Goal: Task Accomplishment & Management: Manage account settings

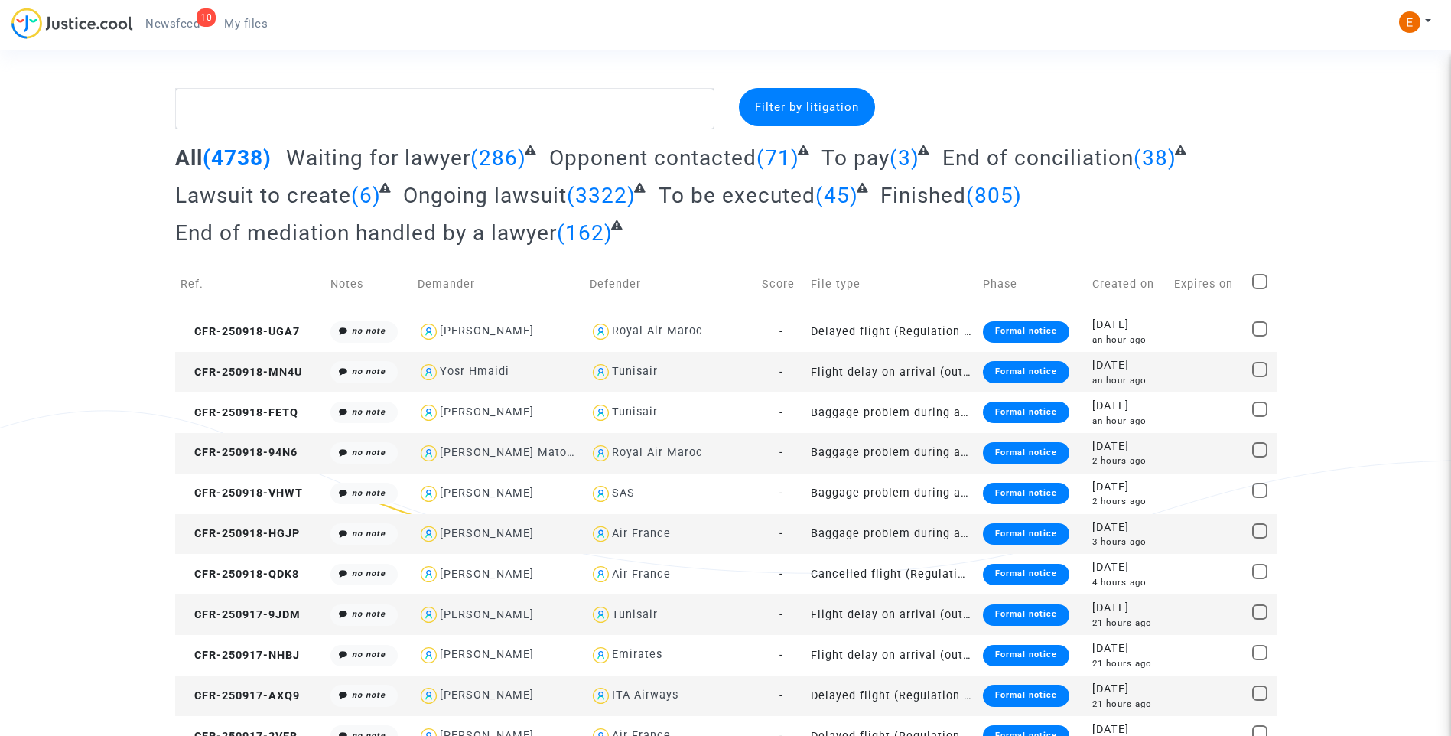
click at [148, 19] on span "Newsfeed" at bounding box center [172, 24] width 54 height 14
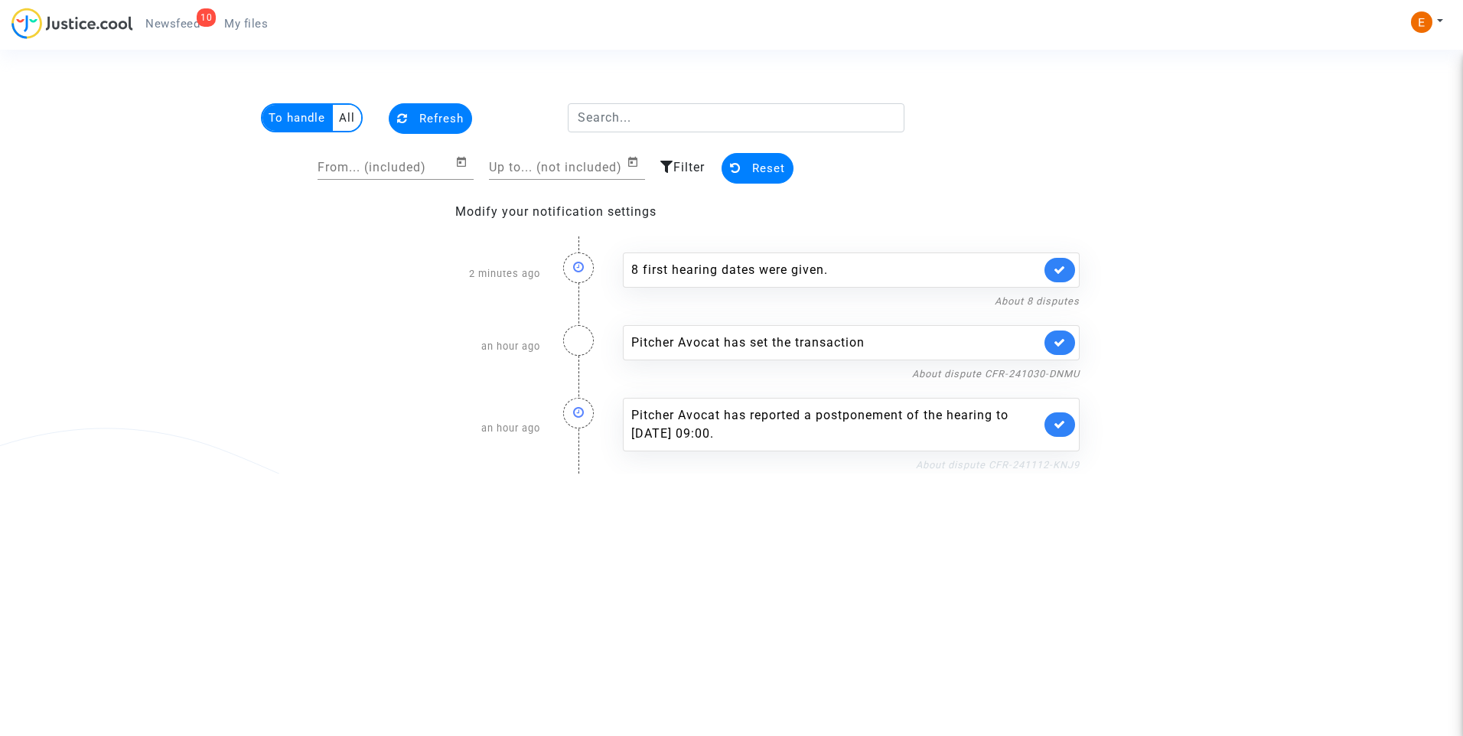
click at [998, 467] on link "About dispute CFR-241112-KNJ9" at bounding box center [998, 464] width 164 height 11
click at [1060, 431] on link at bounding box center [1059, 424] width 31 height 24
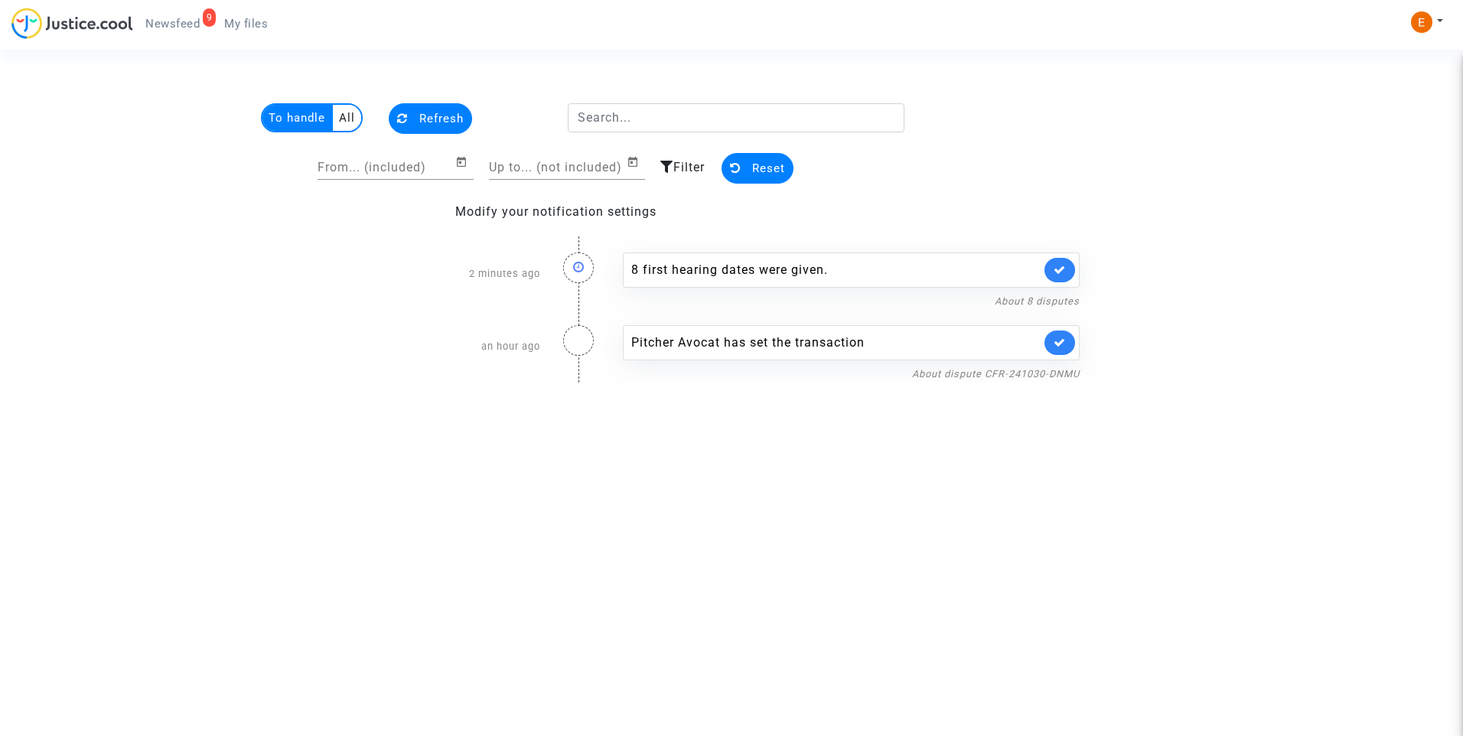
click at [989, 363] on div "Pitcher Avocat has set the transaction About dispute CFR-241030-DNMU" at bounding box center [851, 346] width 480 height 73
click at [990, 377] on link "About dispute CFR-241030-DNMU" at bounding box center [996, 373] width 168 height 11
click at [1055, 341] on icon at bounding box center [1059, 342] width 12 height 11
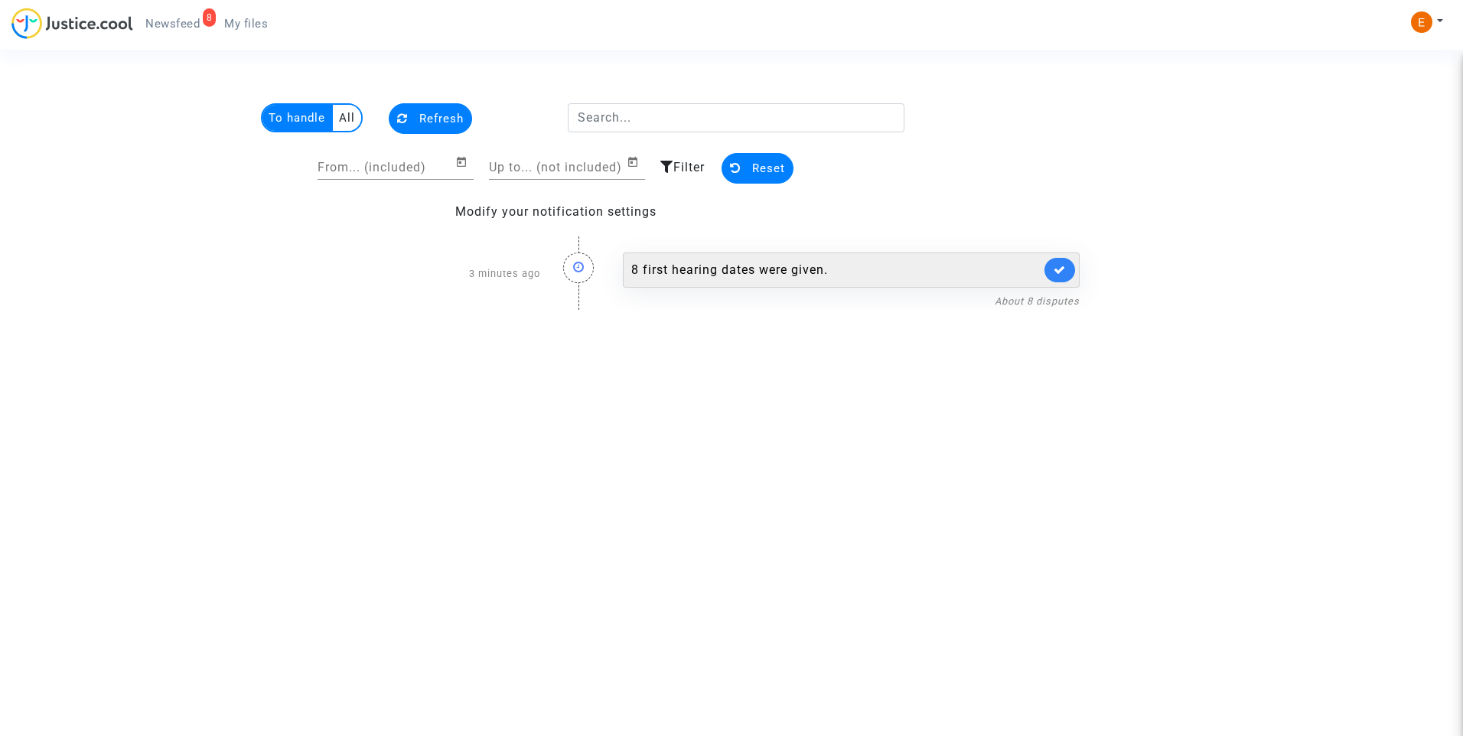
click at [696, 274] on div "8 first hearing dates were given." at bounding box center [835, 270] width 409 height 18
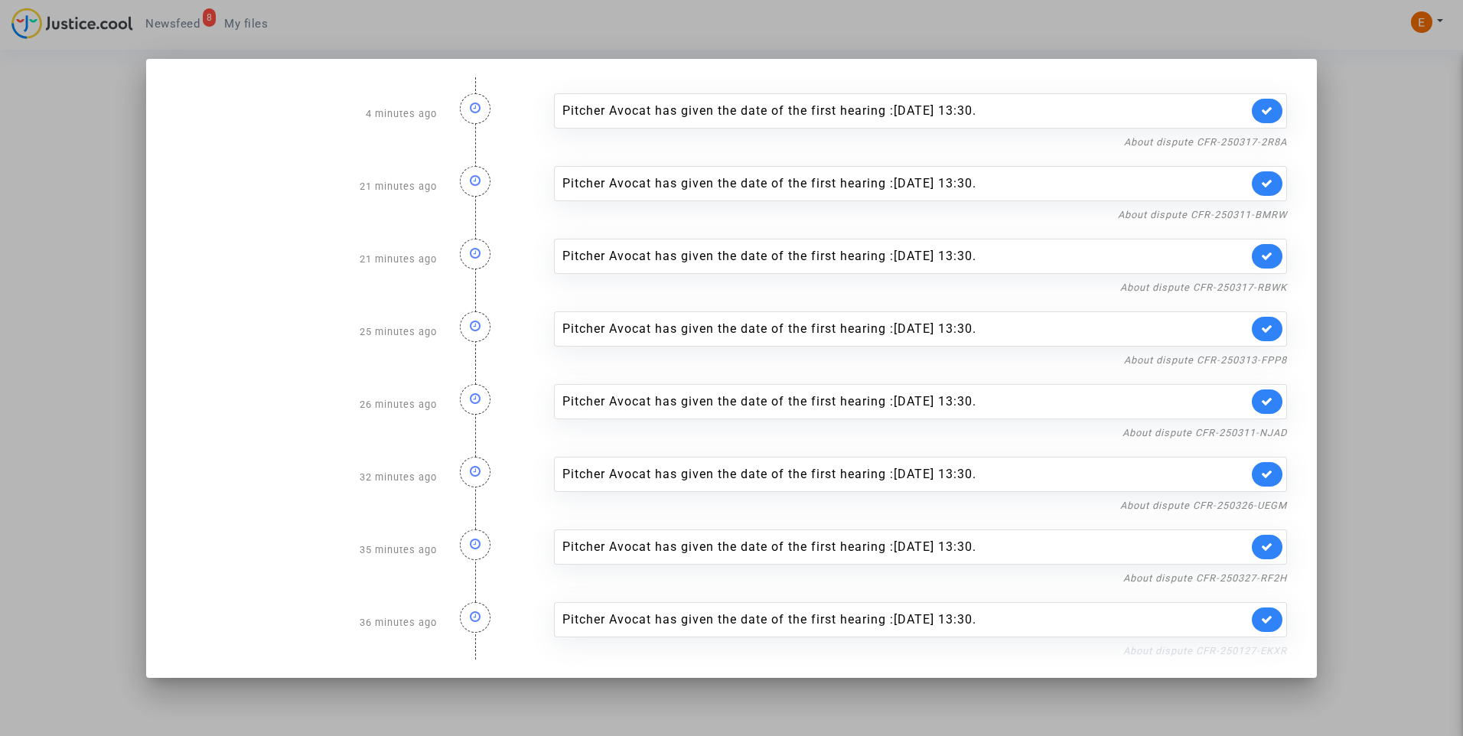
click at [1202, 646] on link "About dispute CFR-250127-EKXR" at bounding box center [1205, 650] width 164 height 11
click at [1270, 614] on icon at bounding box center [1267, 619] width 12 height 11
click at [1272, 578] on link "About dispute CFR-250327-RF2H" at bounding box center [1205, 577] width 164 height 11
click at [1265, 558] on link at bounding box center [1266, 547] width 31 height 24
click at [1267, 501] on link "About dispute CFR-250326-UEGM" at bounding box center [1203, 505] width 167 height 11
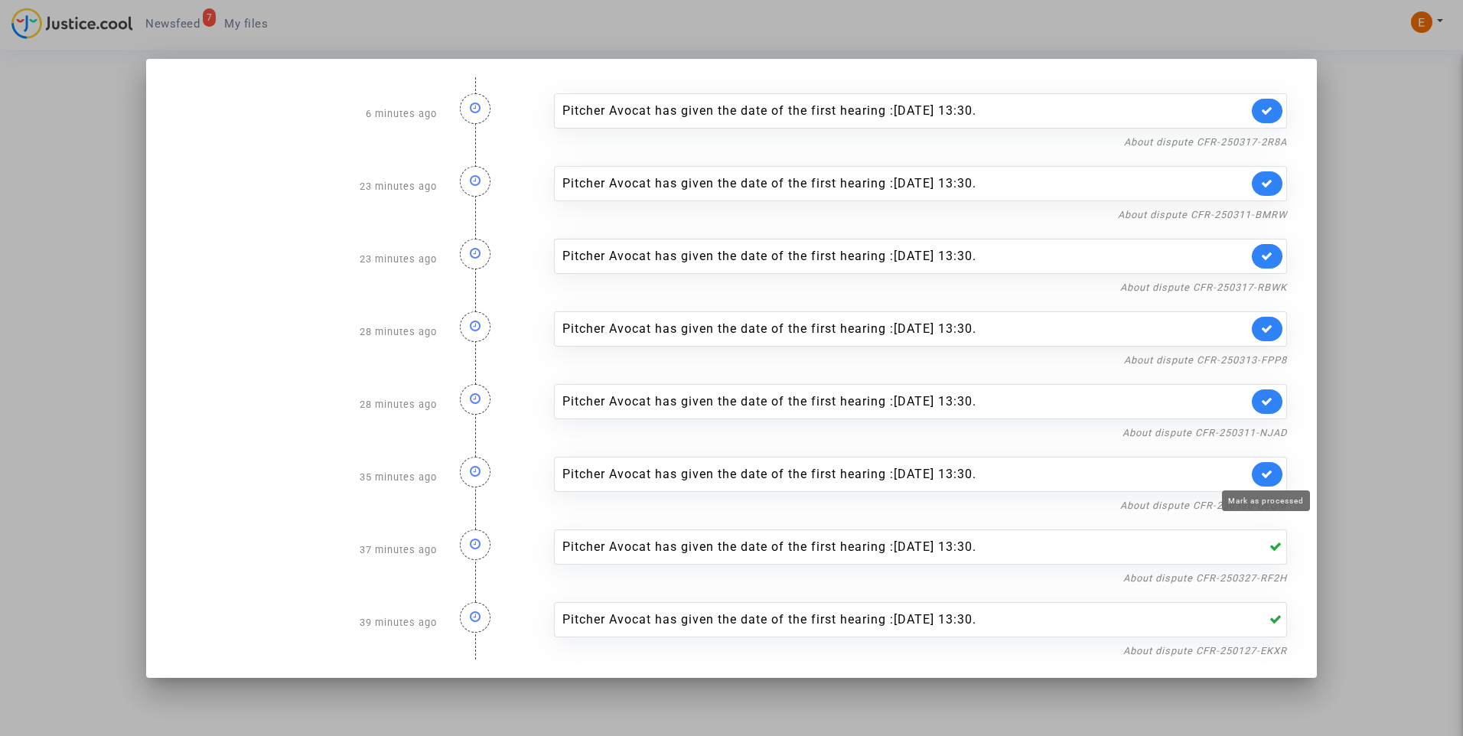
click at [1271, 476] on icon at bounding box center [1267, 473] width 12 height 11
click at [1267, 431] on link "About dispute CFR-250311-NJAD" at bounding box center [1204, 432] width 164 height 11
click at [1278, 399] on link at bounding box center [1266, 401] width 31 height 24
click at [1267, 363] on link "About dispute CFR-250313-FPP8" at bounding box center [1205, 359] width 163 height 11
click at [1264, 330] on icon at bounding box center [1267, 328] width 12 height 11
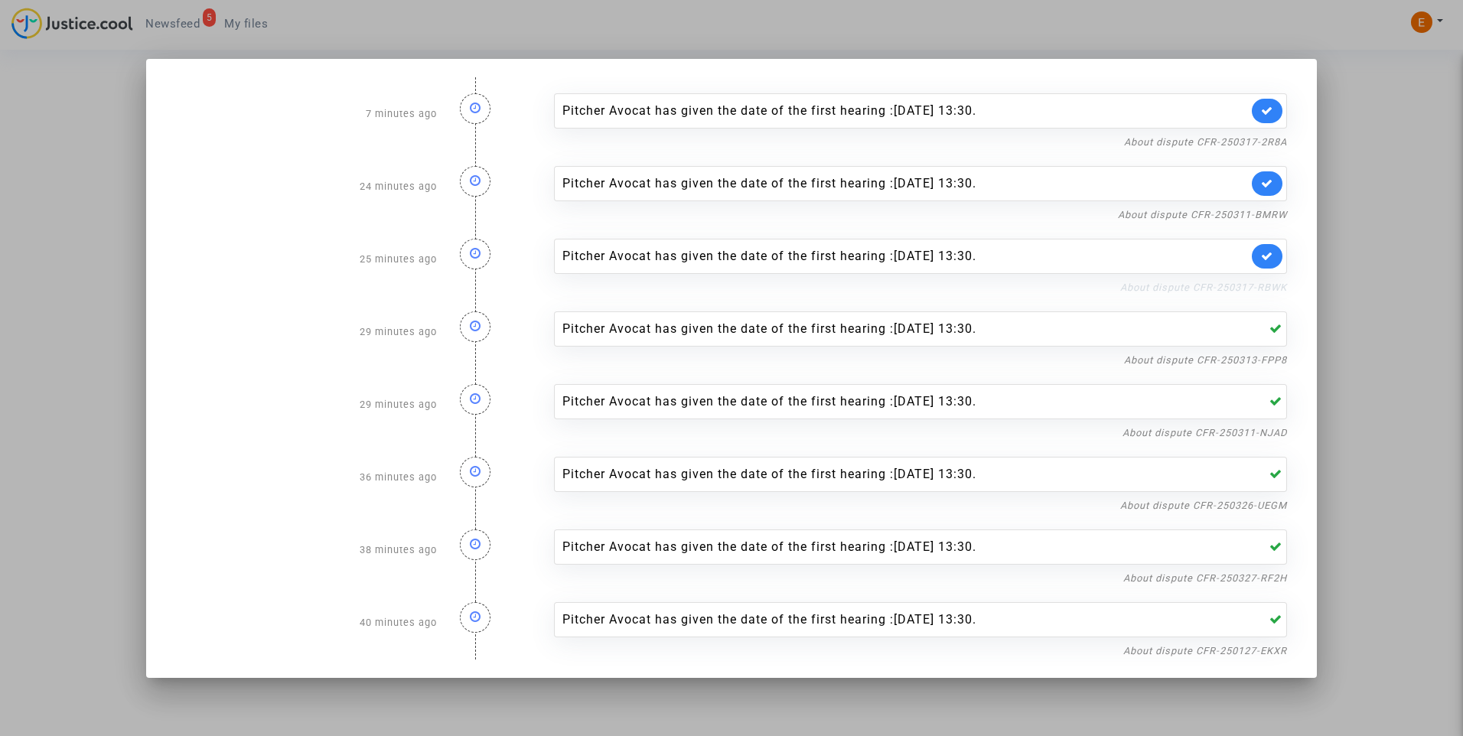
click at [1262, 286] on link "About dispute CFR-250317-RBWK" at bounding box center [1203, 287] width 167 height 11
click at [1271, 255] on icon at bounding box center [1267, 255] width 12 height 11
click at [1273, 217] on link "About dispute CFR-250311-BMRW" at bounding box center [1202, 214] width 169 height 11
click at [1273, 186] on link at bounding box center [1266, 183] width 31 height 24
click at [1259, 140] on link "About dispute CFR-250317-2R8A" at bounding box center [1205, 141] width 163 height 11
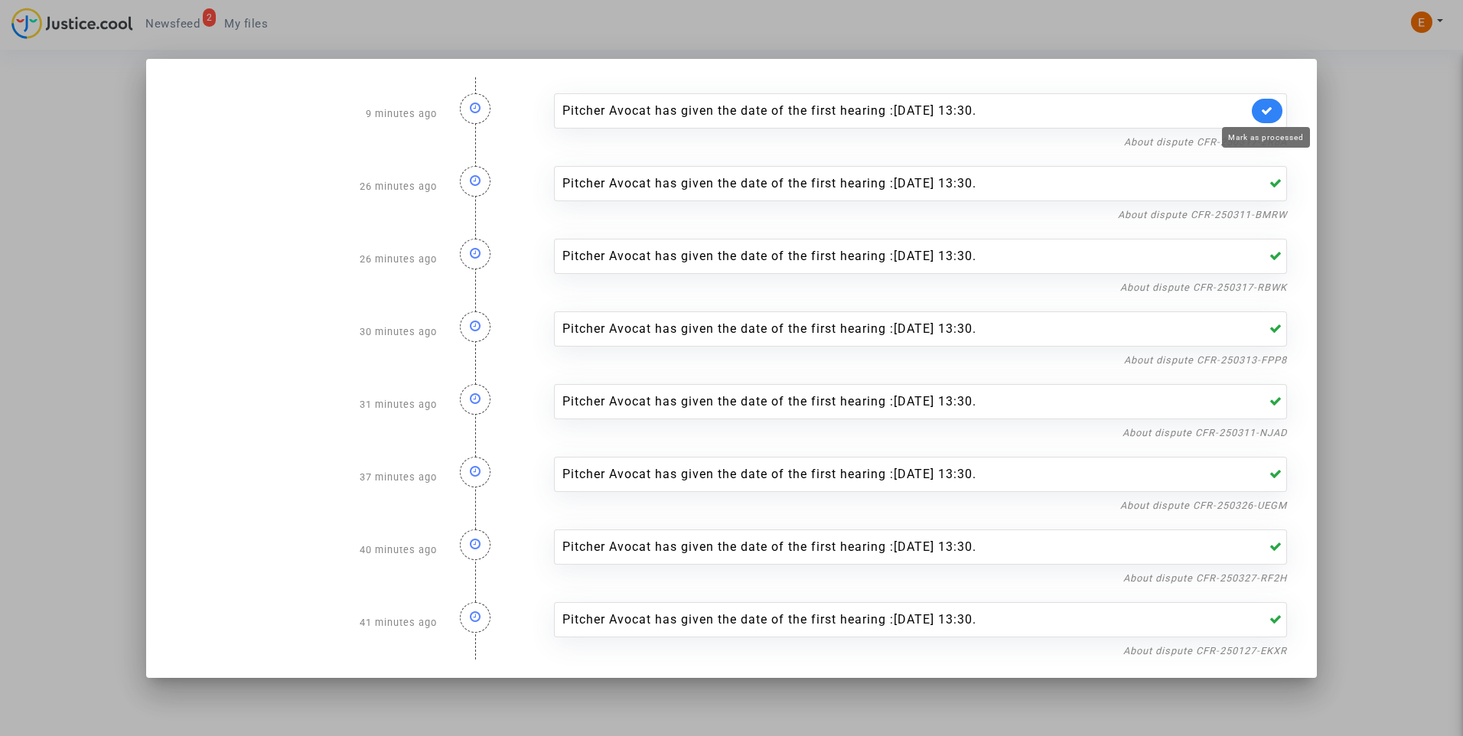
click at [1271, 108] on icon at bounding box center [1267, 110] width 12 height 11
click at [1182, 60] on mat-dialog-container "9 minutes ago Pitcher Avocat has given the date of the first hearing :Dec 1st 2…" at bounding box center [731, 368] width 1170 height 619
drag, startPoint x: 923, startPoint y: 7, endPoint x: 487, endPoint y: 20, distance: 437.0
click at [922, 7] on div at bounding box center [731, 368] width 1463 height 736
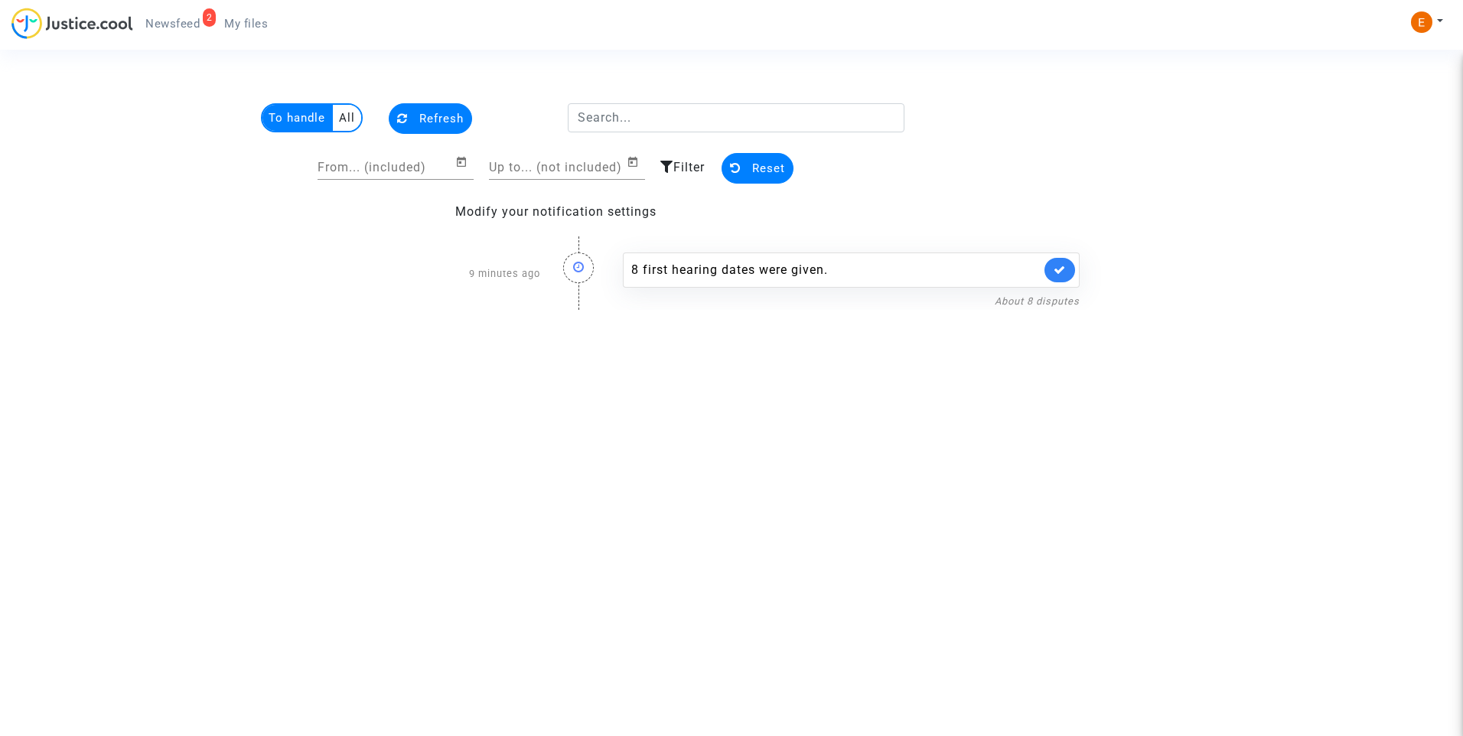
click at [226, 28] on span "My files" at bounding box center [246, 24] width 44 height 14
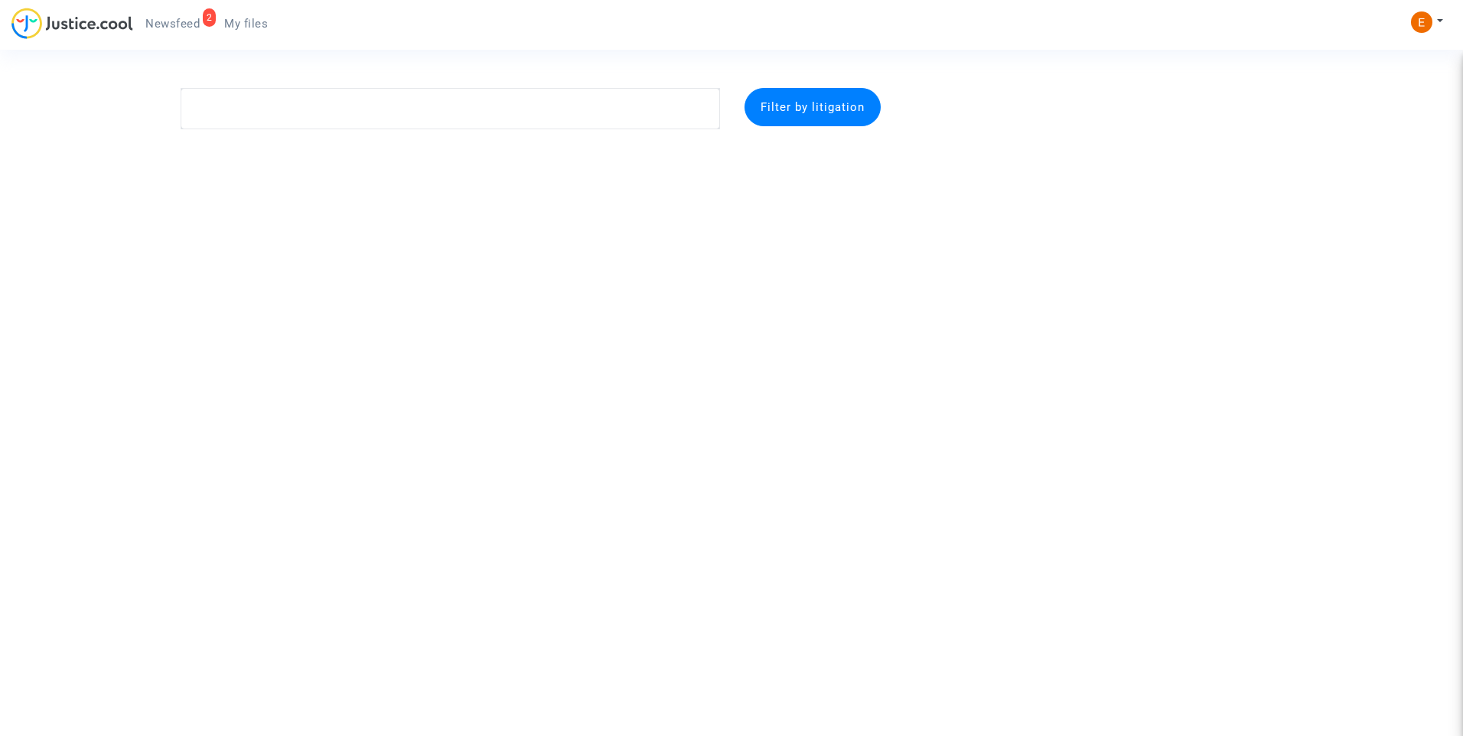
click at [199, 17] on span "Newsfeed" at bounding box center [172, 24] width 54 height 14
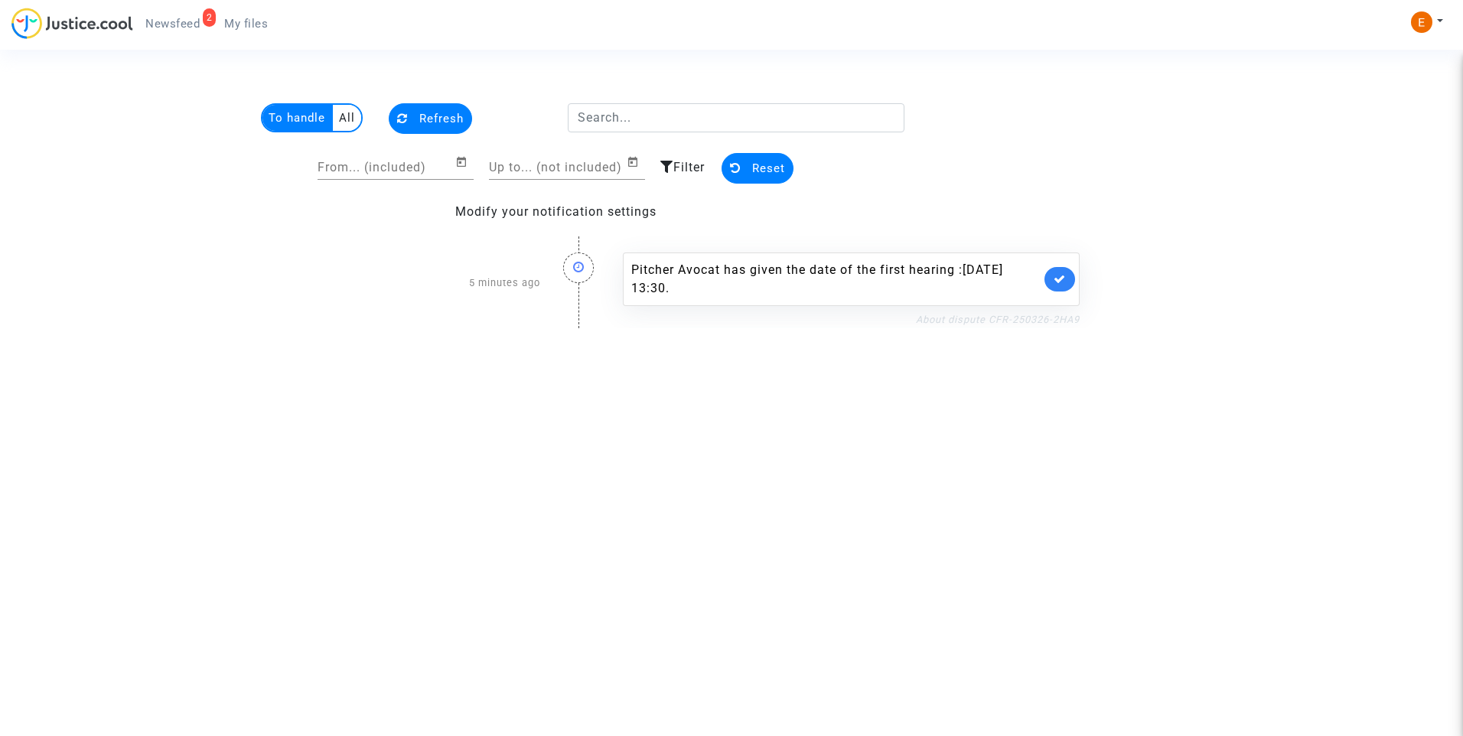
click at [1026, 319] on link "About dispute CFR-250326-2HA9" at bounding box center [998, 319] width 164 height 11
click at [1063, 278] on icon at bounding box center [1059, 278] width 12 height 11
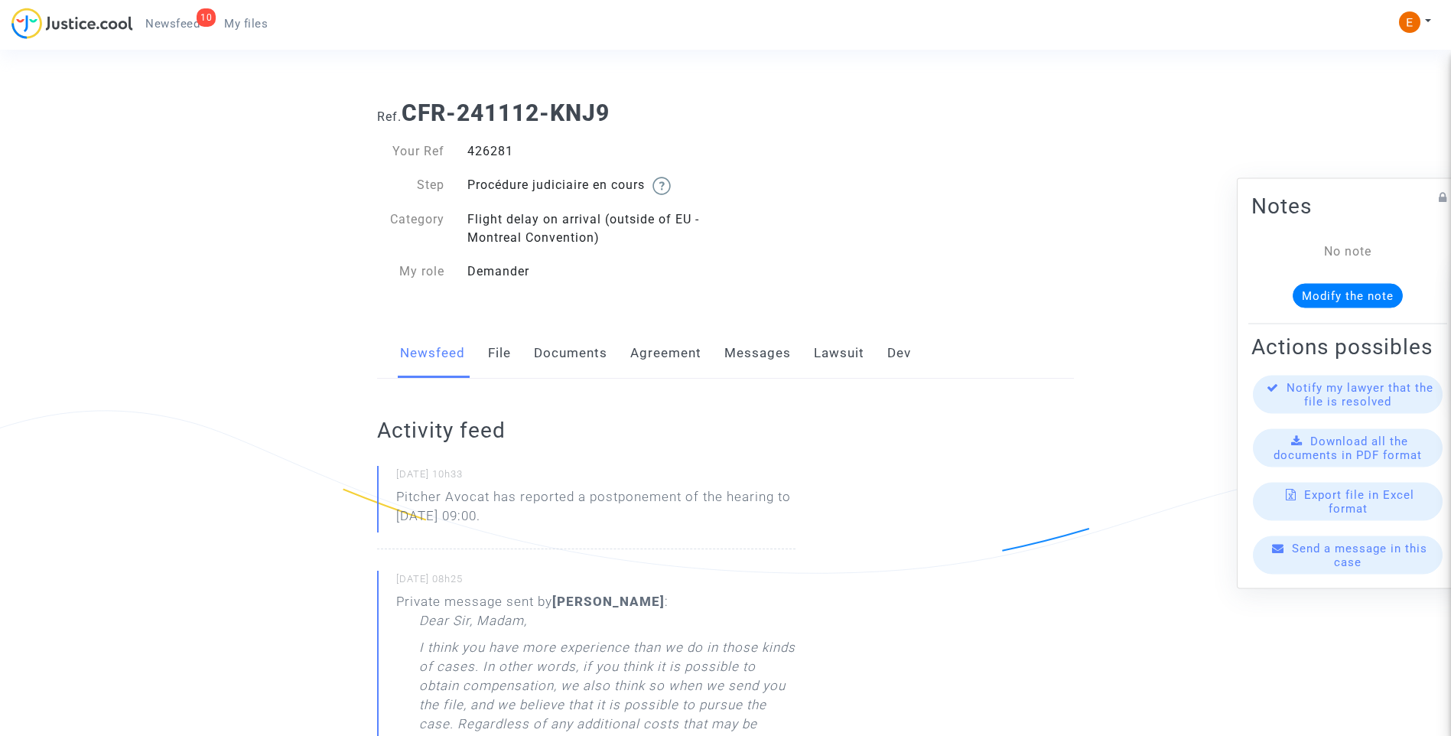
drag, startPoint x: 0, startPoint y: 0, endPoint x: 487, endPoint y: 155, distance: 510.5
click at [487, 155] on div "426281" at bounding box center [591, 151] width 270 height 18
copy div "426281"
drag, startPoint x: 578, startPoint y: 514, endPoint x: 359, endPoint y: 502, distance: 219.1
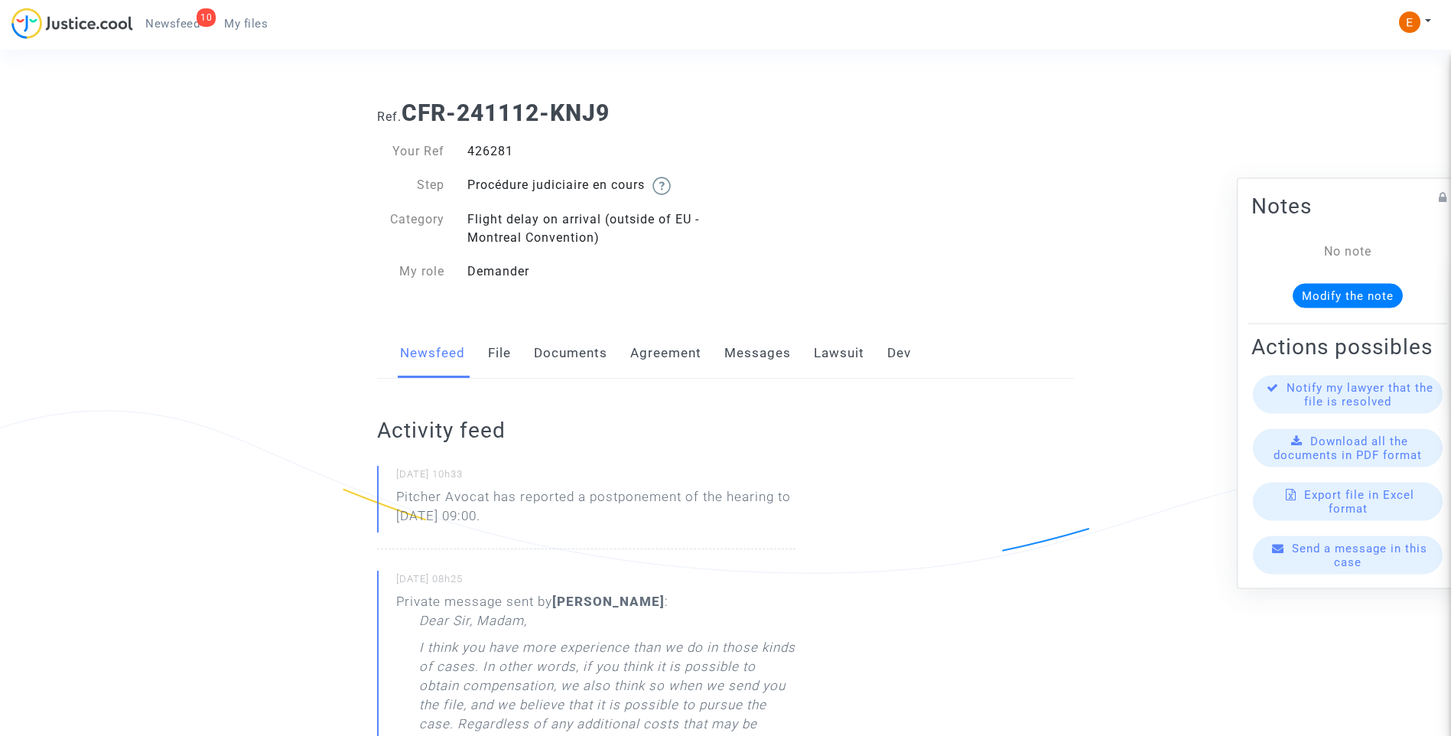
drag, startPoint x: 359, startPoint y: 502, endPoint x: 421, endPoint y: 513, distance: 63.0
click at [517, 511] on p "Pitcher Avocat ha informado de un aplazamiento de la audiencia hasta el 6 de en…" at bounding box center [595, 510] width 399 height 46
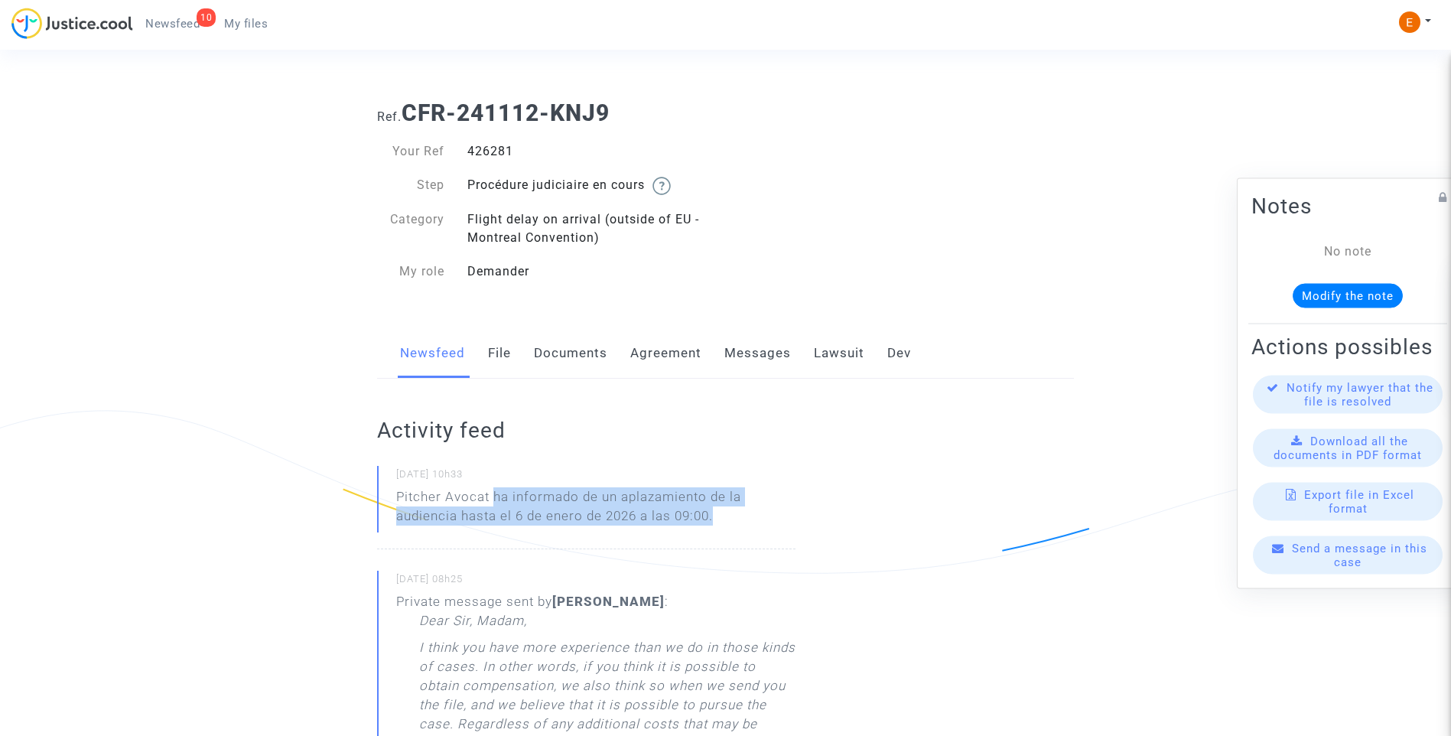
drag, startPoint x: 493, startPoint y: 497, endPoint x: 724, endPoint y: 517, distance: 231.1
click at [724, 517] on p "Pitcher Avocat ha informado de un aplazamiento de la audiencia hasta el 6 de en…" at bounding box center [595, 510] width 399 height 46
drag, startPoint x: 724, startPoint y: 517, endPoint x: 702, endPoint y: 517, distance: 21.4
copy p "ha informado de un aplazamiento de la audiencia hasta el 6 de enero de 2026 a l…"
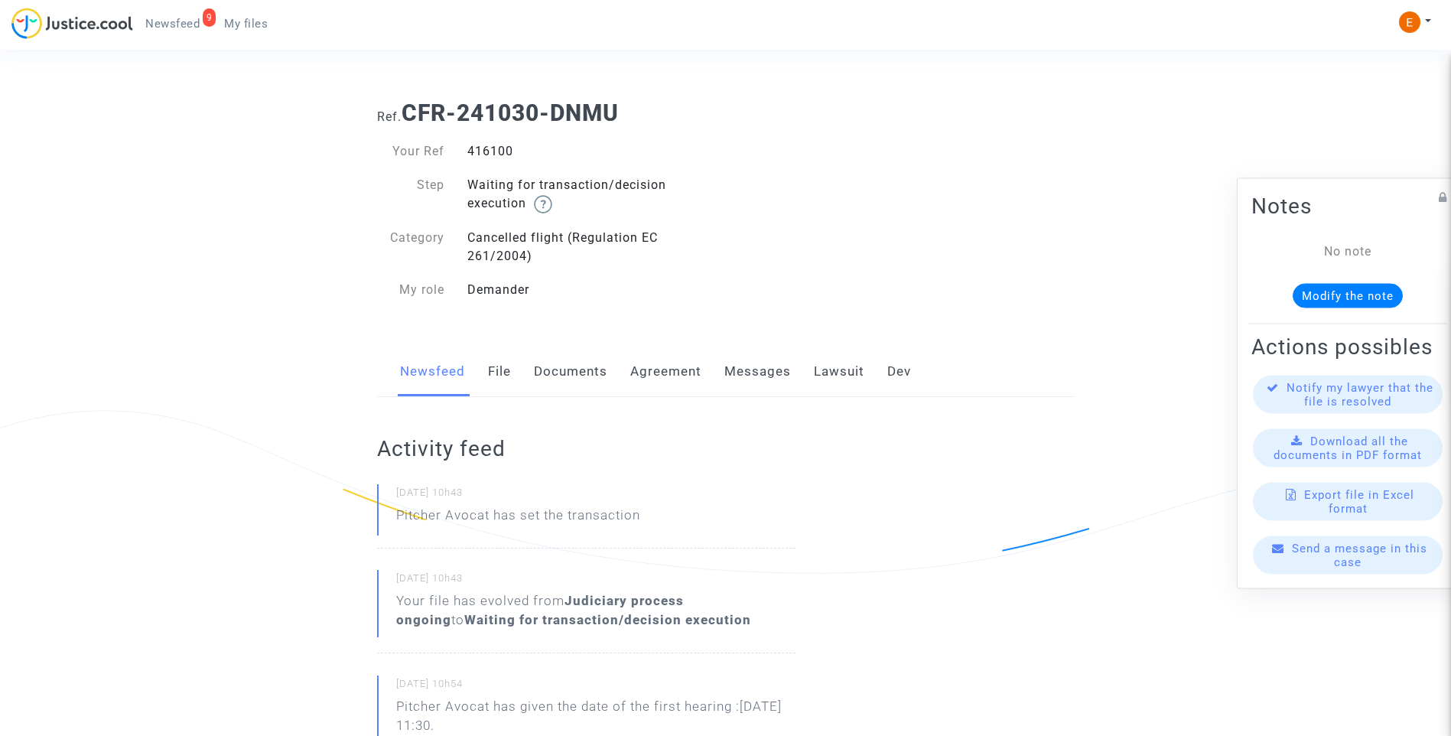
drag, startPoint x: 0, startPoint y: 0, endPoint x: 492, endPoint y: 155, distance: 515.8
click at [492, 155] on div "416100" at bounding box center [591, 151] width 270 height 18
copy div "416100"
click at [508, 367] on link "File" at bounding box center [499, 372] width 23 height 50
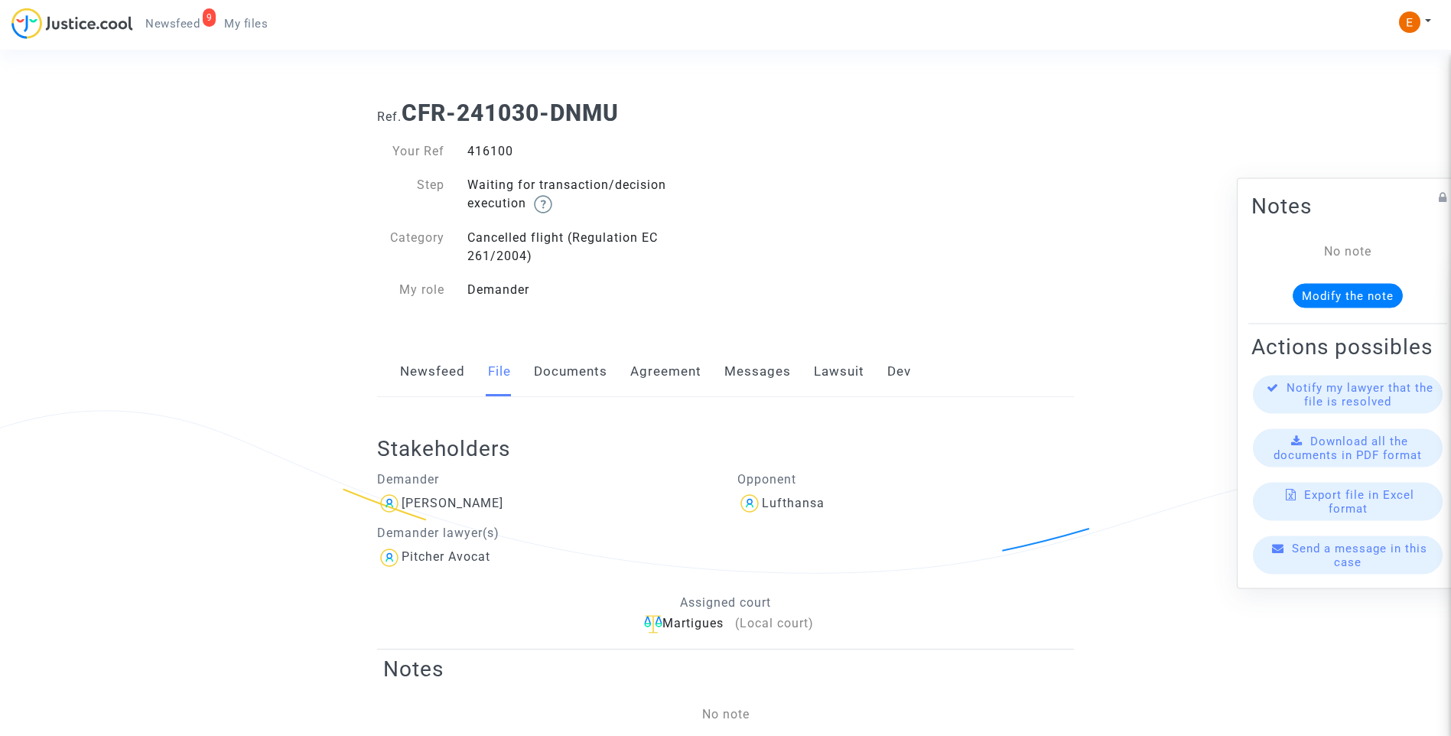
click at [839, 381] on link "Lawsuit" at bounding box center [839, 372] width 50 height 50
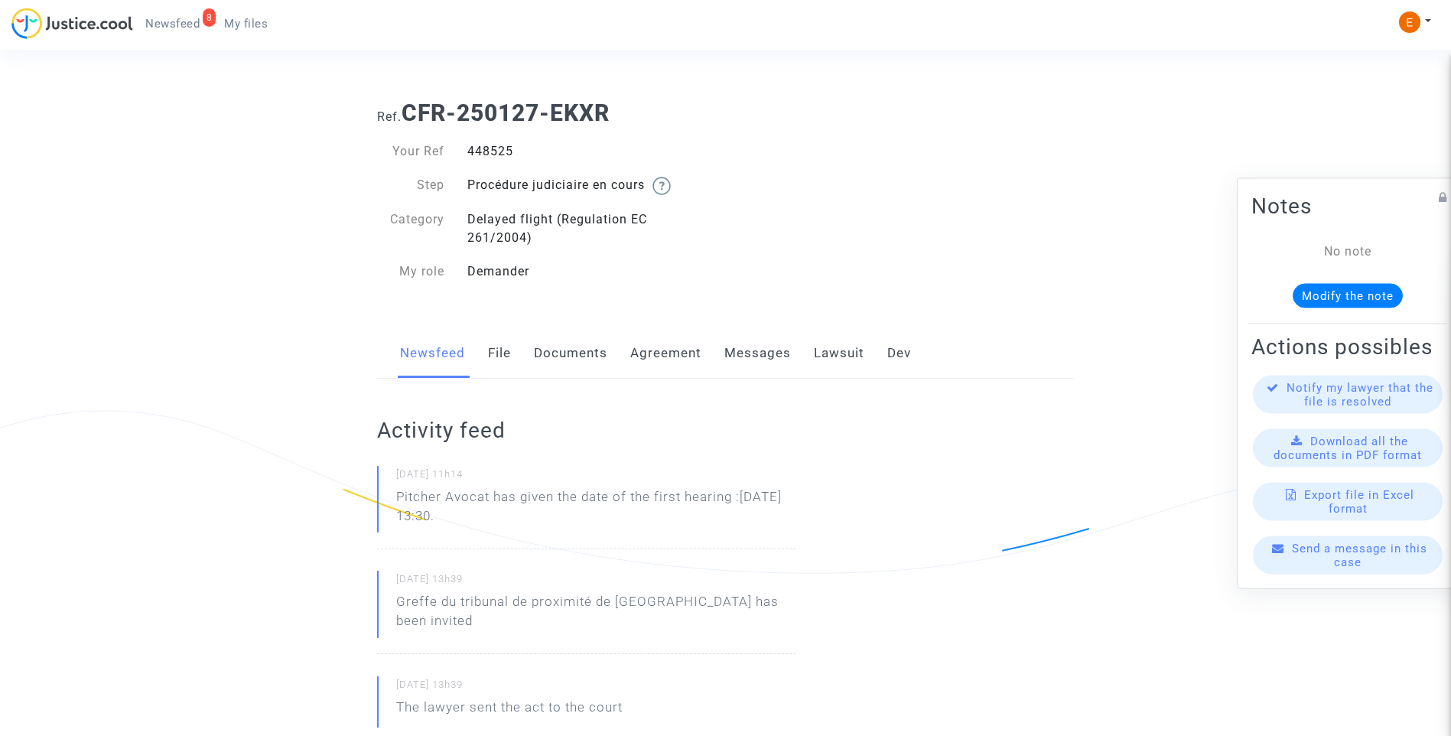
click at [493, 149] on div "448525" at bounding box center [591, 151] width 270 height 18
click at [492, 149] on div "448525" at bounding box center [591, 151] width 270 height 18
copy div "448525"
drag, startPoint x: 540, startPoint y: 522, endPoint x: 395, endPoint y: 499, distance: 147.3
click at [395, 499] on div "18/09/2025 - 11h14 Pitcher Avocat has given the date of the first hearing :Dec …" at bounding box center [586, 507] width 418 height 83
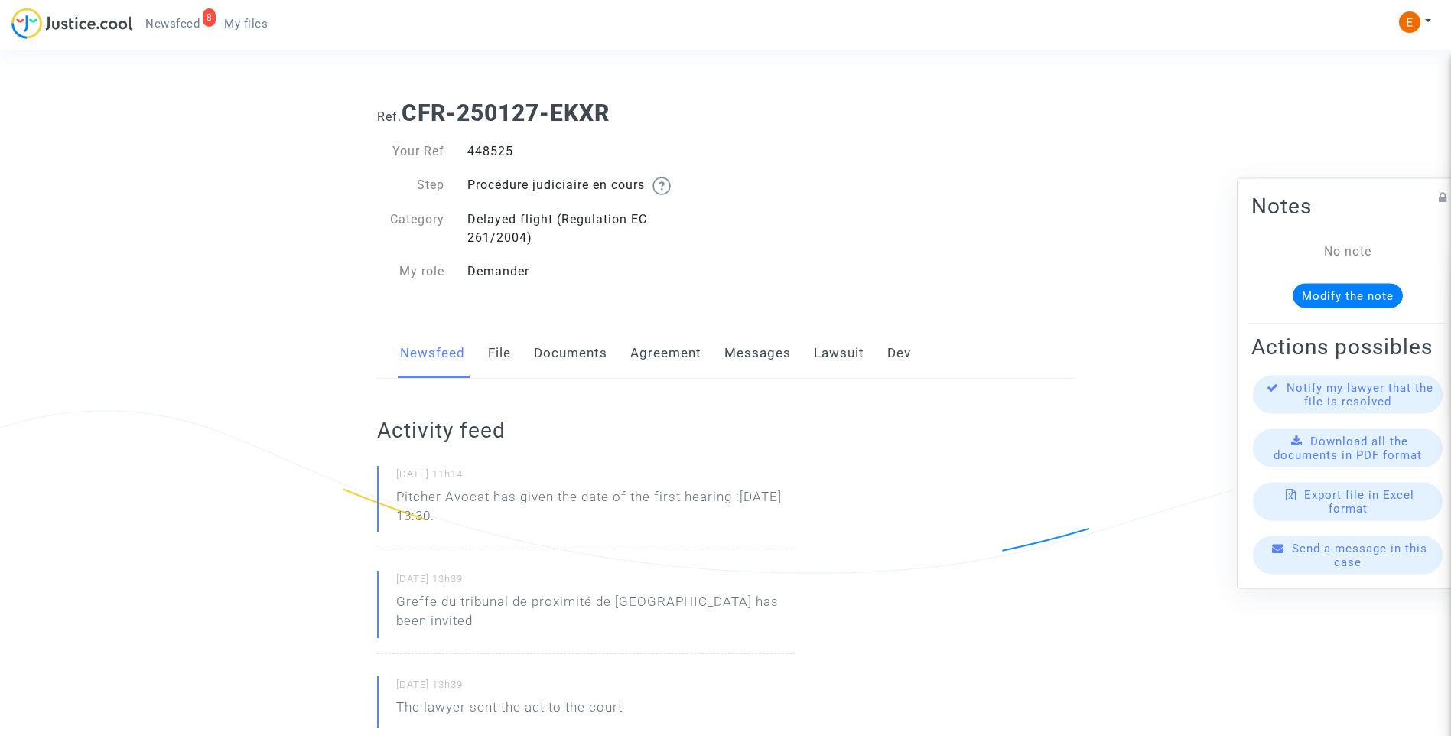
drag, startPoint x: 395, startPoint y: 499, endPoint x: 416, endPoint y: 503, distance: 21.9
click at [541, 529] on p "Pitcher Avocat ha dado la fecha de la primera audiencia :D ec 1st 2025 a las 13…" at bounding box center [595, 510] width 399 height 46
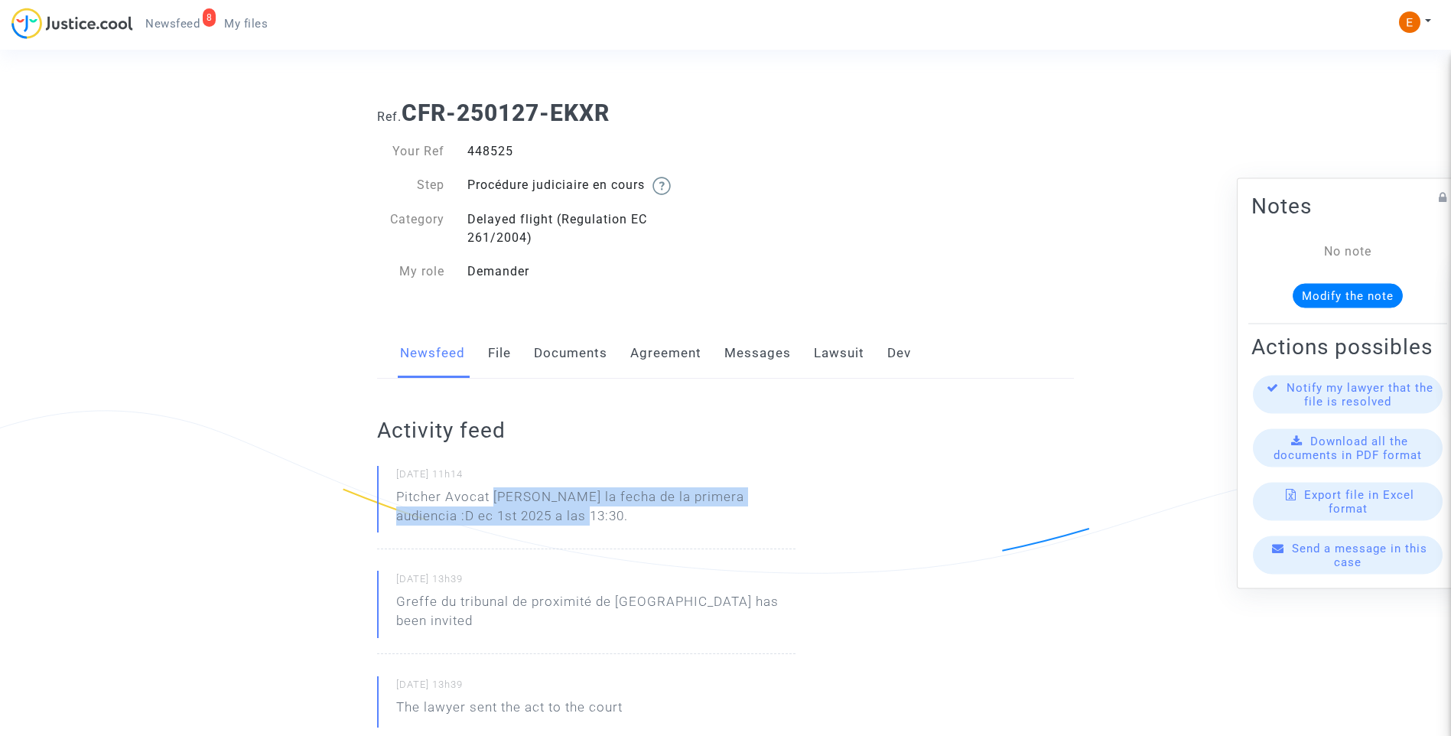
drag, startPoint x: 493, startPoint y: 498, endPoint x: 567, endPoint y: 522, distance: 77.2
click at [567, 522] on p "Pitcher Avocat ha dado la fecha de la primera audiencia :D ec 1st 2025 a las 13…" at bounding box center [595, 510] width 399 height 46
drag, startPoint x: 567, startPoint y: 522, endPoint x: 515, endPoint y: 498, distance: 57.2
drag, startPoint x: 515, startPoint y: 498, endPoint x: 503, endPoint y: 497, distance: 12.3
click at [503, 497] on p "Pitcher Avocat ha dado la fecha de la primera audiencia :D ec 1st 2025 a las 13…" at bounding box center [595, 510] width 399 height 46
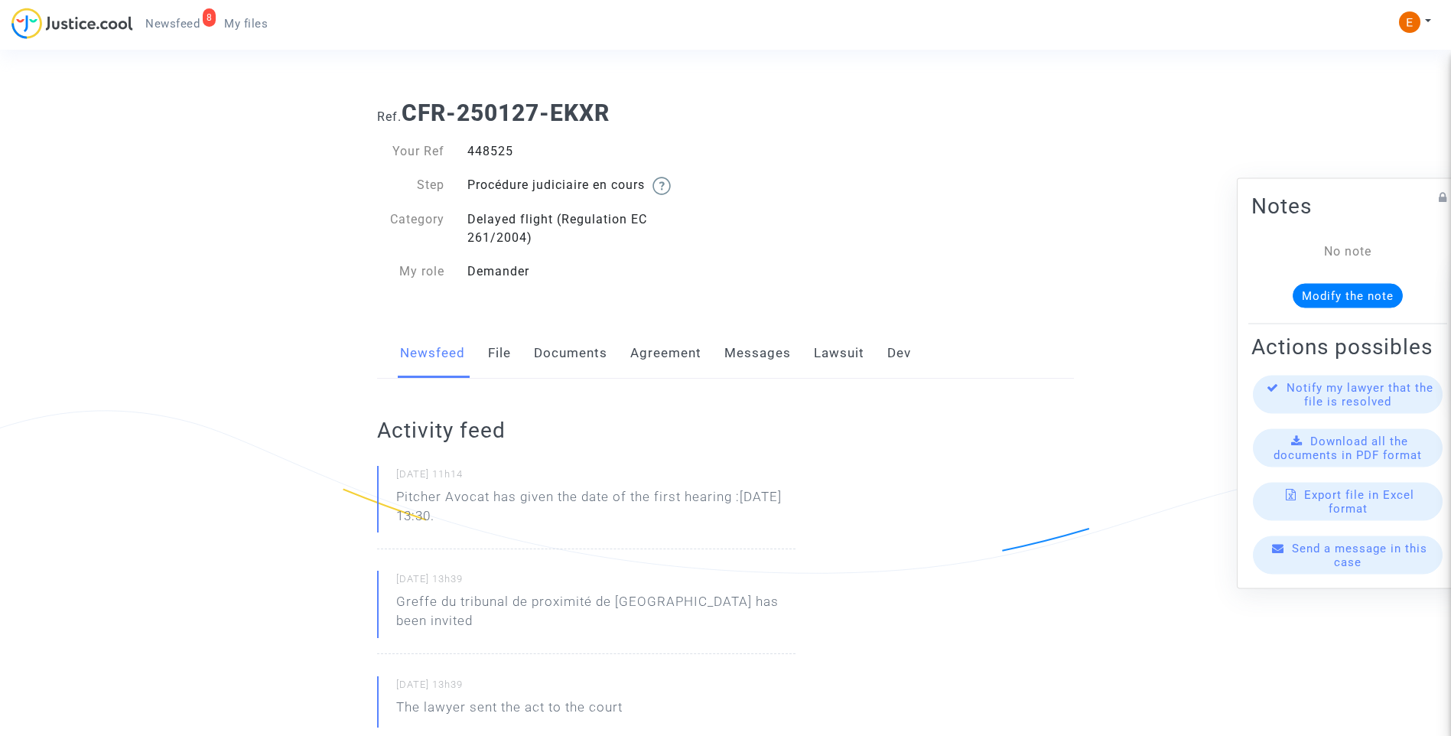
drag, startPoint x: 499, startPoint y: 520, endPoint x: 492, endPoint y: 499, distance: 22.5
click at [492, 499] on p "Pitcher Avocat has given the date of the first hearing :Dec 1st 2025 at 13:30." at bounding box center [595, 510] width 399 height 46
copy p "has given the date of the first hearing :Dec 1st 2025 at 13:30."
click at [507, 151] on div "480499" at bounding box center [591, 151] width 270 height 18
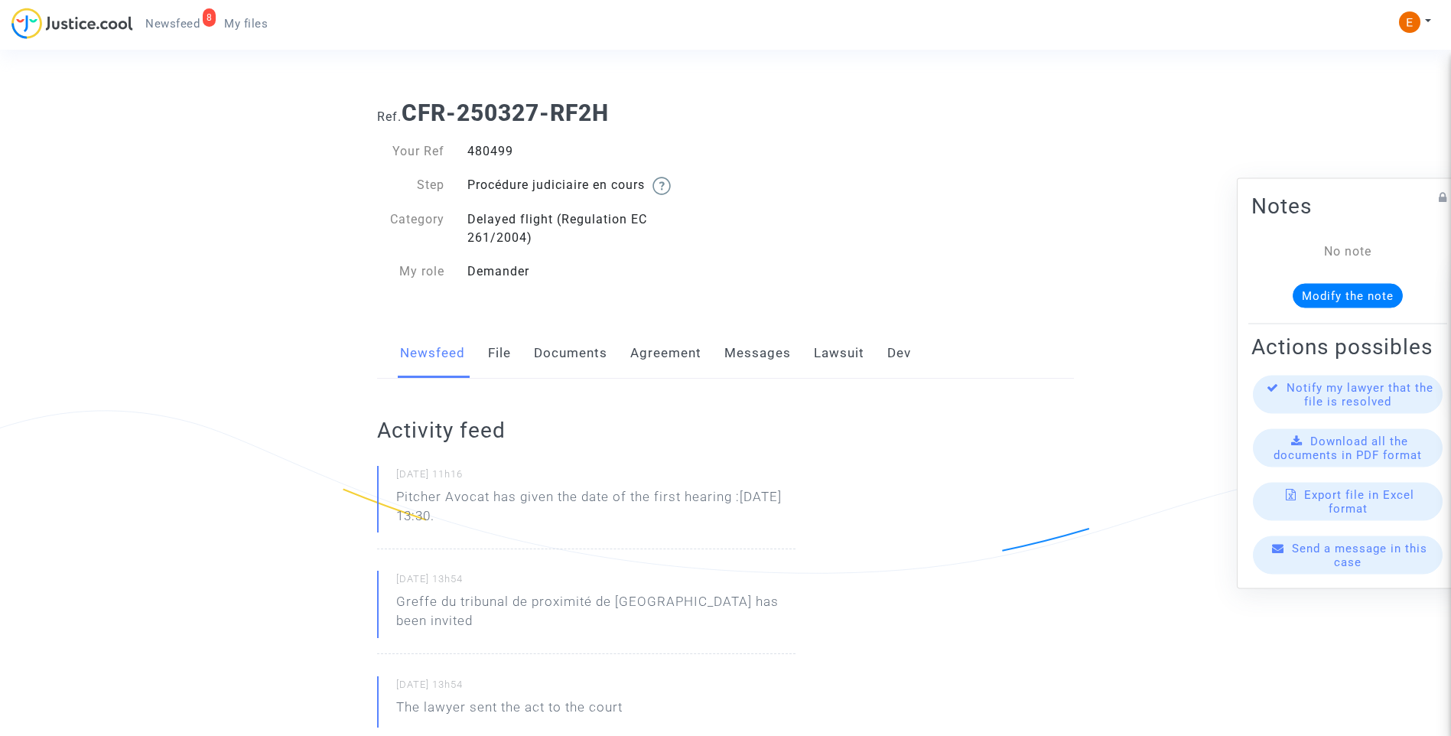
copy div "480499"
drag, startPoint x: 521, startPoint y: 517, endPoint x: 496, endPoint y: 500, distance: 30.3
click at [496, 500] on p "Pitcher Avocat has given the date of the first hearing :[DATE] 13:30." at bounding box center [595, 510] width 399 height 46
copy p "has given the date of the first hearing :[DATE] 13:30."
click at [489, 151] on div "479541" at bounding box center [591, 151] width 270 height 18
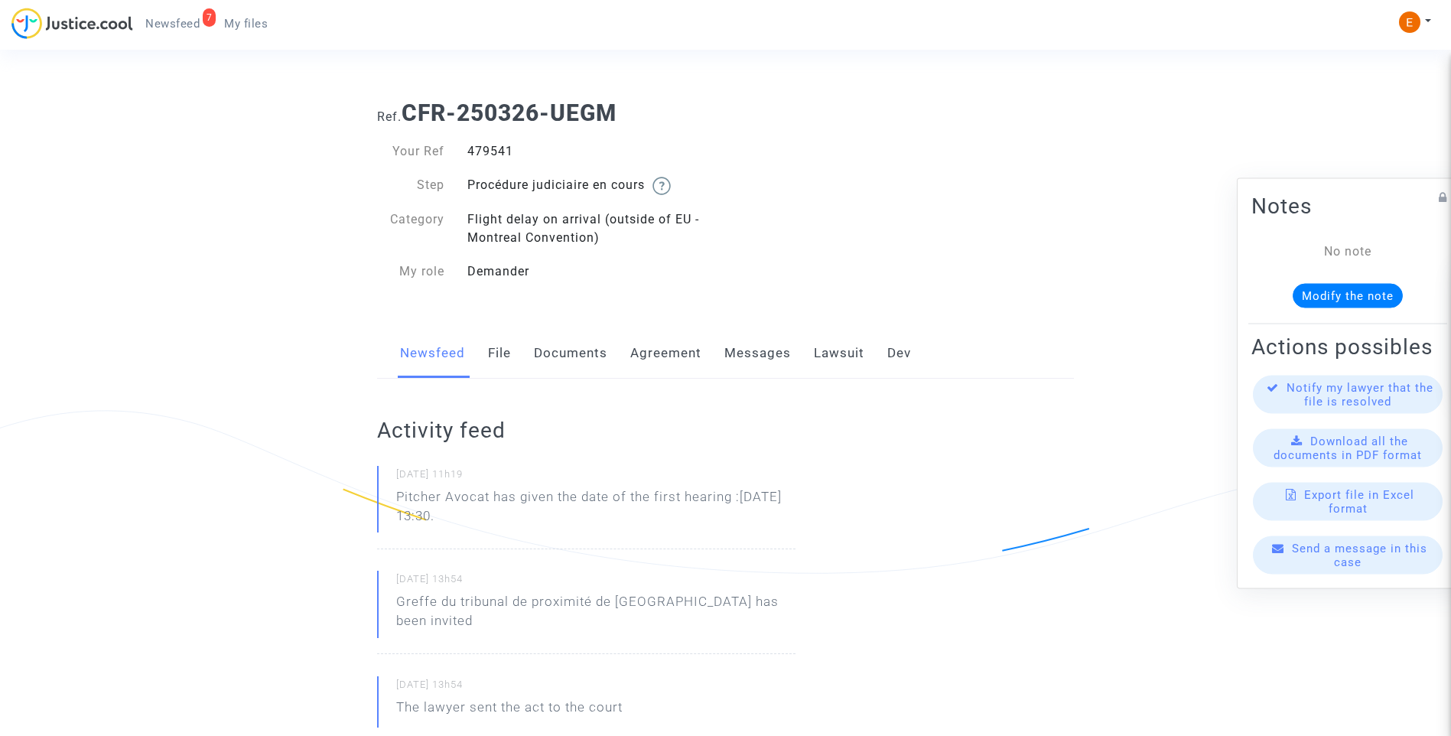
click at [489, 151] on div "479541" at bounding box center [591, 151] width 270 height 18
copy div "479541"
drag, startPoint x: 510, startPoint y: 519, endPoint x: 494, endPoint y: 503, distance: 22.2
click at [494, 503] on p "Pitcher Avocat has given the date of the first hearing :[DATE] 13:30." at bounding box center [595, 510] width 399 height 46
copy p "has given the date of the first hearing :[DATE] 13:30."
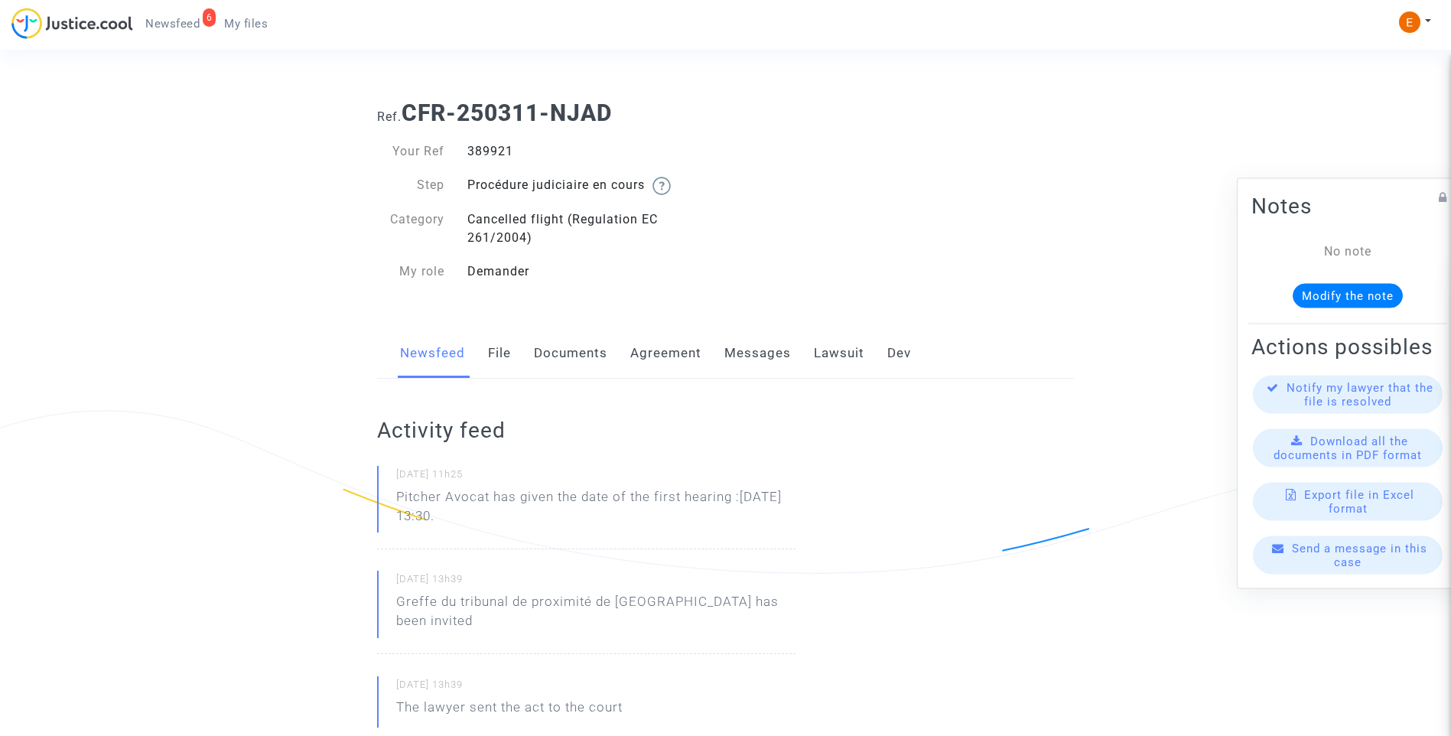
click at [503, 158] on div "389921" at bounding box center [591, 151] width 270 height 18
drag, startPoint x: 0, startPoint y: 0, endPoint x: 496, endPoint y: 150, distance: 517.9
drag, startPoint x: 536, startPoint y: 522, endPoint x: 493, endPoint y: 499, distance: 48.6
click at [493, 499] on p "Pitcher Avocat has given the date of the first hearing :Dec 1st 2025 at 13:30." at bounding box center [595, 510] width 399 height 46
copy p "has given the date of the first hearing :Dec 1st 2025 at 13:30."
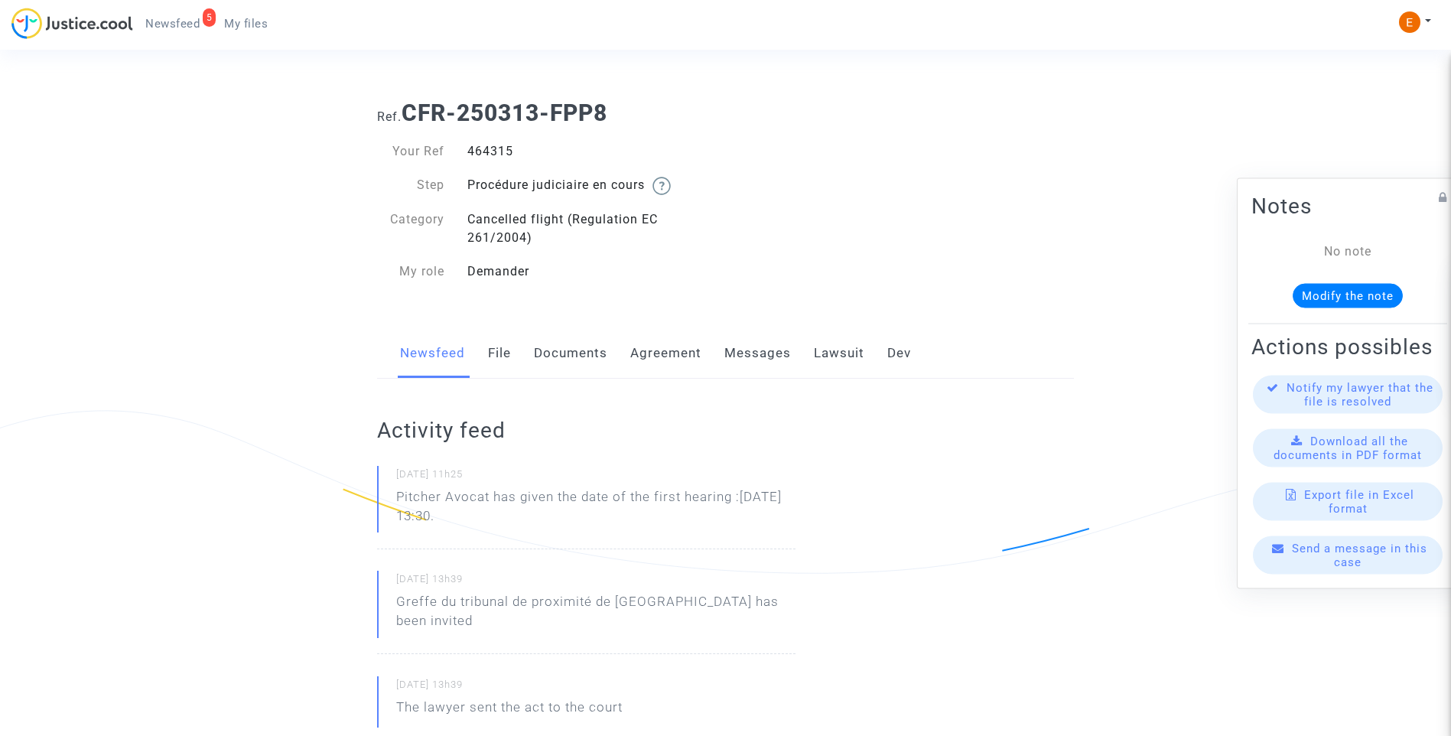
click at [493, 153] on div "464315" at bounding box center [591, 151] width 270 height 18
drag, startPoint x: 0, startPoint y: 0, endPoint x: 493, endPoint y: 153, distance: 515.9
drag, startPoint x: 539, startPoint y: 528, endPoint x: 496, endPoint y: 498, distance: 51.6
click at [496, 498] on p "Pitcher Avocat has given the date of the first hearing :[DATE] 13:30." at bounding box center [595, 510] width 399 height 46
copy p "has given the date of the first hearing :[DATE] 13:30."
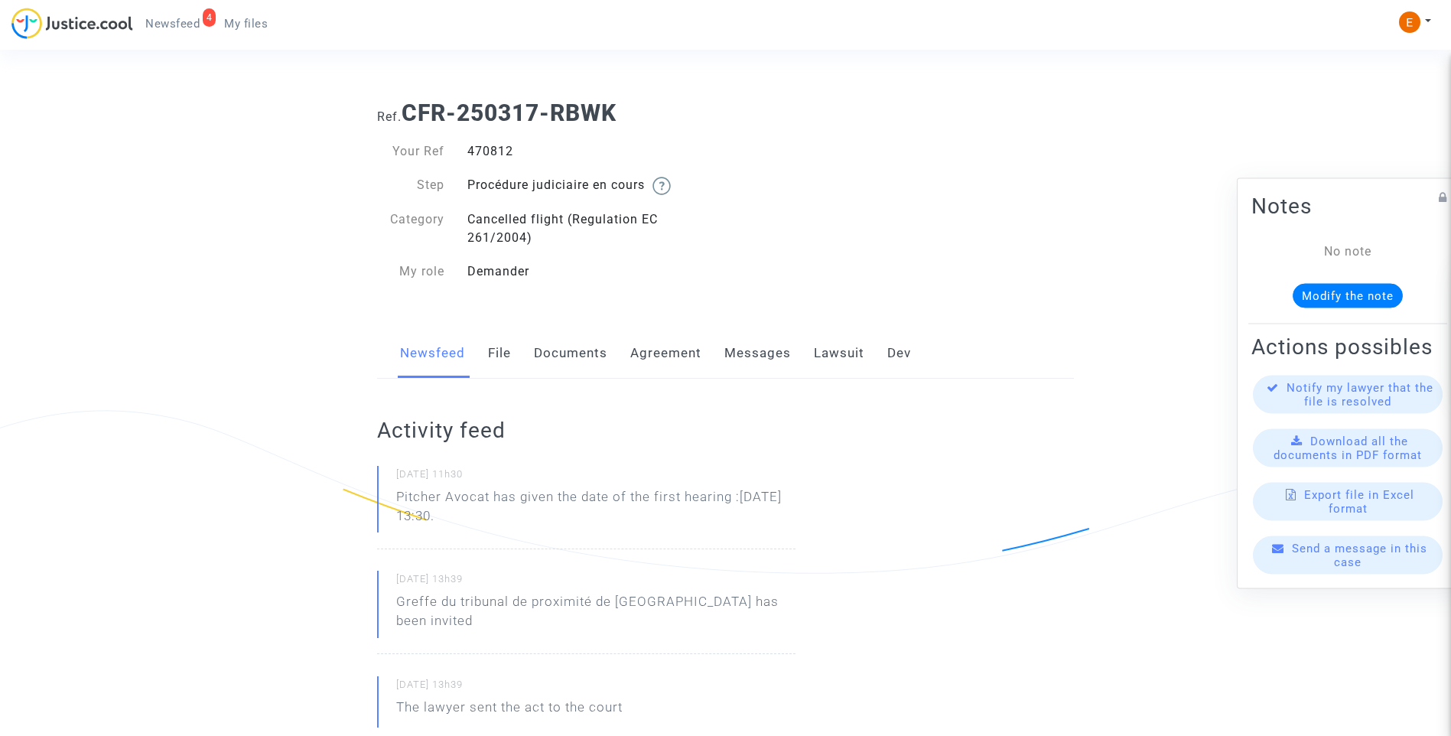
click at [502, 152] on div "470812" at bounding box center [591, 151] width 270 height 18
copy div "470812"
drag, startPoint x: 522, startPoint y: 522, endPoint x: 493, endPoint y: 500, distance: 36.0
click at [493, 500] on p "Pitcher Avocat has given the date of the first hearing :[DATE] 13:30." at bounding box center [595, 510] width 399 height 46
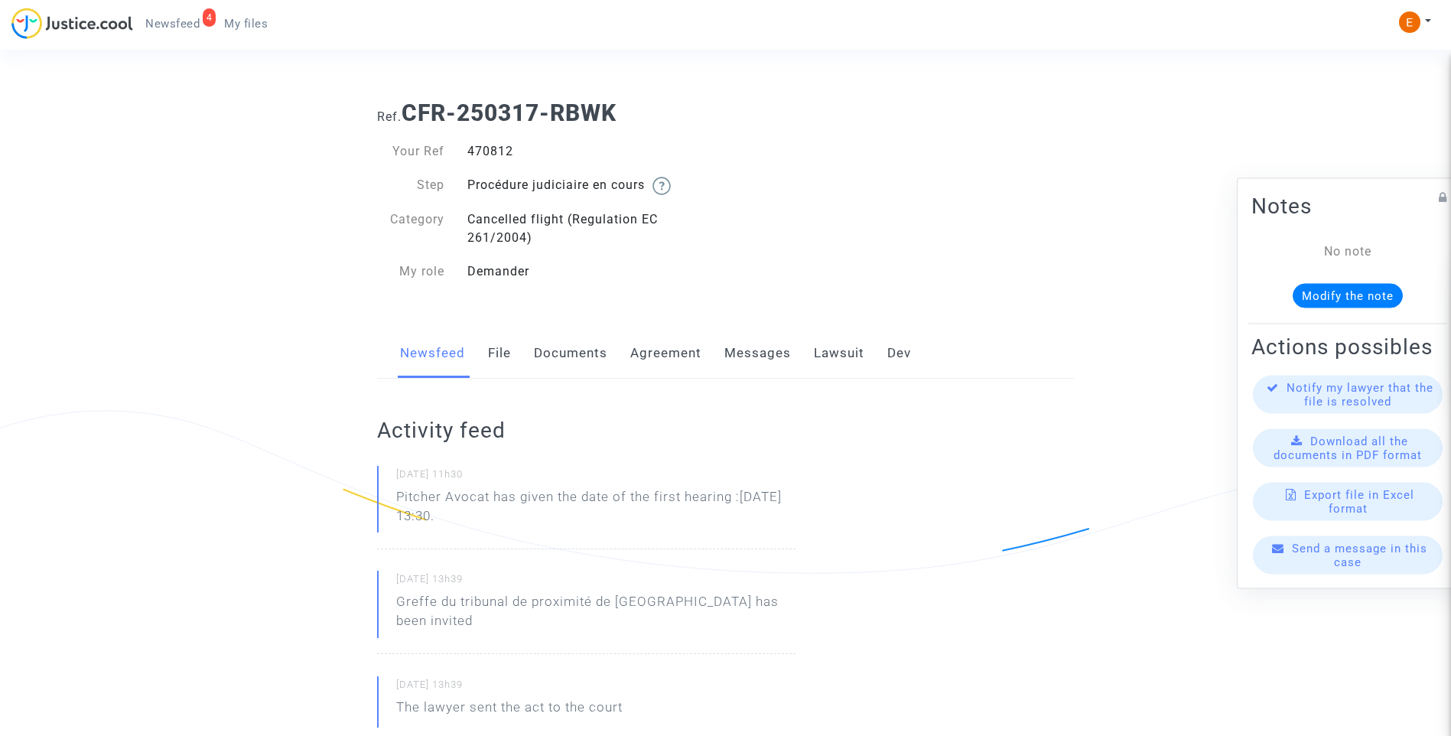
copy p "has given the date of the first hearing :[DATE] 13:30."
click at [498, 154] on div "379667" at bounding box center [591, 151] width 270 height 18
copy div "379667"
drag, startPoint x: 532, startPoint y: 526, endPoint x: 495, endPoint y: 502, distance: 44.4
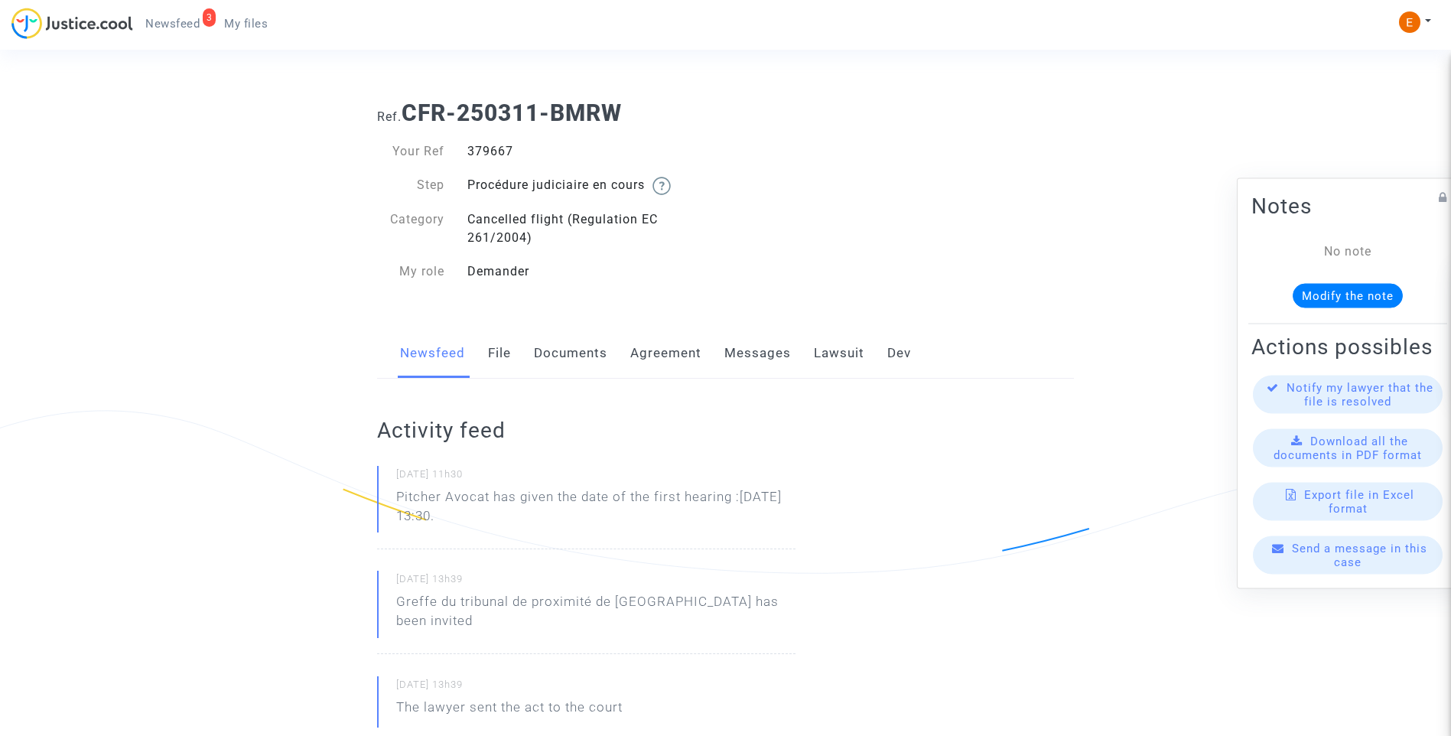
click at [495, 502] on p "Pitcher Avocat has given the date of the first hearing :[DATE] 13:30." at bounding box center [595, 510] width 399 height 46
copy p "has given the date of the first hearing :[DATE] 13:30."
click at [497, 152] on div "449798" at bounding box center [591, 151] width 270 height 18
copy div "449798"
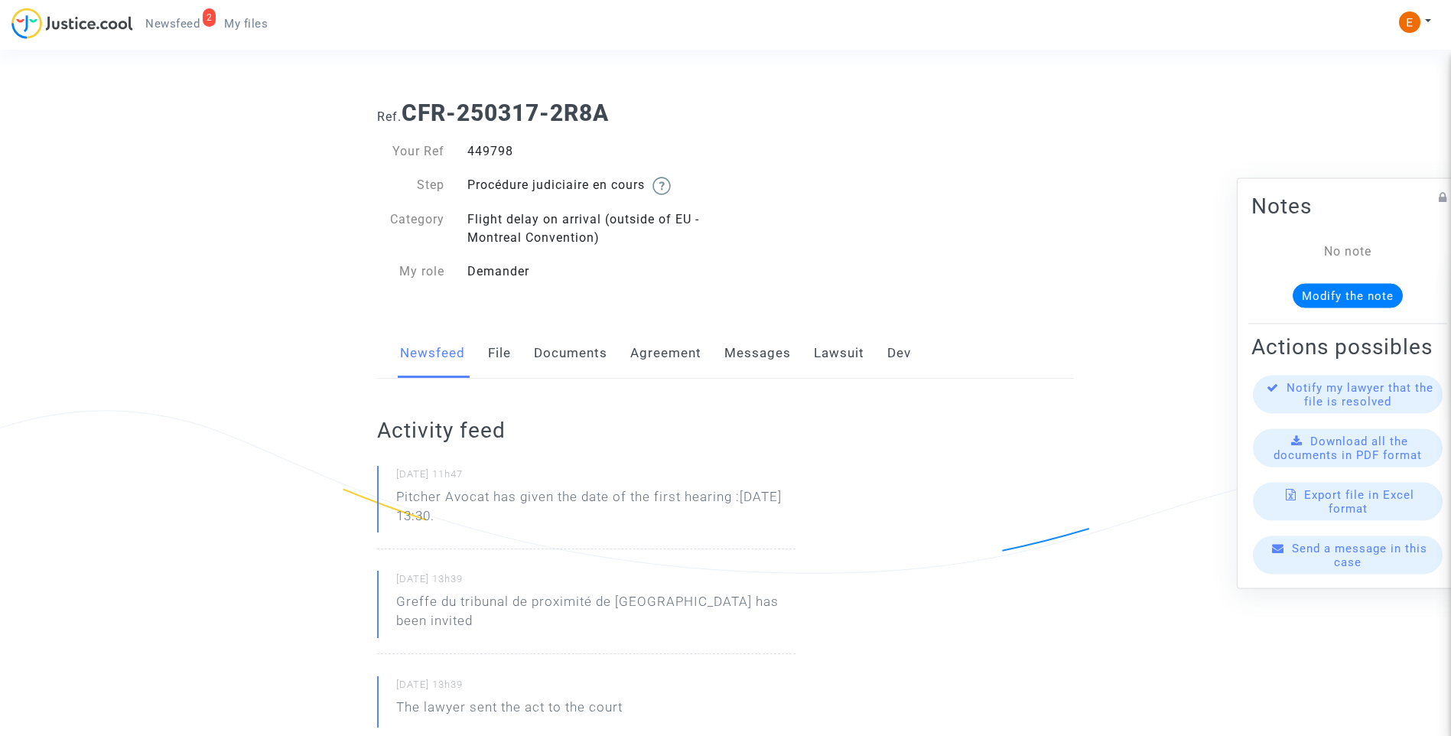
drag, startPoint x: 506, startPoint y: 527, endPoint x: 496, endPoint y: 499, distance: 30.3
click at [496, 499] on p "Pitcher Avocat has given the date of the first hearing :Dec 1st 2025 at 13:30." at bounding box center [595, 510] width 399 height 46
copy p "has given the date of the first hearing :Dec 1st 2025 at 13:30."
click at [491, 147] on div "478724" at bounding box center [591, 151] width 270 height 18
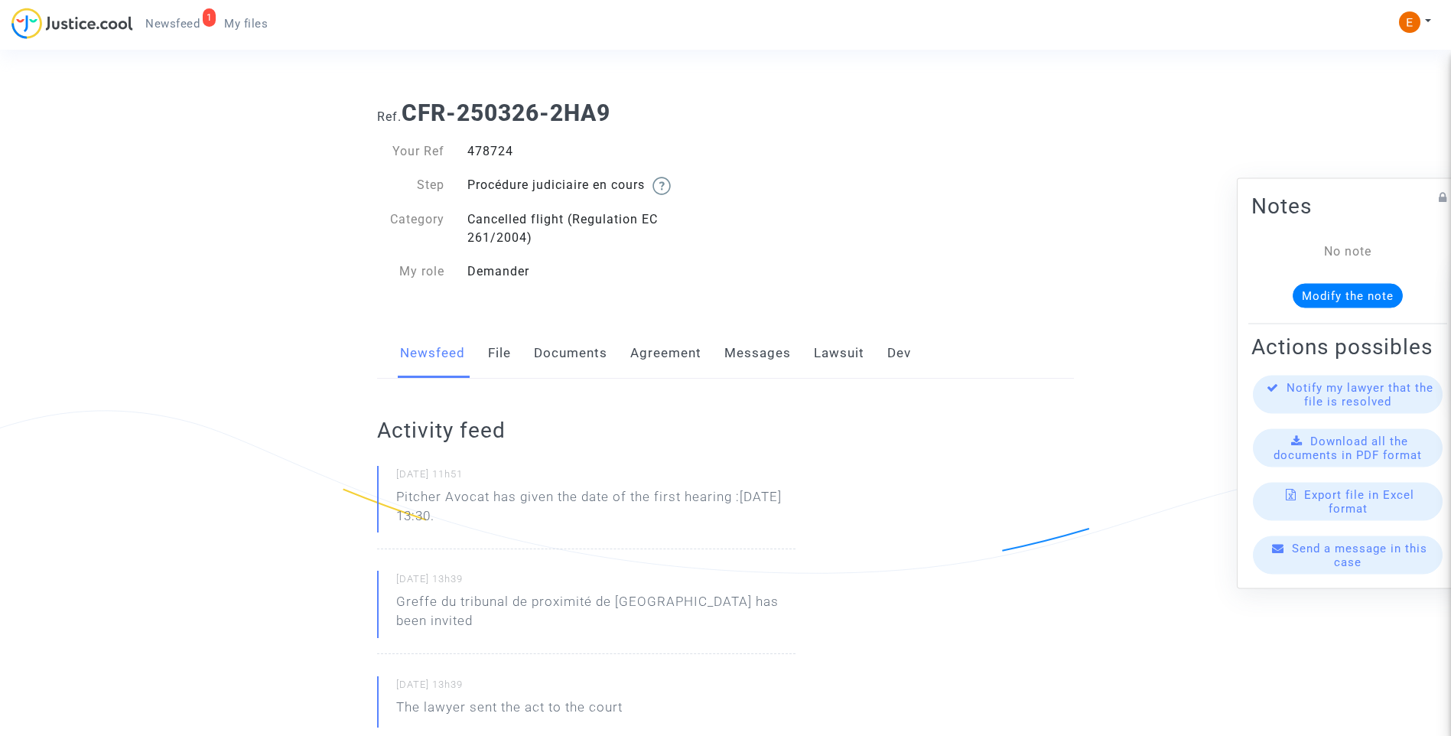
drag, startPoint x: 0, startPoint y: 0, endPoint x: 491, endPoint y: 147, distance: 512.6
copy div "478724"
drag, startPoint x: 519, startPoint y: 522, endPoint x: 494, endPoint y: 503, distance: 31.1
click at [494, 503] on p "Pitcher Avocat has given the date of the first hearing :[DATE] 13:30." at bounding box center [595, 510] width 399 height 46
copy p "has given the date of the first hearing :[DATE] 13:30."
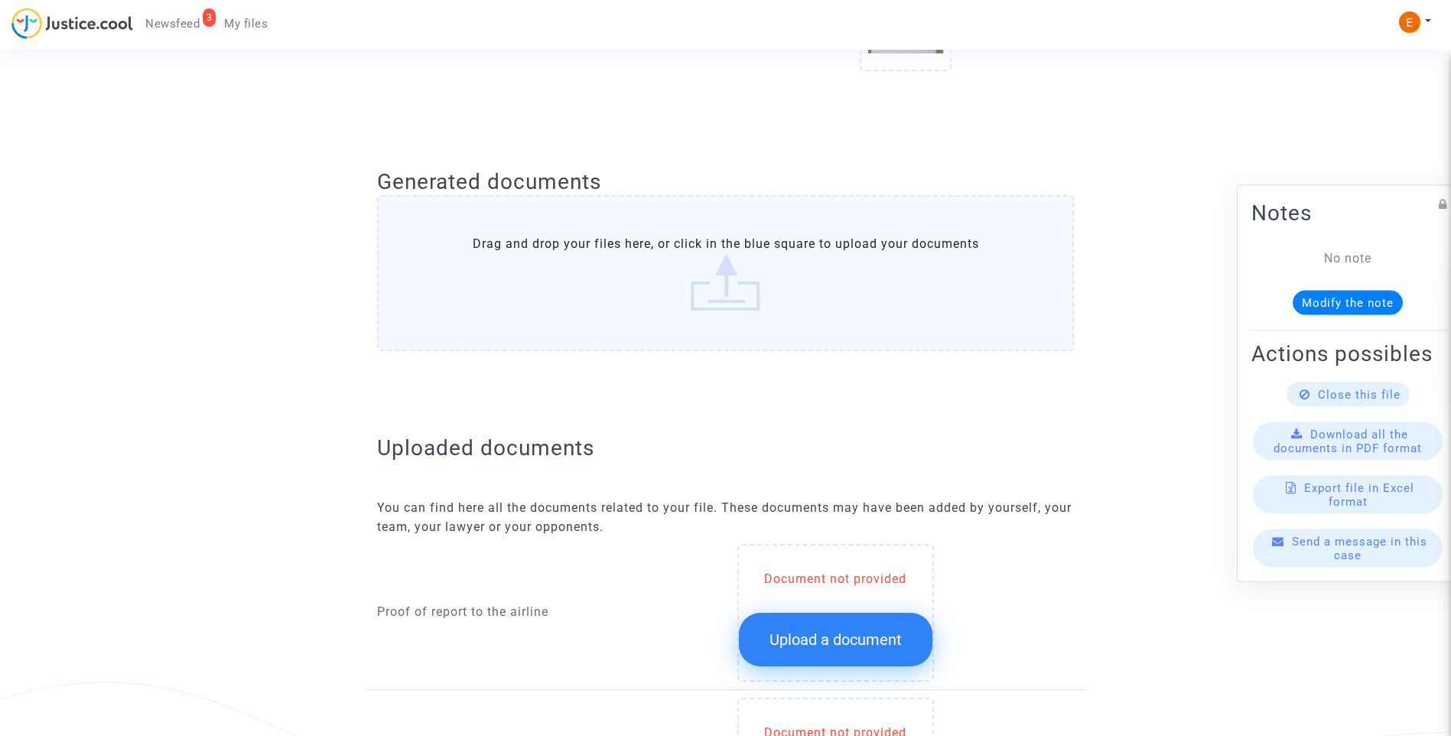
scroll to position [918, 0]
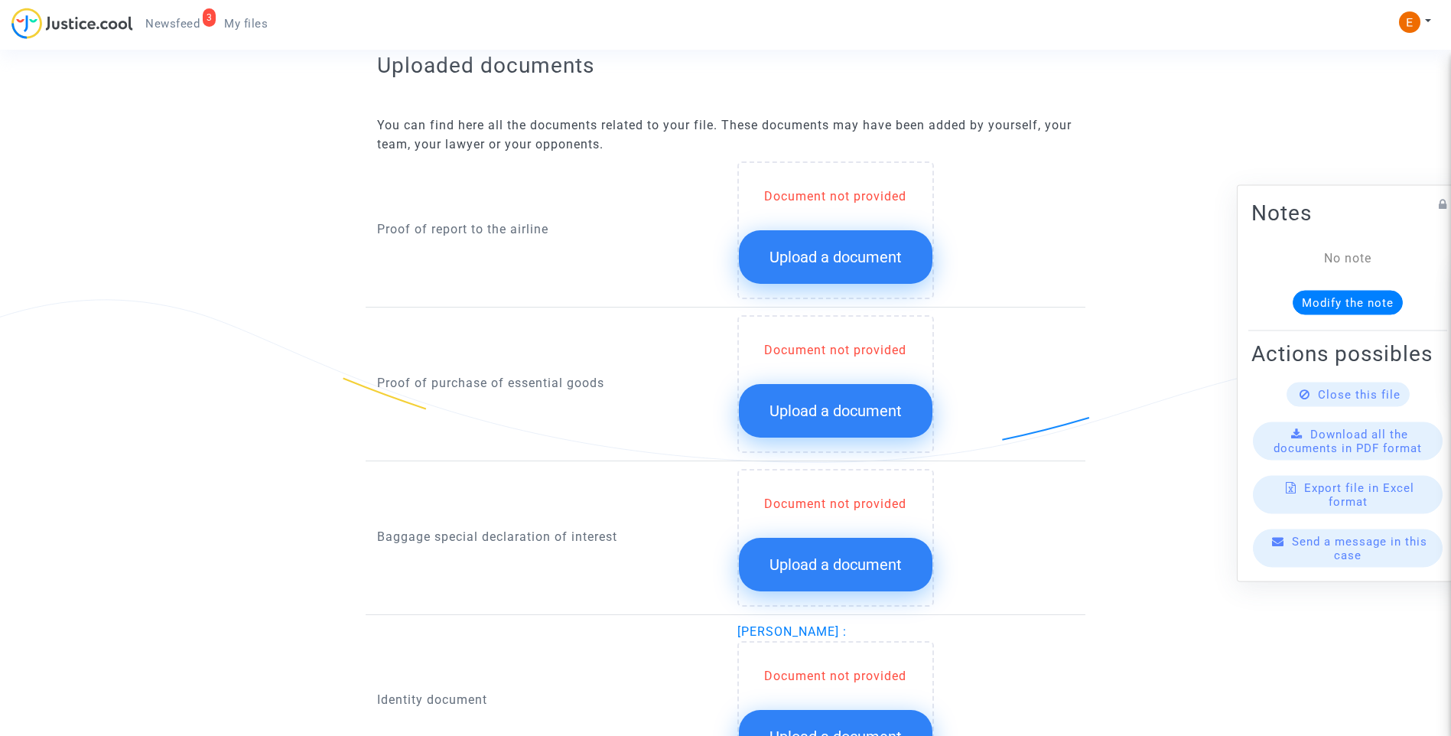
click at [857, 249] on span "Upload a document" at bounding box center [836, 257] width 132 height 18
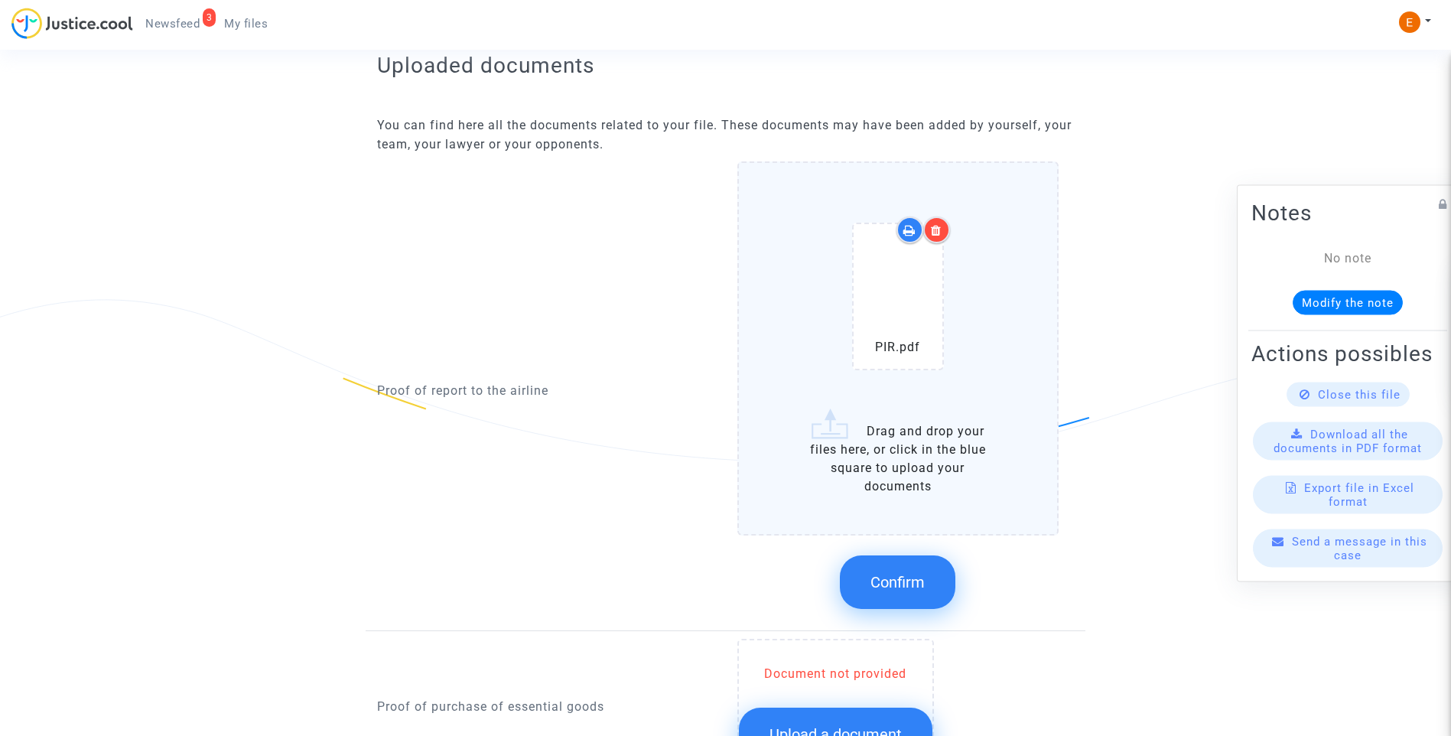
click at [946, 235] on div at bounding box center [936, 229] width 27 height 27
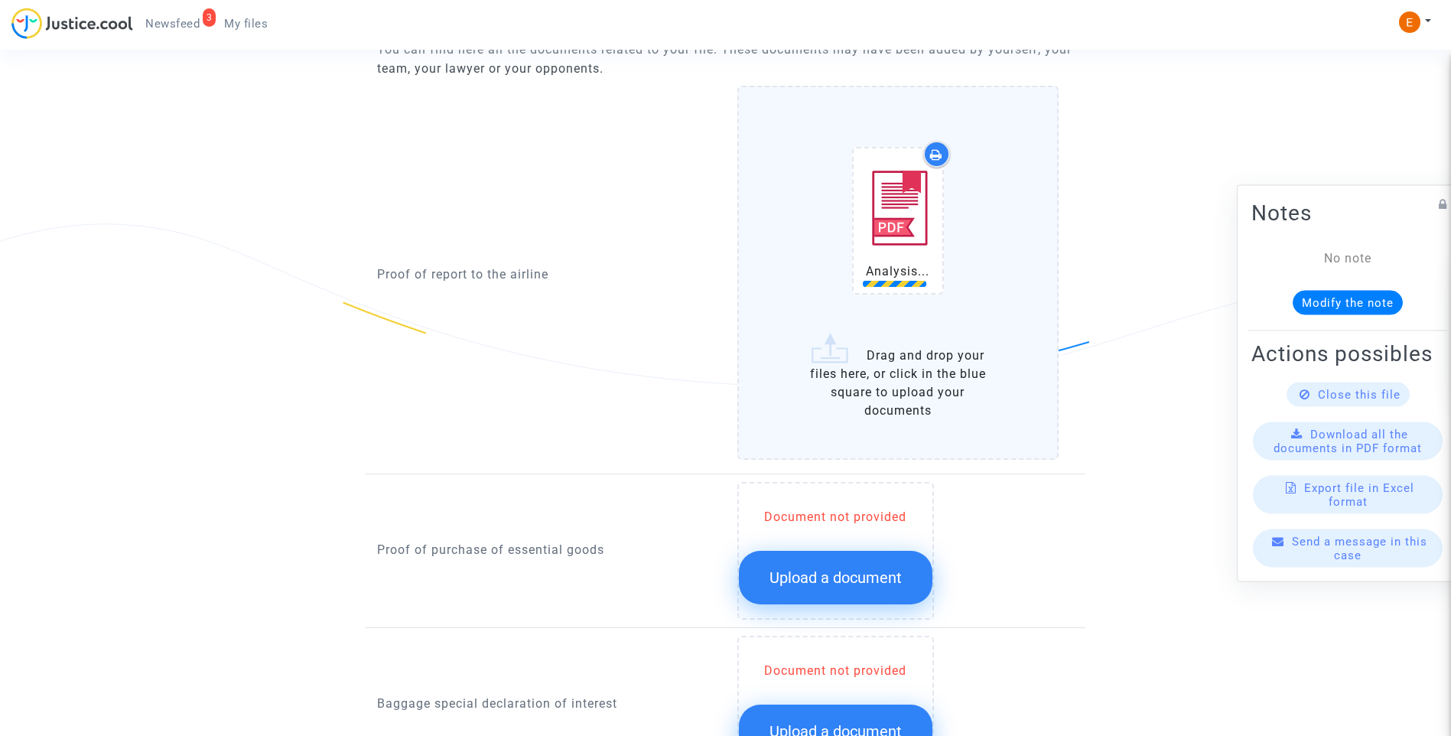
scroll to position [994, 0]
click at [838, 601] on button "Upload a document" at bounding box center [836, 577] width 194 height 54
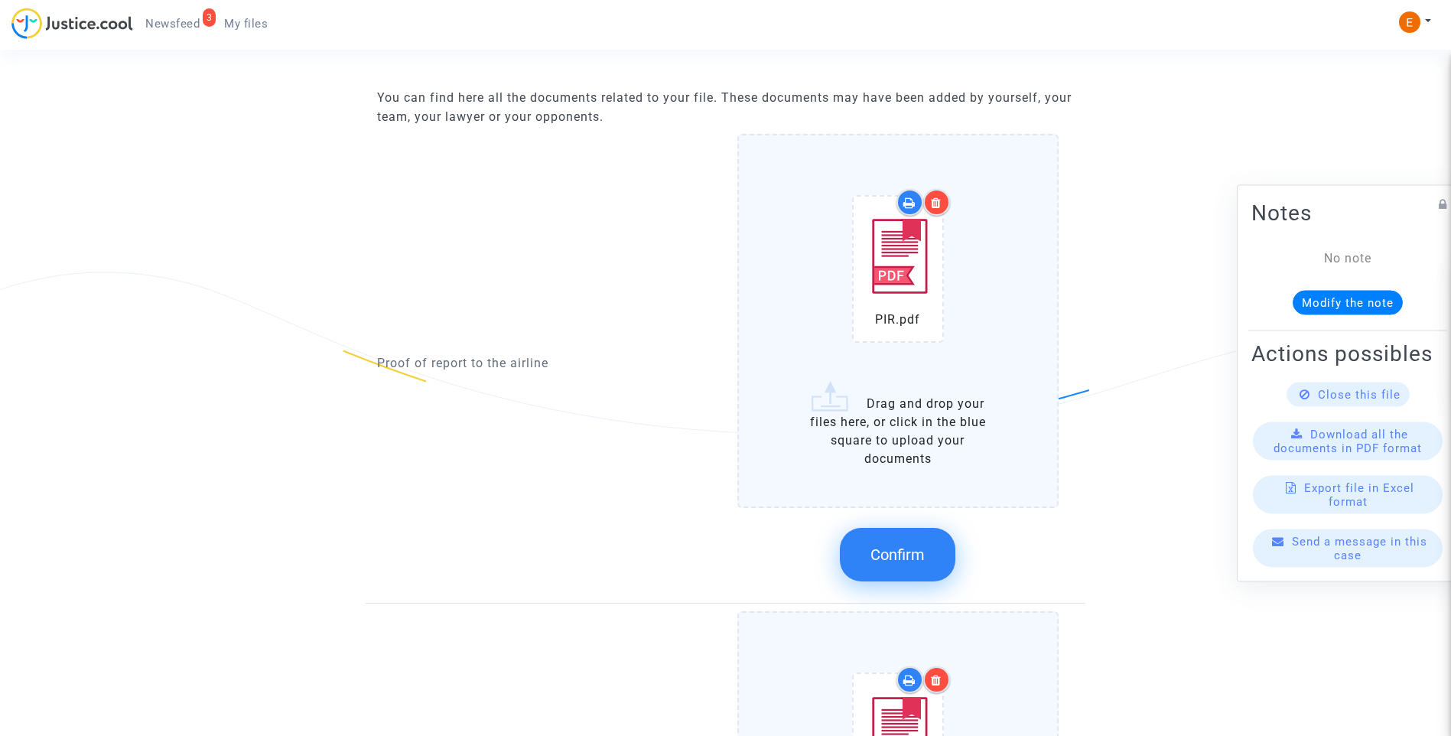
scroll to position [918, 0]
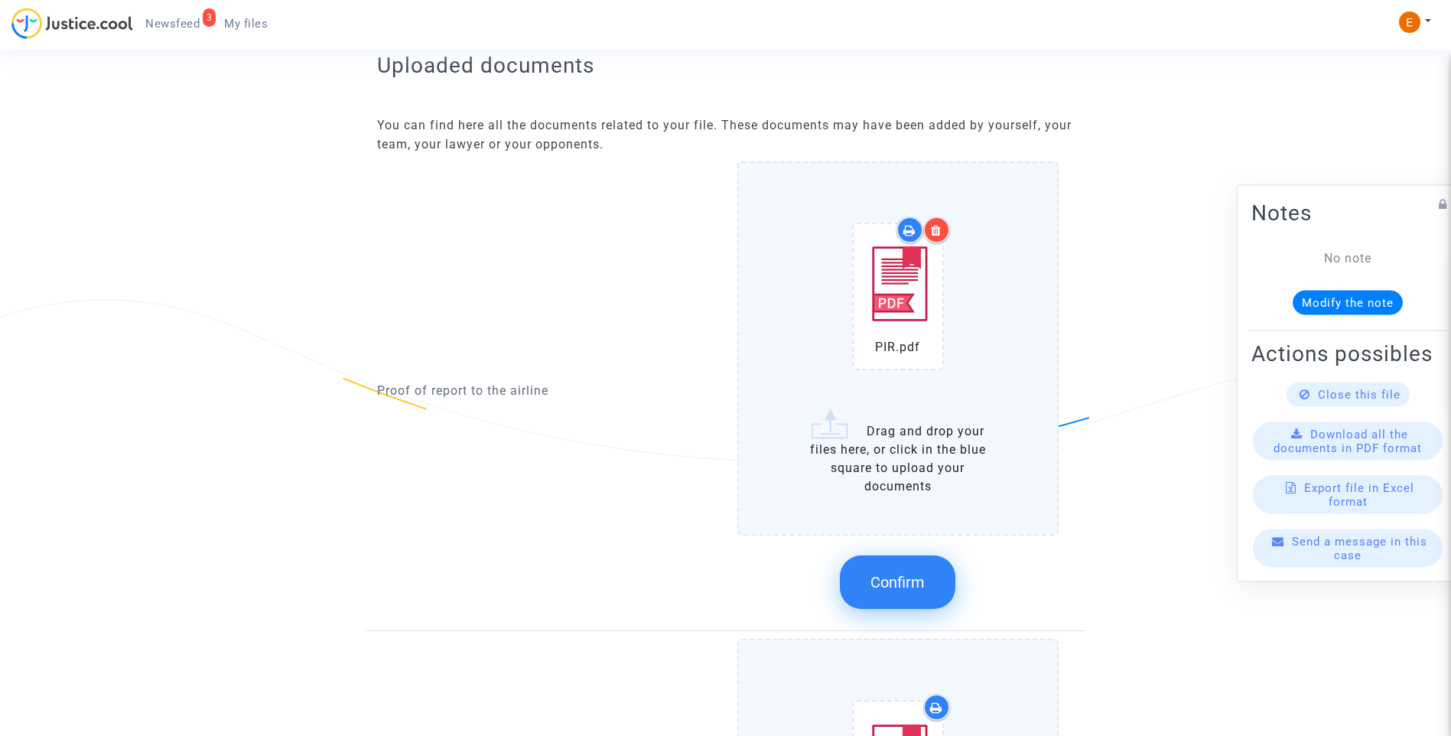
click at [916, 590] on span "Confirm" at bounding box center [898, 582] width 54 height 18
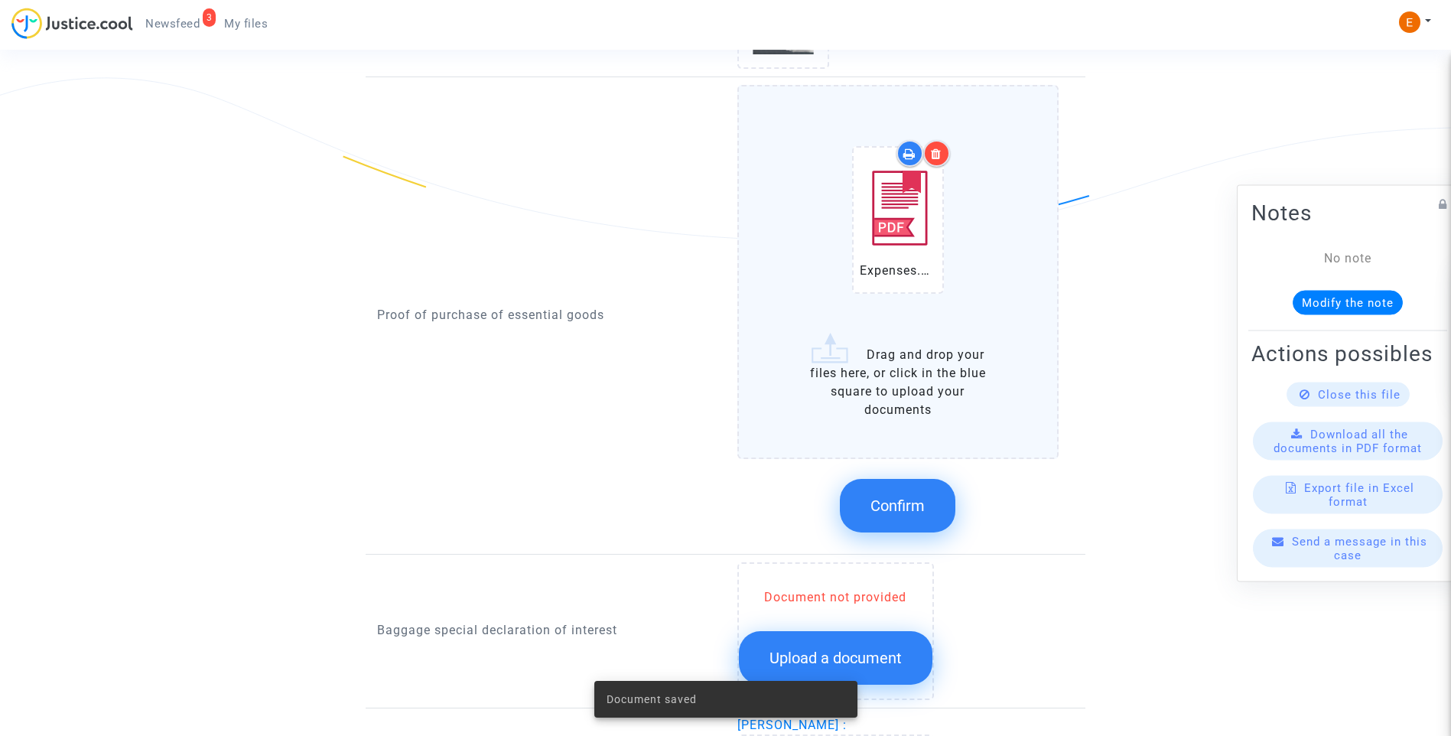
scroll to position [1147, 0]
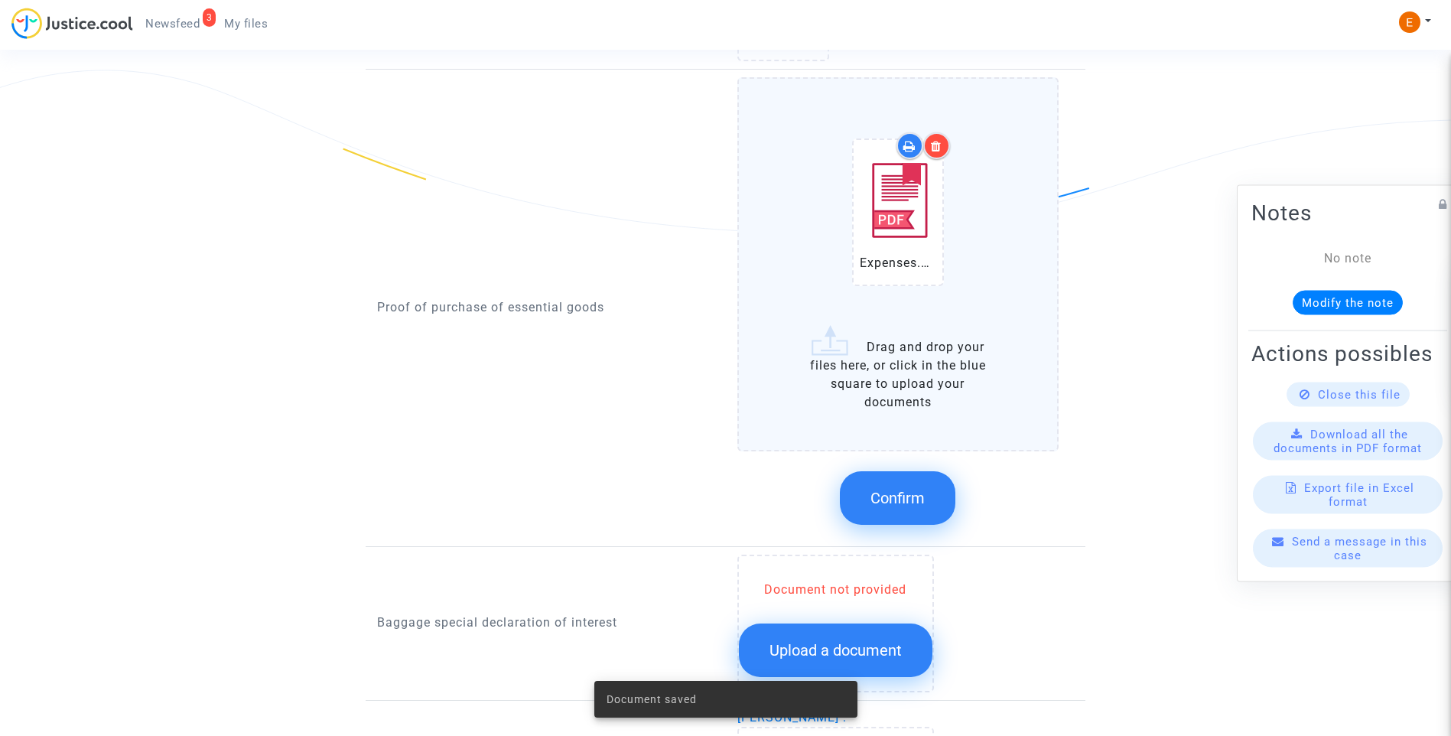
click at [942, 144] on icon at bounding box center [936, 146] width 11 height 12
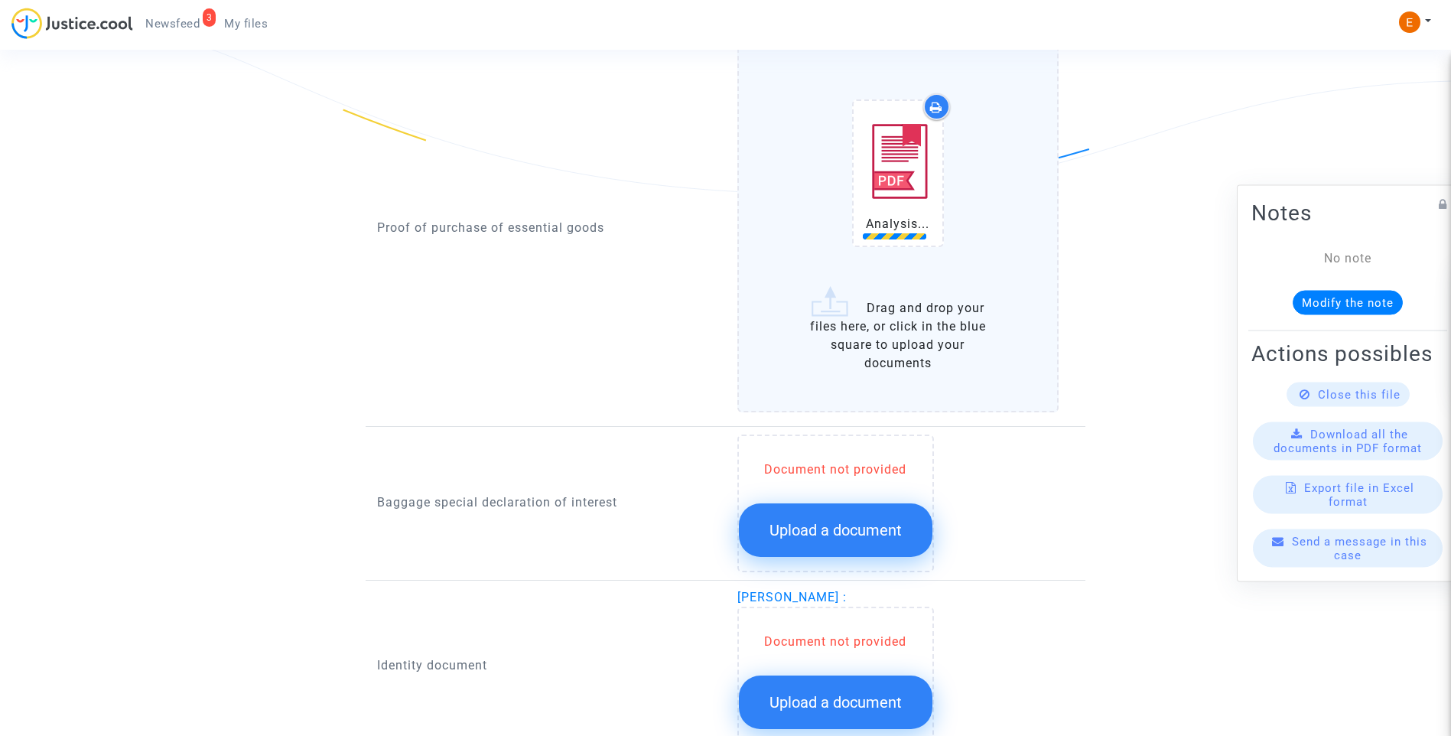
scroll to position [1224, 0]
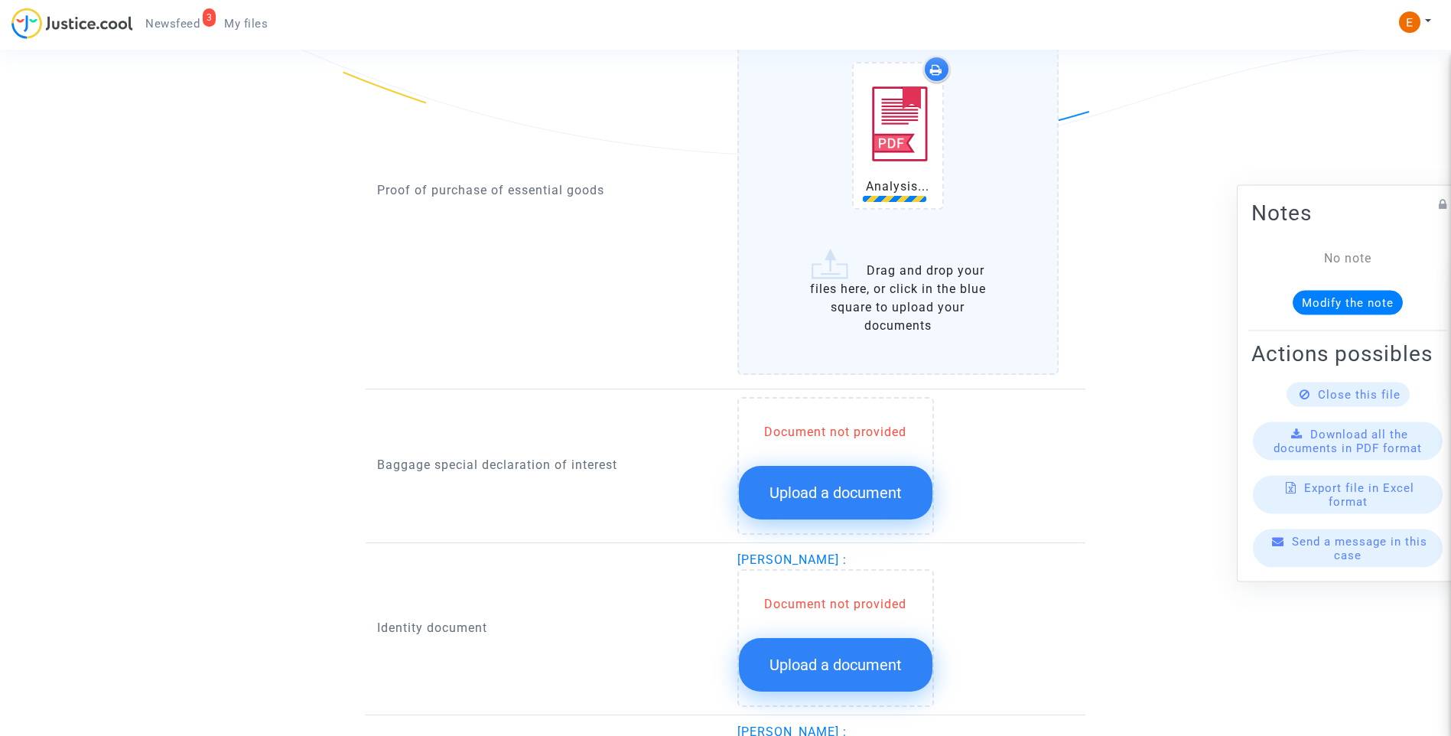
click at [825, 487] on span "Upload a document" at bounding box center [836, 492] width 132 height 18
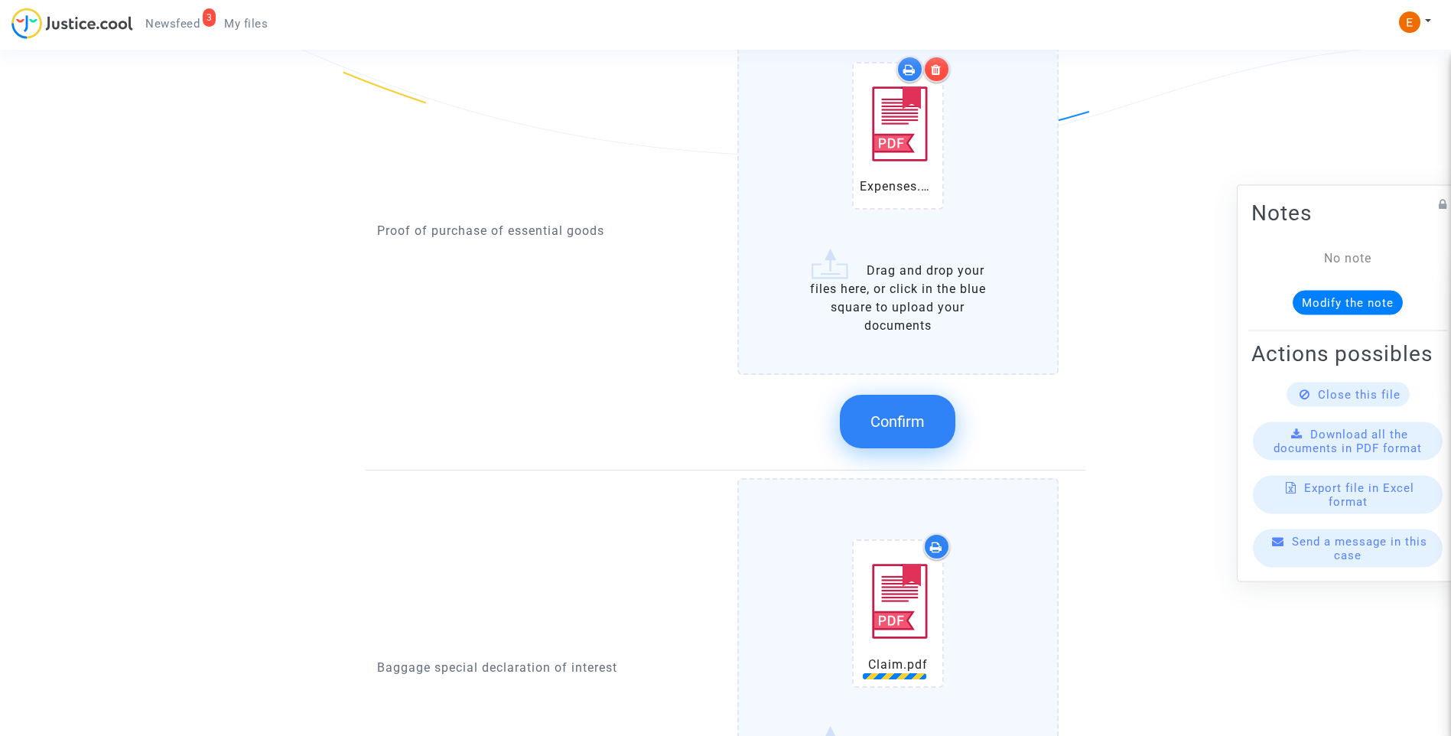
click at [933, 426] on button "Confirm" at bounding box center [898, 422] width 116 height 54
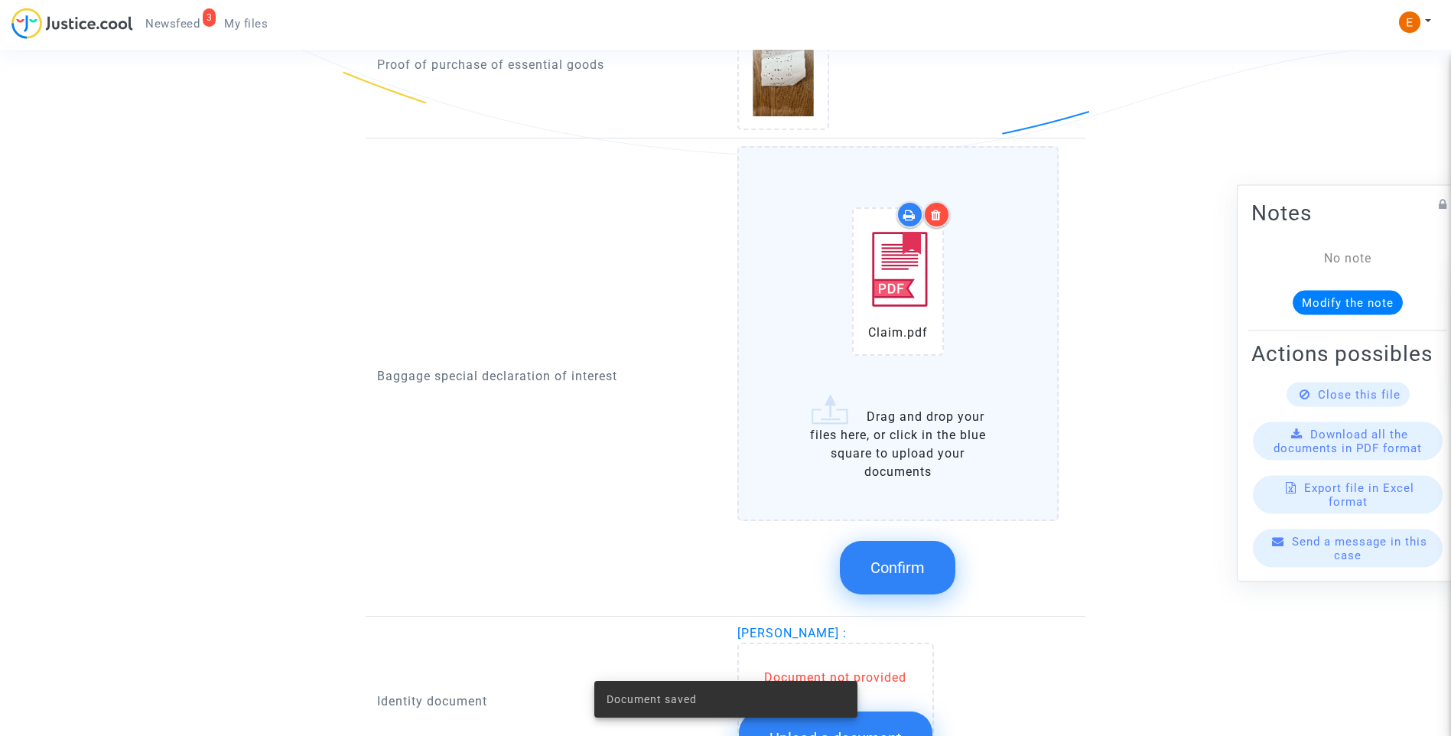
click at [906, 558] on span "Confirm" at bounding box center [898, 567] width 54 height 18
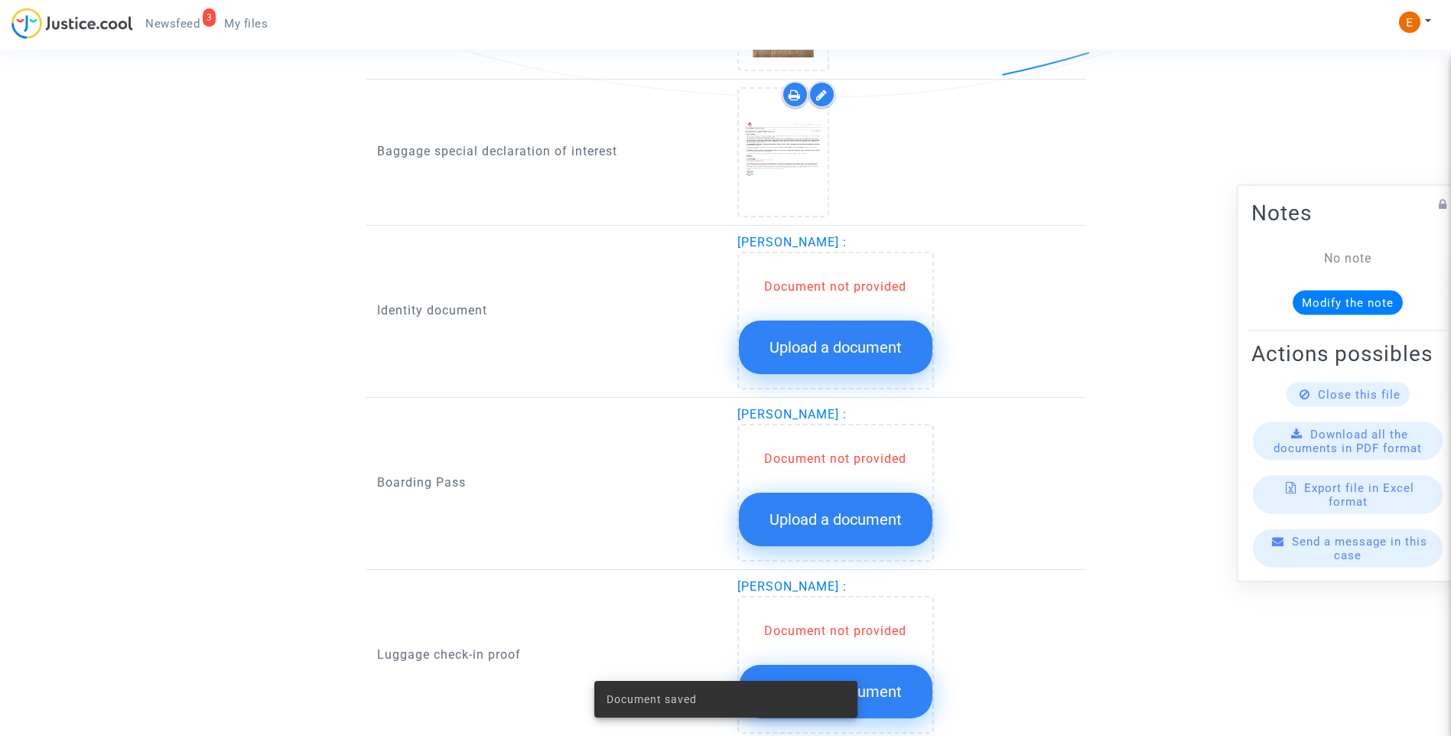
scroll to position [1300, 0]
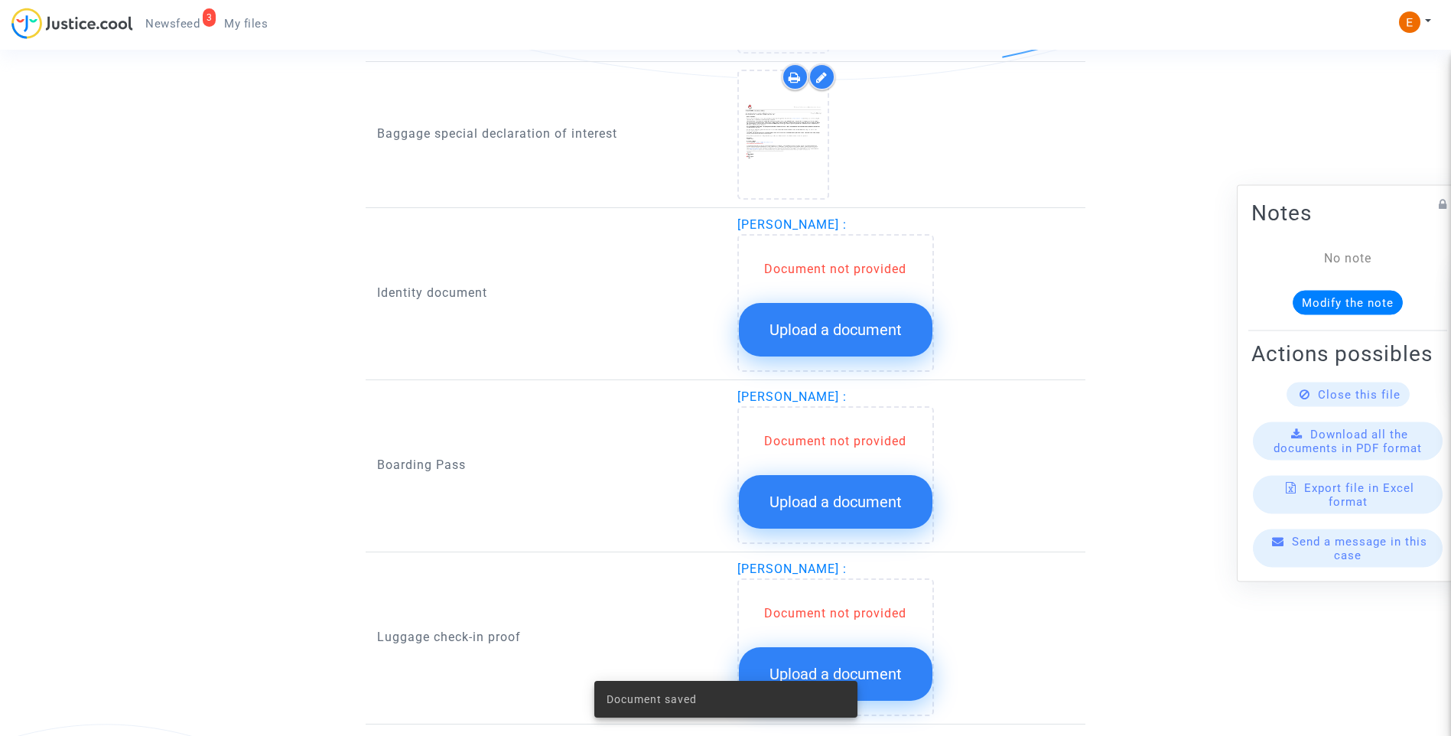
click at [857, 327] on span "Upload a document" at bounding box center [836, 330] width 132 height 18
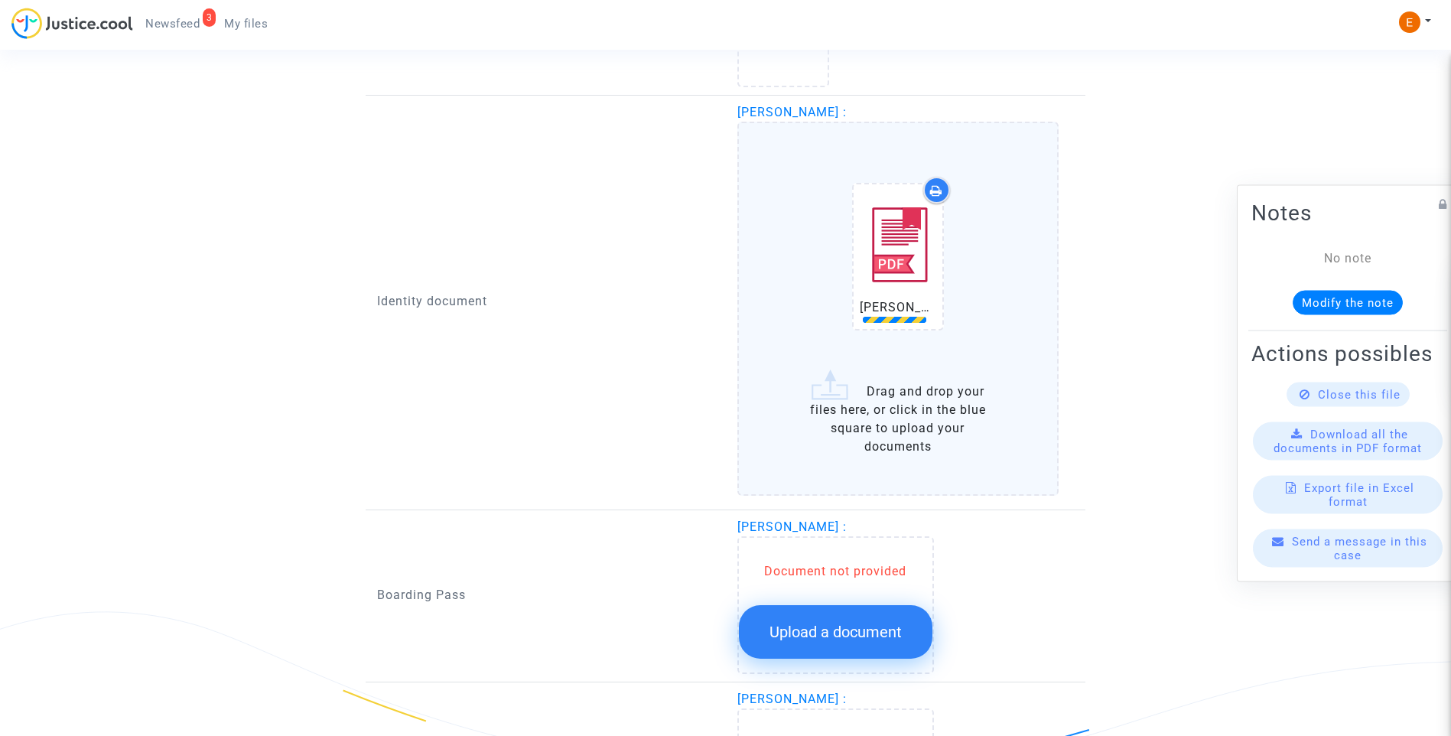
scroll to position [1606, 0]
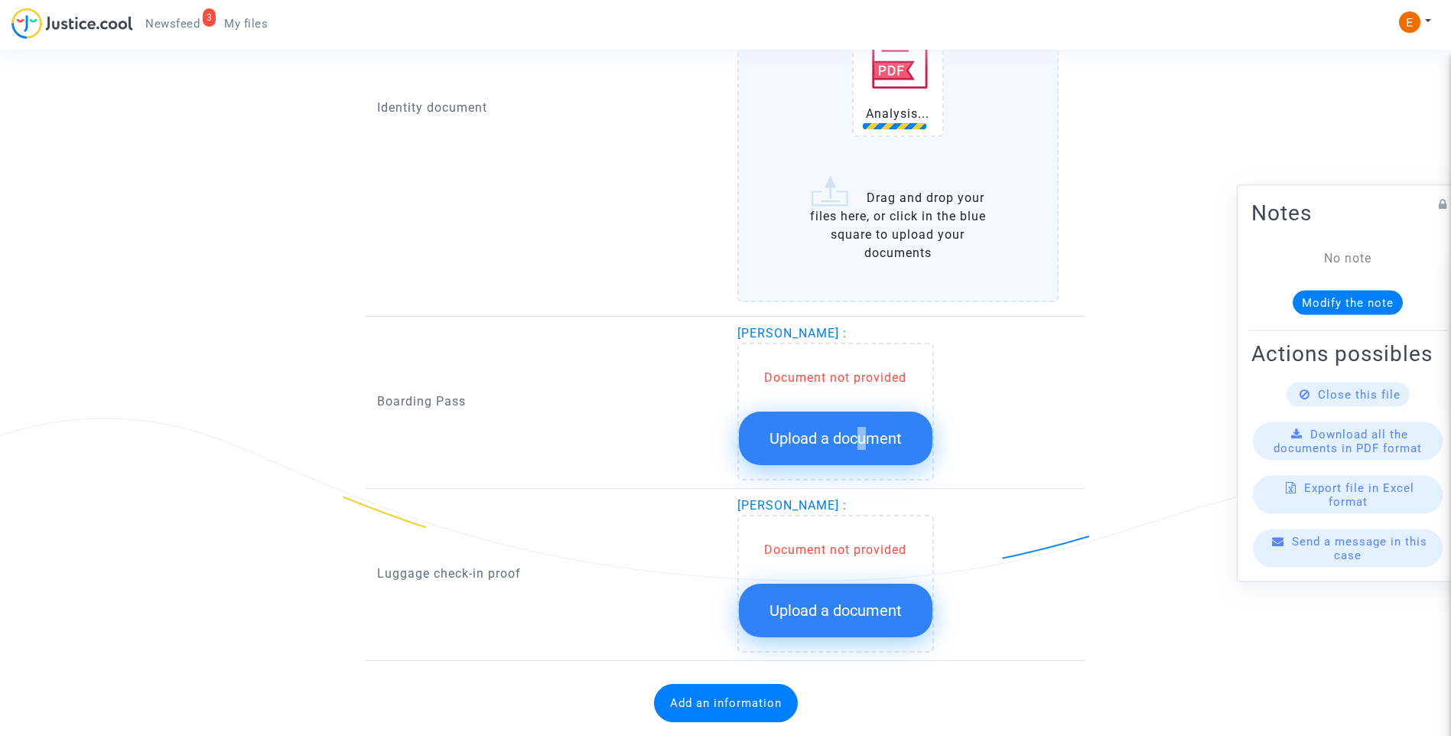
click at [863, 405] on div "Document not provided Upload a document" at bounding box center [836, 417] width 194 height 96
drag, startPoint x: 863, startPoint y: 405, endPoint x: 860, endPoint y: 438, distance: 33.0
click at [860, 438] on div "Document not provided Upload a document" at bounding box center [835, 412] width 197 height 138
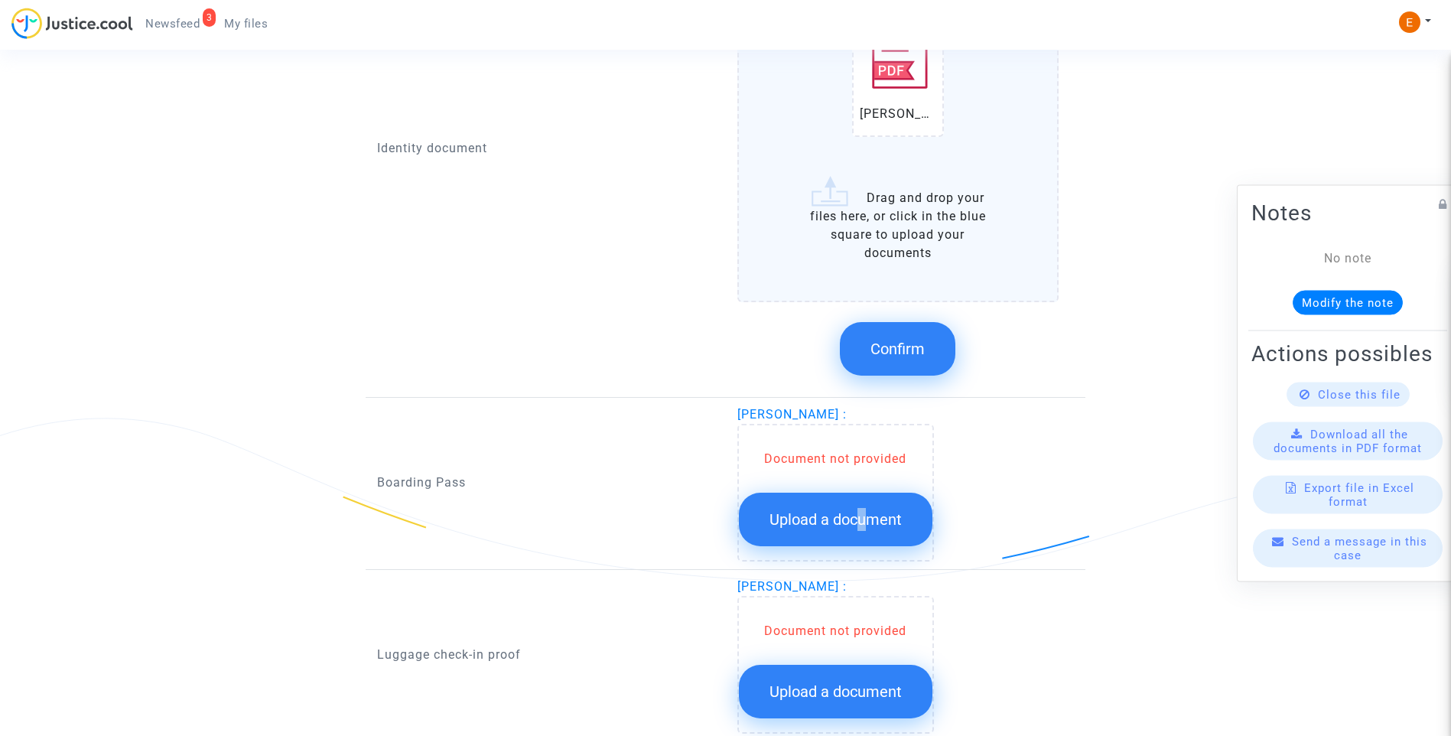
click at [891, 524] on span "Upload a document" at bounding box center [836, 519] width 132 height 18
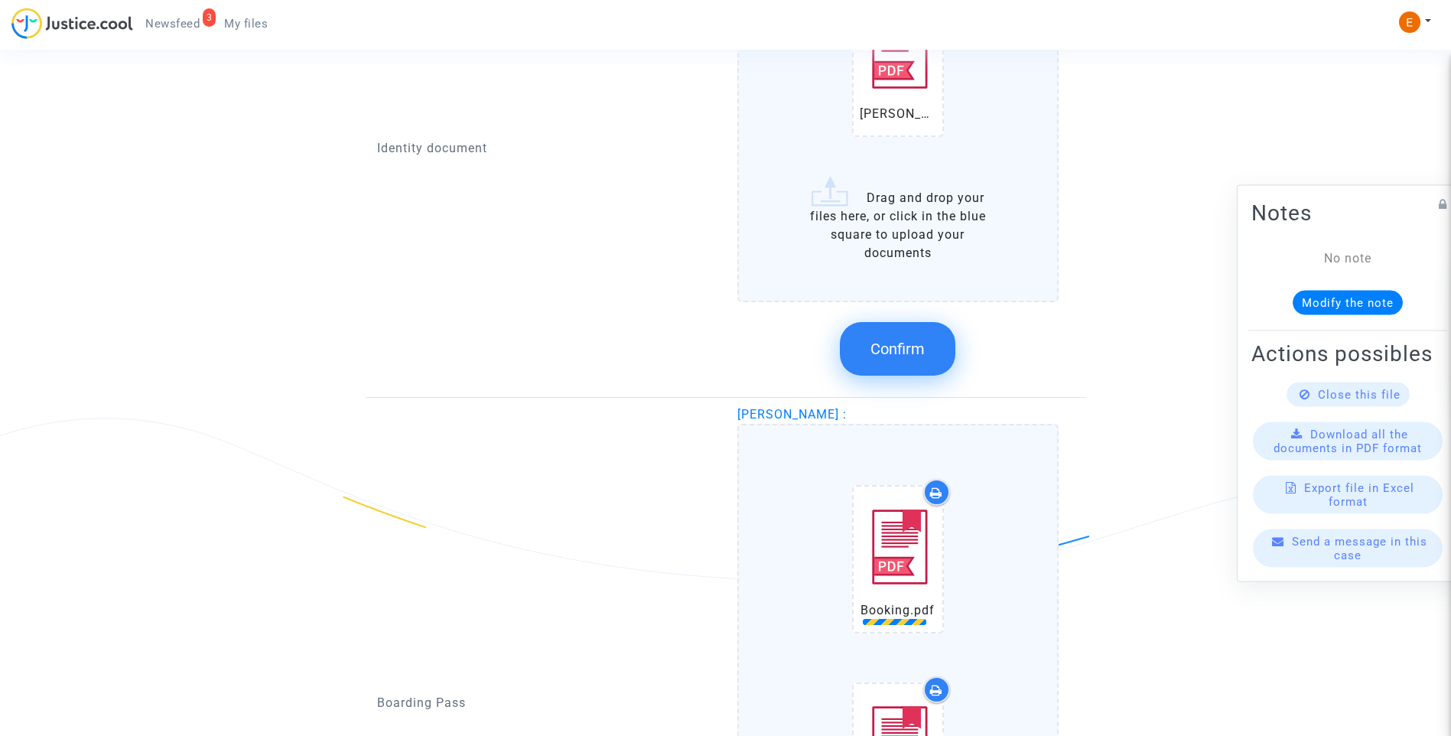
click at [893, 338] on button "Confirm" at bounding box center [898, 349] width 116 height 54
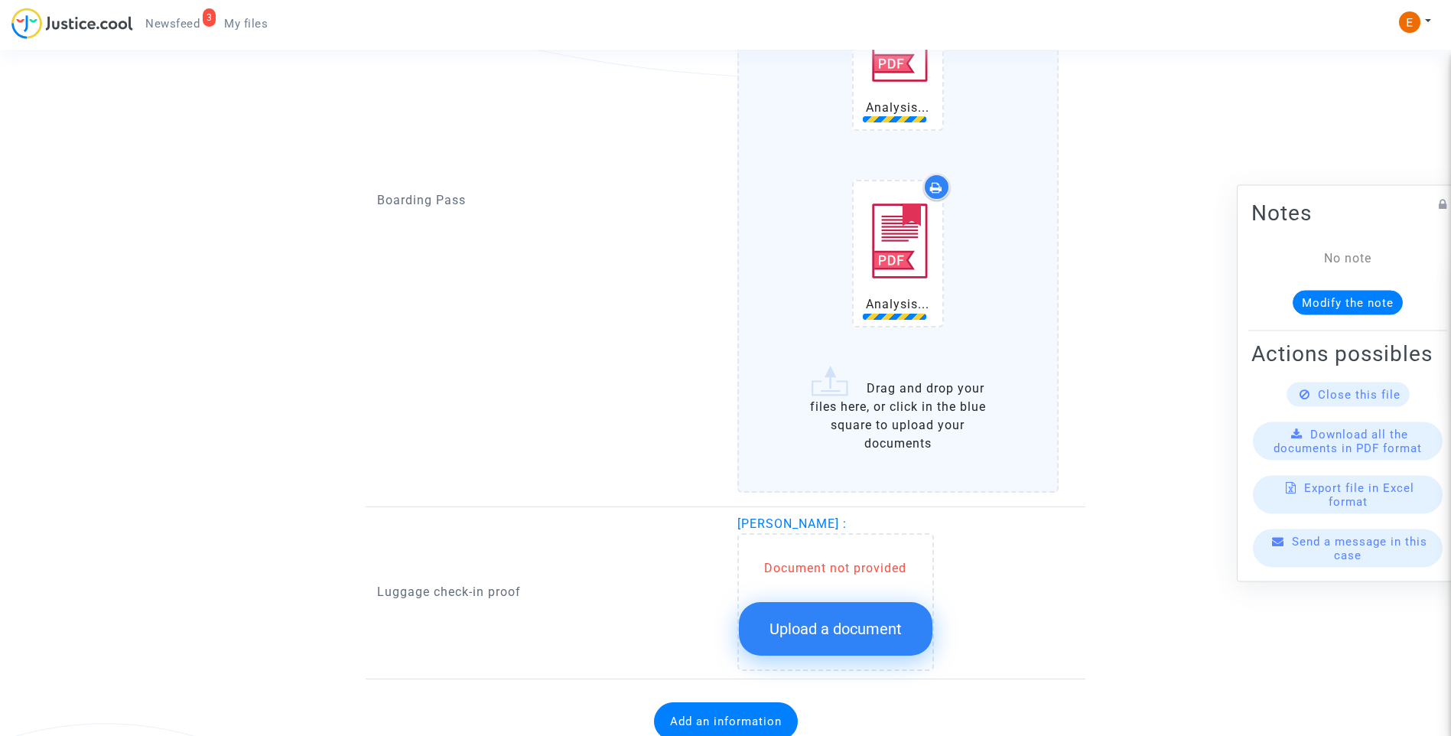
scroll to position [1836, 0]
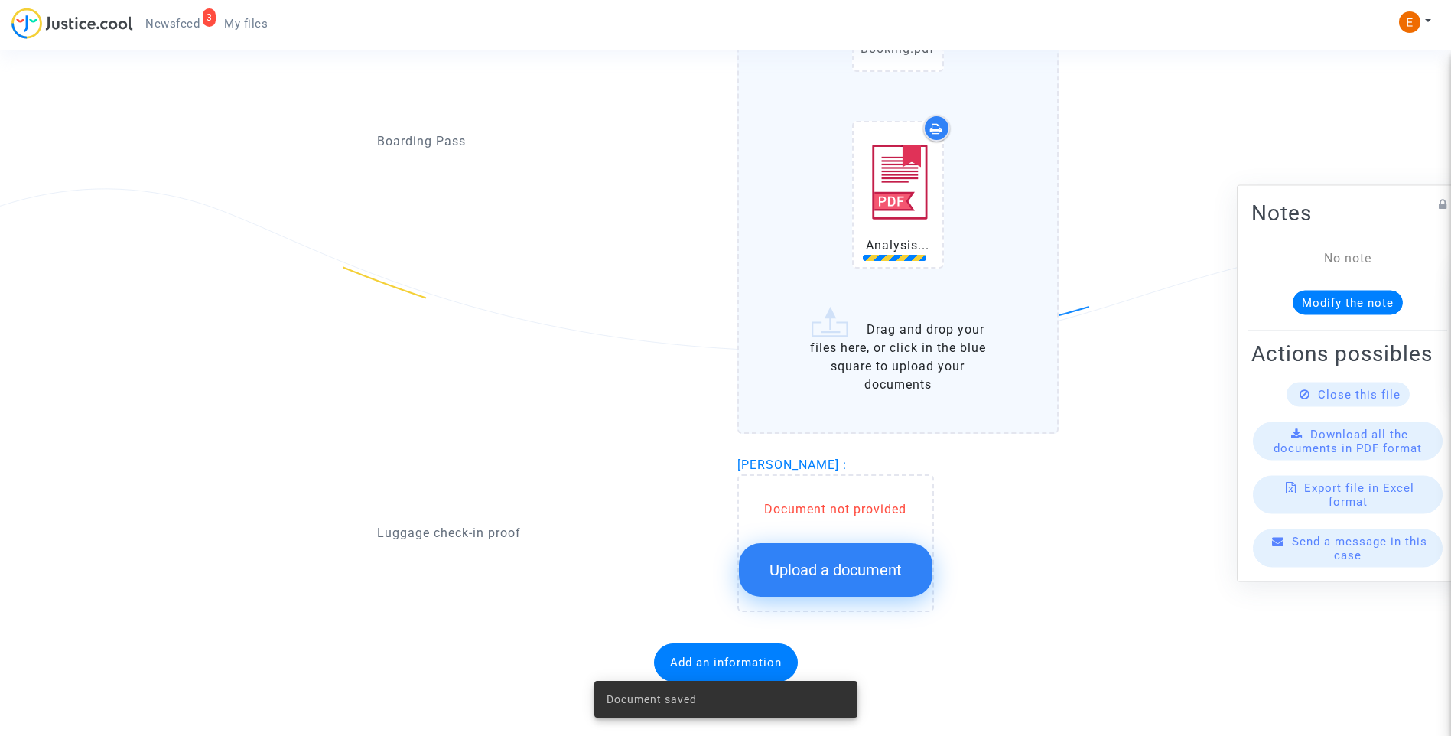
click at [849, 562] on span "Upload a document" at bounding box center [836, 570] width 132 height 18
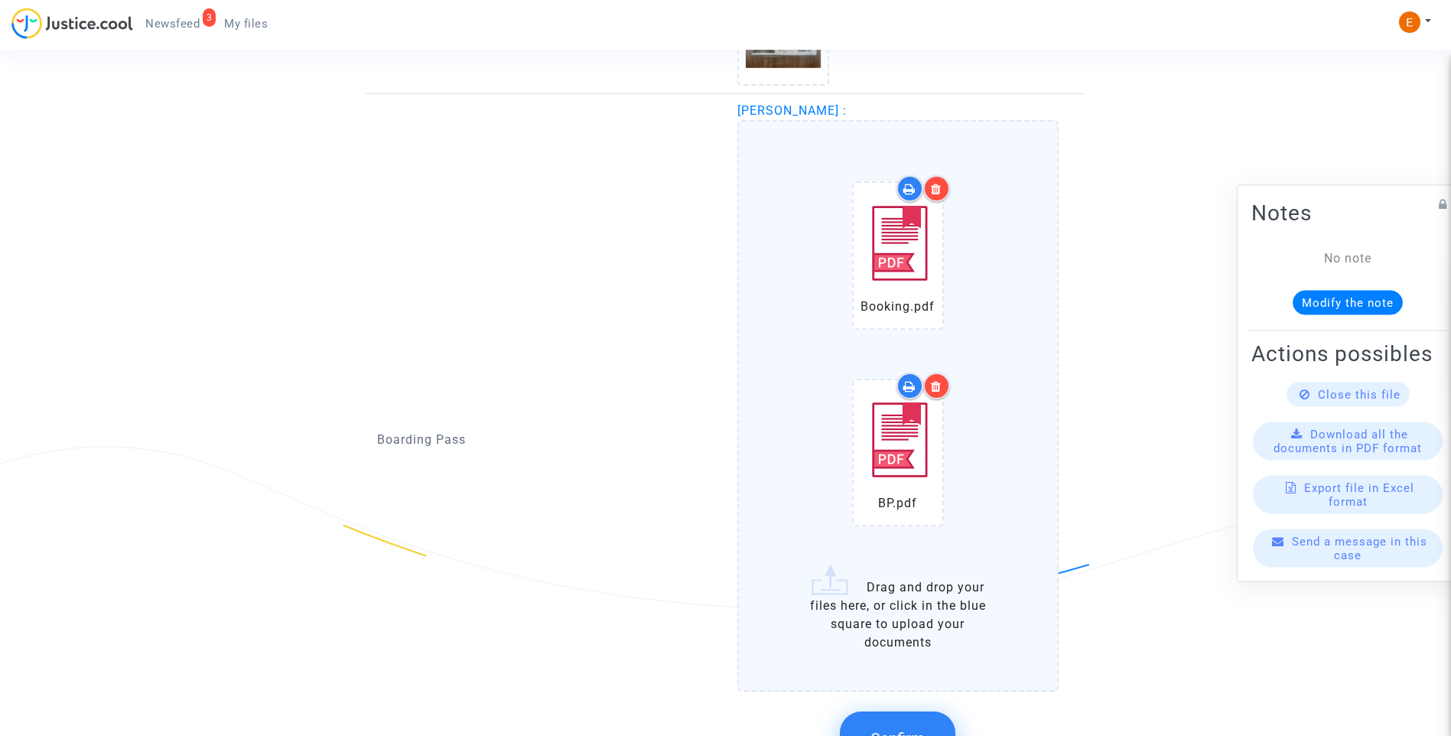
scroll to position [1759, 0]
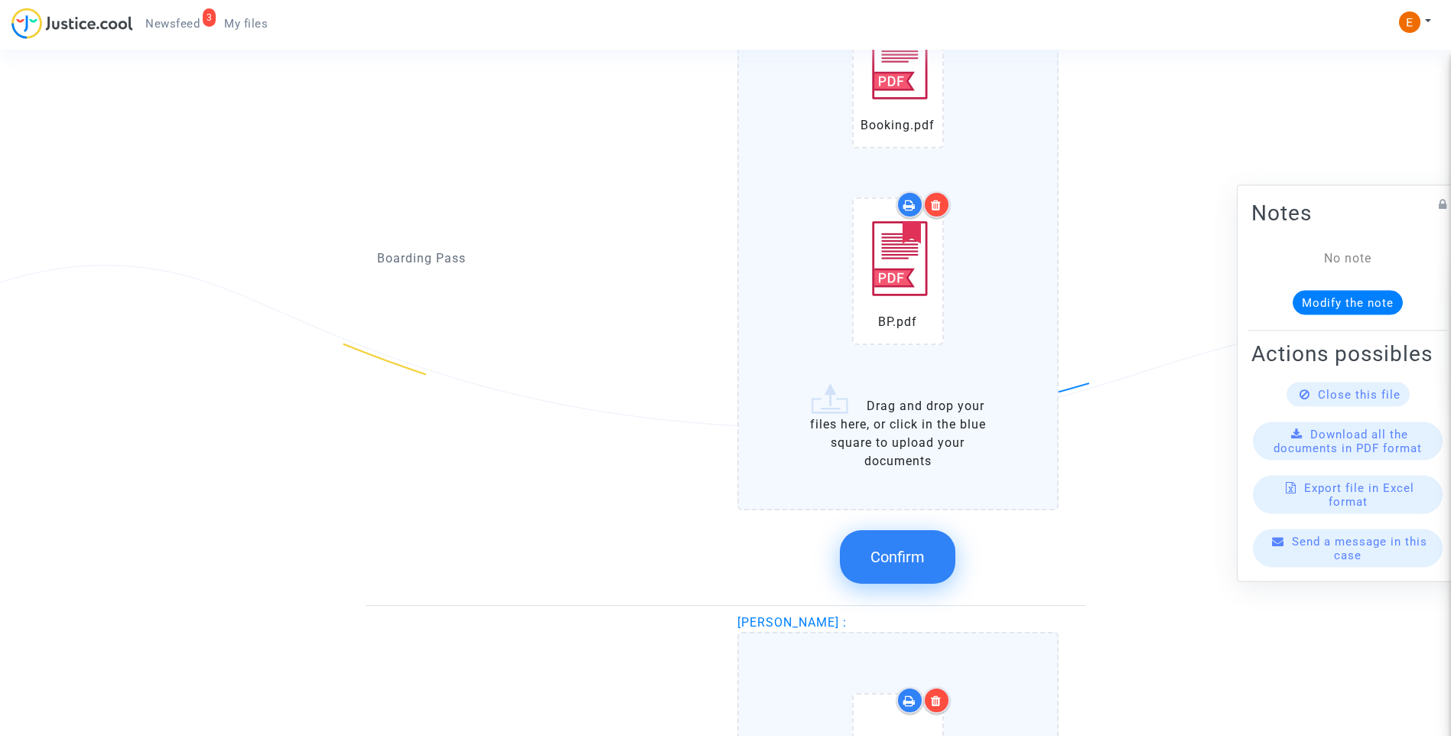
click at [910, 532] on button "Confirm" at bounding box center [898, 557] width 116 height 54
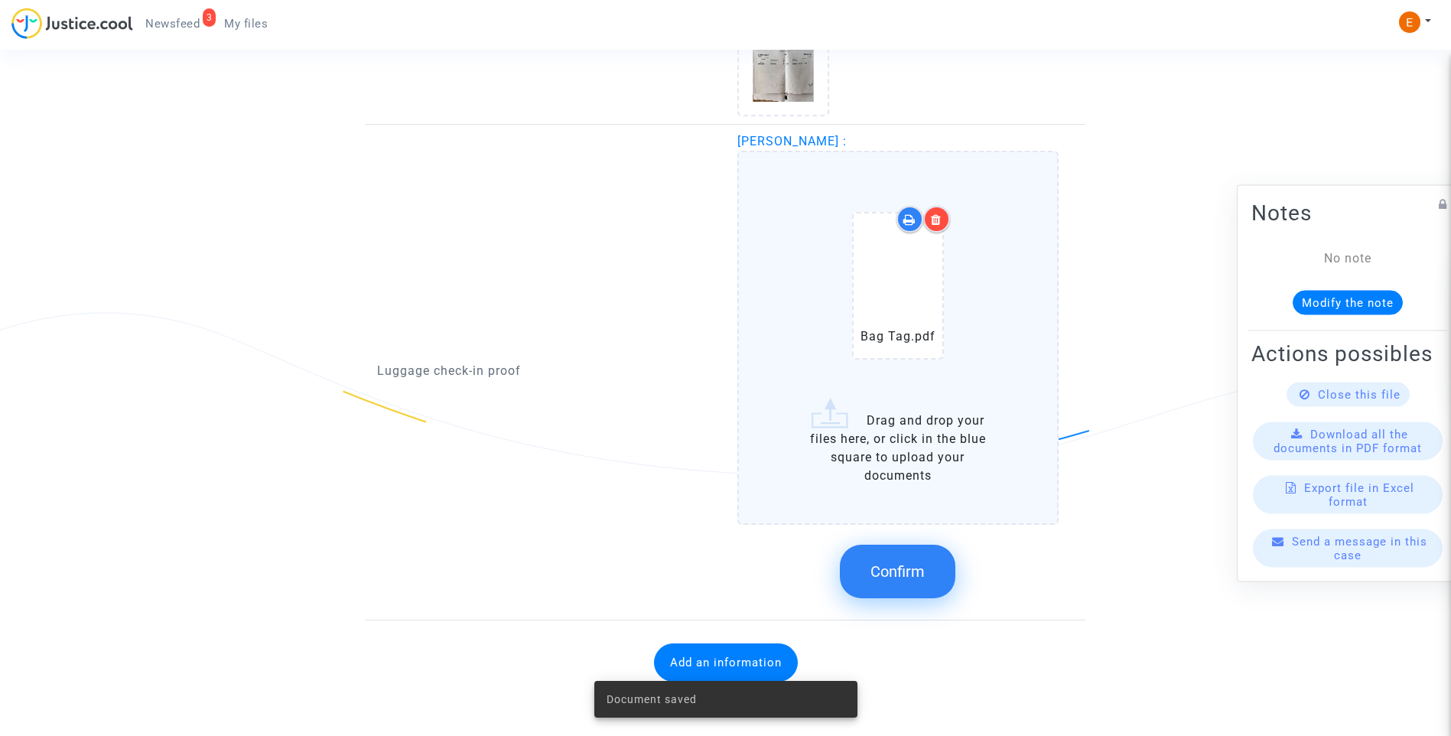
click at [914, 560] on button "Confirm" at bounding box center [898, 572] width 116 height 54
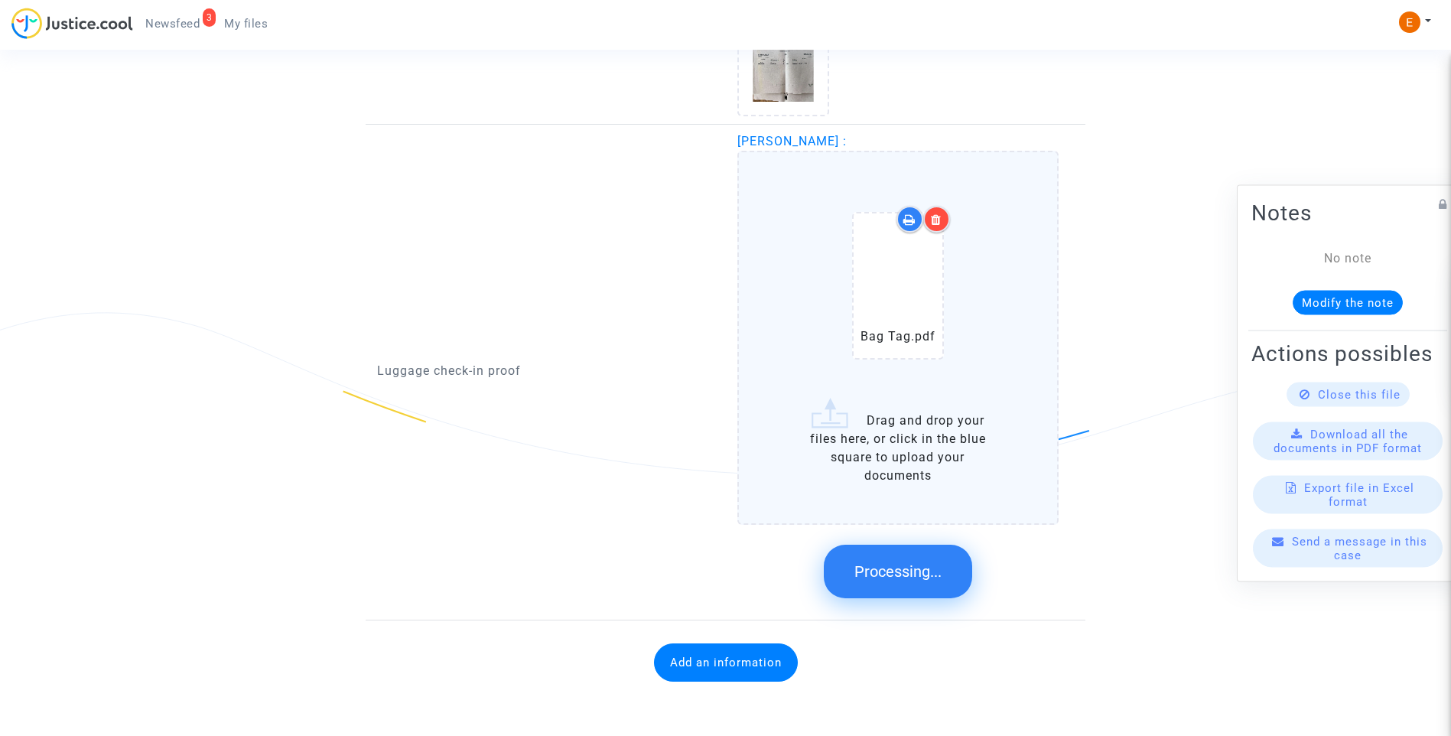
scroll to position [1380, 0]
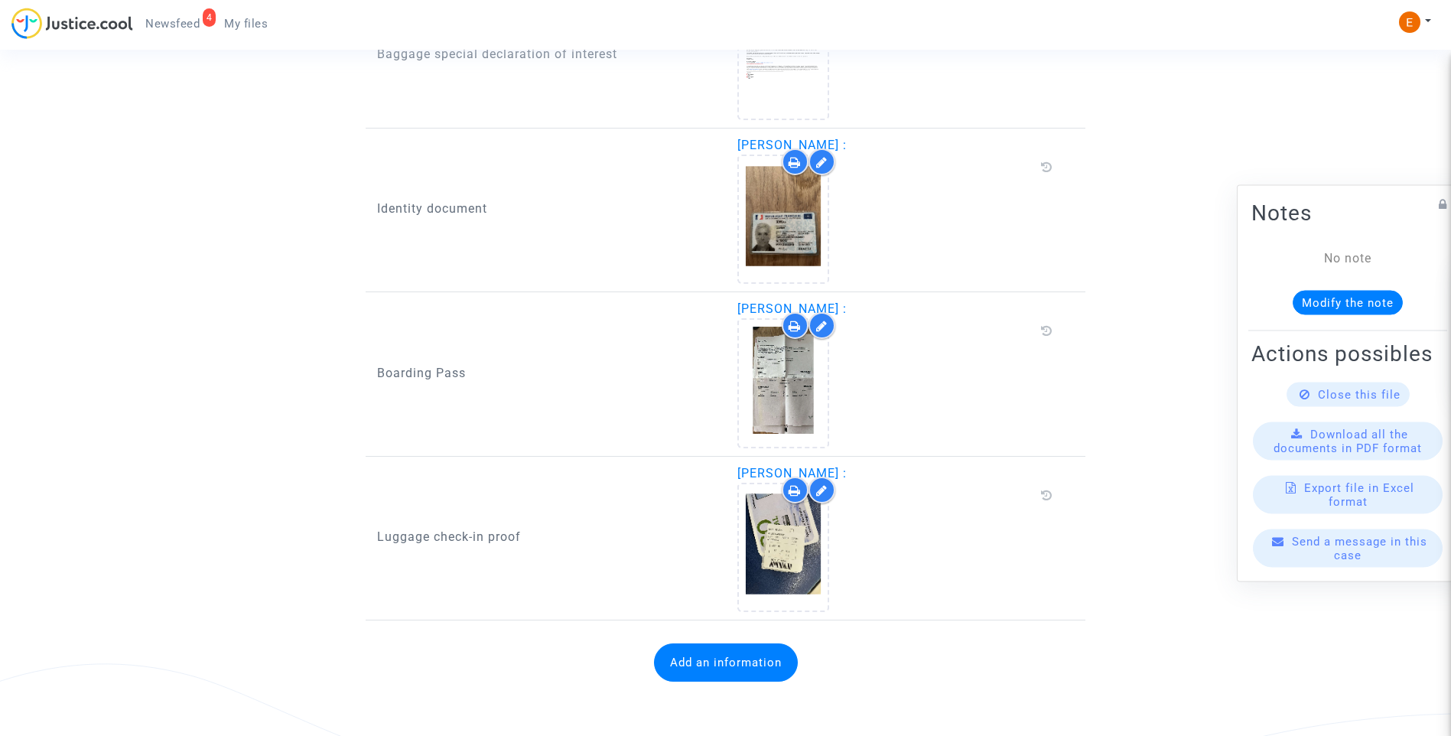
click at [188, 24] on span "Newsfeed" at bounding box center [172, 24] width 54 height 14
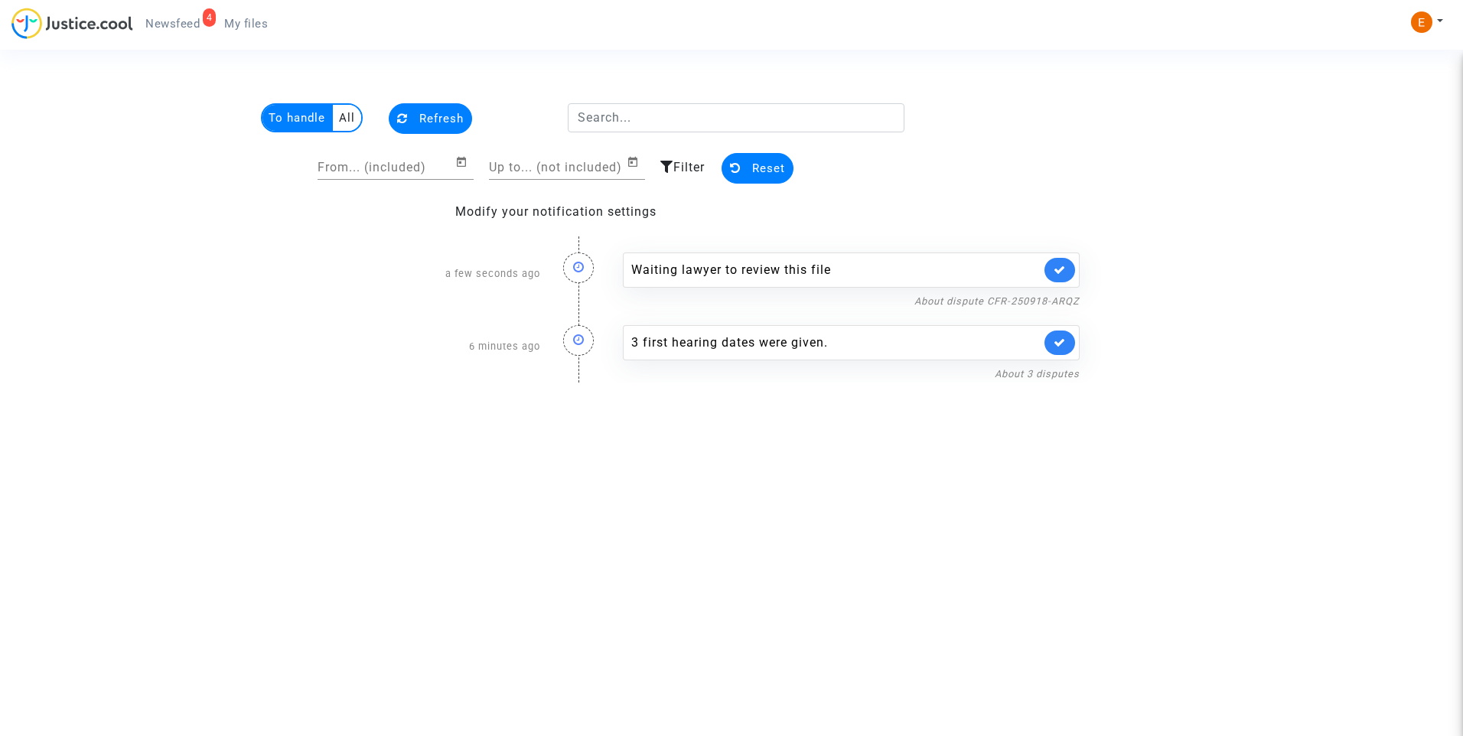
click at [1059, 267] on icon at bounding box center [1059, 269] width 12 height 11
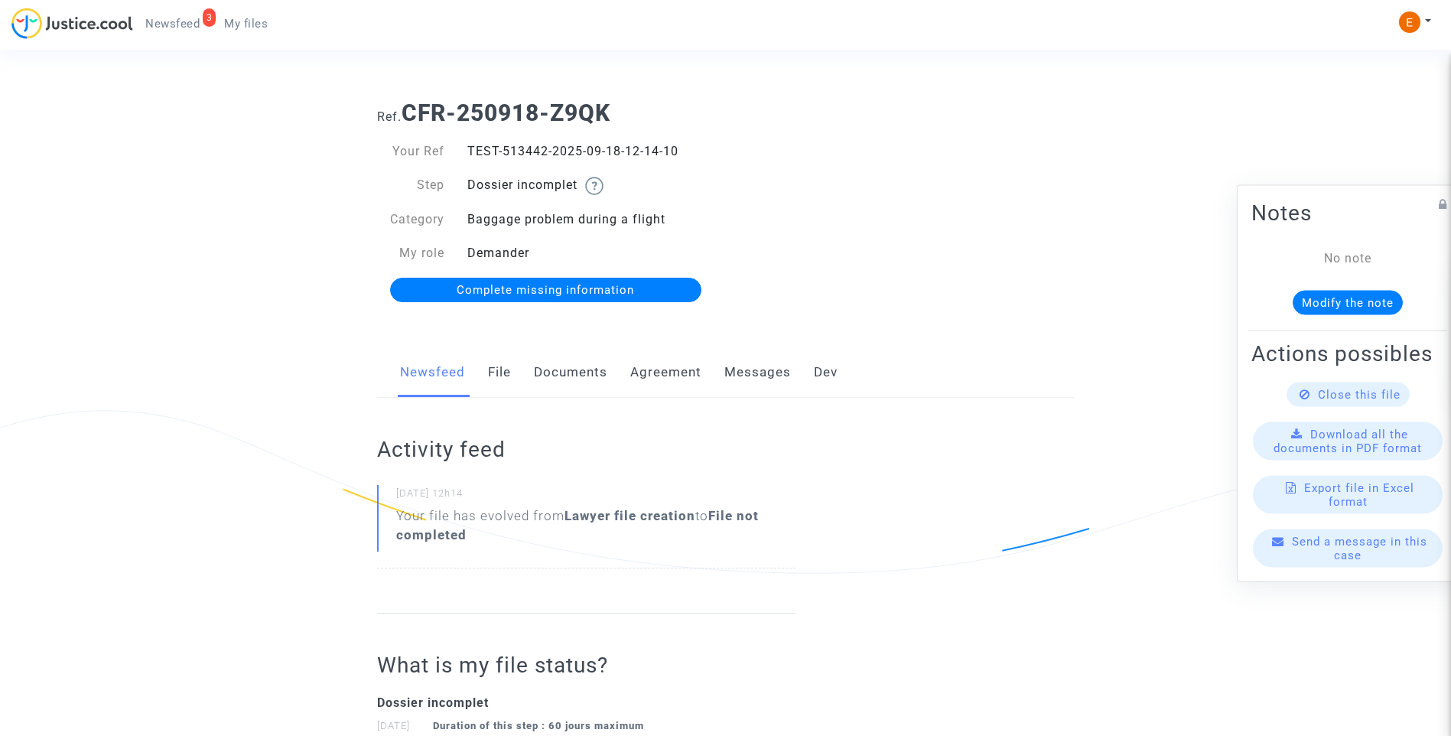
click at [545, 373] on link "Documents" at bounding box center [570, 372] width 73 height 50
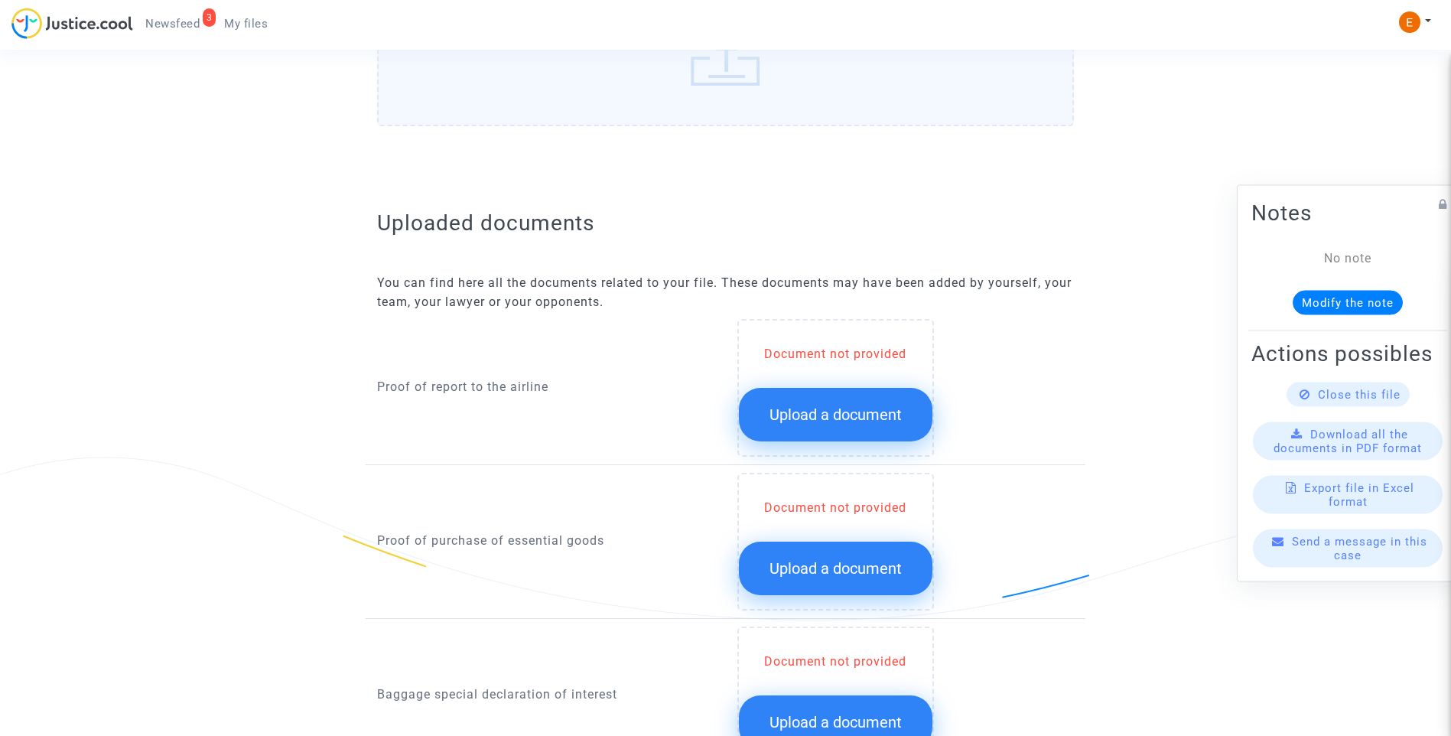
scroll to position [765, 0]
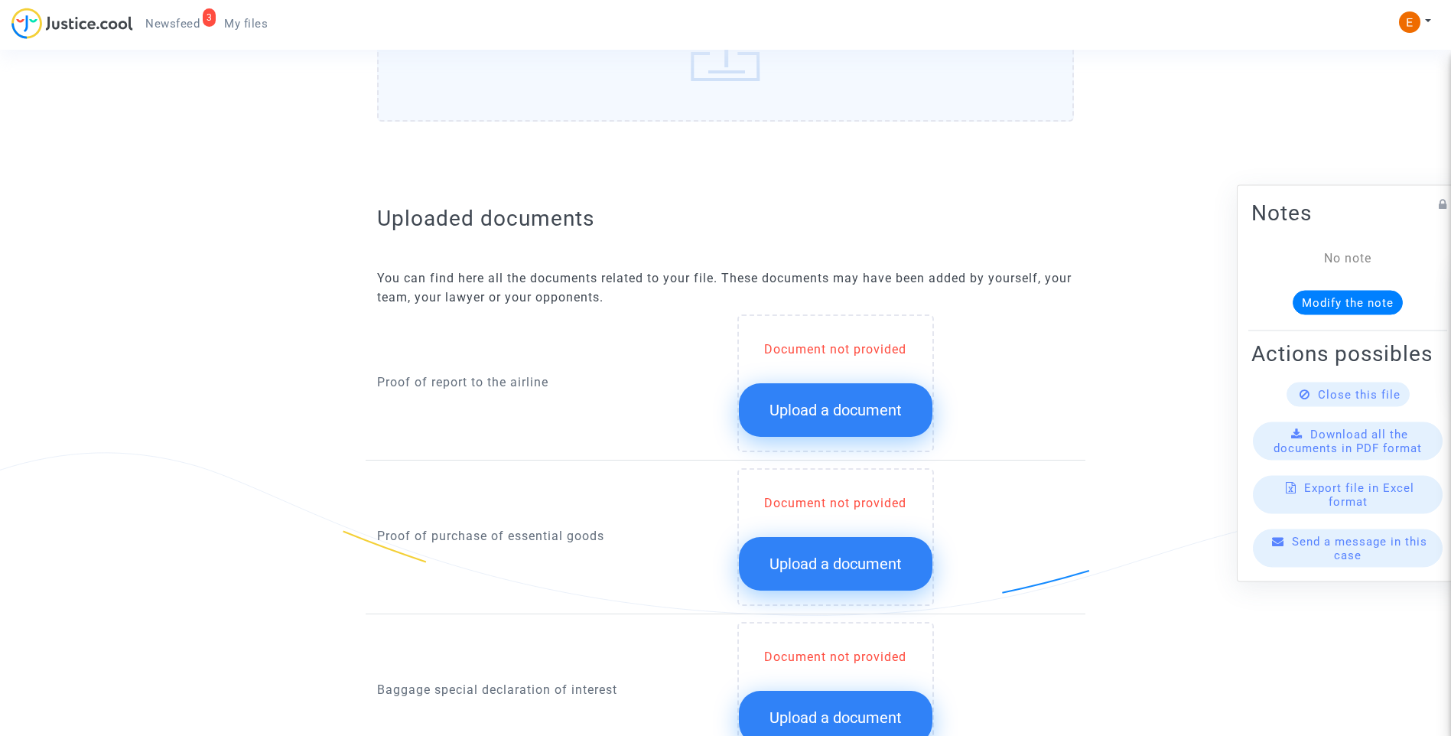
click at [832, 402] on span "Upload a document" at bounding box center [836, 410] width 132 height 18
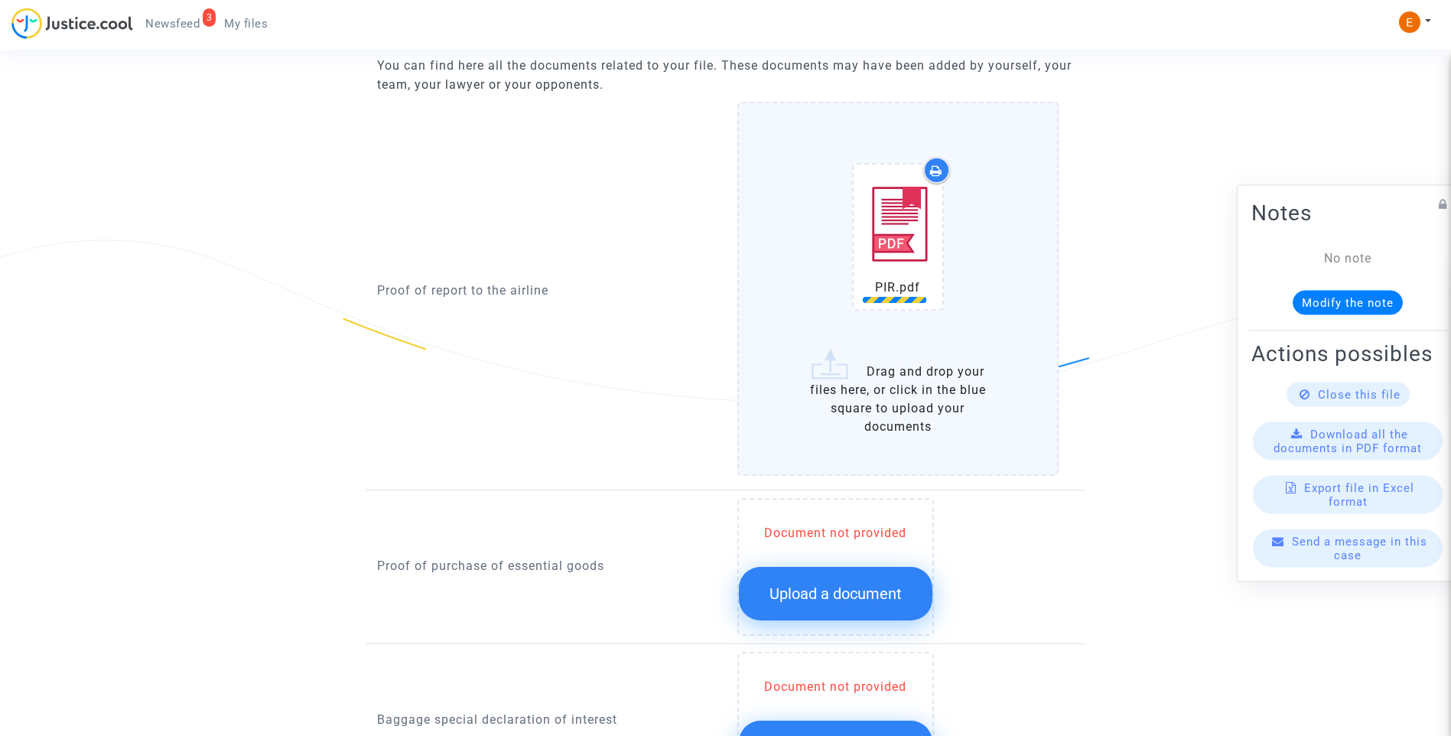
scroll to position [1071, 0]
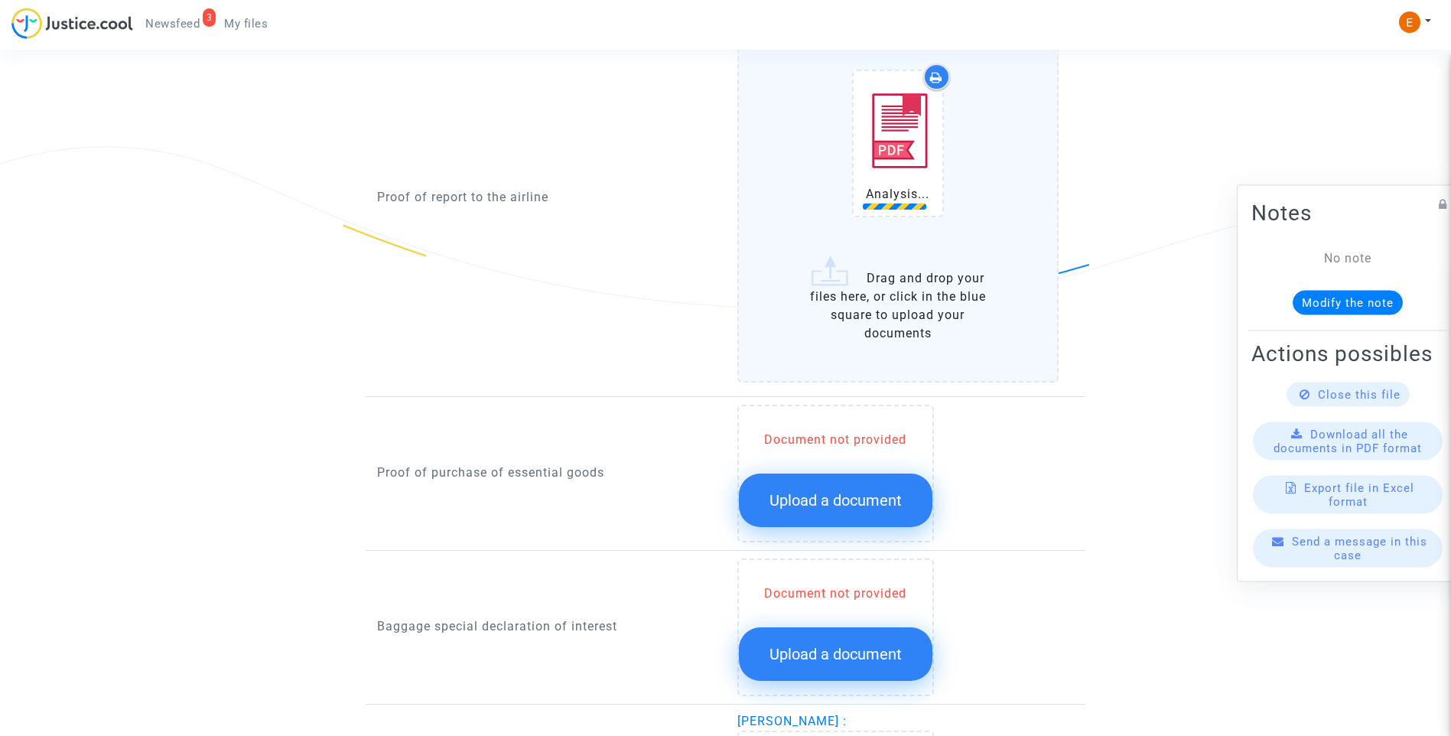
click at [864, 496] on span "Upload a document" at bounding box center [836, 500] width 132 height 18
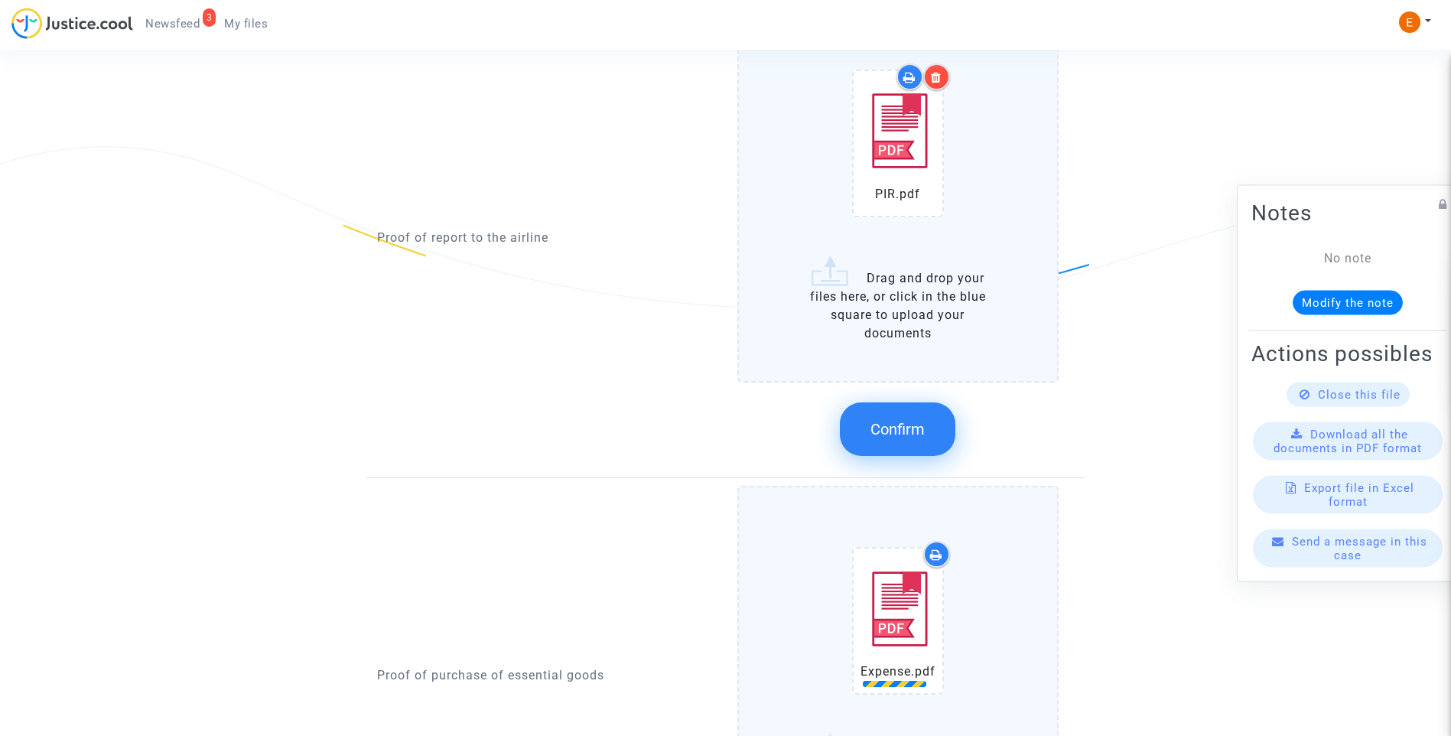
click at [927, 440] on button "Confirm" at bounding box center [898, 429] width 116 height 54
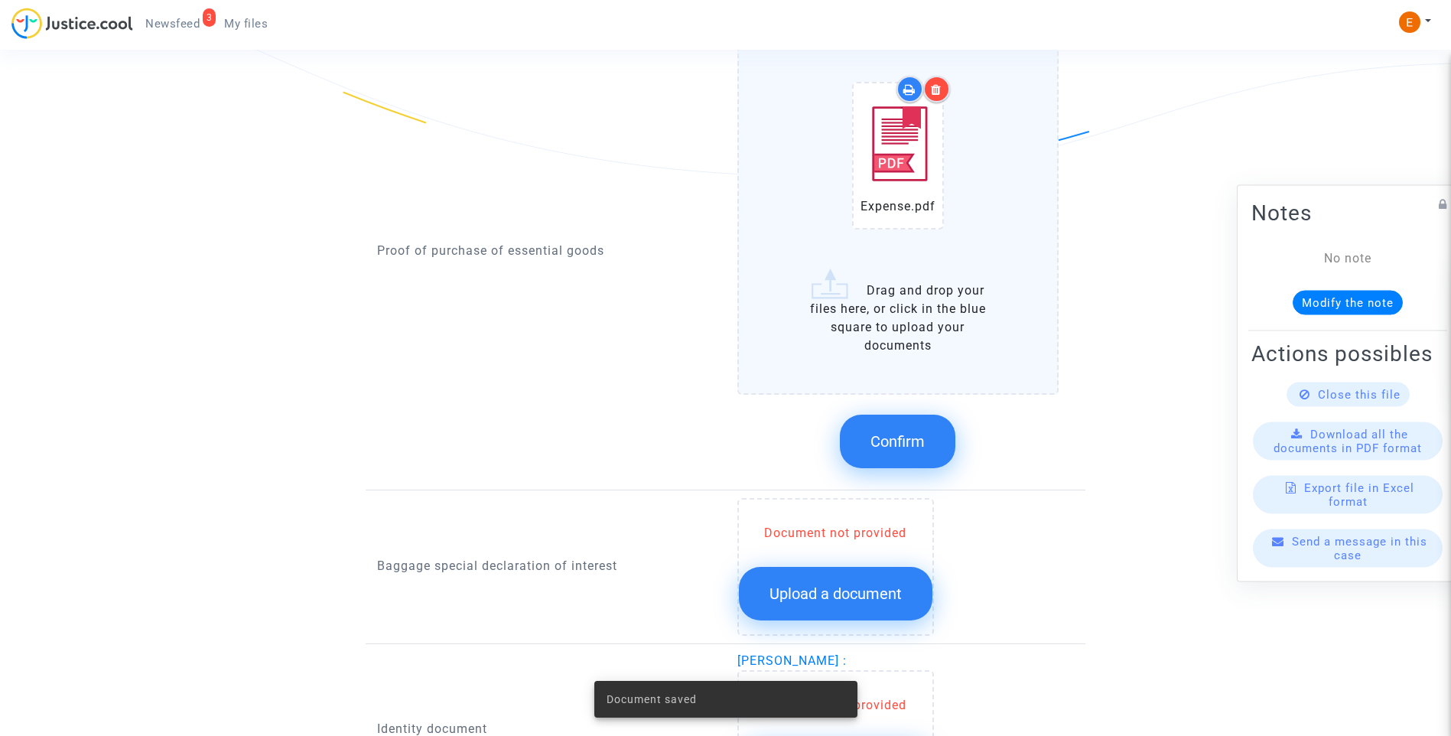
scroll to position [1224, 0]
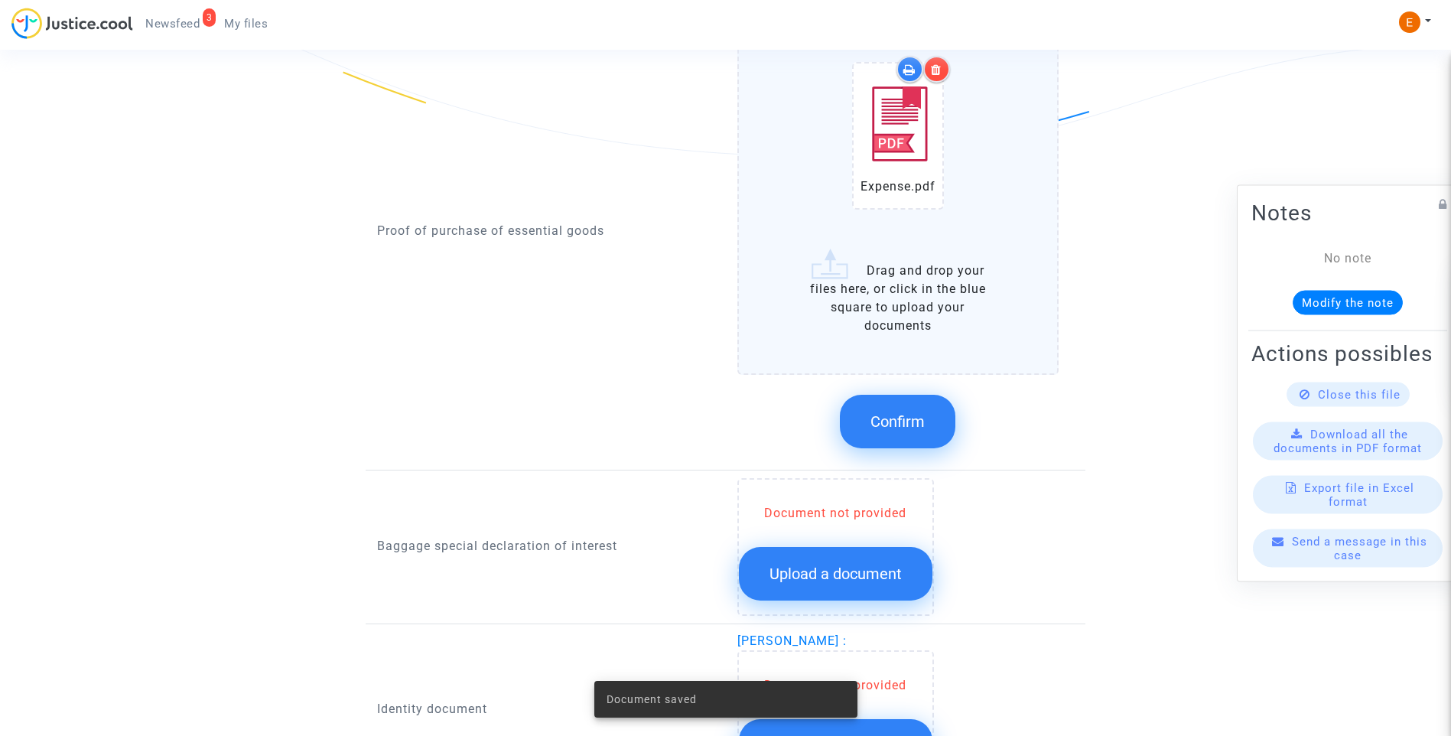
click at [895, 409] on button "Confirm" at bounding box center [898, 422] width 116 height 54
click at [835, 564] on button "Upload a document" at bounding box center [836, 574] width 194 height 54
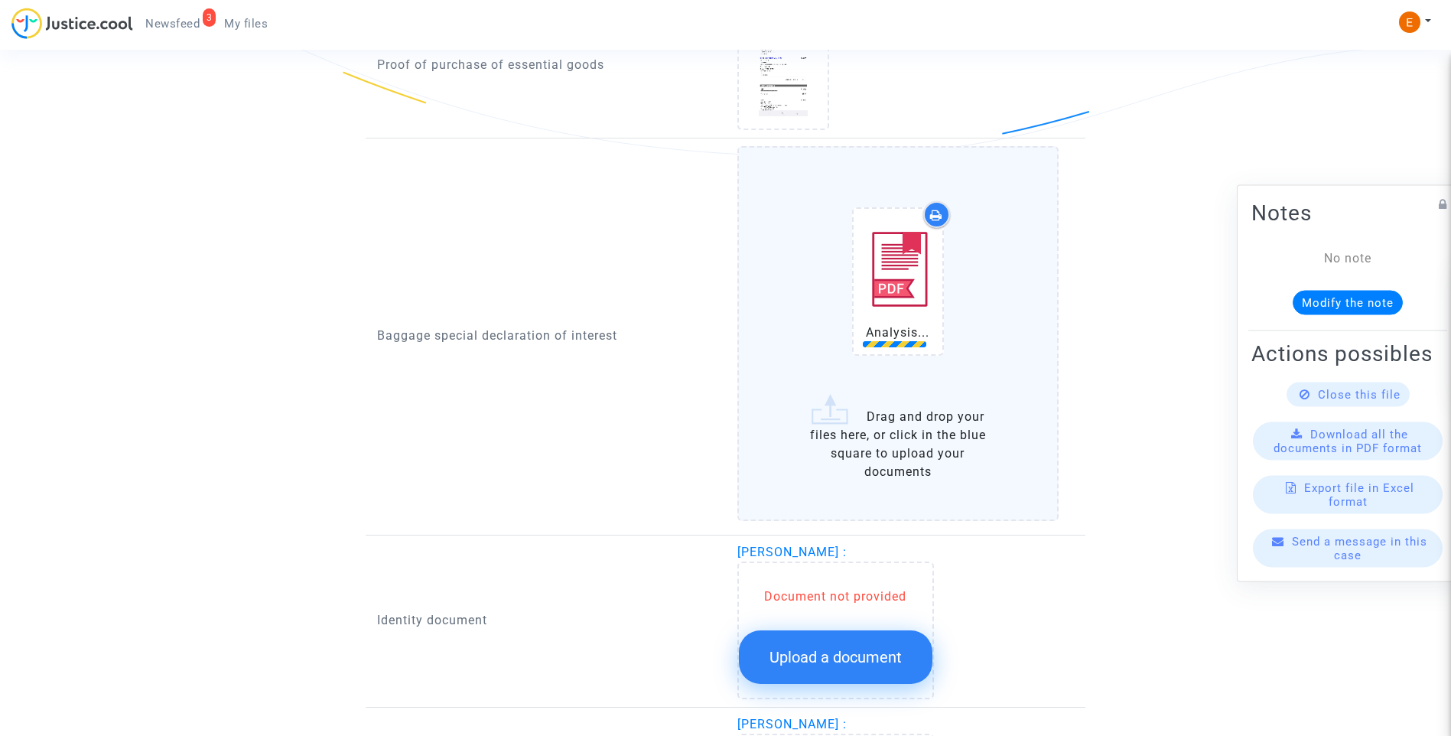
click at [840, 656] on span "Upload a document" at bounding box center [836, 657] width 132 height 18
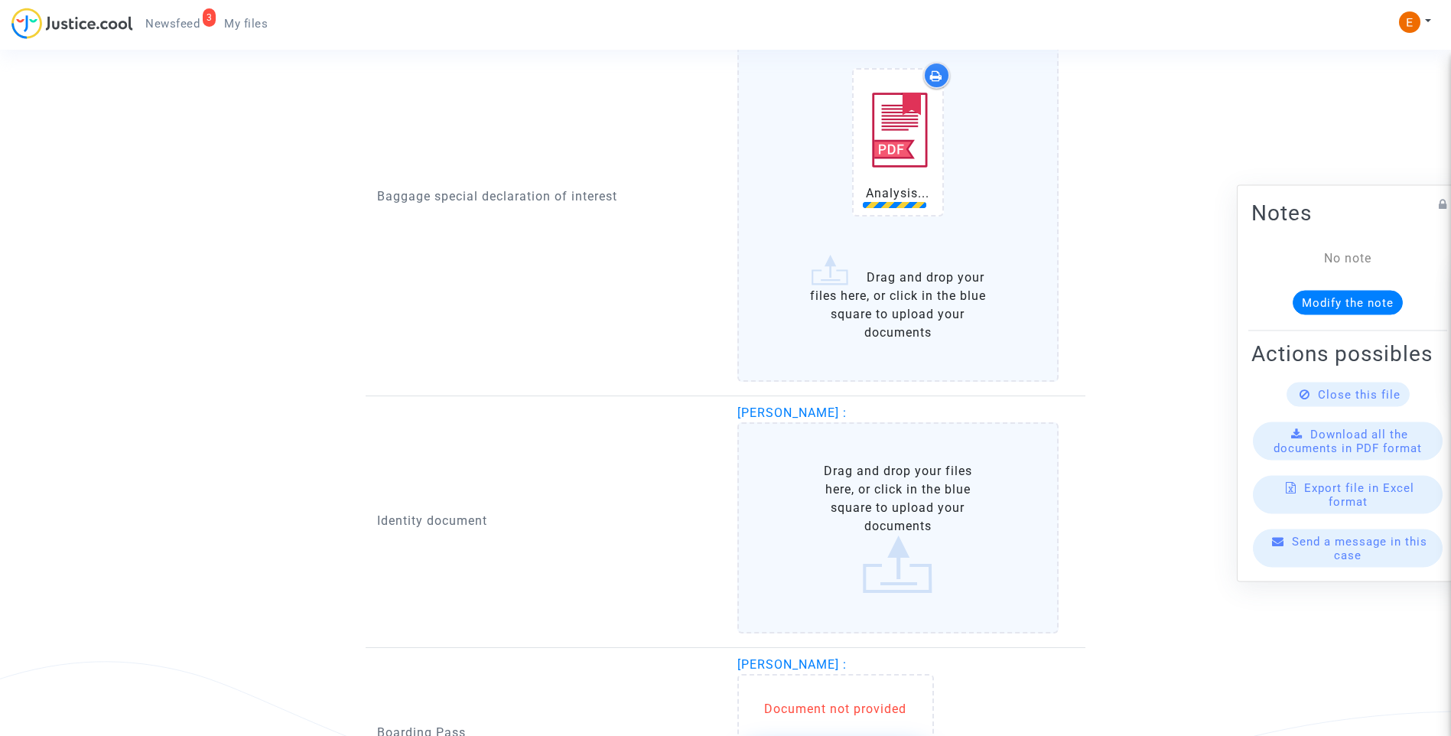
scroll to position [1606, 0]
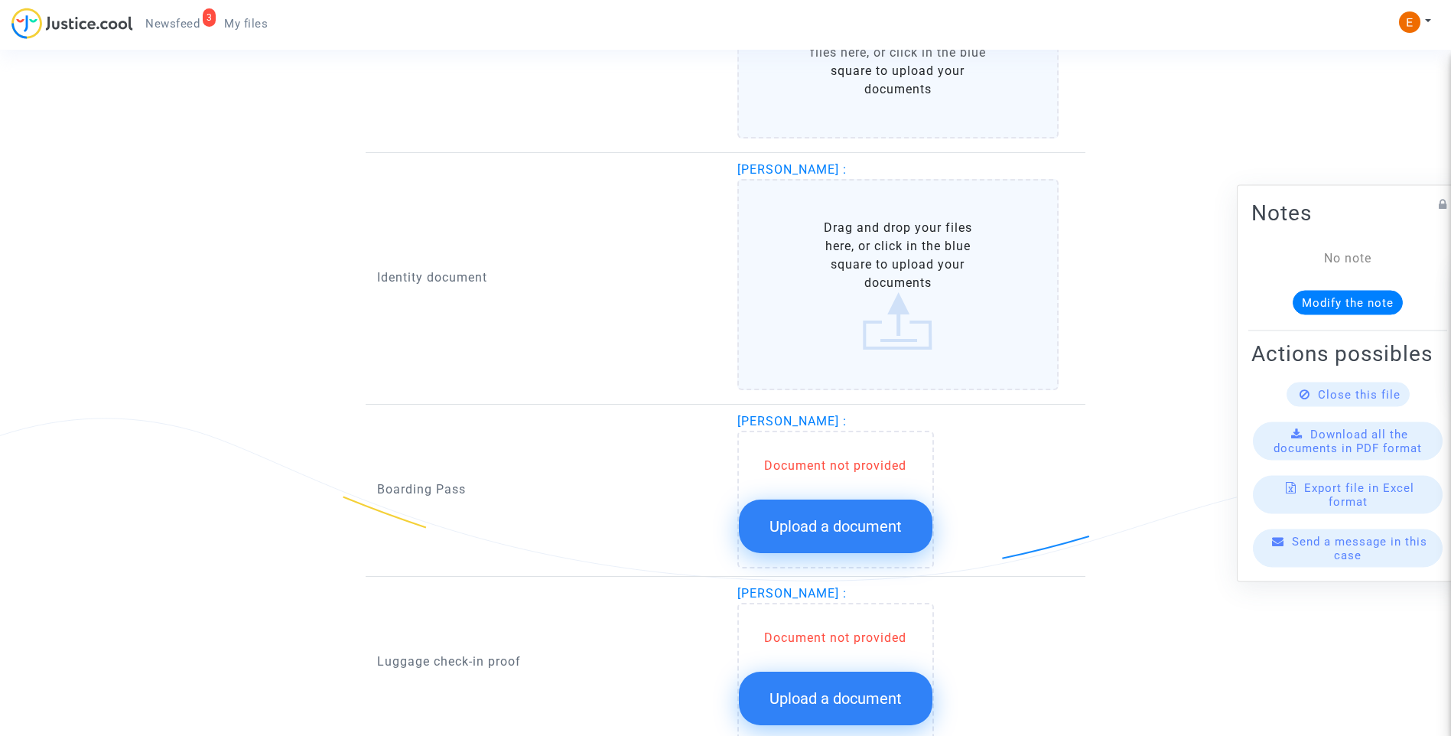
drag, startPoint x: 906, startPoint y: 546, endPoint x: 1063, endPoint y: 525, distance: 159.0
click at [911, 475] on div "Document not provided" at bounding box center [836, 466] width 194 height 18
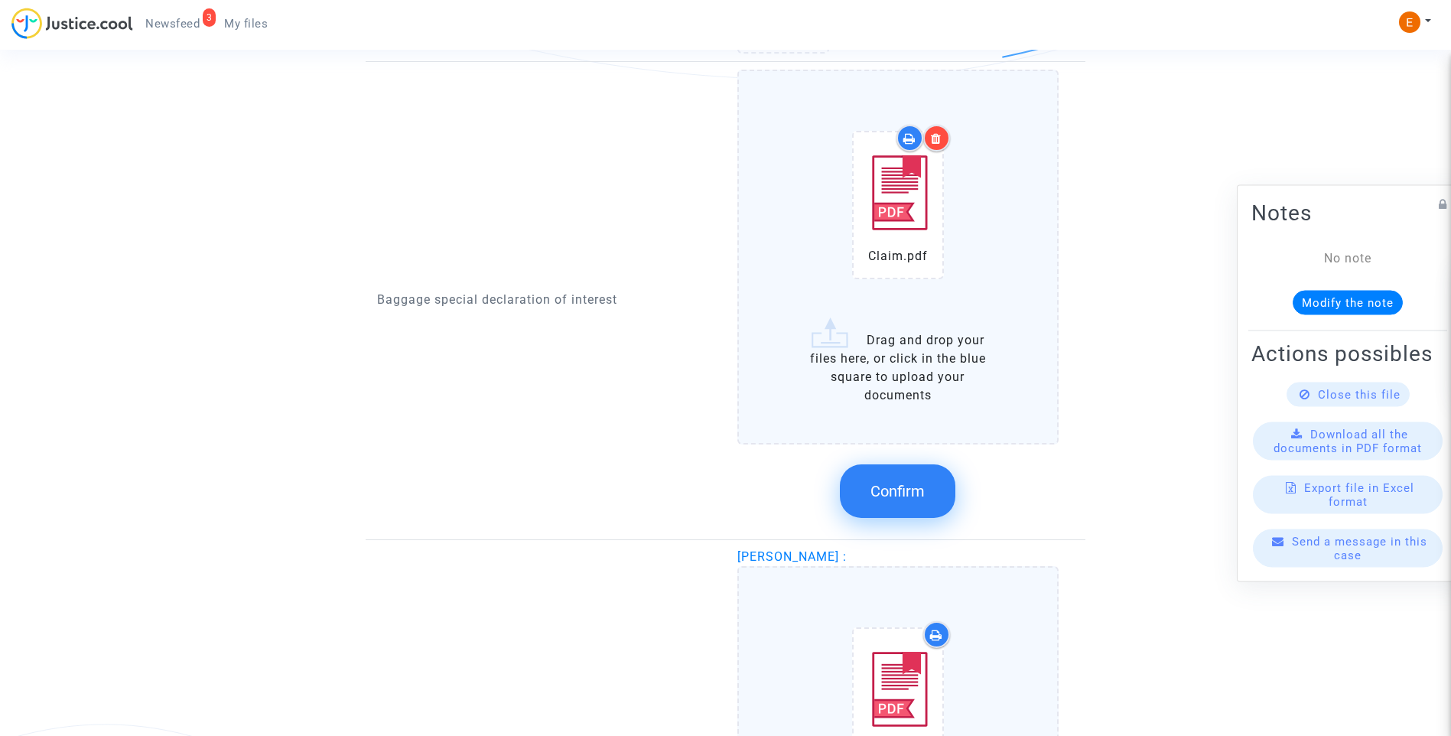
click at [921, 488] on span "Confirm" at bounding box center [898, 491] width 54 height 18
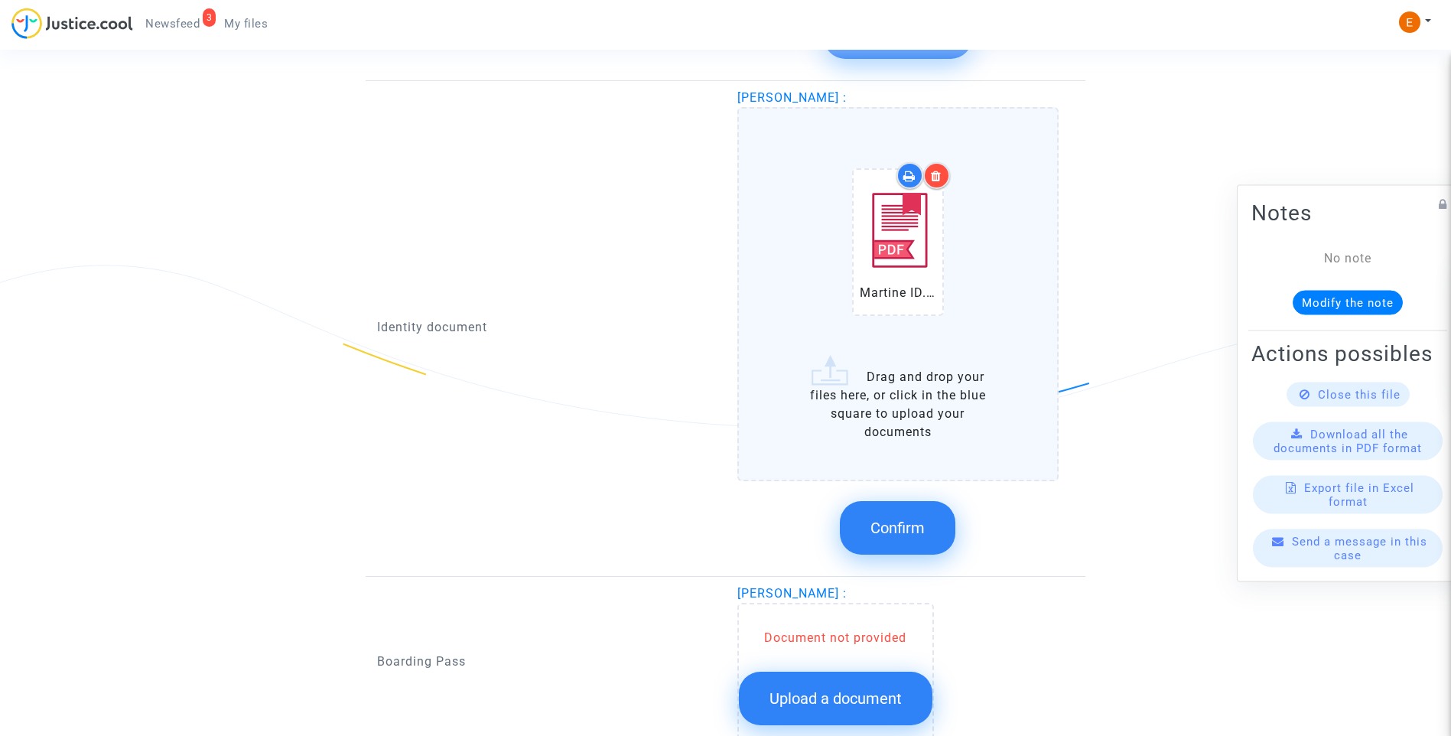
scroll to position [1728, 0]
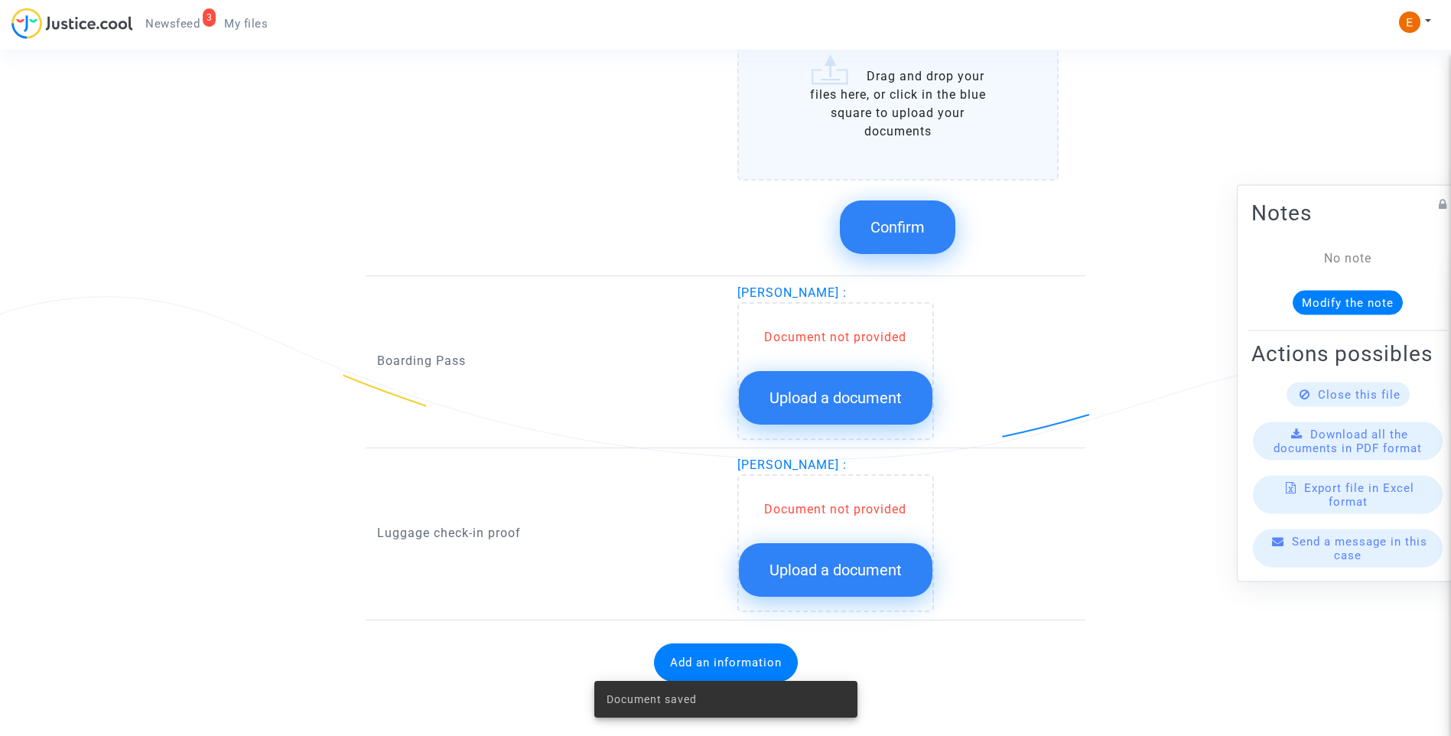
click at [838, 383] on button "Upload a document" at bounding box center [836, 398] width 194 height 54
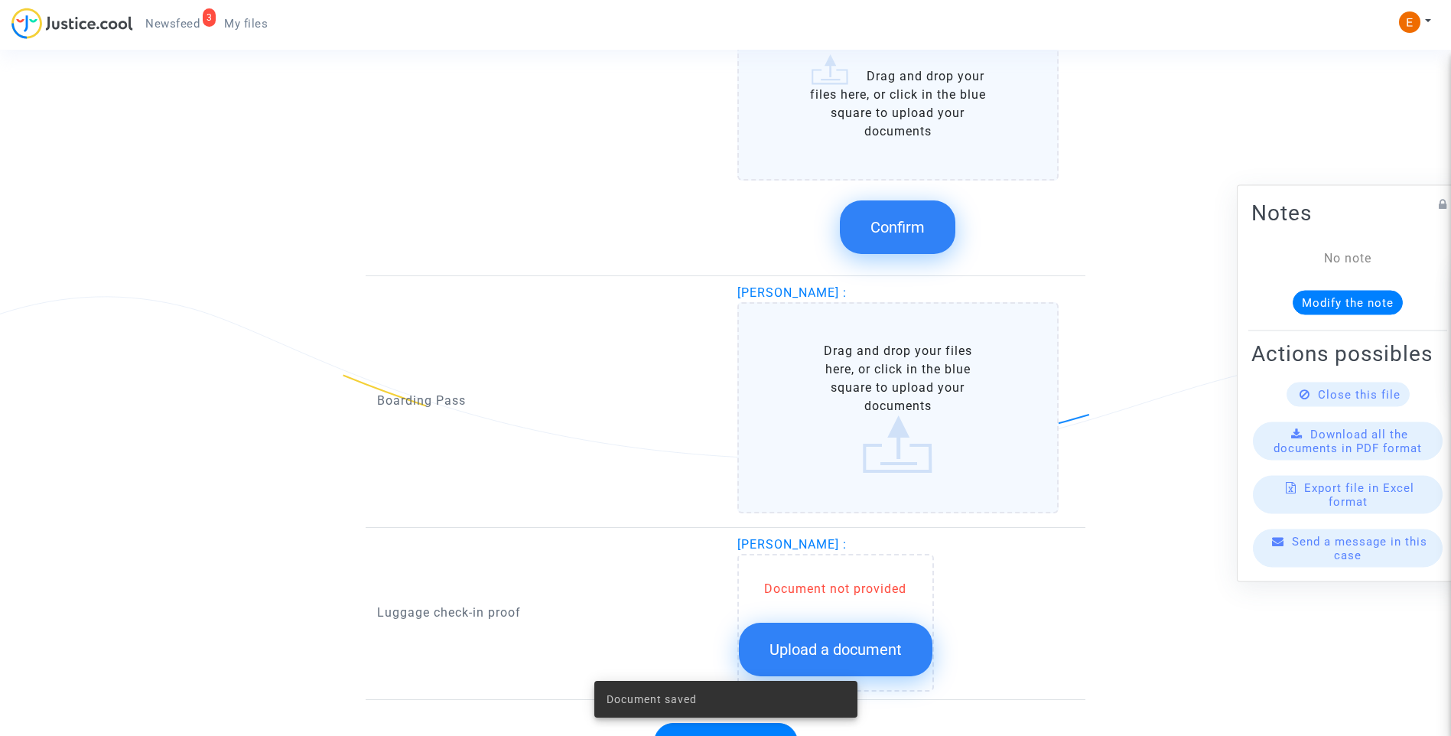
click at [883, 662] on button "Upload a document" at bounding box center [836, 650] width 194 height 54
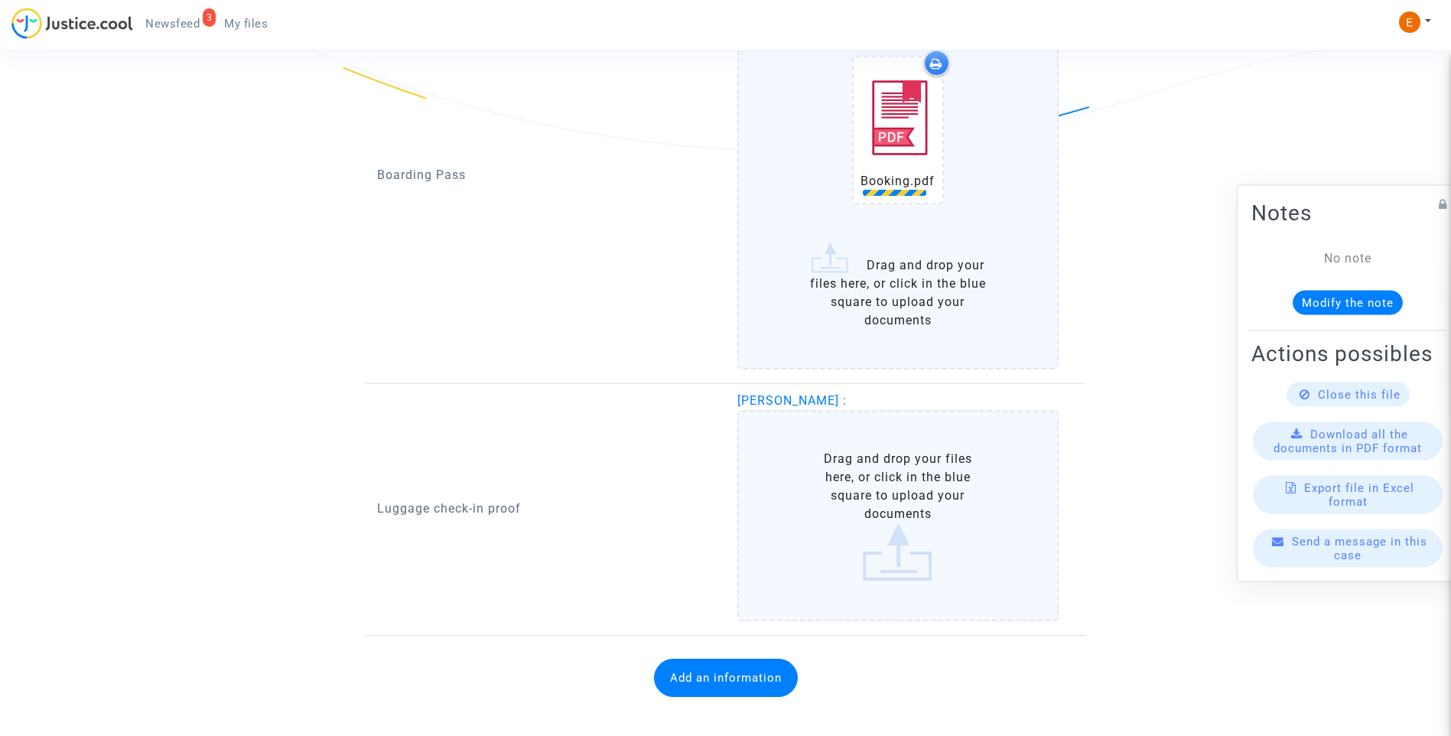
scroll to position [2051, 0]
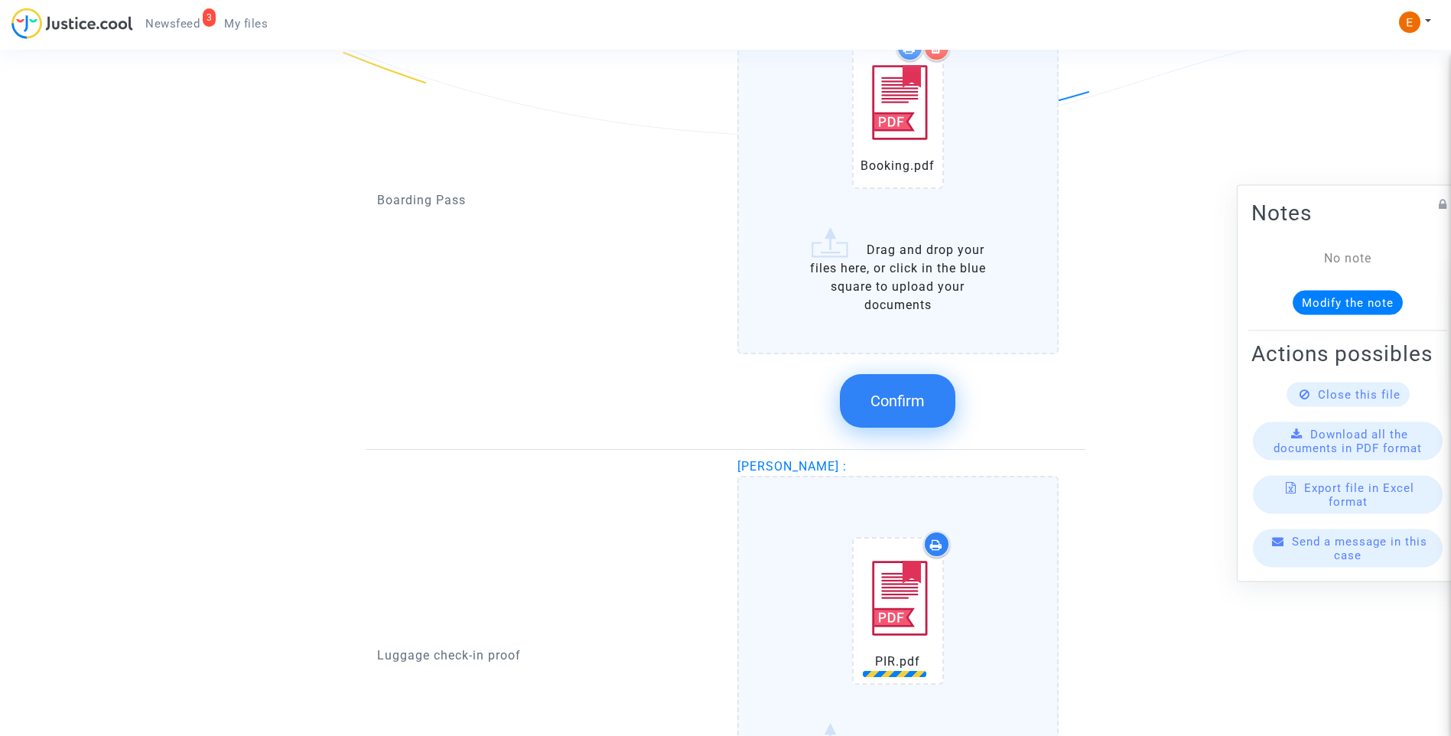
click at [913, 407] on span "Confirm" at bounding box center [898, 401] width 54 height 18
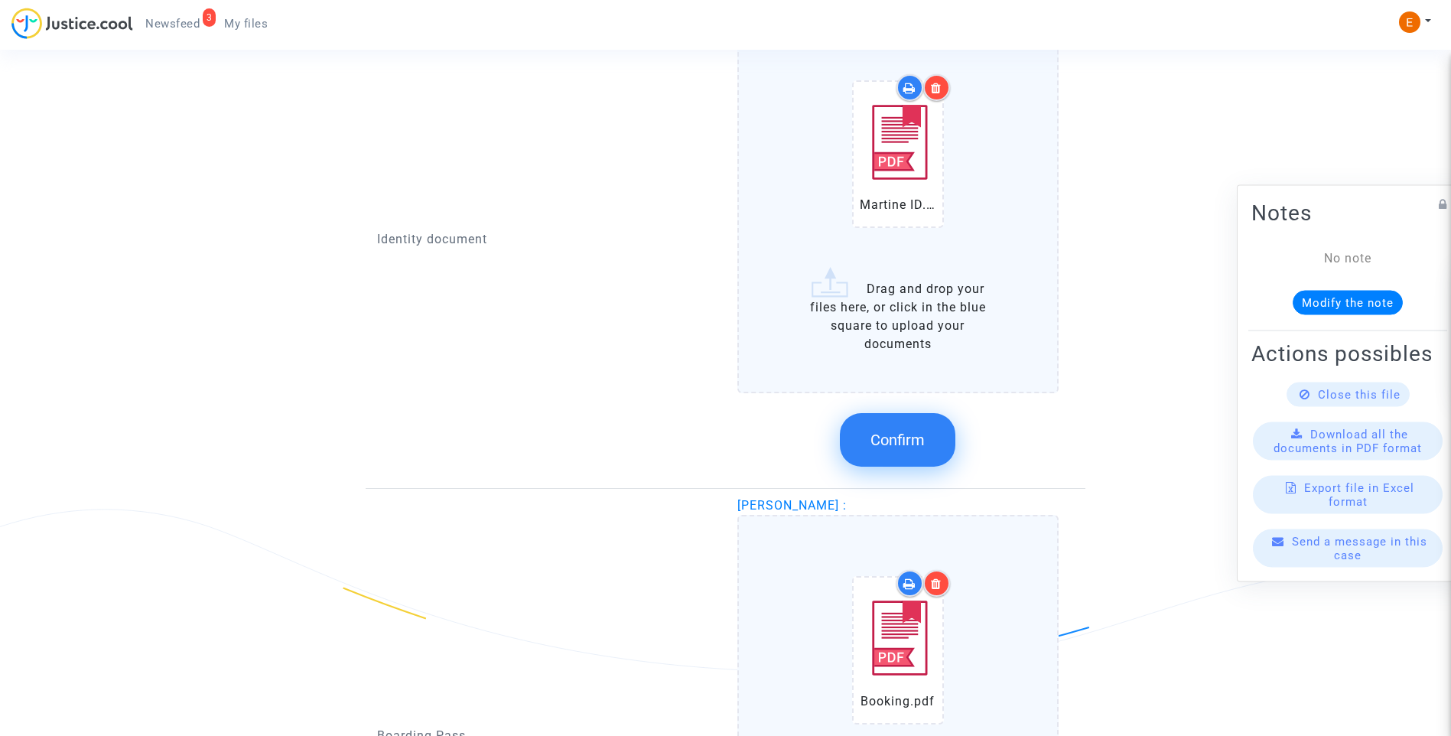
drag, startPoint x: 928, startPoint y: 428, endPoint x: 884, endPoint y: 427, distance: 43.6
click at [922, 426] on button "Confirm" at bounding box center [898, 440] width 116 height 54
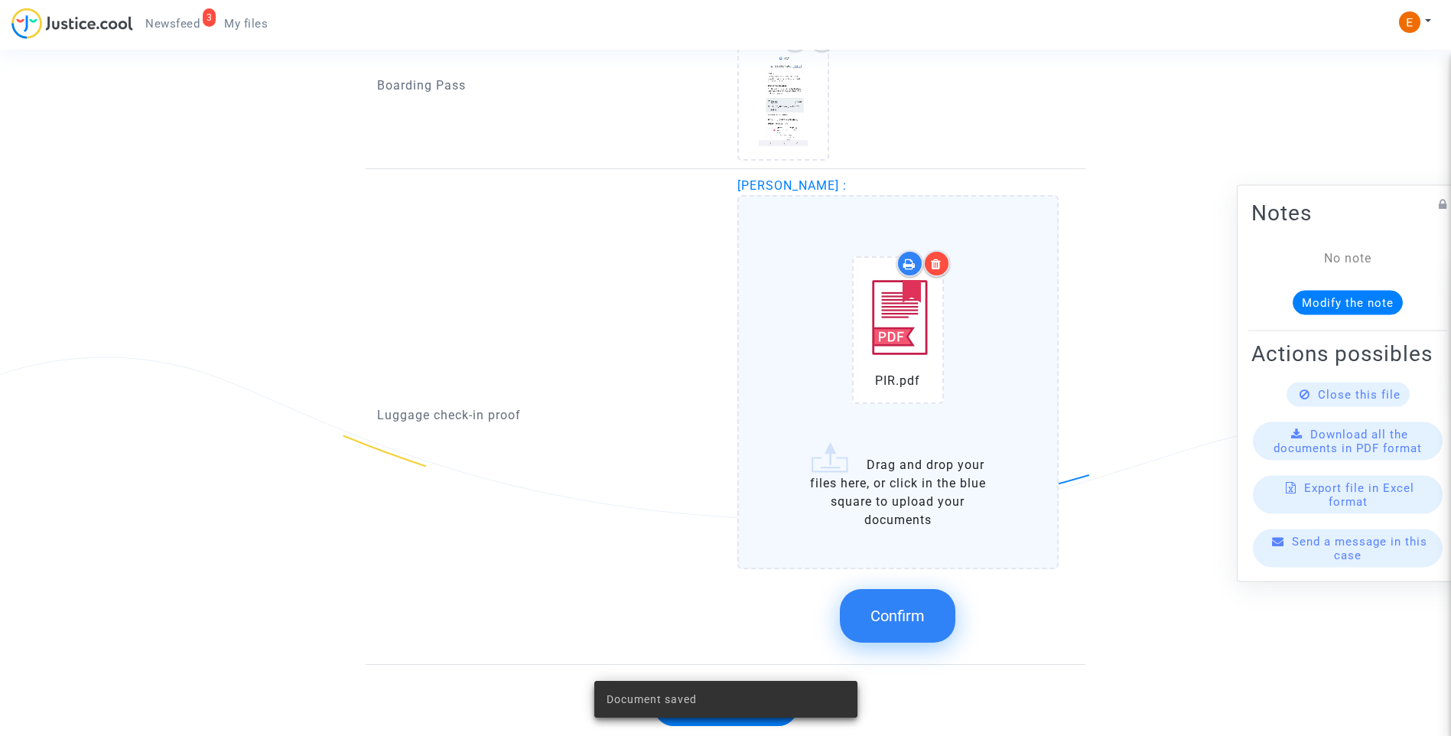
scroll to position [1668, 0]
click at [903, 625] on button "Confirm" at bounding box center [898, 615] width 116 height 54
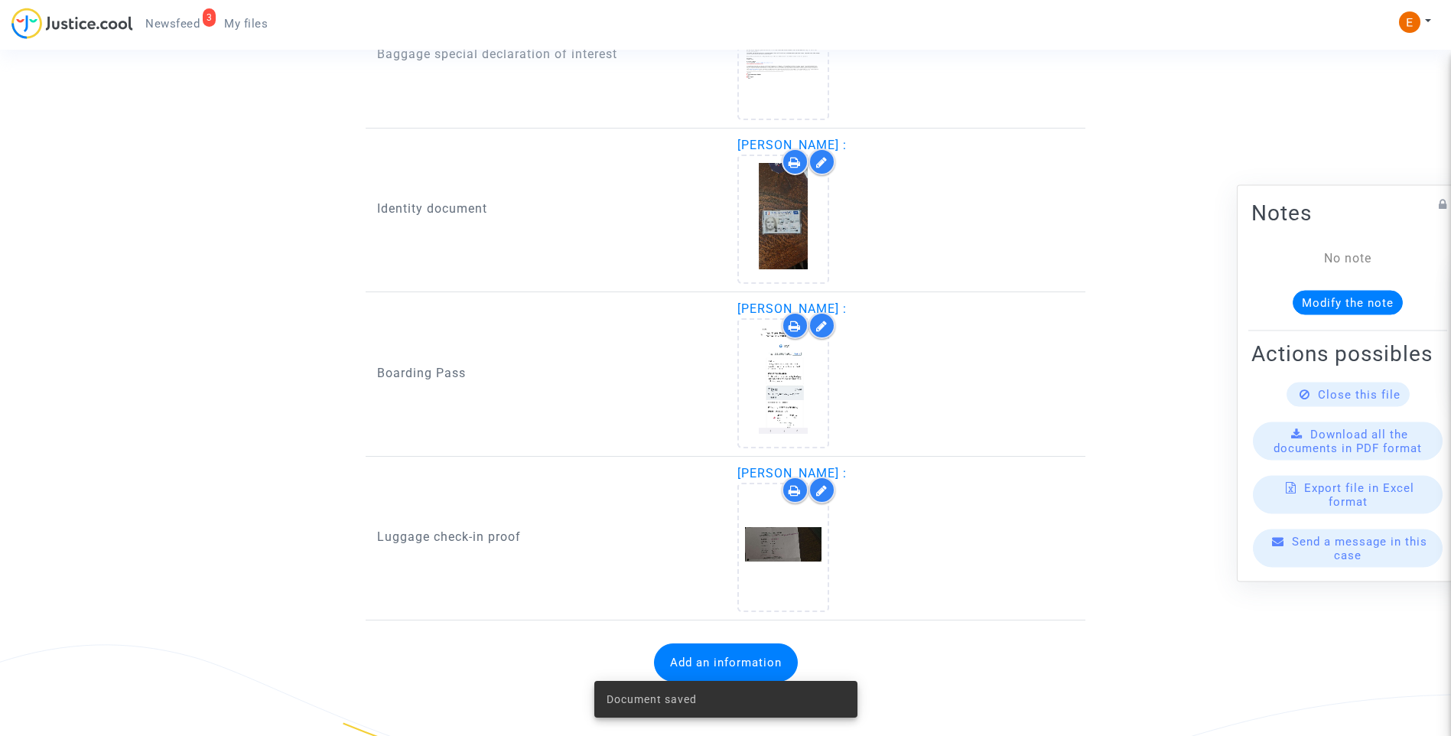
scroll to position [1380, 0]
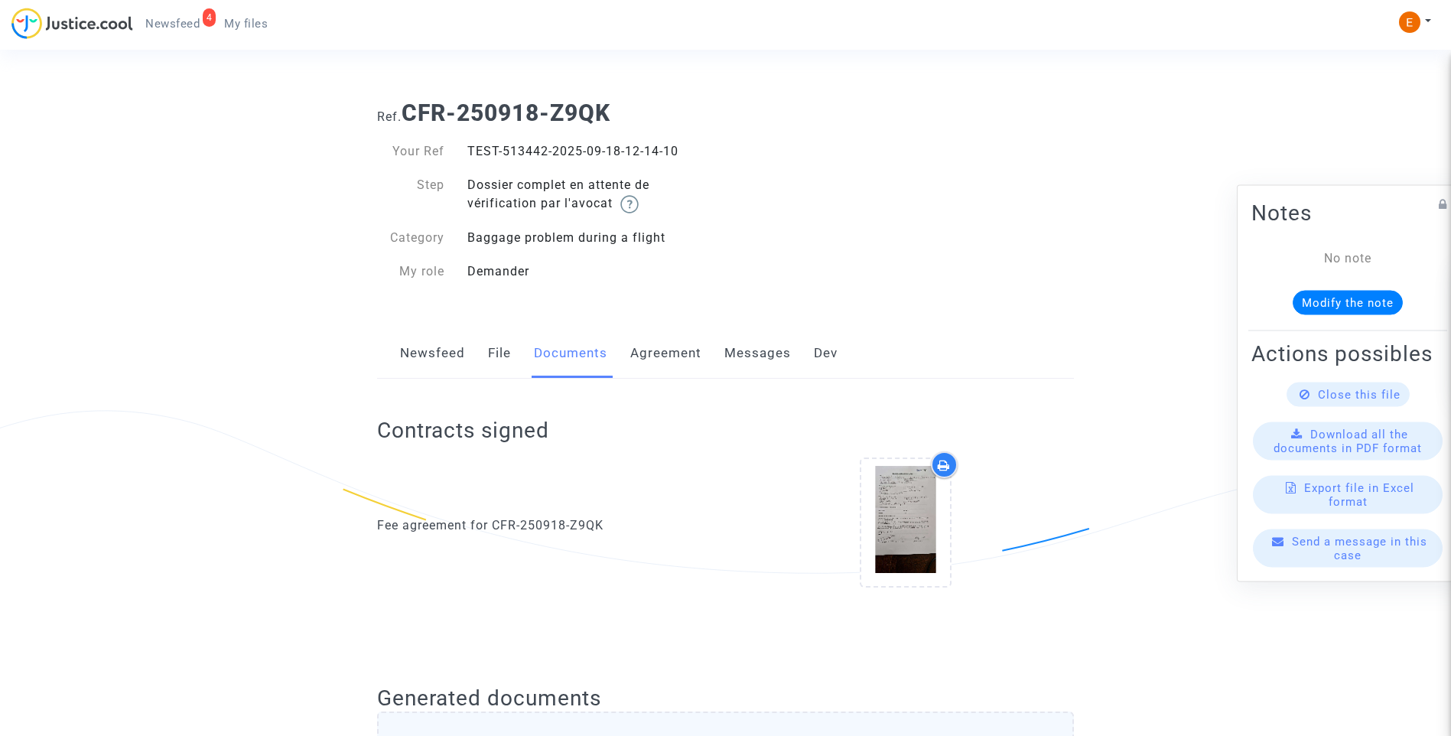
drag, startPoint x: 0, startPoint y: 0, endPoint x: 192, endPoint y: 37, distance: 195.5
click at [184, 28] on span "Newsfeed" at bounding box center [172, 24] width 54 height 14
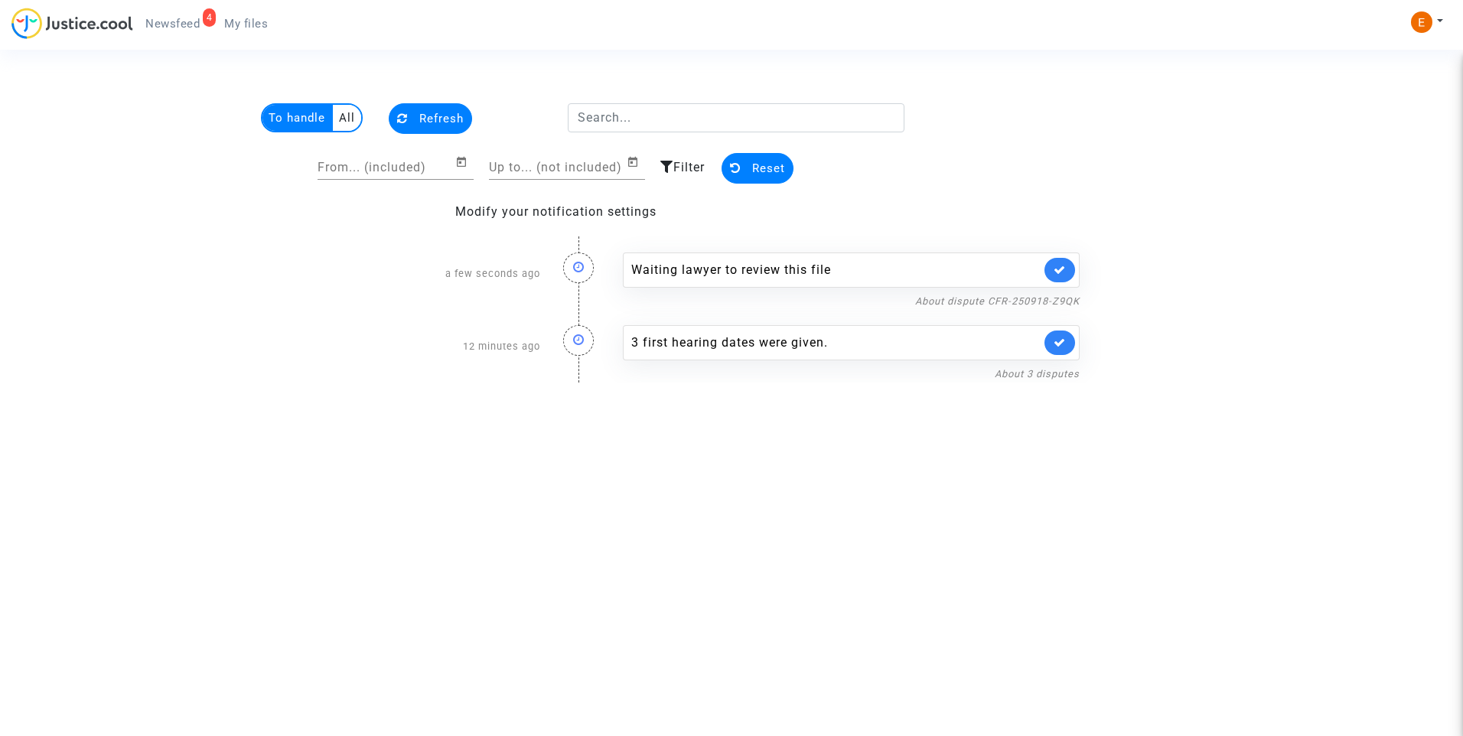
click at [1050, 265] on link at bounding box center [1059, 270] width 31 height 24
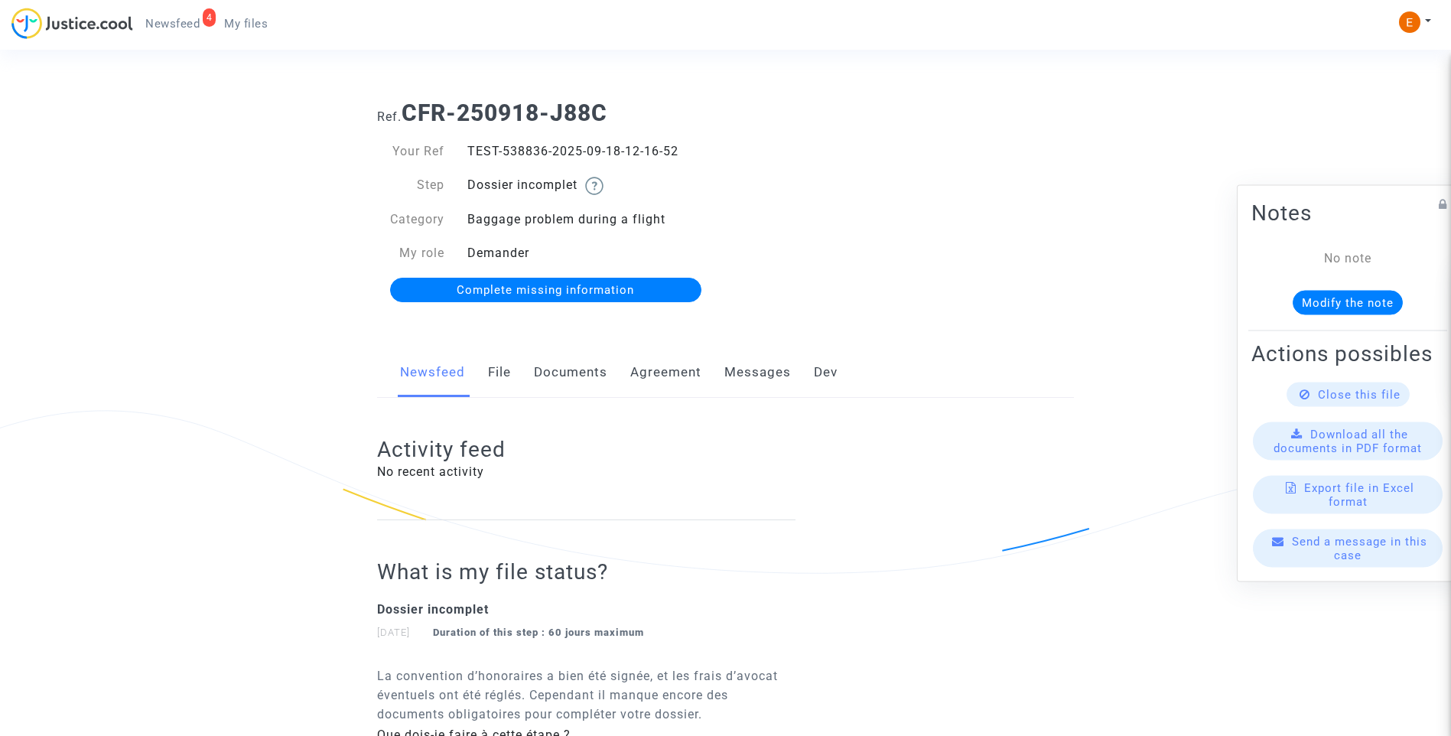
drag, startPoint x: 0, startPoint y: 0, endPoint x: 568, endPoint y: 384, distance: 685.3
click at [565, 386] on link "Documents" at bounding box center [570, 372] width 73 height 50
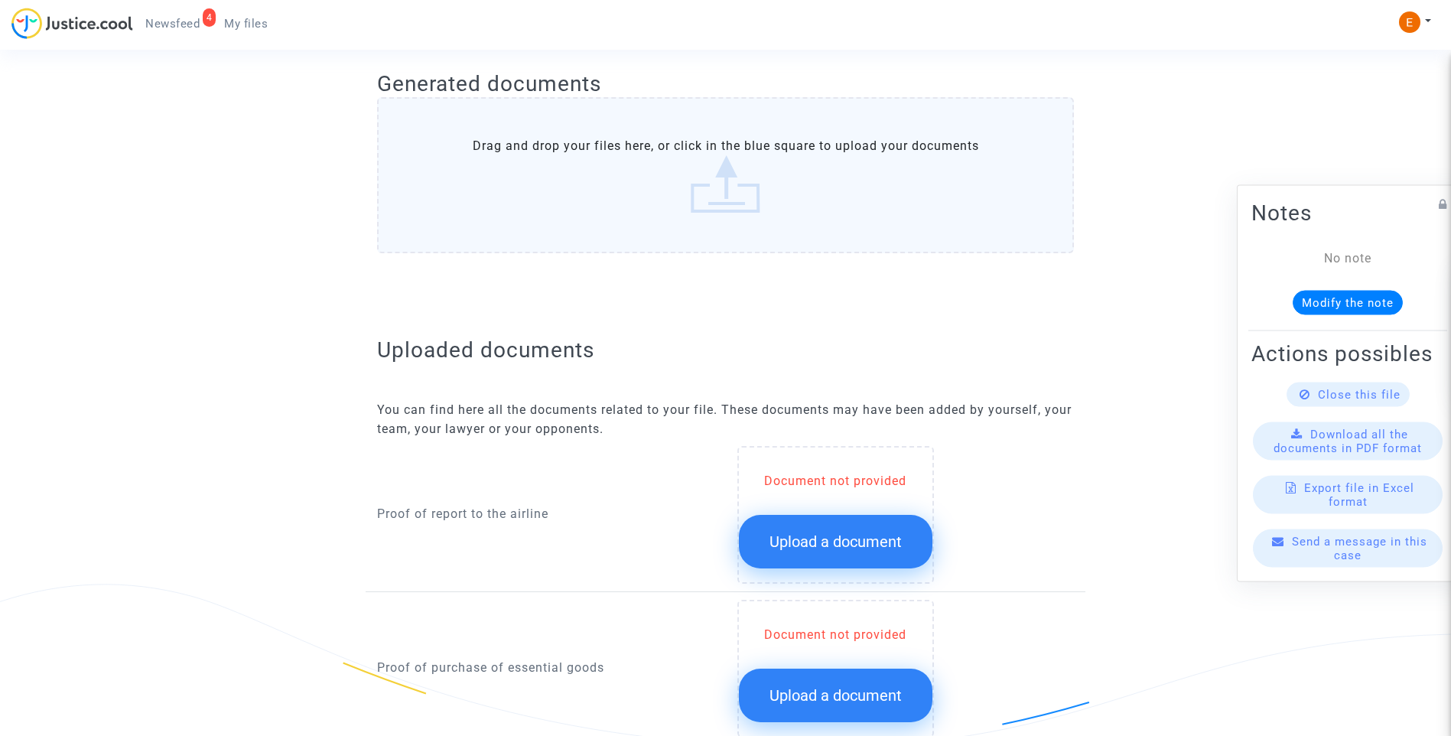
scroll to position [765, 0]
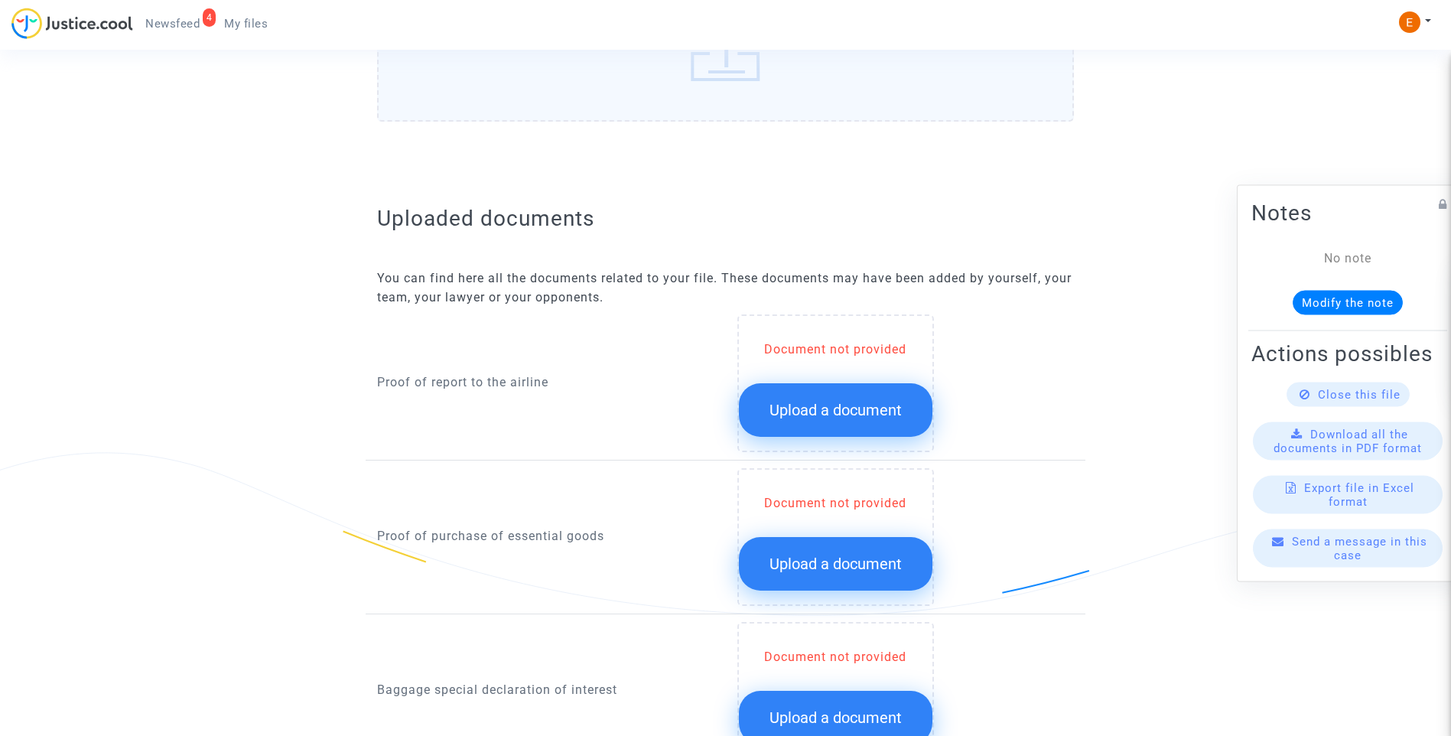
click at [857, 413] on span "Upload a document" at bounding box center [836, 410] width 132 height 18
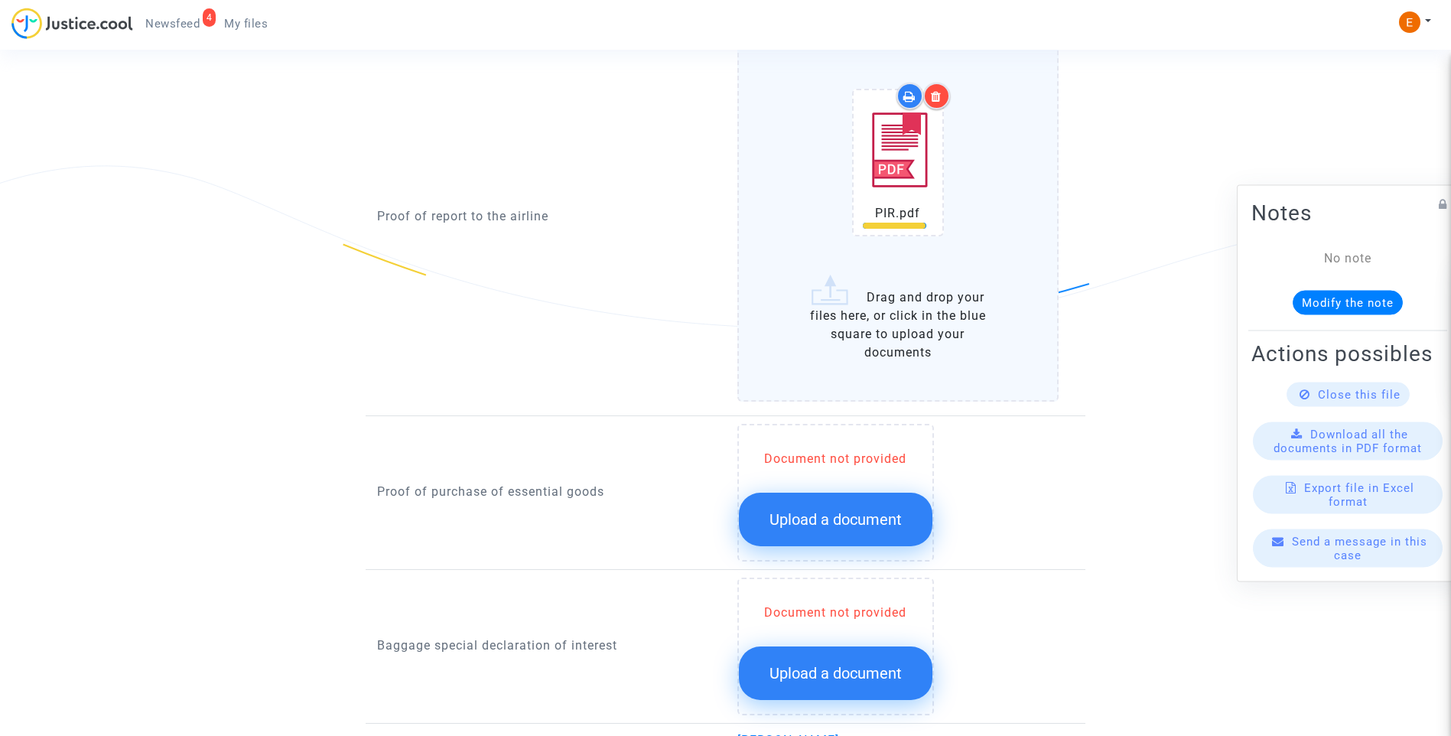
scroll to position [1071, 0]
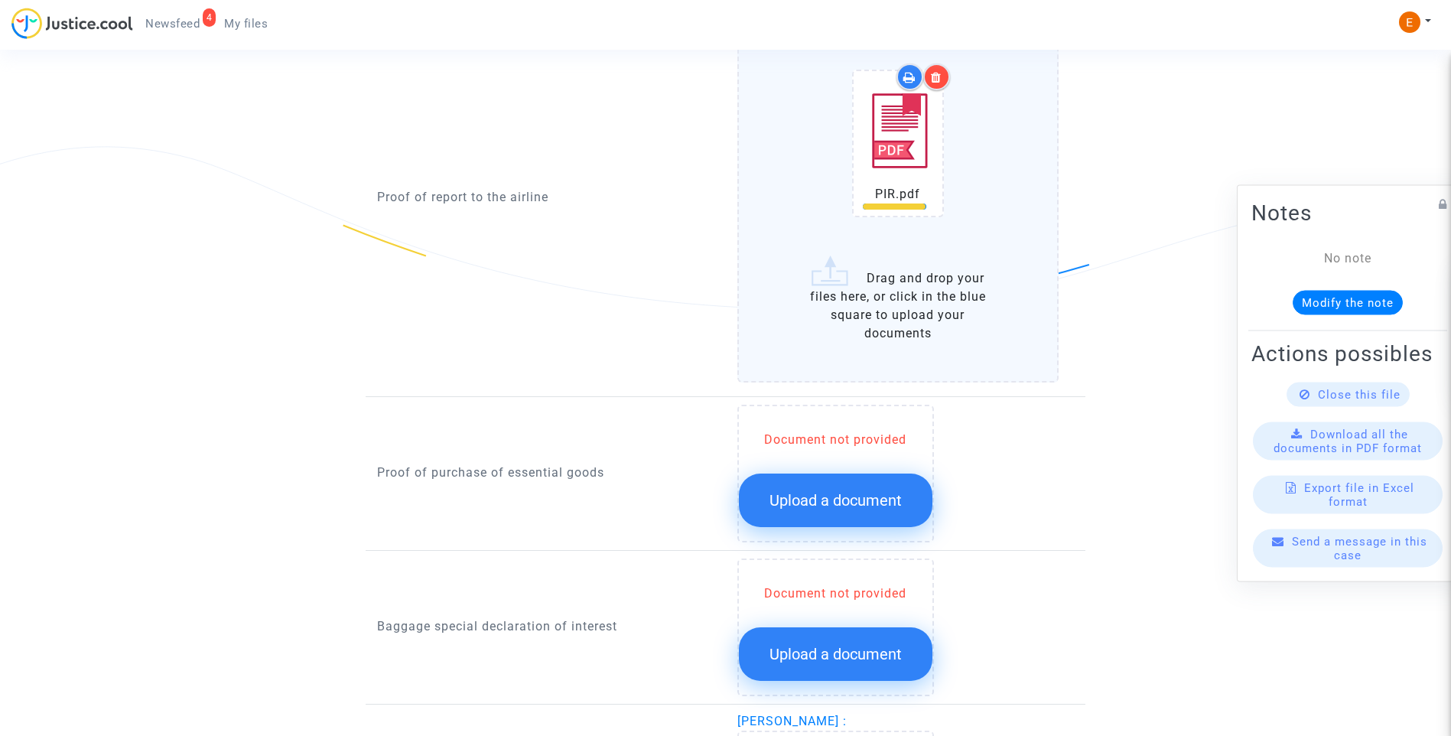
click at [848, 483] on button "Upload a document" at bounding box center [836, 501] width 194 height 54
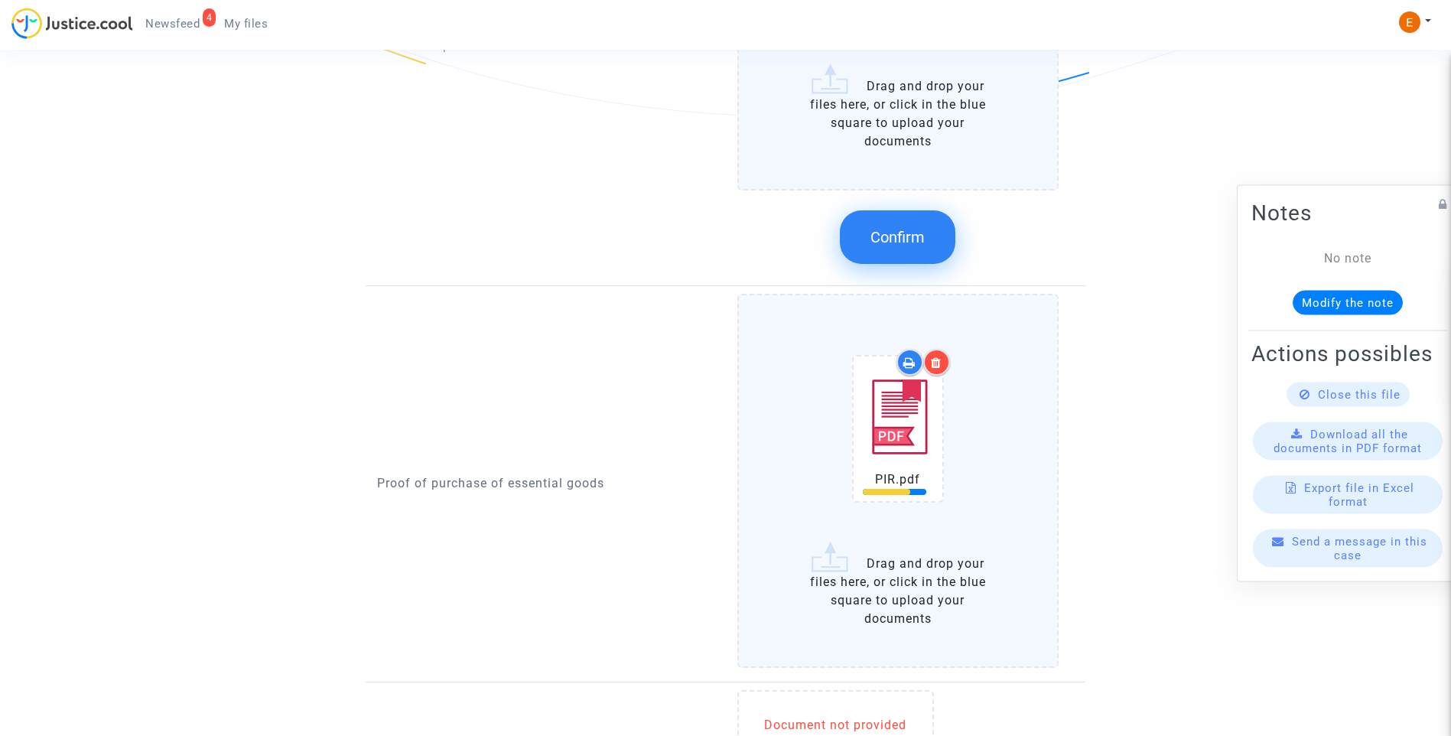
scroll to position [1530, 0]
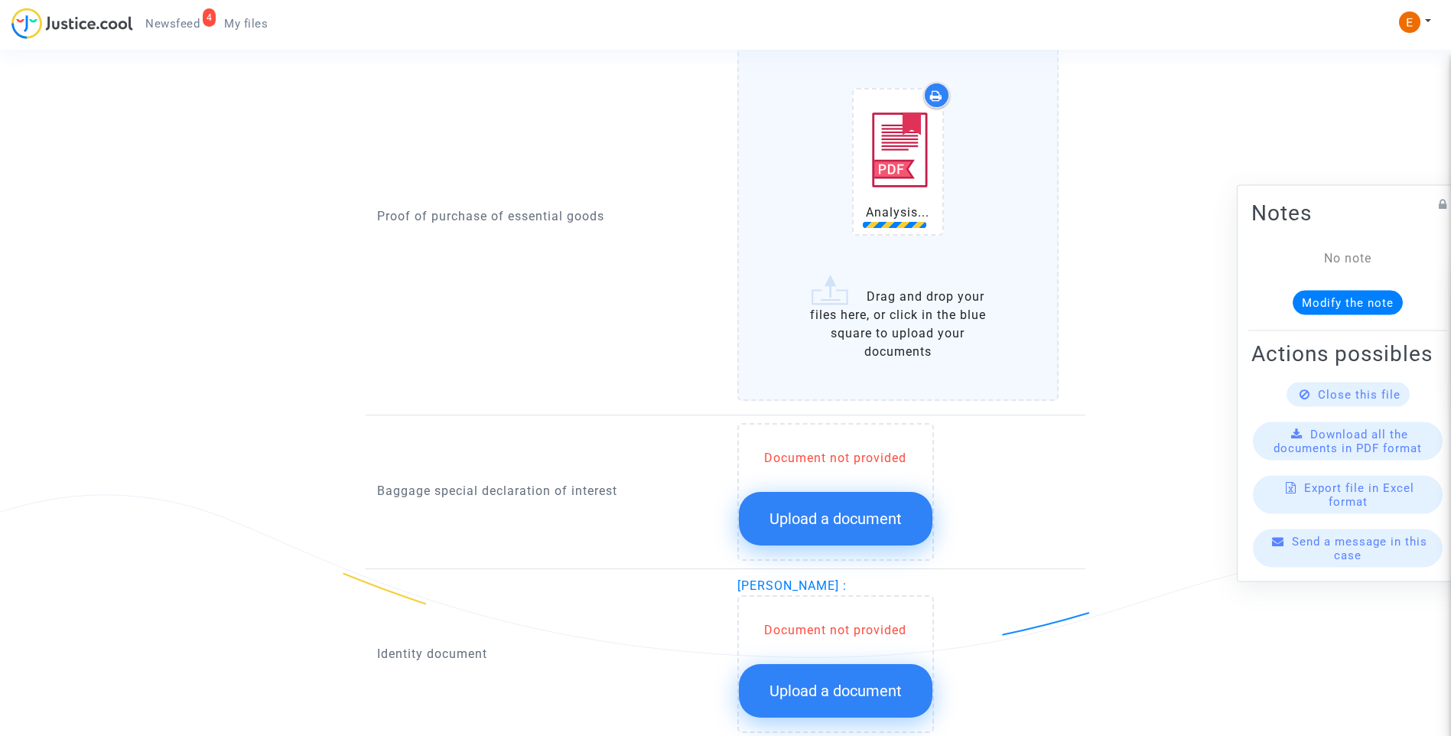
click at [877, 521] on span "Upload a document" at bounding box center [836, 518] width 132 height 18
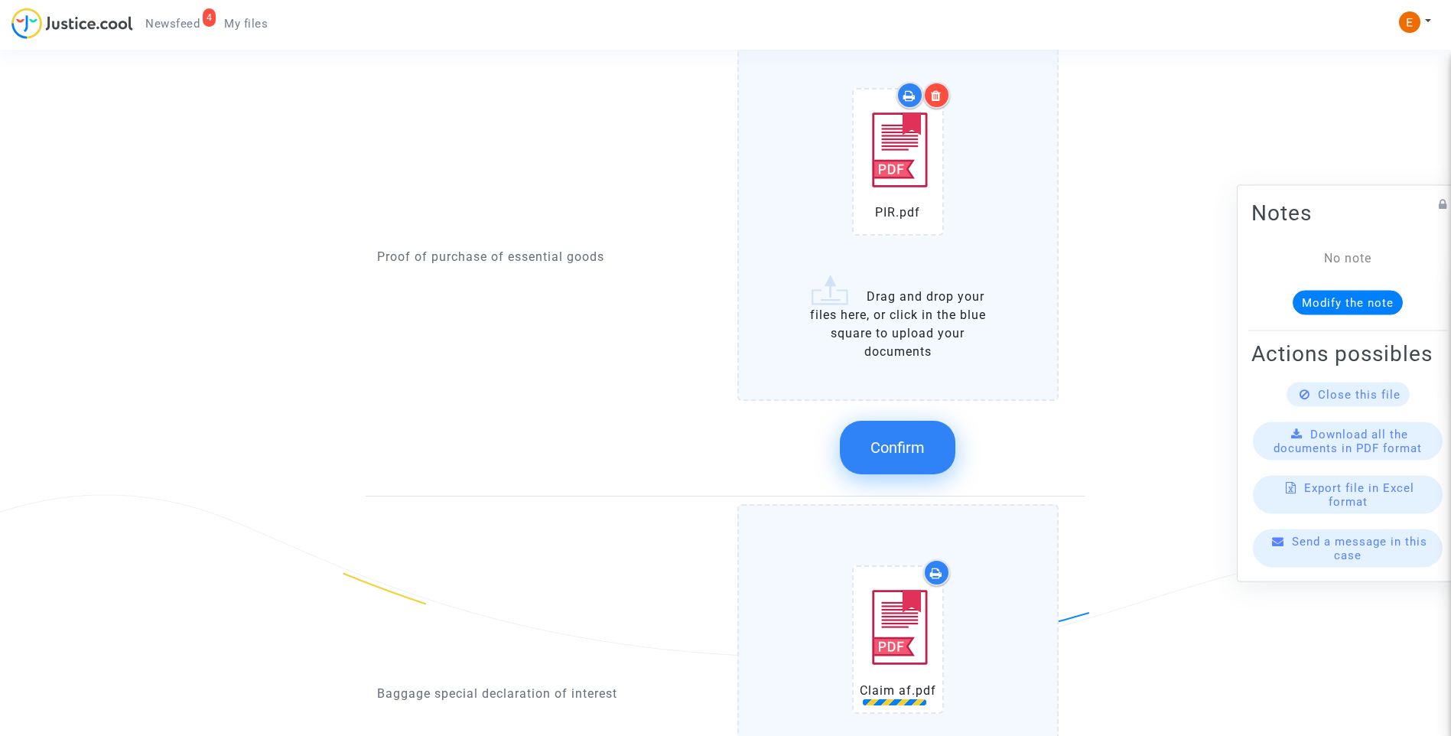
scroll to position [1071, 0]
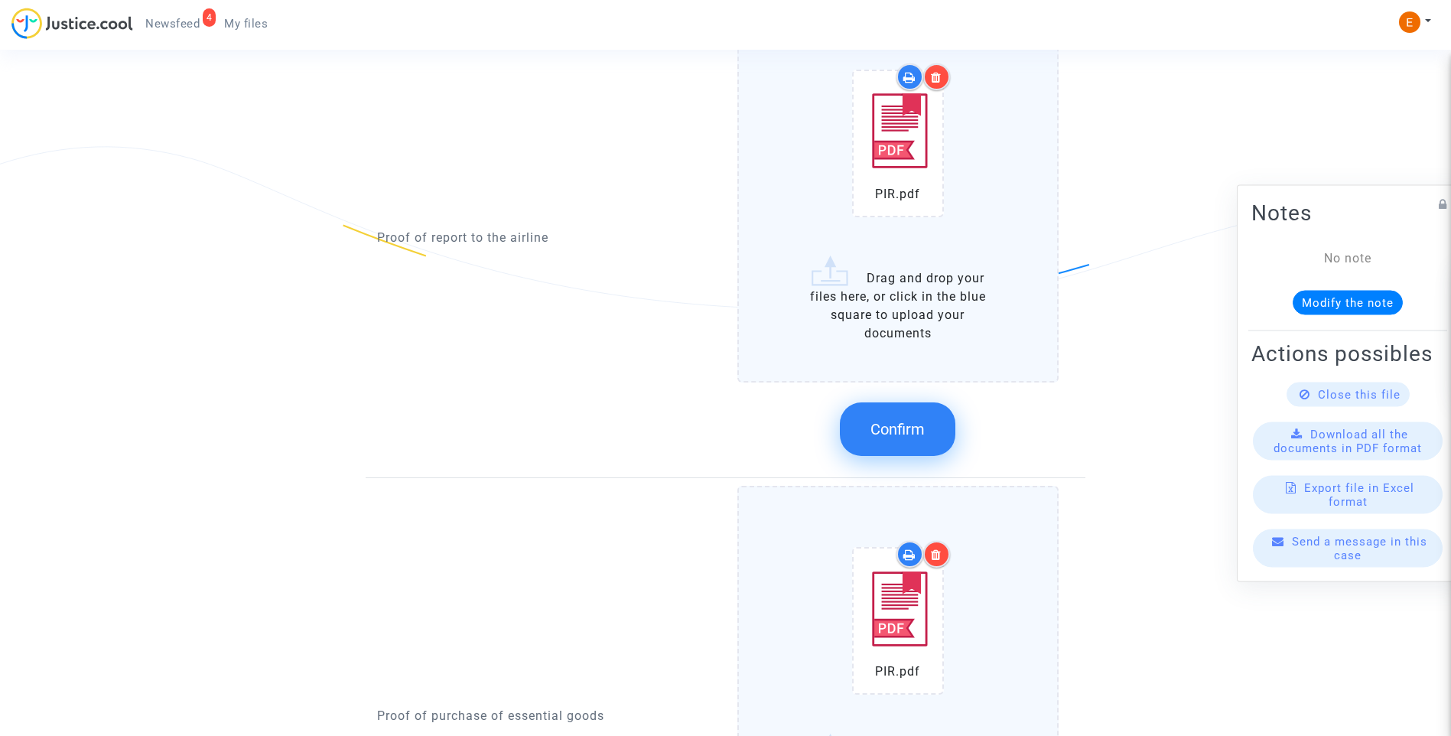
click at [906, 429] on span "Confirm" at bounding box center [898, 429] width 54 height 18
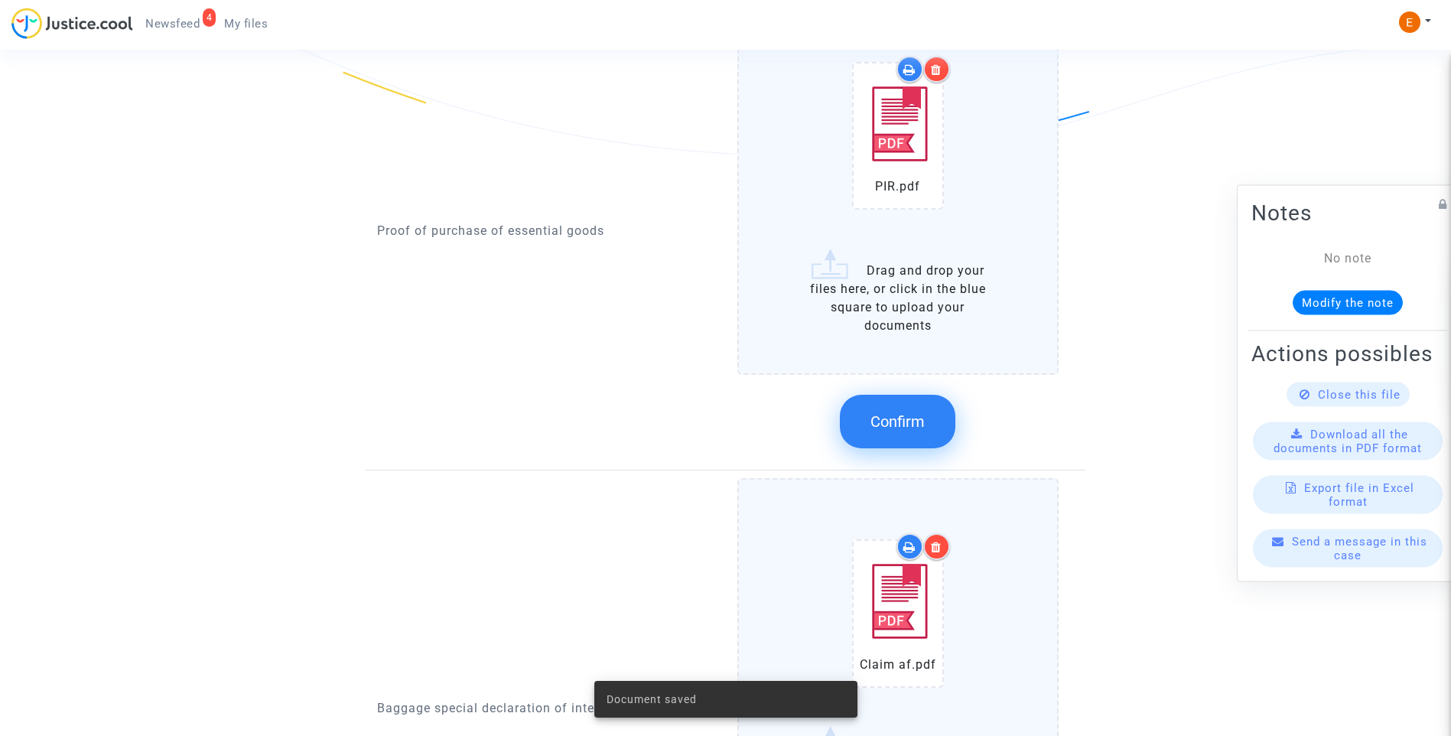
click at [916, 412] on span "Confirm" at bounding box center [898, 421] width 54 height 18
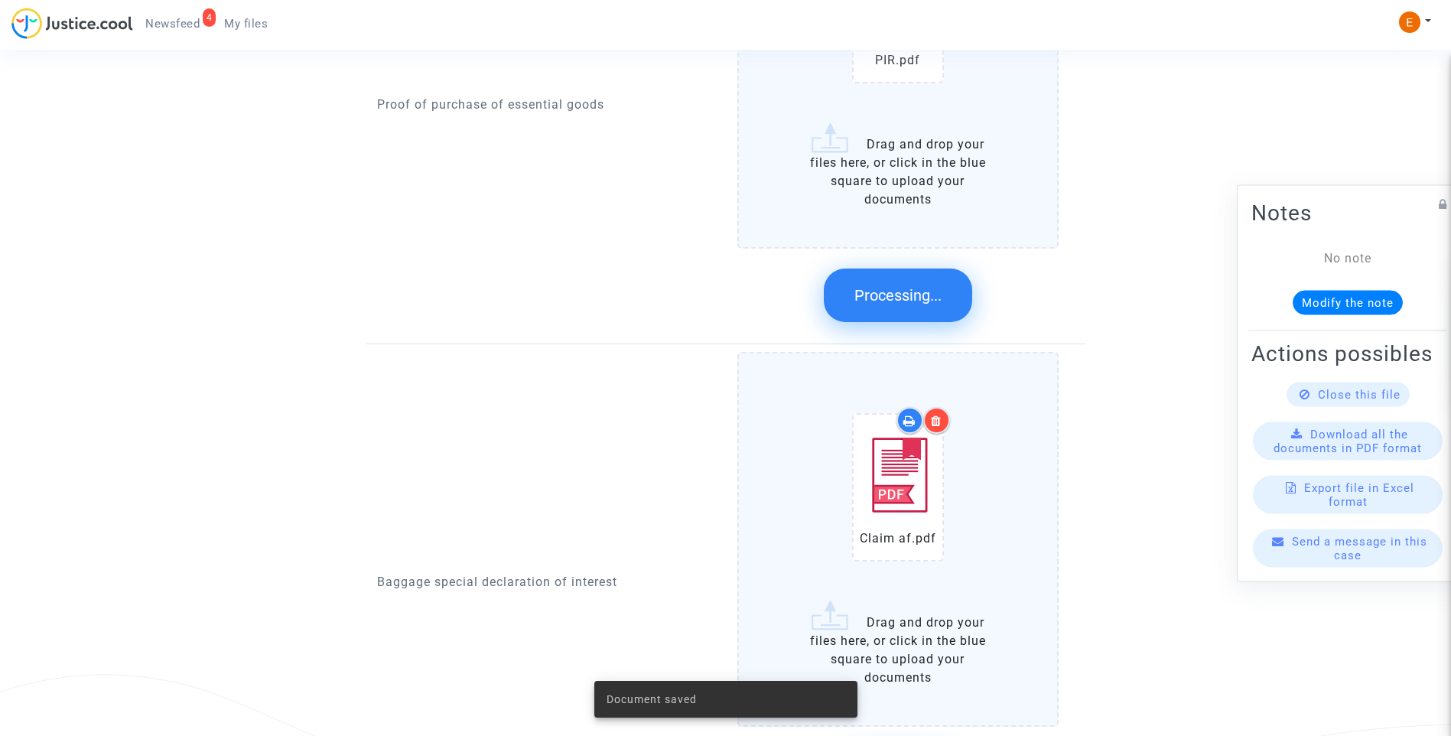
scroll to position [1606, 0]
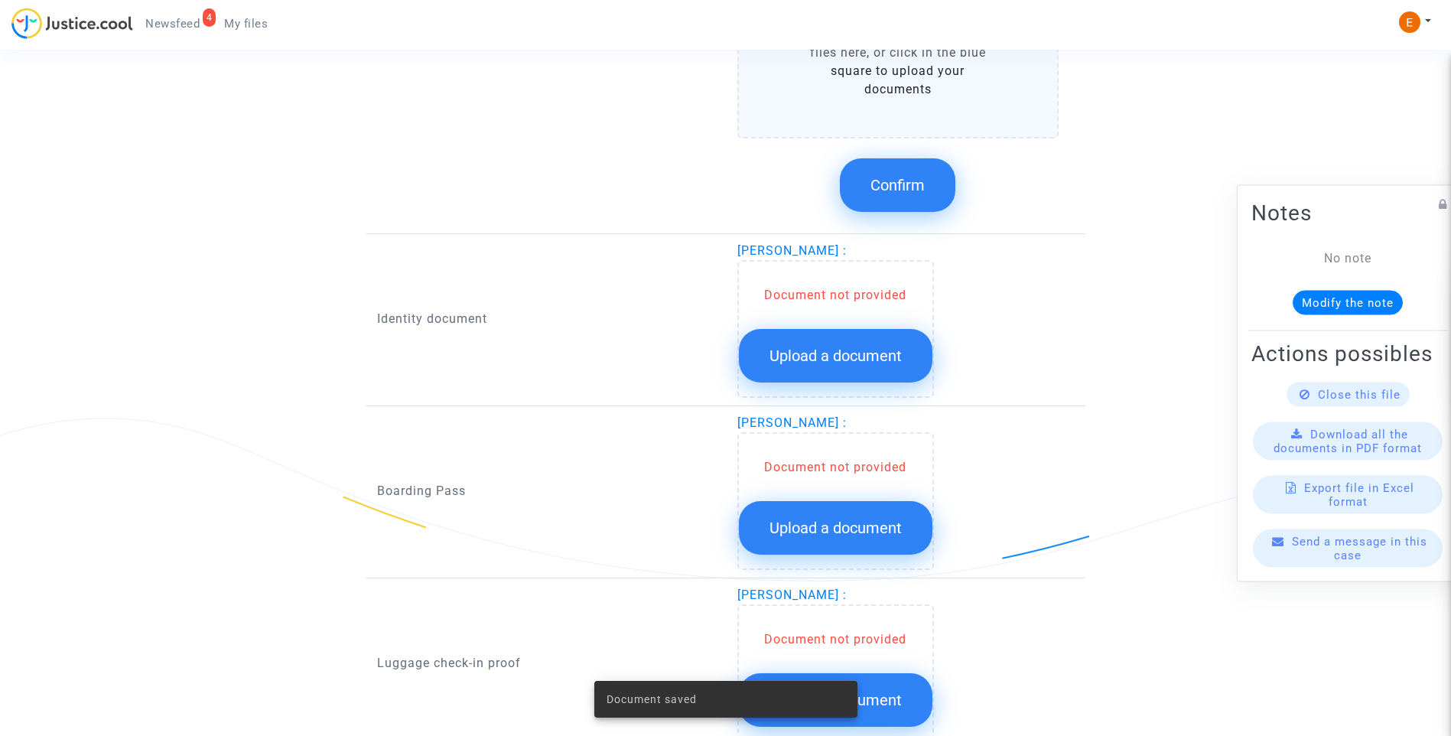
click at [904, 190] on span "Confirm" at bounding box center [898, 185] width 54 height 18
click at [869, 355] on span "Upload a document" at bounding box center [836, 356] width 132 height 18
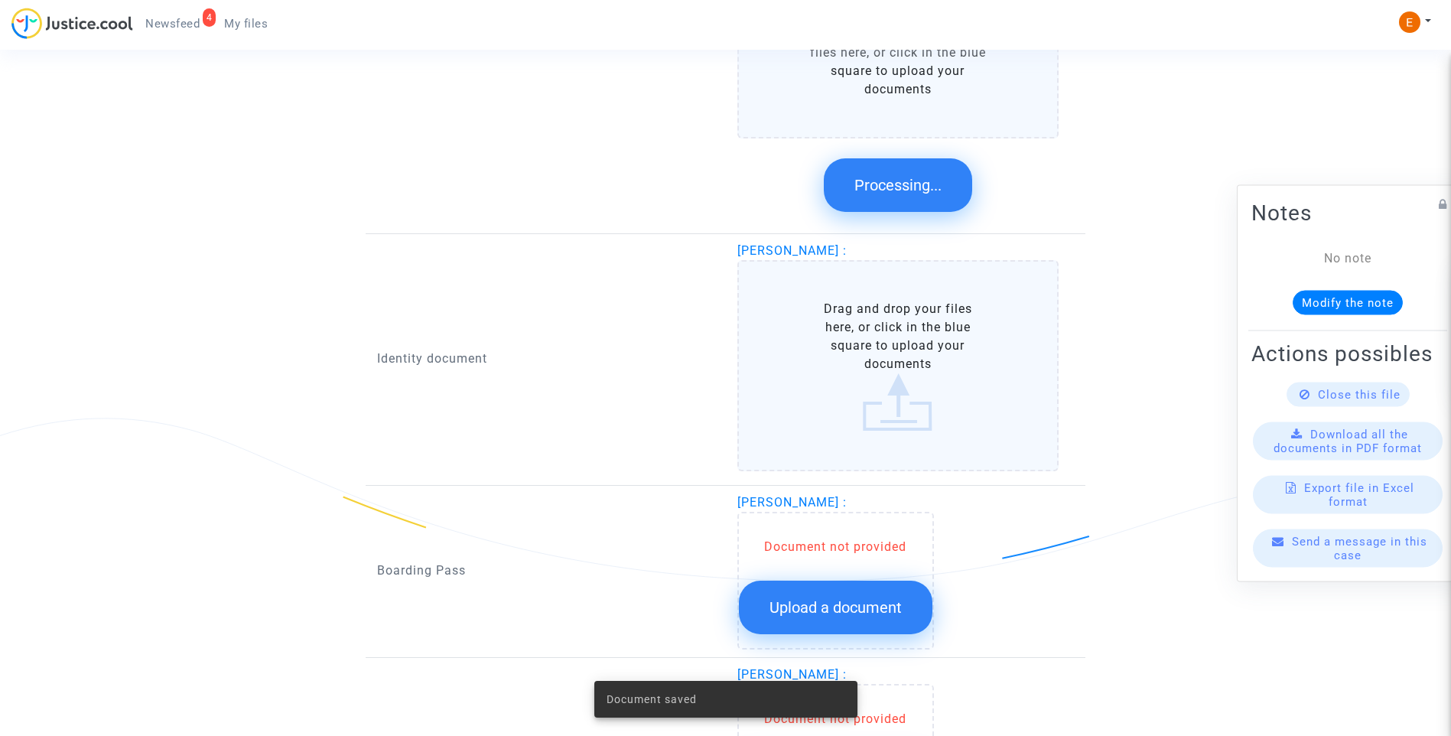
scroll to position [1484, 0]
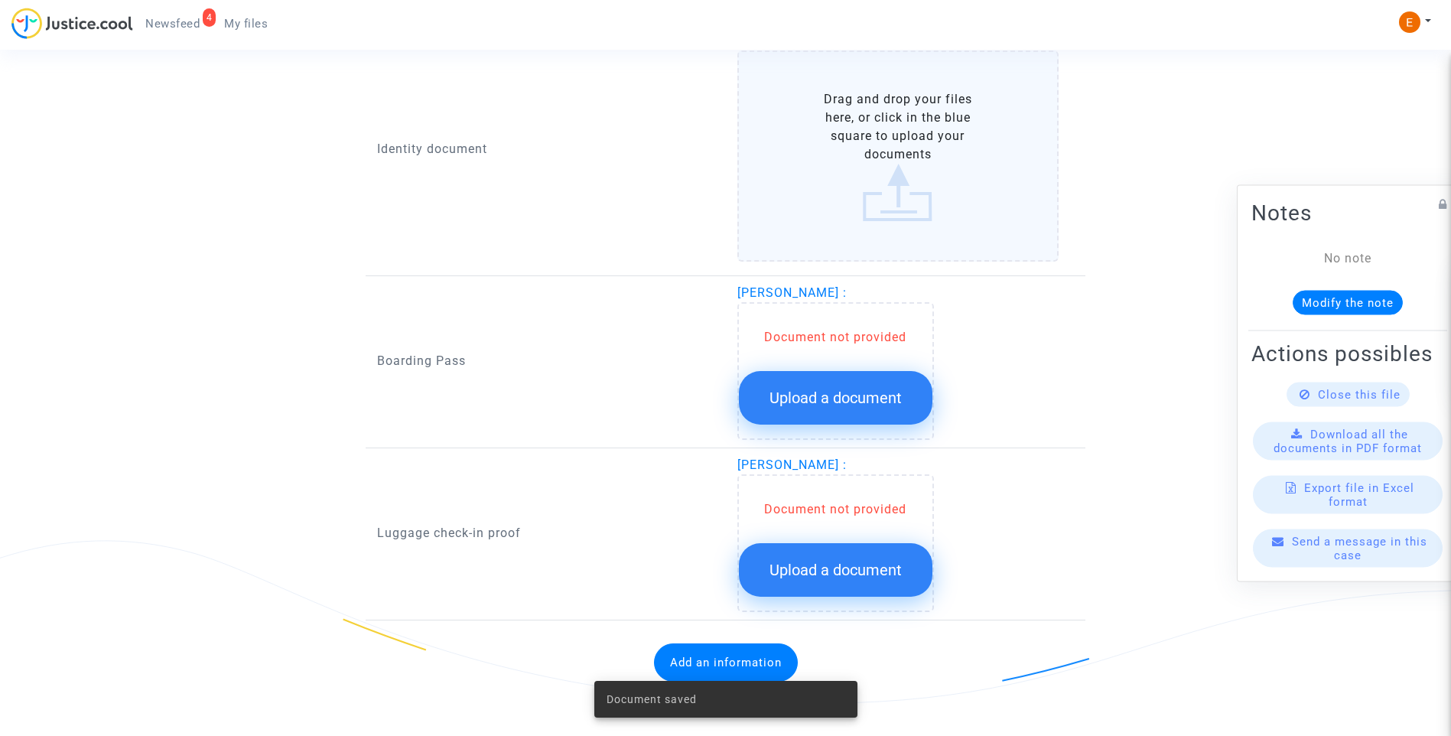
click at [882, 386] on button "Upload a document" at bounding box center [836, 398] width 194 height 54
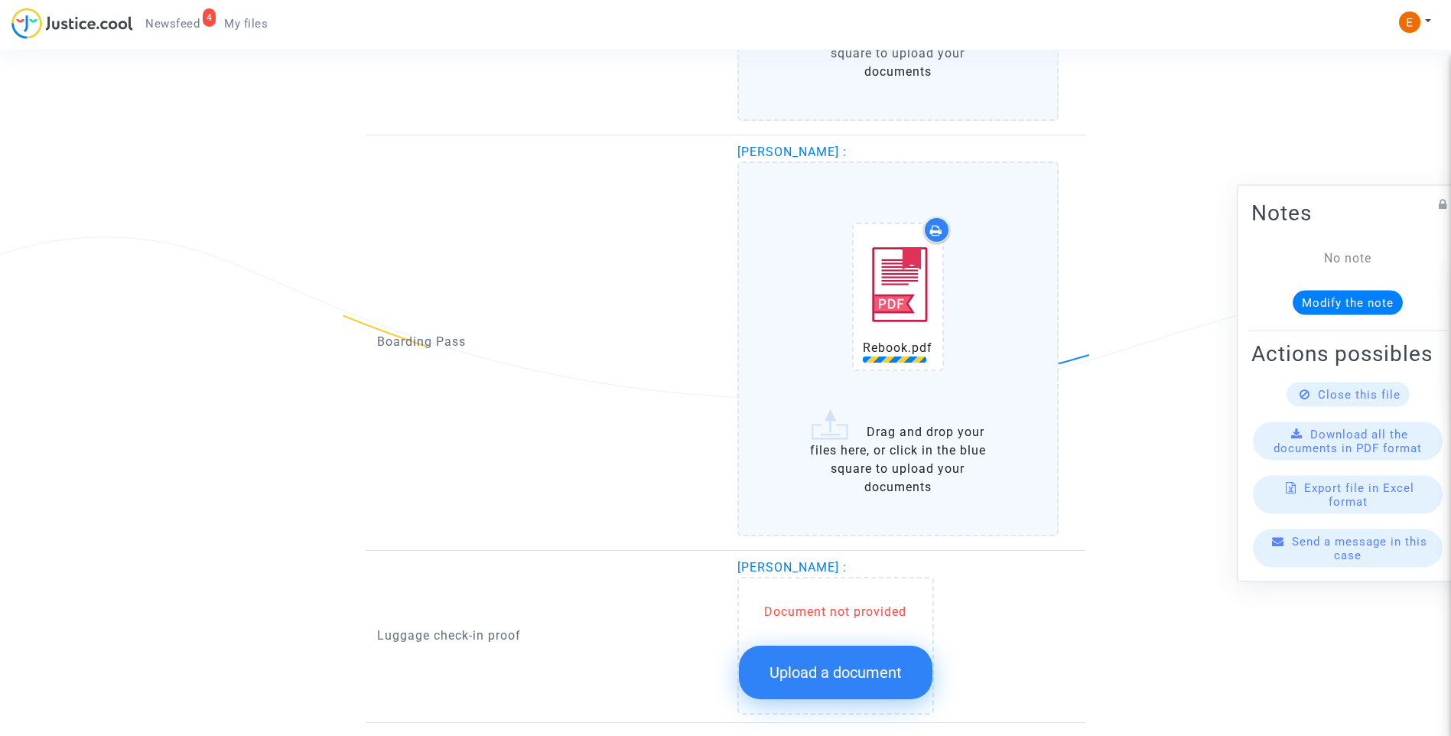
scroll to position [1890, 0]
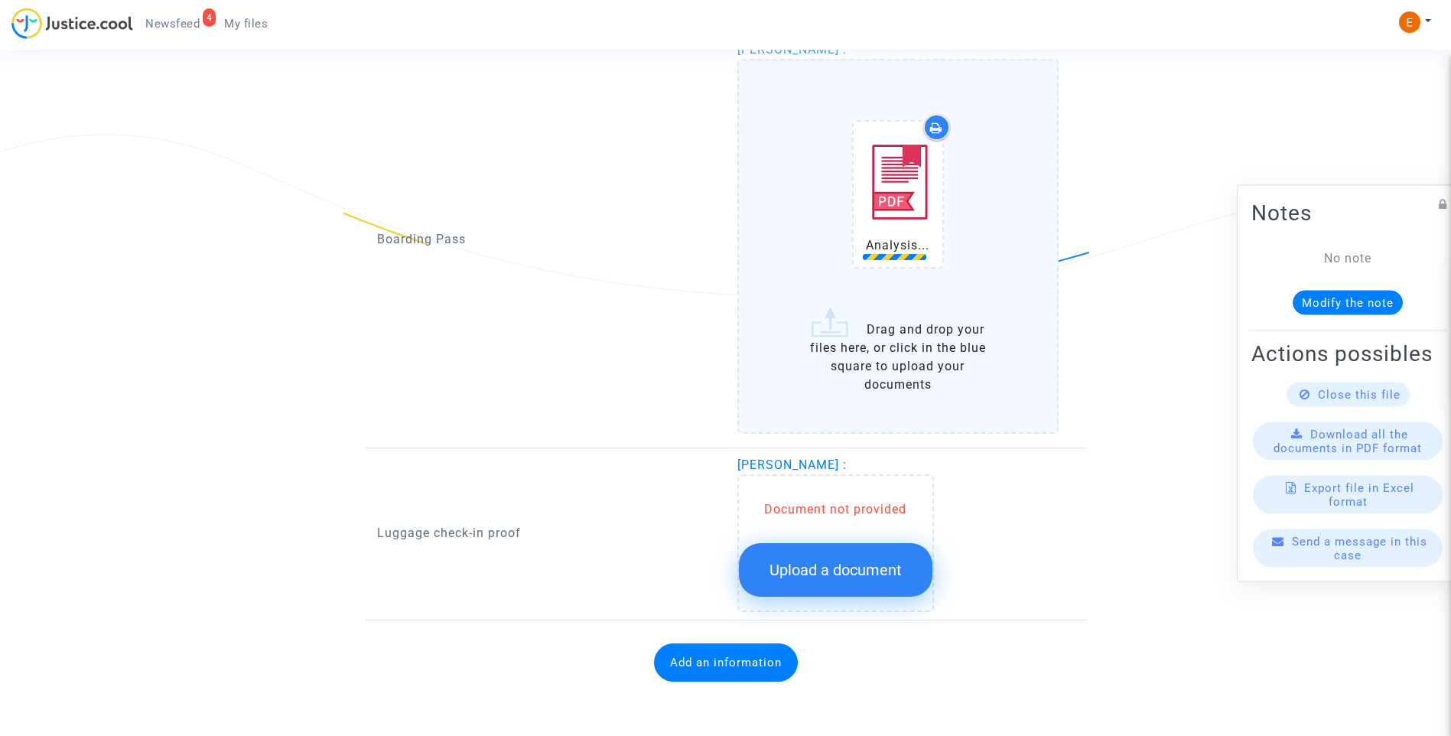
click at [874, 564] on span "Upload a document" at bounding box center [836, 570] width 132 height 18
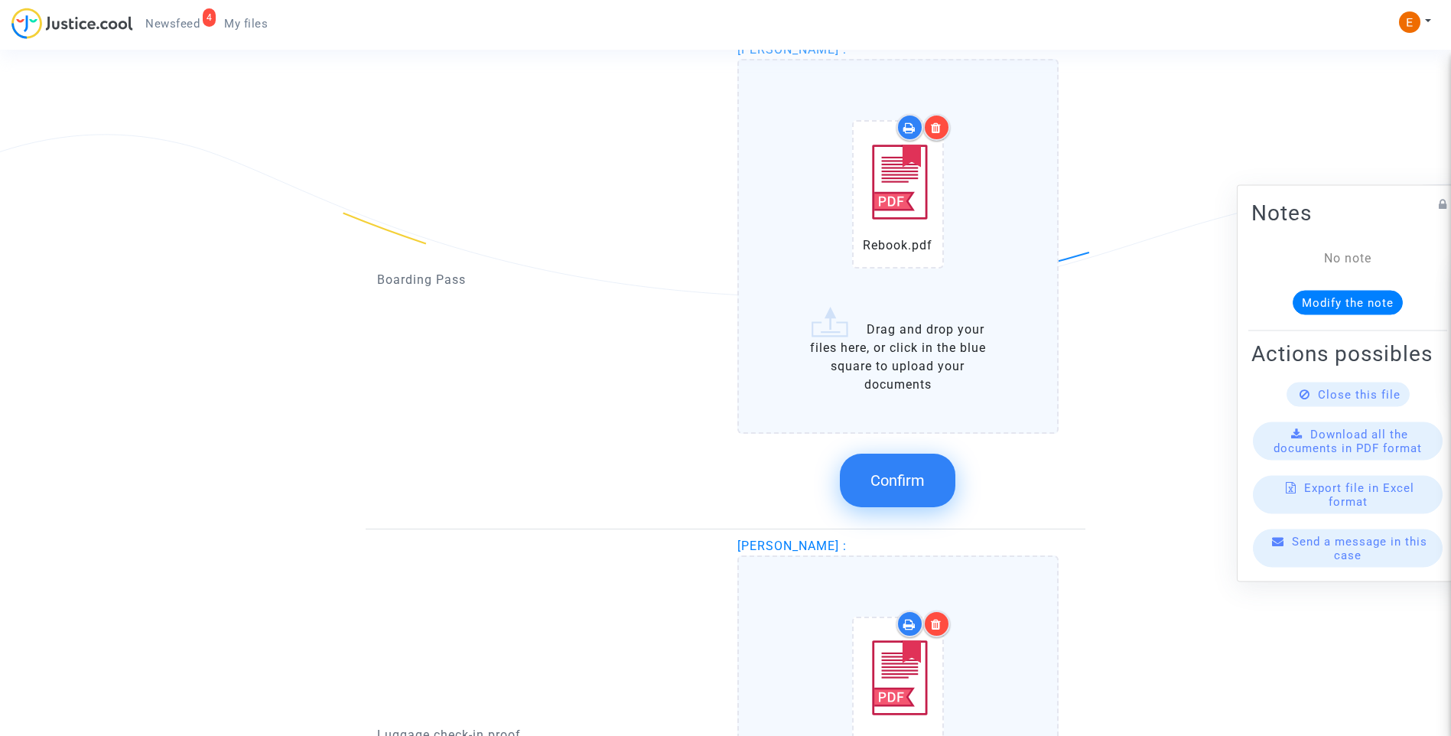
click at [935, 125] on icon at bounding box center [936, 128] width 11 height 12
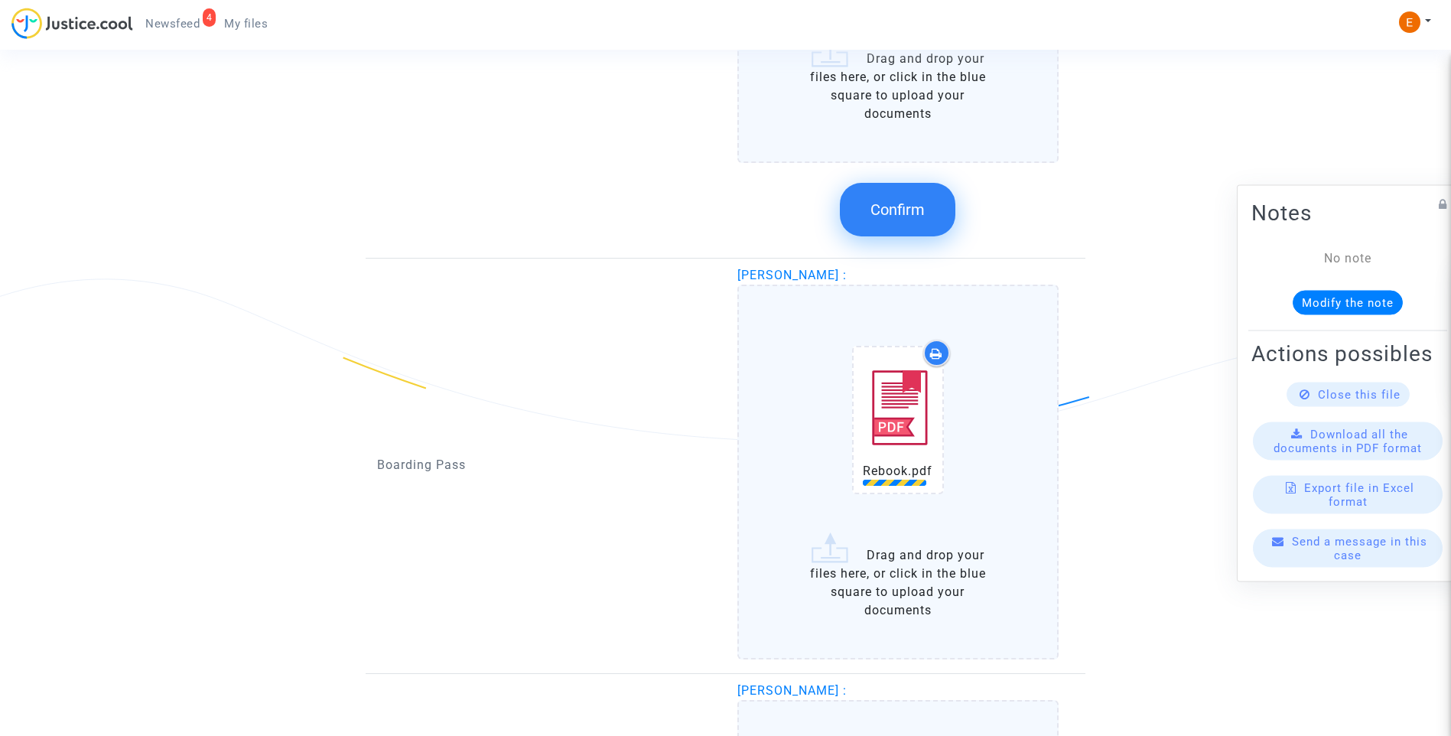
scroll to position [1508, 0]
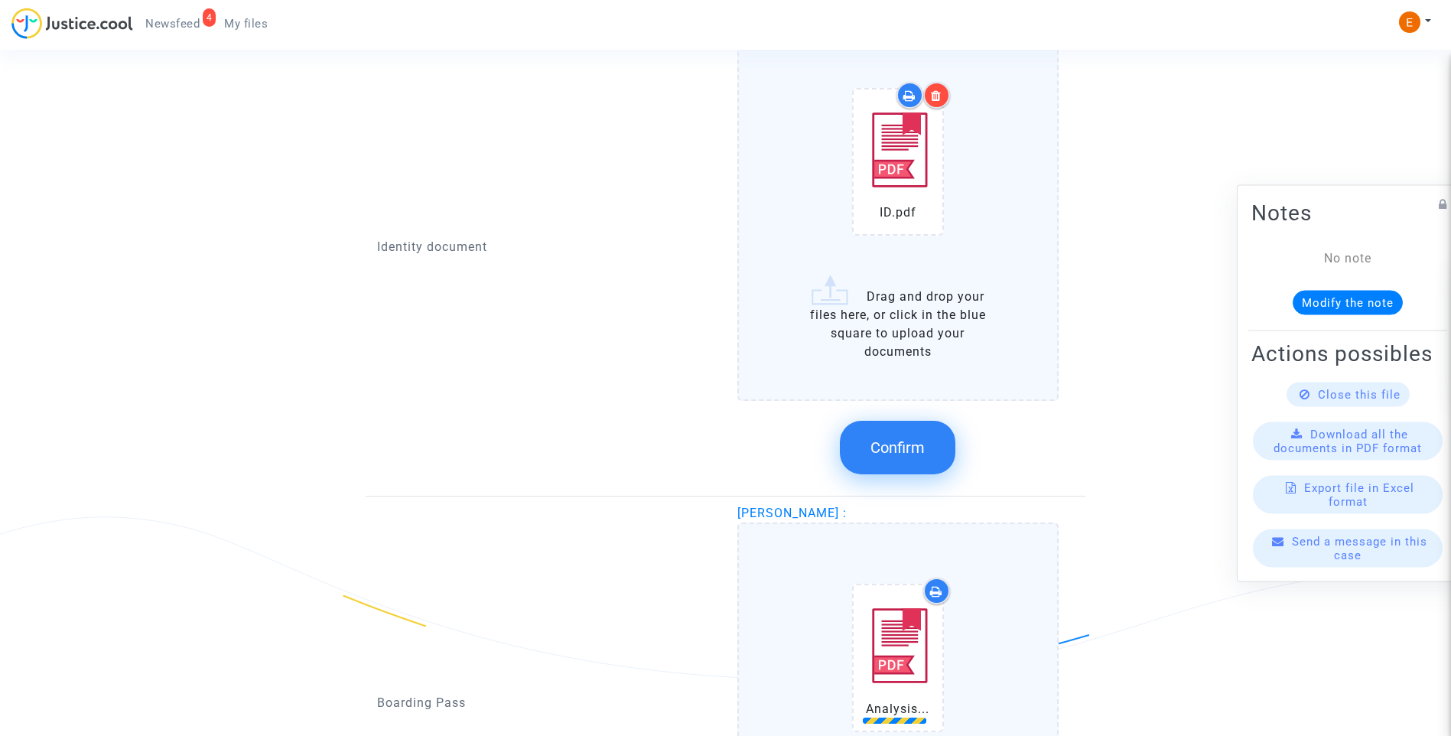
click at [913, 448] on span "Confirm" at bounding box center [898, 447] width 54 height 18
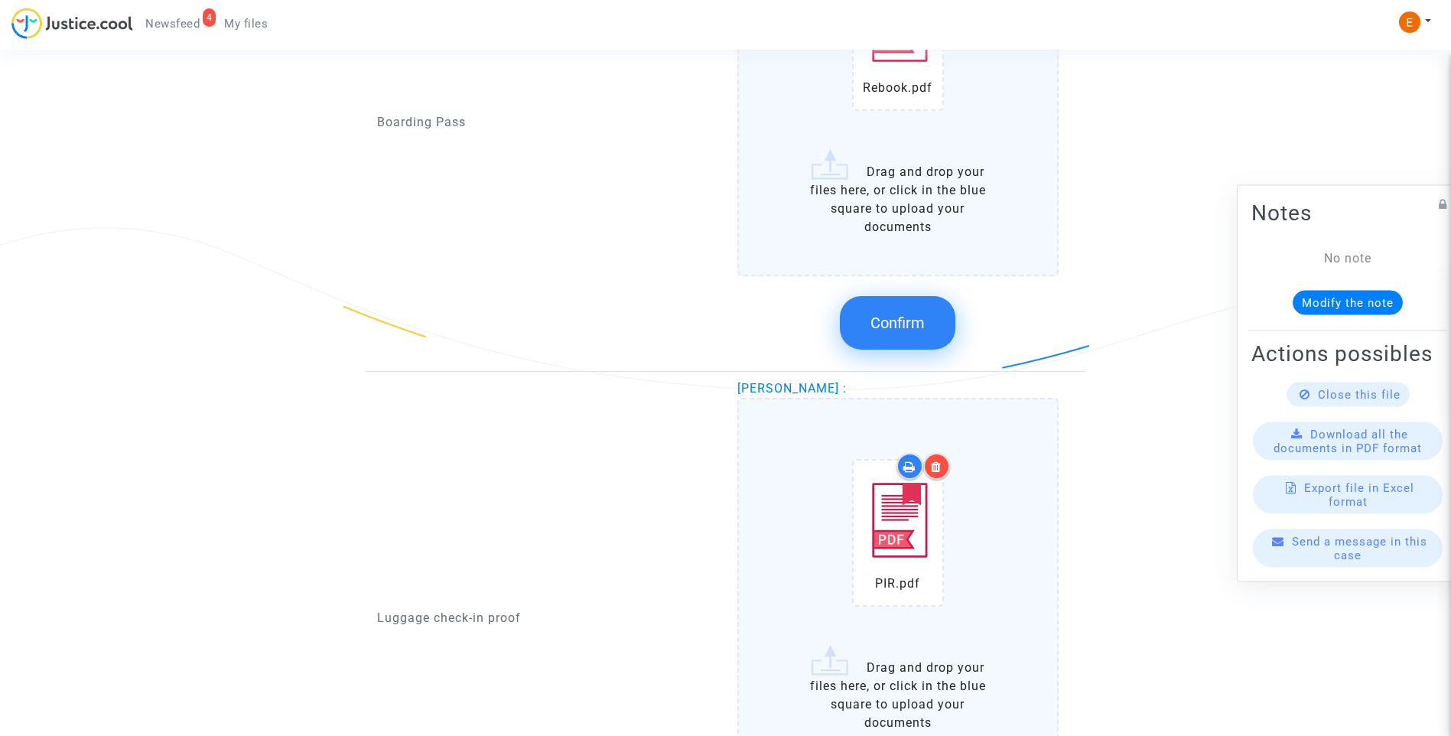
scroll to position [1661, 0]
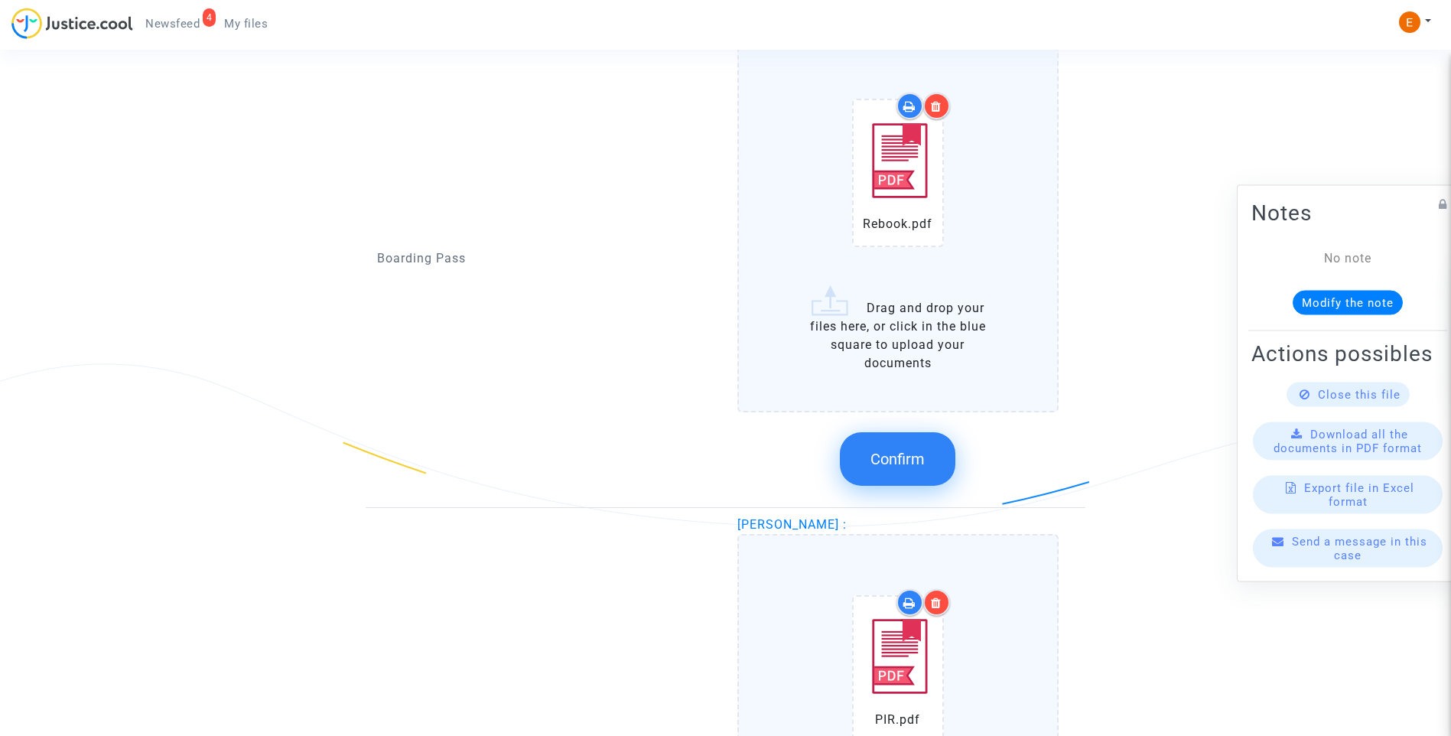
click at [904, 451] on span "Confirm" at bounding box center [898, 459] width 54 height 18
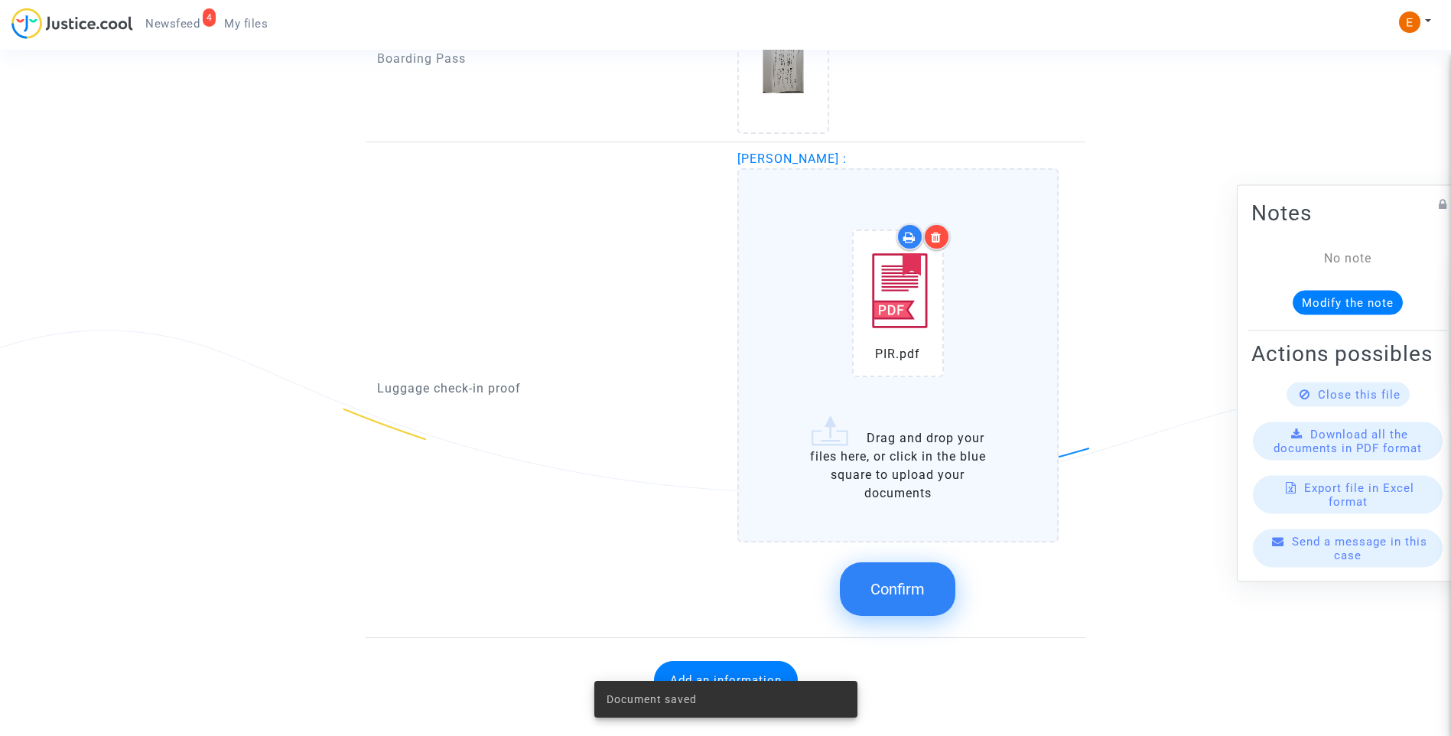
scroll to position [1712, 0]
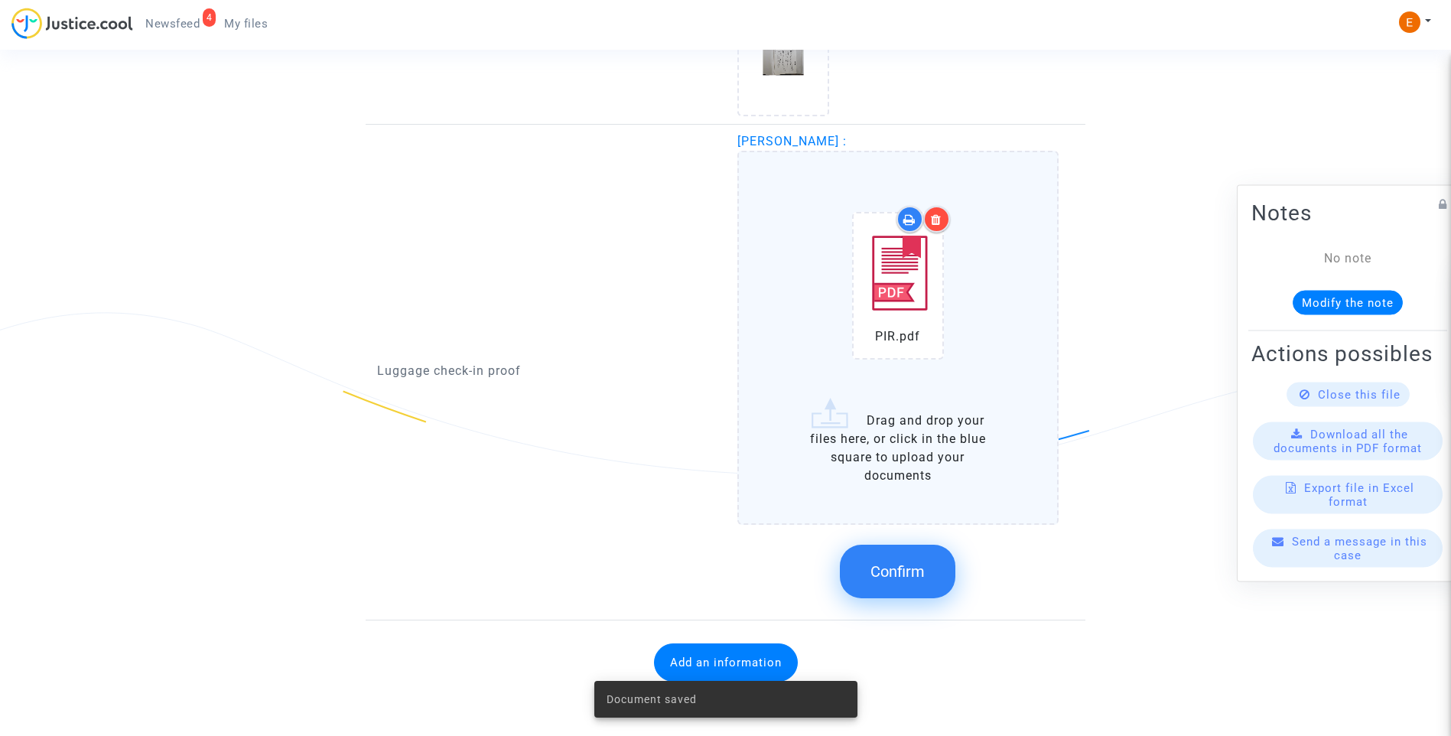
click at [882, 566] on span "Confirm" at bounding box center [898, 571] width 54 height 18
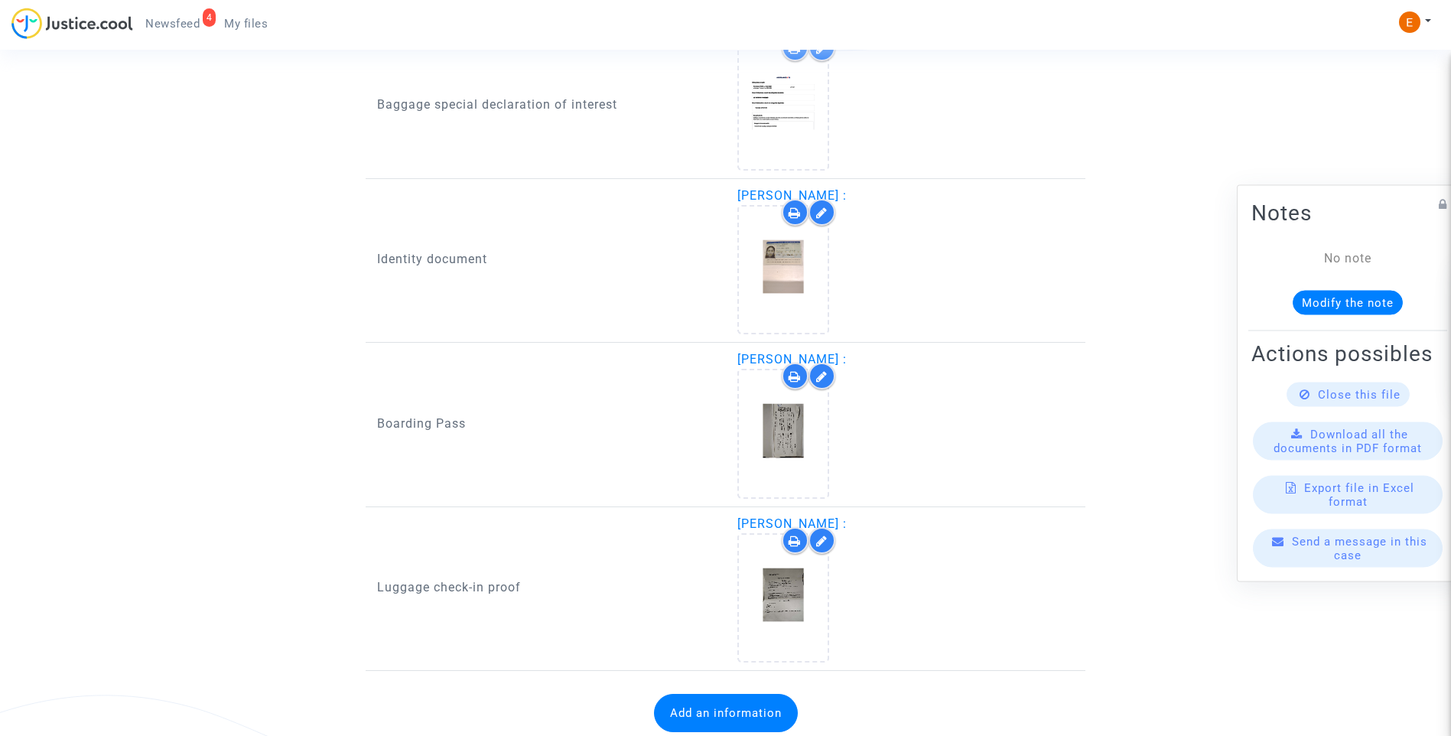
scroll to position [871, 0]
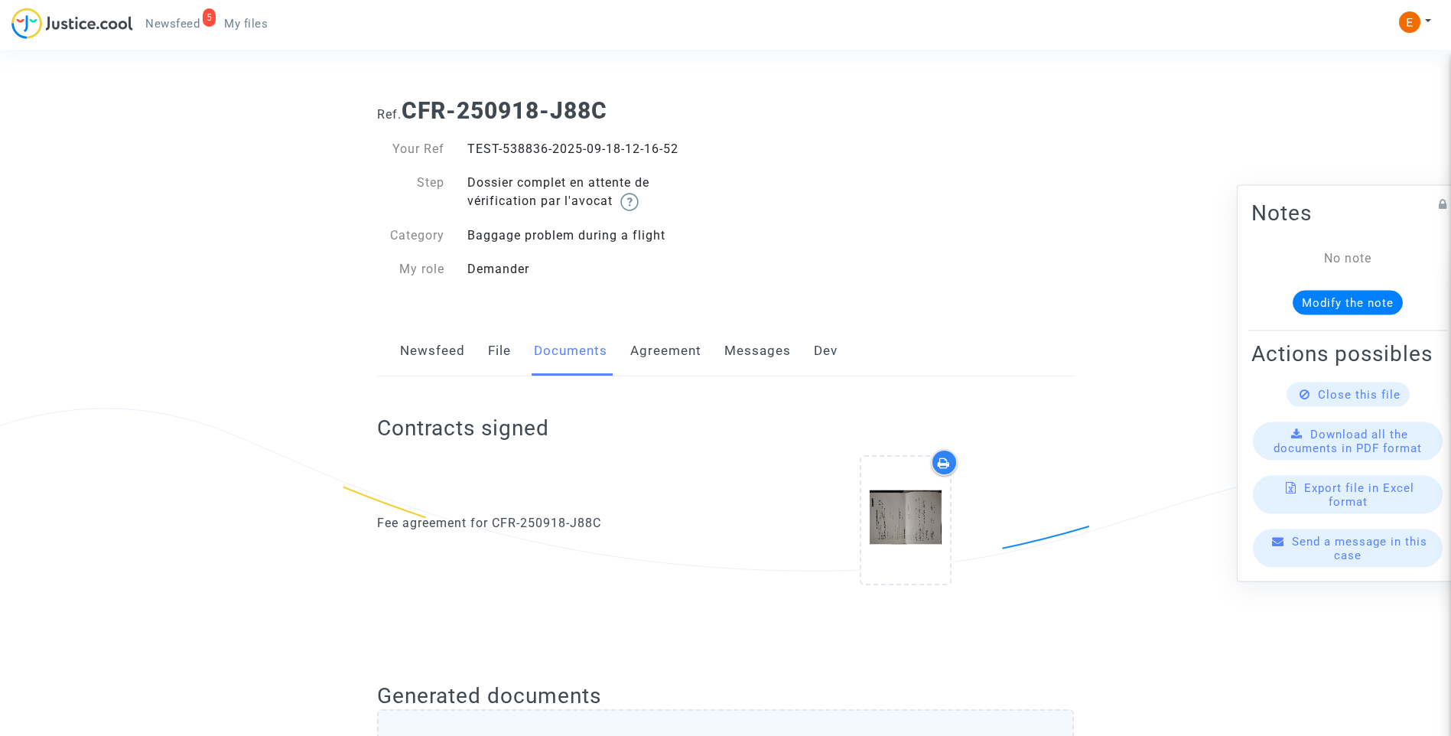
click at [182, 24] on span "Newsfeed" at bounding box center [172, 24] width 54 height 14
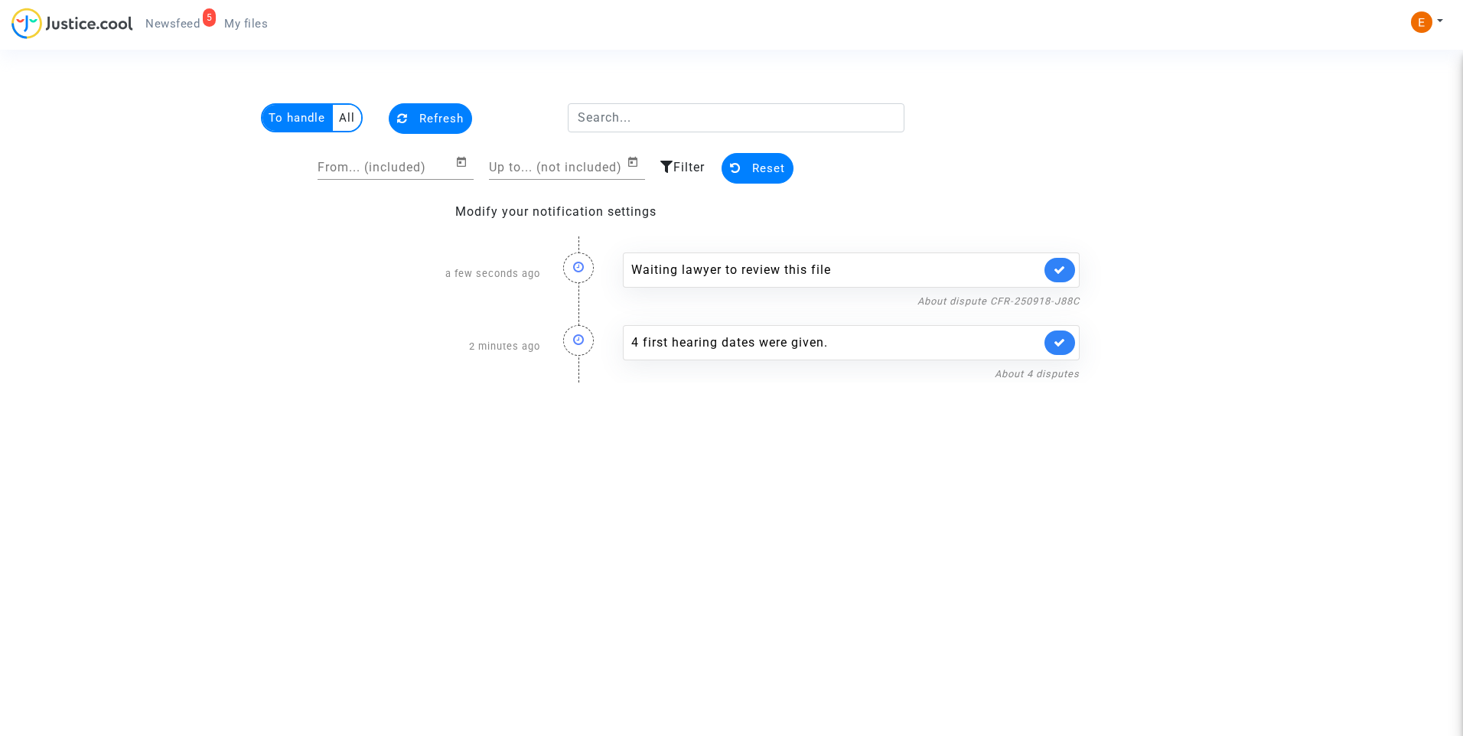
click at [1056, 269] on icon at bounding box center [1059, 269] width 12 height 11
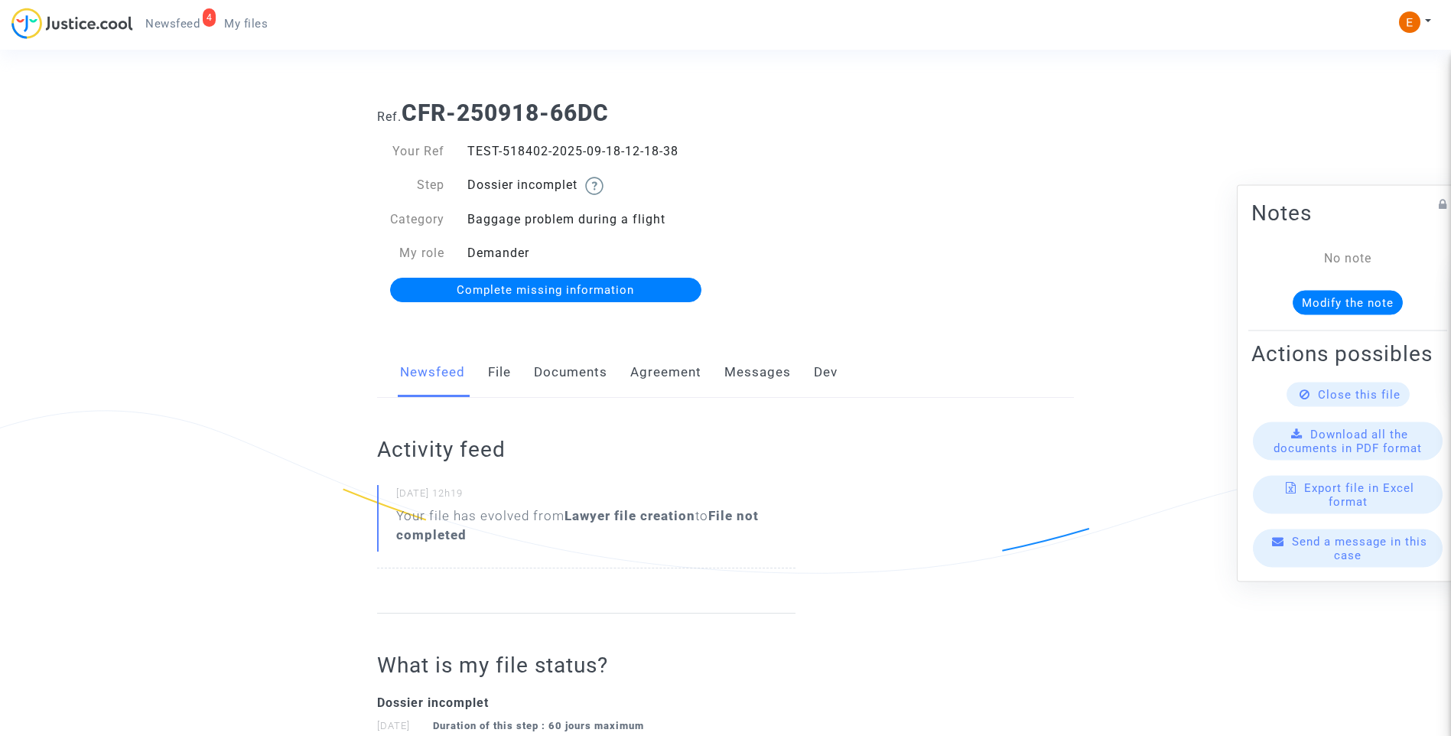
click at [566, 378] on link "Documents" at bounding box center [570, 372] width 73 height 50
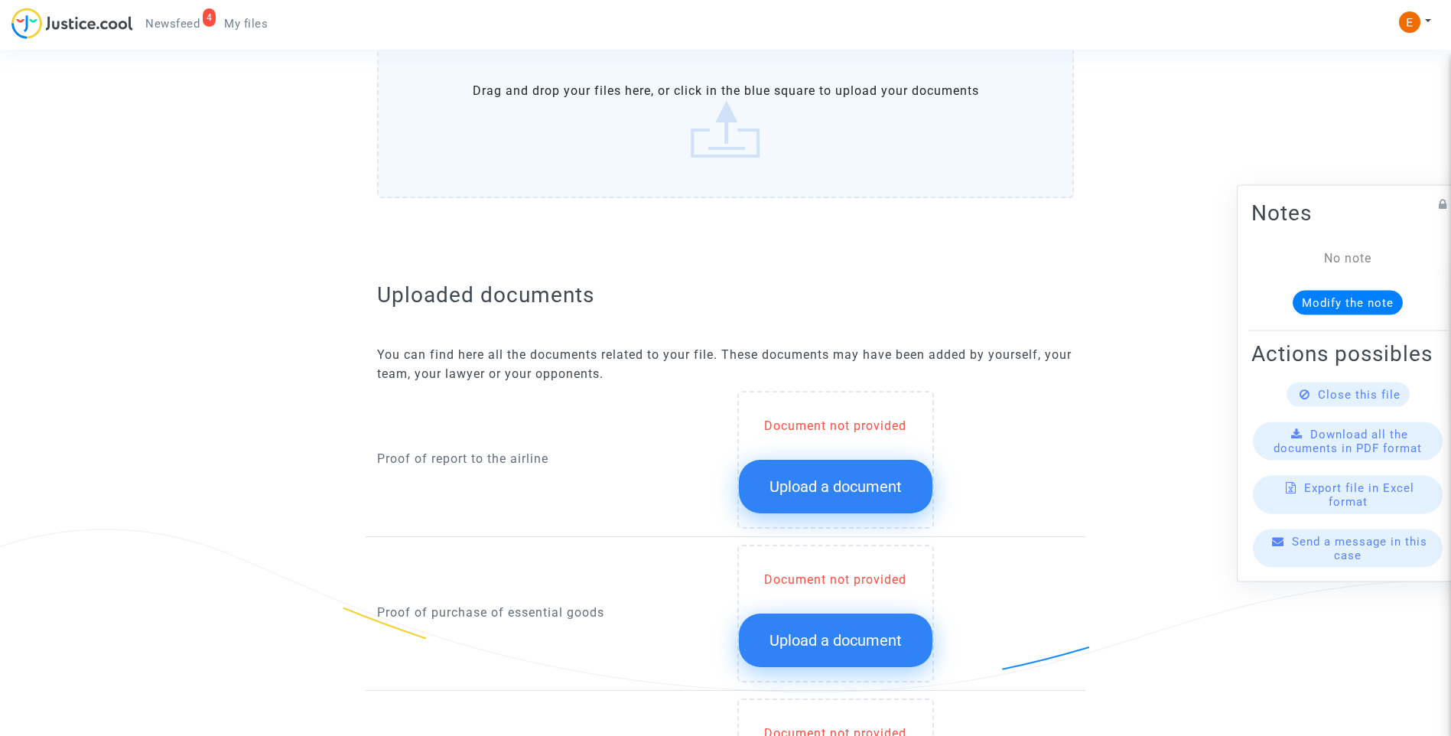
click at [834, 467] on button "Upload a document" at bounding box center [836, 487] width 194 height 54
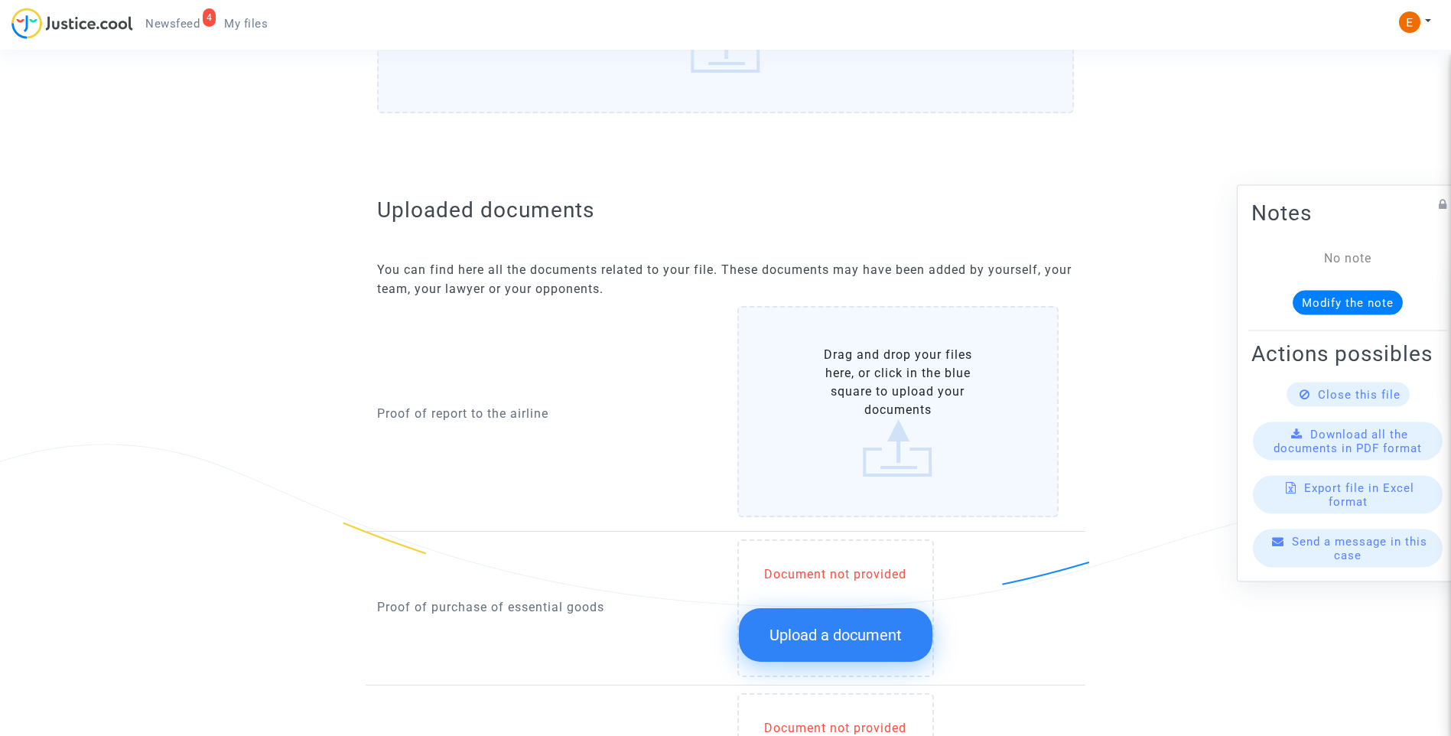
scroll to position [918, 0]
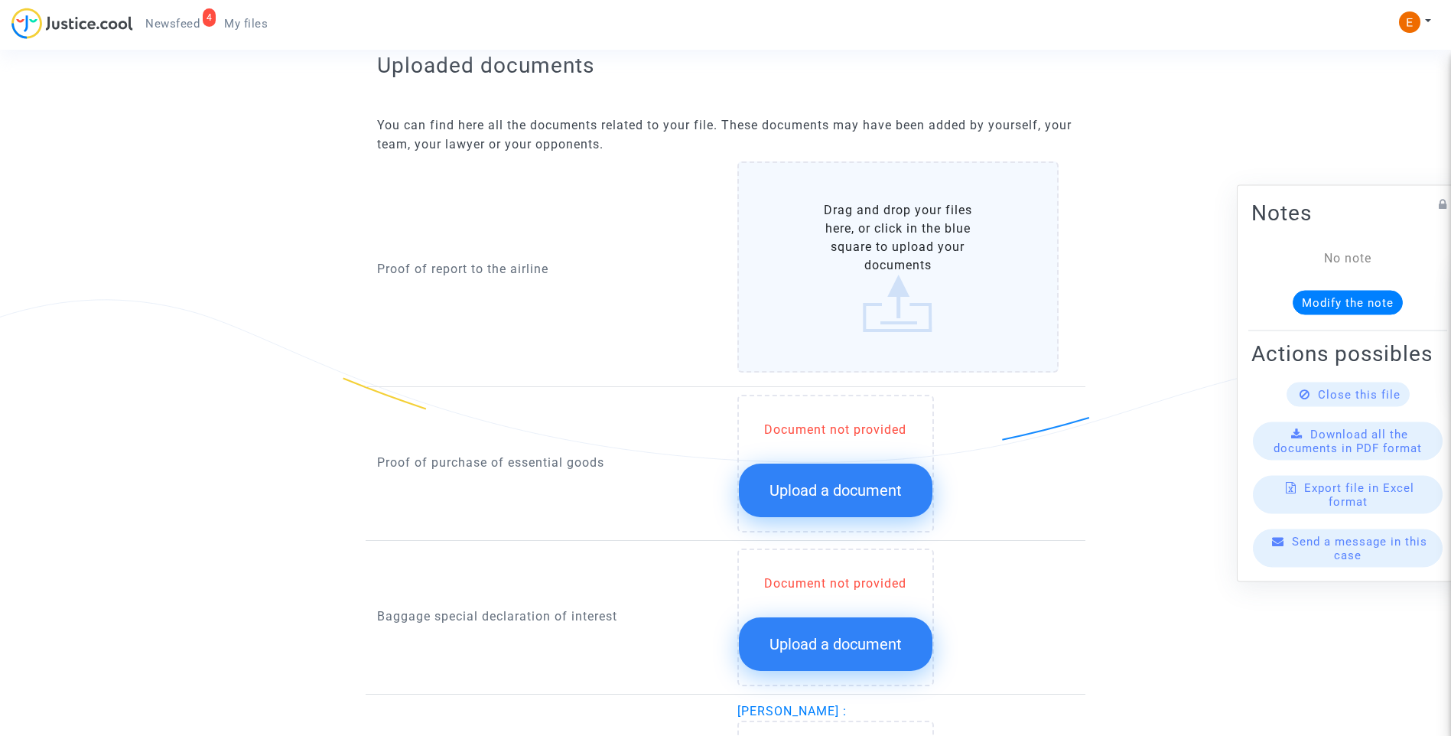
click at [849, 469] on button "Upload a document" at bounding box center [836, 491] width 194 height 54
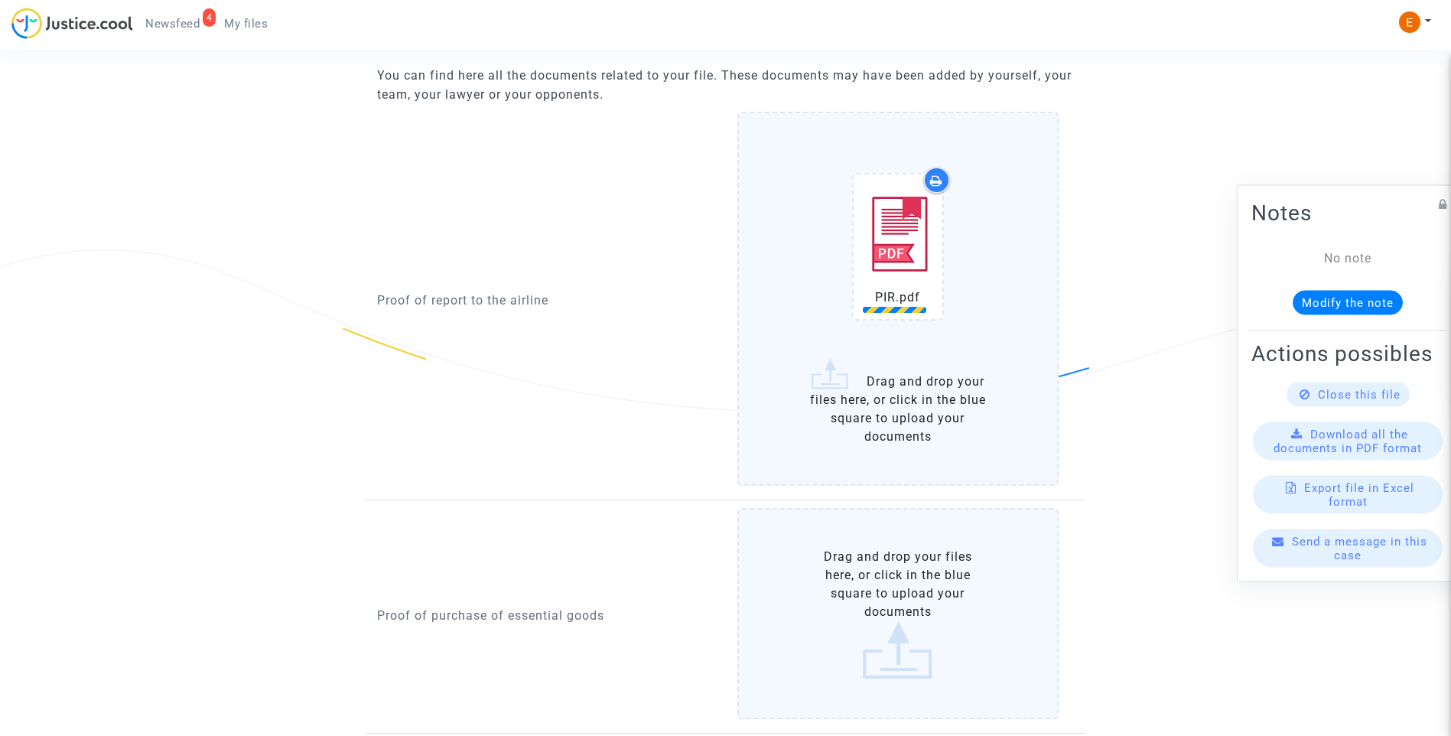
scroll to position [994, 0]
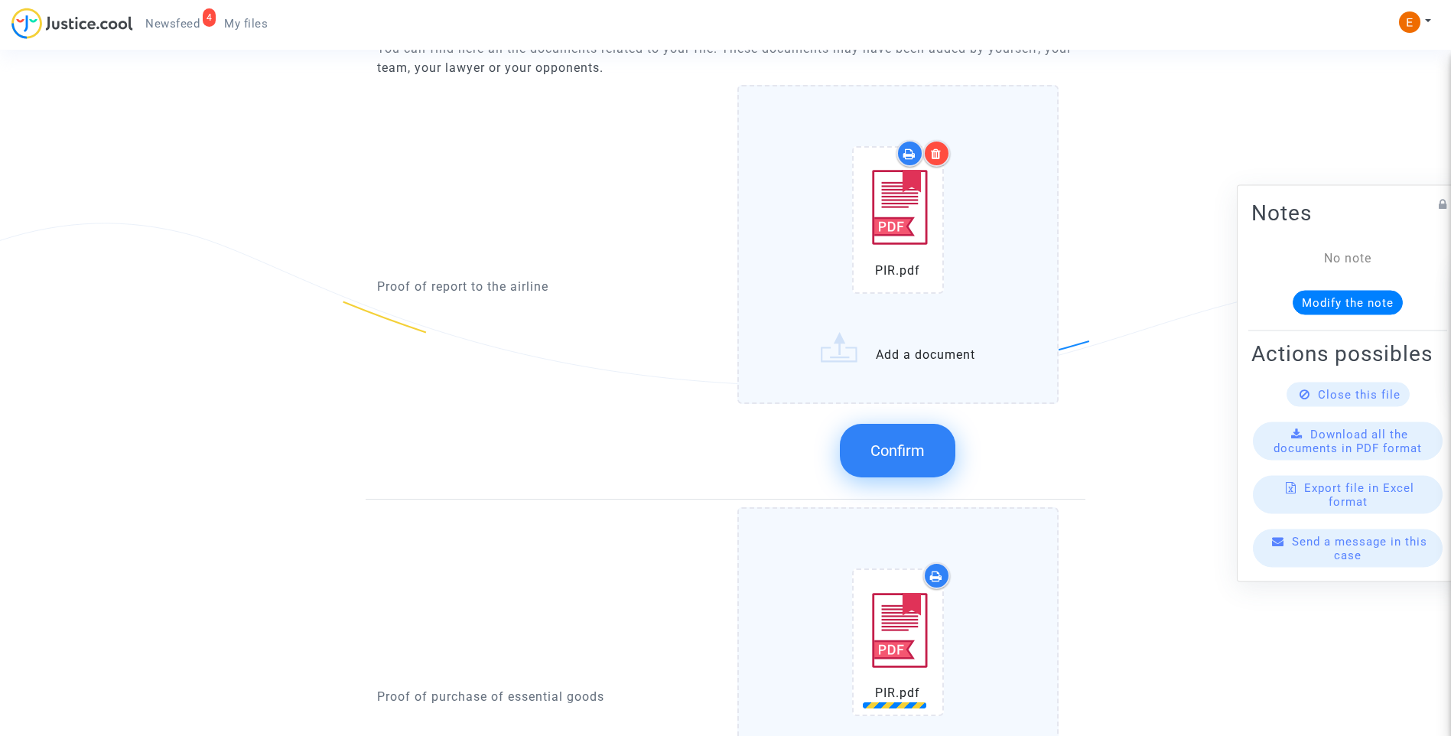
click at [917, 446] on span "Confirm" at bounding box center [898, 450] width 54 height 18
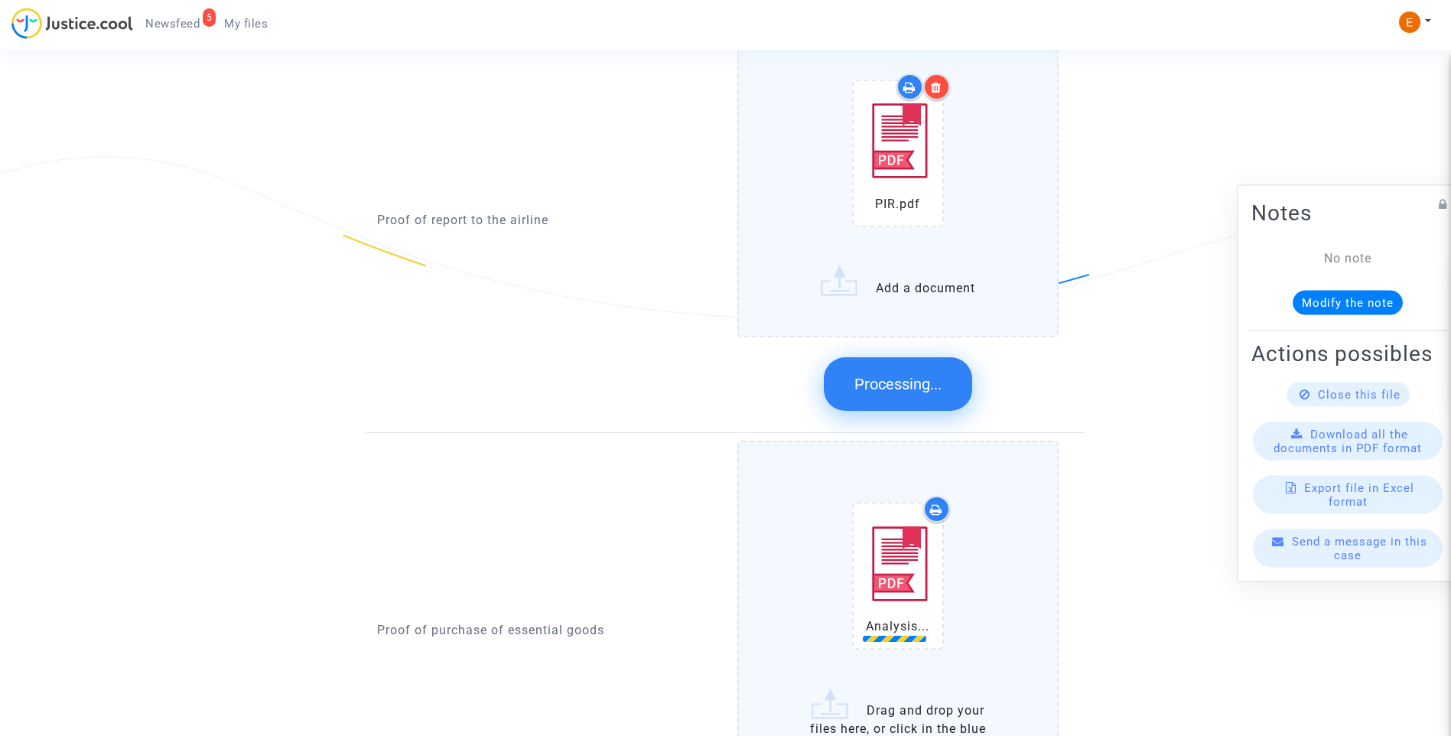
scroll to position [1147, 0]
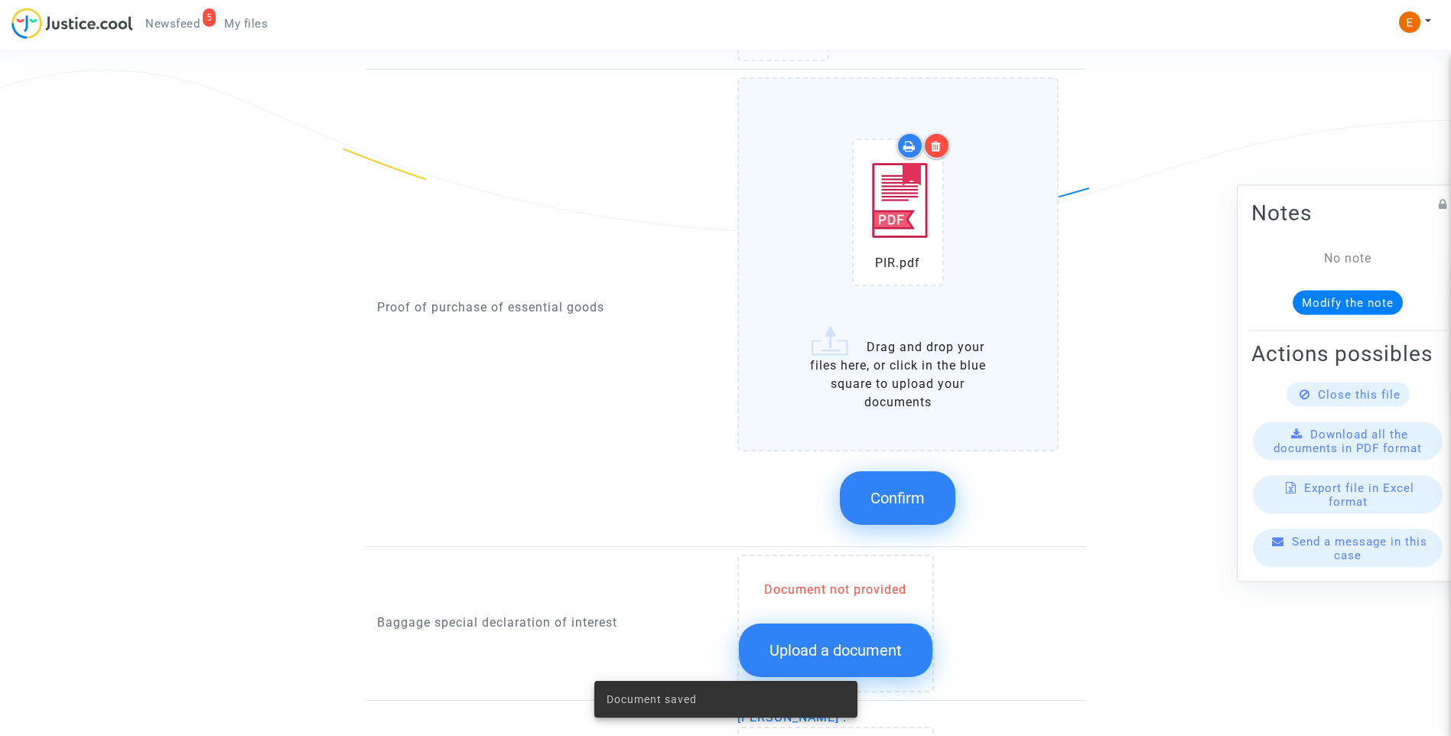
click at [913, 512] on button "Confirm" at bounding box center [898, 498] width 116 height 54
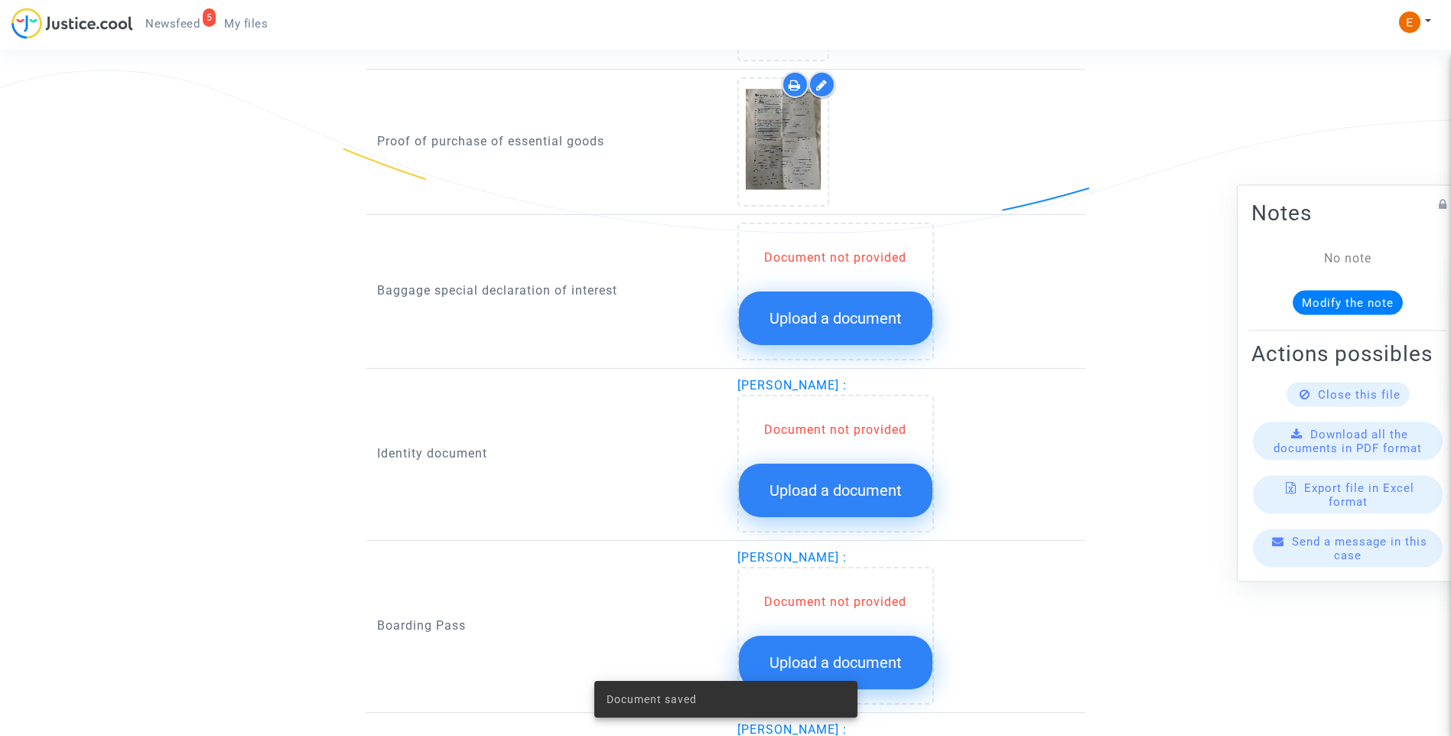
drag, startPoint x: 862, startPoint y: 332, endPoint x: 1116, endPoint y: 331, distance: 254.0
click at [862, 331] on button "Upload a document" at bounding box center [836, 318] width 194 height 54
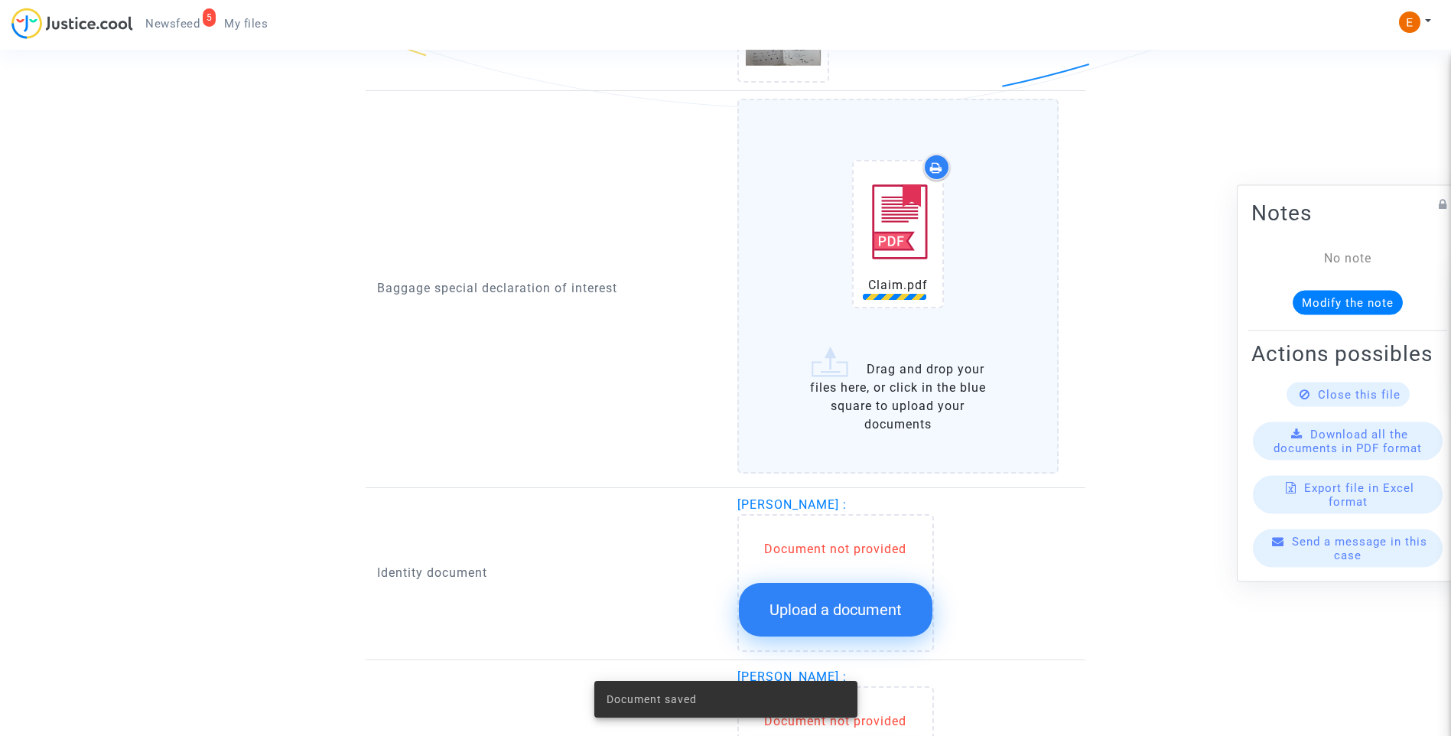
scroll to position [1453, 0]
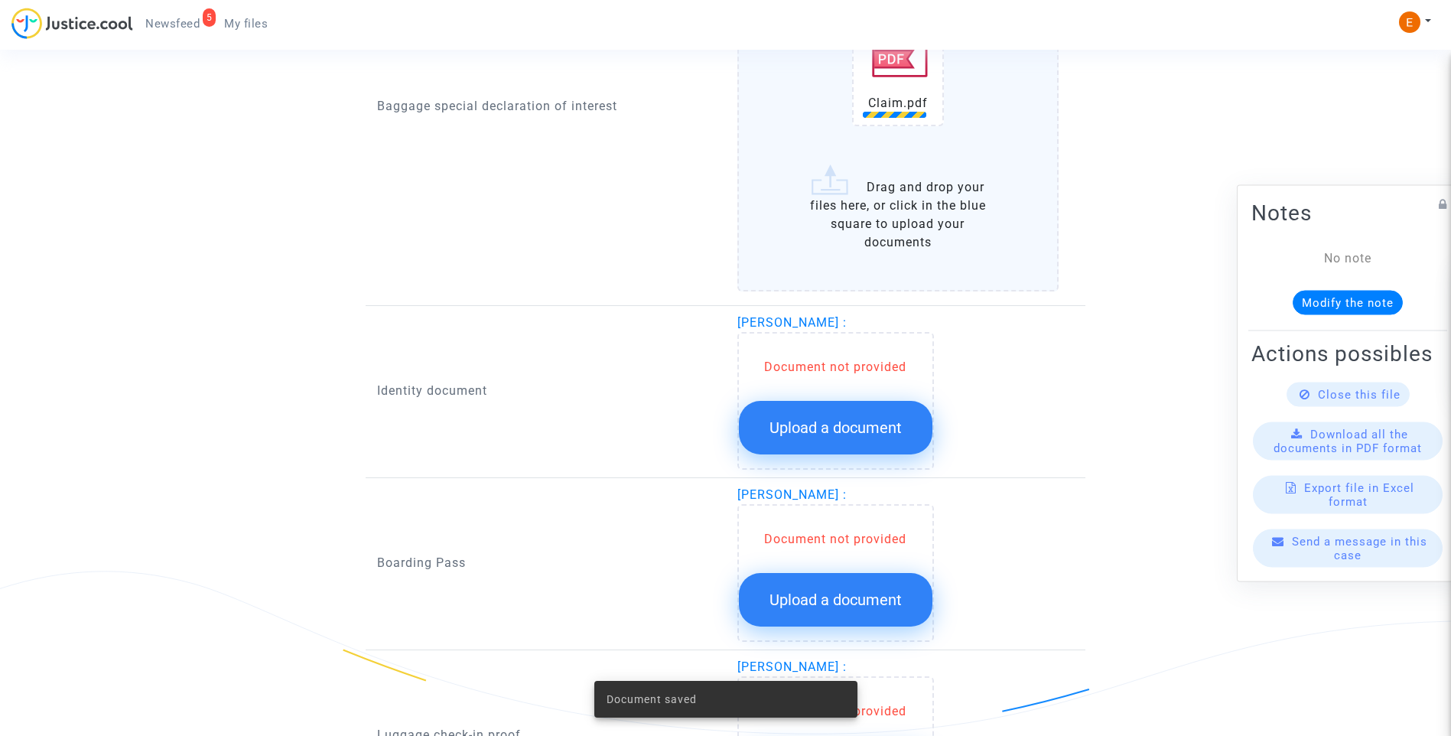
click at [856, 404] on button "Upload a document" at bounding box center [836, 428] width 194 height 54
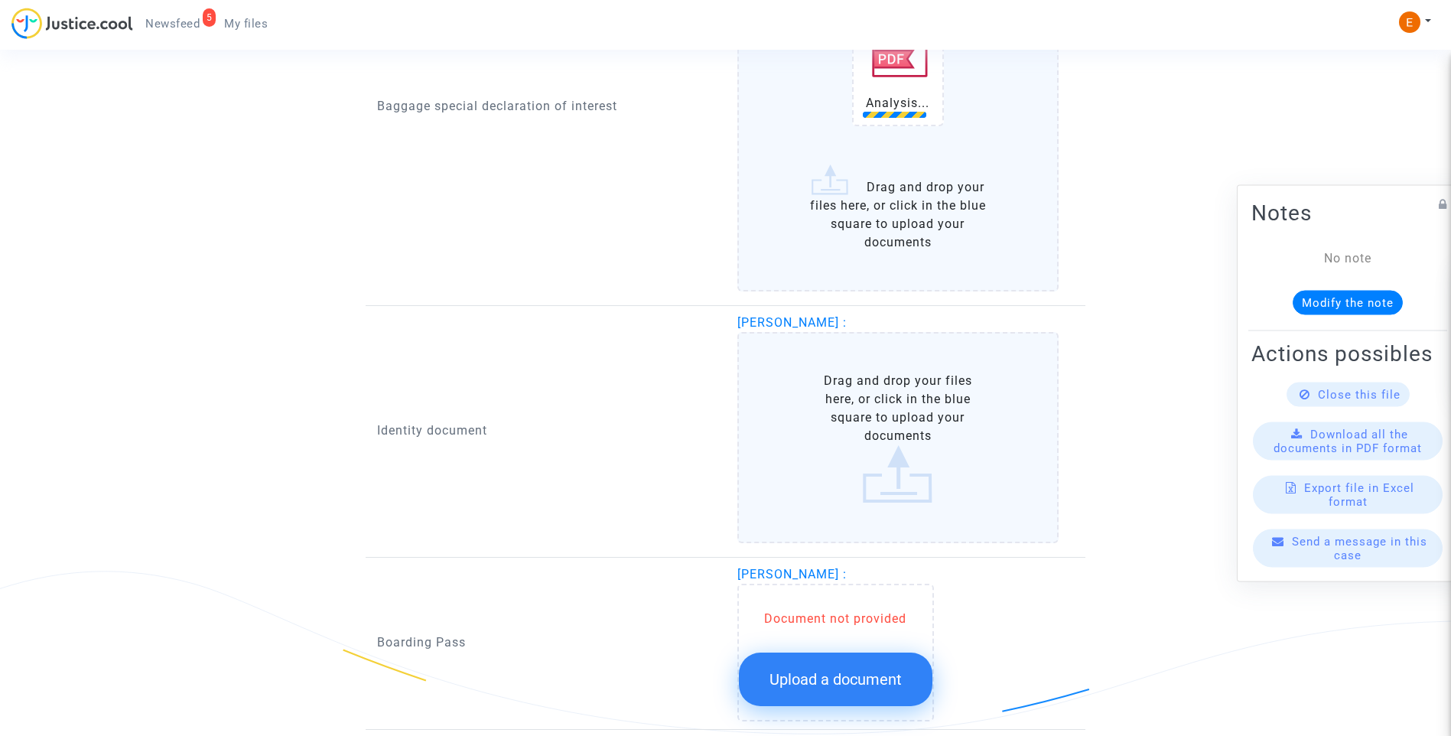
click at [873, 692] on button "Upload a document" at bounding box center [836, 680] width 194 height 54
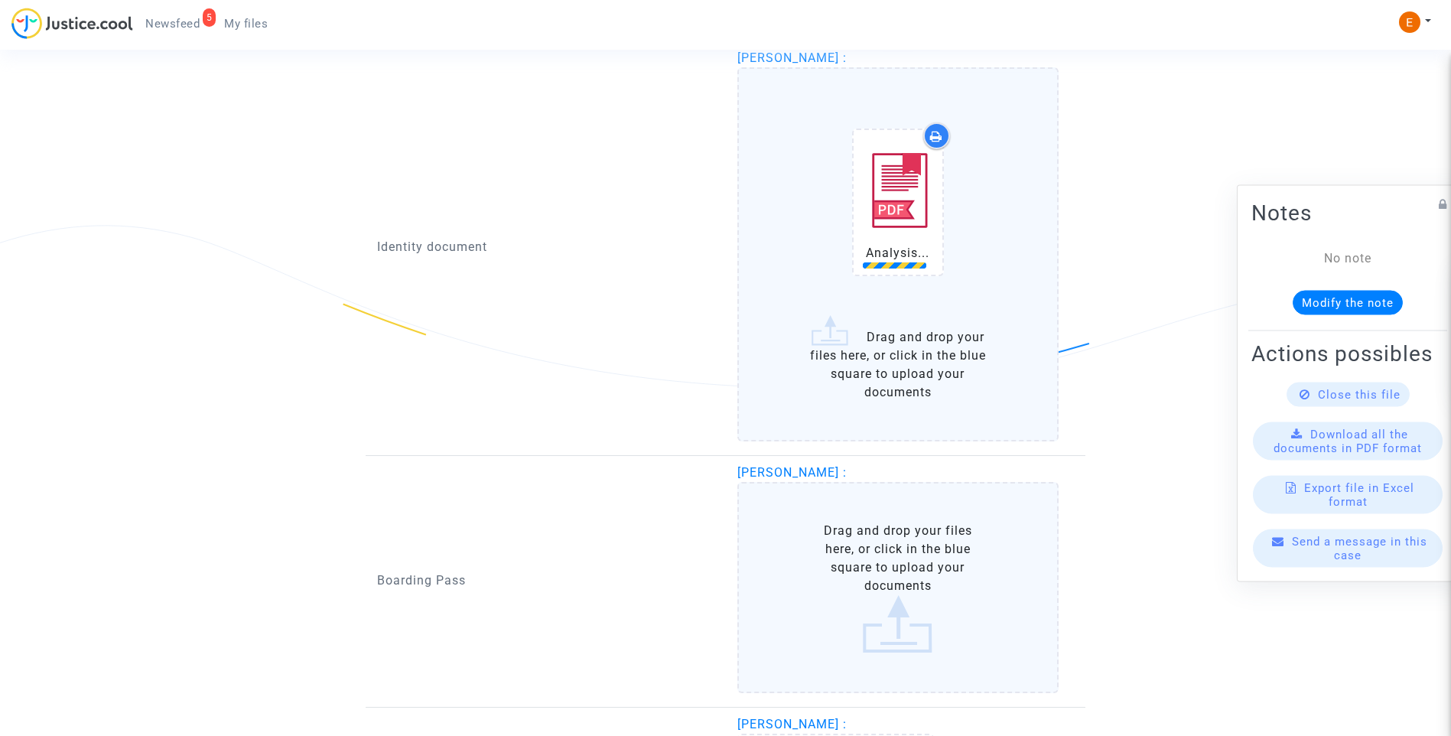
scroll to position [1836, 0]
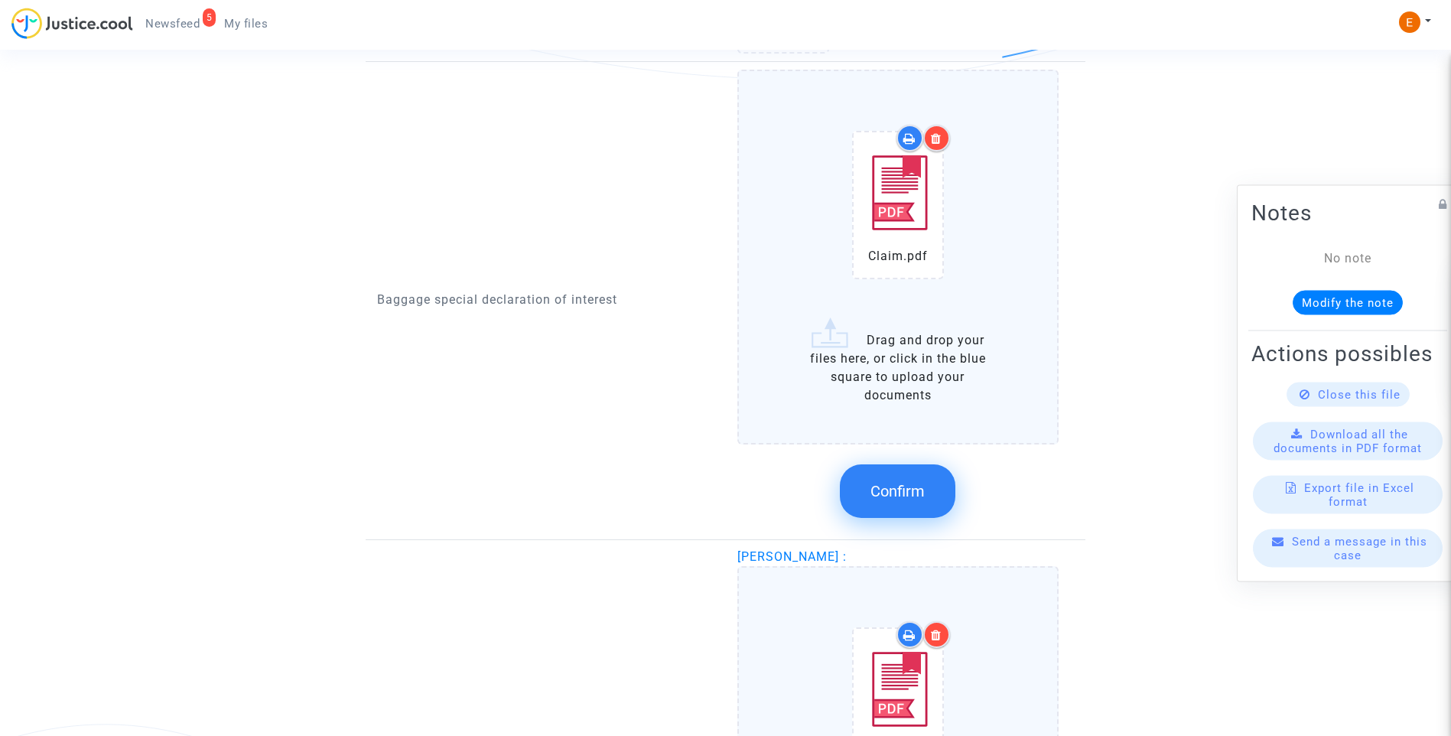
click at [898, 509] on button "Confirm" at bounding box center [898, 491] width 116 height 54
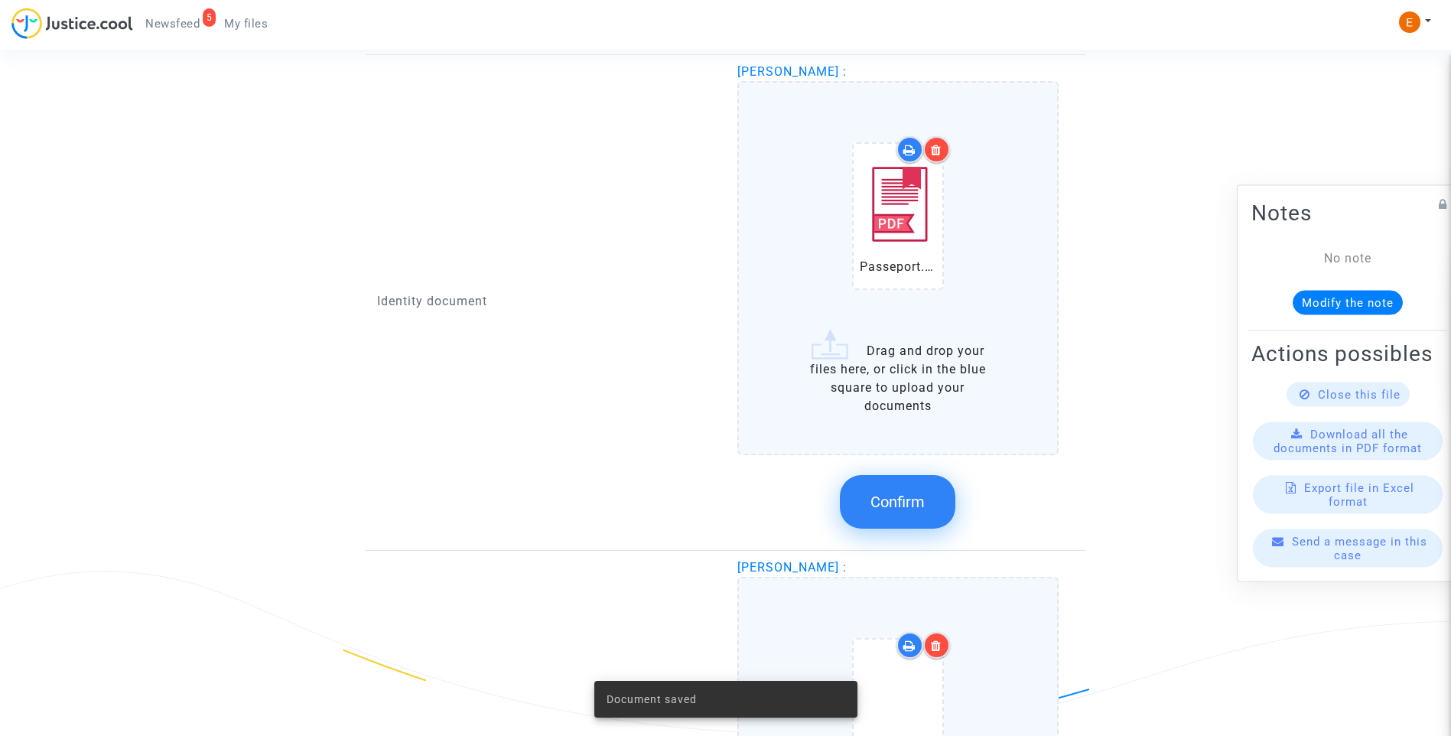
click at [918, 489] on button "Confirm" at bounding box center [898, 502] width 116 height 54
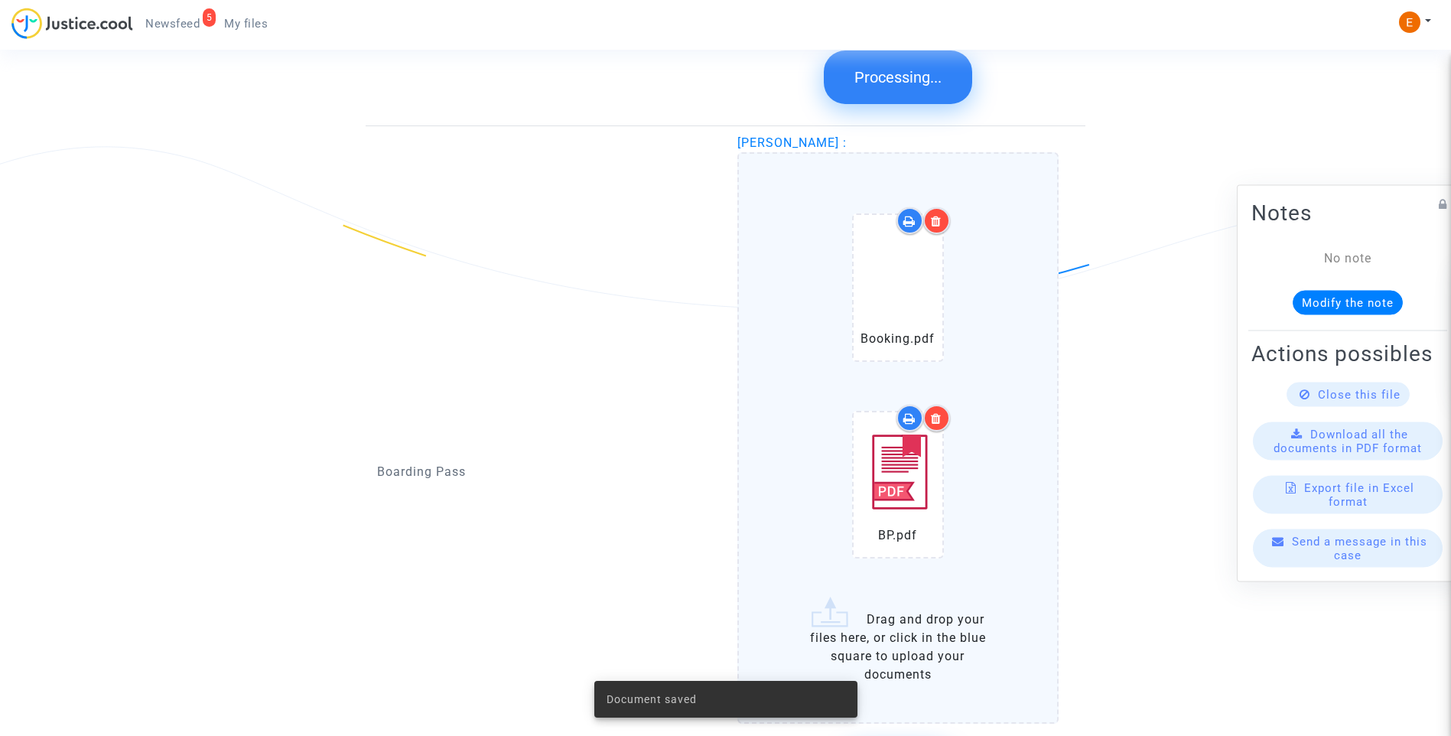
scroll to position [1912, 0]
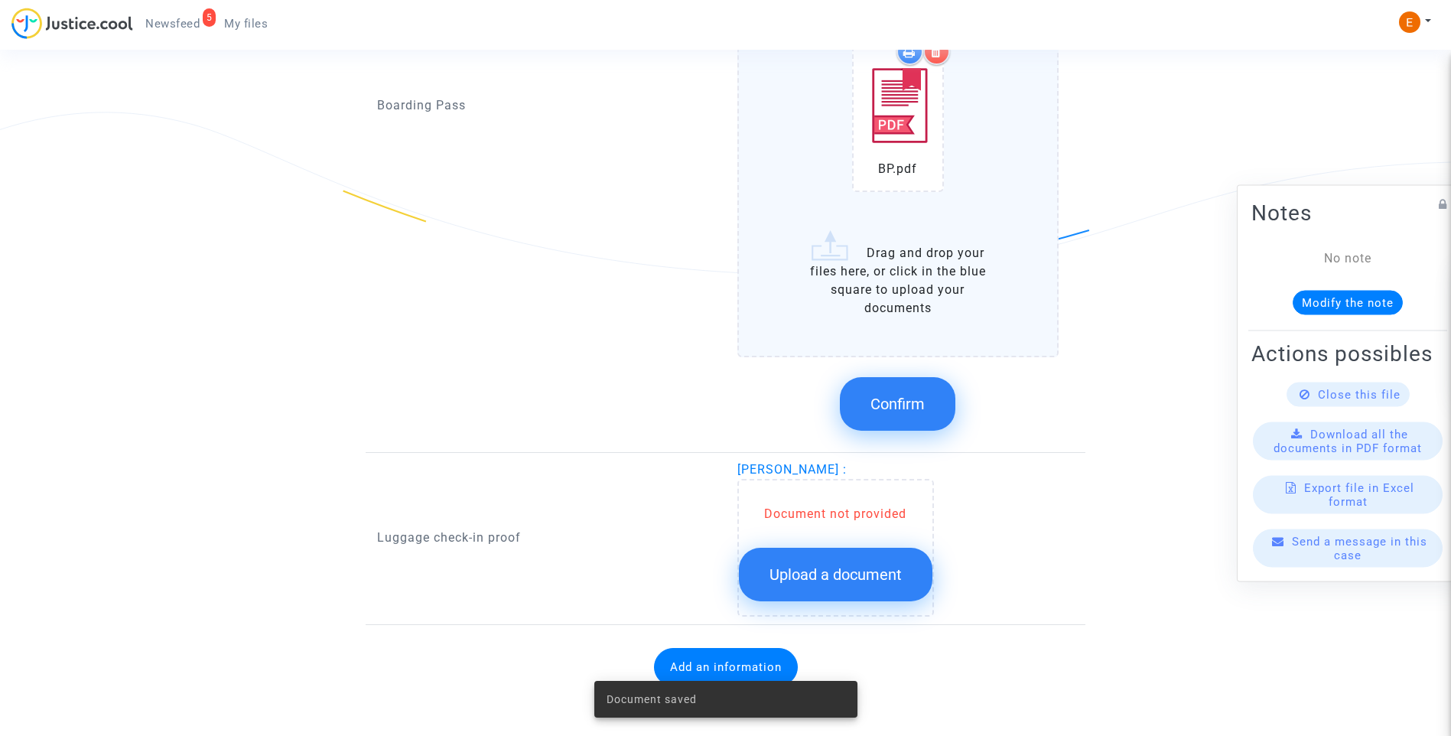
click at [904, 412] on span "Confirm" at bounding box center [898, 404] width 54 height 18
click at [854, 600] on button "Upload a document" at bounding box center [836, 575] width 194 height 54
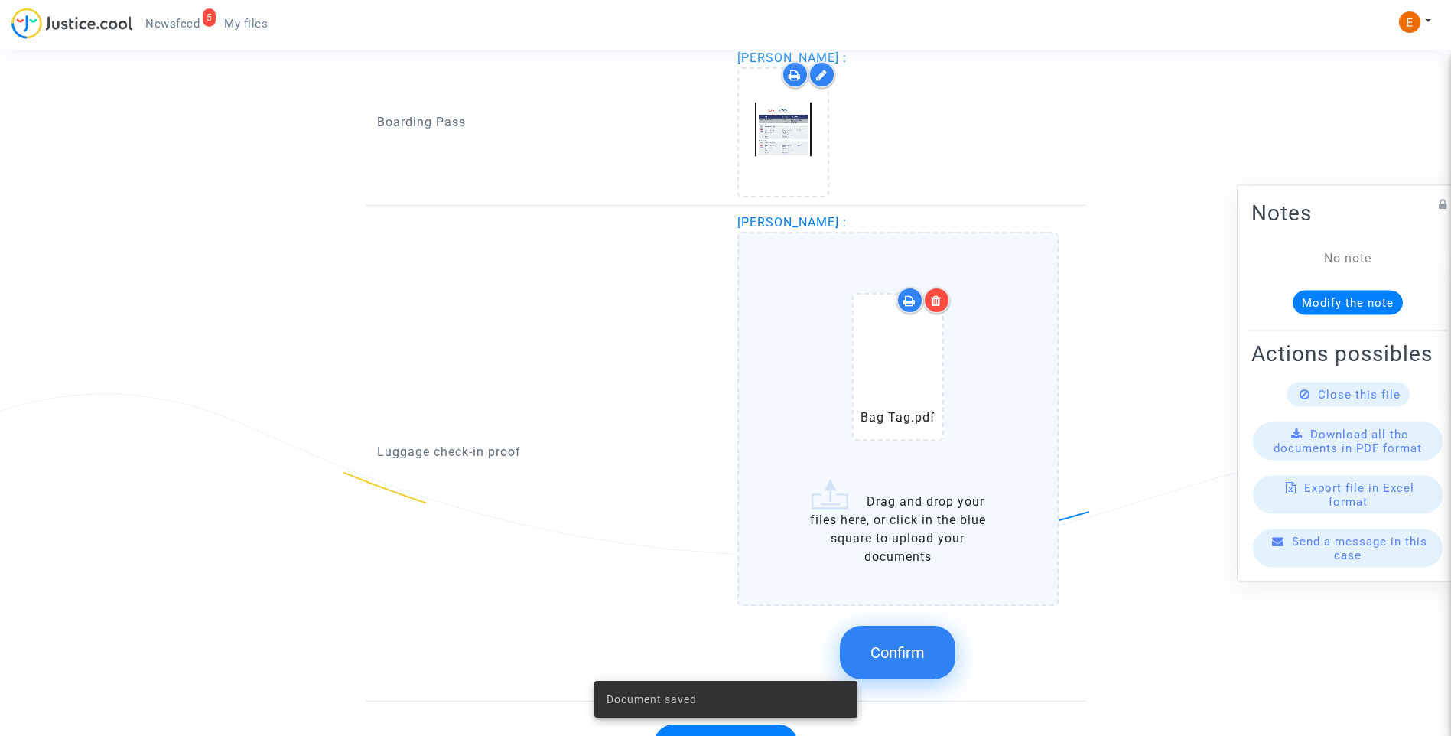
scroll to position [1712, 0]
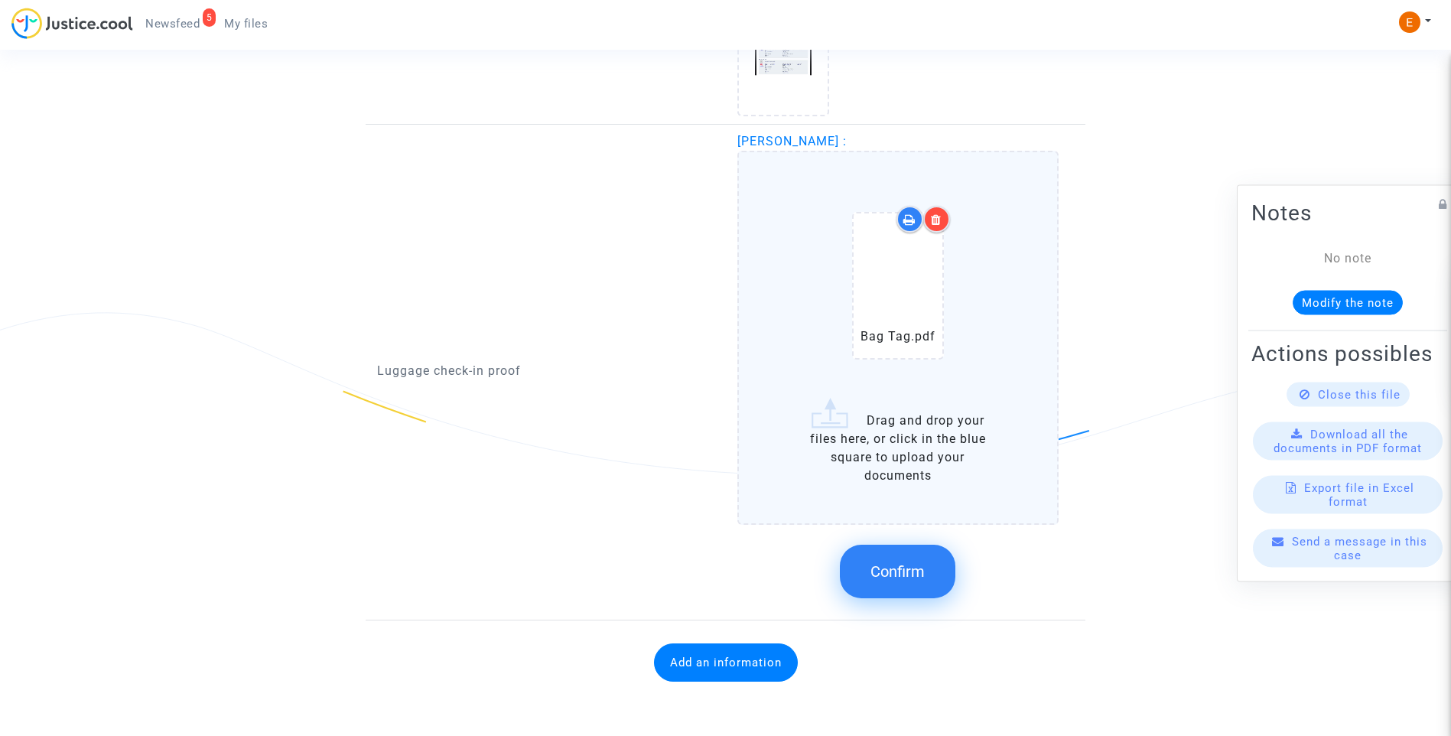
click at [942, 588] on button "Confirm" at bounding box center [898, 572] width 116 height 54
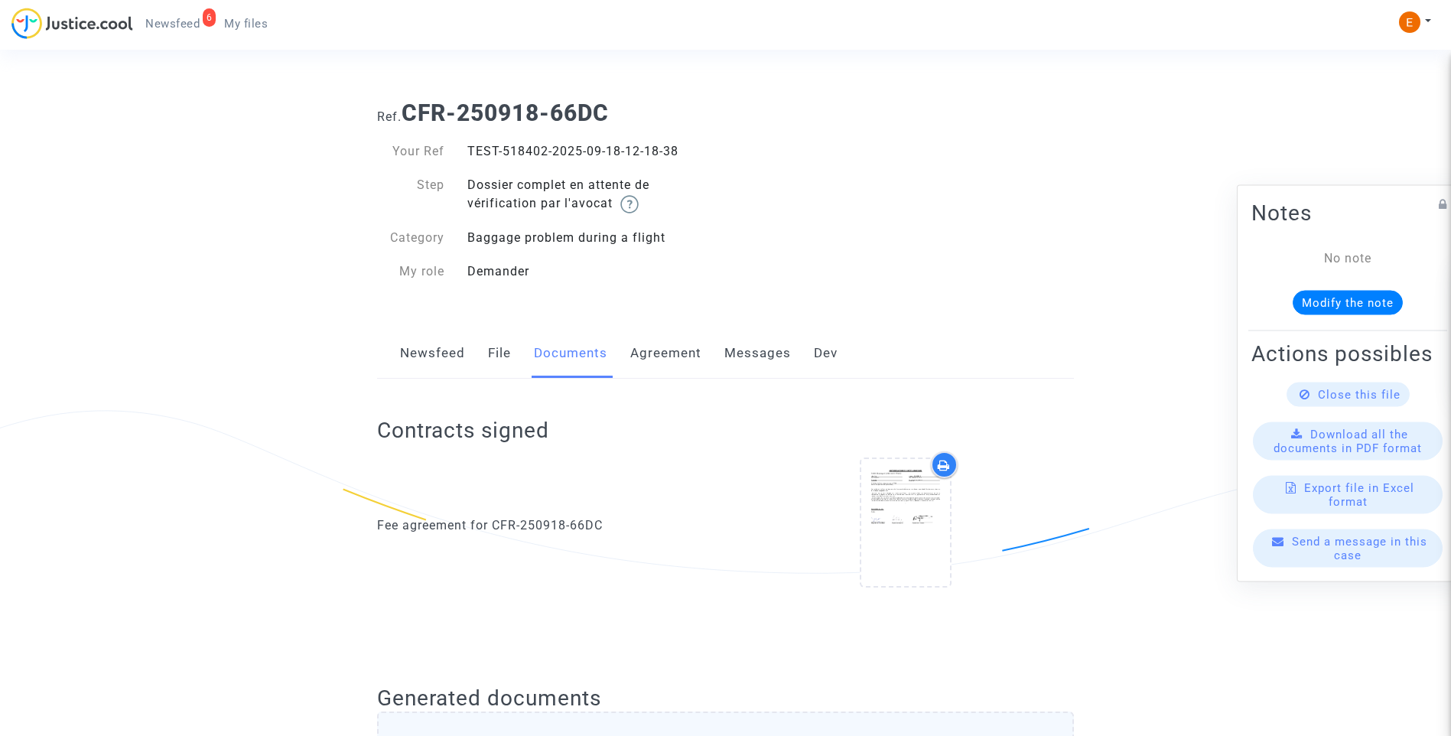
click at [177, 21] on span "Newsfeed" at bounding box center [172, 24] width 54 height 14
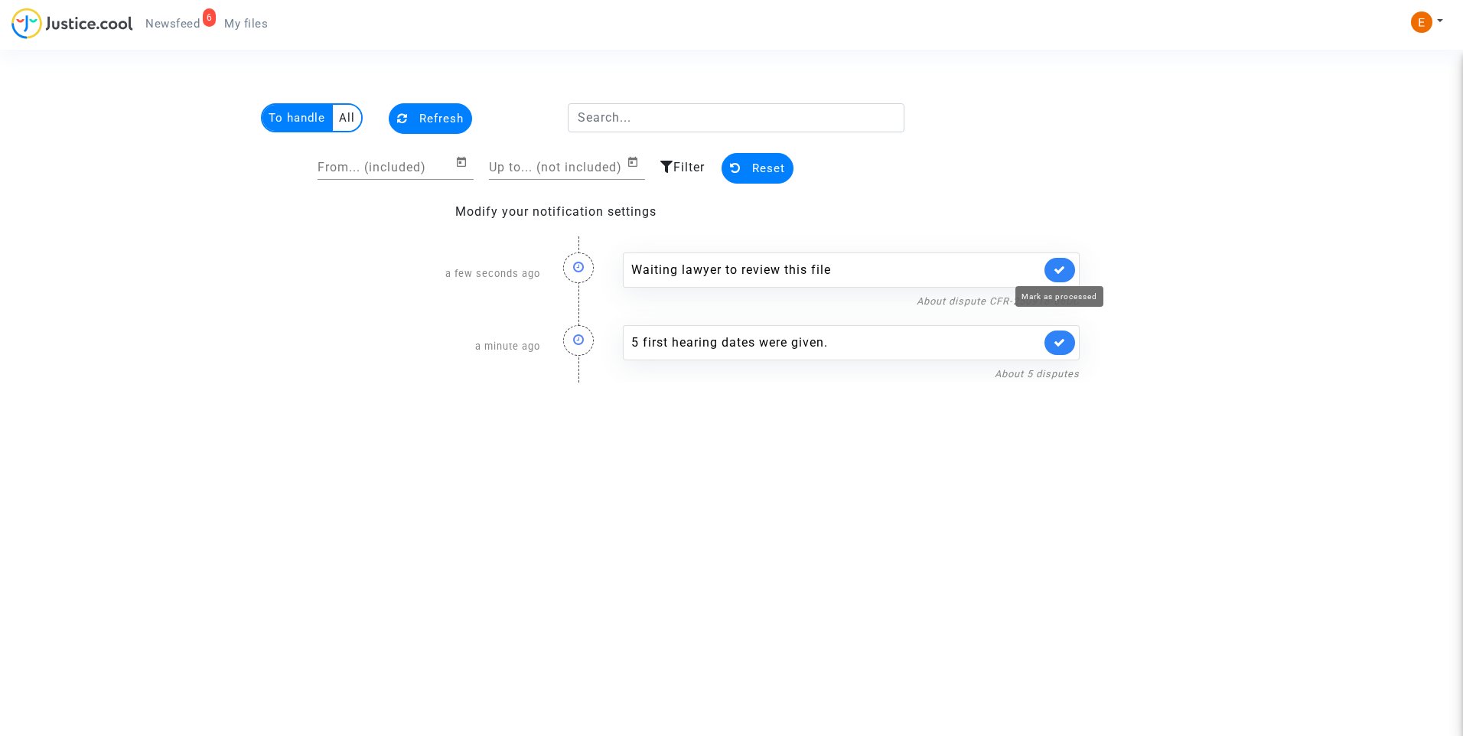
click at [1060, 265] on icon at bounding box center [1059, 269] width 12 height 11
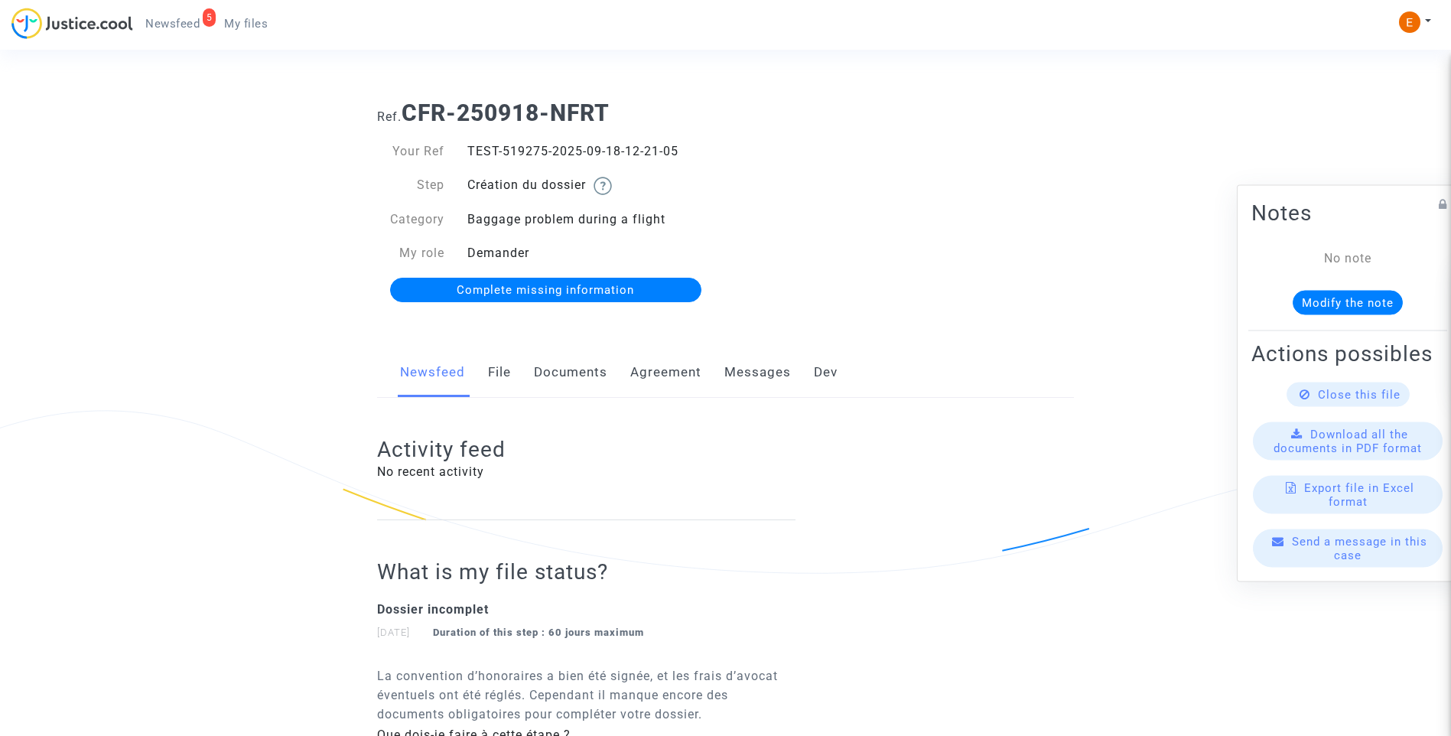
click at [571, 353] on link "Documents" at bounding box center [570, 372] width 73 height 50
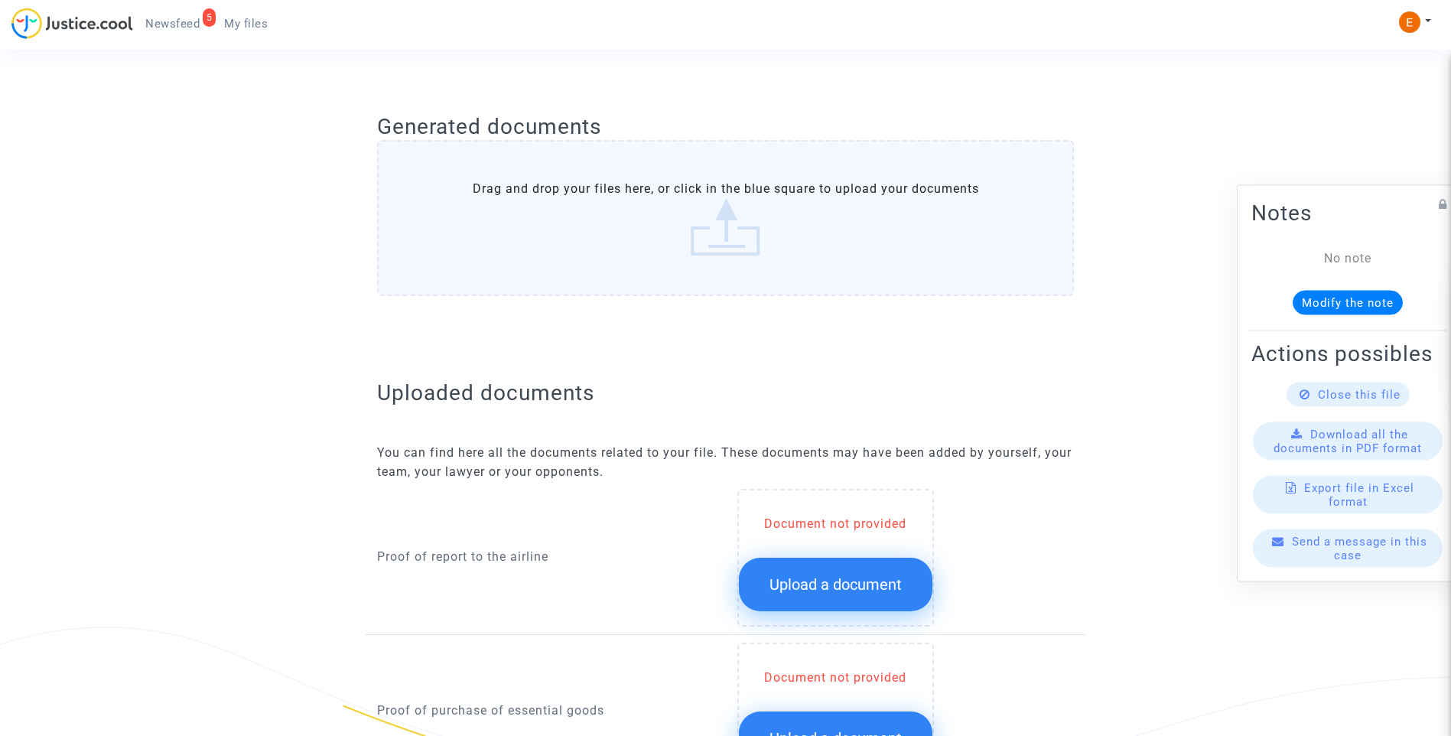
scroll to position [688, 0]
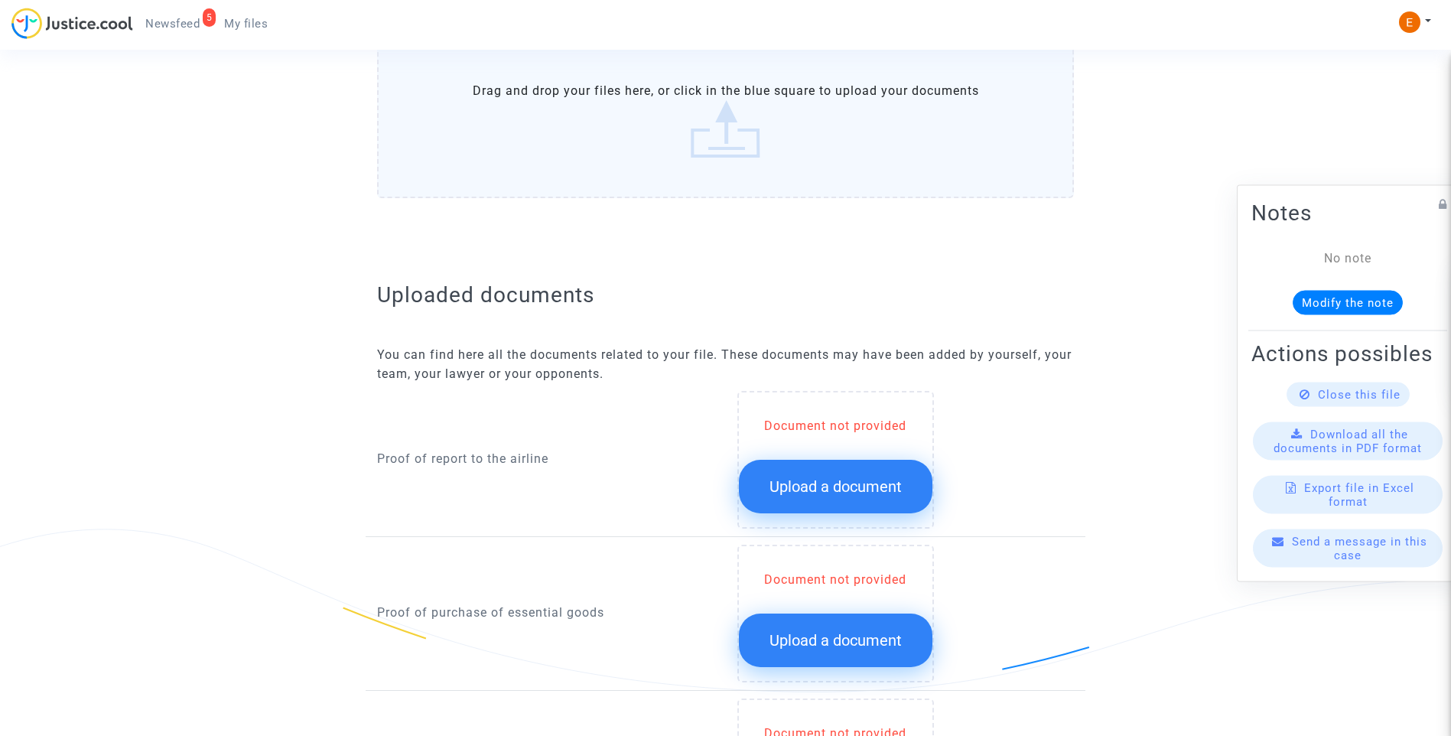
click at [860, 498] on button "Upload a document" at bounding box center [836, 487] width 194 height 54
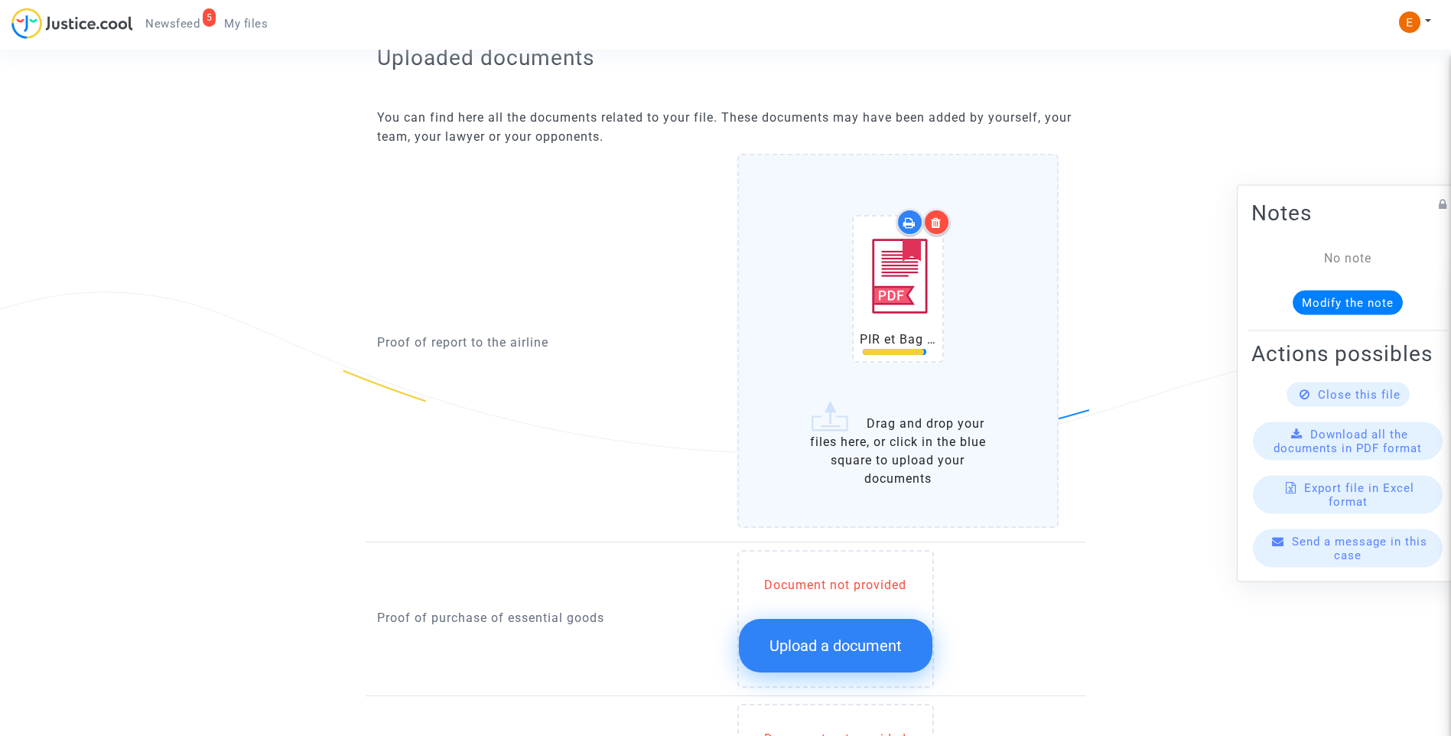
scroll to position [1147, 0]
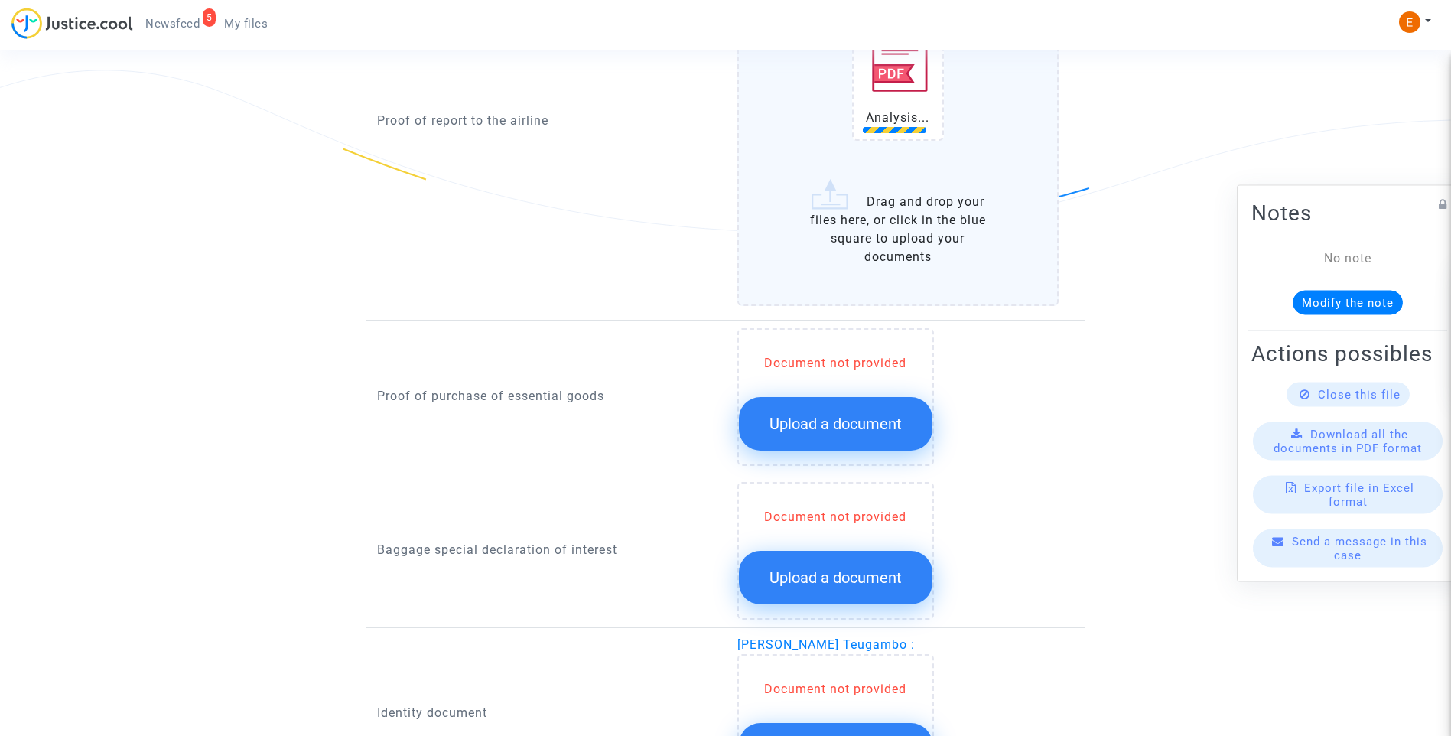
click at [860, 424] on span "Upload a document" at bounding box center [836, 424] width 132 height 18
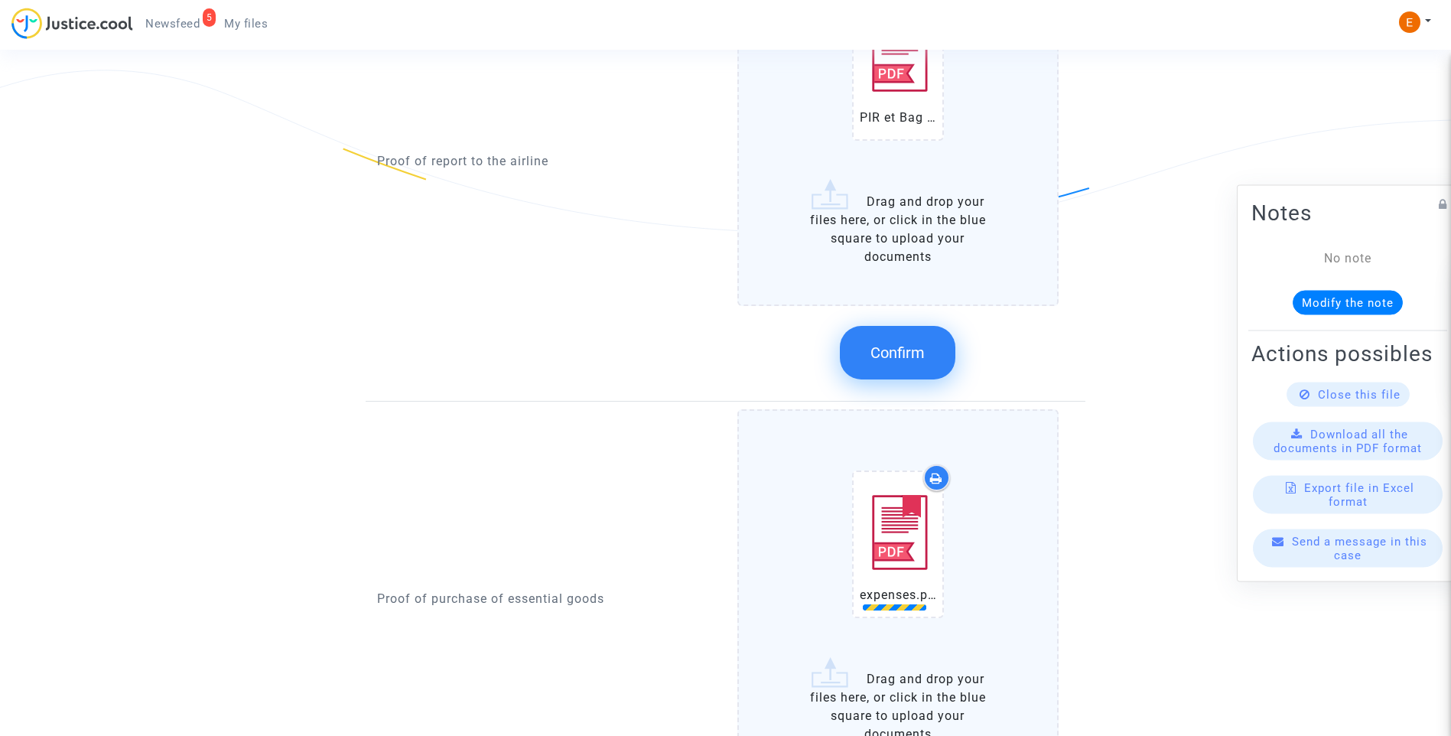
scroll to position [1530, 0]
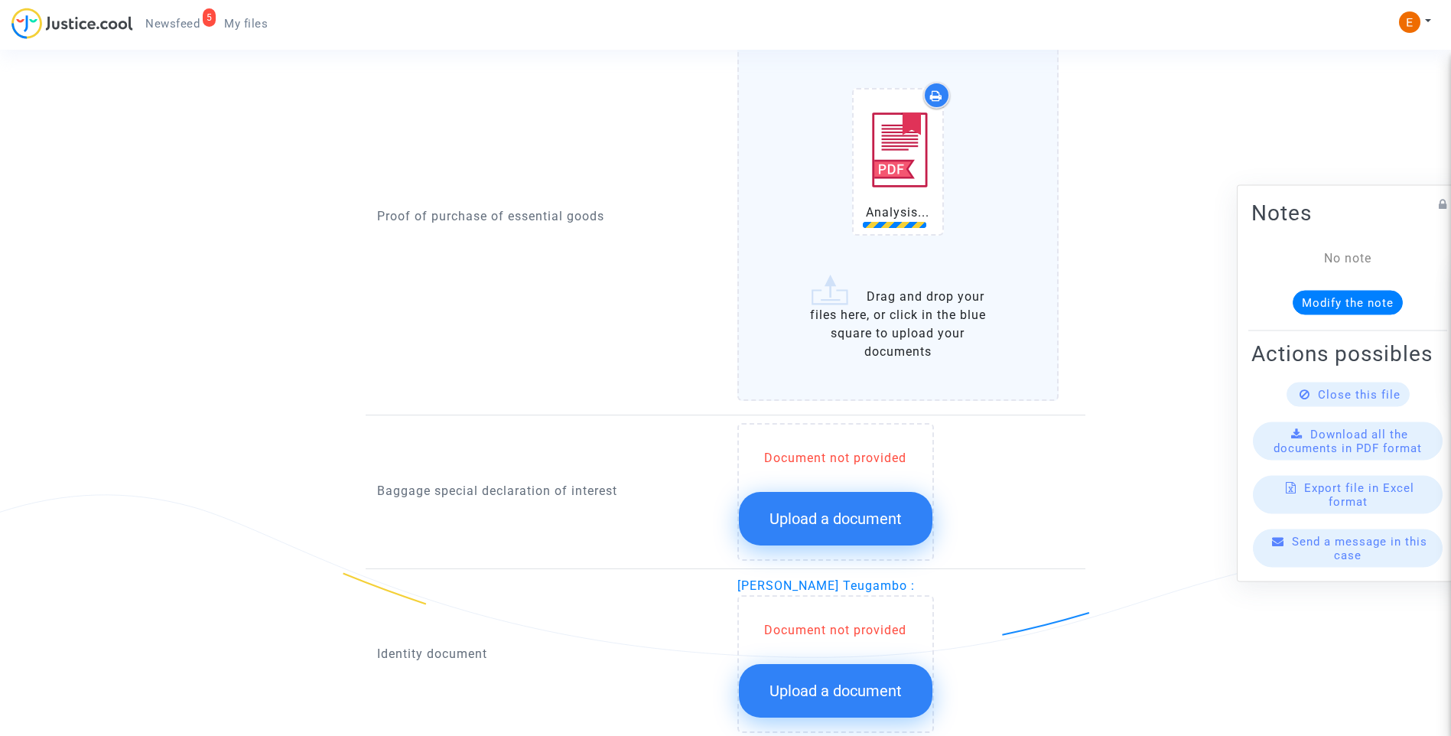
click at [859, 525] on span "Upload a document" at bounding box center [836, 518] width 132 height 18
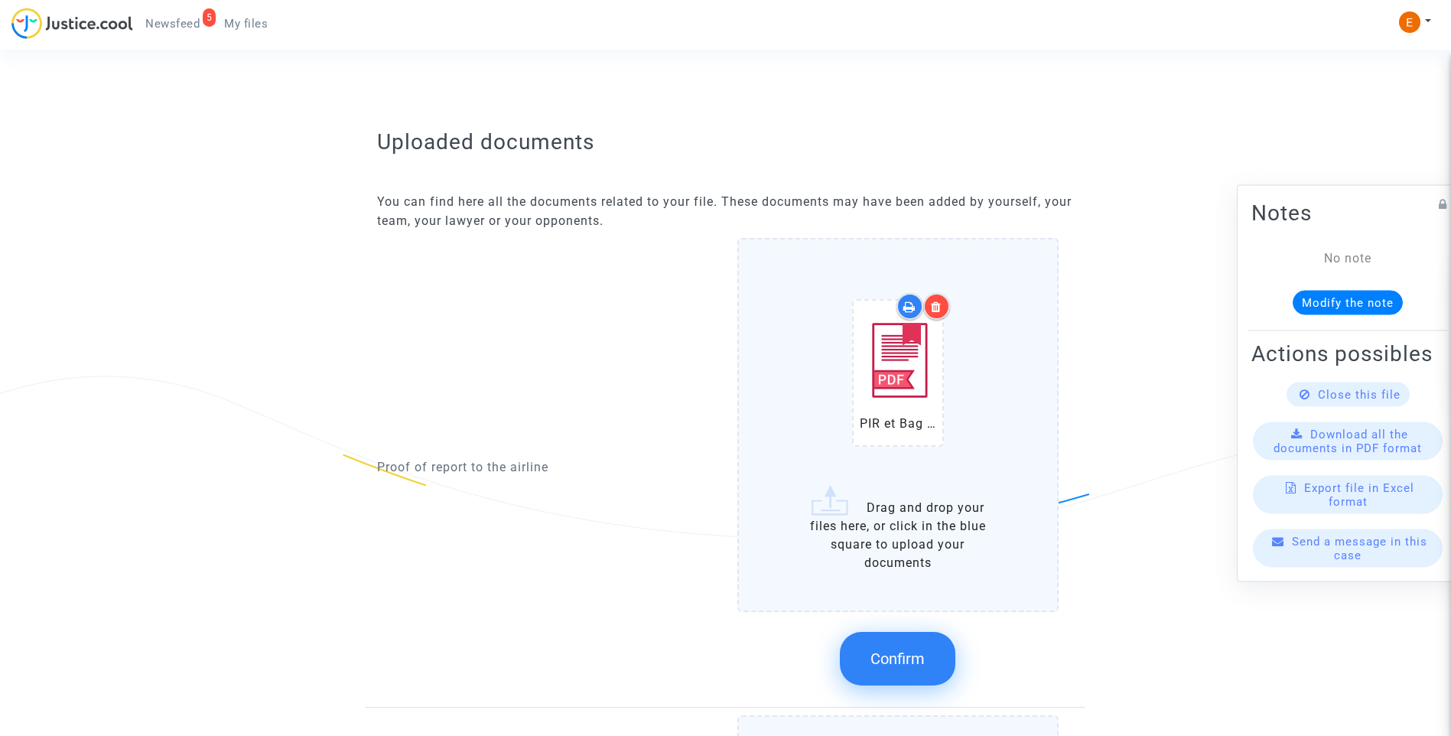
click at [910, 667] on span "Confirm" at bounding box center [898, 658] width 54 height 18
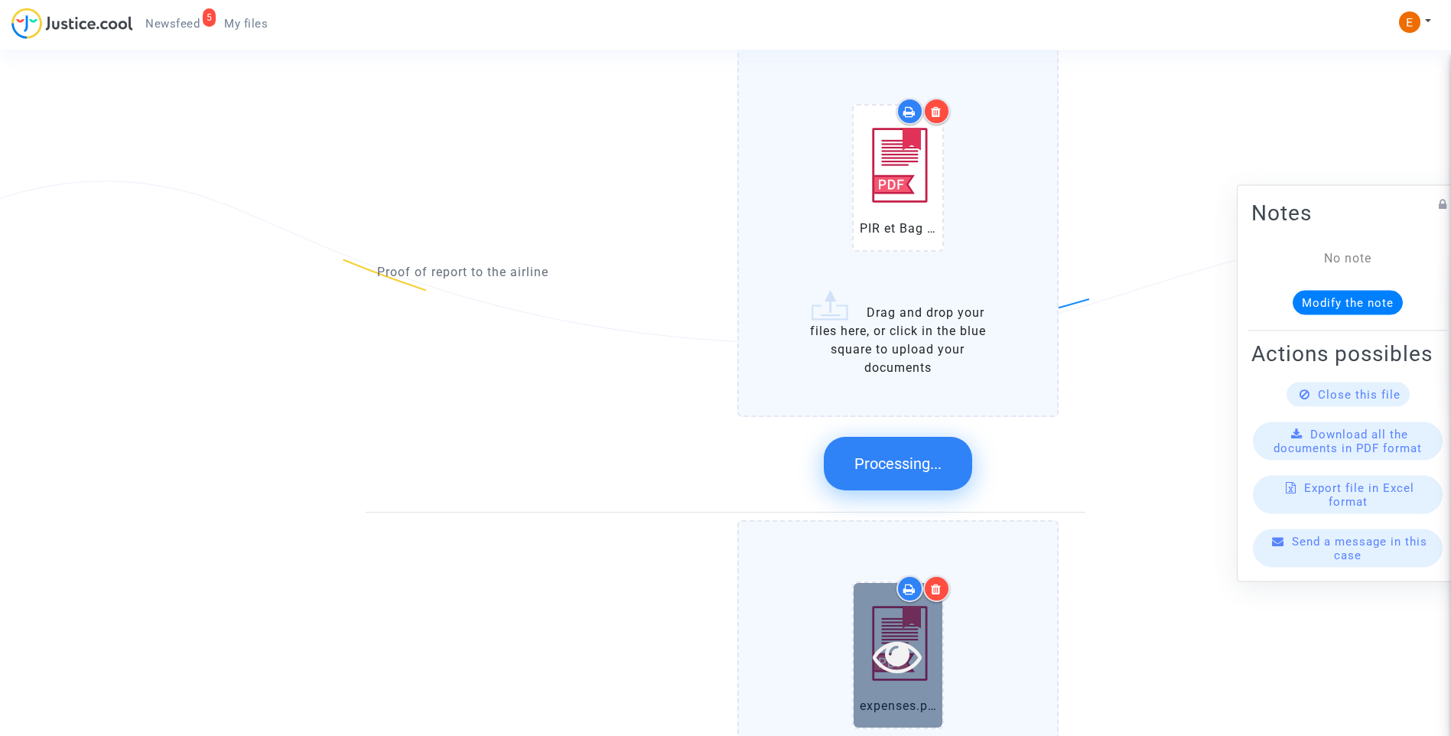
scroll to position [1300, 0]
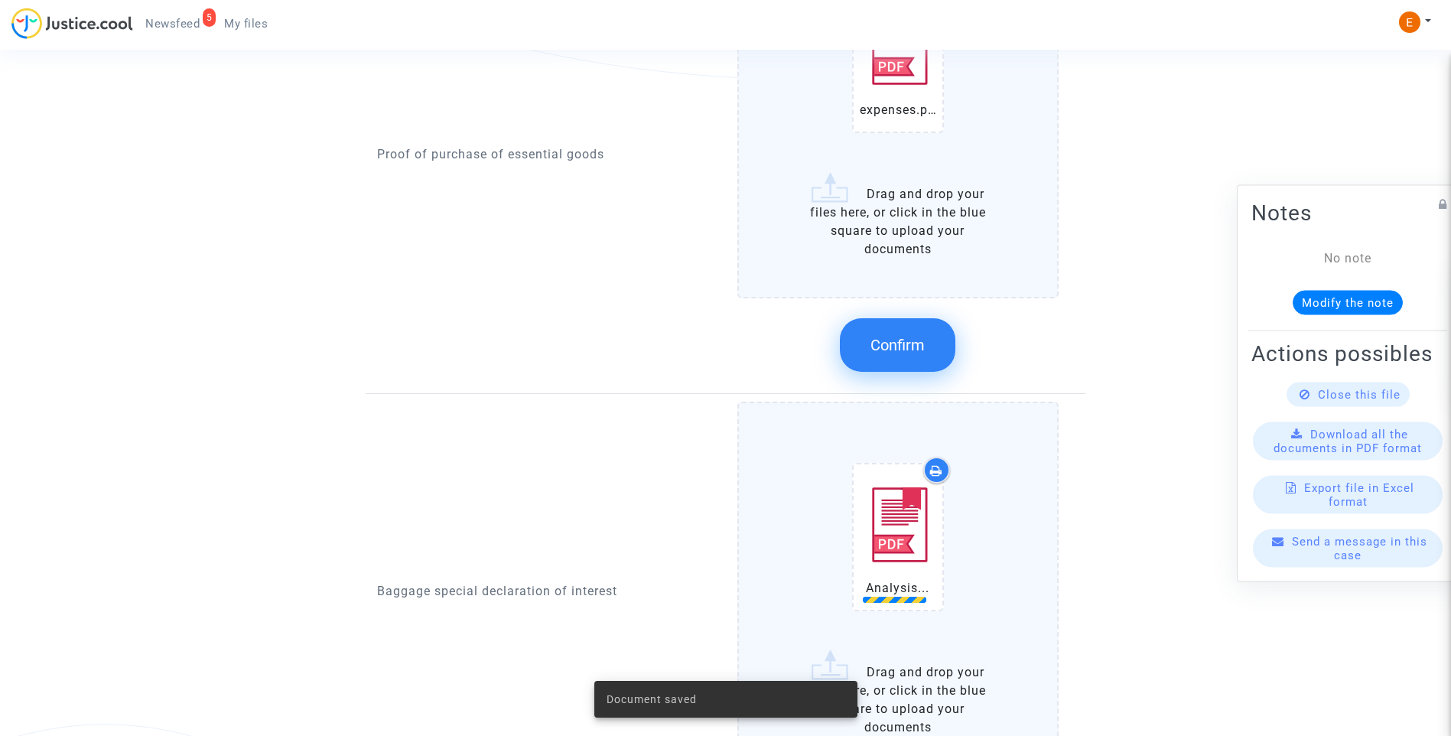
click at [907, 352] on span "Confirm" at bounding box center [898, 345] width 54 height 18
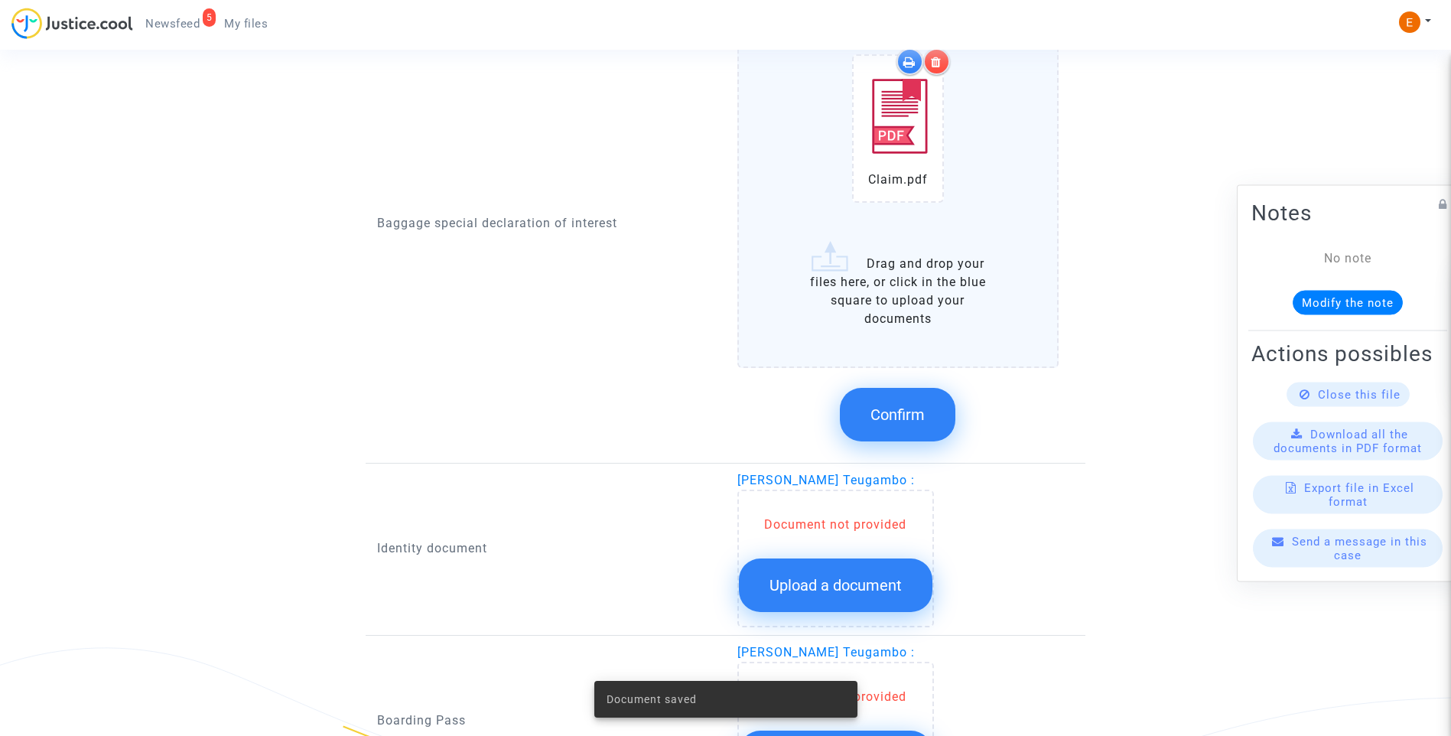
click at [916, 414] on span "Confirm" at bounding box center [898, 414] width 54 height 18
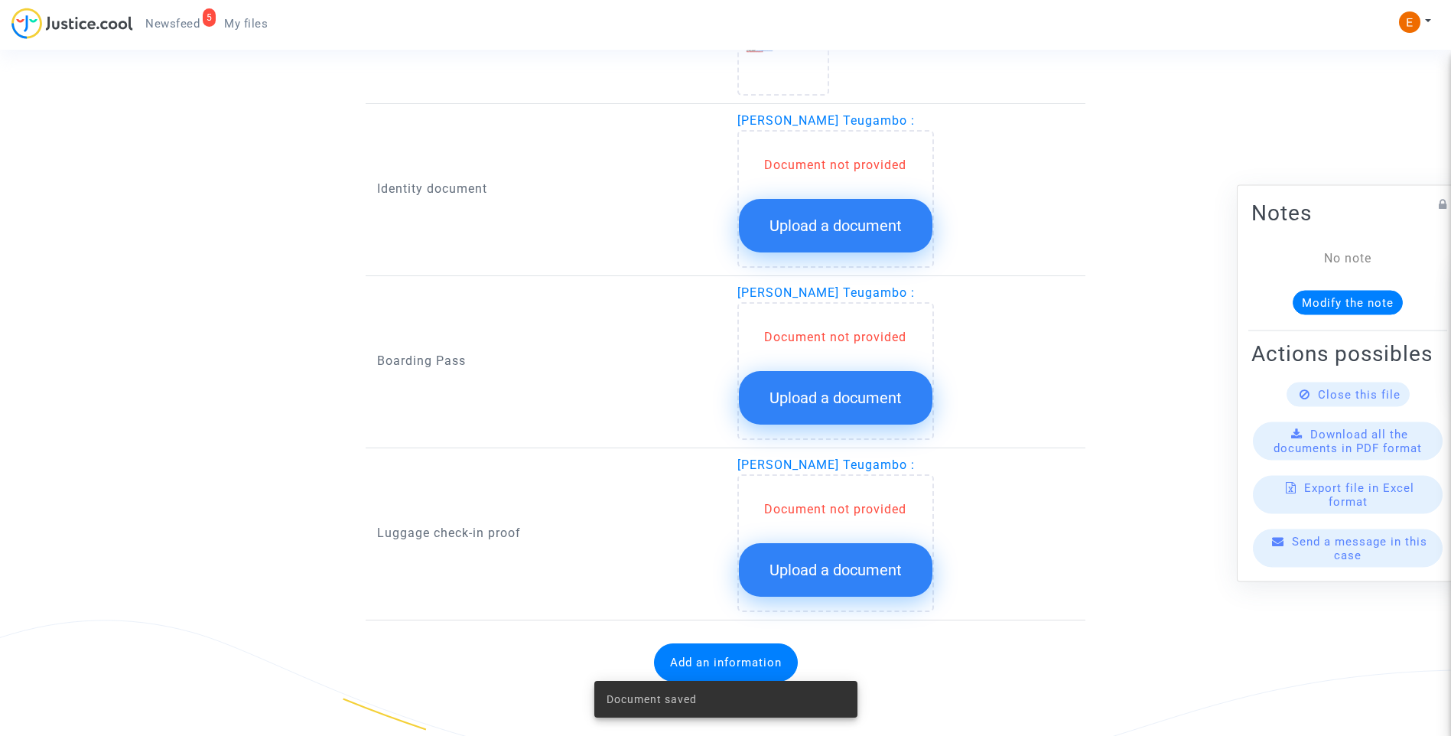
scroll to position [1404, 0]
click at [853, 229] on span "Upload a document" at bounding box center [836, 225] width 132 height 18
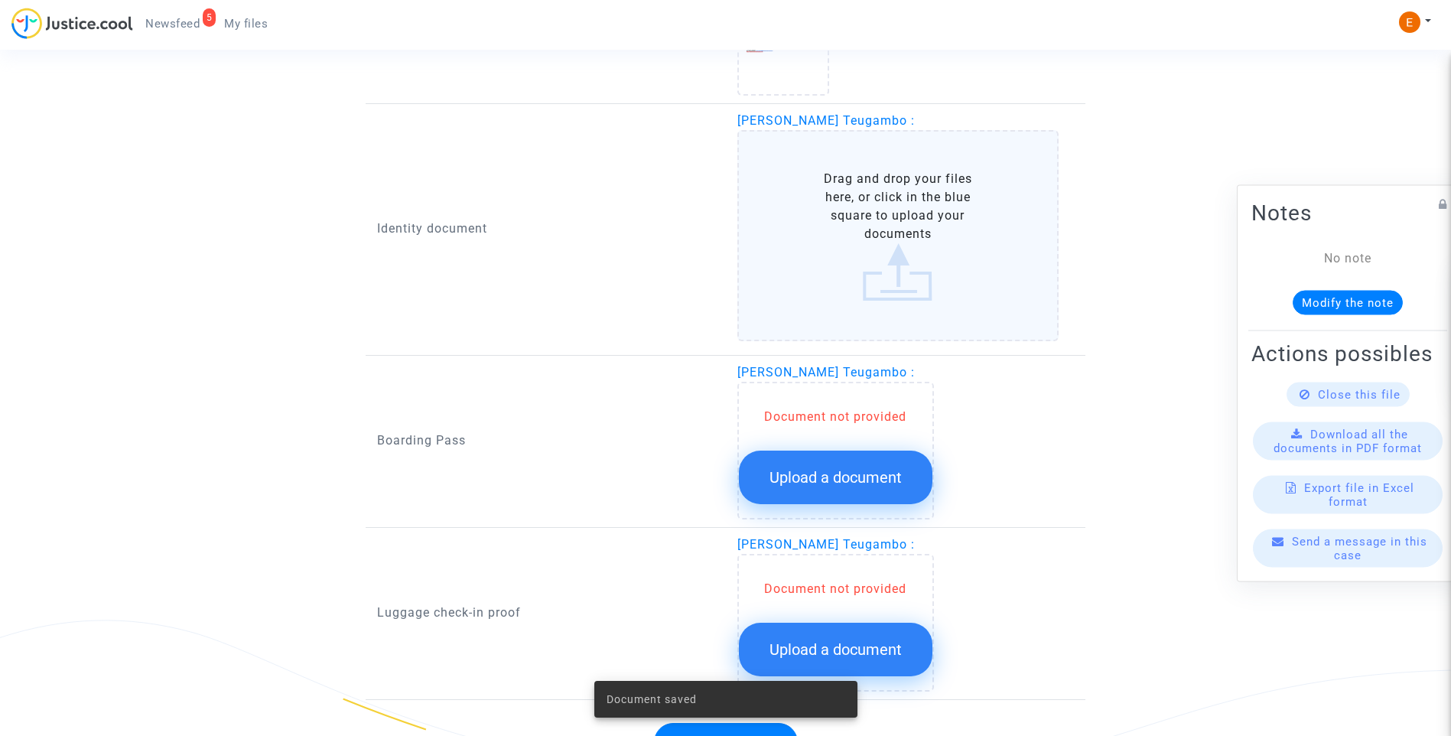
click at [873, 479] on span "Upload a document" at bounding box center [836, 477] width 132 height 18
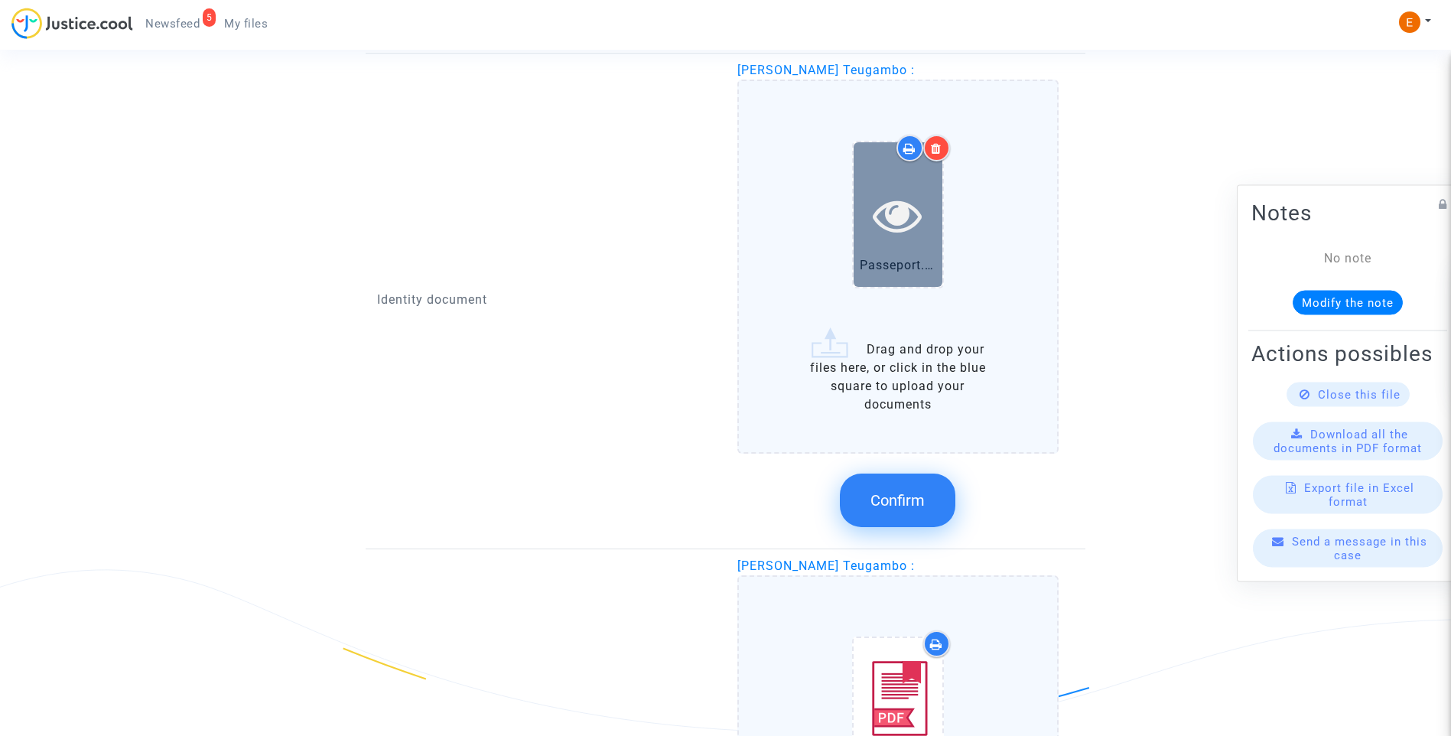
scroll to position [1251, 0]
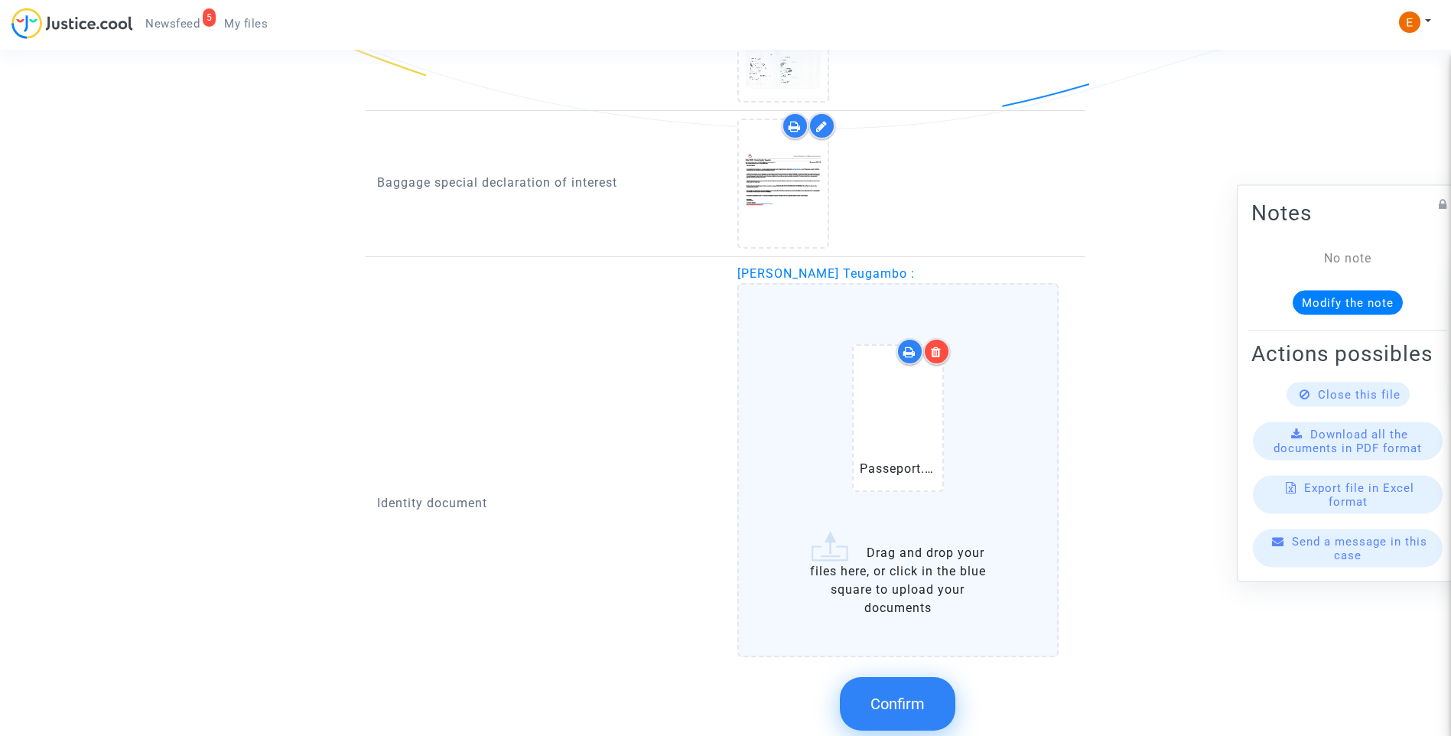
drag, startPoint x: 936, startPoint y: 353, endPoint x: 946, endPoint y: 356, distance: 10.4
click at [937, 353] on icon at bounding box center [936, 352] width 11 height 12
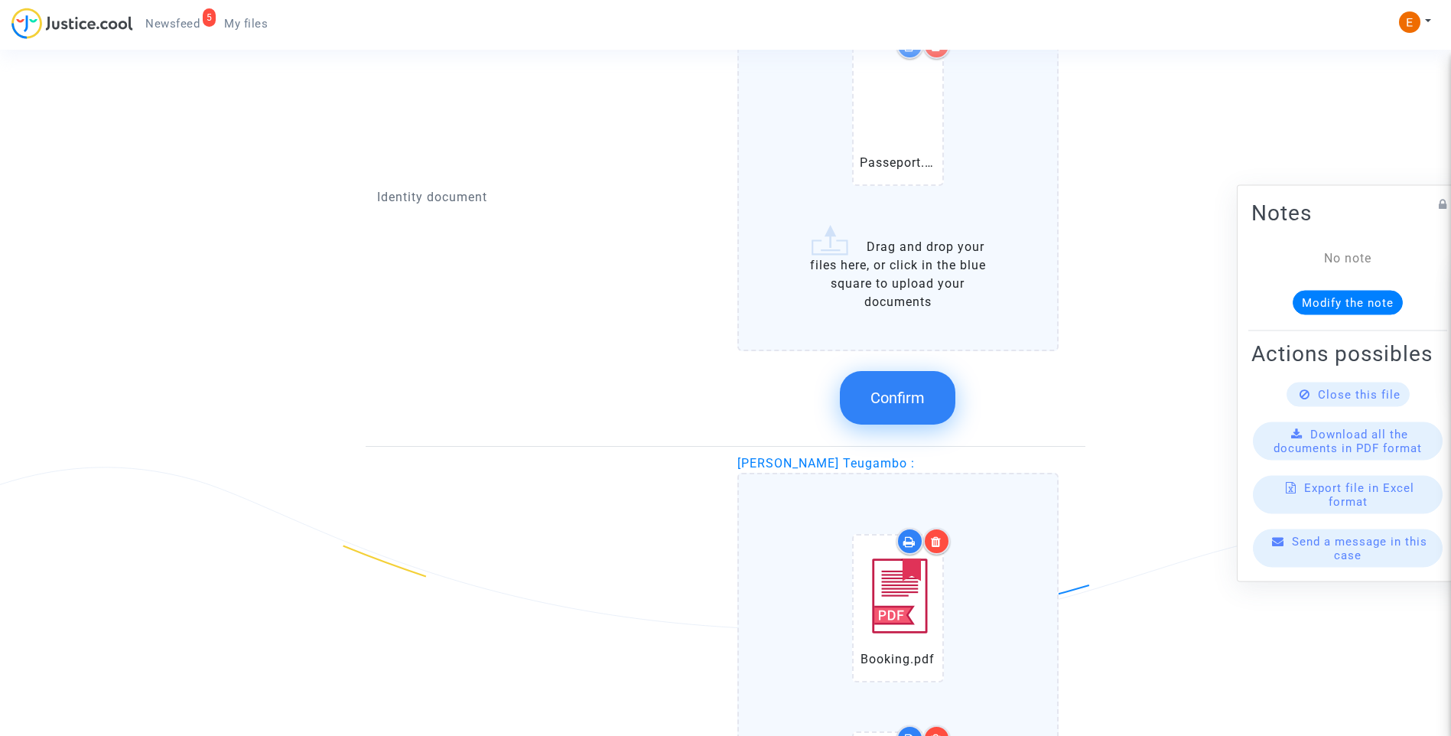
click at [923, 394] on span "Confirm" at bounding box center [898, 398] width 54 height 18
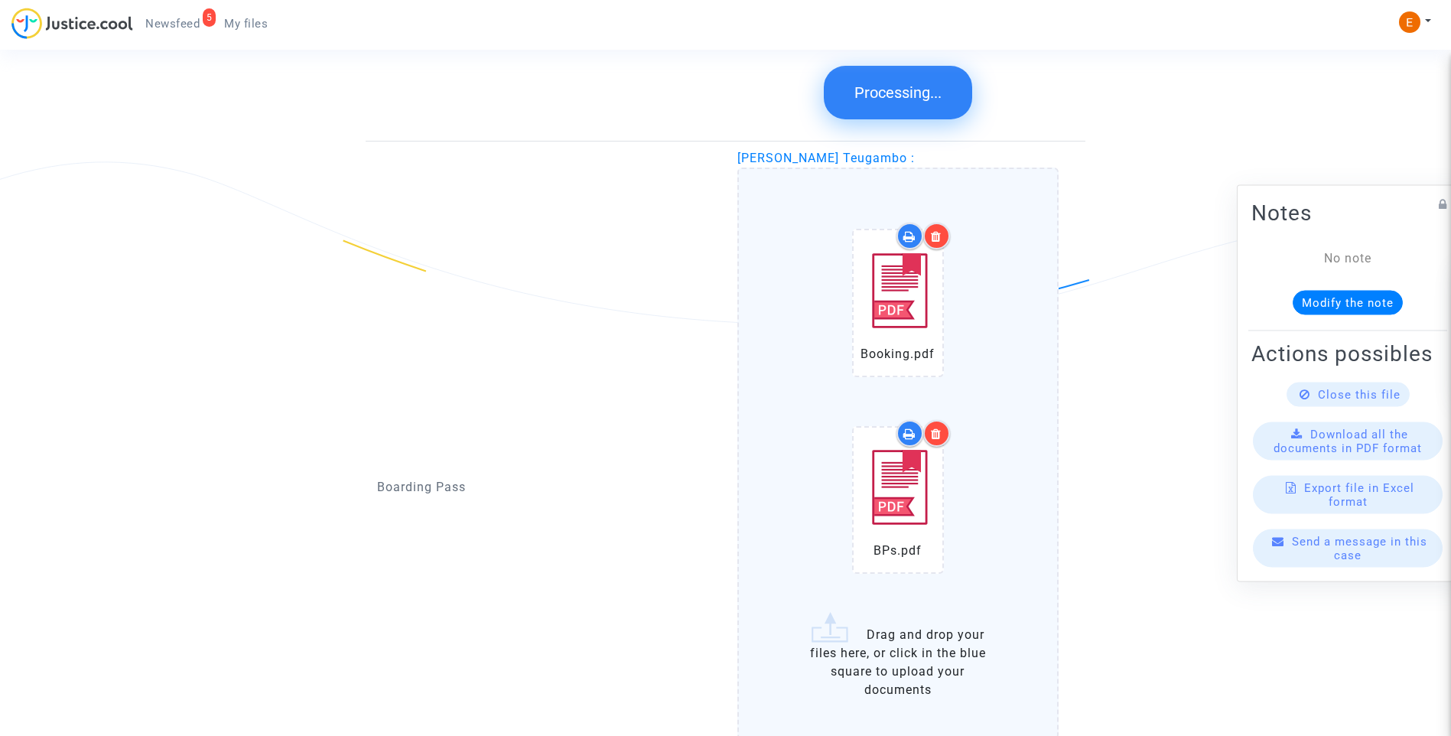
scroll to position [1863, 0]
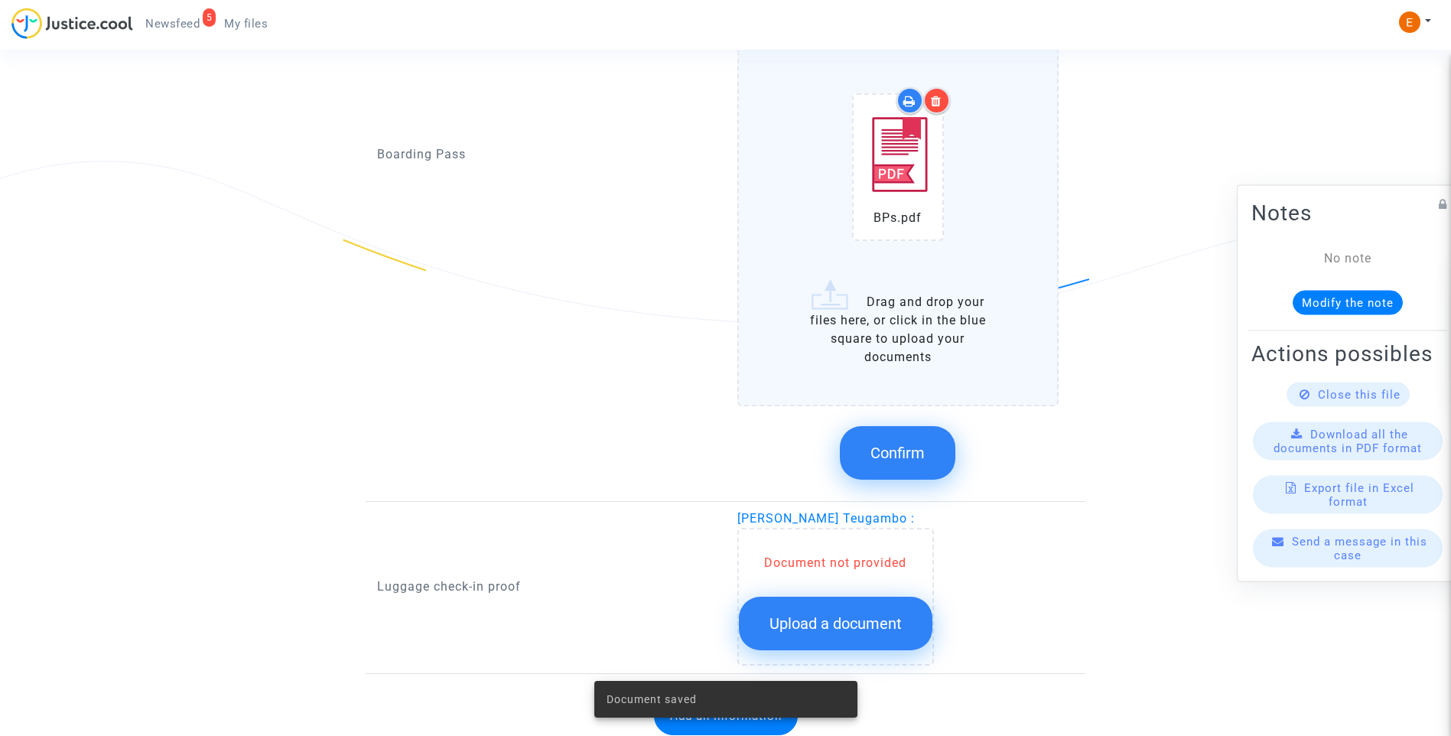
click at [899, 456] on span "Confirm" at bounding box center [898, 453] width 54 height 18
click at [854, 649] on button "Upload a document" at bounding box center [836, 624] width 194 height 54
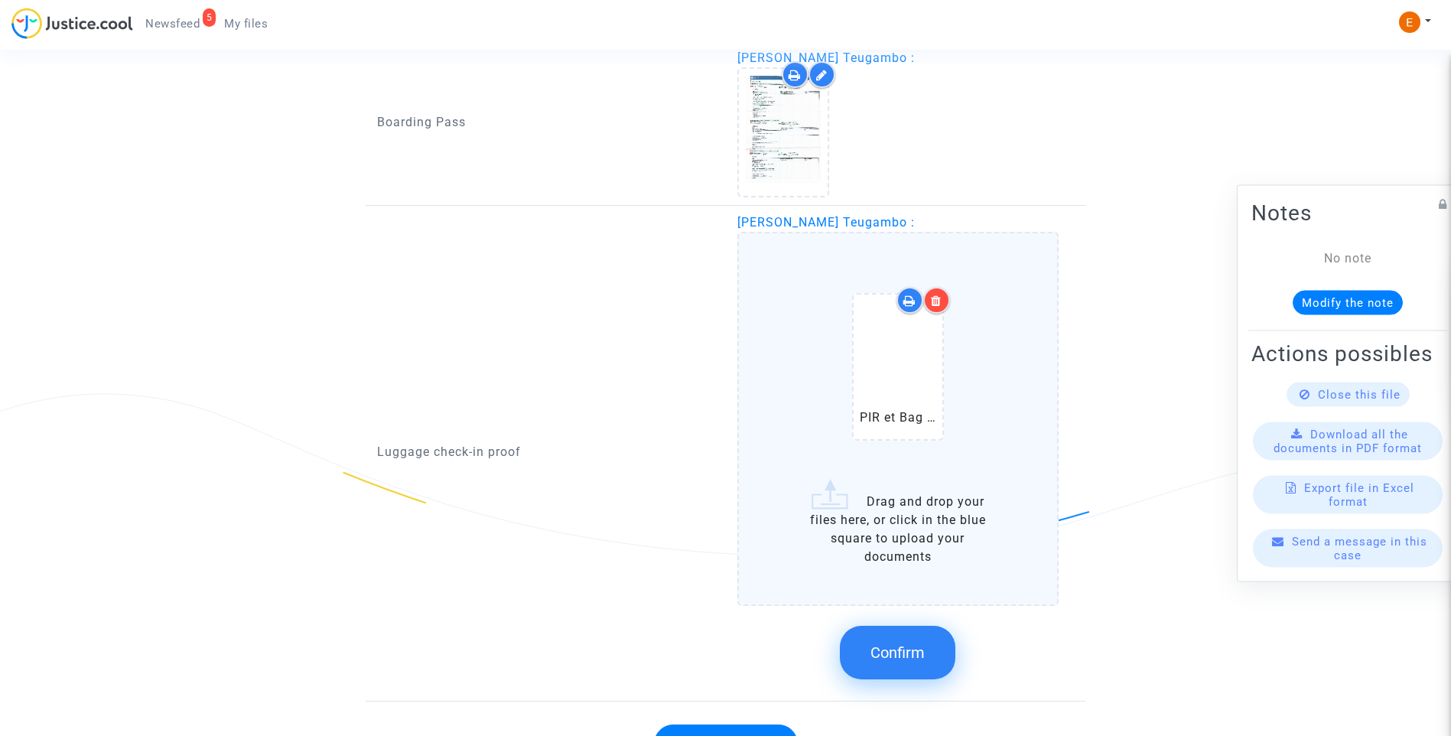
scroll to position [1712, 0]
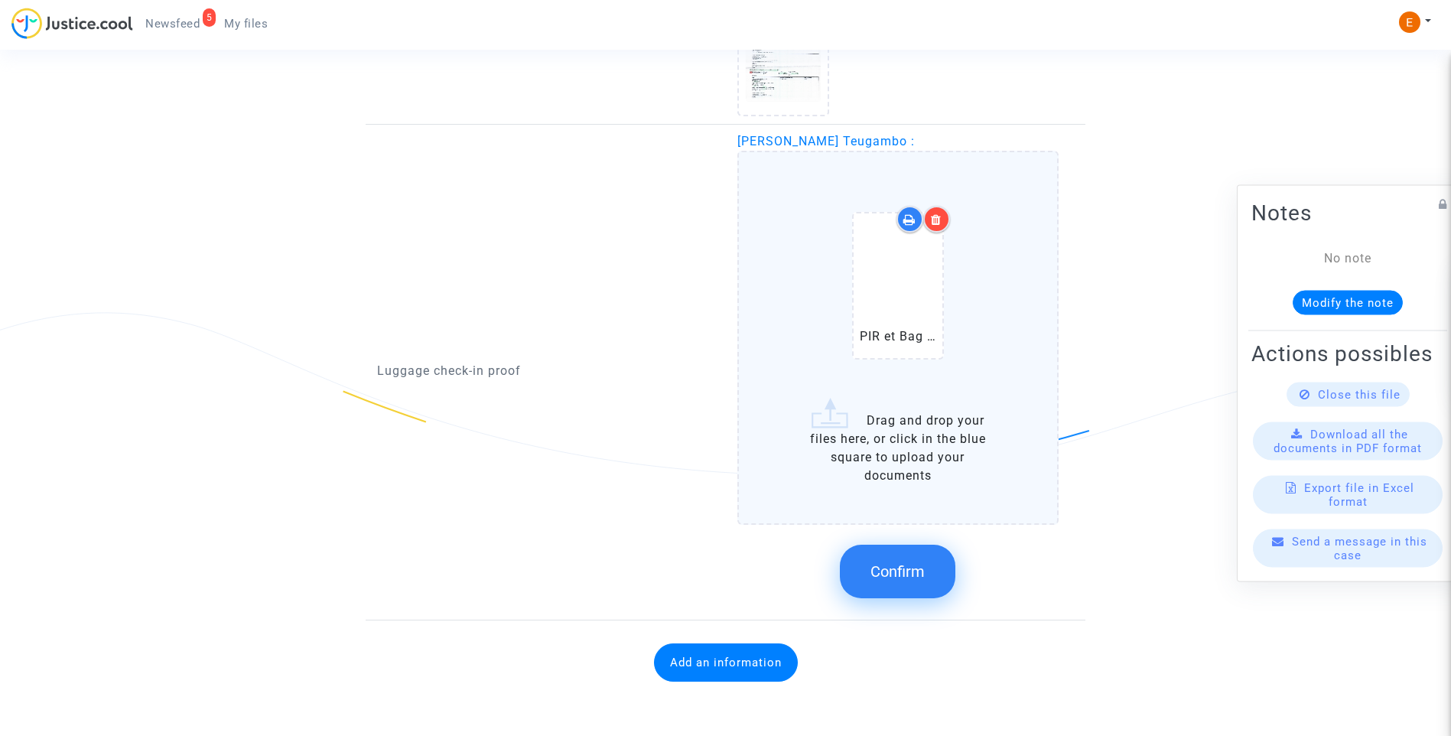
click at [923, 563] on span "Confirm" at bounding box center [898, 571] width 54 height 18
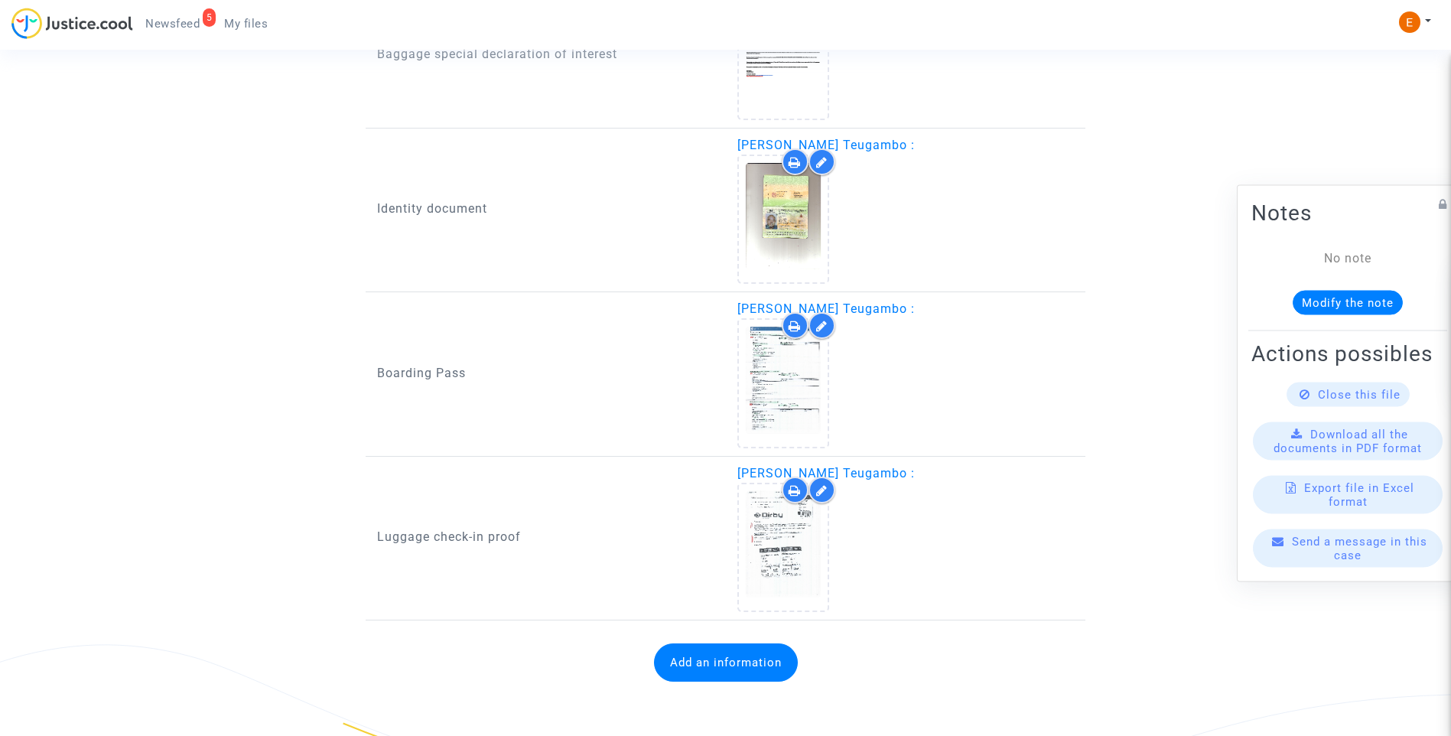
scroll to position [1380, 0]
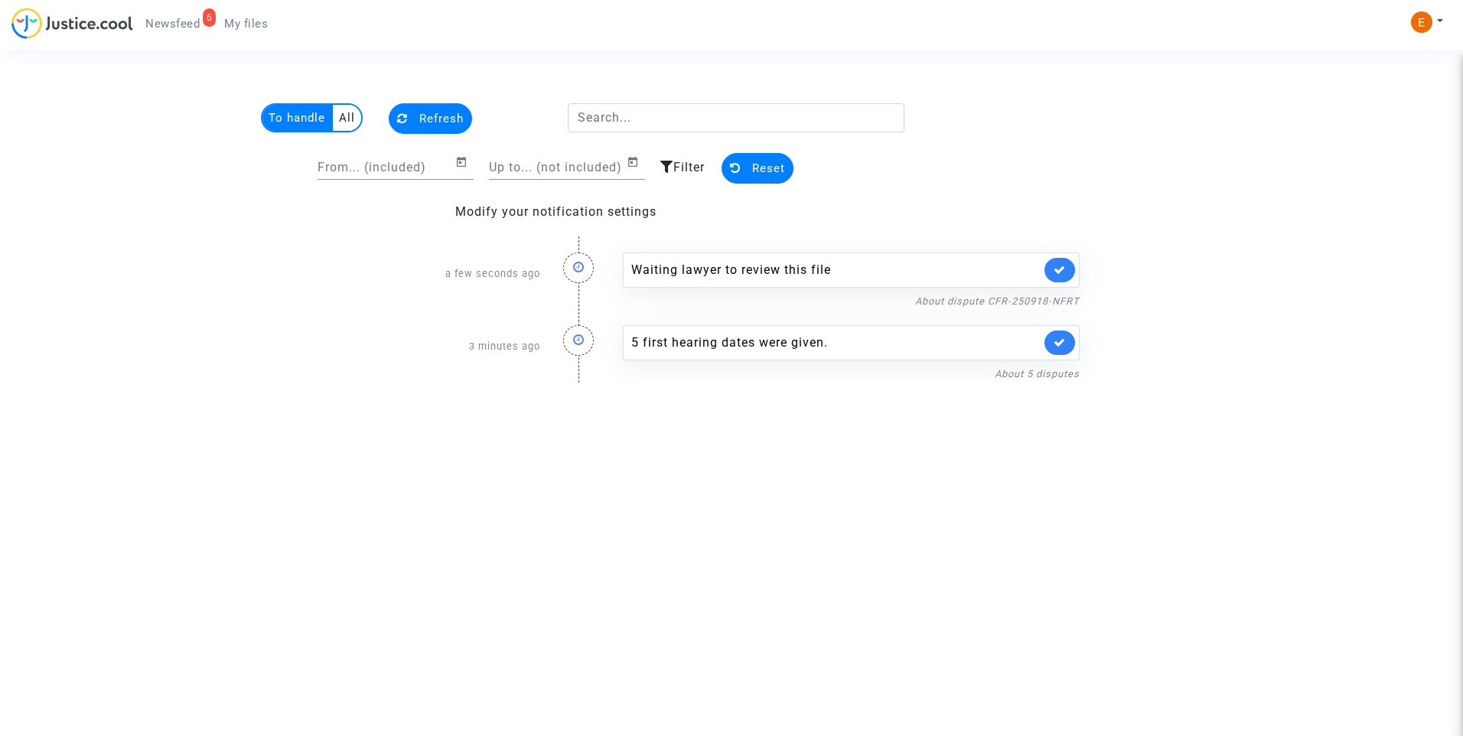
click at [1076, 269] on div "Waiting lawyer to review this file" at bounding box center [851, 269] width 457 height 35
click at [1052, 268] on link at bounding box center [1059, 270] width 31 height 24
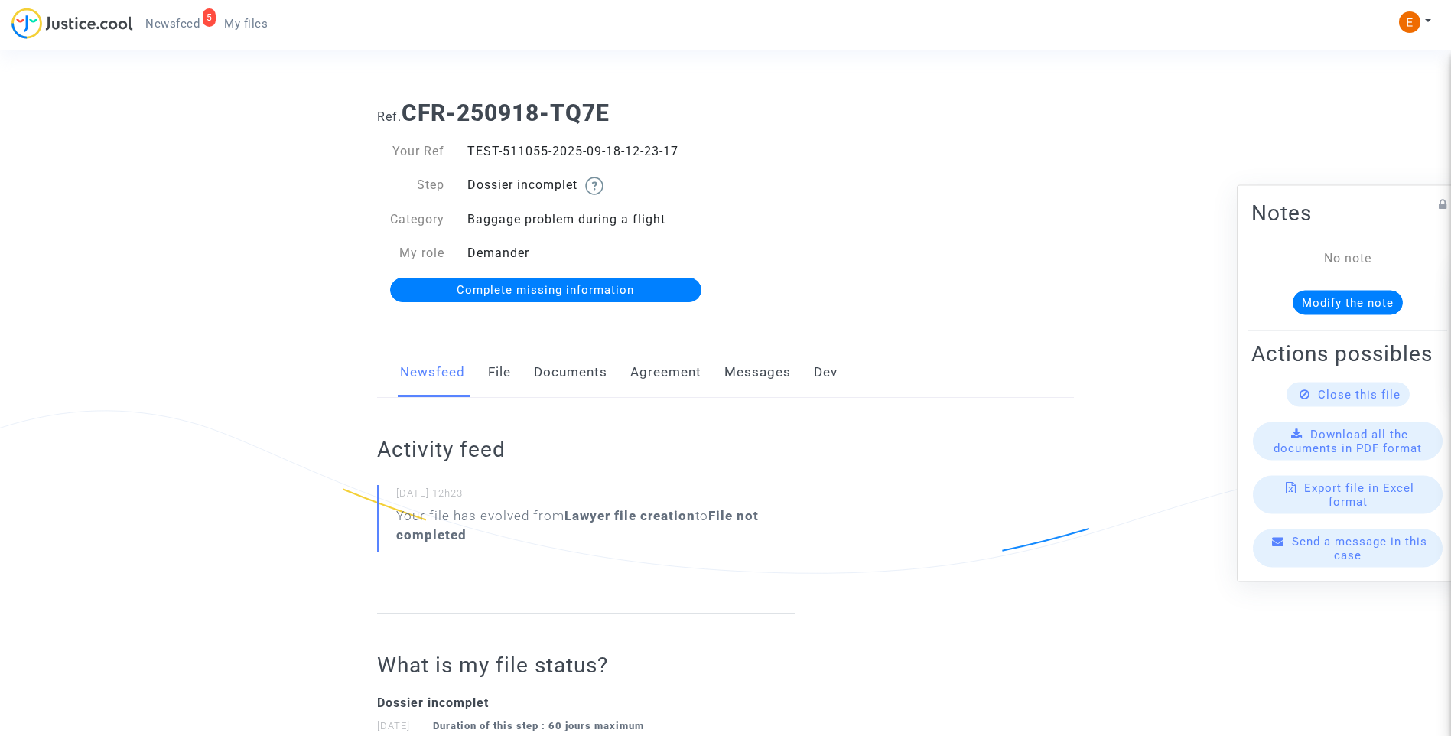
click at [574, 365] on link "Documents" at bounding box center [570, 372] width 73 height 50
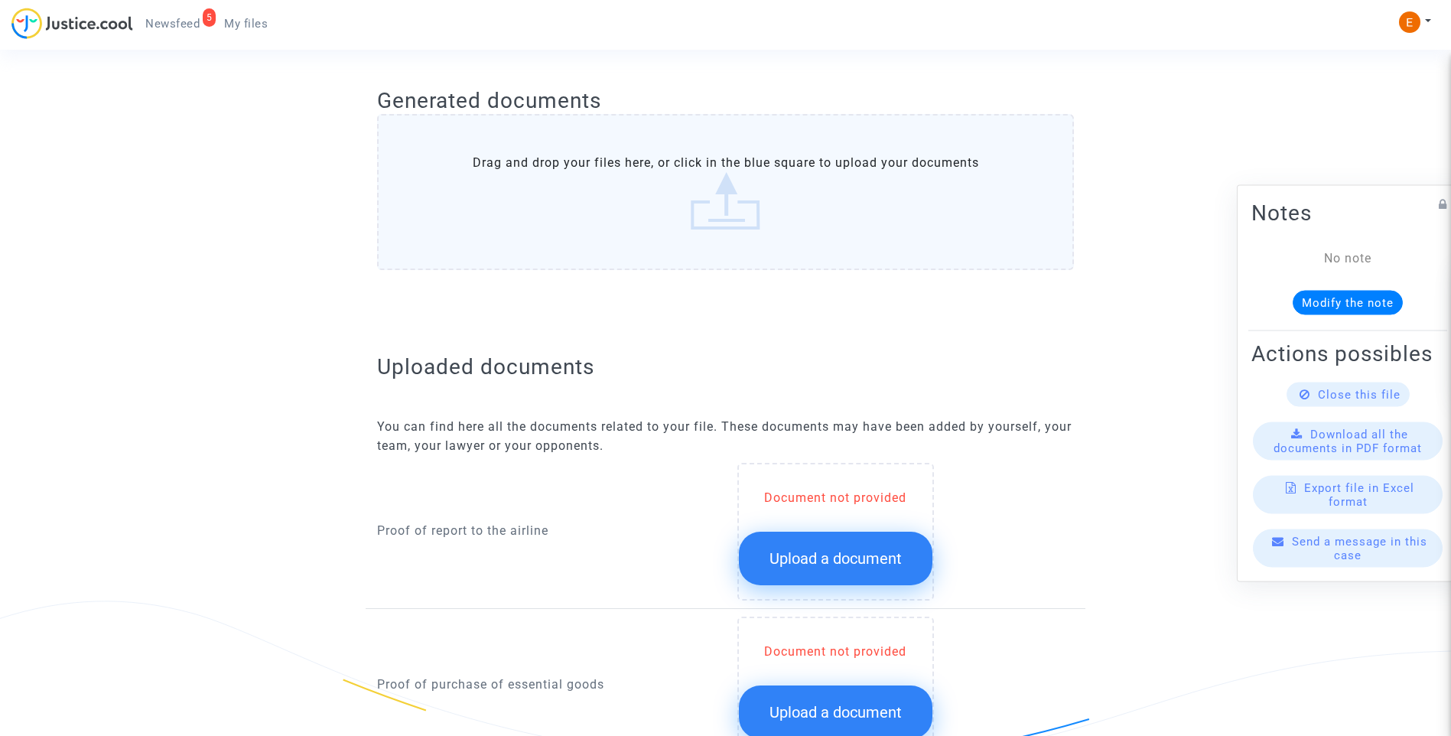
scroll to position [765, 0]
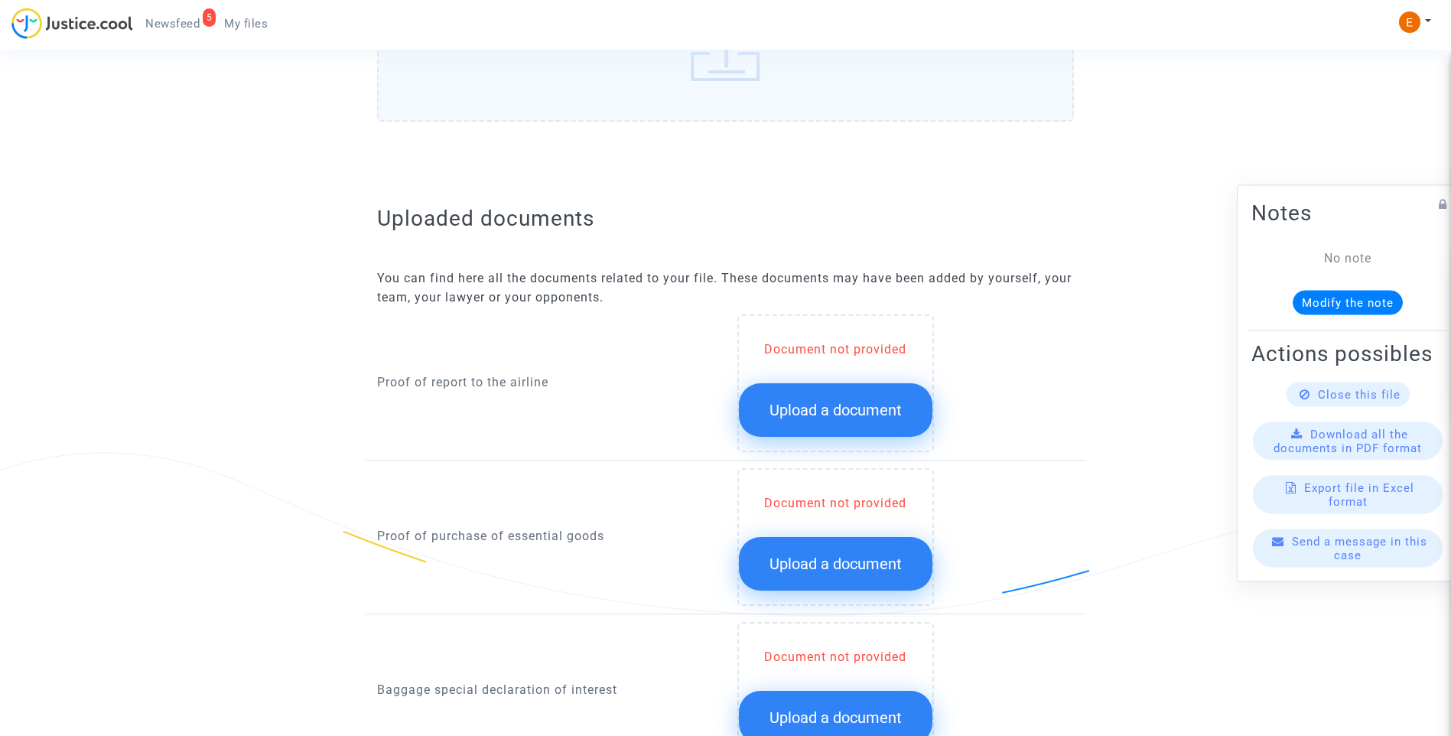
drag, startPoint x: 832, startPoint y: 412, endPoint x: 1212, endPoint y: 392, distance: 380.0
click at [833, 412] on span "Upload a document" at bounding box center [836, 410] width 132 height 18
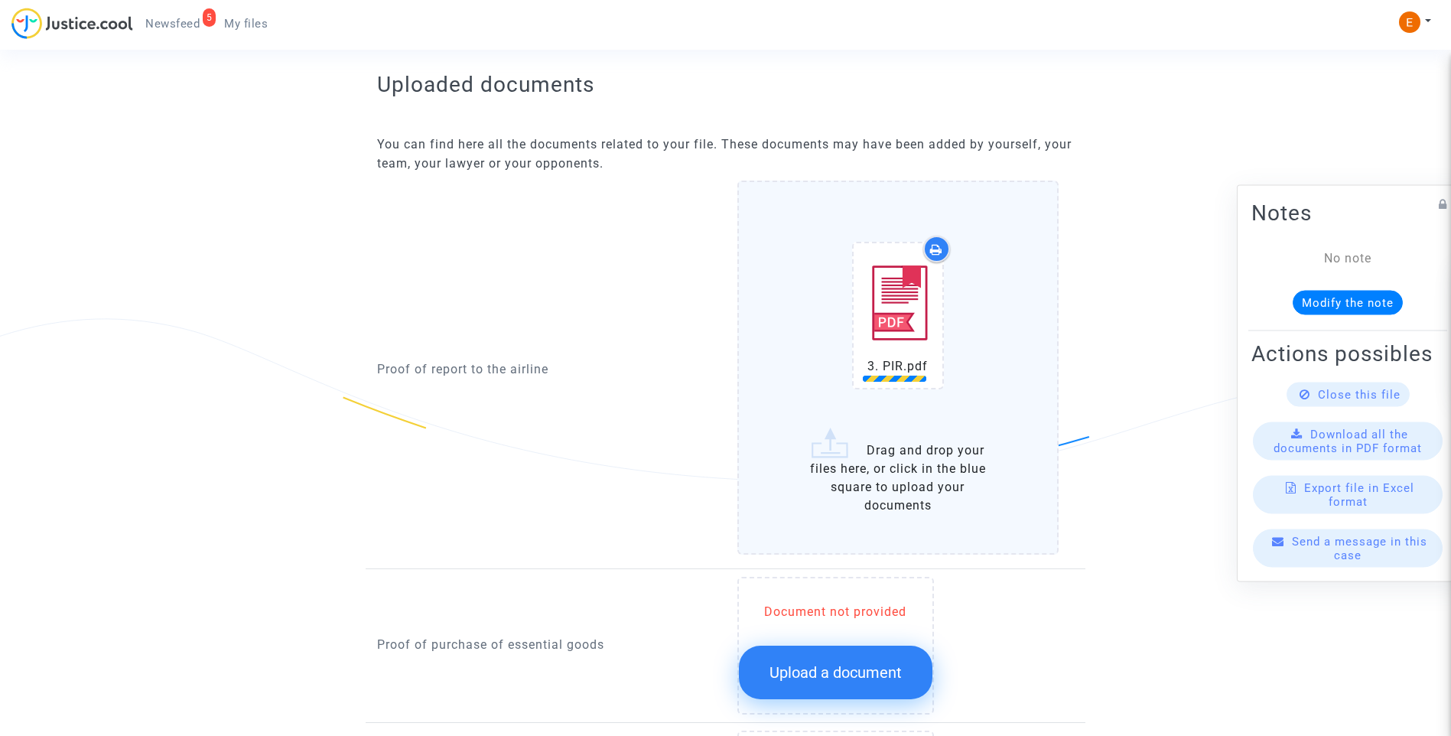
scroll to position [1147, 0]
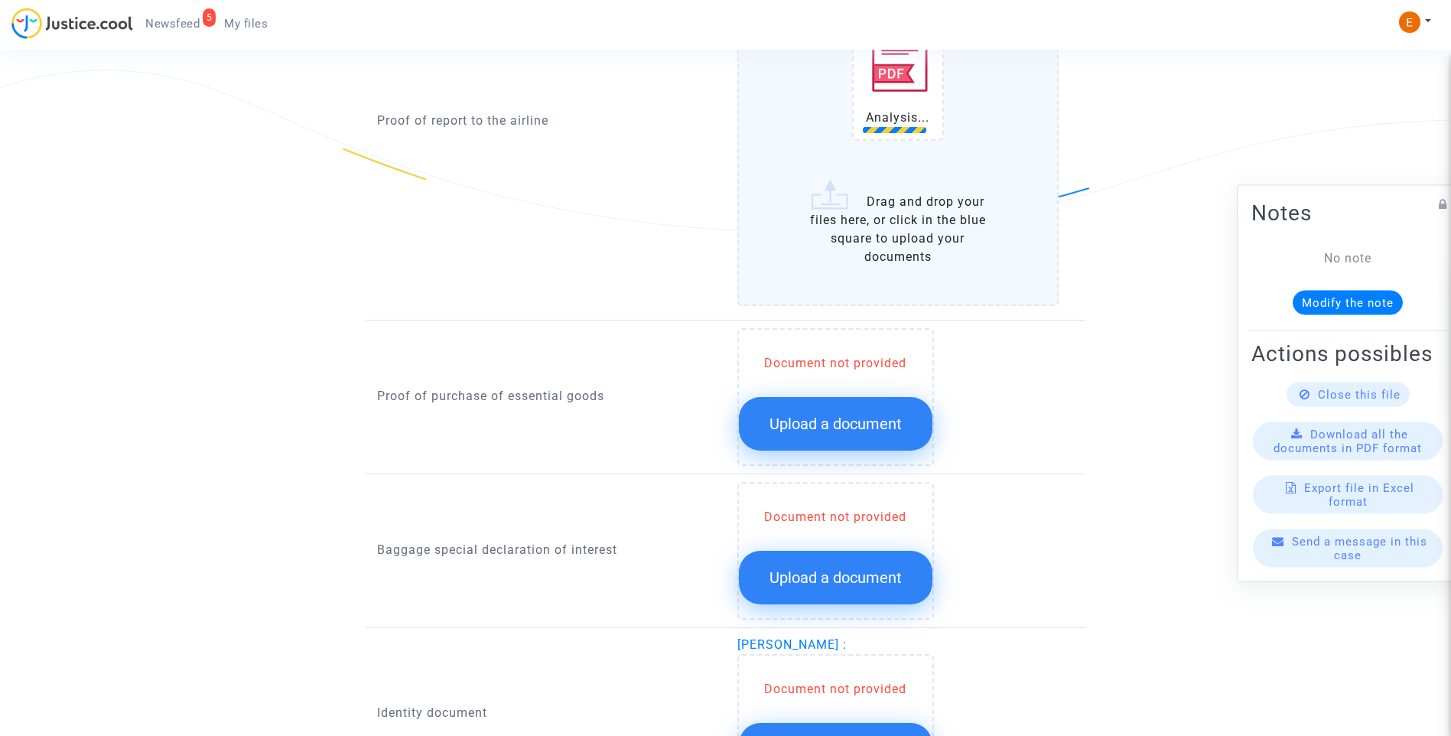
click at [844, 423] on span "Upload a document" at bounding box center [836, 424] width 132 height 18
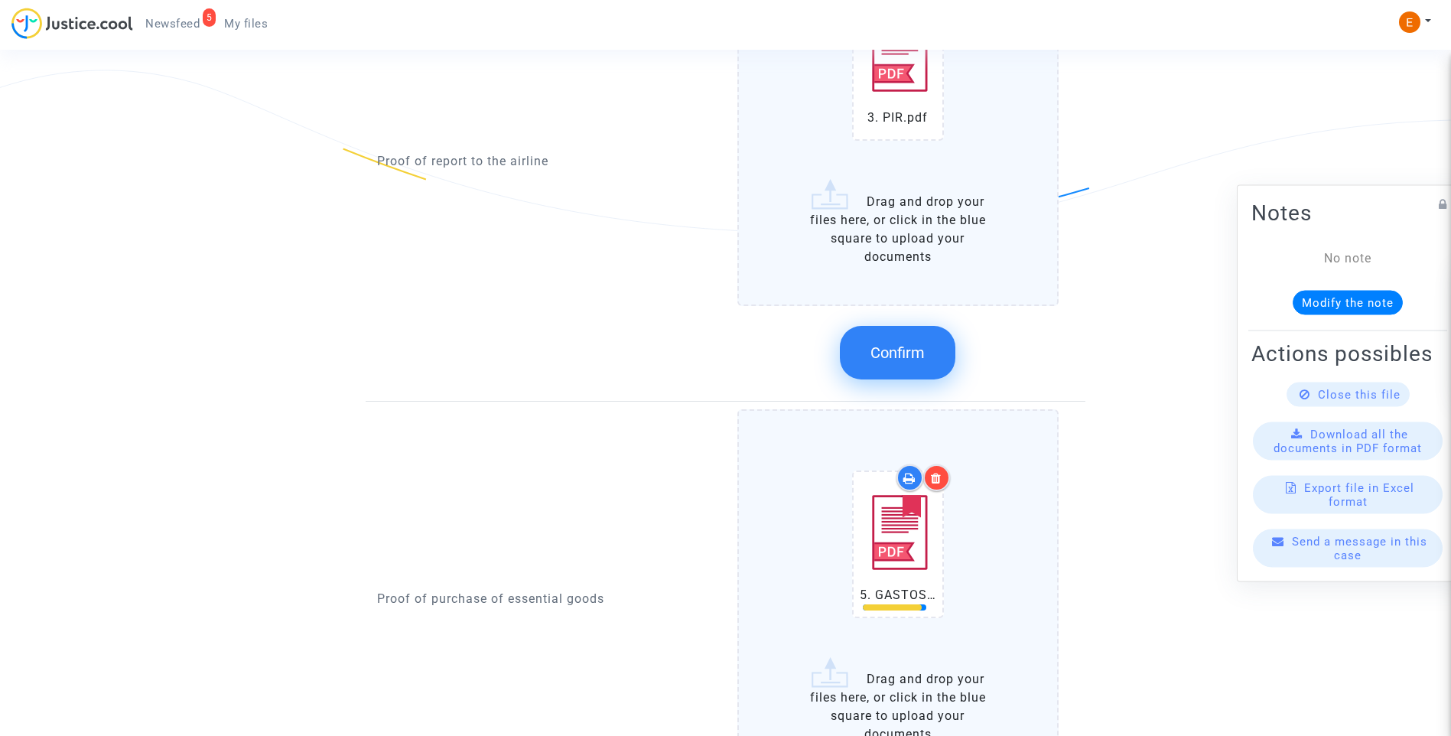
click at [899, 354] on span "Confirm" at bounding box center [898, 352] width 54 height 18
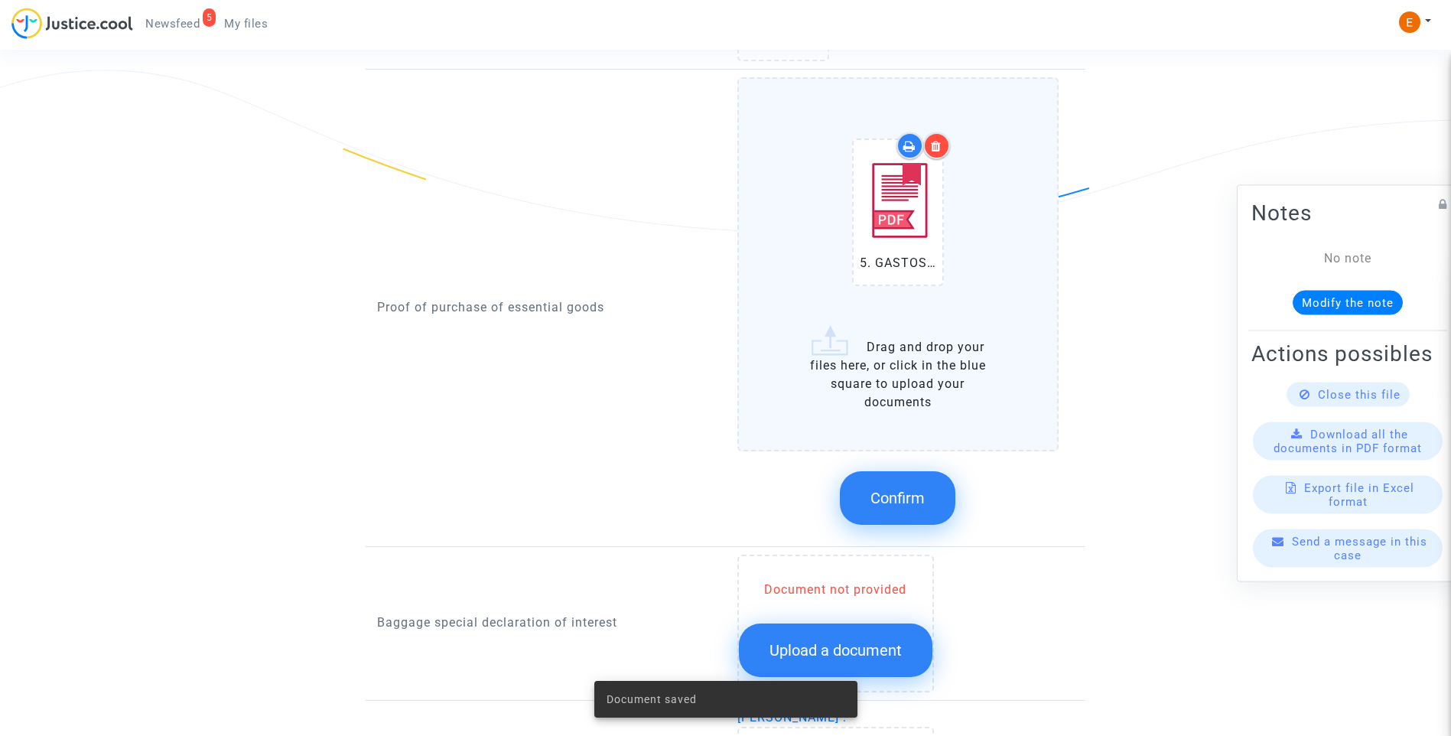
click at [938, 151] on icon at bounding box center [936, 146] width 11 height 12
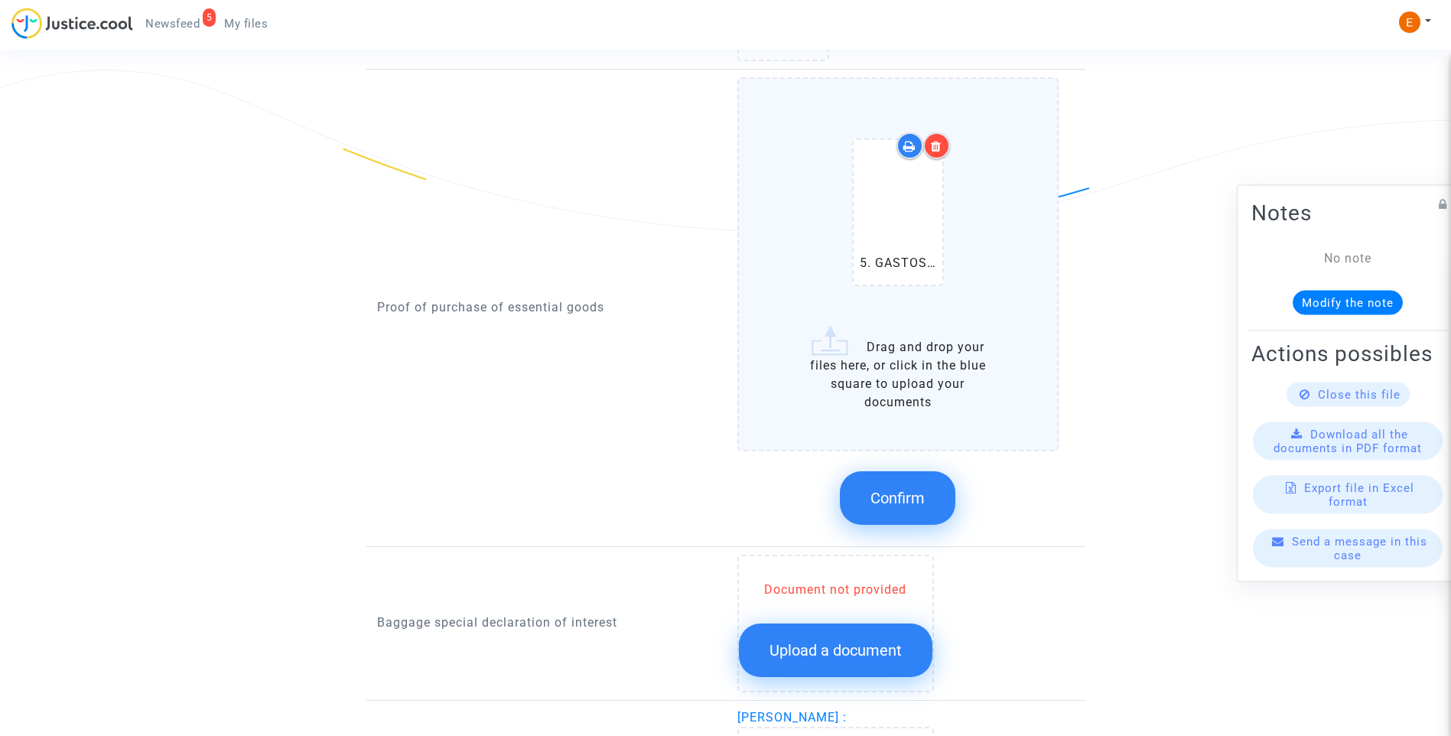
click at [938, 145] on icon at bounding box center [936, 146] width 11 height 12
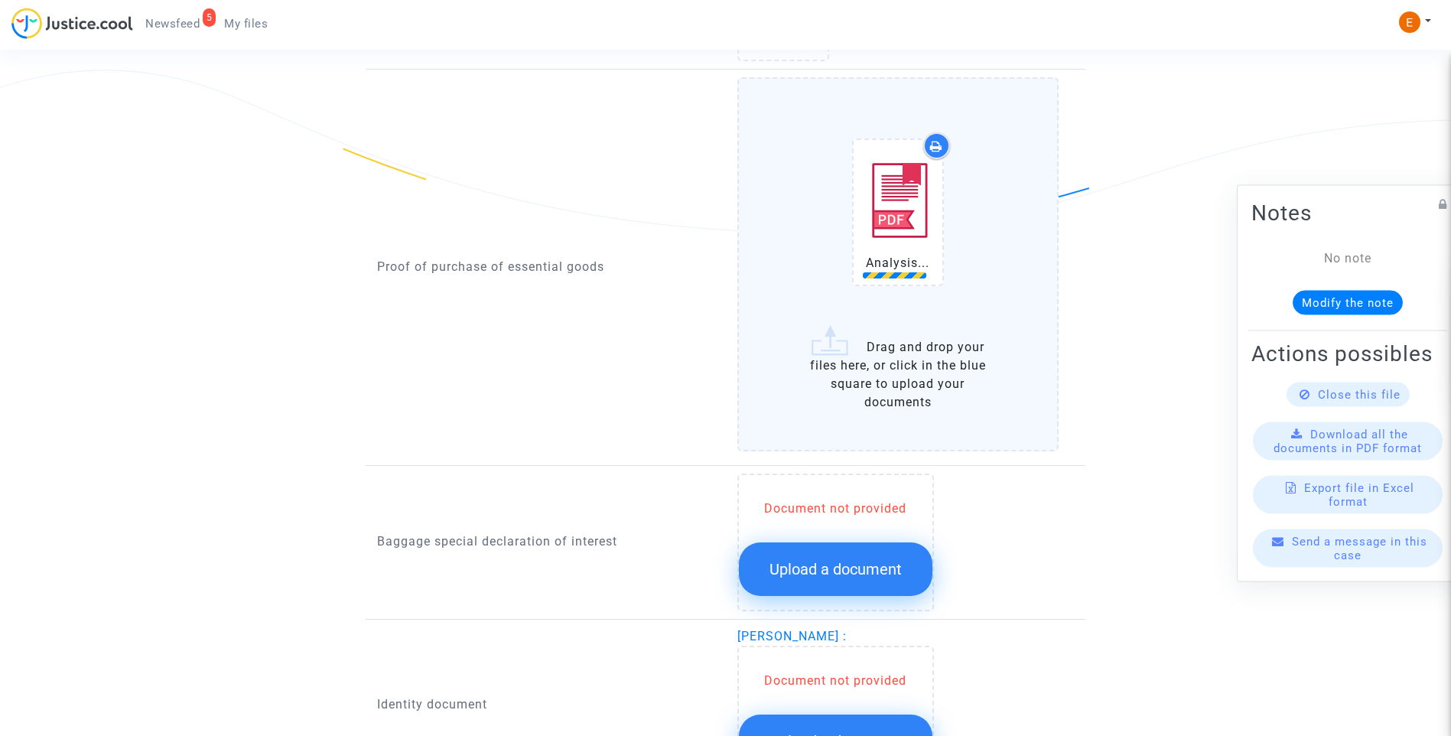
click at [807, 574] on span "Upload a document" at bounding box center [836, 569] width 132 height 18
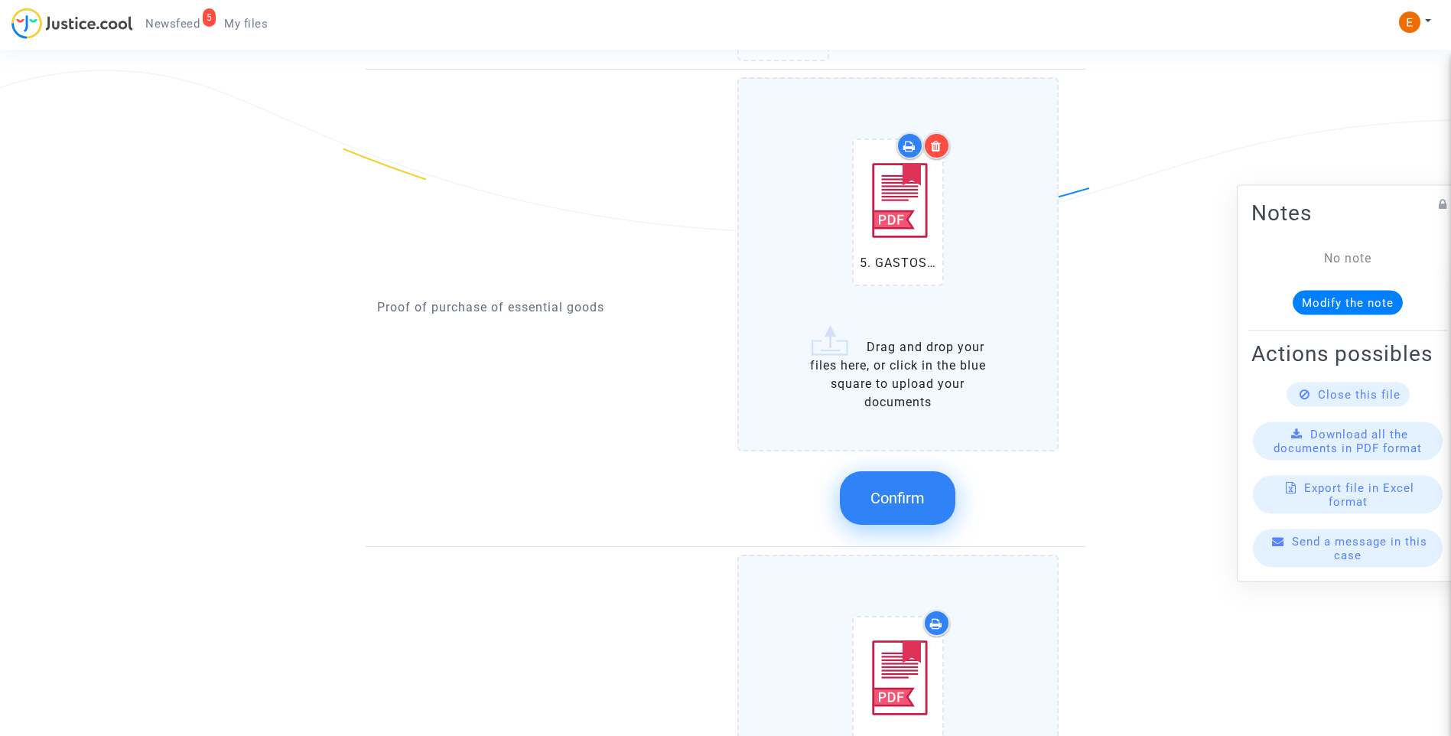
click at [891, 487] on button "Confirm" at bounding box center [898, 498] width 116 height 54
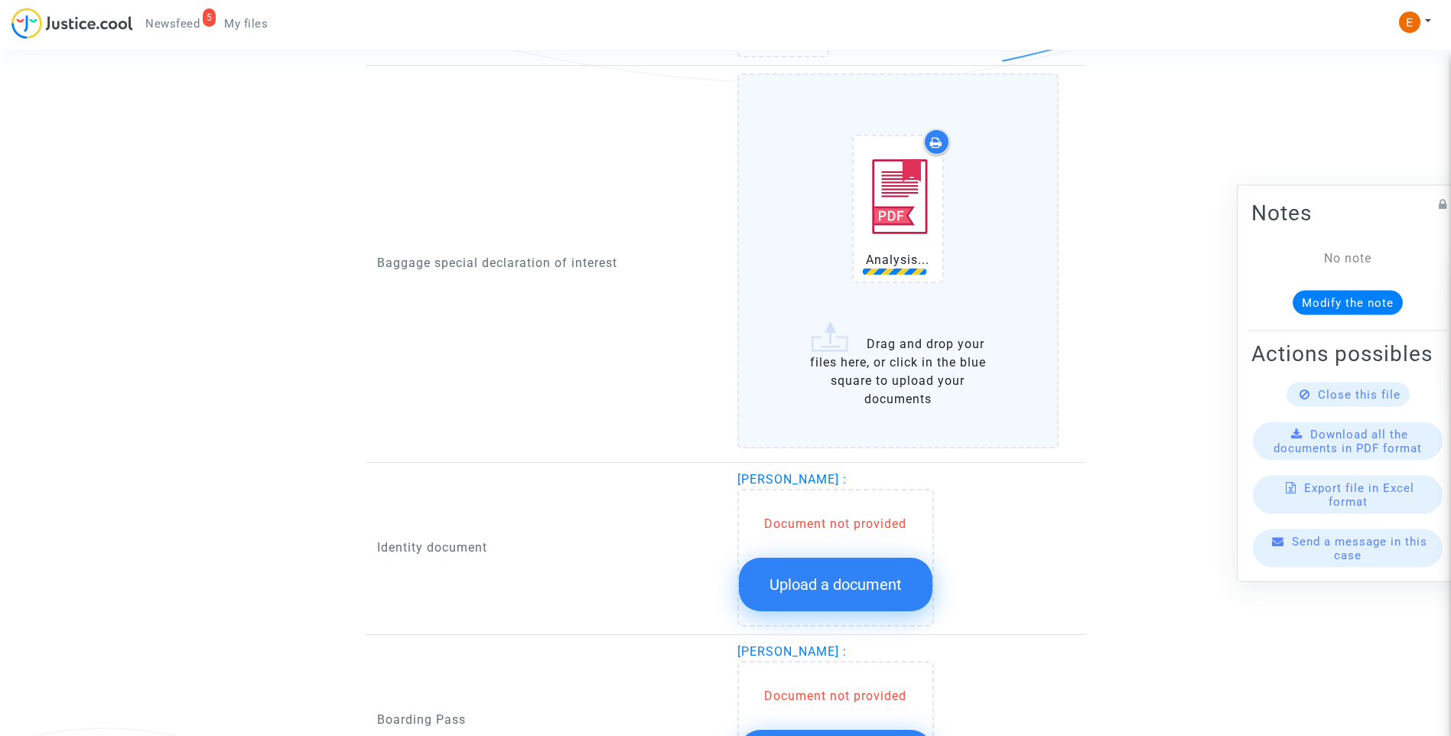
scroll to position [1300, 0]
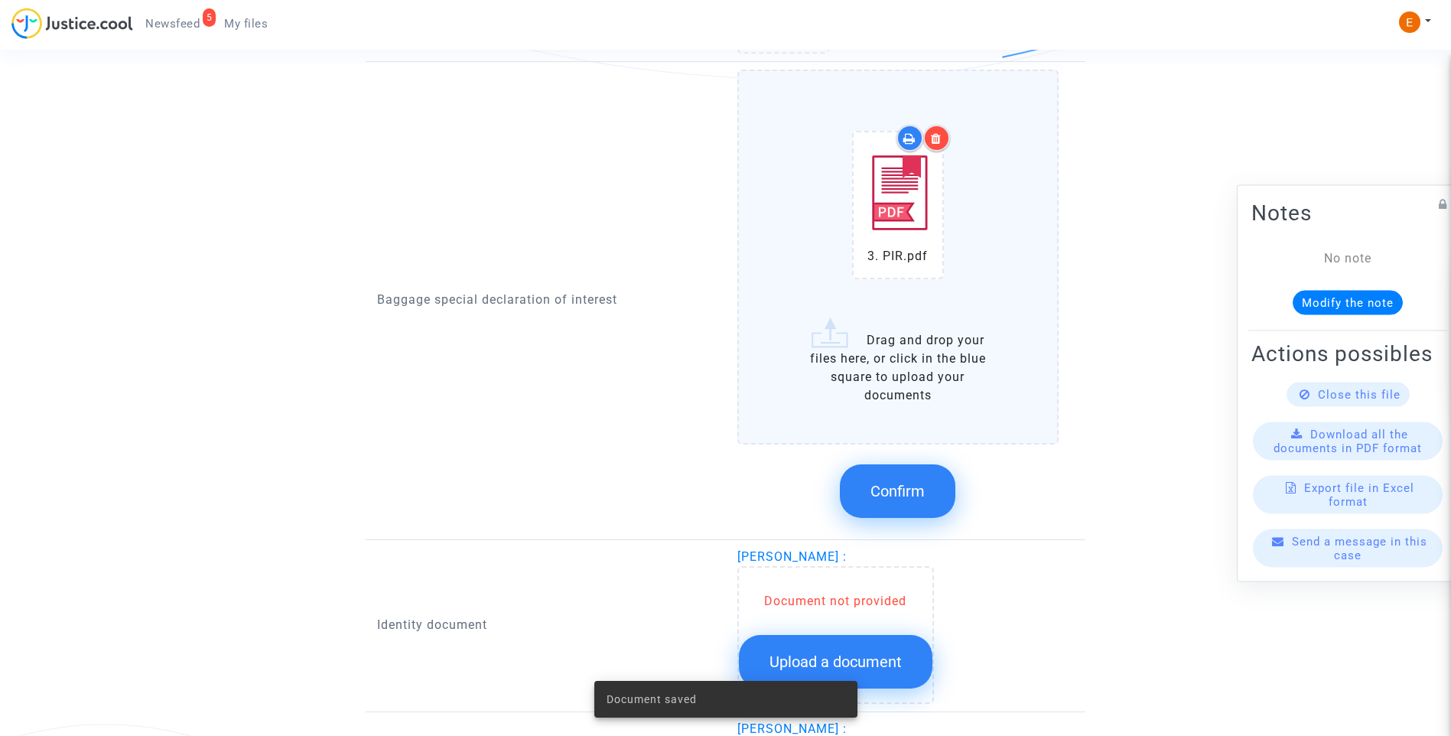
click at [909, 483] on span "Confirm" at bounding box center [898, 491] width 54 height 18
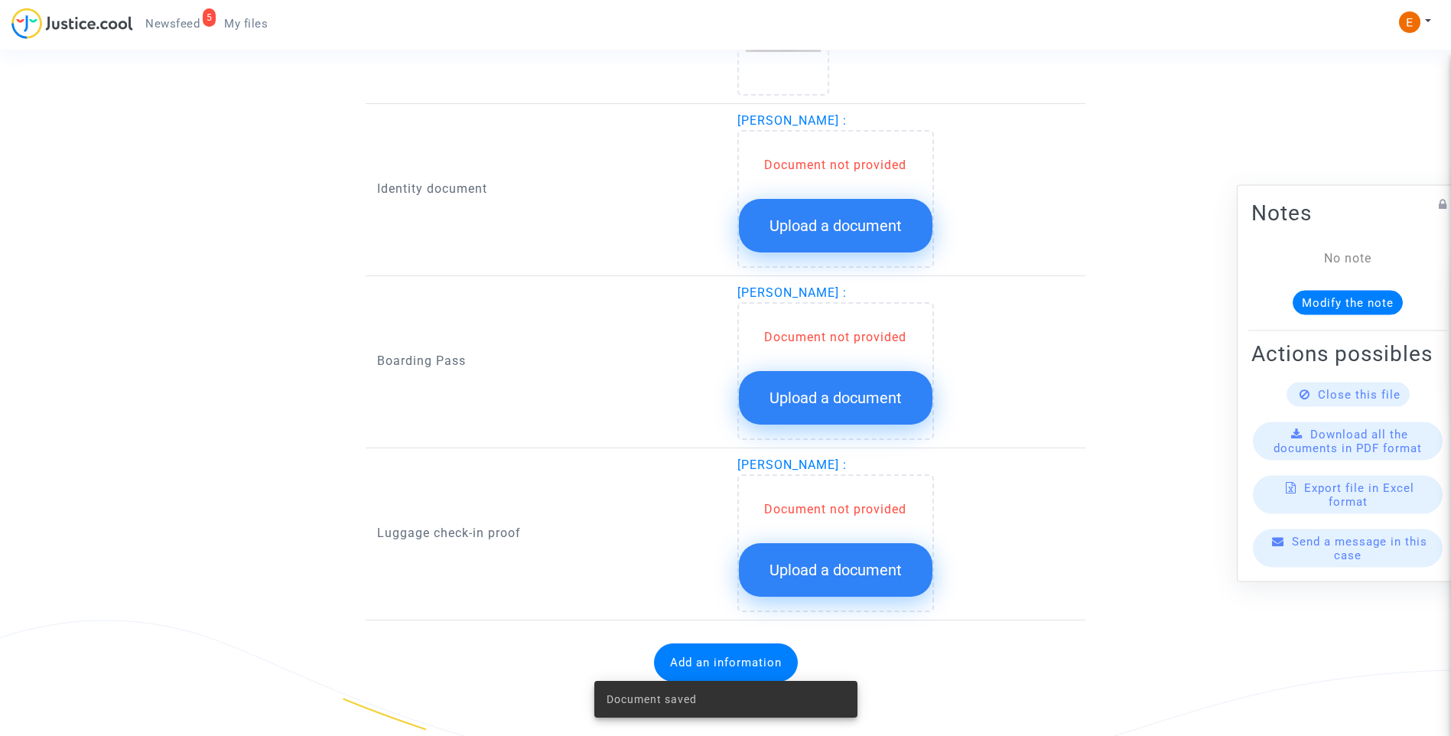
scroll to position [1404, 0]
click at [835, 444] on div "Boarding Pass [PERSON_NAME] : Document not provided Upload a document" at bounding box center [726, 366] width 720 height 164
click at [850, 408] on button "Upload a document" at bounding box center [836, 398] width 194 height 54
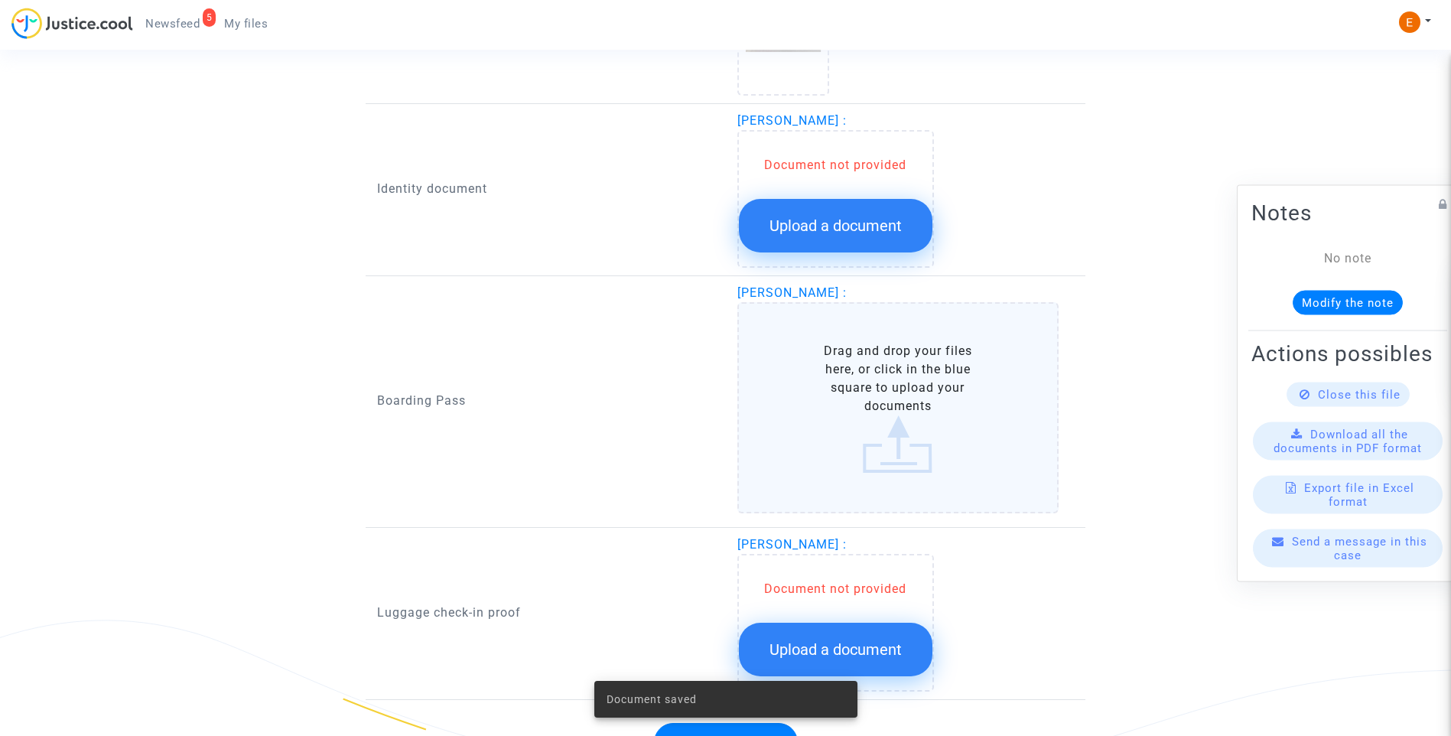
click at [837, 230] on span "Upload a document" at bounding box center [836, 225] width 132 height 18
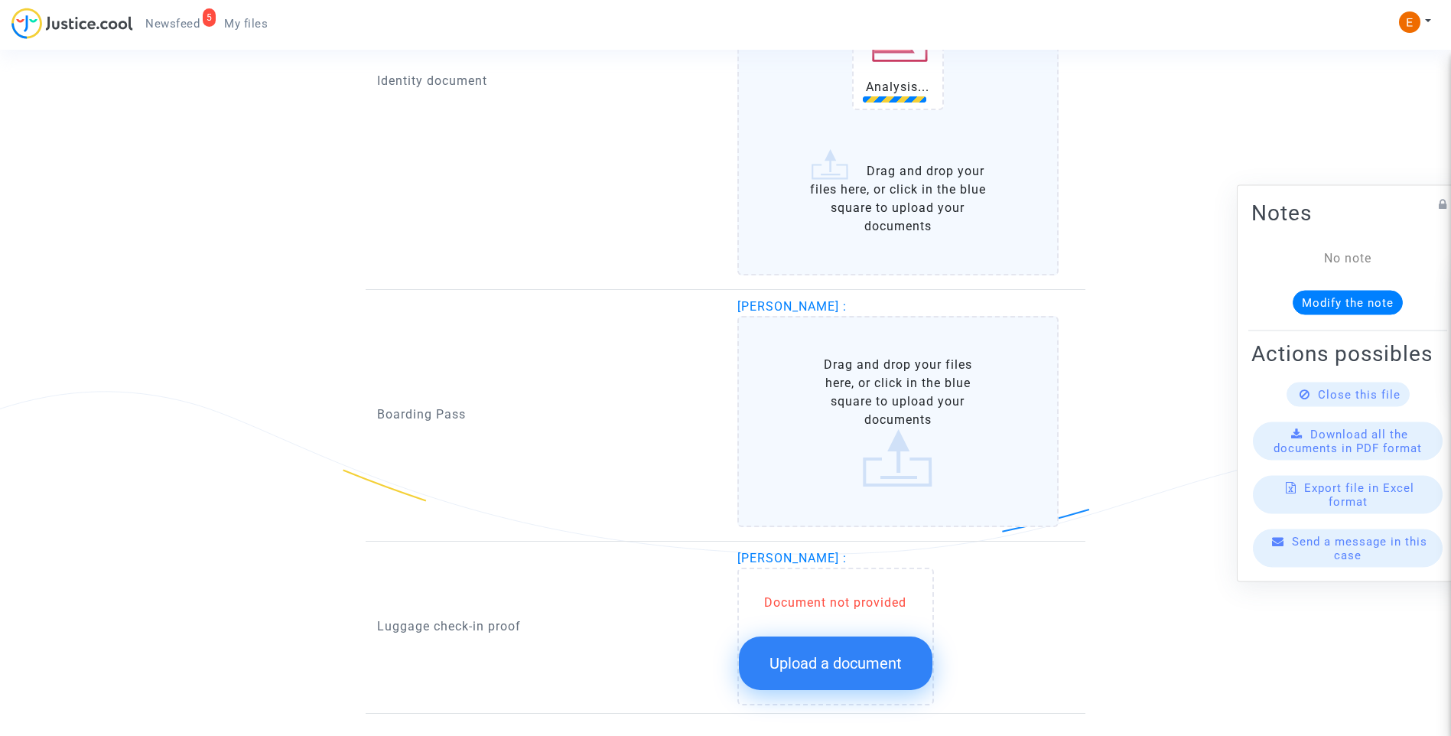
scroll to position [1634, 0]
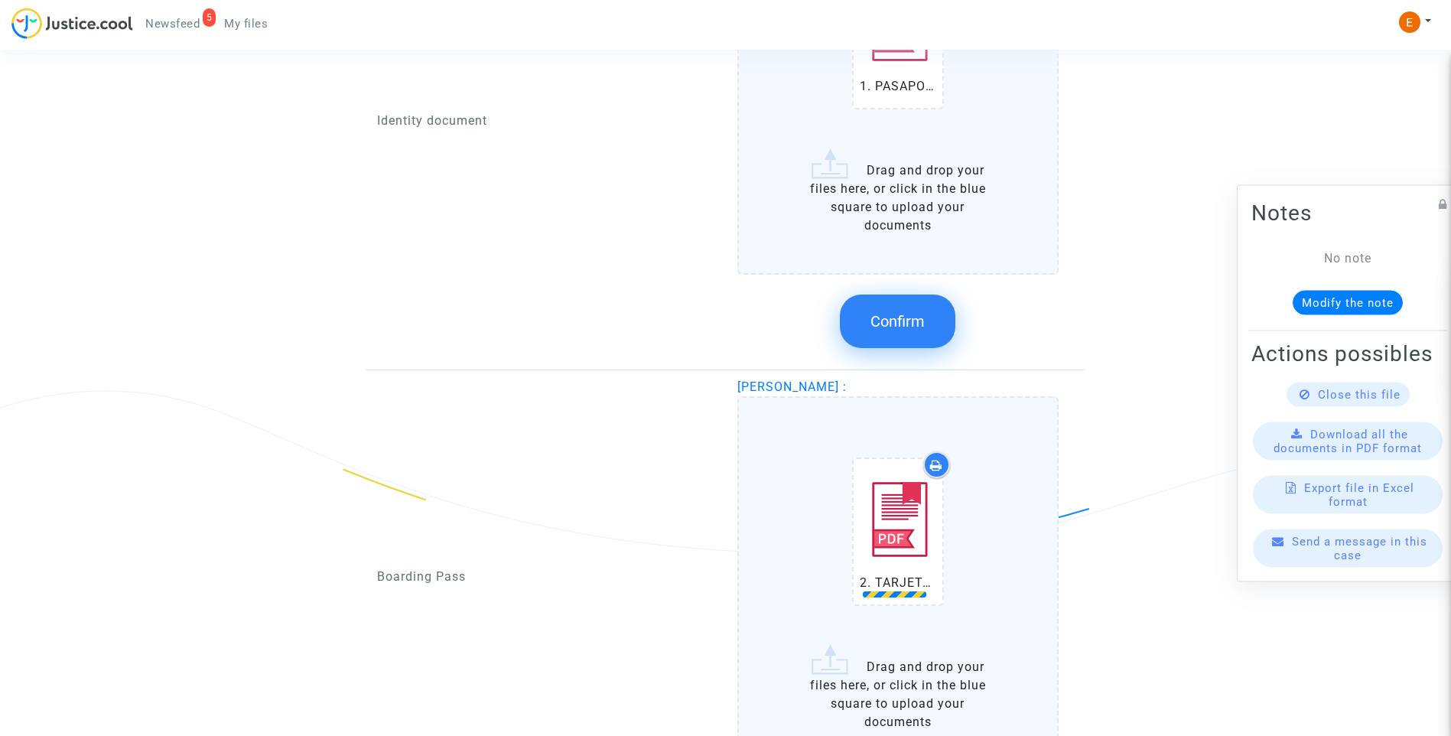
drag, startPoint x: 908, startPoint y: 327, endPoint x: 606, endPoint y: 281, distance: 305.7
click at [908, 326] on span "Confirm" at bounding box center [898, 321] width 54 height 18
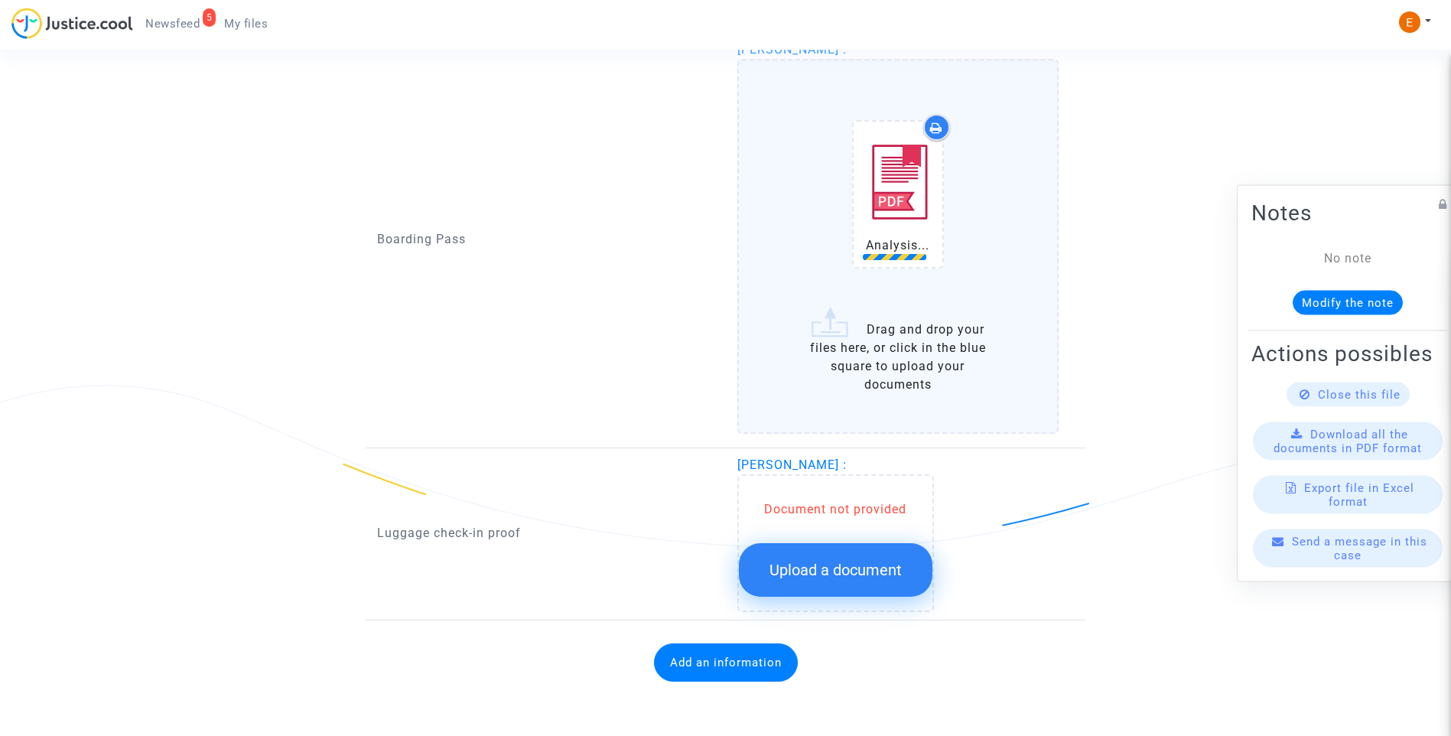
scroll to position [1720, 0]
click at [878, 600] on div "Document not provided Upload a document" at bounding box center [835, 543] width 197 height 138
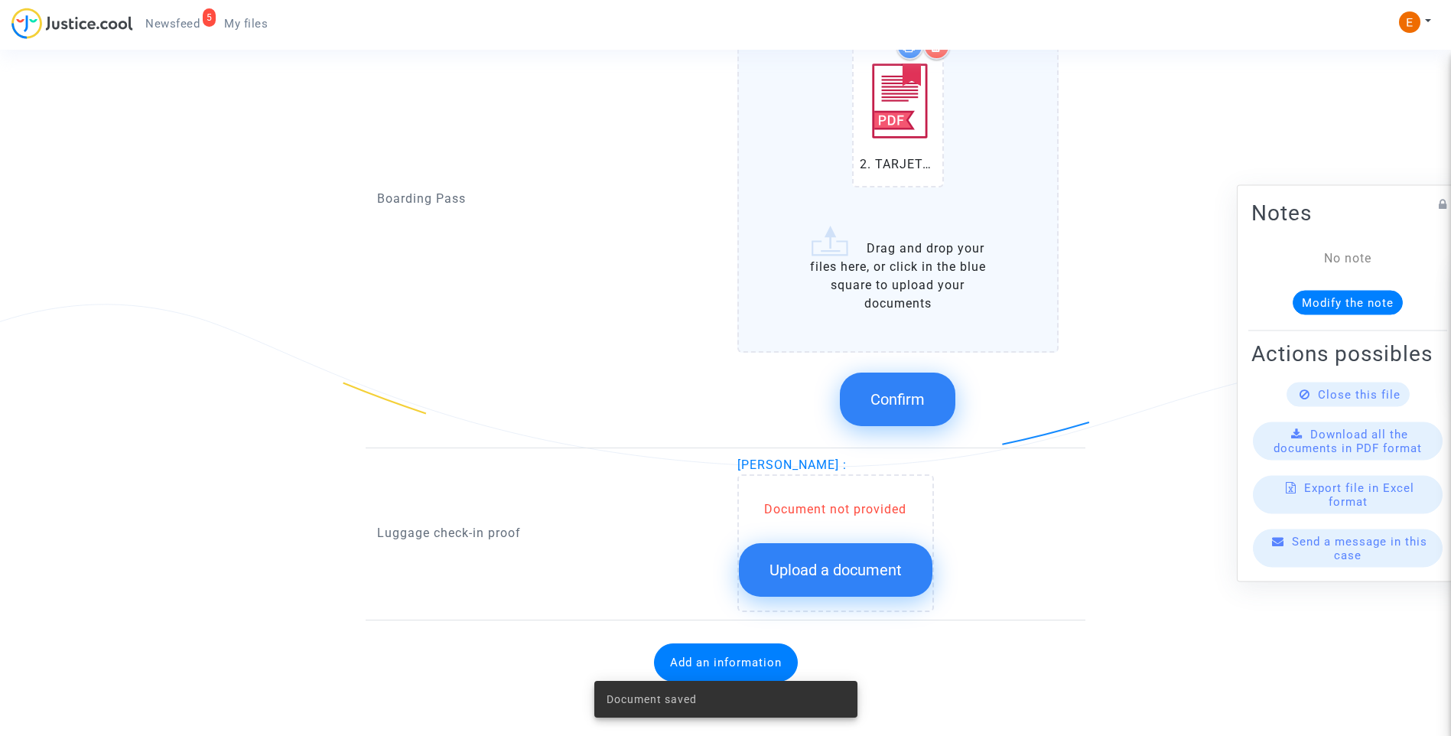
click at [851, 568] on span "Upload a document" at bounding box center [836, 570] width 132 height 18
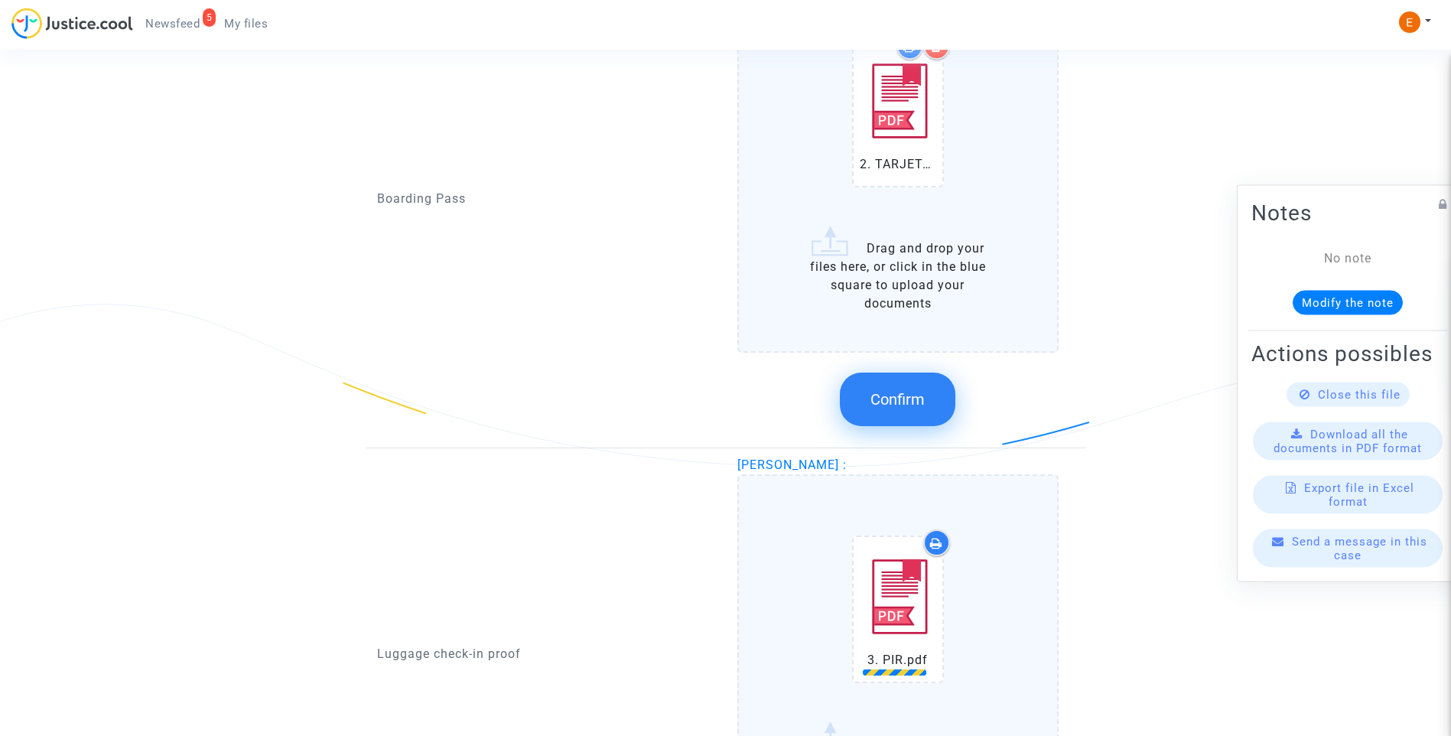
click at [901, 420] on button "Confirm" at bounding box center [898, 400] width 116 height 54
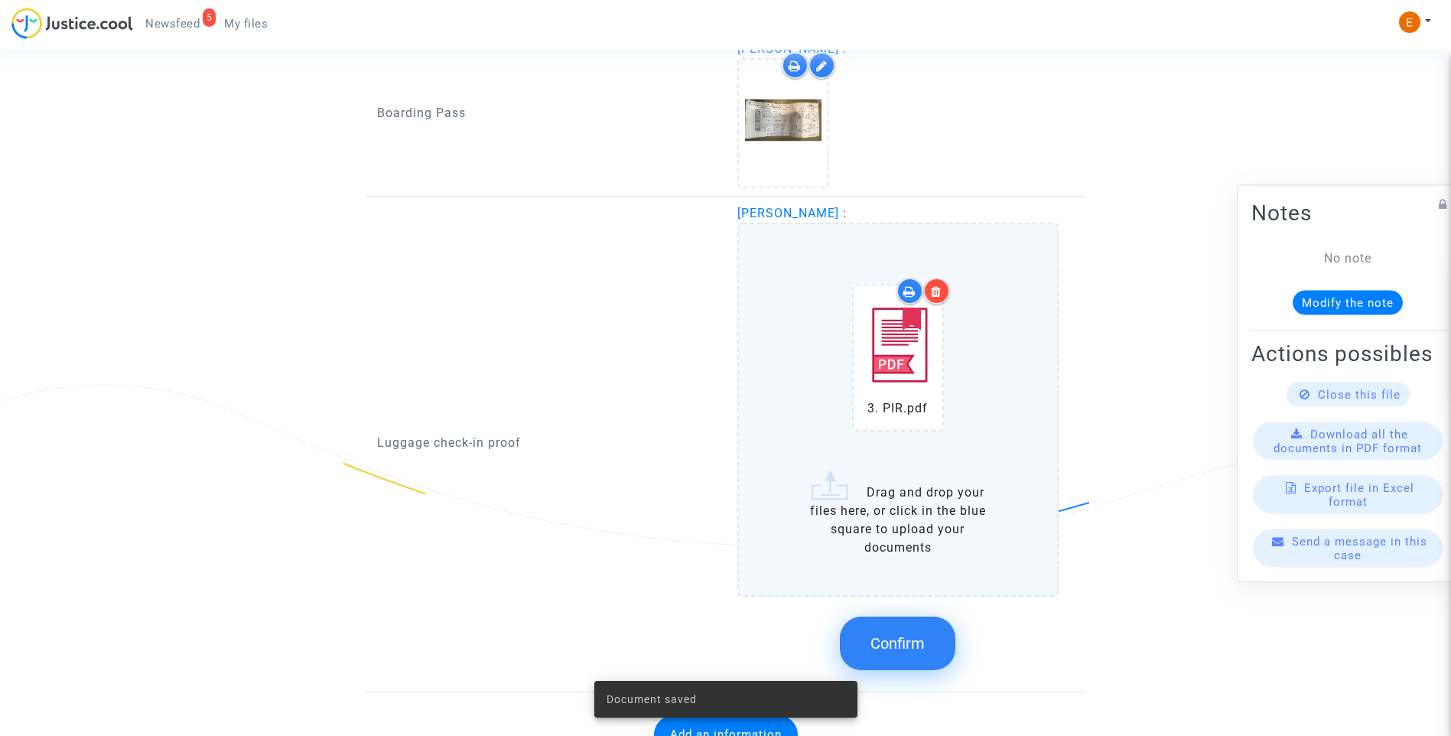
scroll to position [1712, 0]
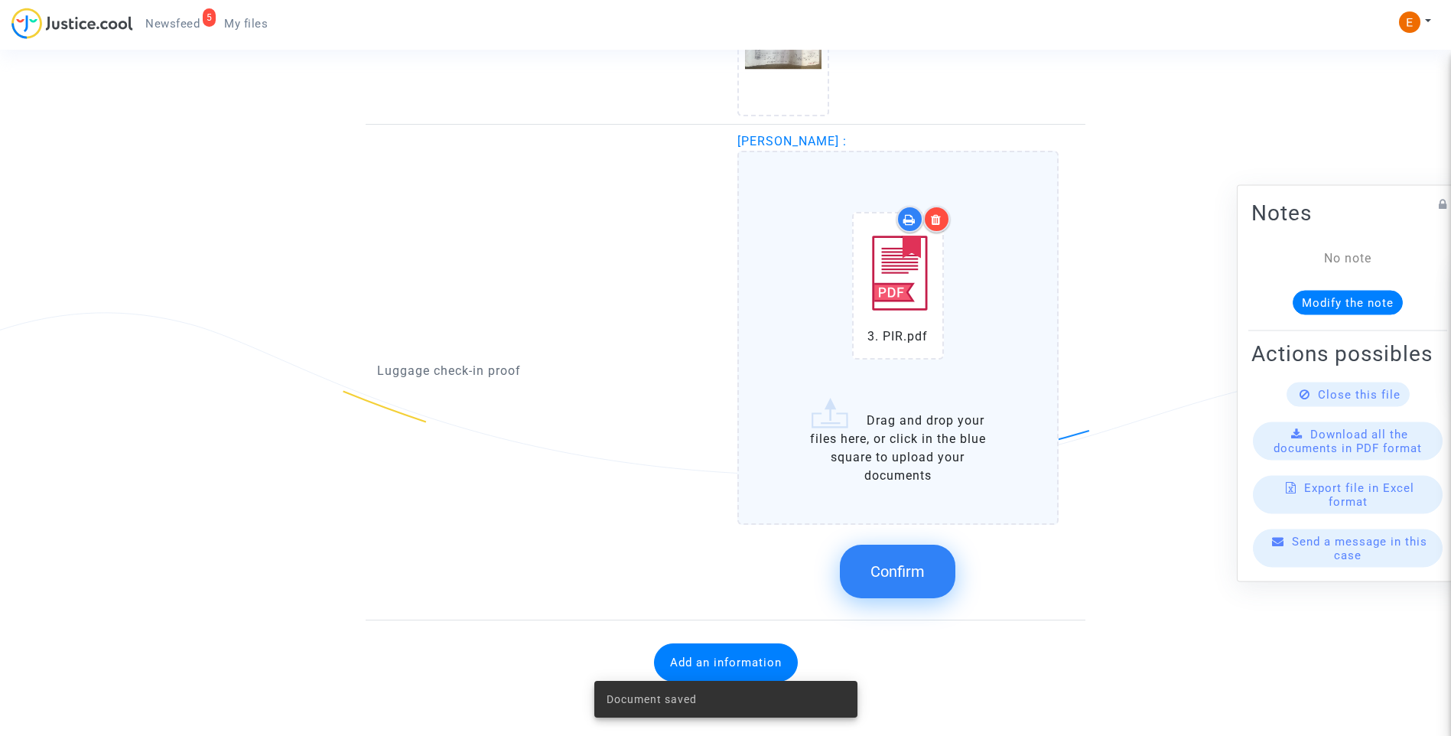
click at [918, 572] on span "Confirm" at bounding box center [898, 571] width 54 height 18
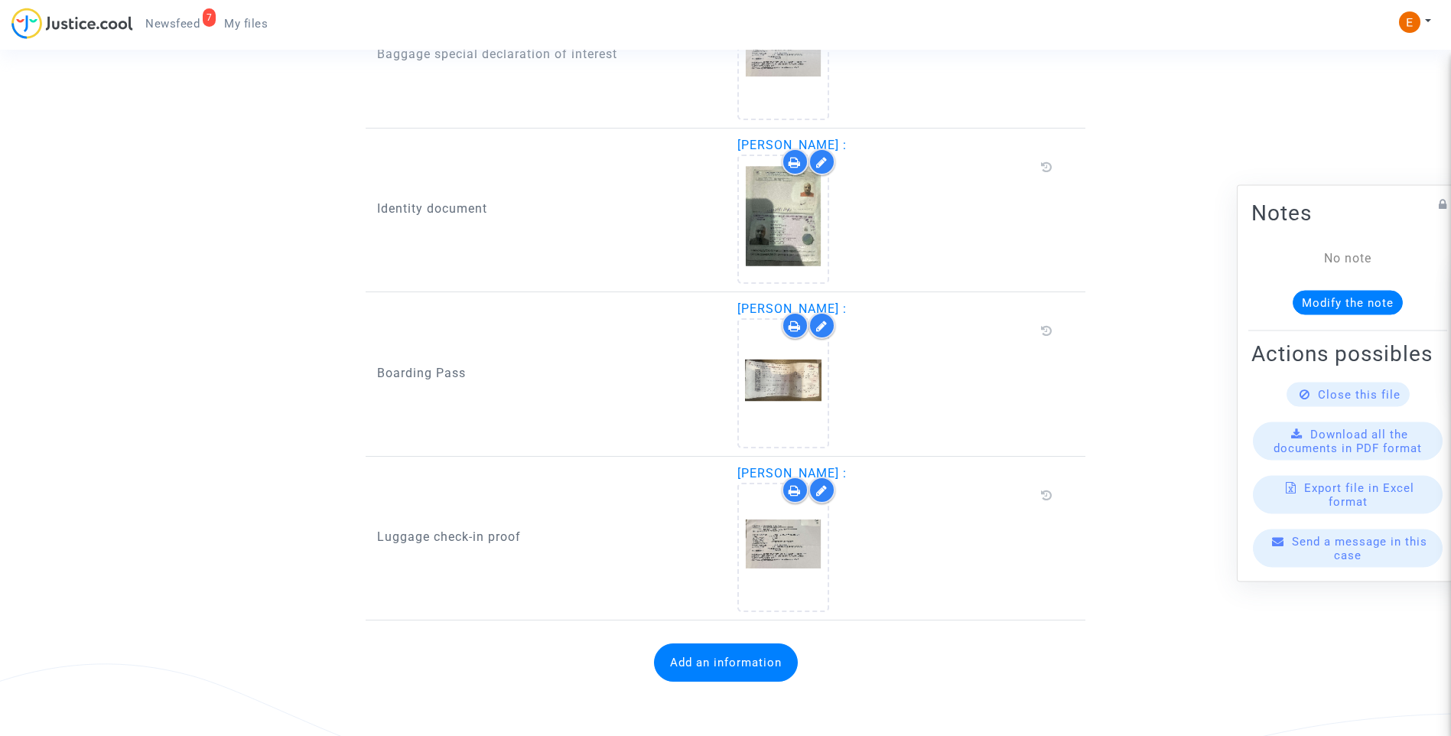
click at [174, 28] on span "Newsfeed" at bounding box center [172, 24] width 54 height 14
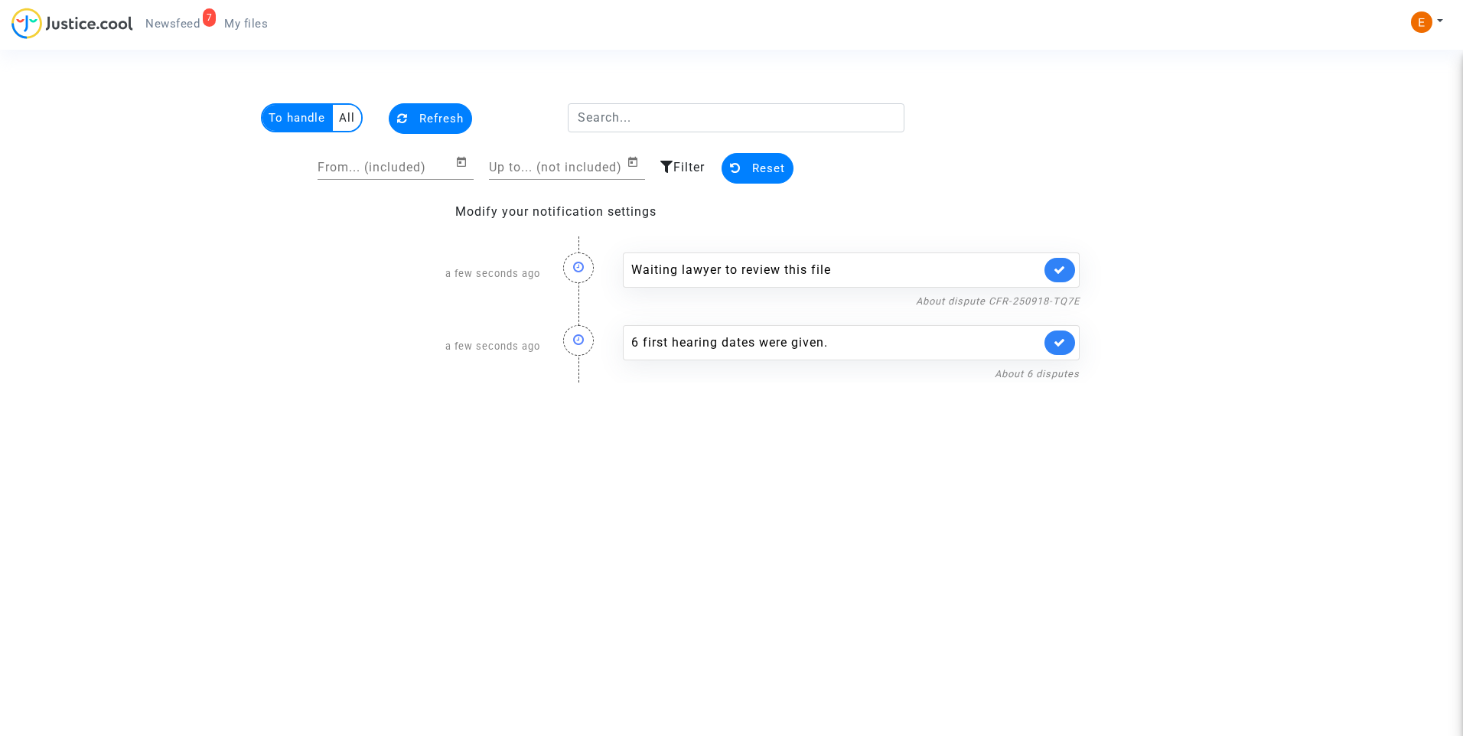
click at [1047, 265] on link at bounding box center [1059, 270] width 31 height 24
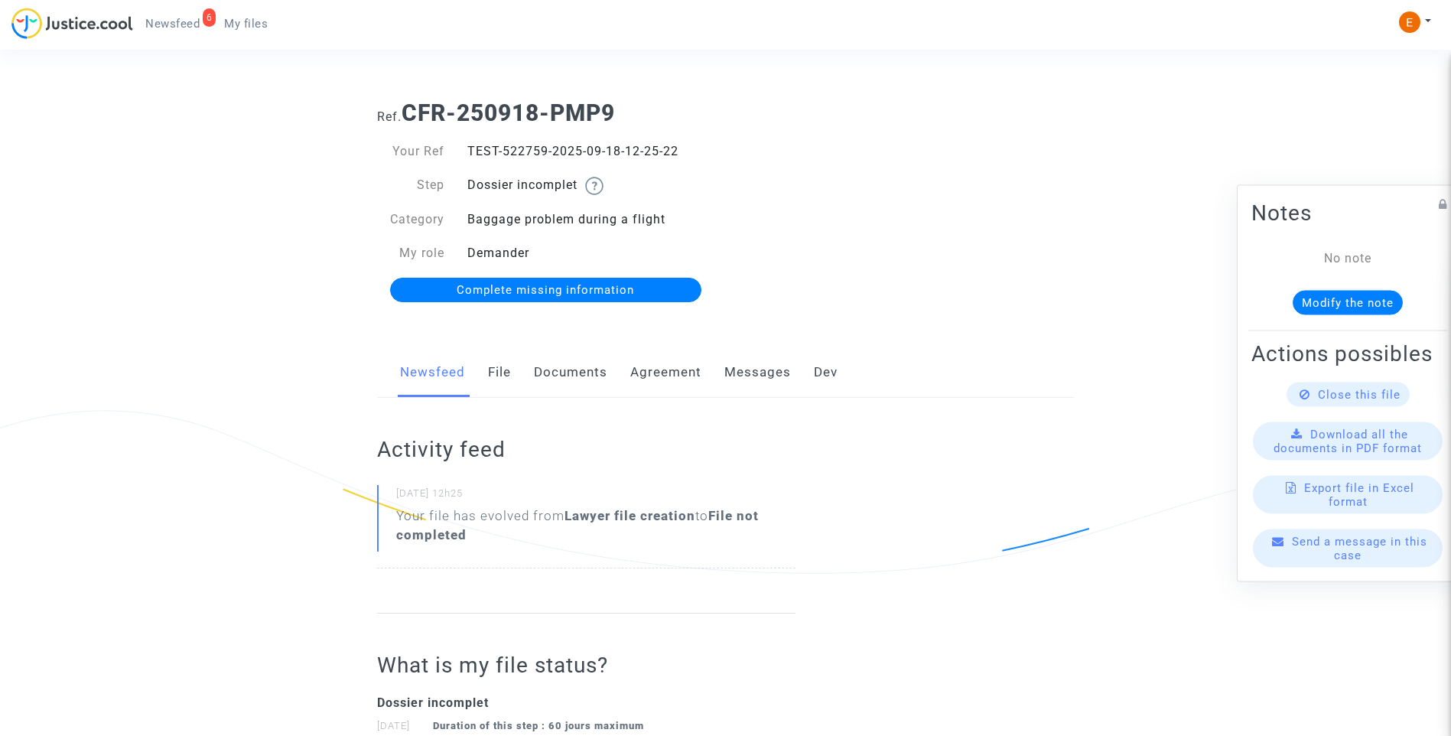
click at [583, 373] on link "Documents" at bounding box center [570, 372] width 73 height 50
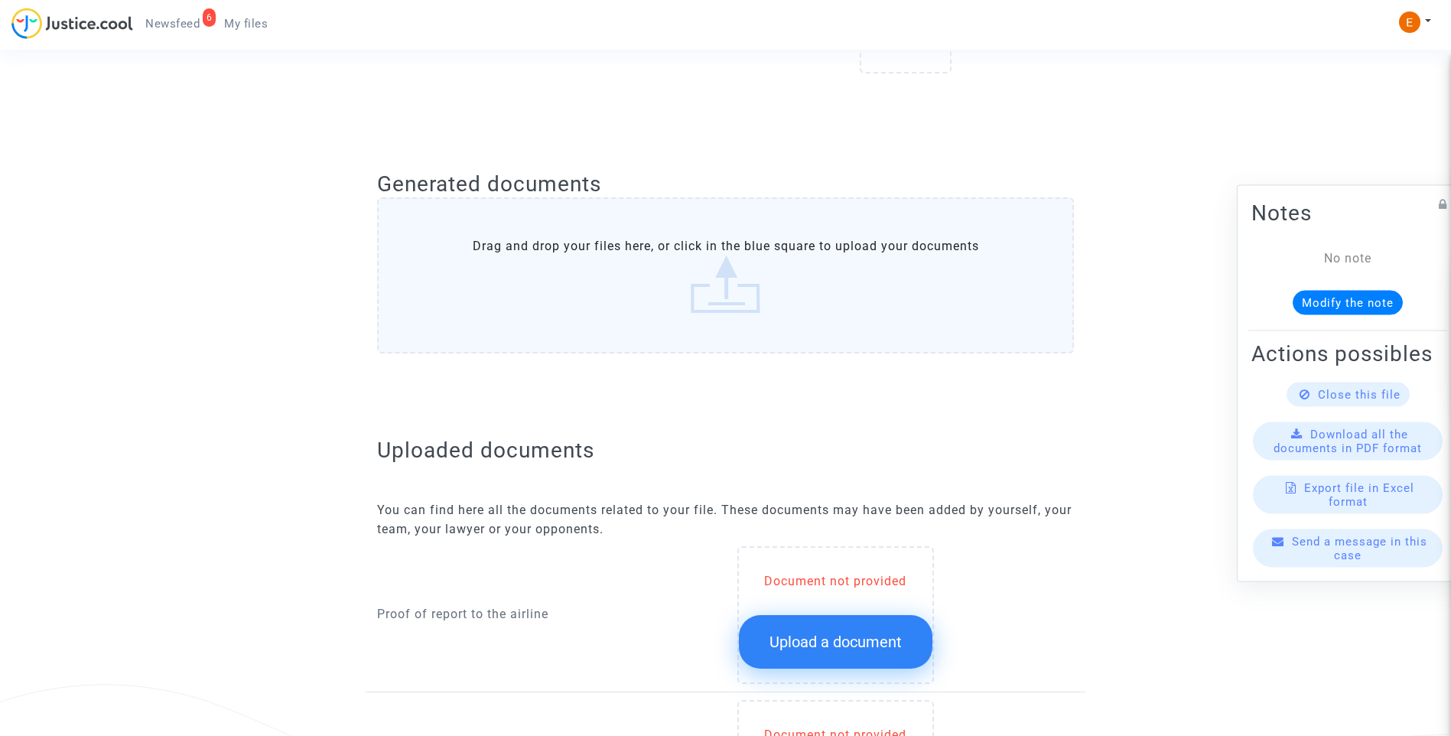
scroll to position [841, 0]
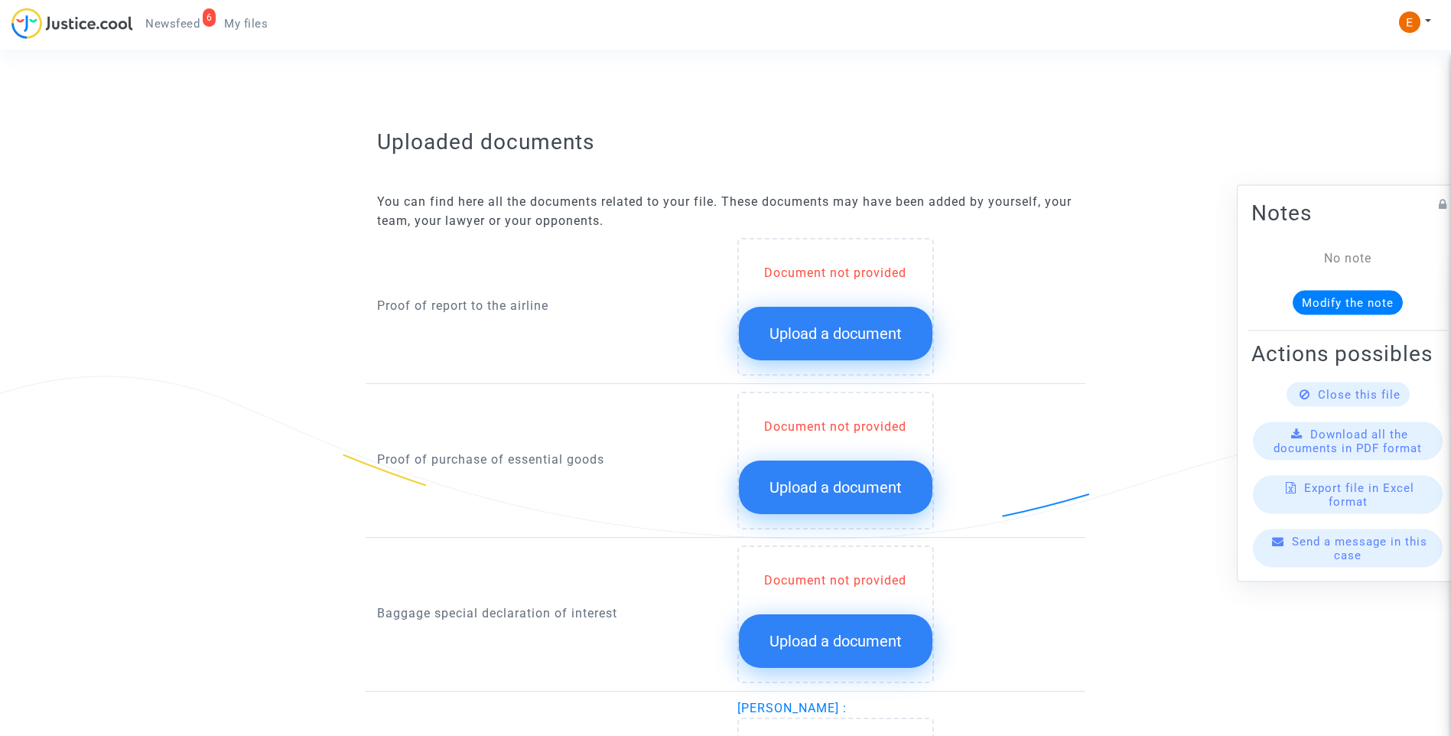
click at [822, 343] on button "Upload a document" at bounding box center [836, 334] width 194 height 54
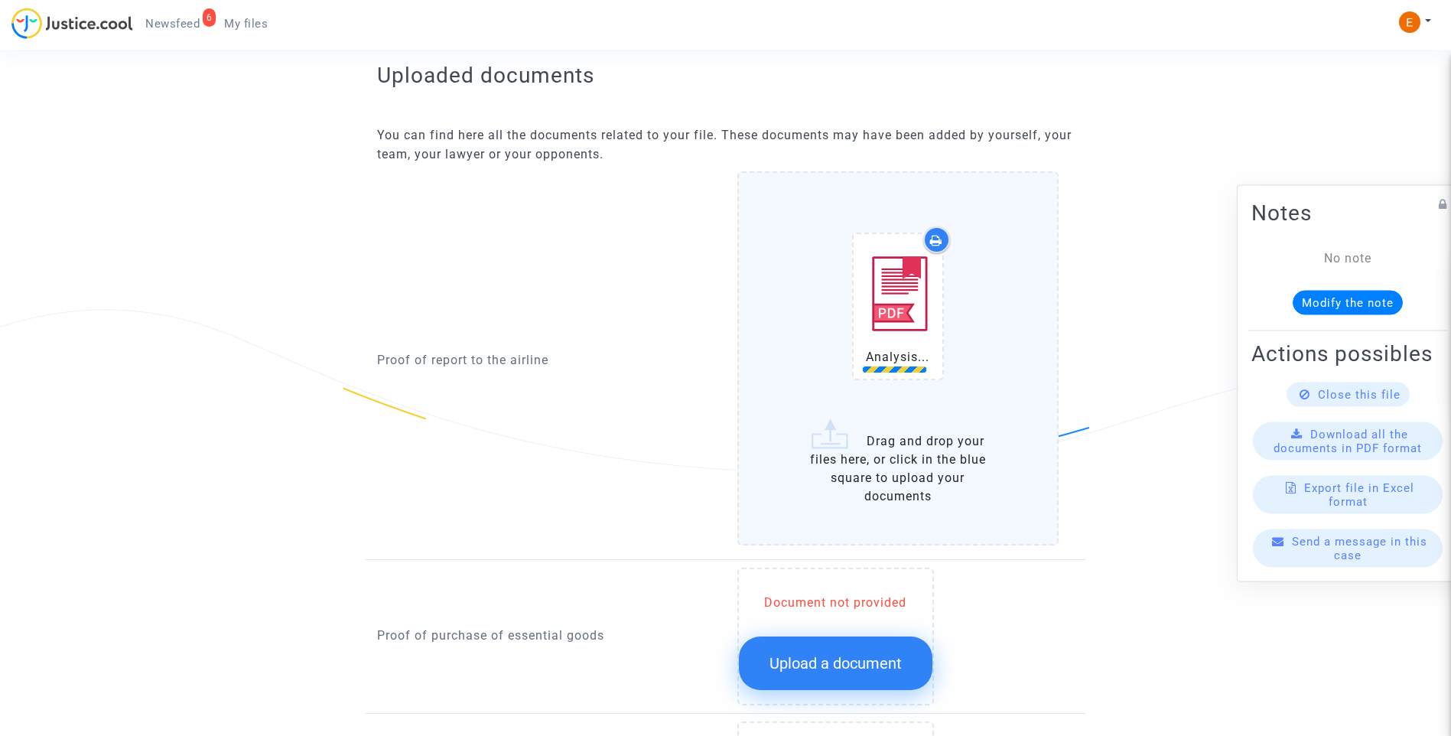
scroll to position [994, 0]
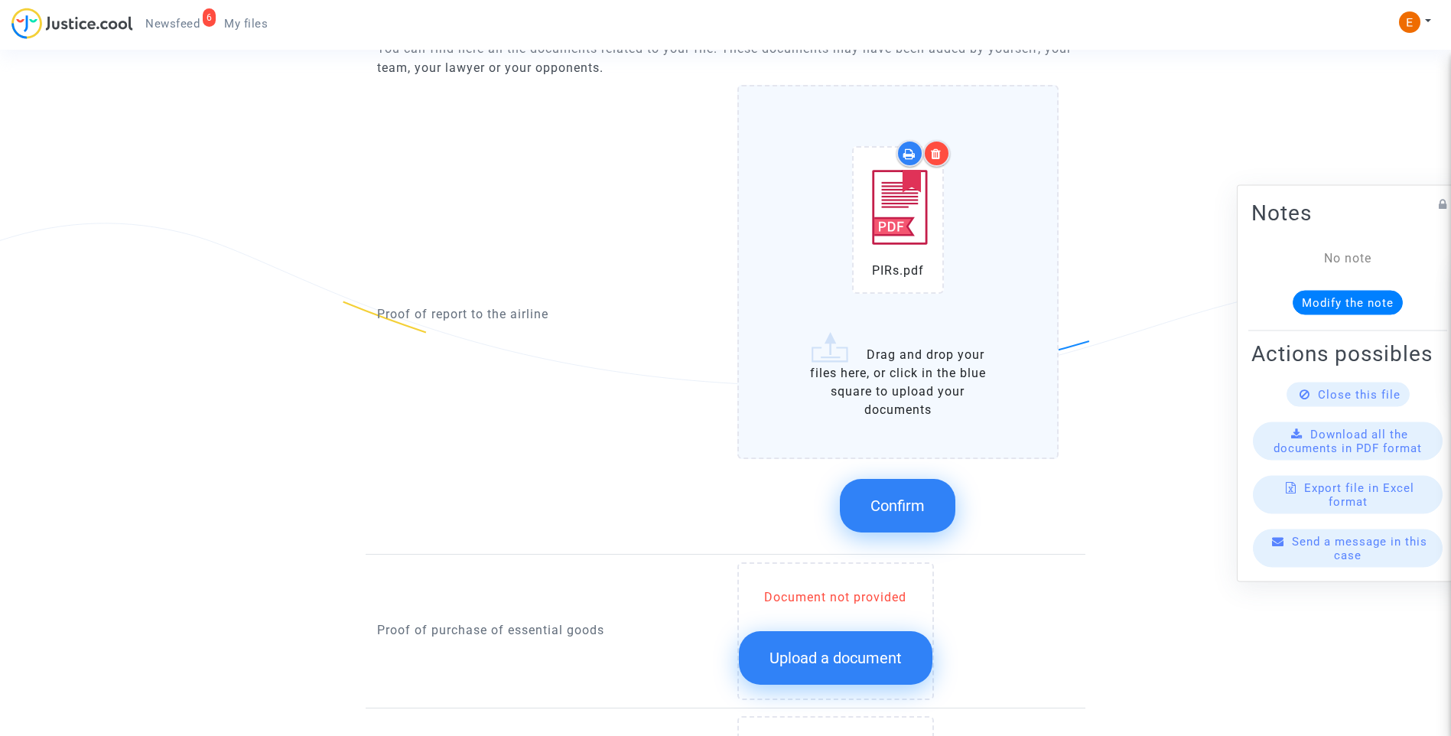
click at [865, 578] on div "Document not provided Upload a document" at bounding box center [835, 631] width 197 height 138
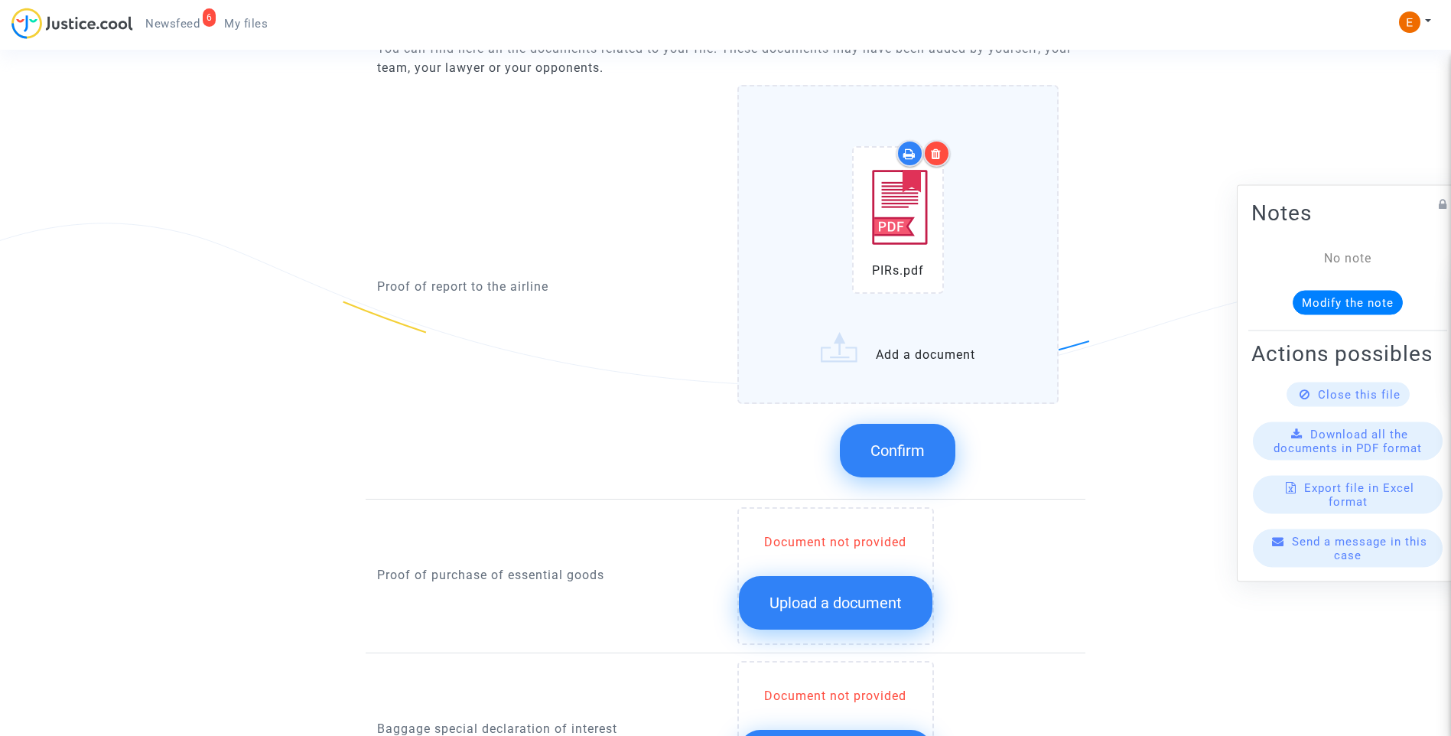
drag, startPoint x: 898, startPoint y: 450, endPoint x: 875, endPoint y: 512, distance: 66.1
click at [898, 450] on span "Confirm" at bounding box center [898, 450] width 54 height 18
click at [861, 595] on span "Upload a document" at bounding box center [836, 603] width 132 height 18
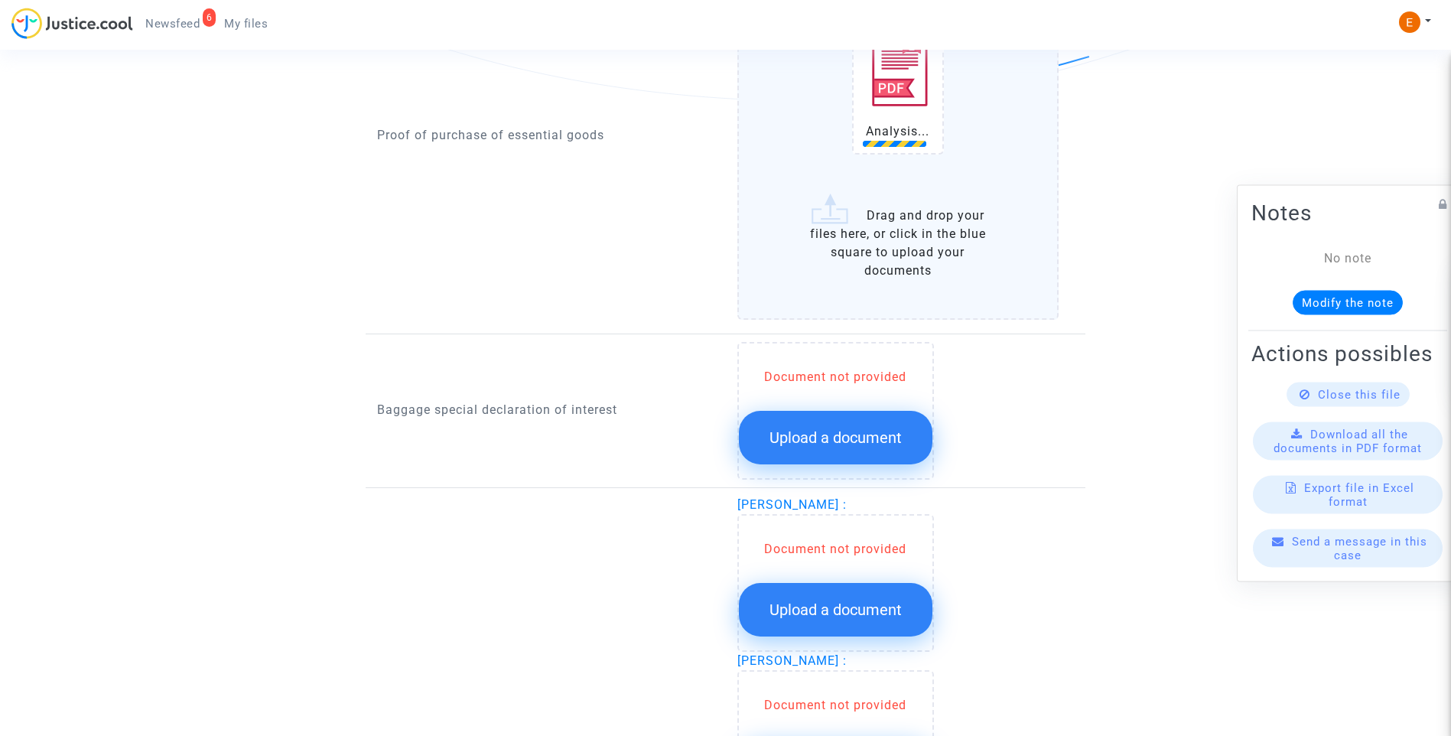
scroll to position [1300, 0]
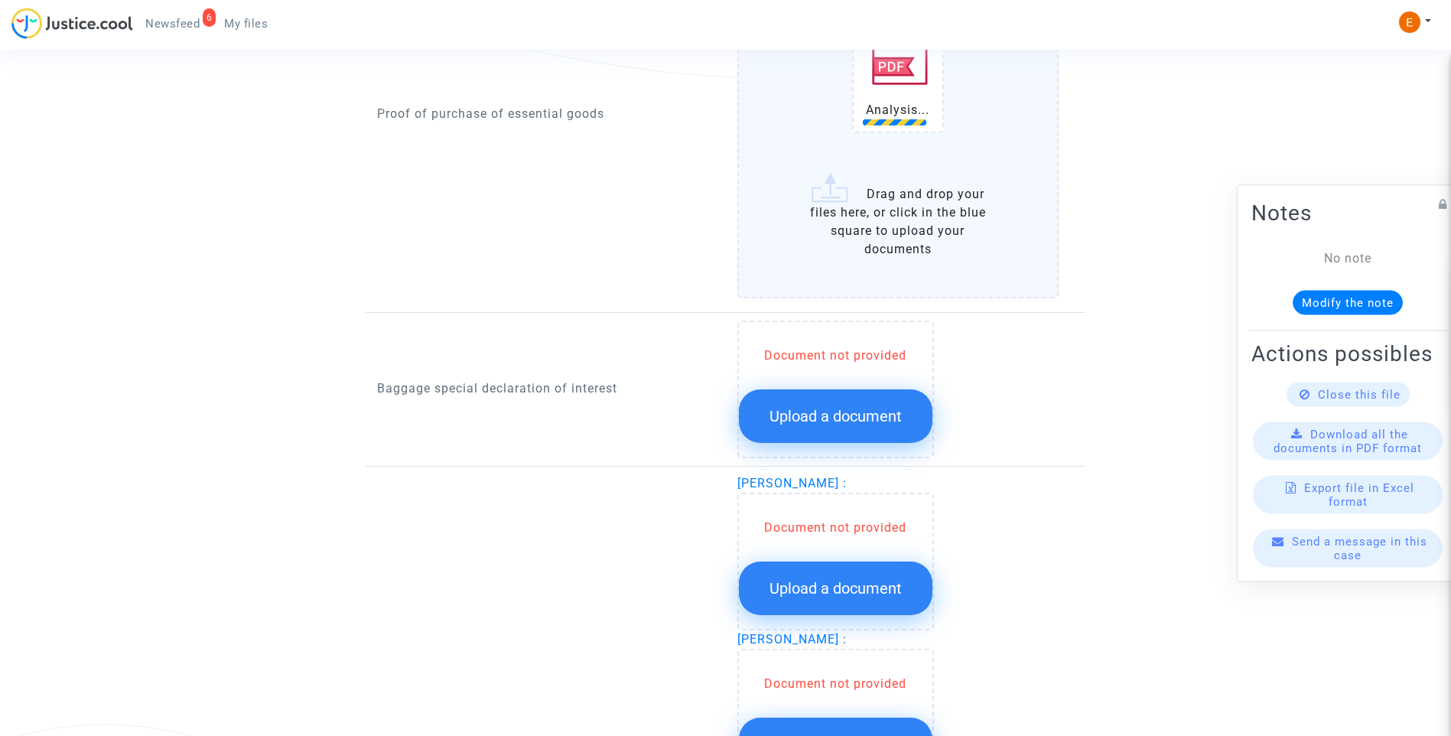
click at [871, 418] on span "Upload a document" at bounding box center [836, 416] width 132 height 18
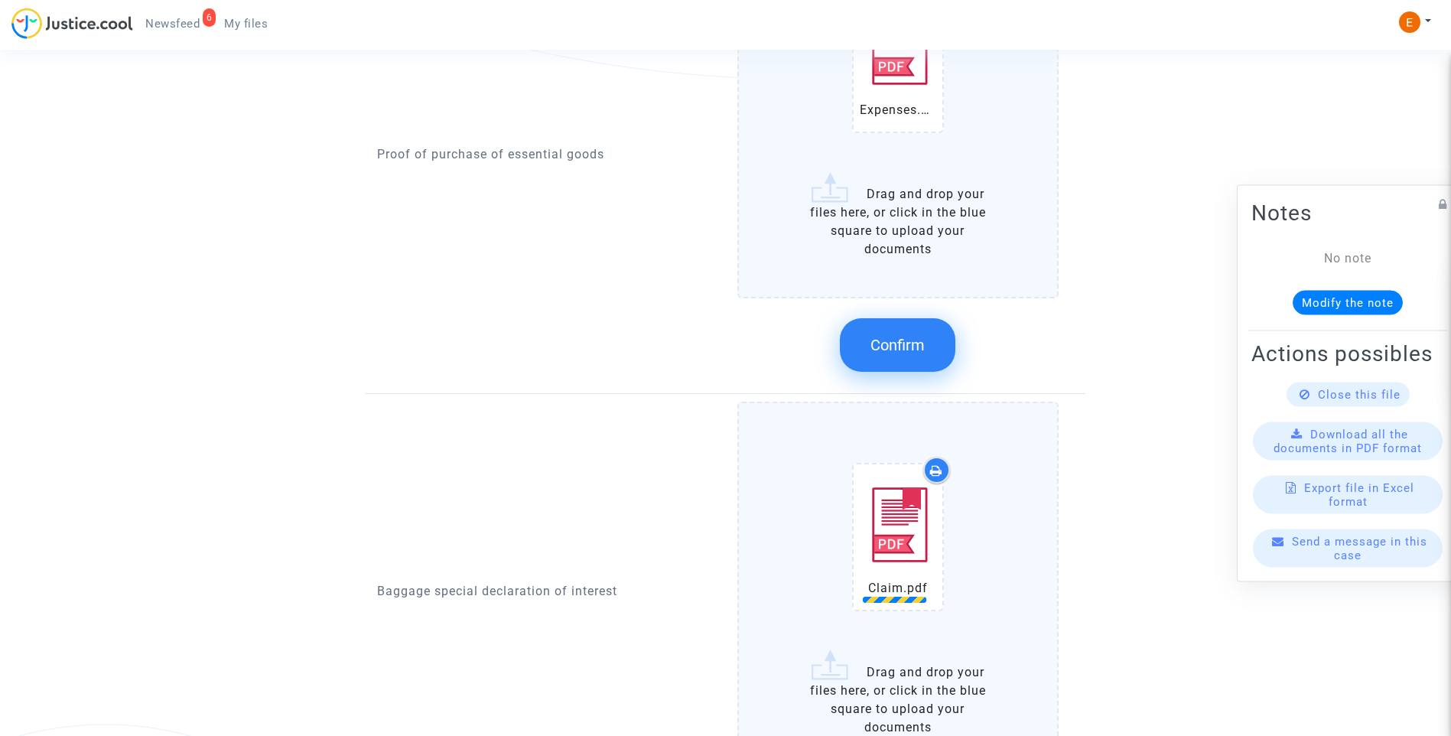
click at [941, 340] on button "Confirm" at bounding box center [898, 345] width 116 height 54
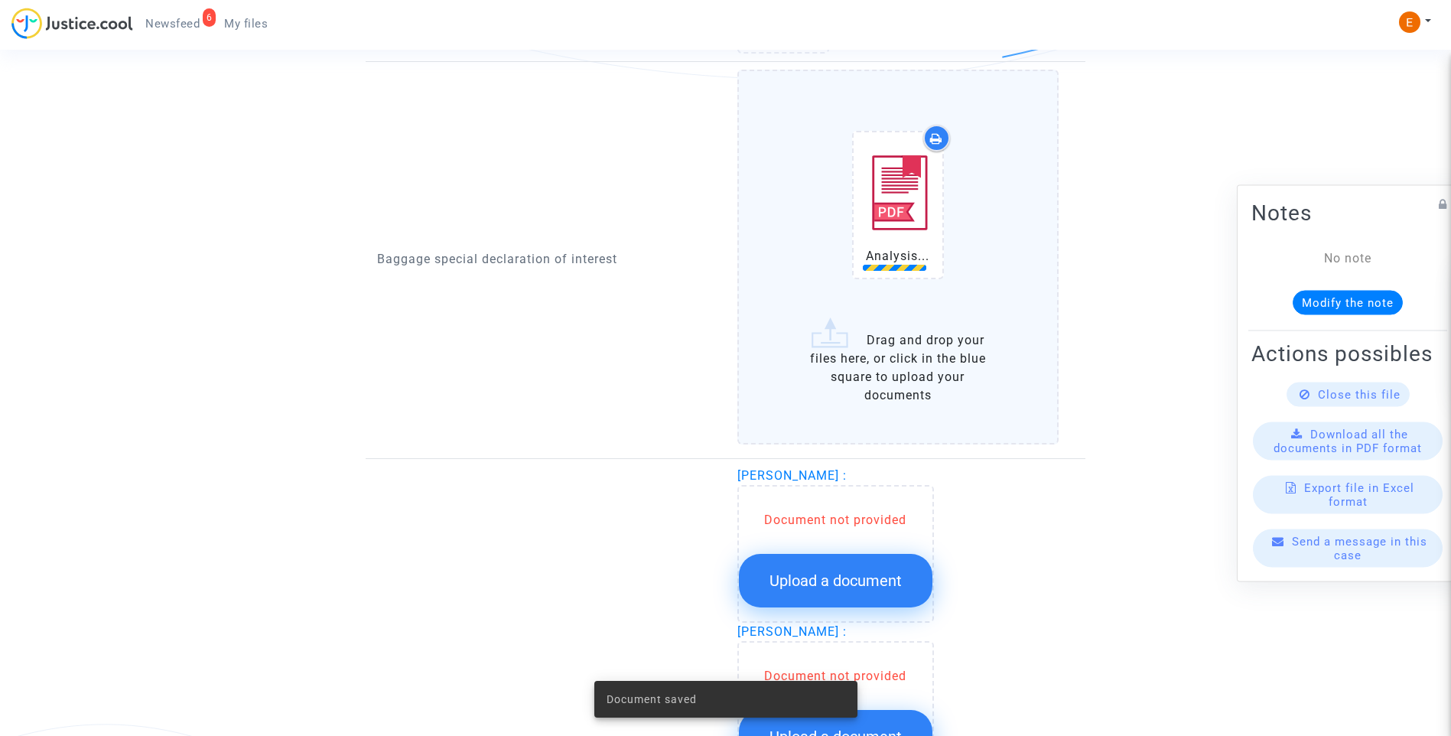
click at [861, 529] on div "Document not provided" at bounding box center [836, 520] width 194 height 18
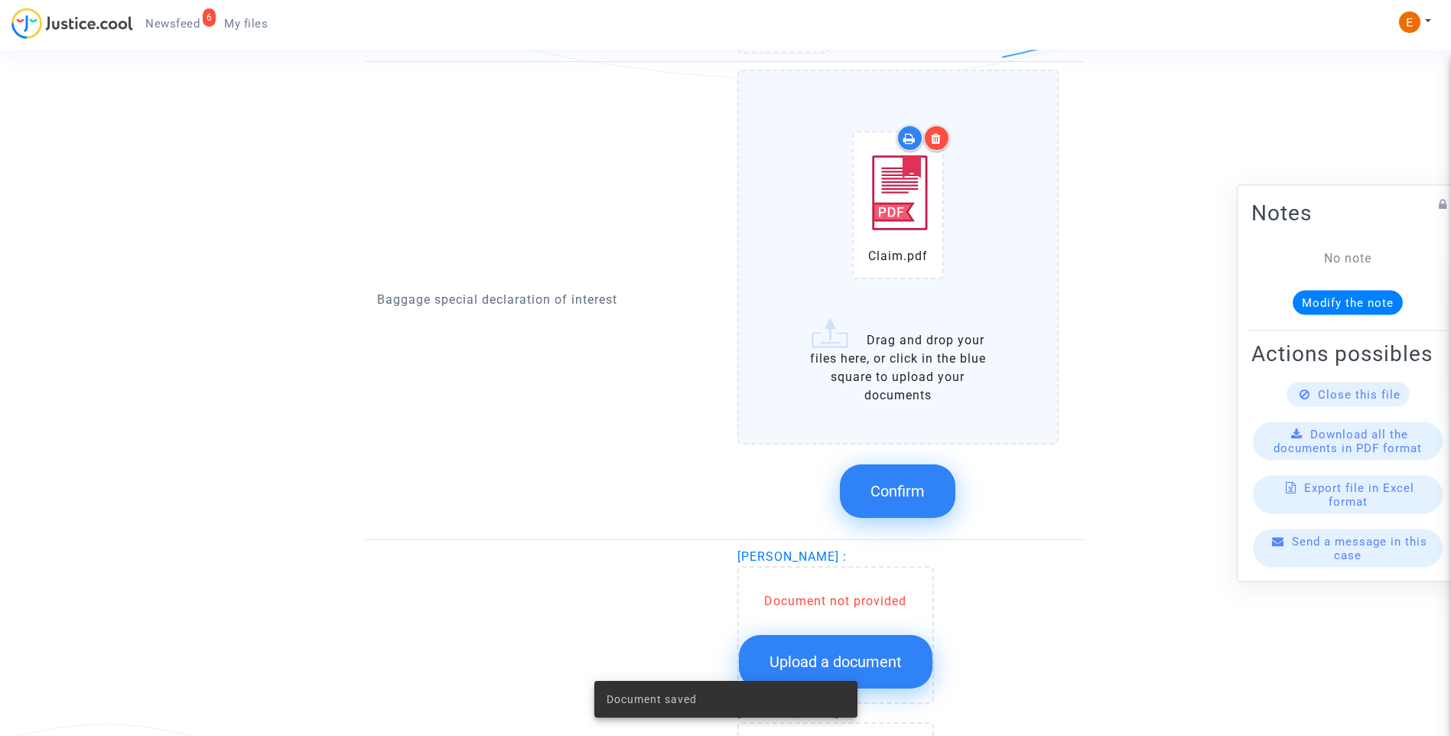
click at [923, 486] on span "Confirm" at bounding box center [898, 491] width 54 height 18
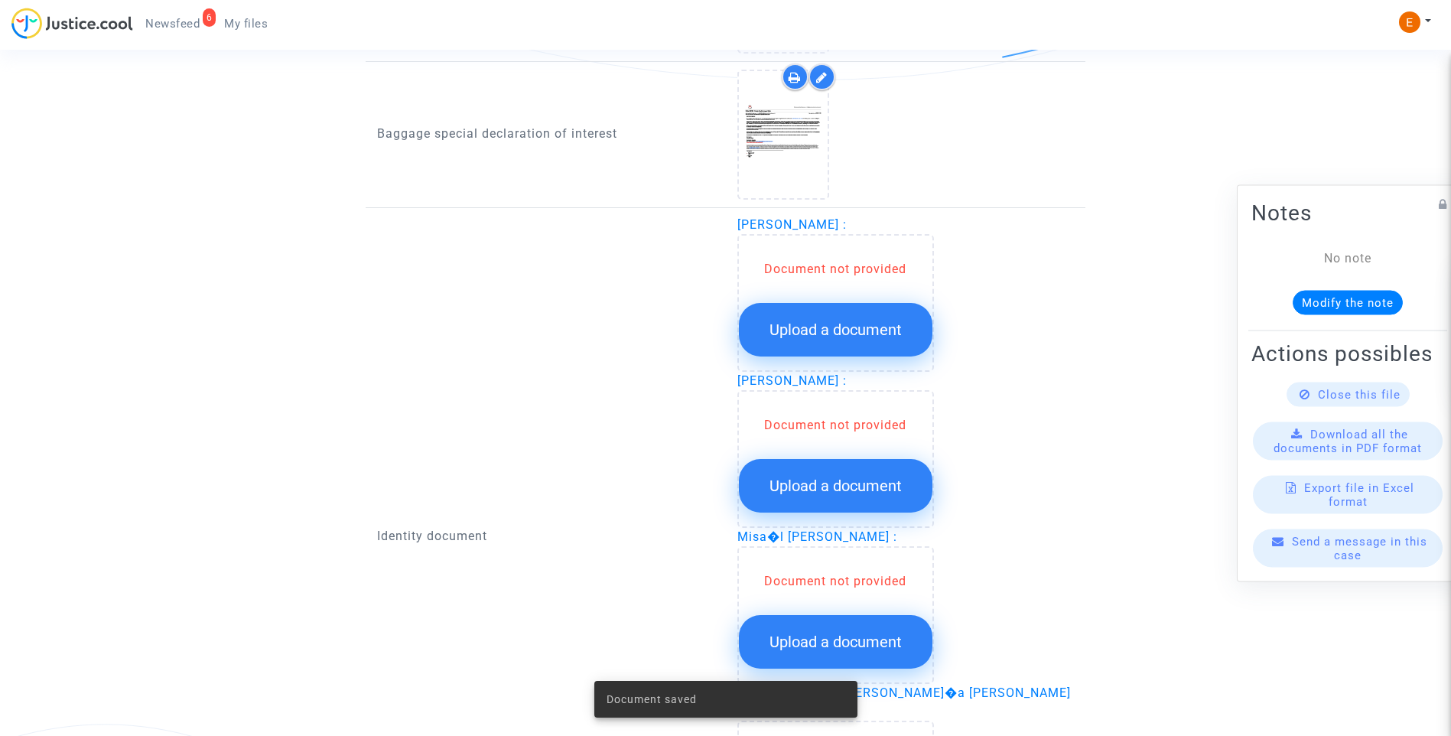
click at [870, 330] on span "Upload a document" at bounding box center [836, 330] width 132 height 18
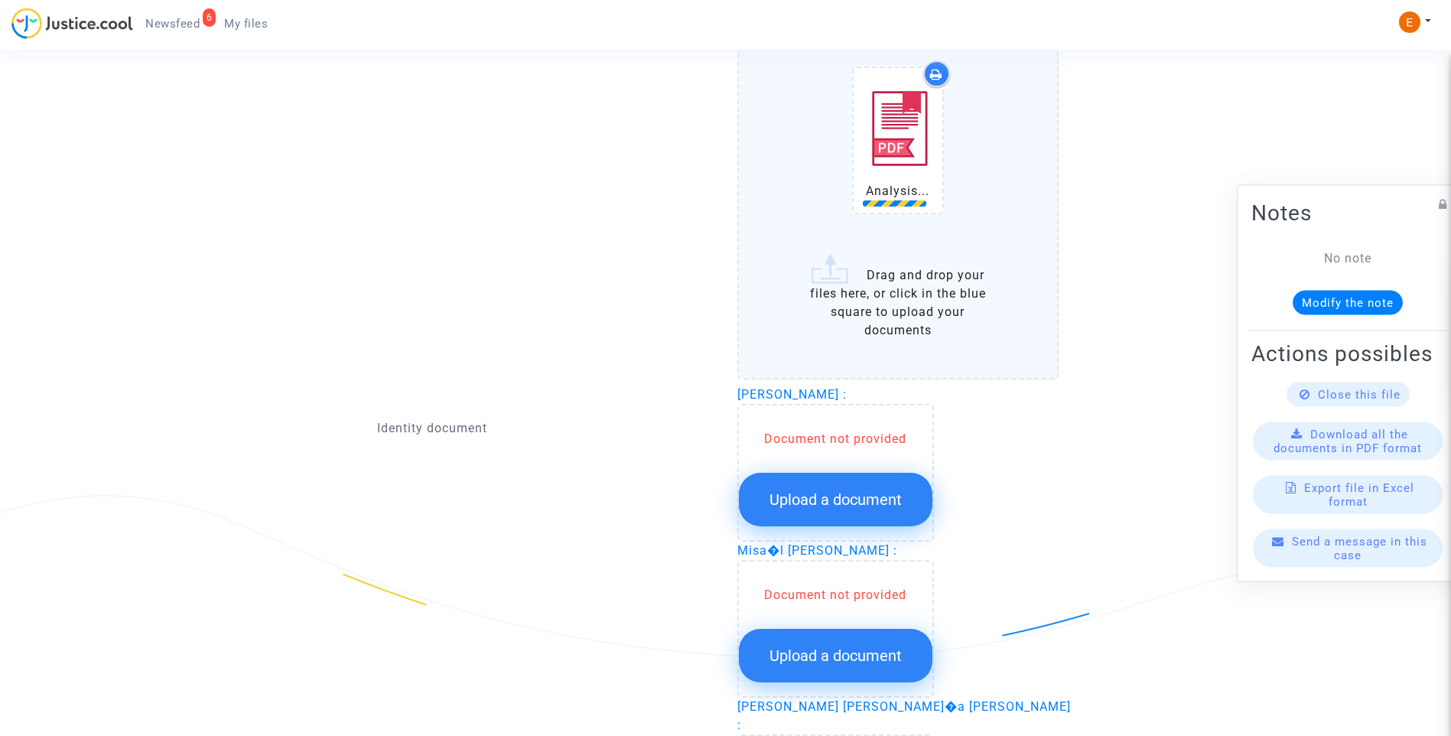
scroll to position [1530, 0]
click at [838, 496] on span "Upload a document" at bounding box center [836, 499] width 132 height 18
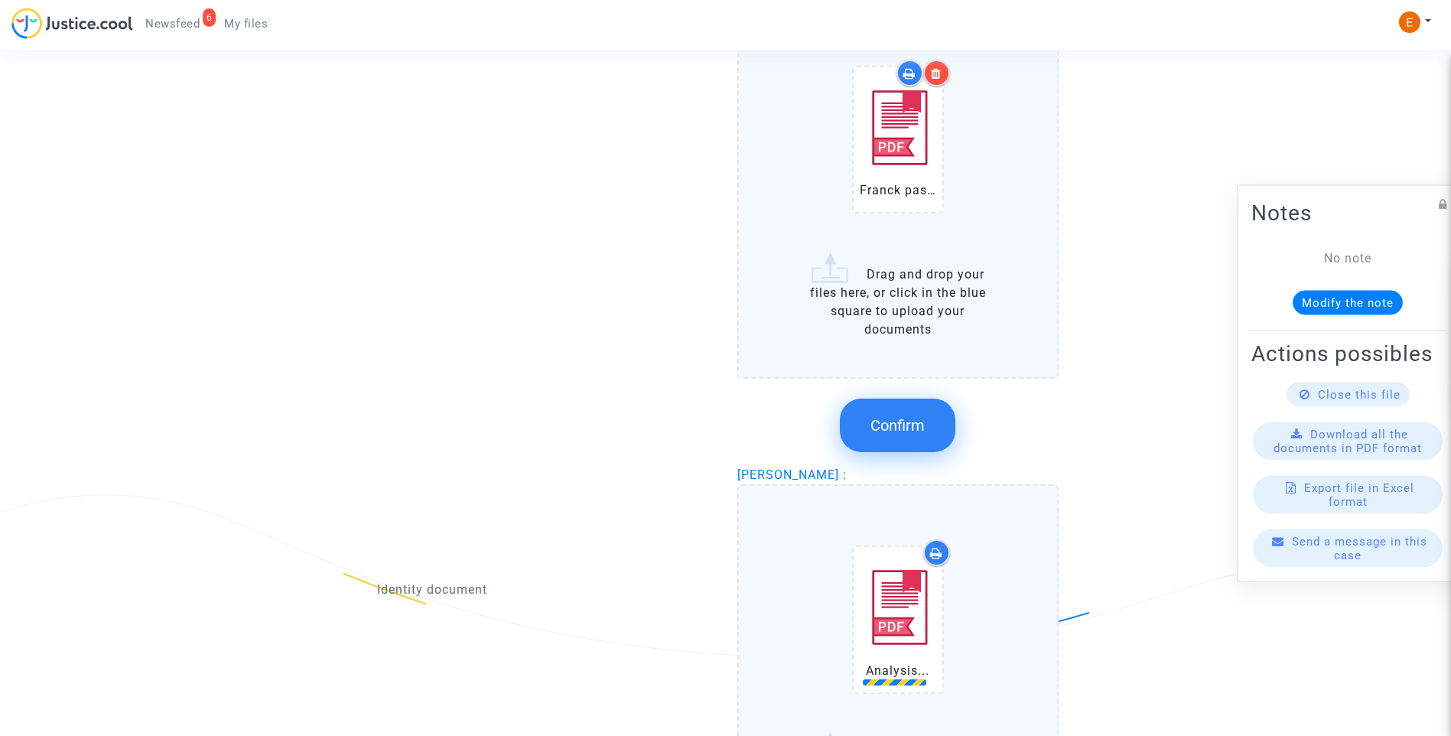
click at [917, 432] on span "Confirm" at bounding box center [898, 425] width 54 height 18
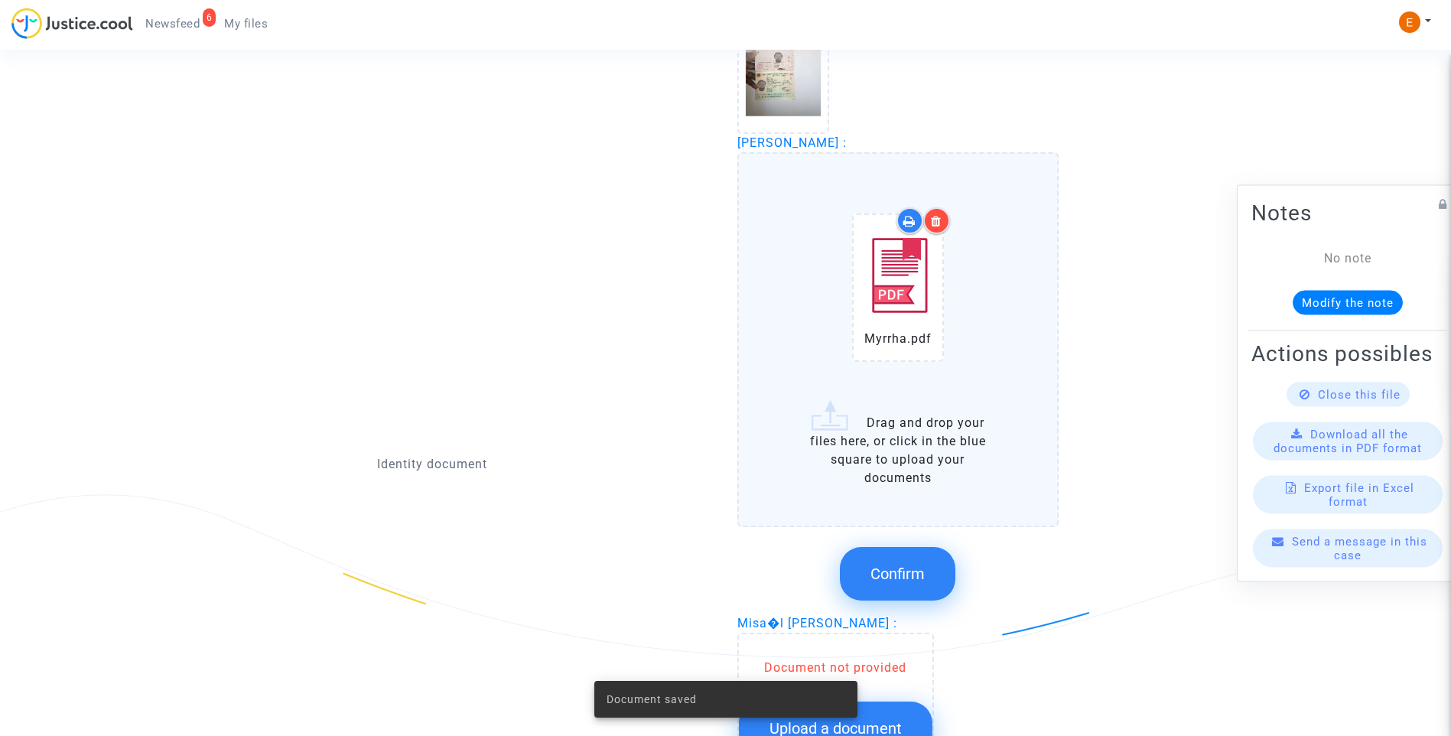
click at [903, 562] on button "Confirm" at bounding box center [898, 574] width 116 height 54
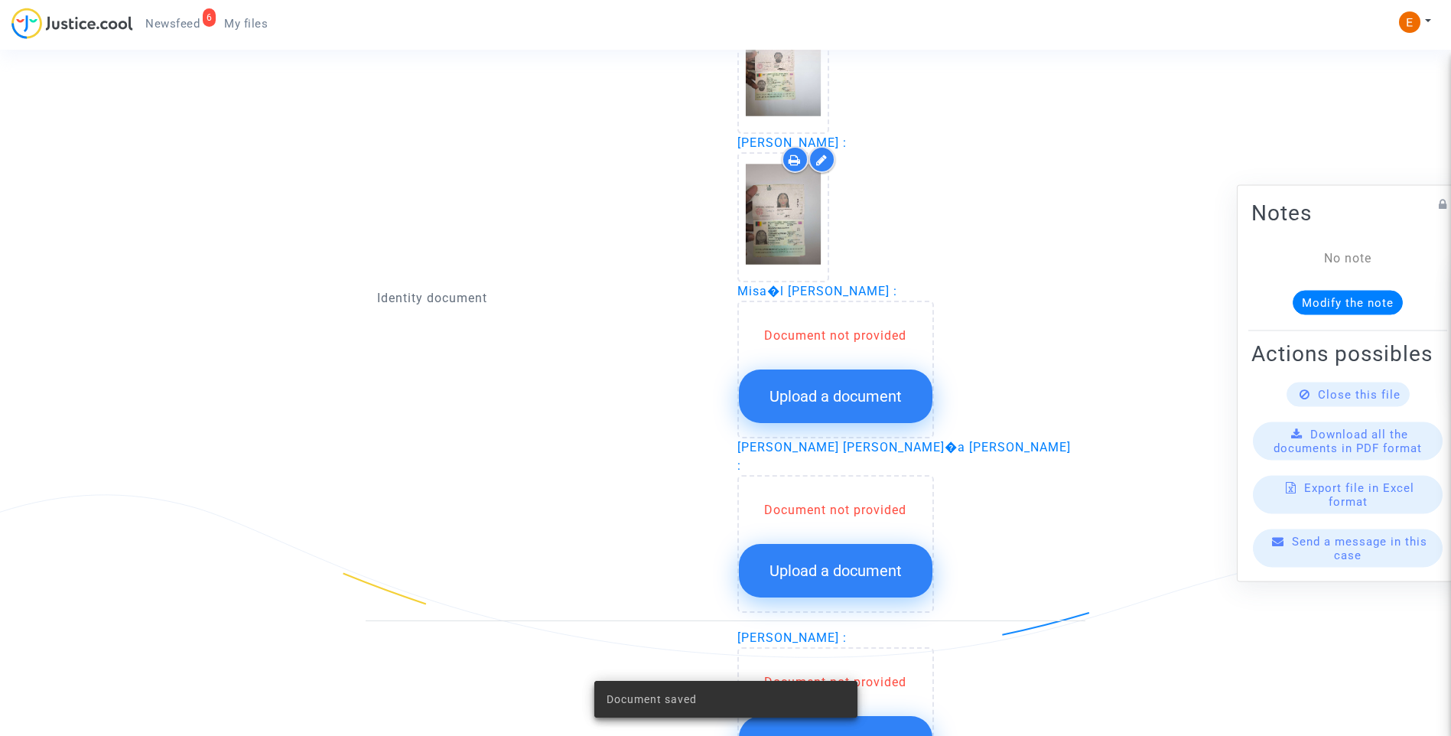
click at [860, 399] on span "Upload a document" at bounding box center [836, 396] width 132 height 18
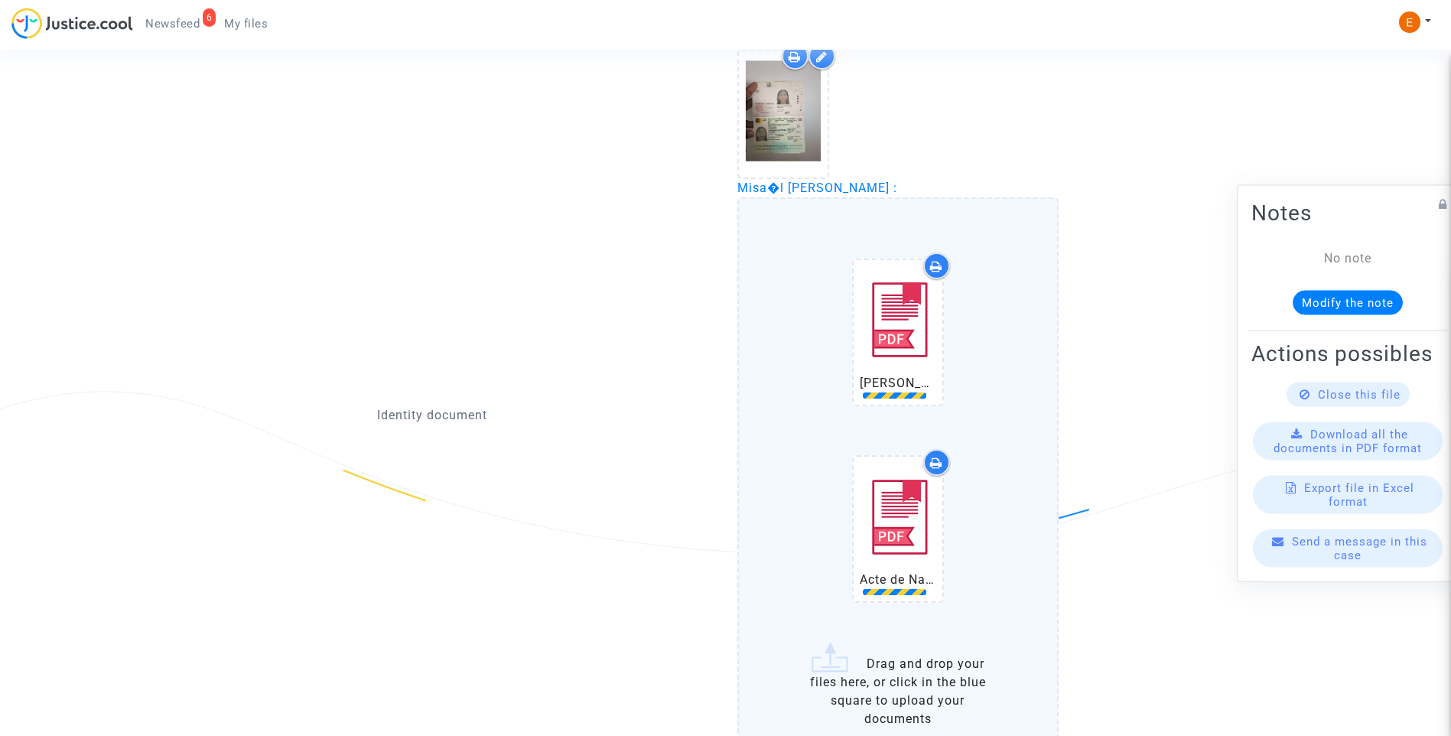
scroll to position [1836, 0]
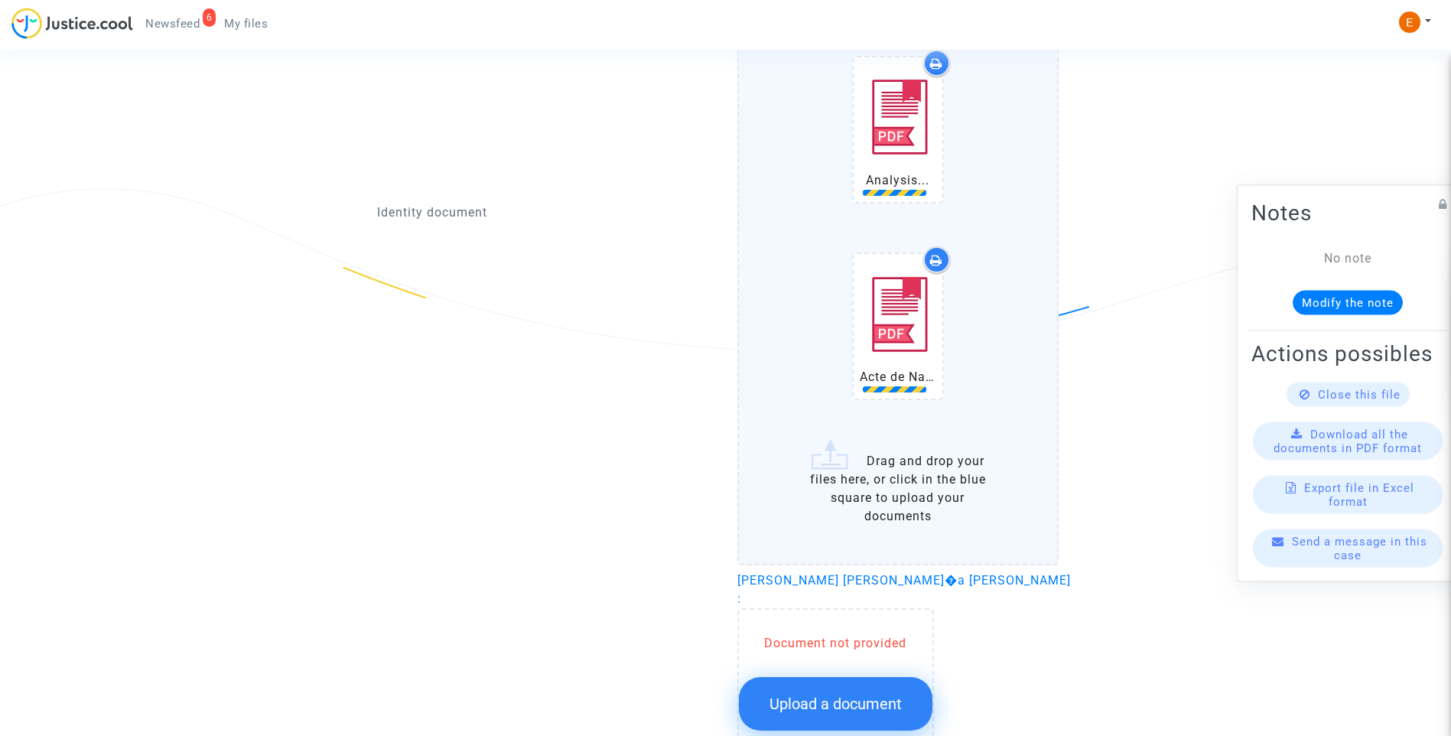
click at [839, 695] on span "Upload a document" at bounding box center [836, 704] width 132 height 18
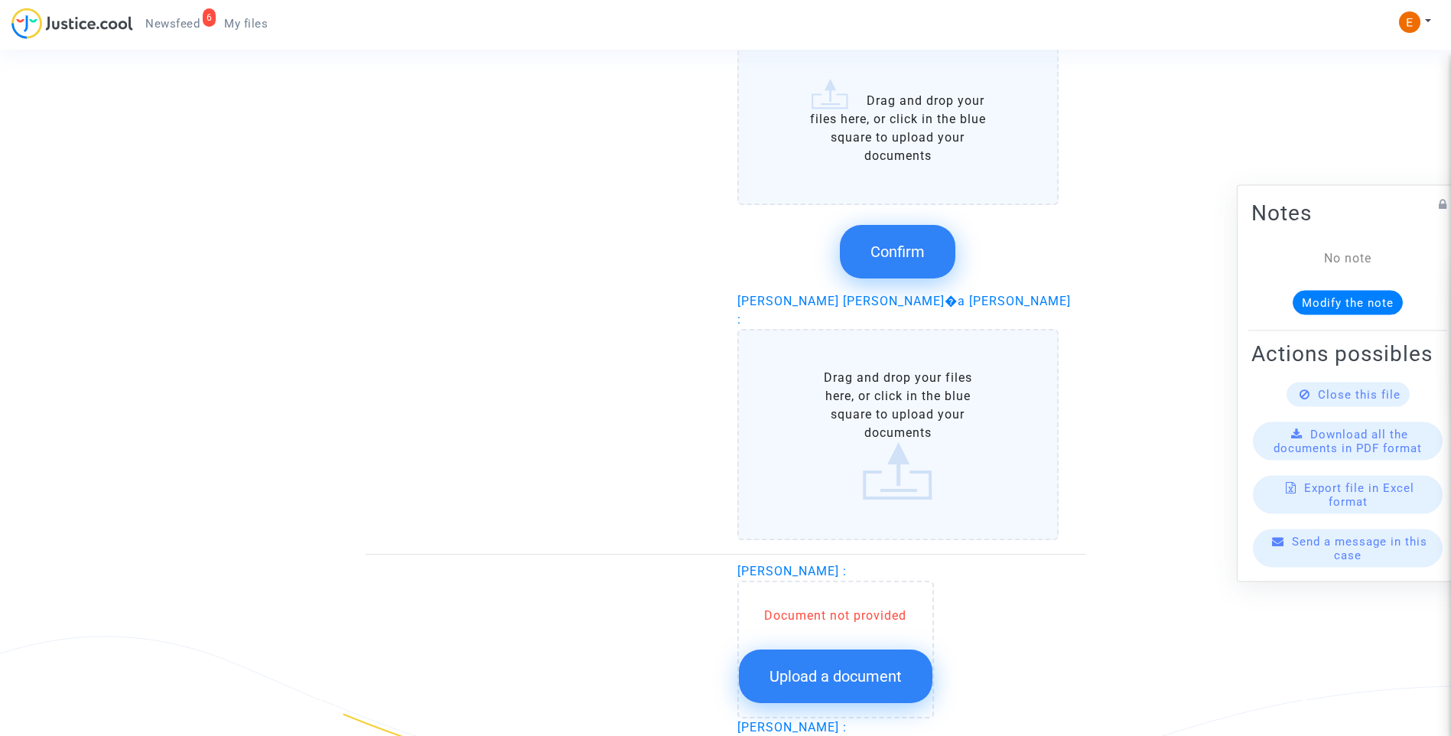
scroll to position [2295, 0]
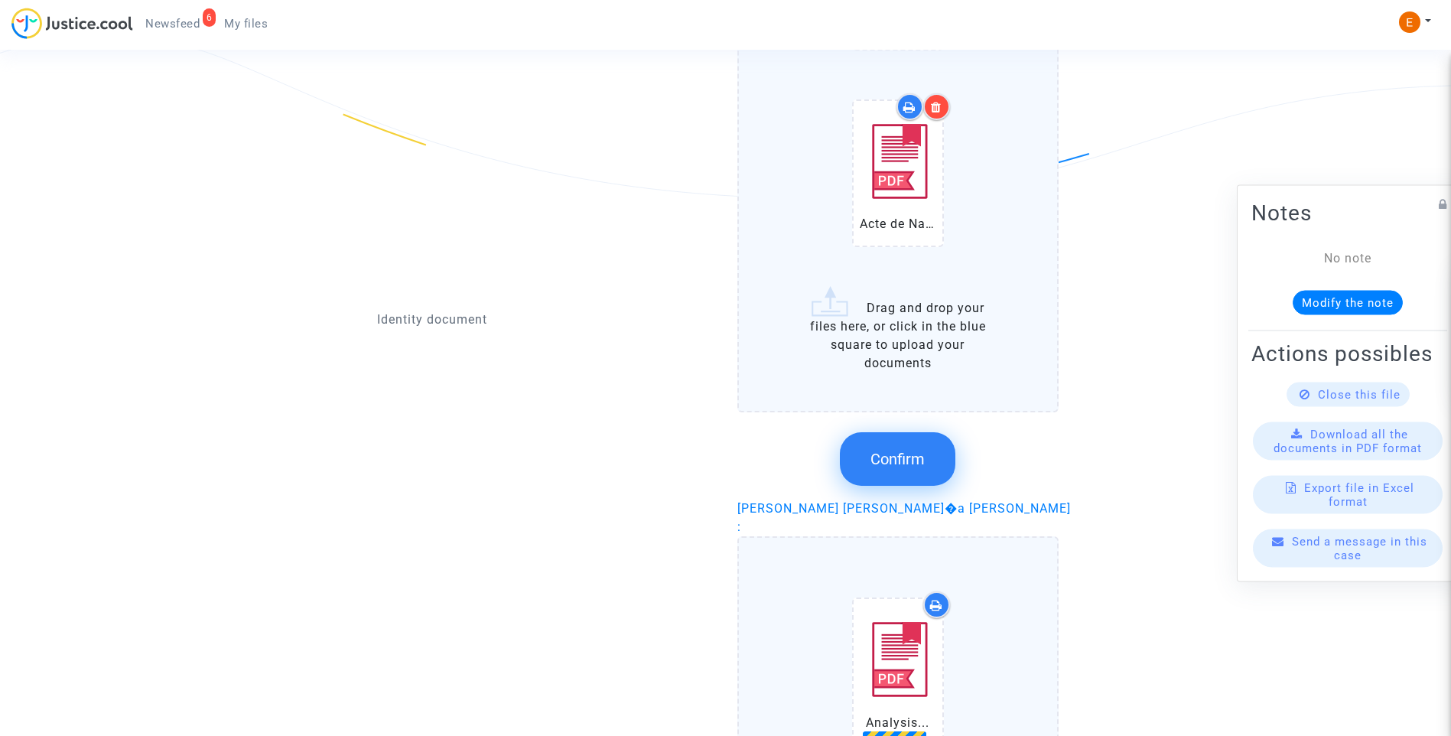
click at [911, 445] on button "Confirm" at bounding box center [898, 459] width 116 height 54
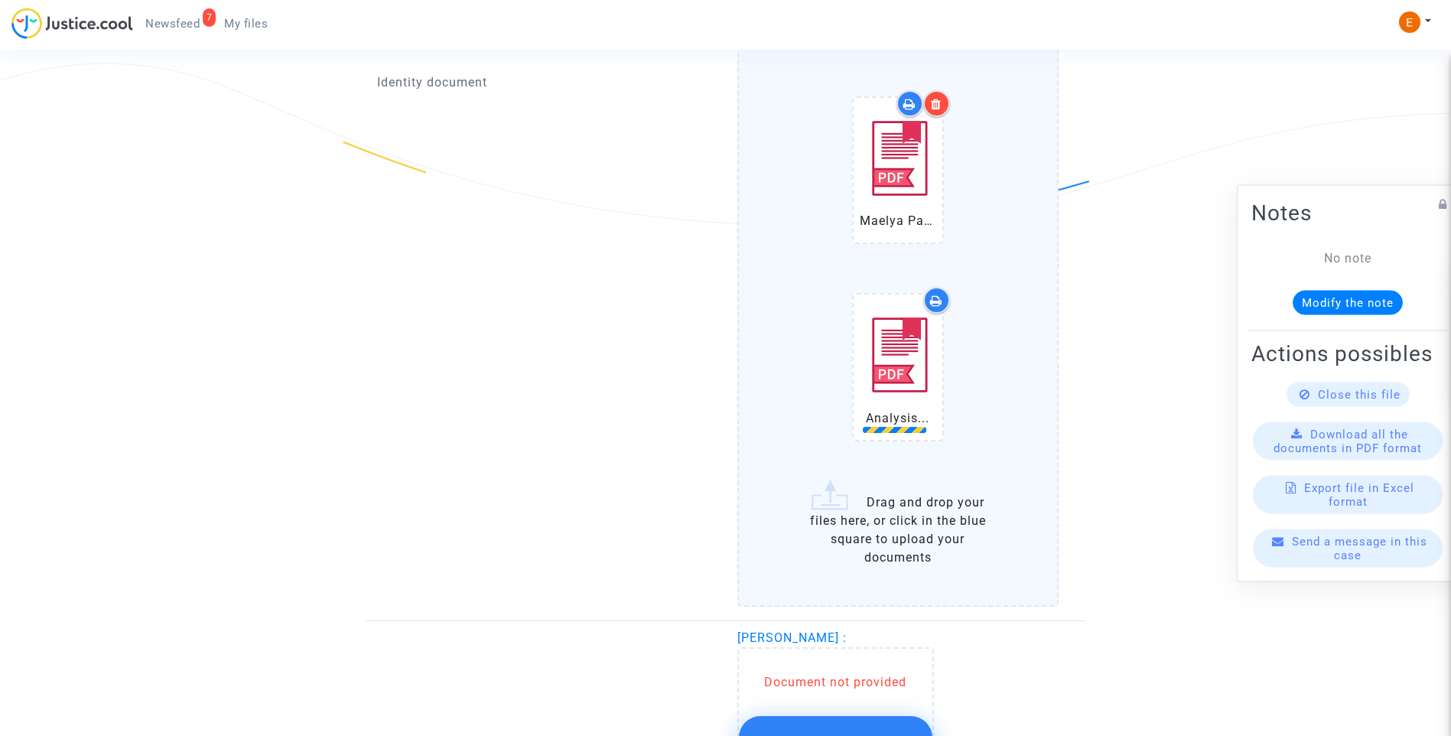
scroll to position [1989, 0]
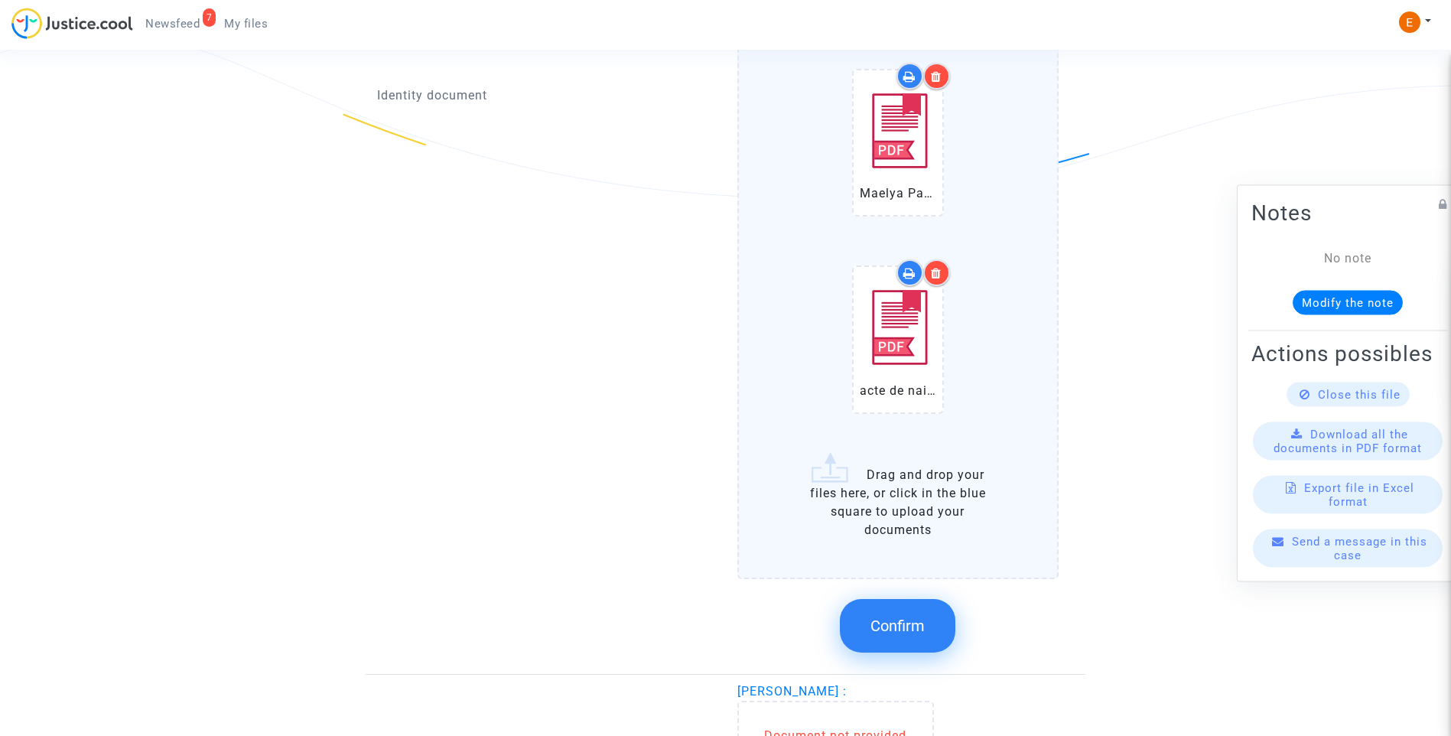
click at [926, 610] on button "Confirm" at bounding box center [898, 626] width 116 height 54
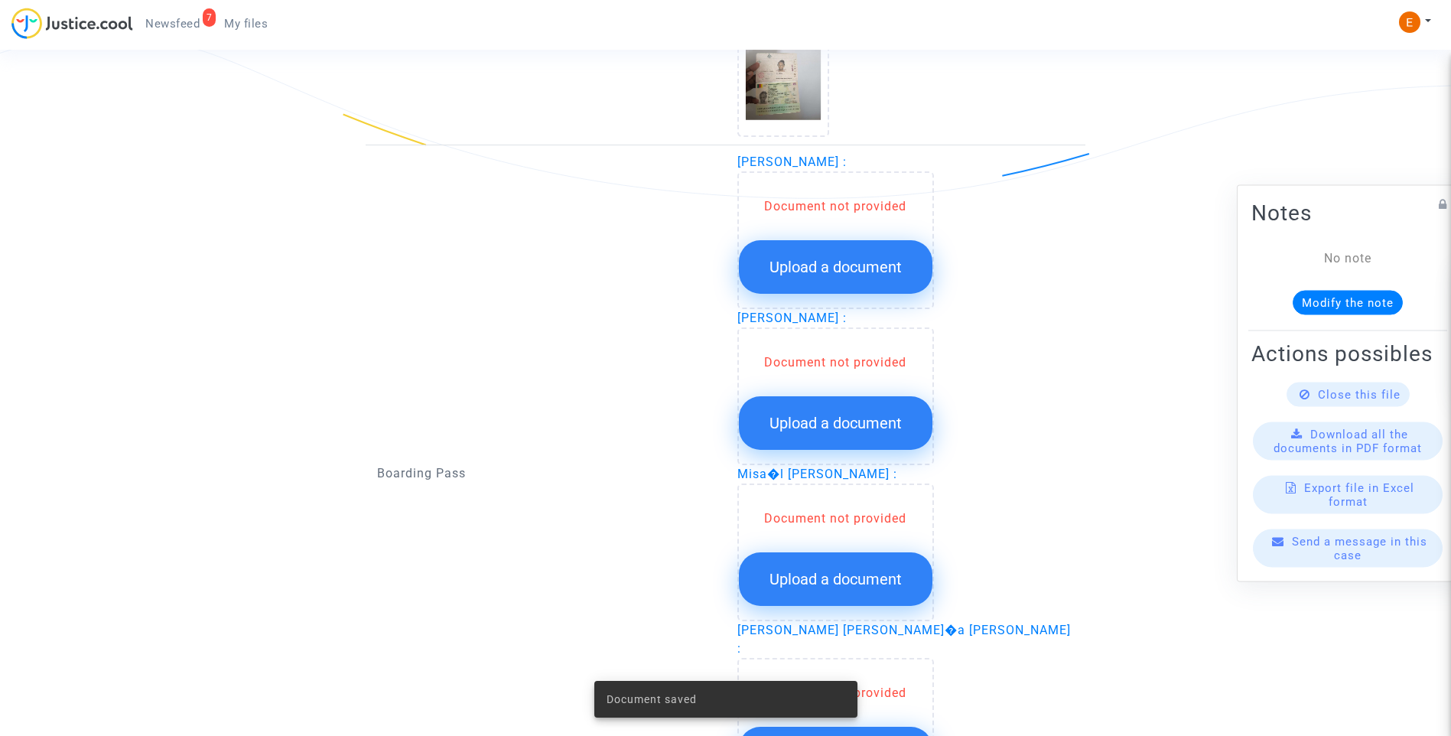
click at [866, 259] on button "Upload a document" at bounding box center [836, 267] width 194 height 54
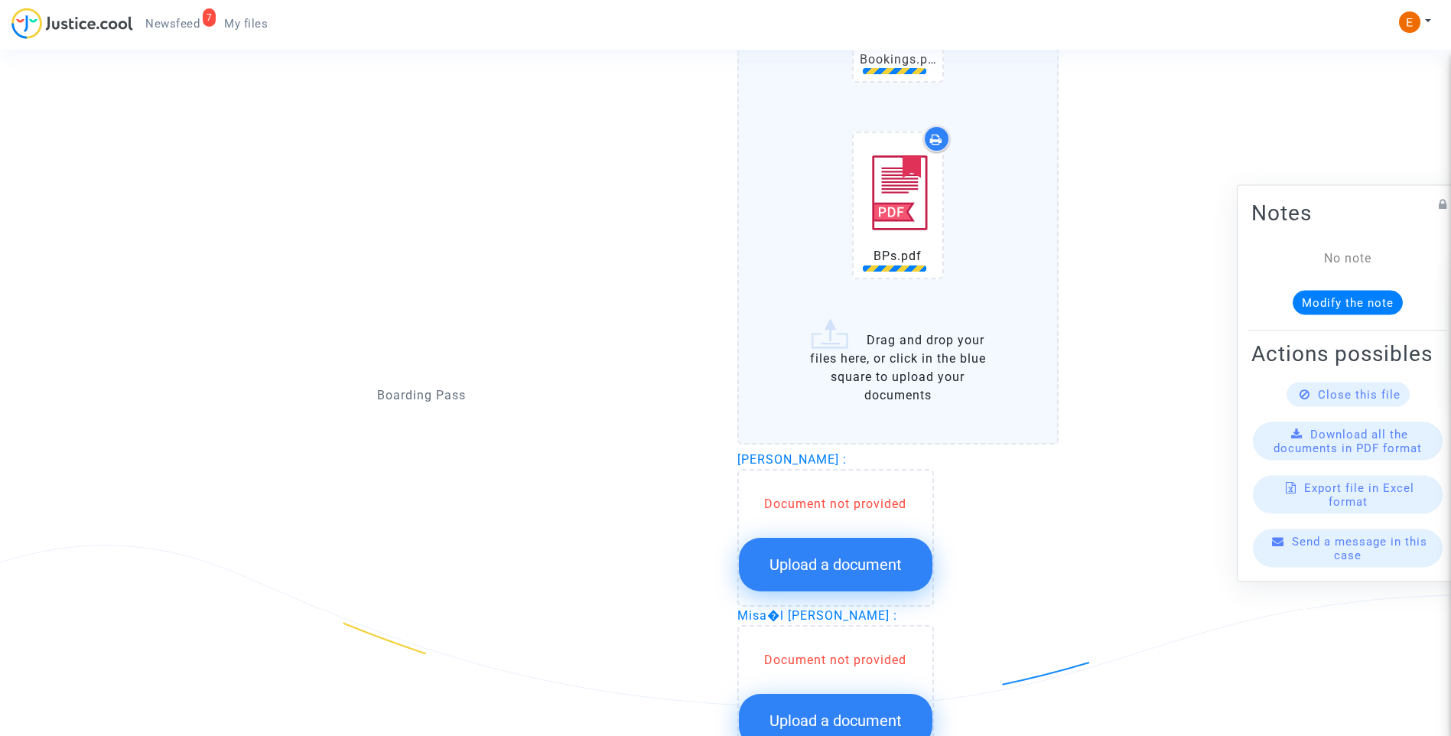
scroll to position [2295, 0]
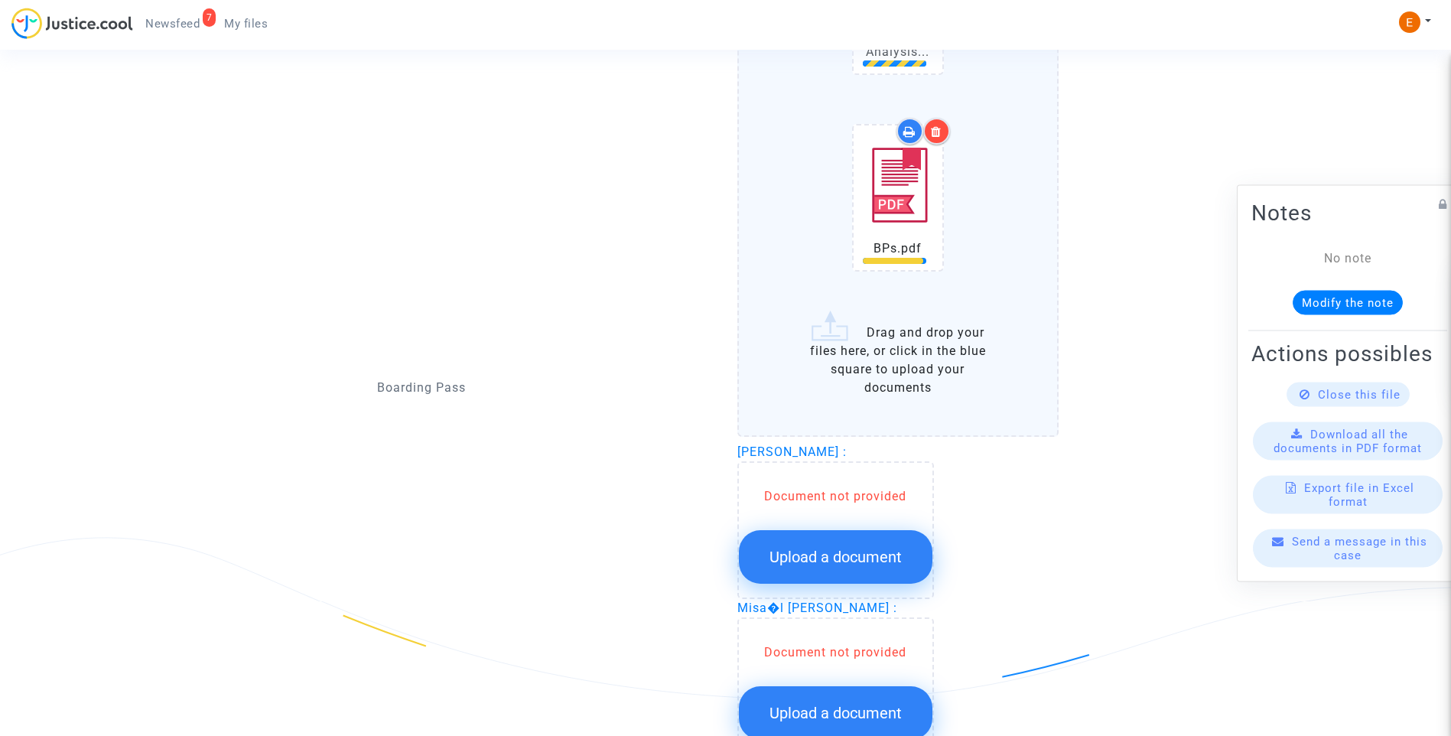
drag, startPoint x: 864, startPoint y: 536, endPoint x: 1434, endPoint y: 410, distance: 583.7
click at [866, 548] on span "Upload a document" at bounding box center [836, 557] width 132 height 18
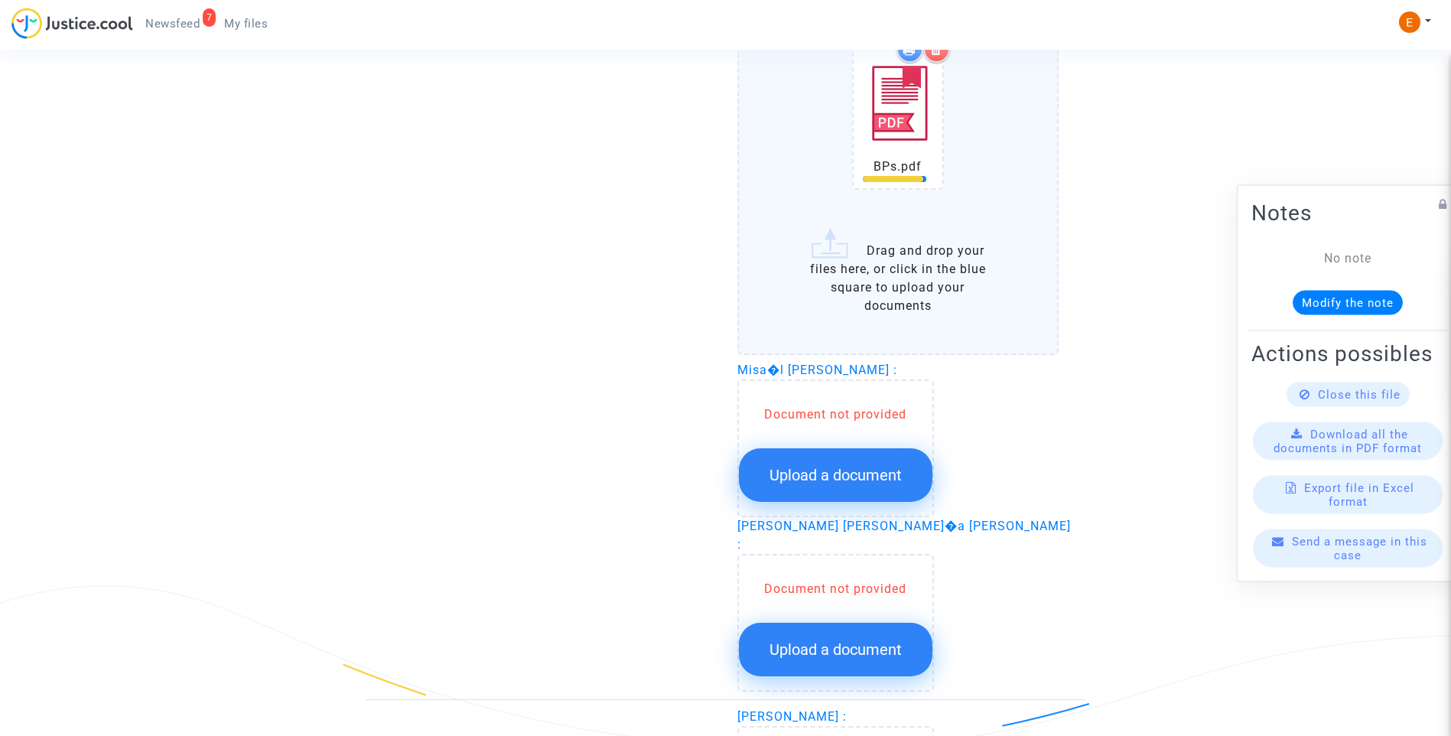
scroll to position [3060, 0]
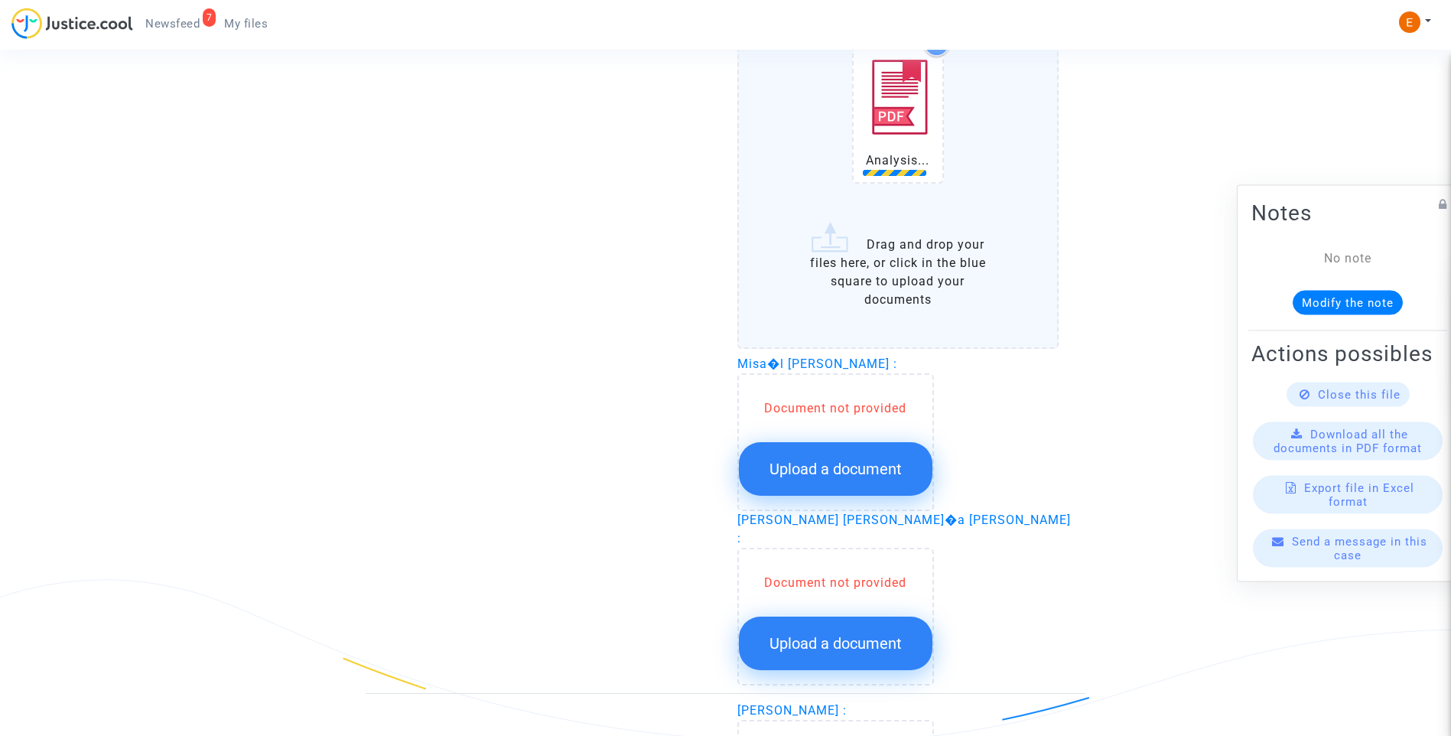
drag, startPoint x: 865, startPoint y: 456, endPoint x: 1271, endPoint y: 356, distance: 417.5
click at [865, 460] on span "Upload a document" at bounding box center [836, 469] width 132 height 18
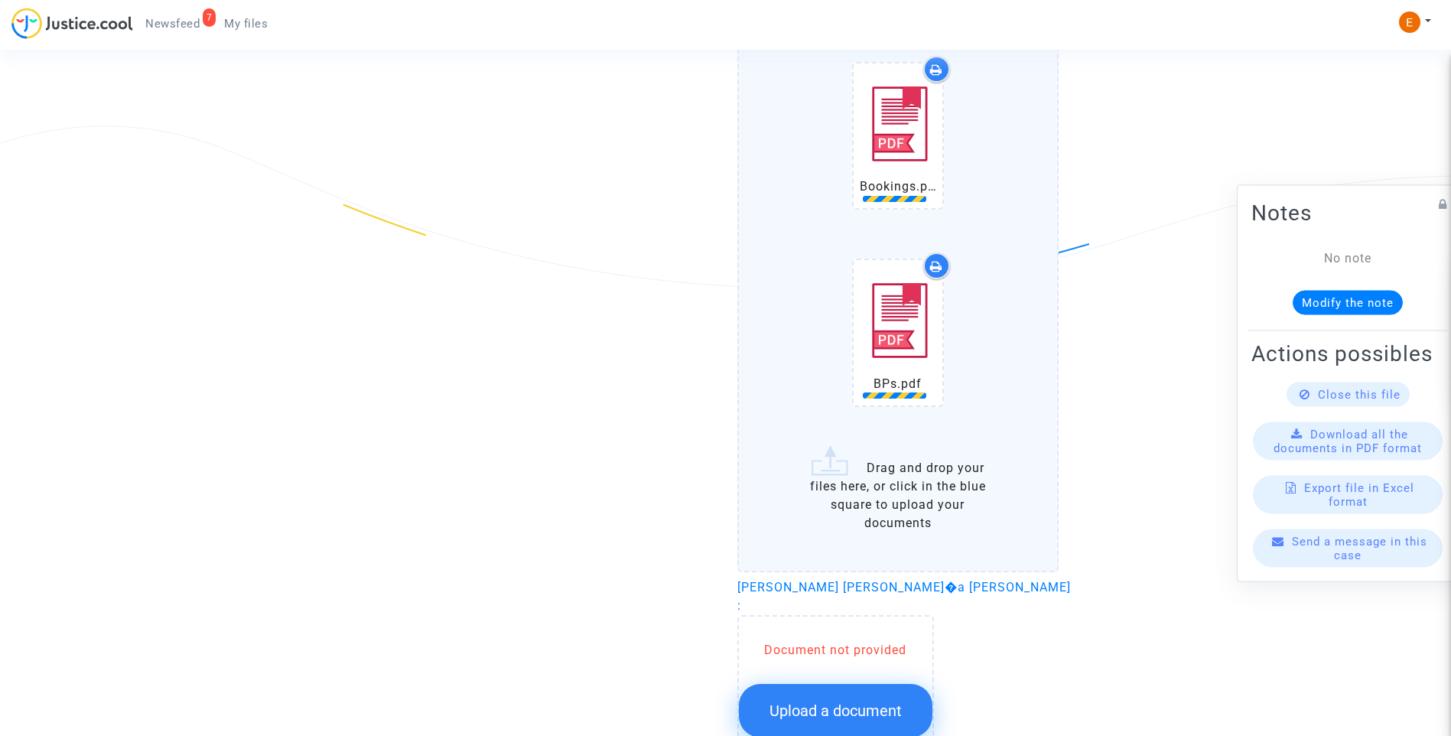
scroll to position [3519, 0]
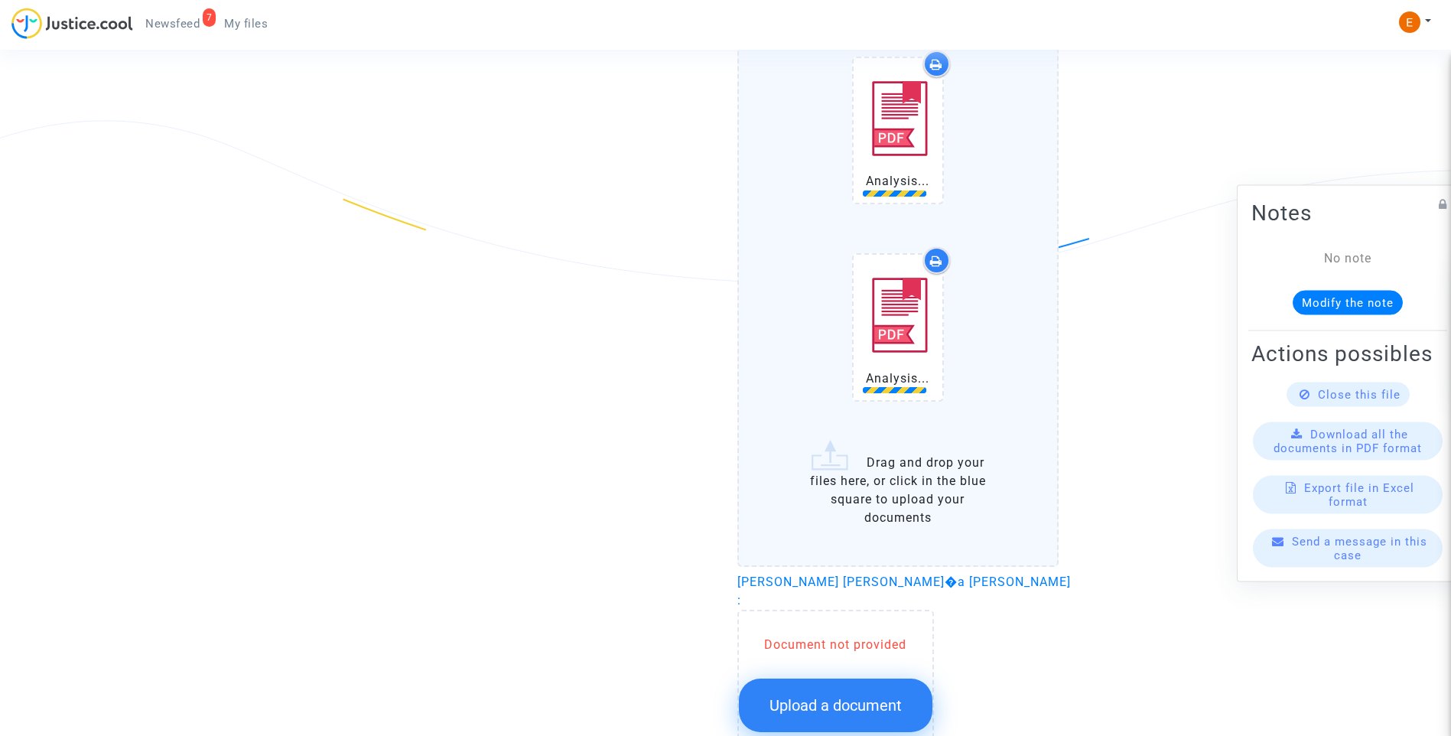
click at [896, 696] on span "Upload a document" at bounding box center [836, 705] width 132 height 18
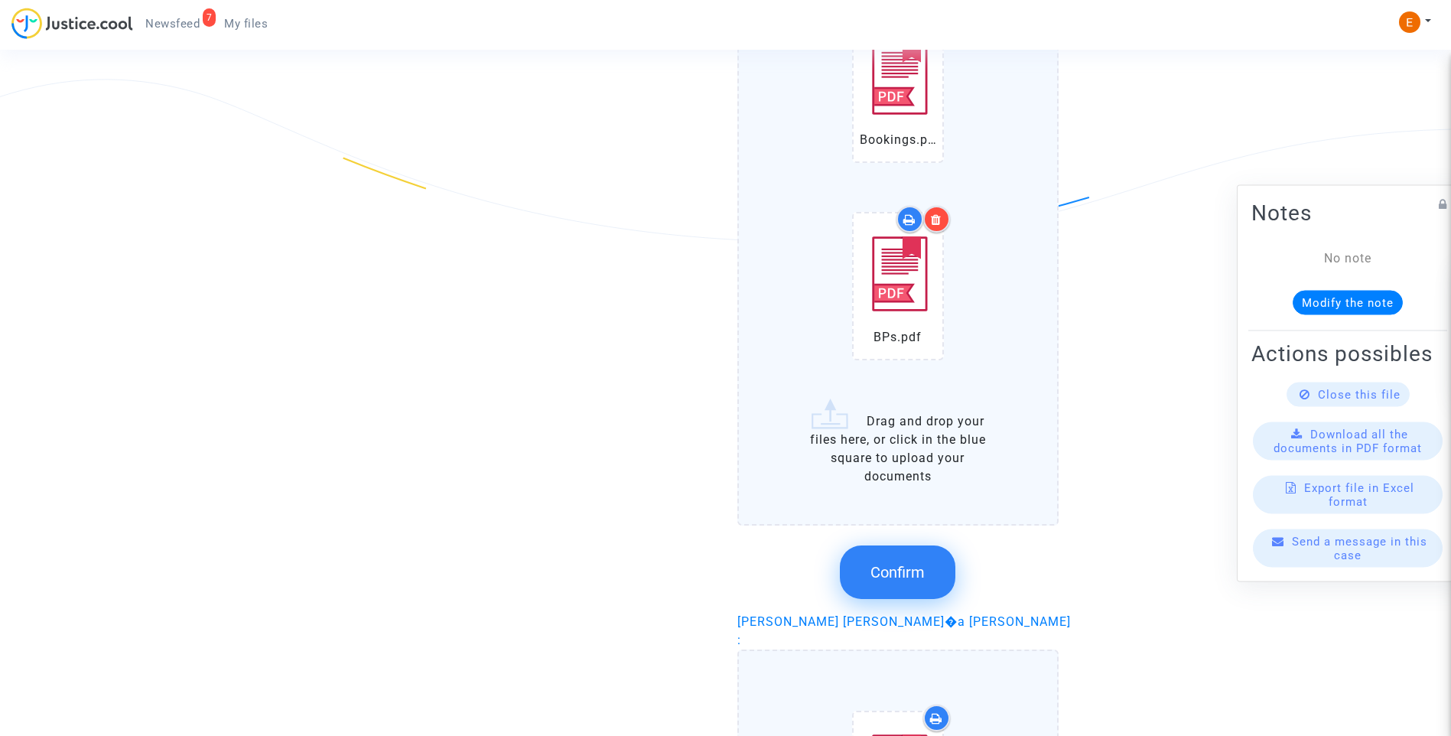
click at [923, 576] on button "Confirm" at bounding box center [898, 572] width 116 height 54
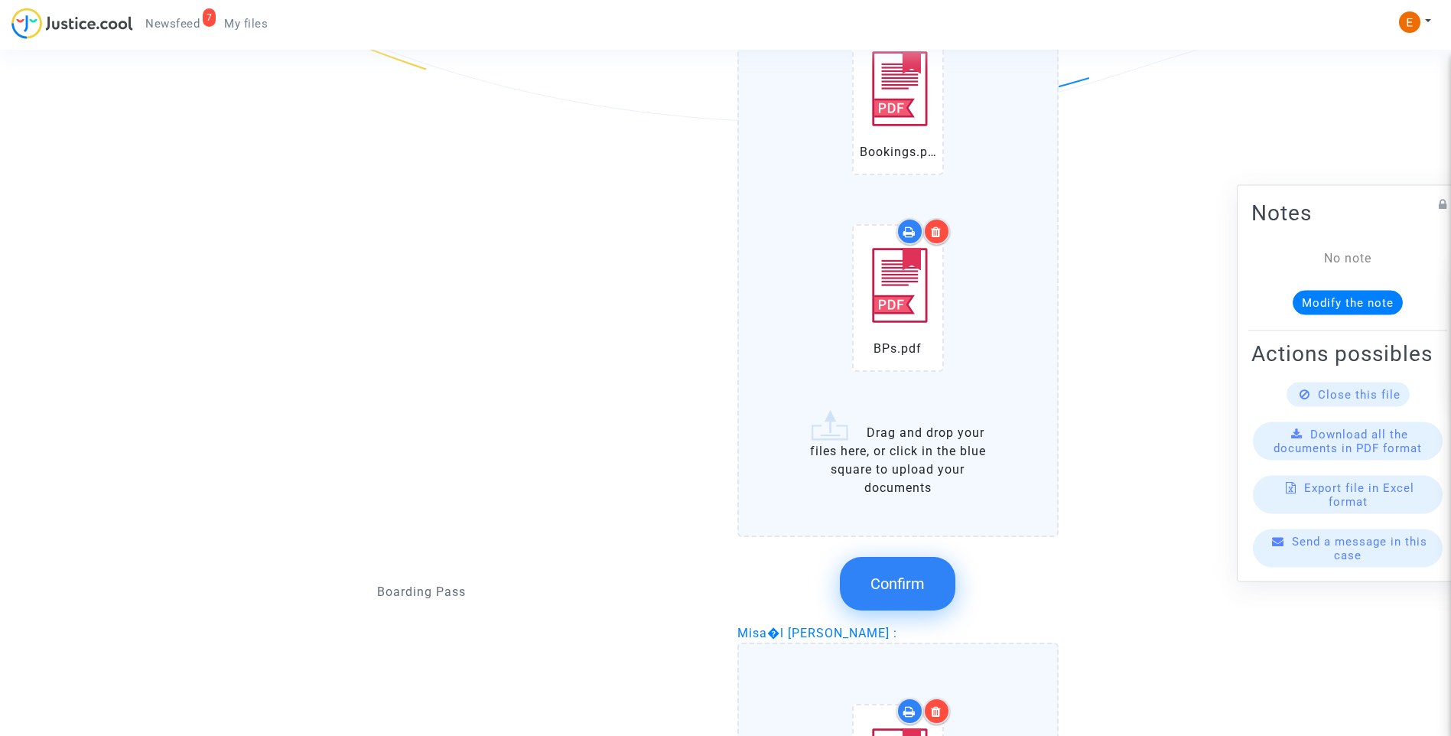
click at [913, 574] on span "Confirm" at bounding box center [898, 583] width 54 height 18
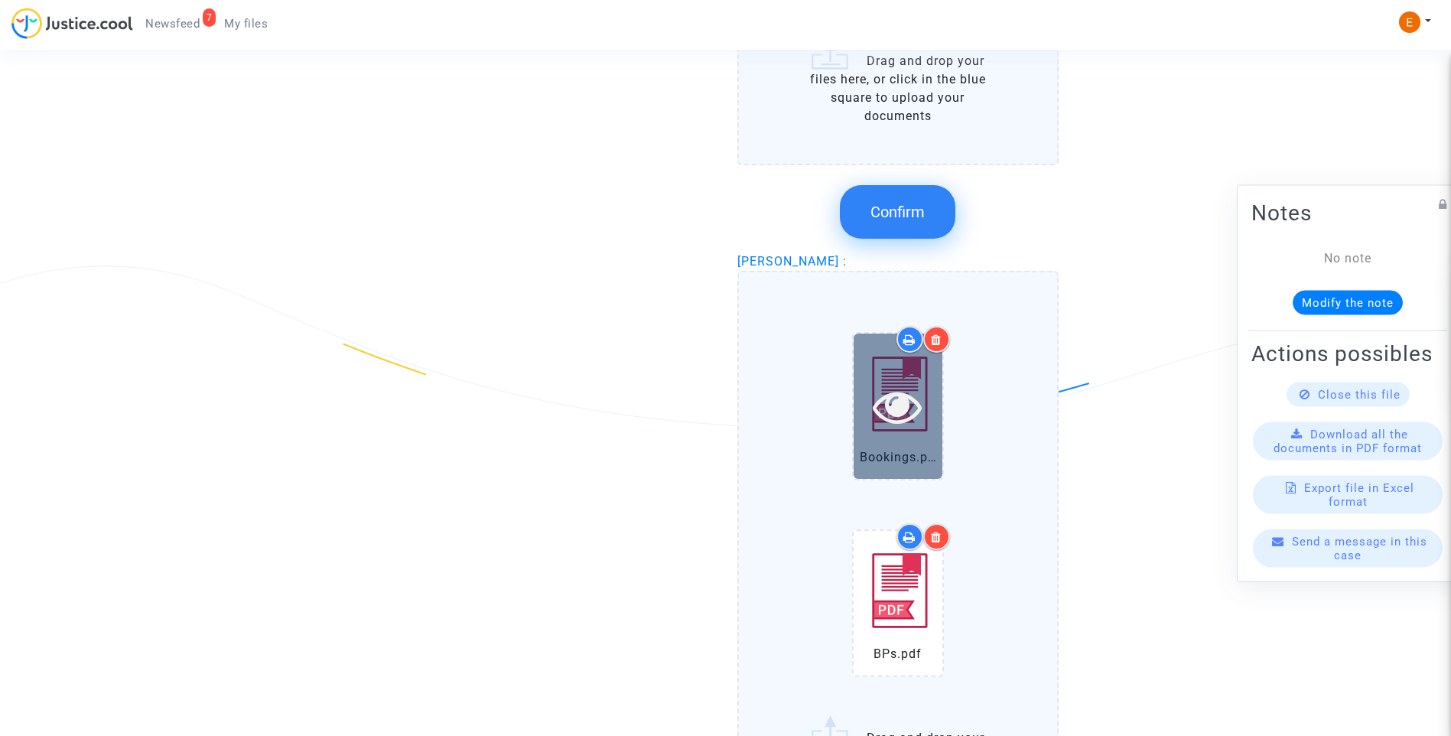
scroll to position [2413, 0]
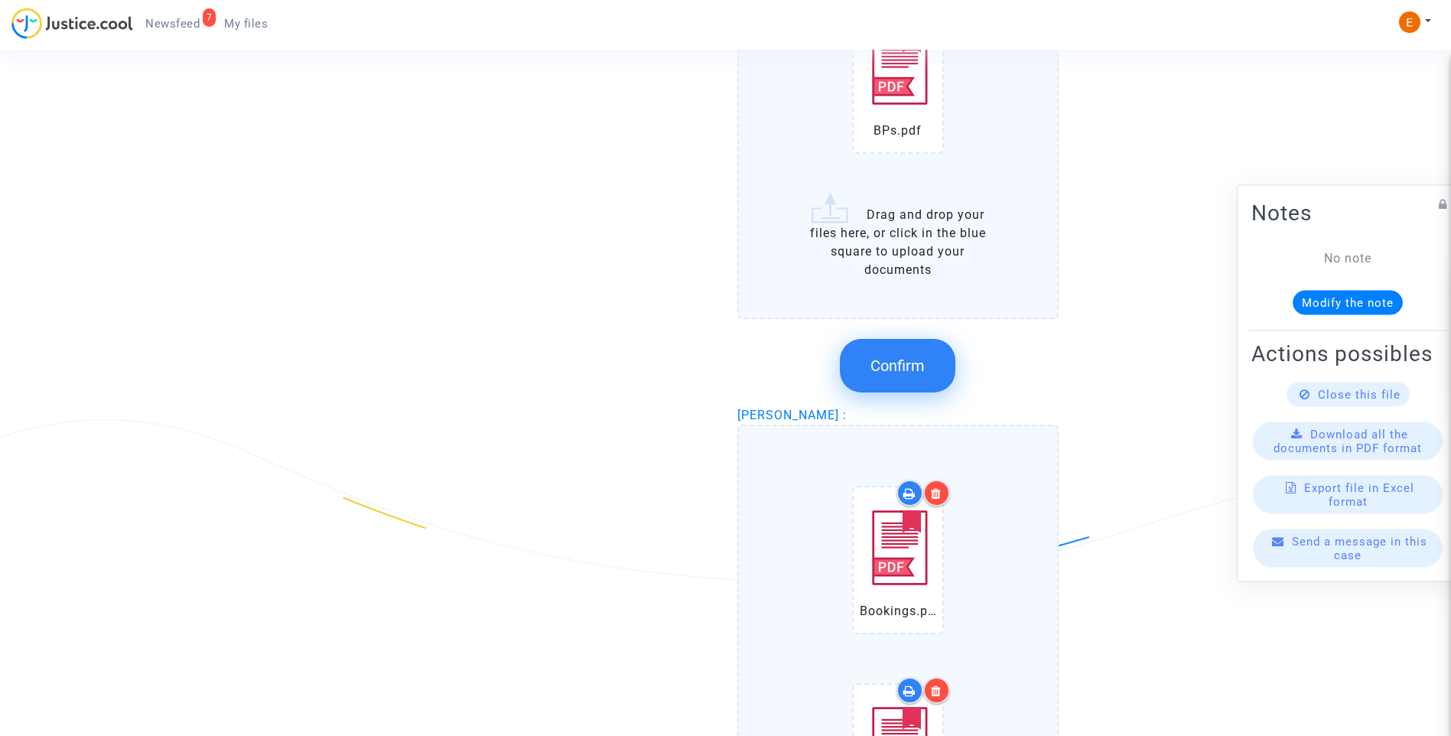
click at [944, 339] on button "Confirm" at bounding box center [898, 366] width 116 height 54
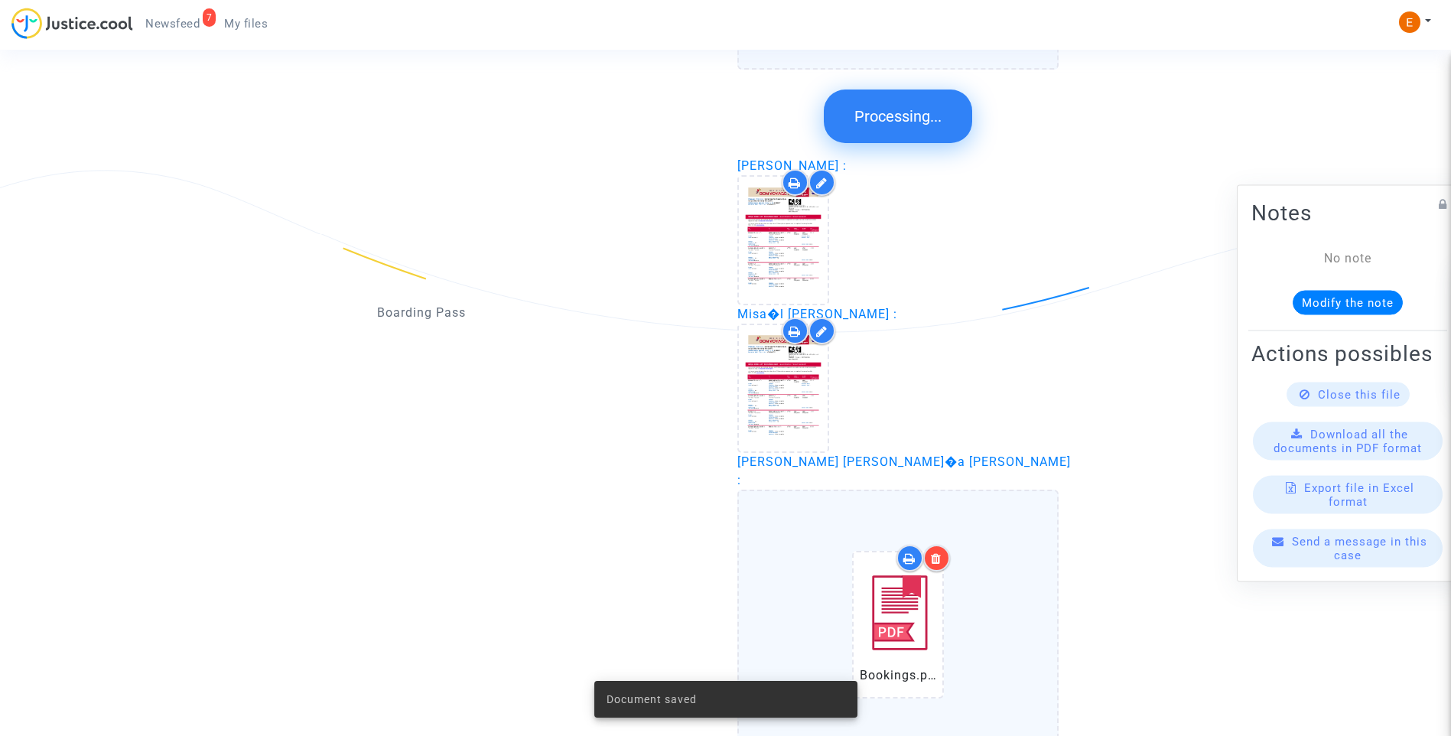
scroll to position [3025, 0]
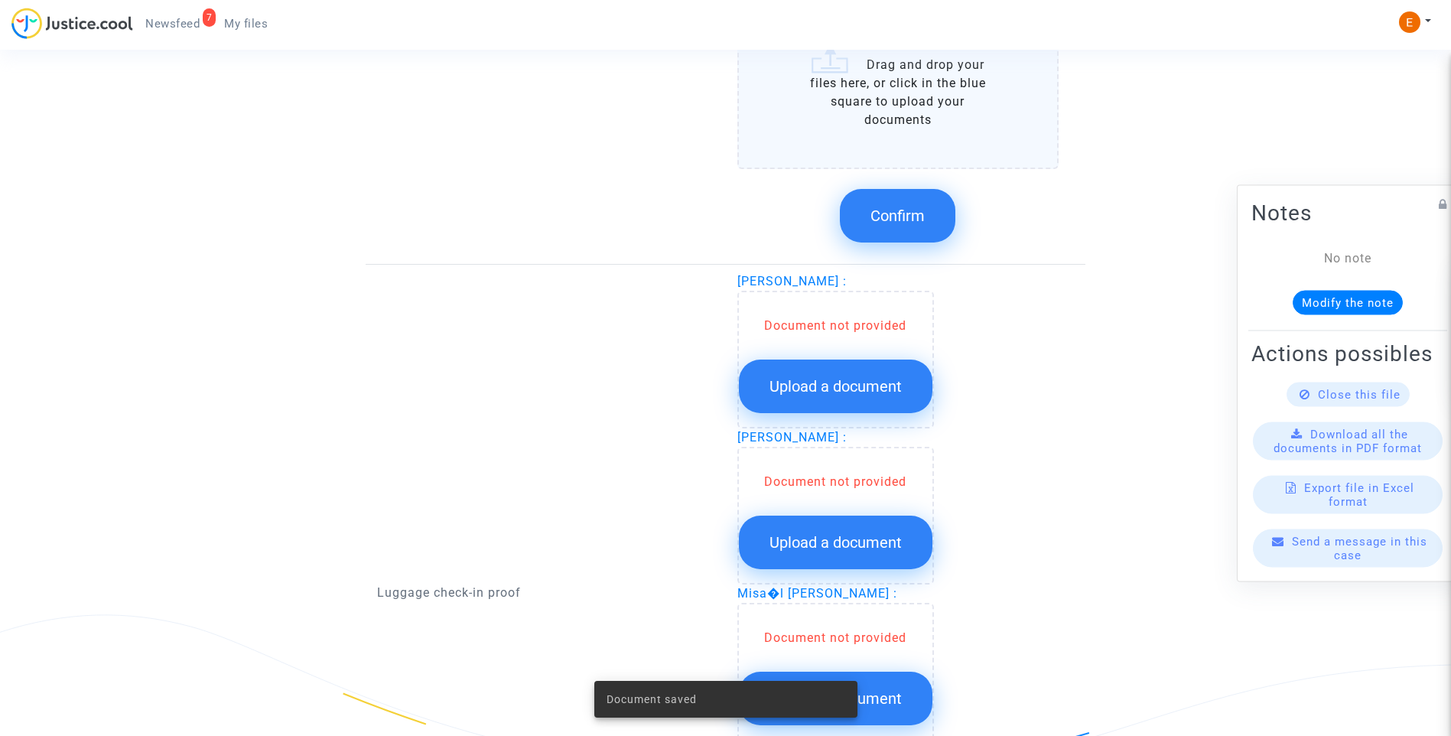
click at [911, 207] on span "Confirm" at bounding box center [898, 216] width 54 height 18
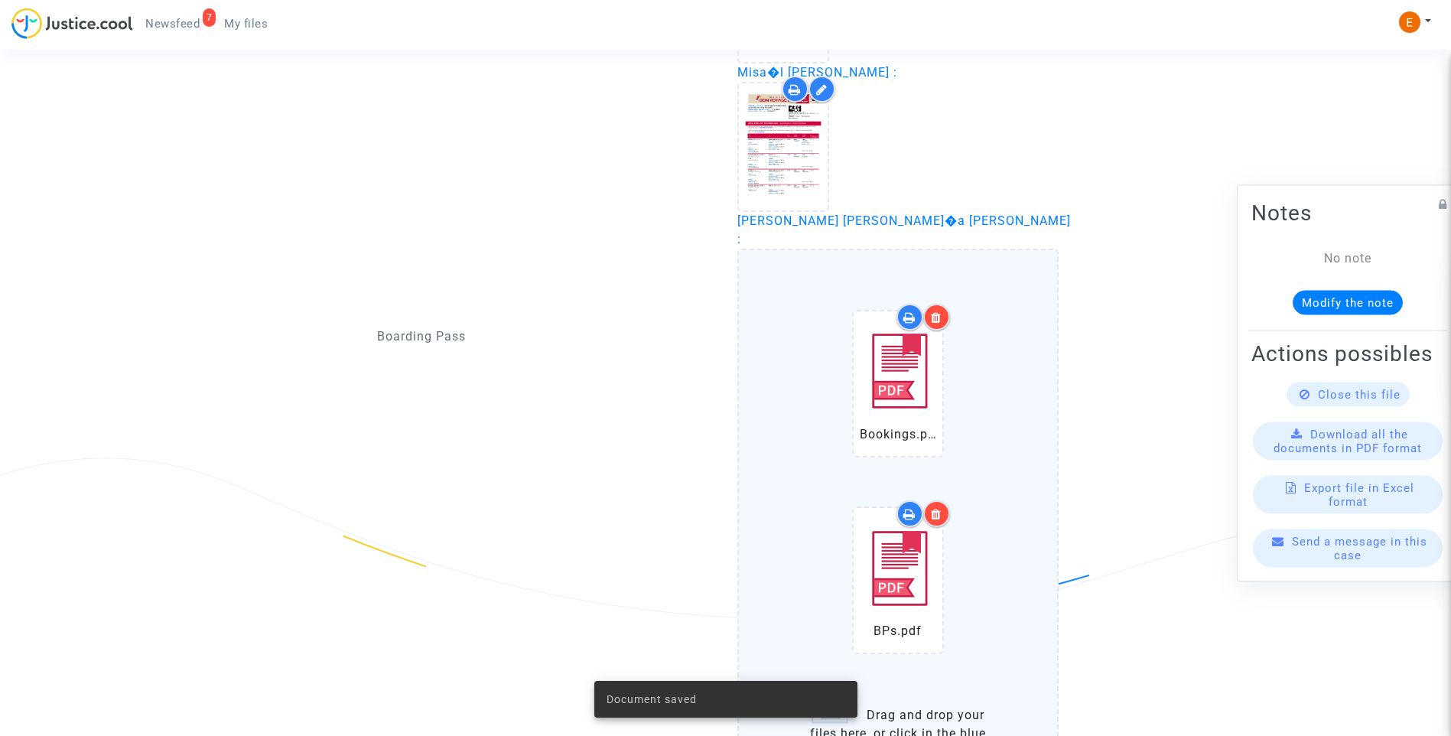
scroll to position [2336, 0]
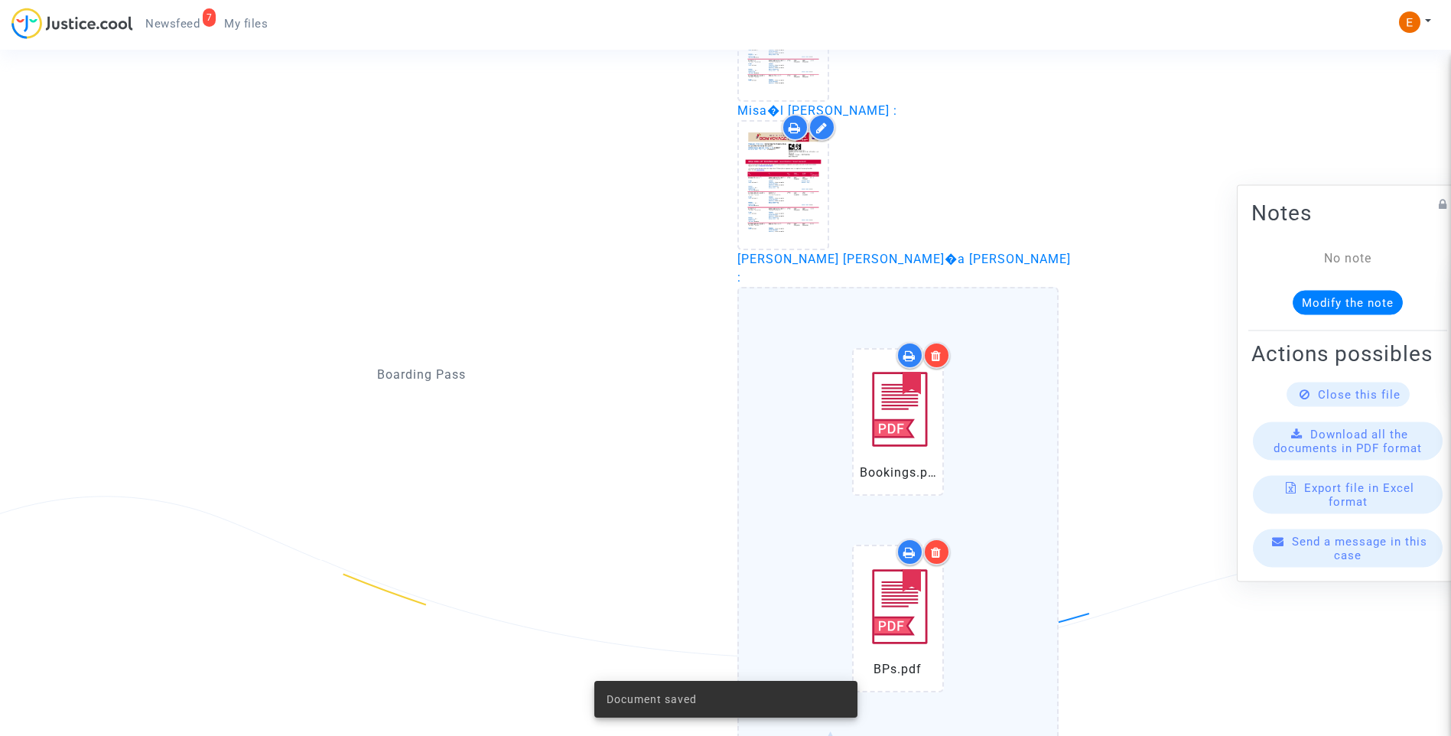
click at [939, 350] on icon at bounding box center [936, 356] width 11 height 12
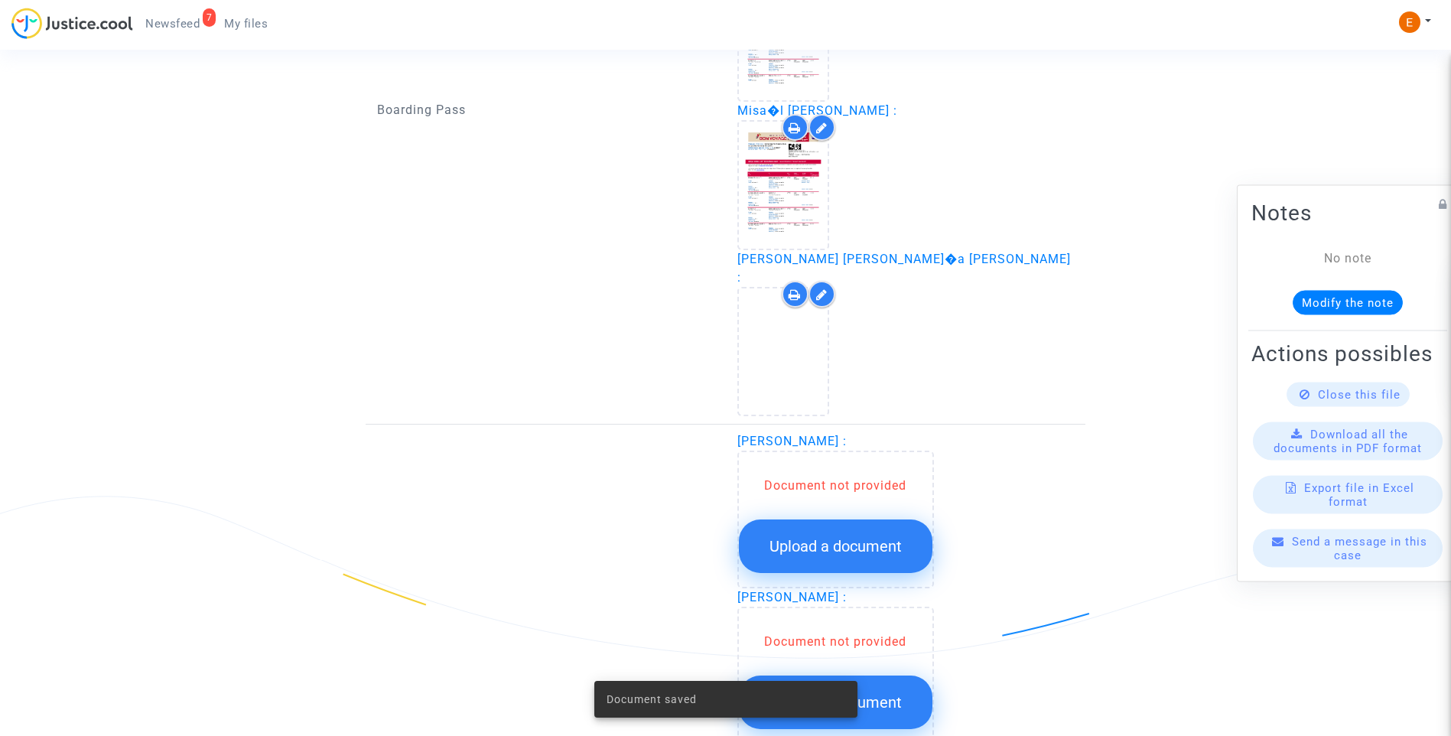
click at [825, 288] on icon at bounding box center [821, 294] width 11 height 12
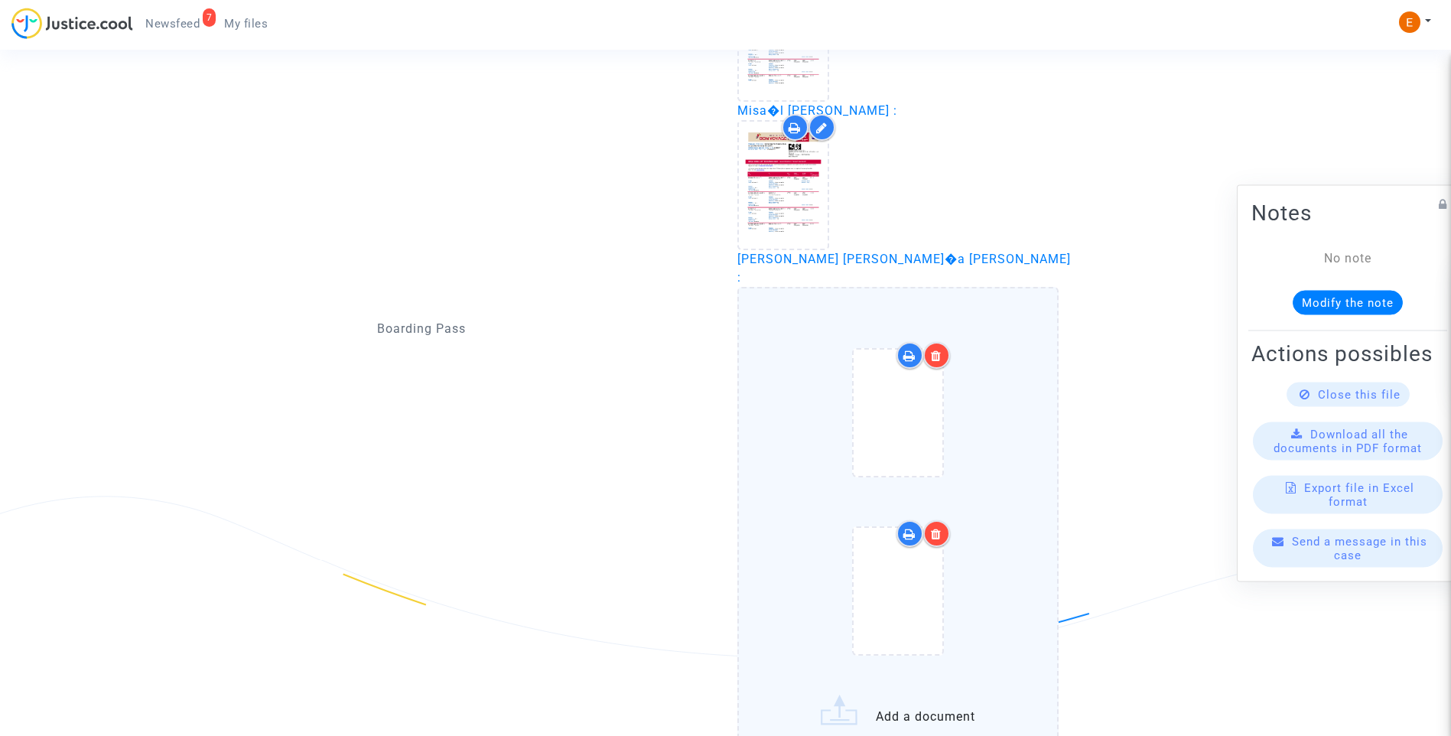
click at [937, 350] on icon at bounding box center [936, 356] width 11 height 12
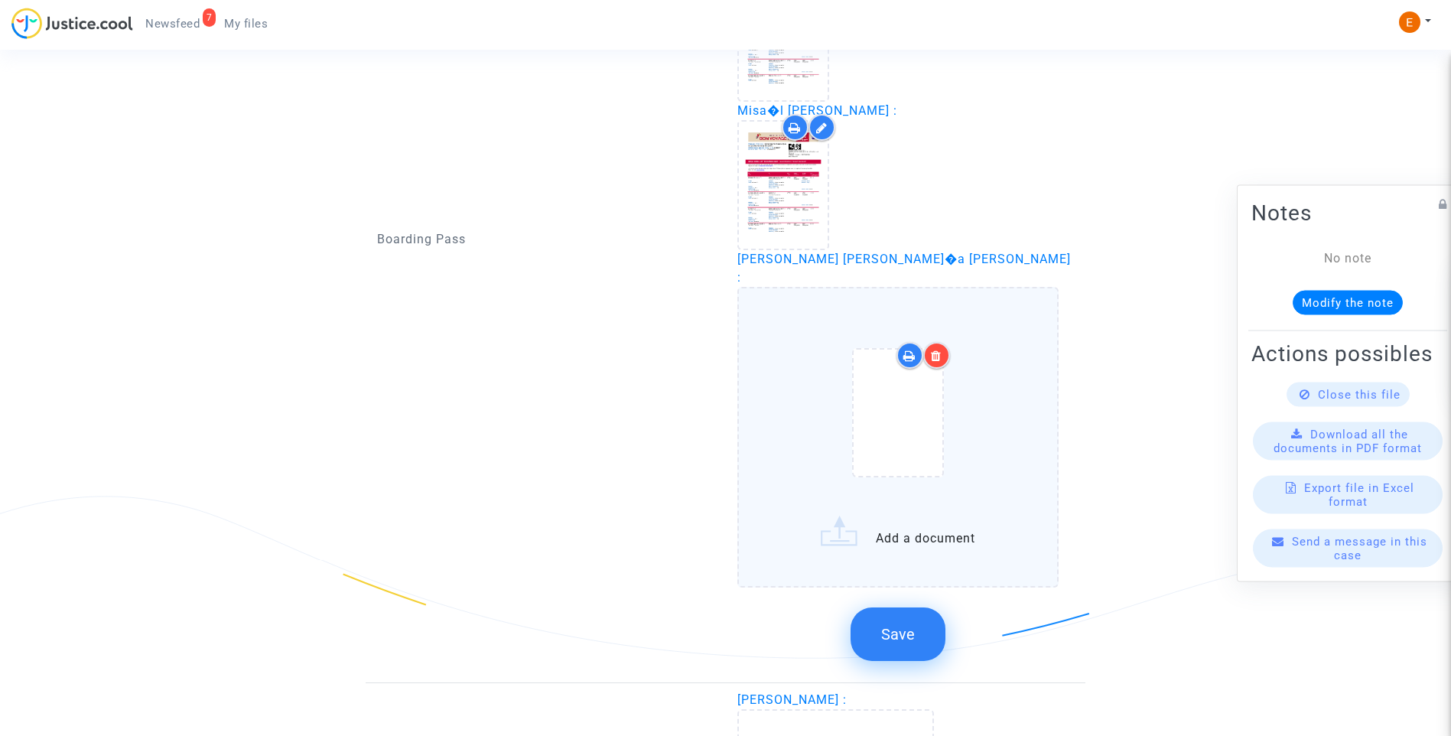
scroll to position [2489, 0]
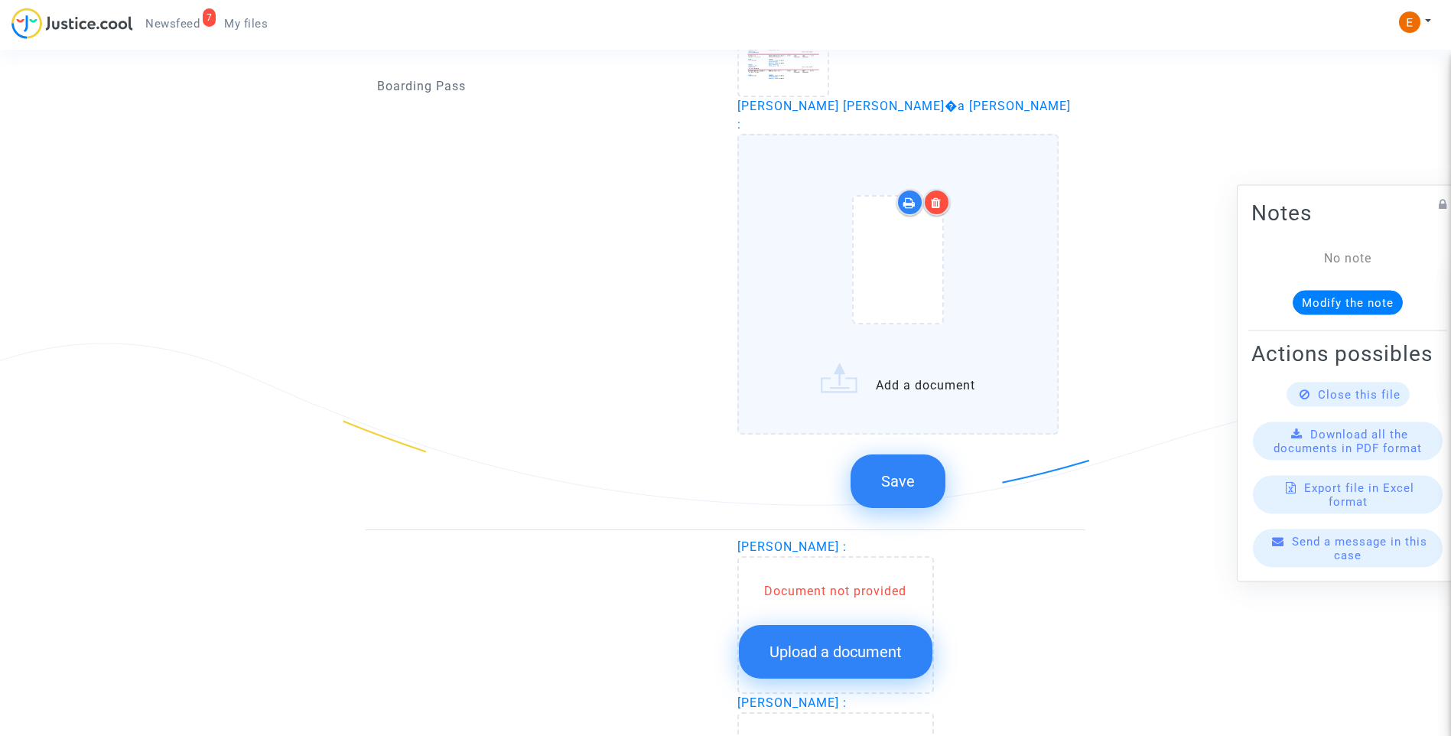
drag, startPoint x: 903, startPoint y: 435, endPoint x: 748, endPoint y: 435, distance: 155.3
click at [904, 472] on span "Save" at bounding box center [898, 481] width 34 height 18
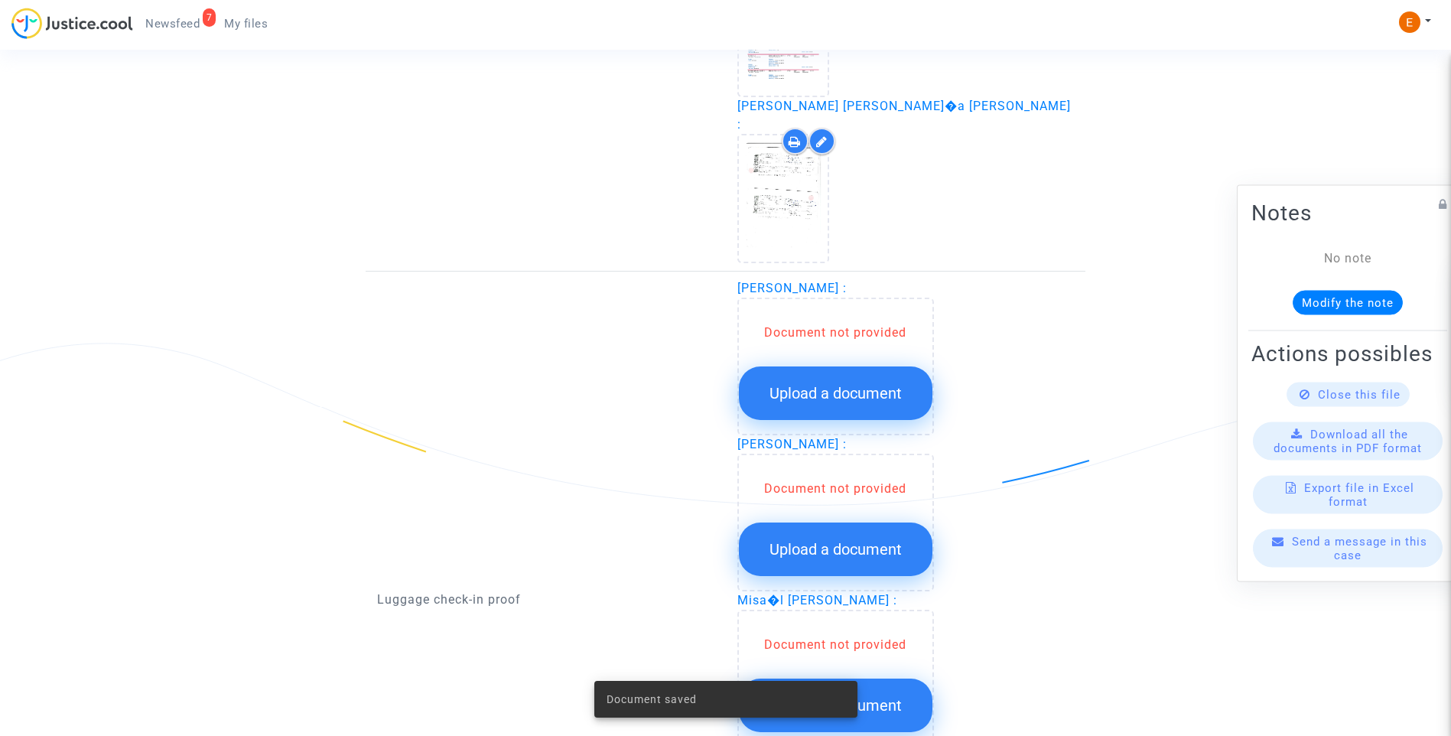
click at [858, 384] on span "Upload a document" at bounding box center [836, 393] width 132 height 18
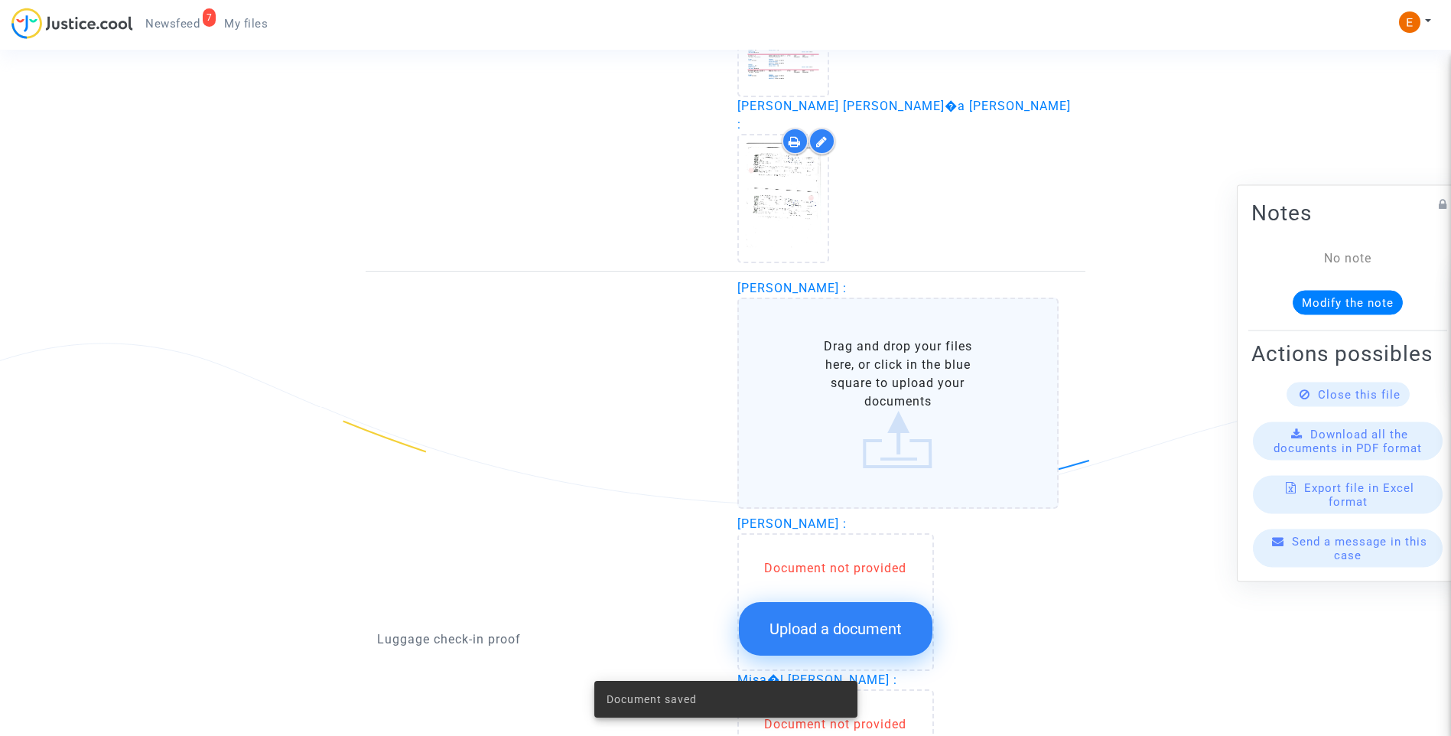
scroll to position [2719, 0]
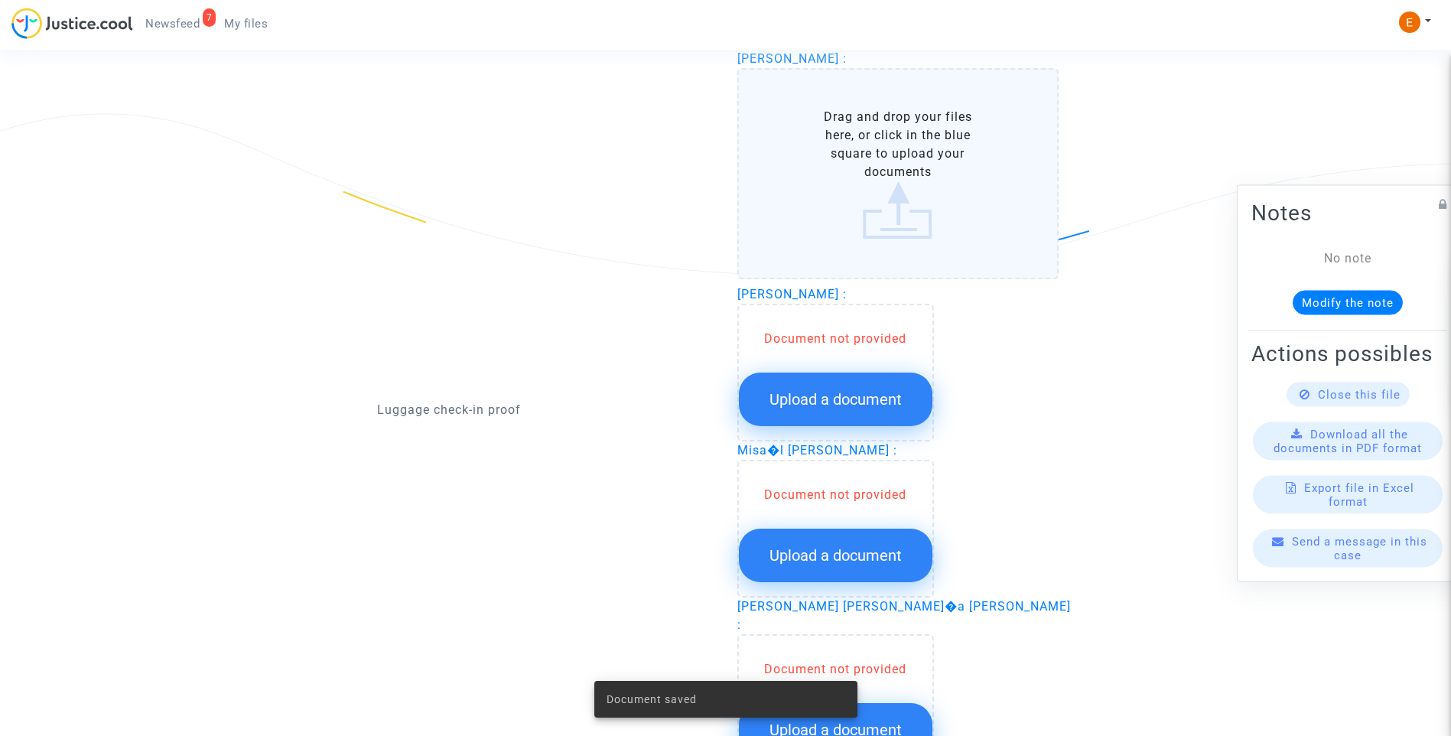
click at [861, 379] on button "Upload a document" at bounding box center [836, 400] width 194 height 54
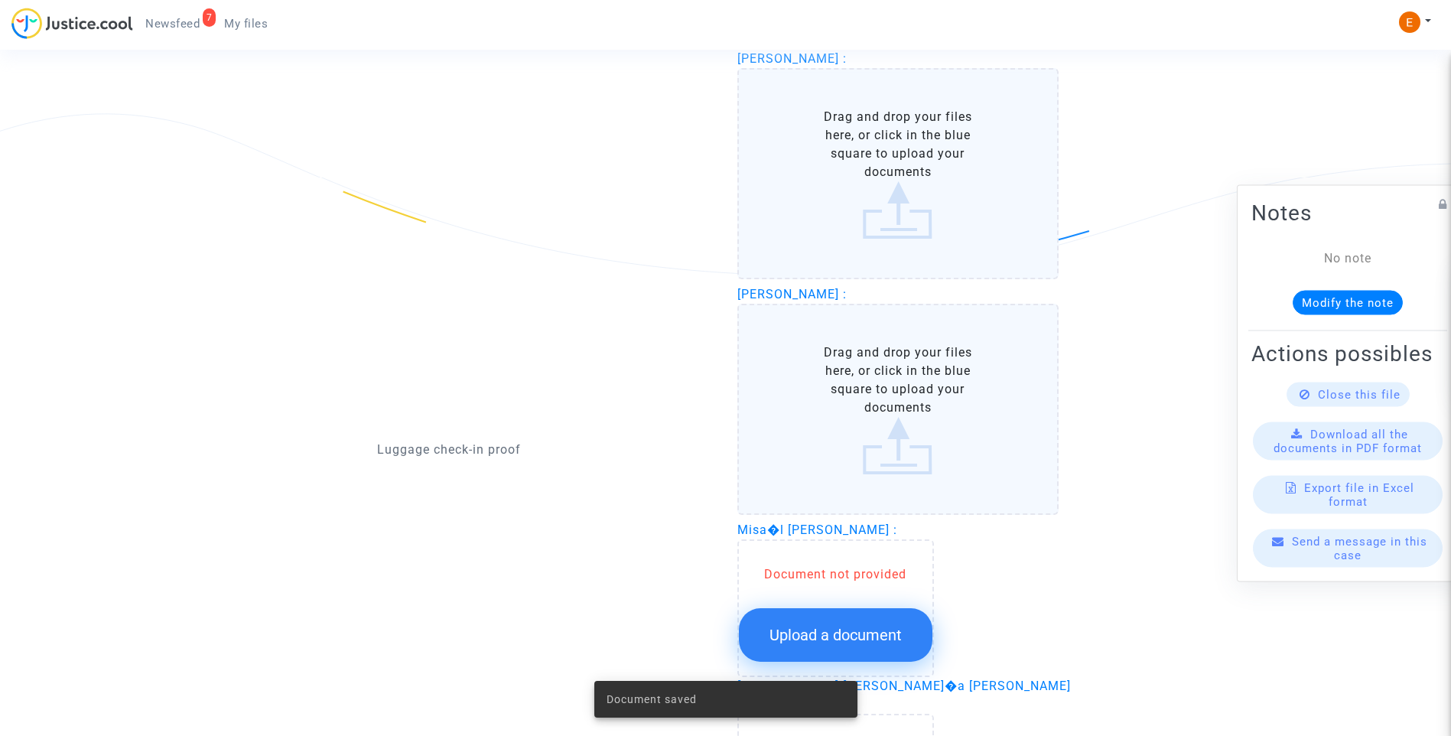
click at [874, 626] on span "Upload a document" at bounding box center [836, 635] width 132 height 18
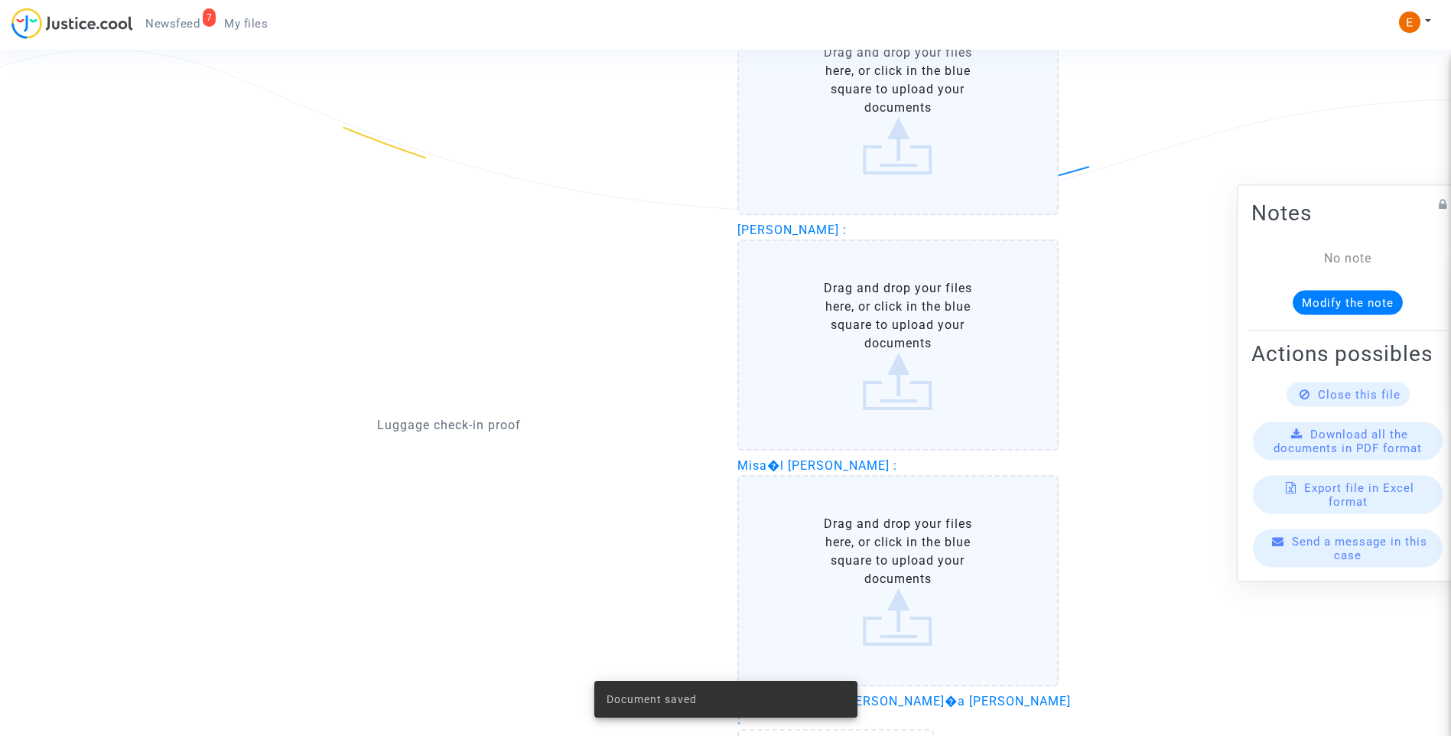
scroll to position [2872, 0]
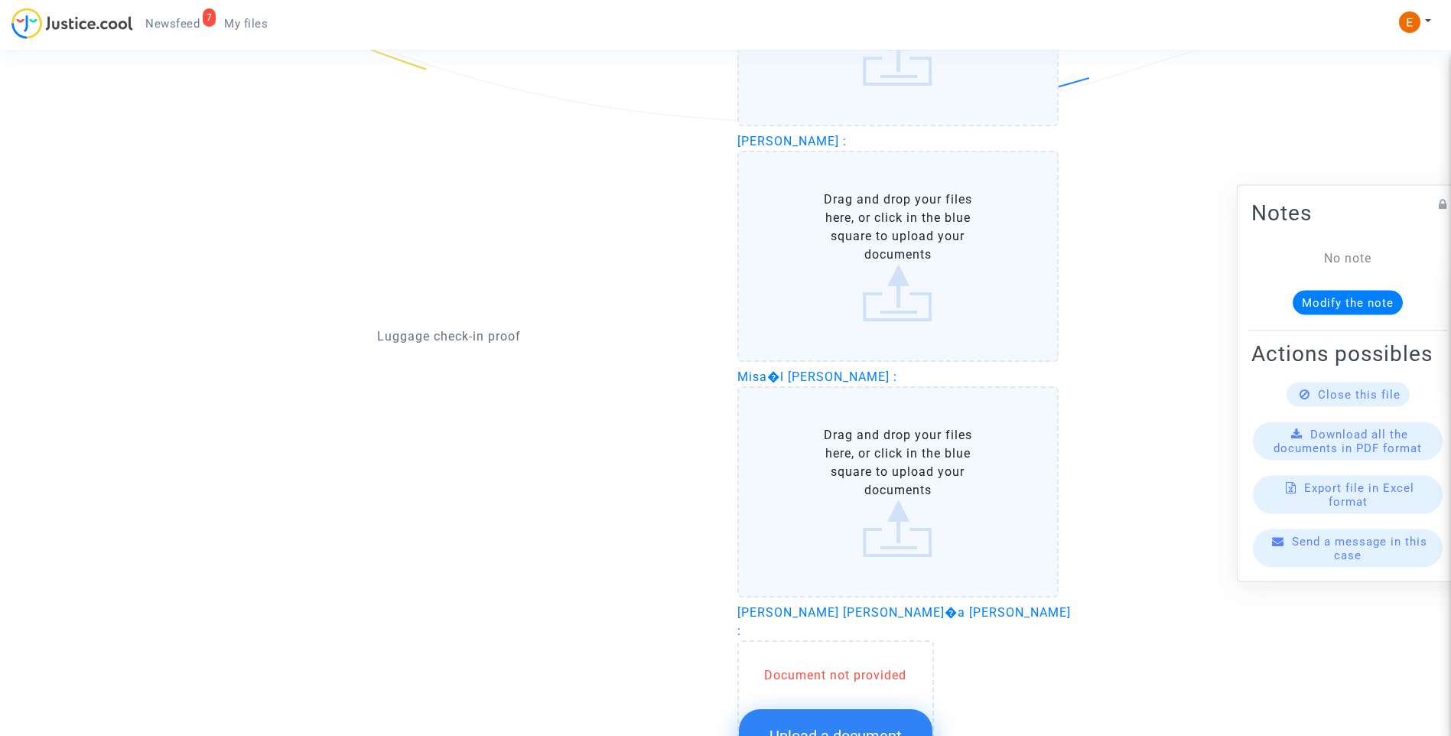
click at [833, 727] on span "Upload a document" at bounding box center [836, 736] width 132 height 18
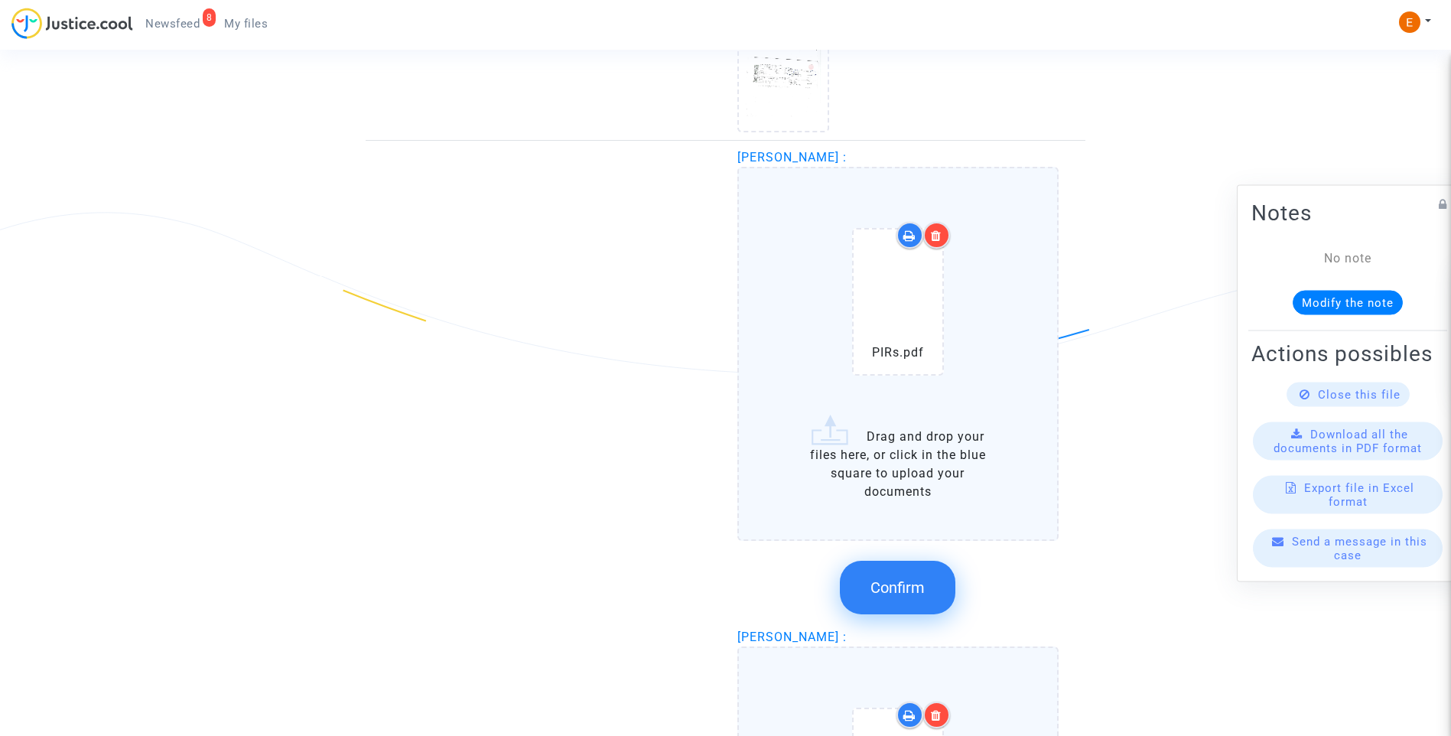
scroll to position [2833, 0]
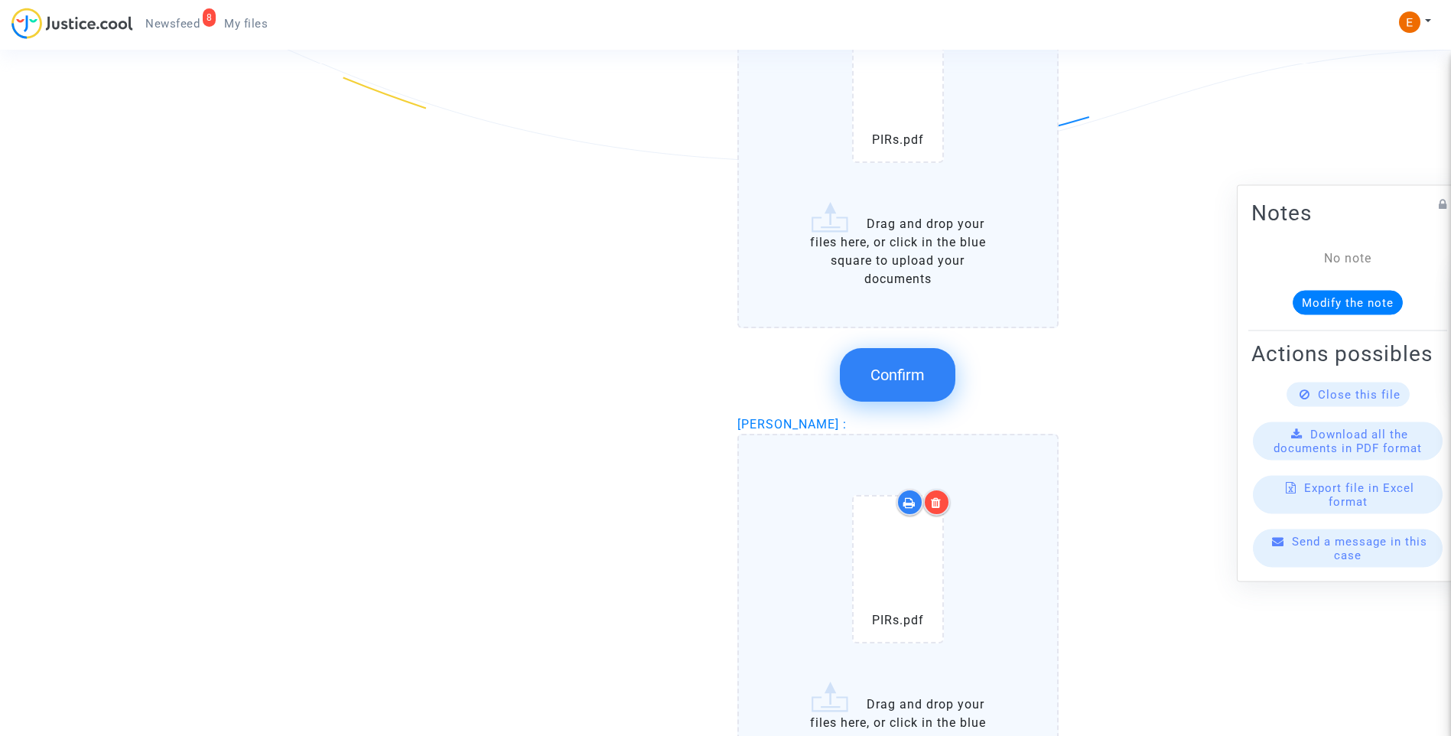
click at [913, 366] on span "Confirm" at bounding box center [898, 375] width 54 height 18
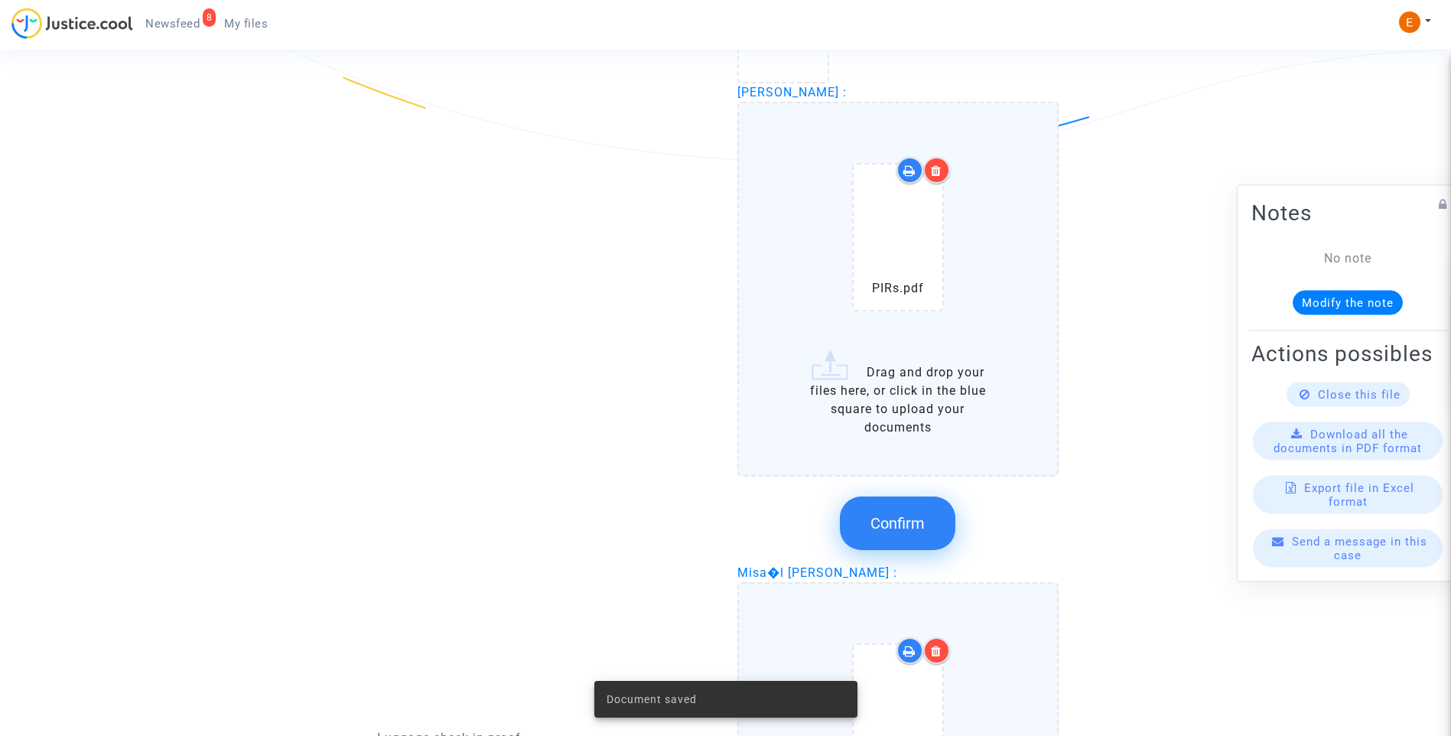
click at [910, 514] on span "Confirm" at bounding box center [898, 523] width 54 height 18
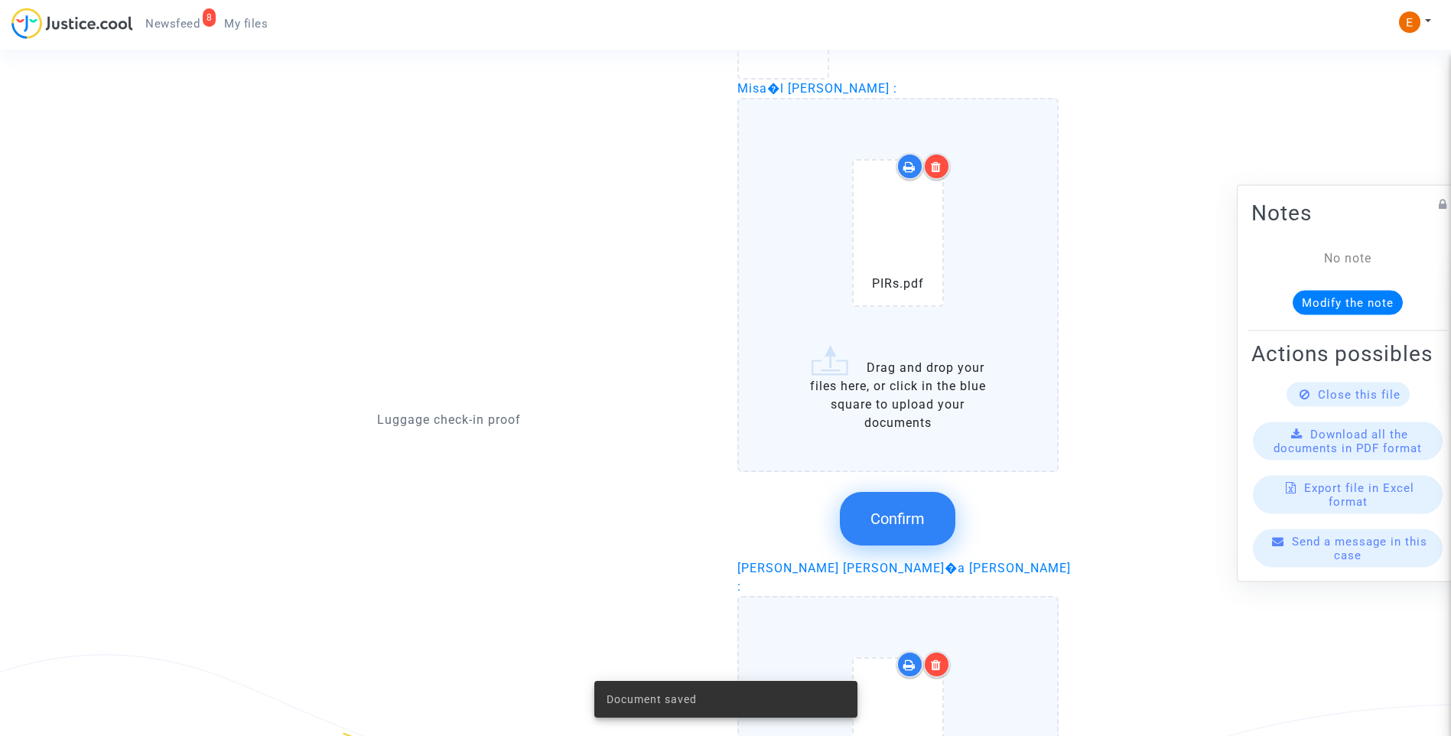
scroll to position [2986, 0]
click at [893, 499] on button "Confirm" at bounding box center [898, 518] width 116 height 54
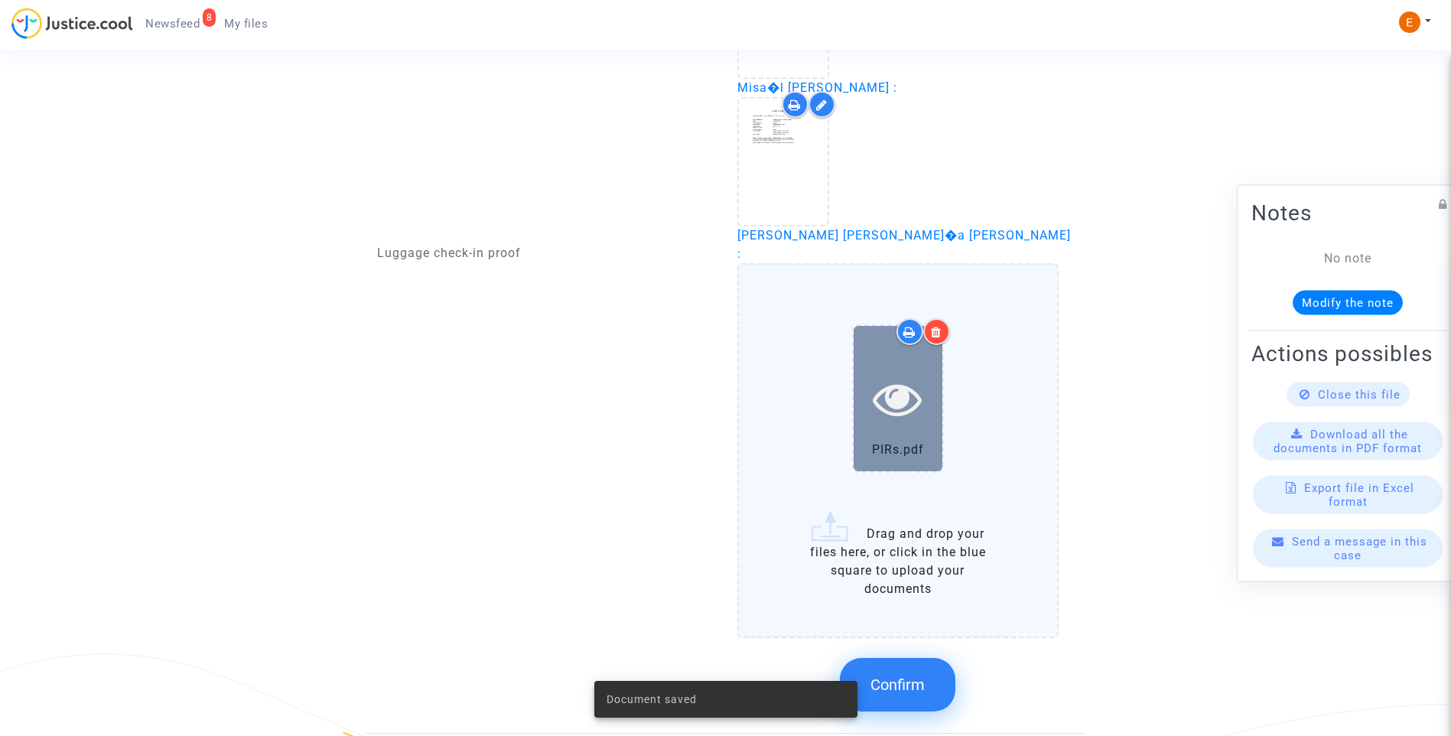
scroll to position [3044, 0]
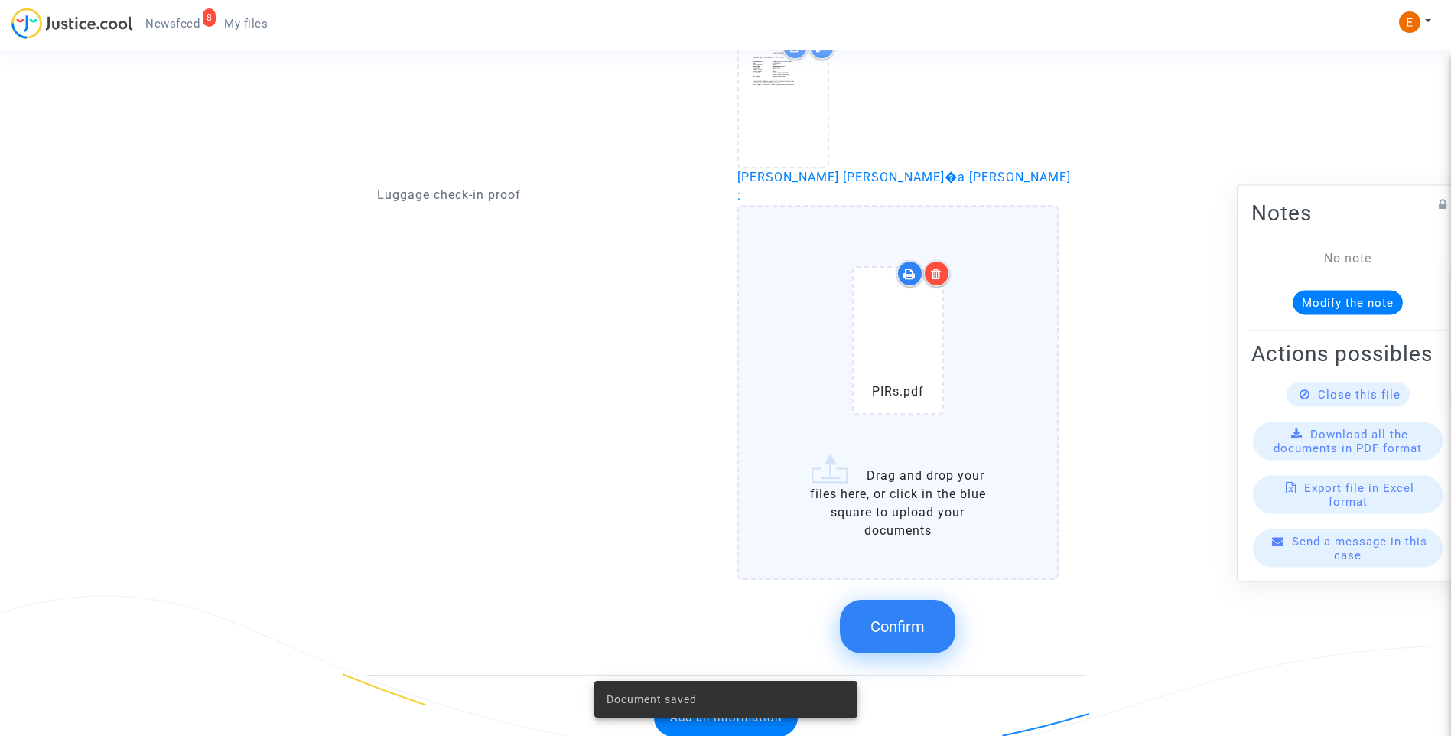
click at [906, 600] on button "Confirm" at bounding box center [898, 627] width 116 height 54
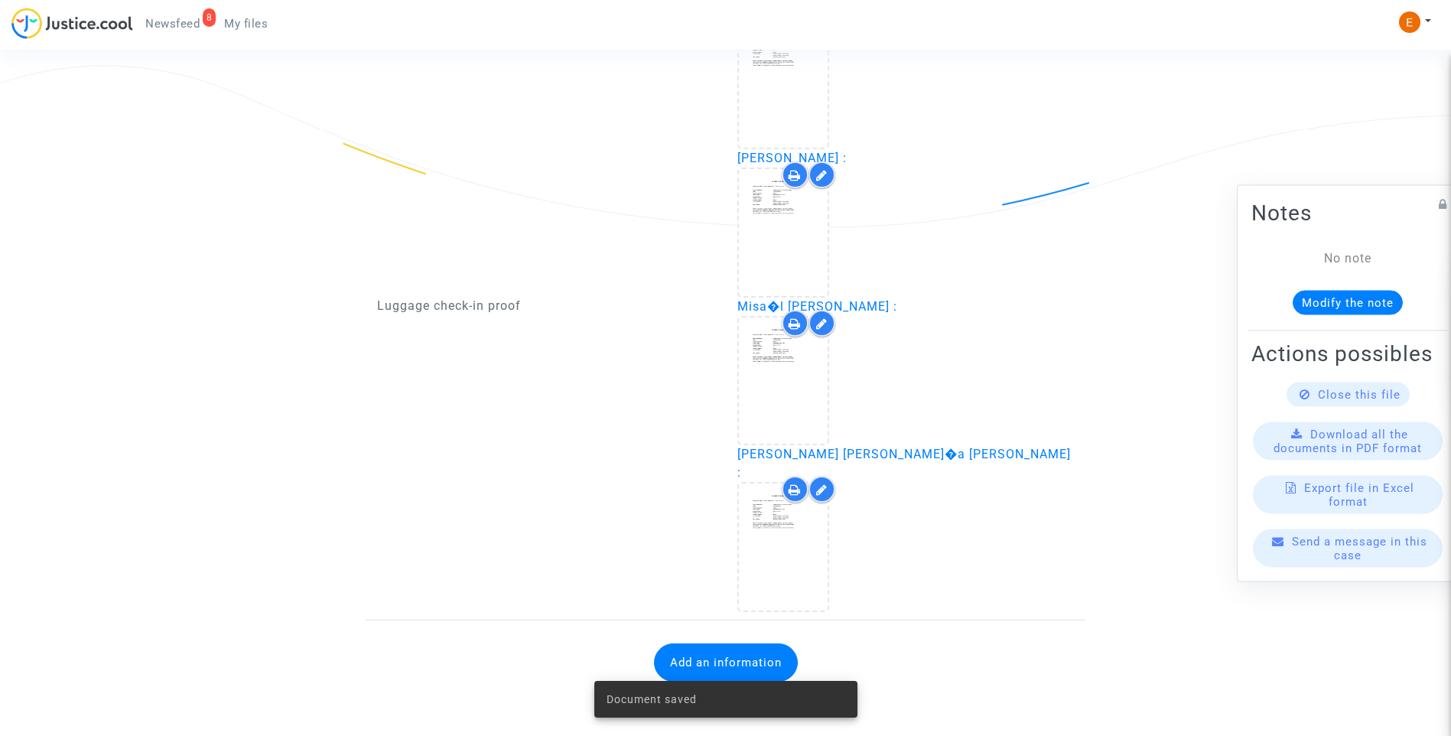
scroll to position [2712, 0]
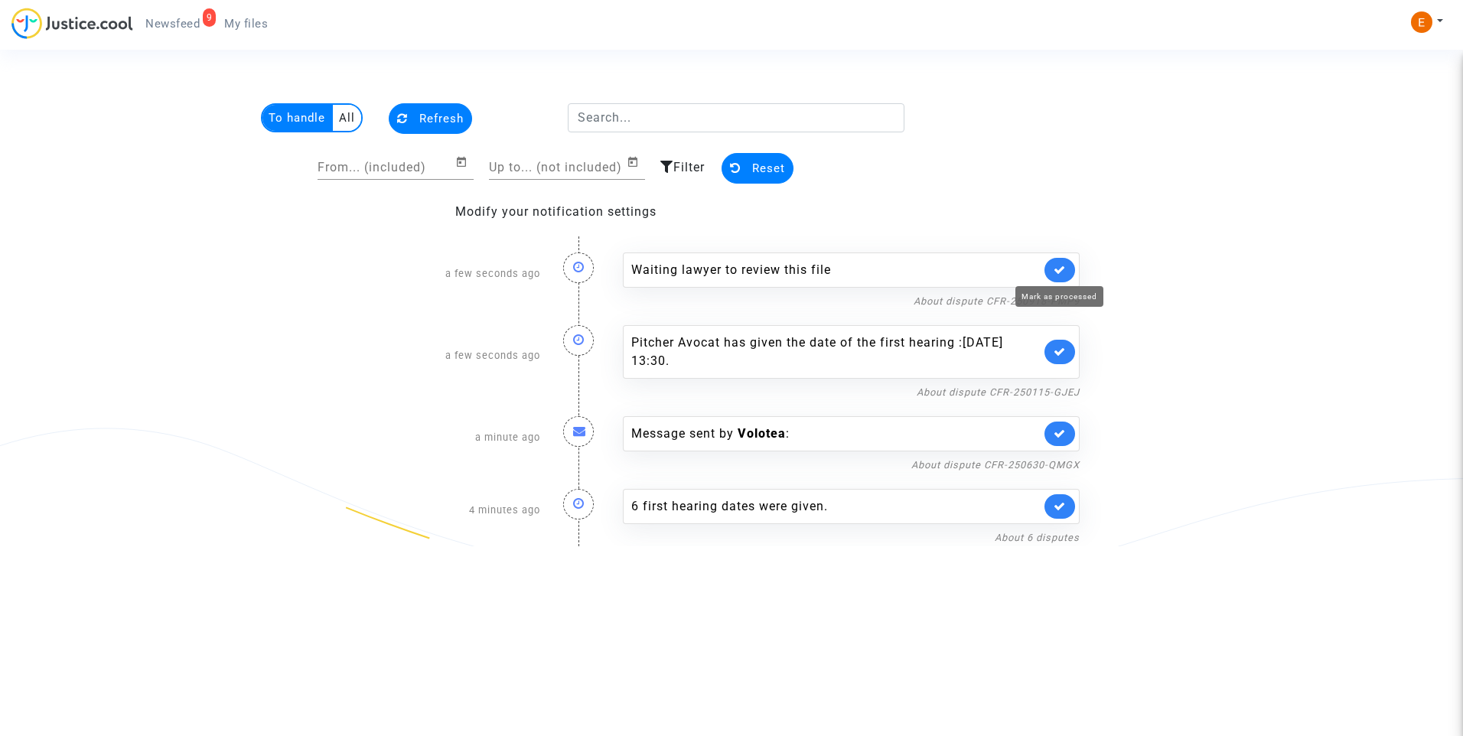
click at [1057, 269] on icon at bounding box center [1059, 269] width 12 height 11
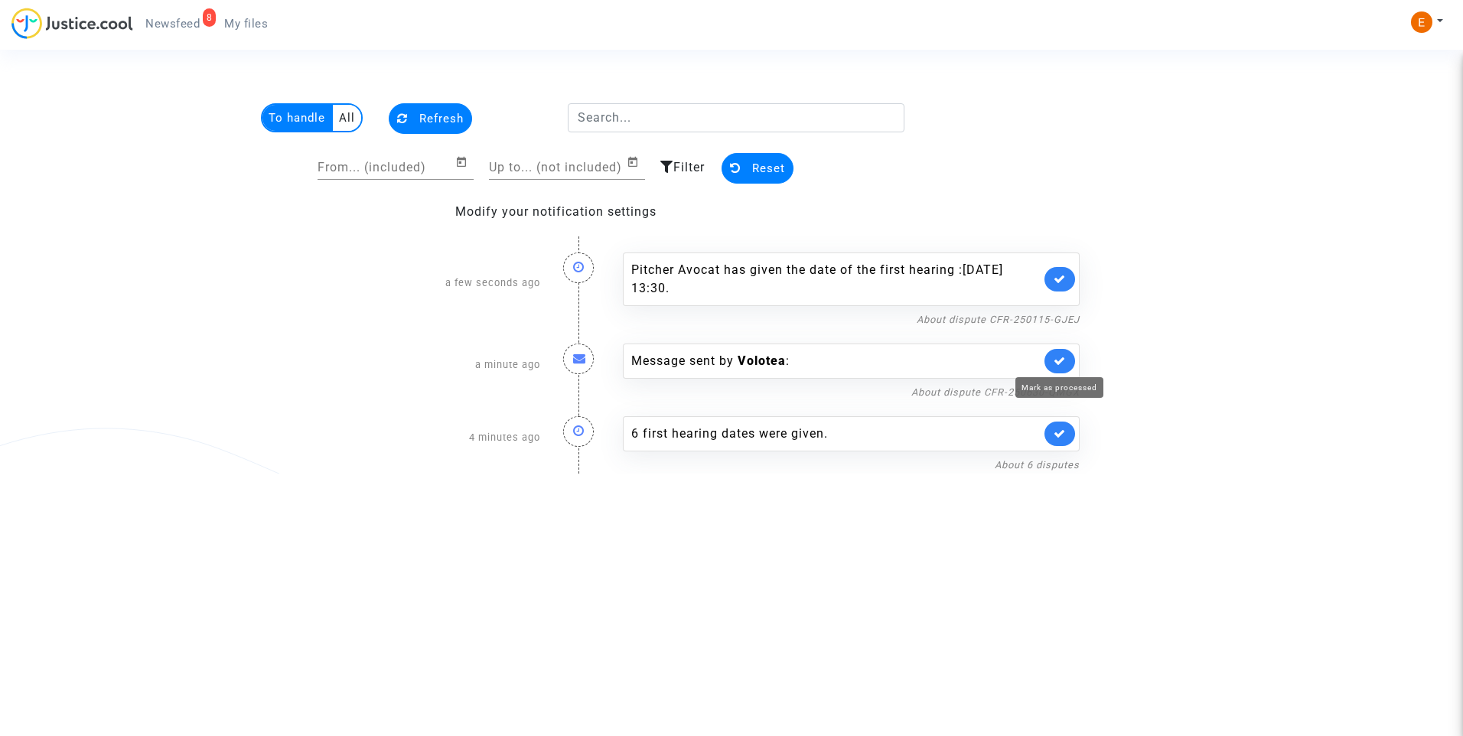
click at [1062, 359] on icon at bounding box center [1059, 360] width 12 height 11
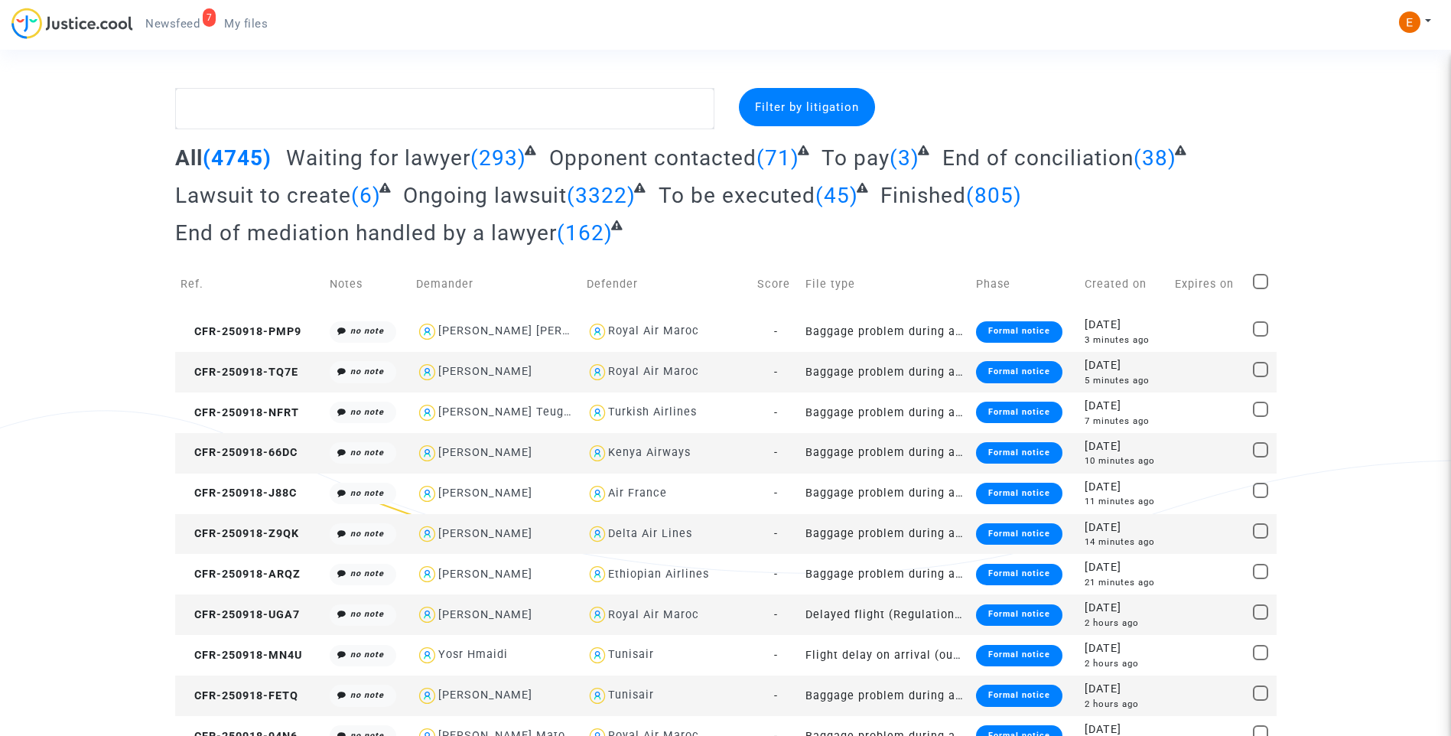
drag, startPoint x: 192, startPoint y: 18, endPoint x: 638, endPoint y: 228, distance: 493.1
click at [192, 18] on span "Newsfeed" at bounding box center [172, 24] width 54 height 14
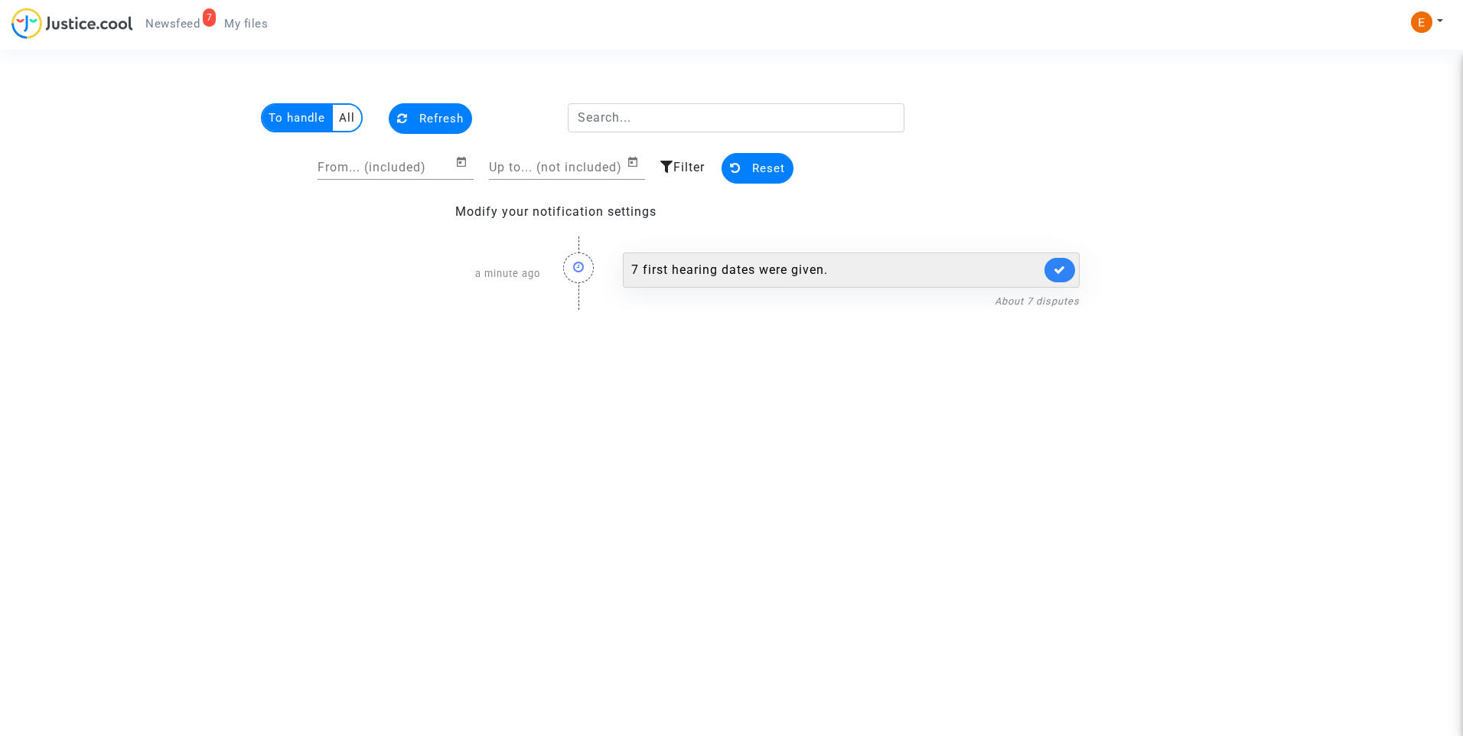
click at [776, 285] on div "7 first hearing dates were given." at bounding box center [851, 269] width 457 height 35
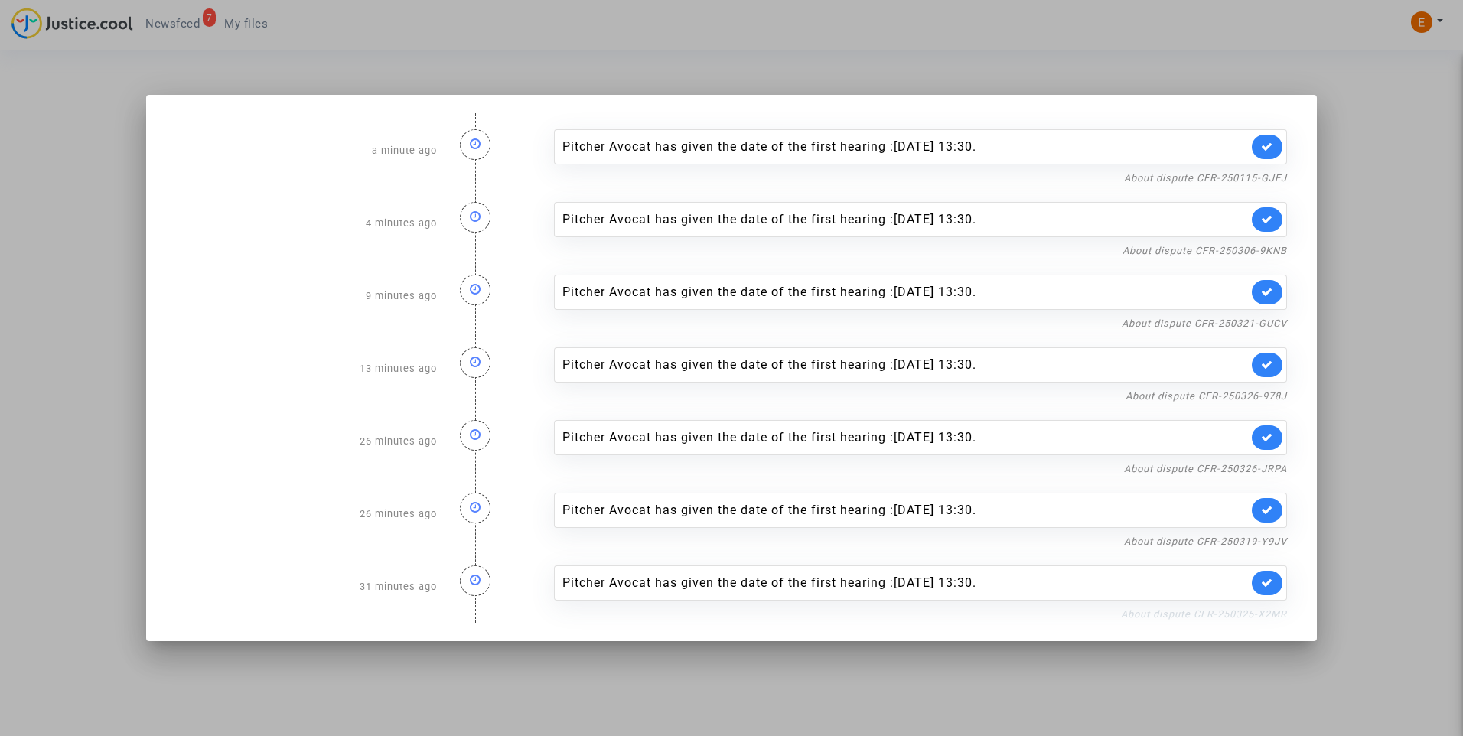
click at [1180, 608] on link "About dispute CFR-250325-X2MR" at bounding box center [1204, 613] width 166 height 11
drag, startPoint x: 1272, startPoint y: 587, endPoint x: 1258, endPoint y: 557, distance: 33.9
click at [1270, 587] on icon at bounding box center [1267, 582] width 12 height 11
click at [1260, 539] on link "About dispute CFR-250319-Y9JV" at bounding box center [1205, 540] width 163 height 11
click at [1279, 511] on link at bounding box center [1266, 510] width 31 height 24
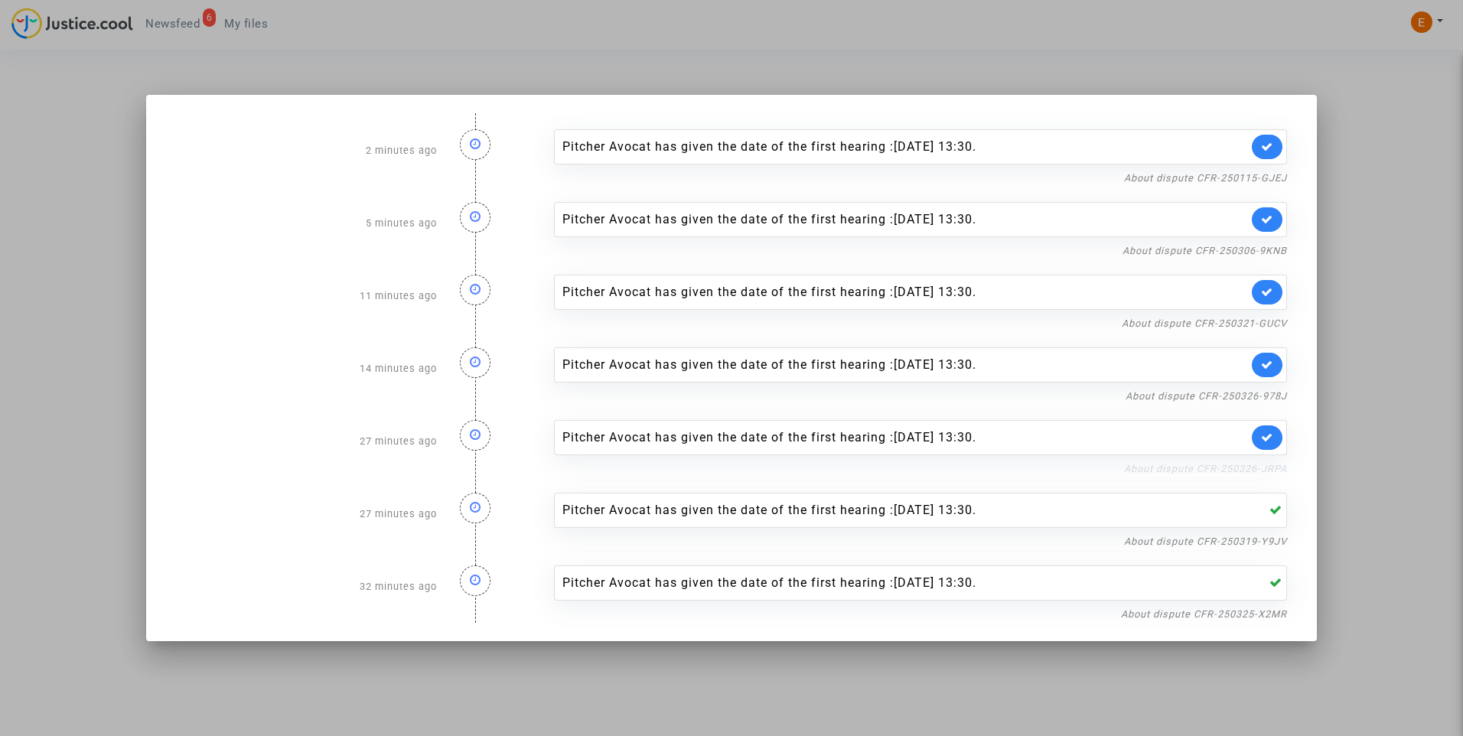
click at [1268, 465] on link "About dispute CFR-250326-JRPA" at bounding box center [1205, 468] width 163 height 11
click at [1268, 431] on icon at bounding box center [1267, 436] width 12 height 11
click at [1252, 395] on link "About dispute CFR-250326-978J" at bounding box center [1205, 395] width 161 height 11
drag, startPoint x: 1267, startPoint y: 373, endPoint x: 1268, endPoint y: 360, distance: 12.3
click at [1268, 373] on link at bounding box center [1266, 365] width 31 height 24
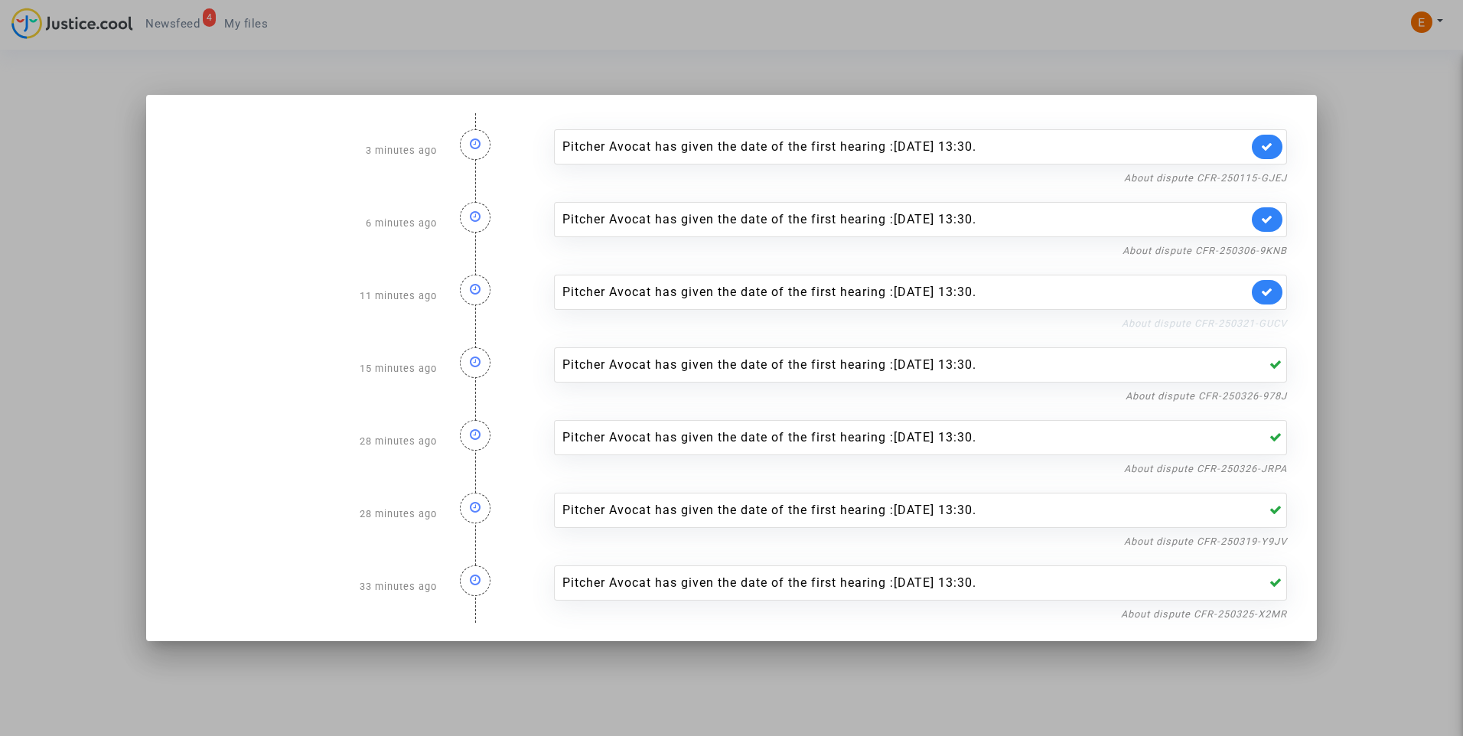
click at [1264, 324] on link "About dispute CFR-250321-GUCV" at bounding box center [1203, 322] width 165 height 11
drag, startPoint x: 1274, startPoint y: 291, endPoint x: 1275, endPoint y: 252, distance: 39.8
click at [1274, 289] on link at bounding box center [1266, 292] width 31 height 24
click at [1264, 246] on link "About dispute CFR-250306-9KNB" at bounding box center [1204, 250] width 164 height 11
click at [1272, 220] on icon at bounding box center [1267, 218] width 12 height 11
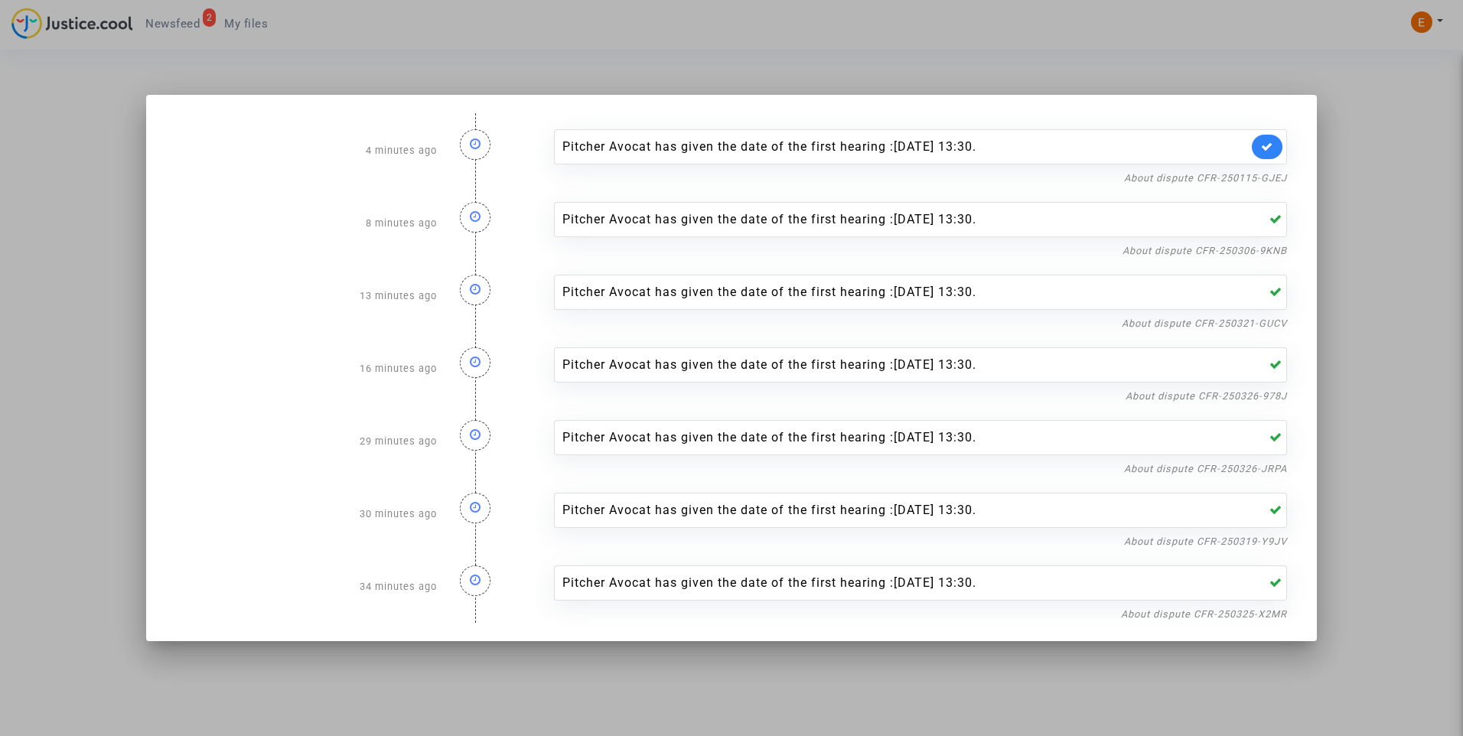
click at [1259, 168] on div "Pitcher Avocat has given the date of the first hearing :Dec 1st 2025 at 13:30. …" at bounding box center [920, 150] width 756 height 73
click at [1250, 177] on link "About dispute CFR-250115-GJEJ" at bounding box center [1205, 177] width 163 height 11
click at [1266, 145] on icon at bounding box center [1267, 146] width 12 height 11
drag, startPoint x: 1290, startPoint y: 65, endPoint x: 1180, endPoint y: 76, distance: 110.7
click at [1291, 63] on div at bounding box center [731, 368] width 1463 height 736
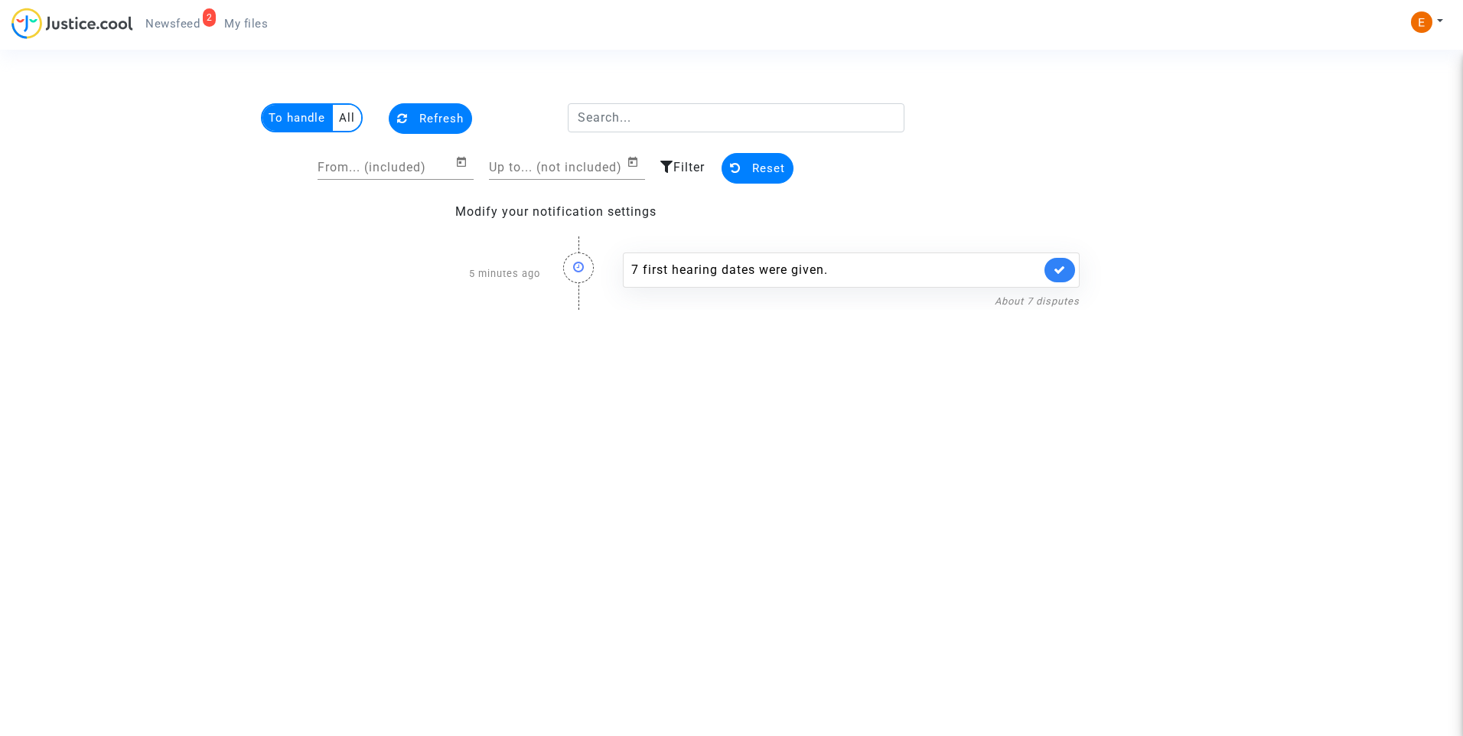
drag, startPoint x: 242, startPoint y: 24, endPoint x: 203, endPoint y: 24, distance: 39.8
click at [242, 24] on span "My files" at bounding box center [246, 24] width 44 height 14
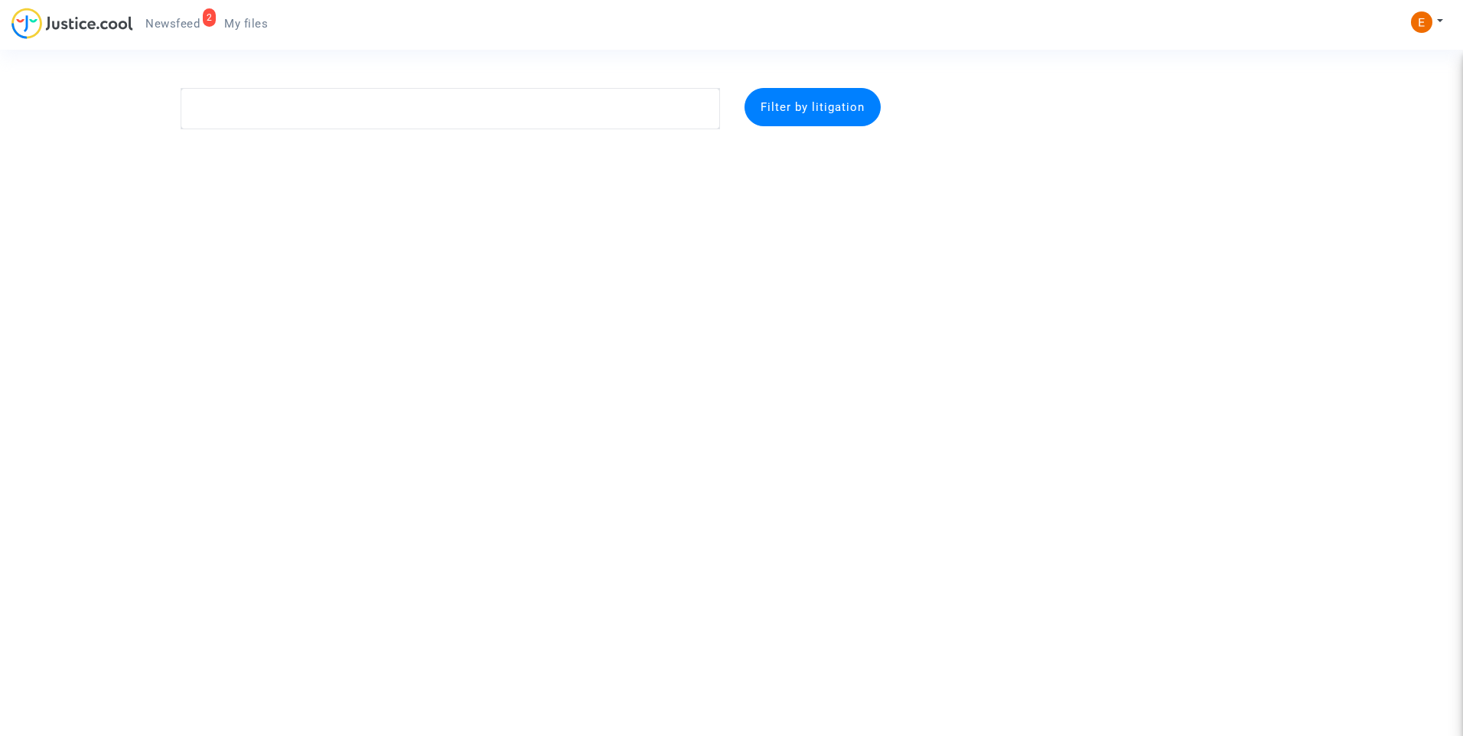
click at [168, 19] on span "Newsfeed" at bounding box center [172, 24] width 54 height 14
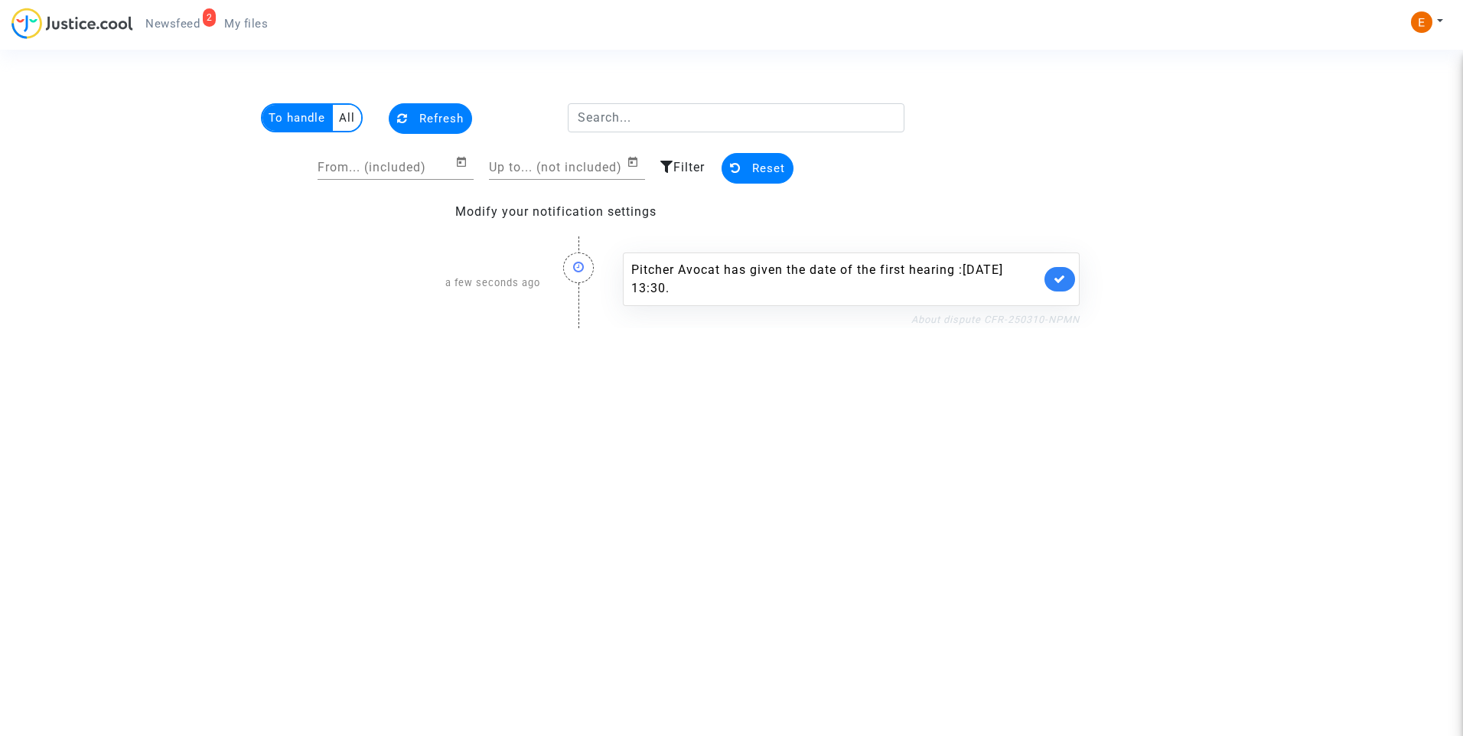
click at [959, 317] on link "About dispute CFR-250310-NPMN" at bounding box center [995, 319] width 168 height 11
click at [1060, 271] on link at bounding box center [1059, 279] width 31 height 24
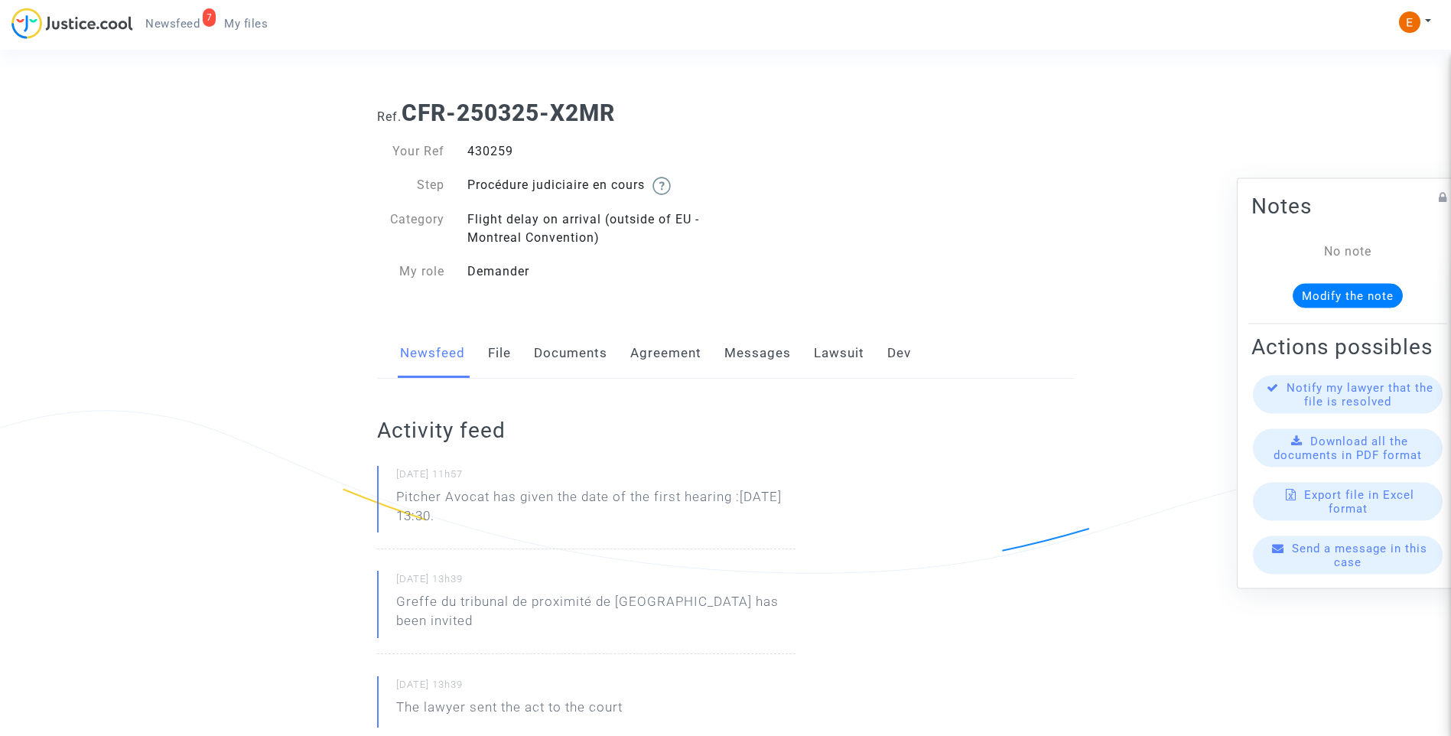
click at [493, 154] on div "430259" at bounding box center [591, 151] width 270 height 18
copy div "430259"
drag, startPoint x: 502, startPoint y: 522, endPoint x: 496, endPoint y: 496, distance: 25.8
click at [496, 496] on p "Pitcher Avocat has given the date of the first hearing :[DATE] 13:30." at bounding box center [595, 510] width 399 height 46
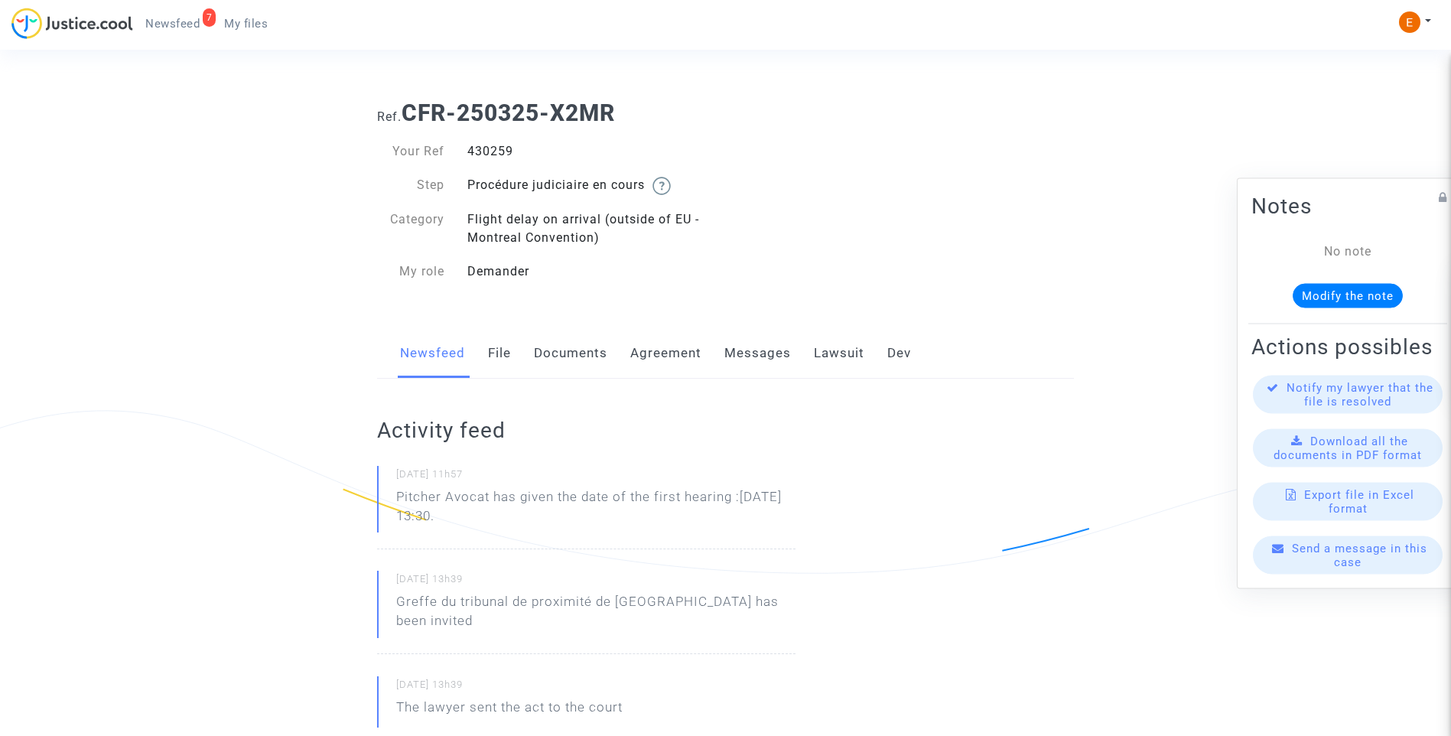
copy p "has given the date of the first hearing :[DATE] 13:30."
click at [500, 158] on div "475861" at bounding box center [591, 151] width 270 height 18
click at [499, 158] on div "475861" at bounding box center [591, 151] width 270 height 18
copy div "475861"
drag, startPoint x: 526, startPoint y: 517, endPoint x: 496, endPoint y: 500, distance: 34.6
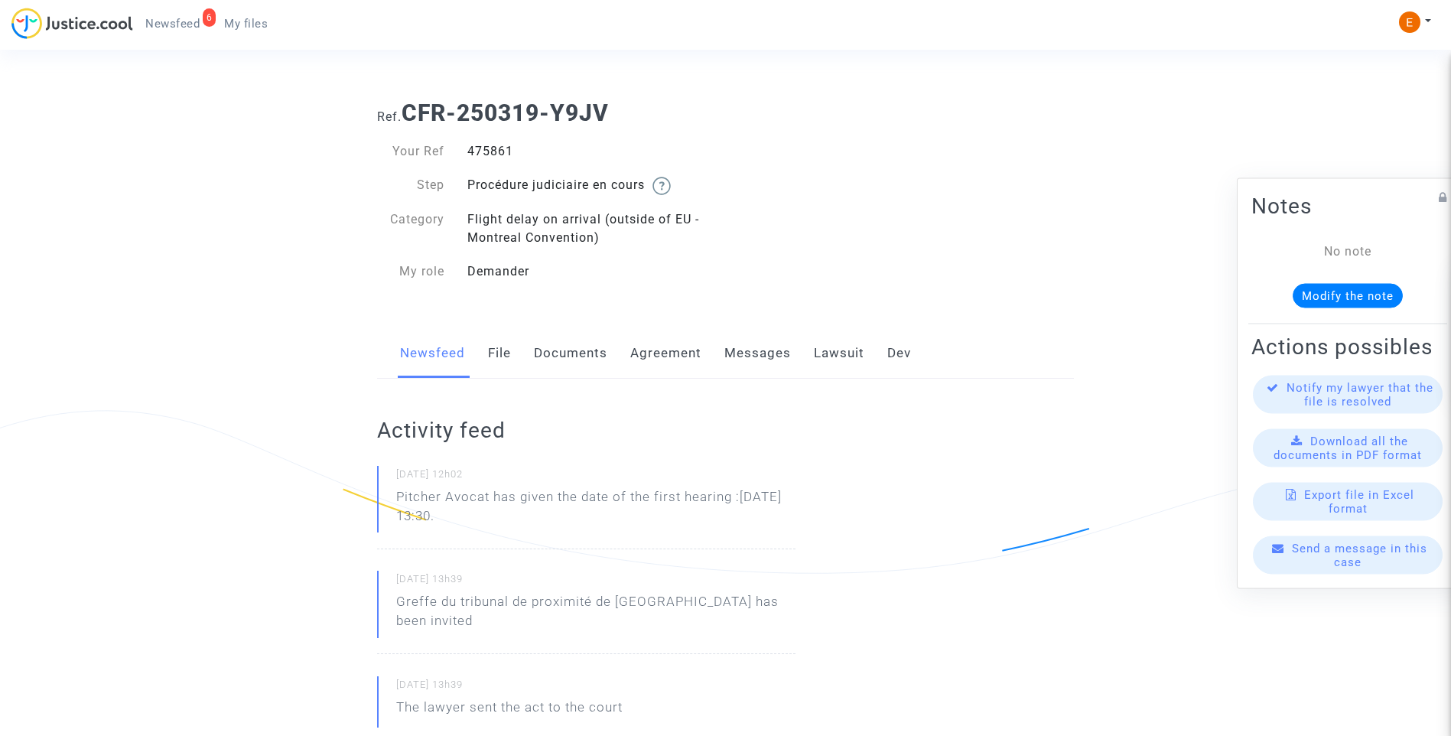
click at [496, 500] on p "Pitcher Avocat has given the date of the first hearing :[DATE] 13:30." at bounding box center [595, 510] width 399 height 46
copy p "has given the date of the first hearing :[DATE] 13:30."
click at [490, 155] on div "471346" at bounding box center [591, 151] width 270 height 18
copy div "471346"
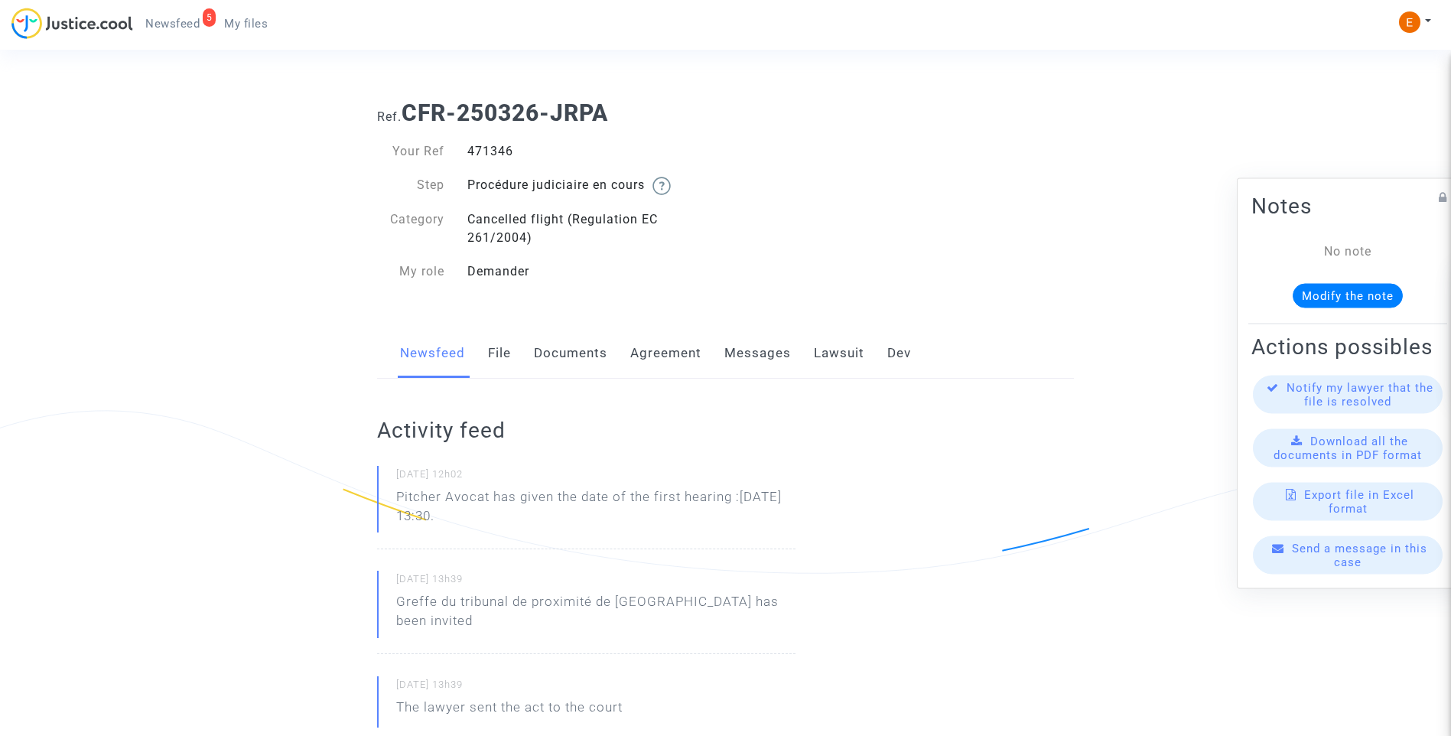
drag, startPoint x: 514, startPoint y: 522, endPoint x: 493, endPoint y: 500, distance: 30.8
click at [493, 500] on p "Pitcher Avocat has given the date of the first hearing :[DATE] 13:30." at bounding box center [595, 510] width 399 height 46
copy p "has given the date of the first hearing :[DATE] 13:30."
click at [501, 148] on div "471000" at bounding box center [591, 151] width 270 height 18
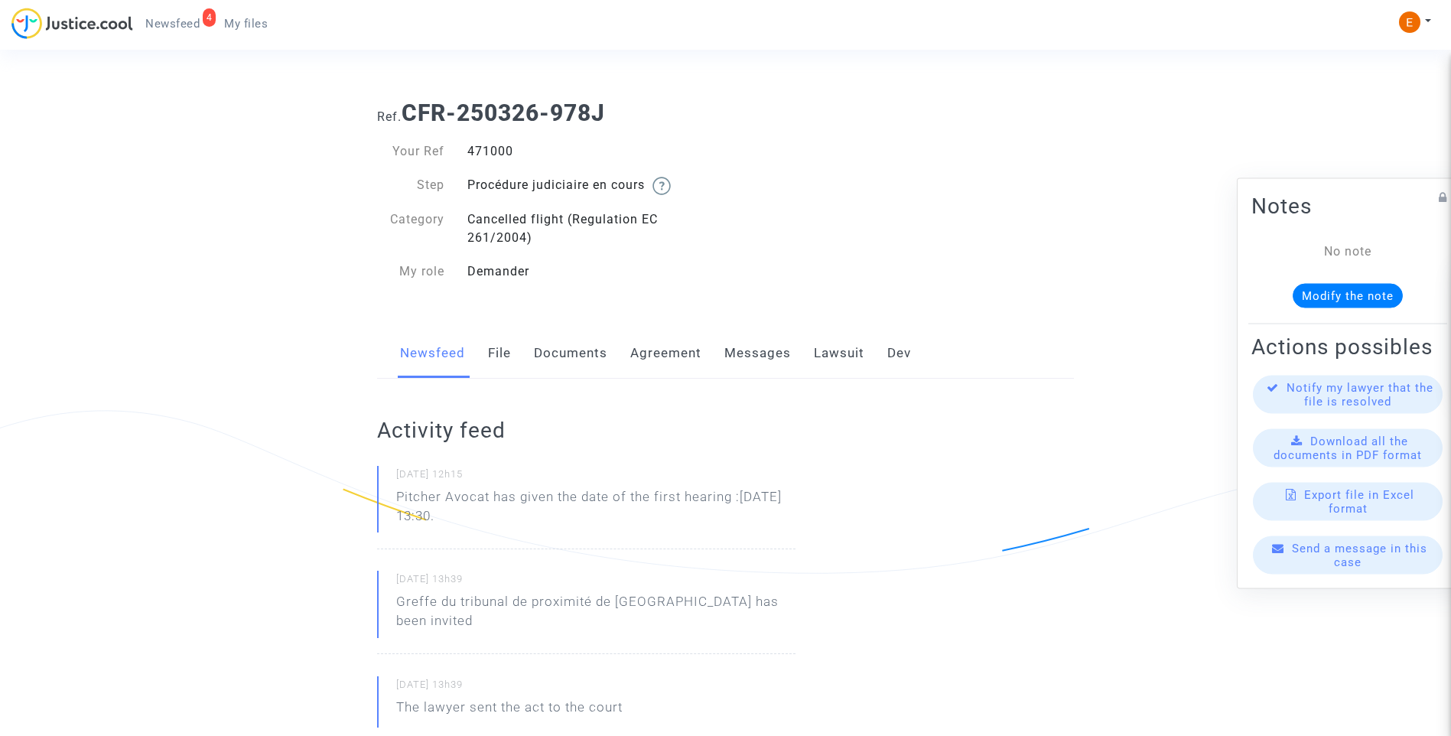
copy div "471000"
drag, startPoint x: 539, startPoint y: 519, endPoint x: 495, endPoint y: 497, distance: 48.9
click at [495, 497] on p "Pitcher Avocat has given the date of the first hearing :Dec 1st 2025 at 13:30." at bounding box center [595, 510] width 399 height 46
copy p "has given the date of the first hearing :Dec 1st 2025 at 13:30."
drag, startPoint x: 567, startPoint y: 521, endPoint x: 394, endPoint y: 496, distance: 174.7
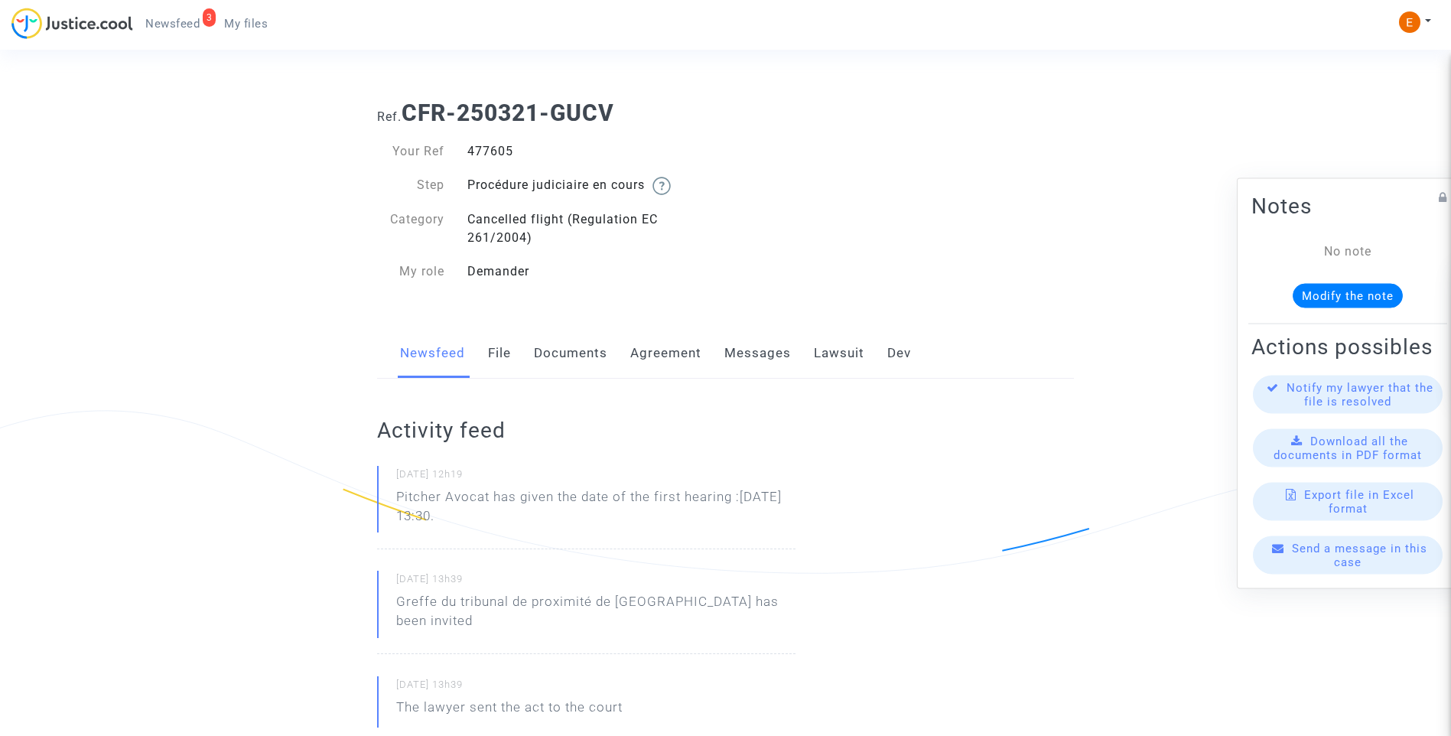
click at [394, 496] on div "[DATE] 12h19 Pitcher Avocat has given the date of the first hearing :[DATE] 13:…" at bounding box center [586, 507] width 418 height 83
drag, startPoint x: 394, startPoint y: 496, endPoint x: 405, endPoint y: 496, distance: 11.5
click at [538, 523] on p "Pitcher Avocat [PERSON_NAME] la fecha de la primera audiencia :D ec 1st 2025 a …" at bounding box center [595, 510] width 399 height 46
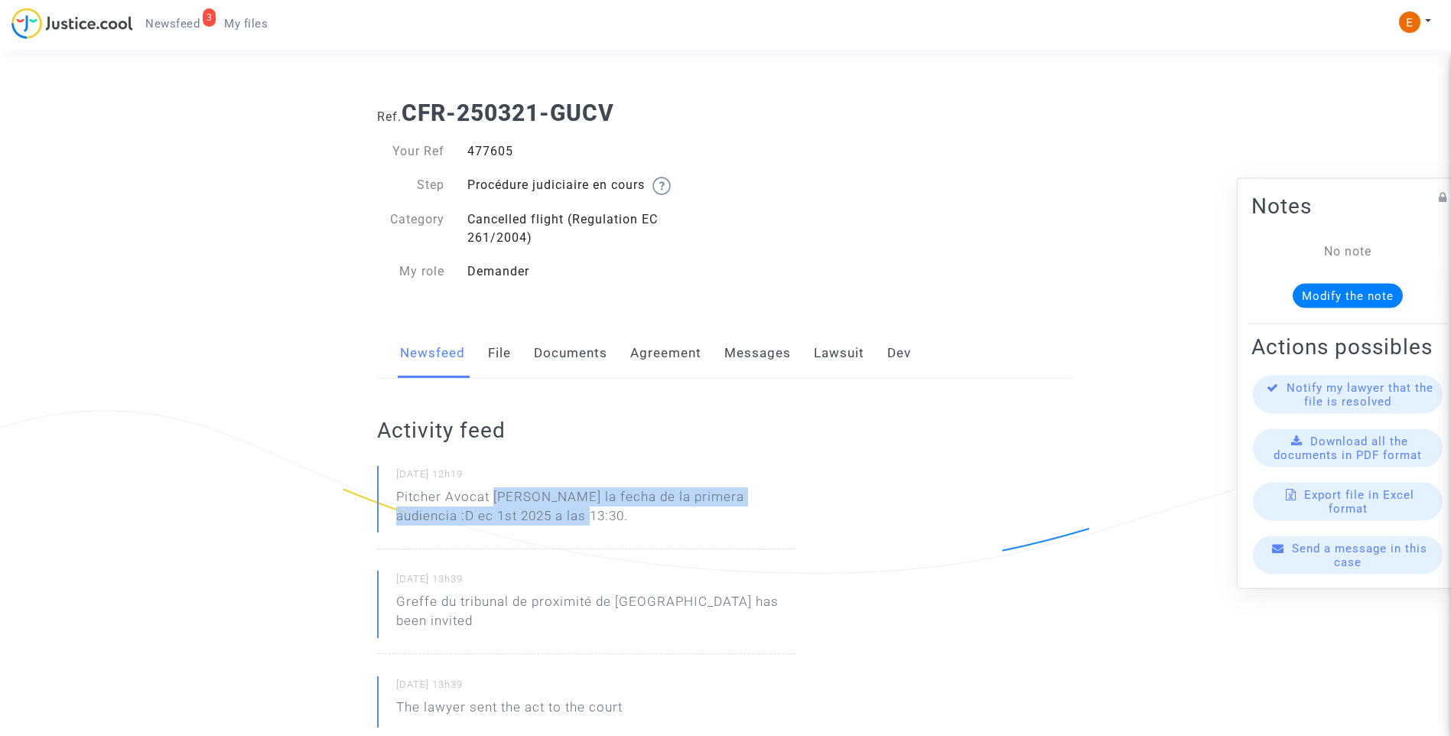
drag, startPoint x: 531, startPoint y: 515, endPoint x: 493, endPoint y: 497, distance: 41.4
click at [493, 497] on p "Pitcher Avocat [PERSON_NAME] la fecha de la primera audiencia :D ec 1st 2025 a …" at bounding box center [595, 510] width 399 height 46
copy p "[PERSON_NAME] la fecha de la primera audiencia :D ec 1st 2025 a las 13:30."
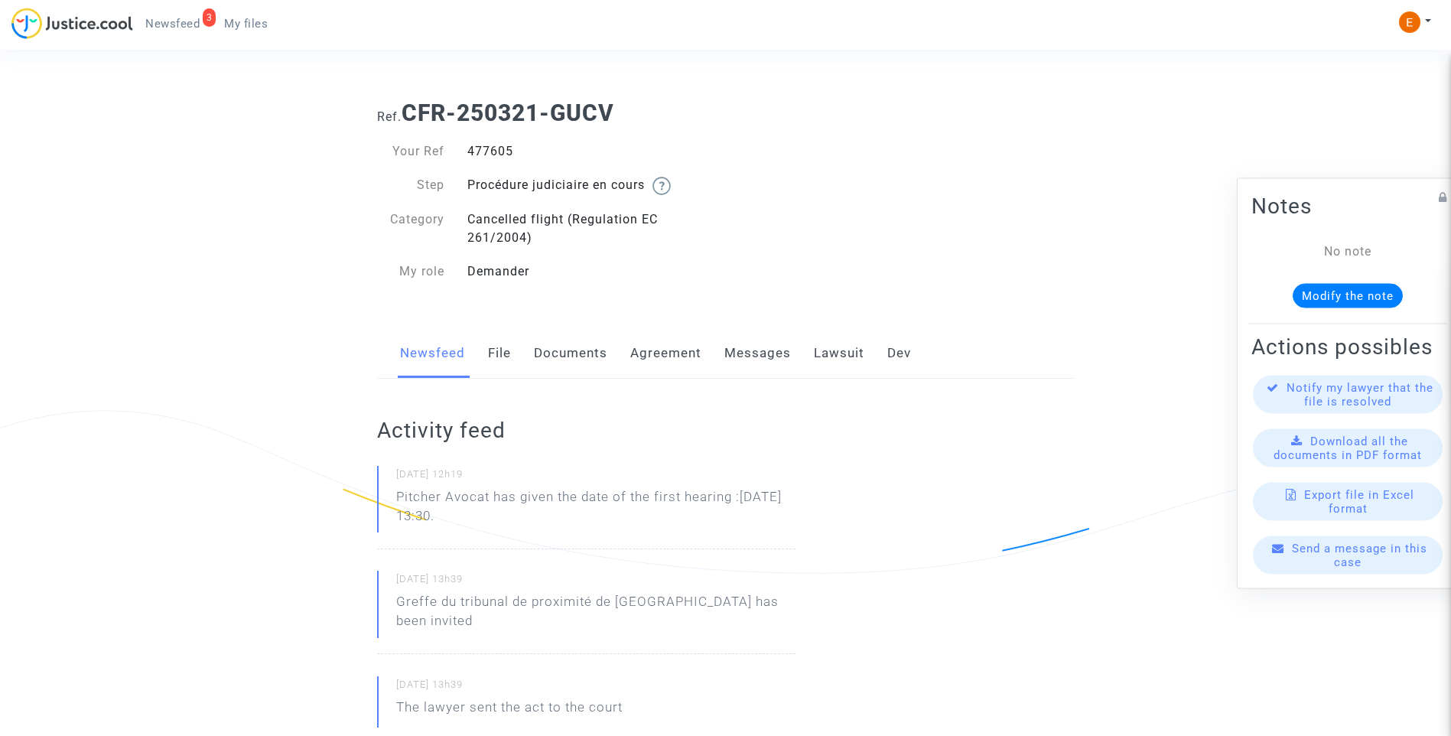
drag, startPoint x: 516, startPoint y: 519, endPoint x: 494, endPoint y: 501, distance: 28.8
click at [494, 501] on p "Pitcher Avocat has given the date of the first hearing :[DATE] 13:30." at bounding box center [595, 510] width 399 height 46
copy p "has given the date of the first hearing :[DATE] 13:30."
click at [486, 151] on div "461675" at bounding box center [591, 151] width 270 height 18
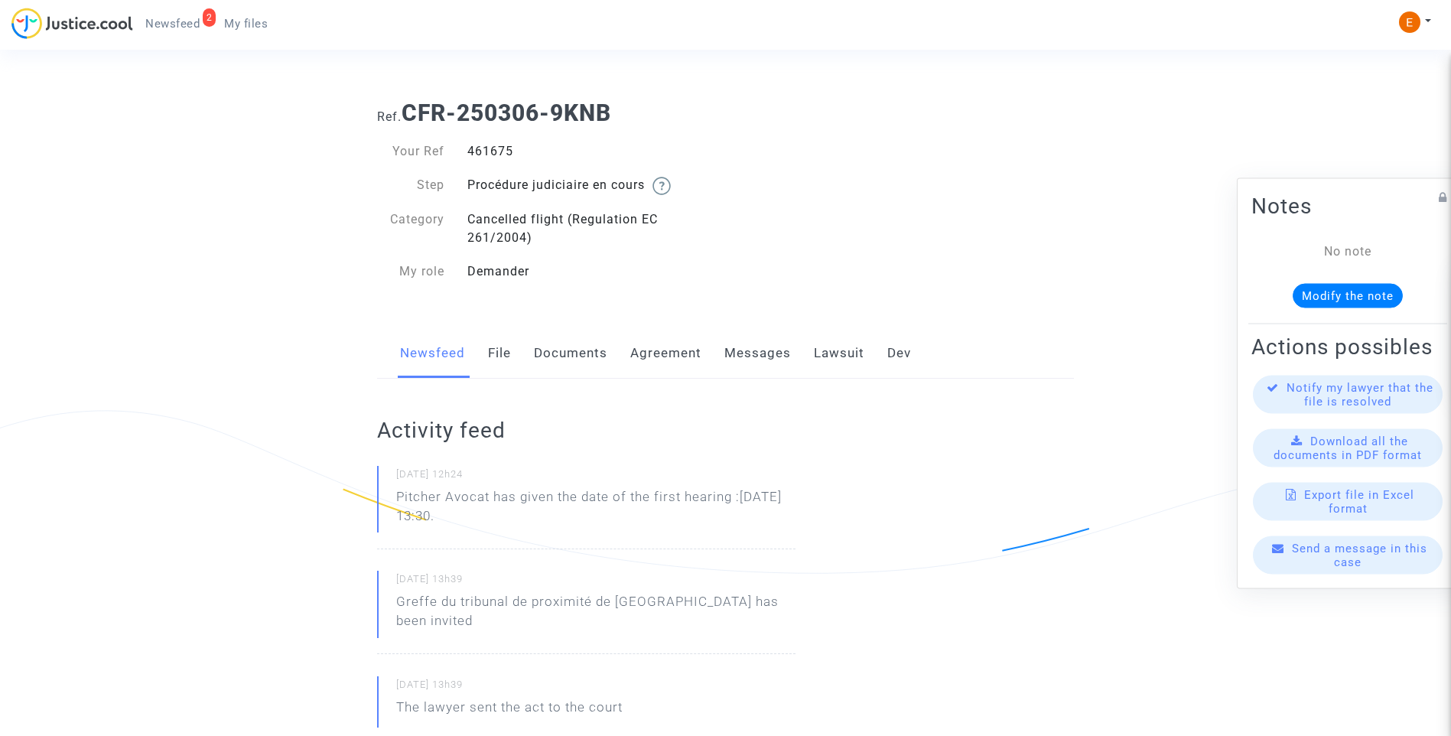
copy div "461675"
drag, startPoint x: 517, startPoint y: 519, endPoint x: 494, endPoint y: 500, distance: 29.4
click at [494, 500] on p "Pitcher Avocat has given the date of the first hearing :[DATE] 13:30." at bounding box center [595, 510] width 399 height 46
copy p "has given the date of the first hearing :[DATE] 13:30."
click at [501, 146] on div "444657" at bounding box center [591, 151] width 270 height 18
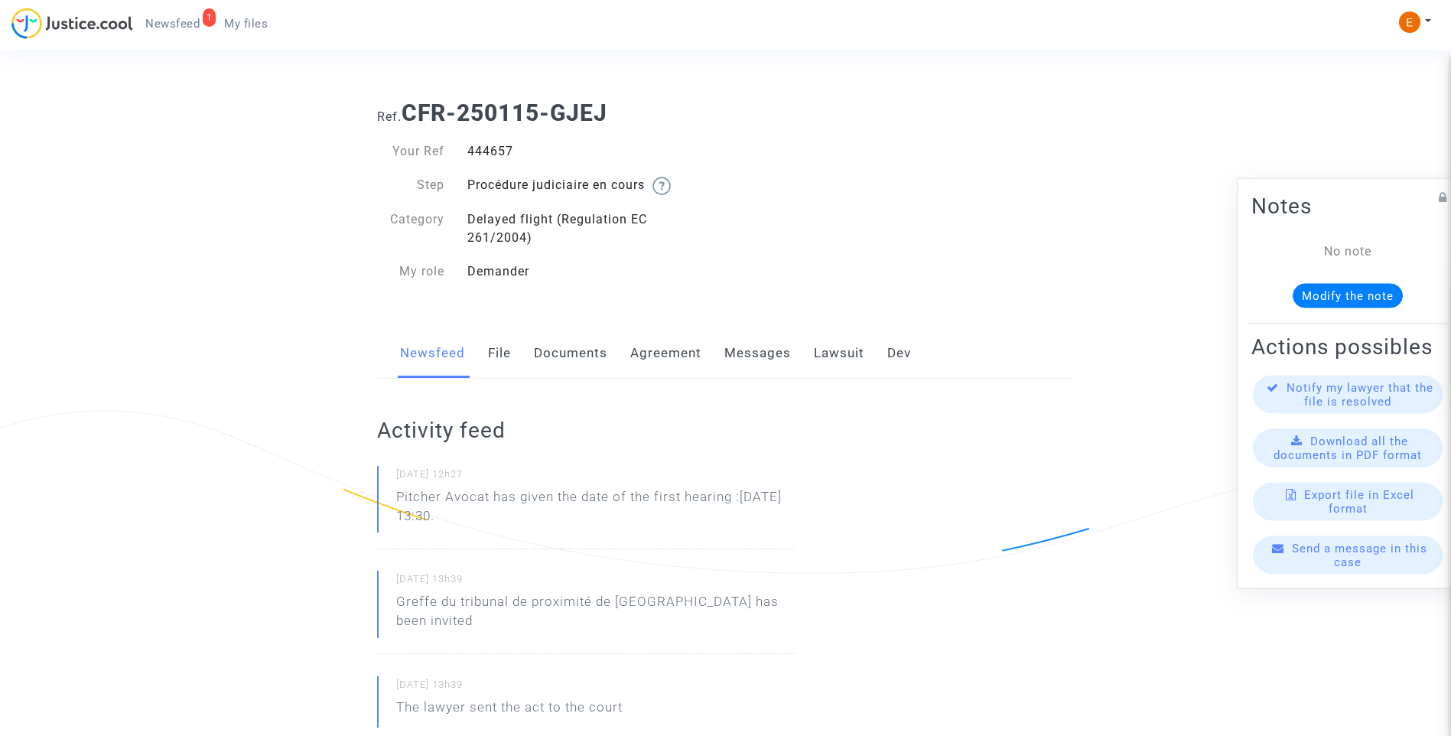
click at [501, 148] on div "444657" at bounding box center [591, 151] width 270 height 18
copy div "444657"
drag, startPoint x: 521, startPoint y: 519, endPoint x: 496, endPoint y: 501, distance: 30.1
click at [496, 501] on p "Pitcher Avocat has given the date of the first hearing :[DATE] 13:30." at bounding box center [595, 510] width 399 height 46
copy p "has given the date of the first hearing :[DATE] 13:30."
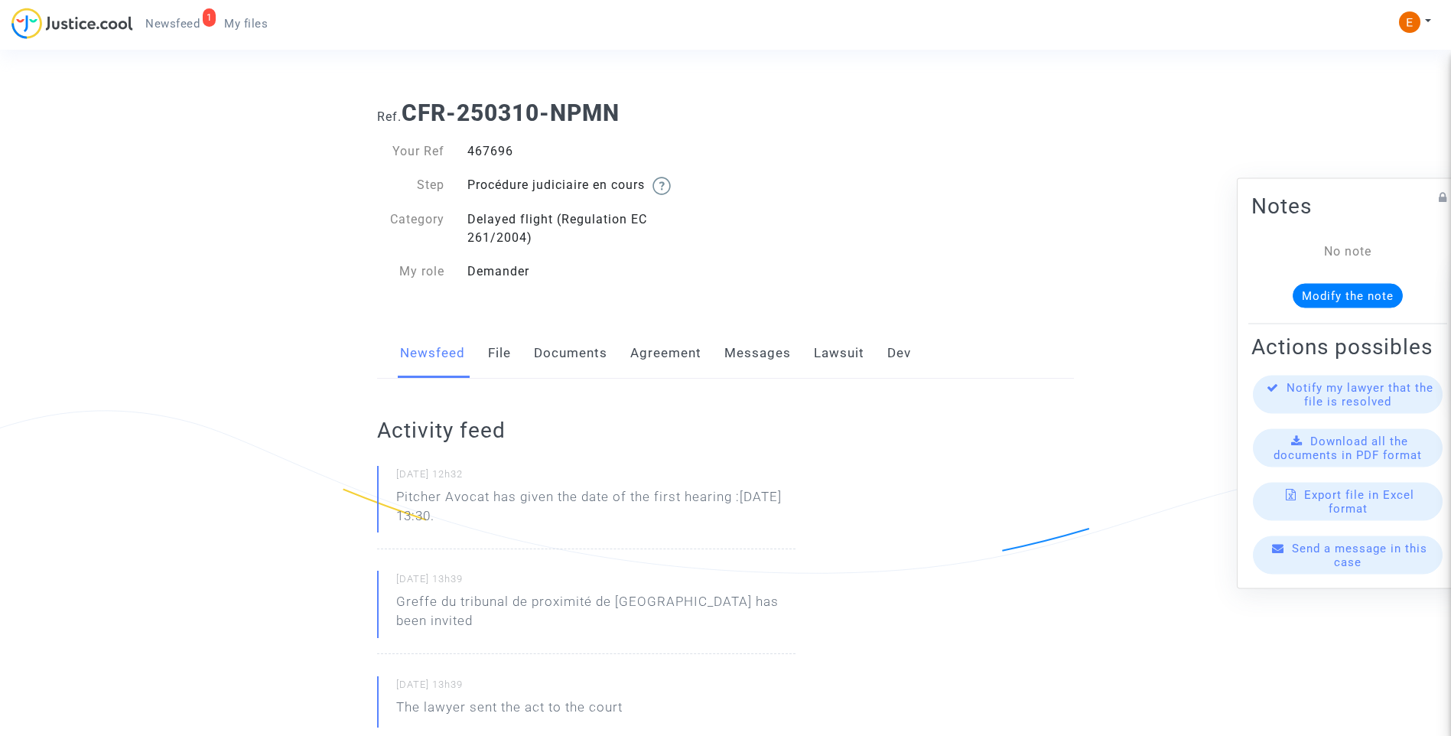
drag, startPoint x: 0, startPoint y: 0, endPoint x: 482, endPoint y: 149, distance: 504.5
click at [482, 149] on div "467696" at bounding box center [591, 151] width 270 height 18
copy div "467696"
drag, startPoint x: 529, startPoint y: 524, endPoint x: 497, endPoint y: 500, distance: 40.4
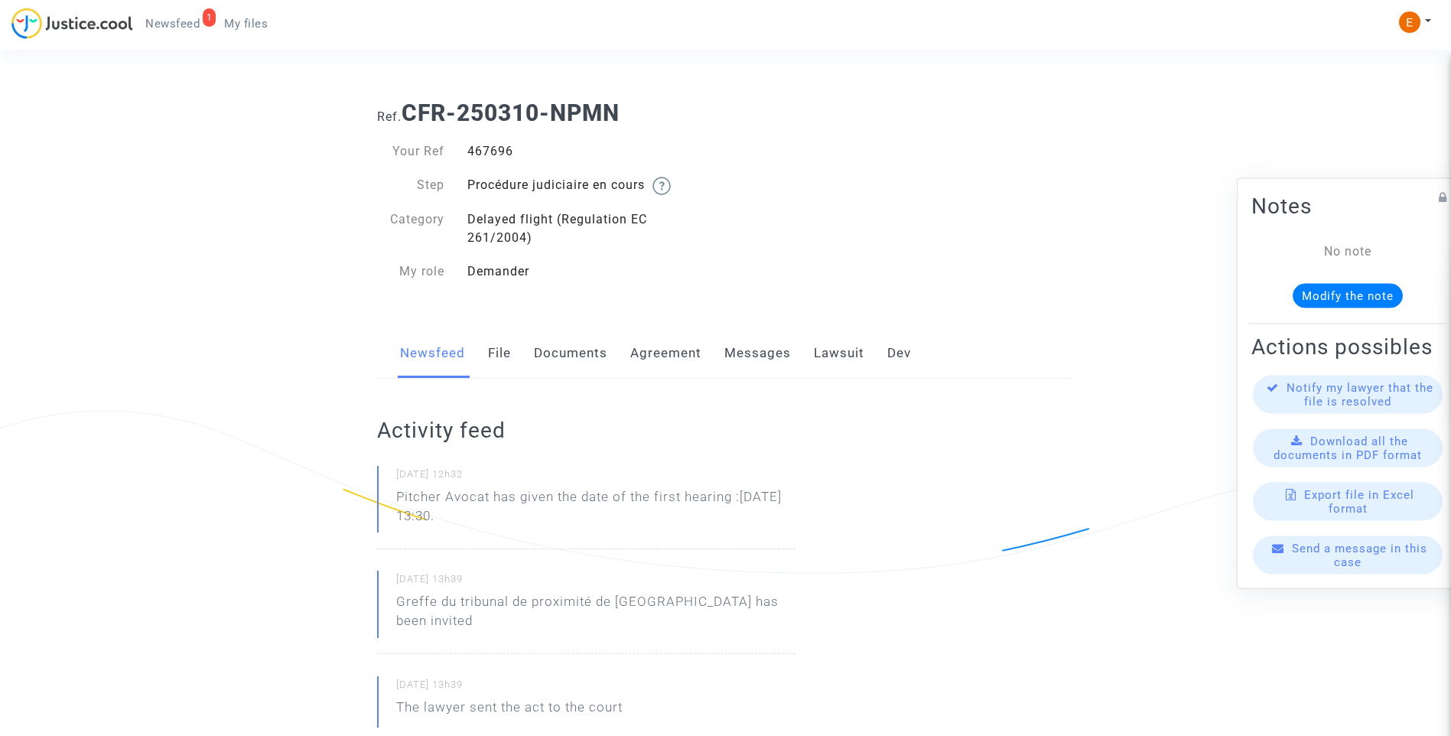
click at [497, 500] on p "Pitcher Avocat has given the date of the first hearing :[DATE] 13:30." at bounding box center [595, 510] width 399 height 46
drag, startPoint x: 497, startPoint y: 500, endPoint x: 522, endPoint y: 512, distance: 28.1
click at [522, 512] on p "Pitcher Avocat has given the date of the first hearing :[DATE] 13:30." at bounding box center [595, 510] width 399 height 46
drag, startPoint x: 522, startPoint y: 512, endPoint x: 515, endPoint y: 499, distance: 15.1
copy p "has given the date of the first hearing :[DATE] 13:30."
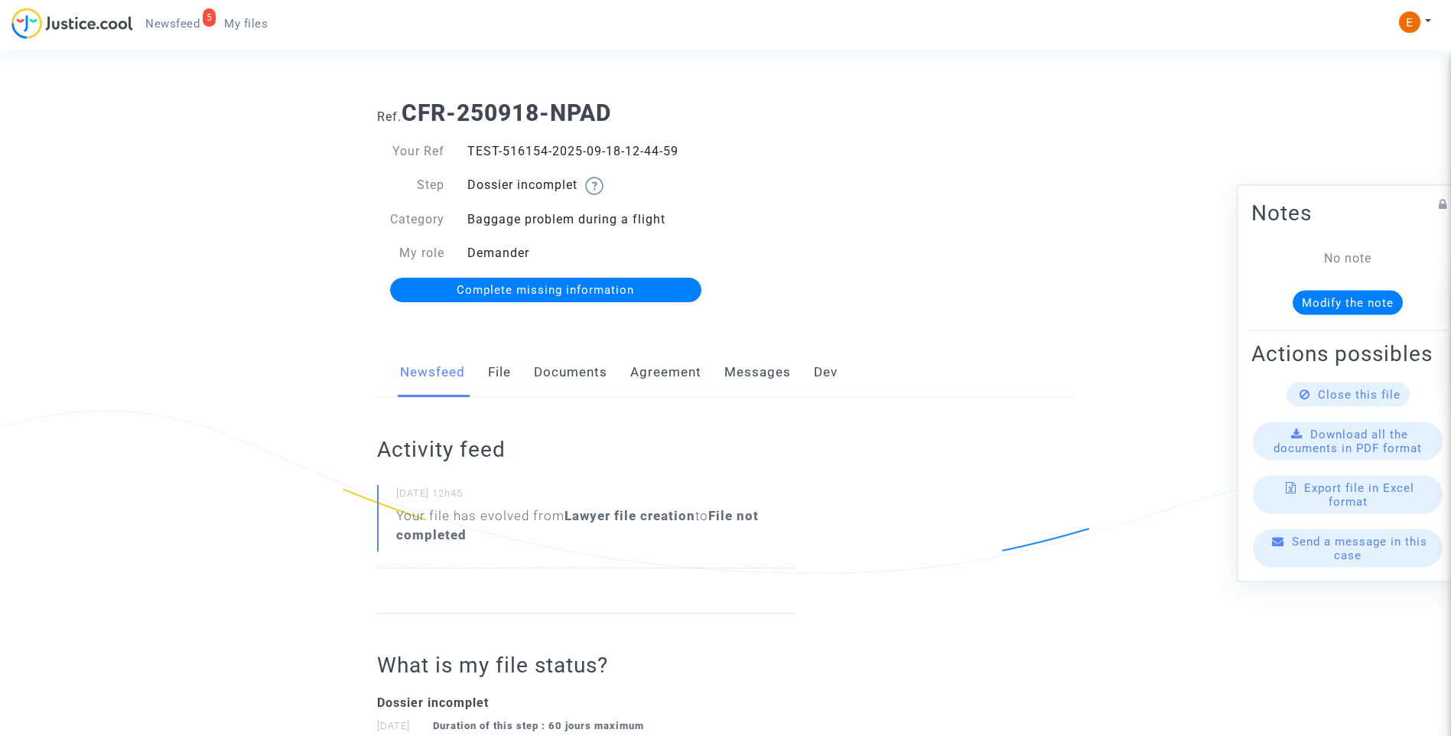
click at [563, 373] on link "Documents" at bounding box center [570, 372] width 73 height 50
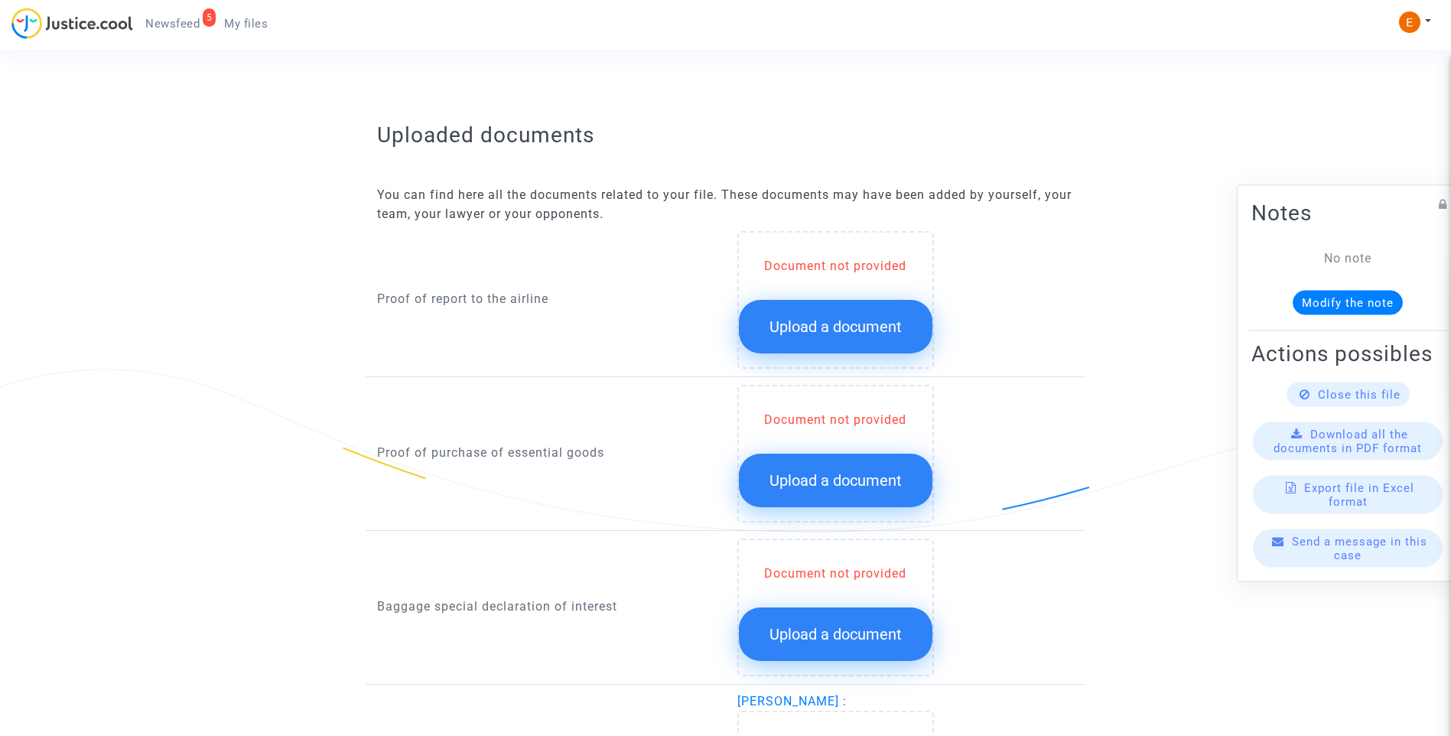
scroll to position [918, 0]
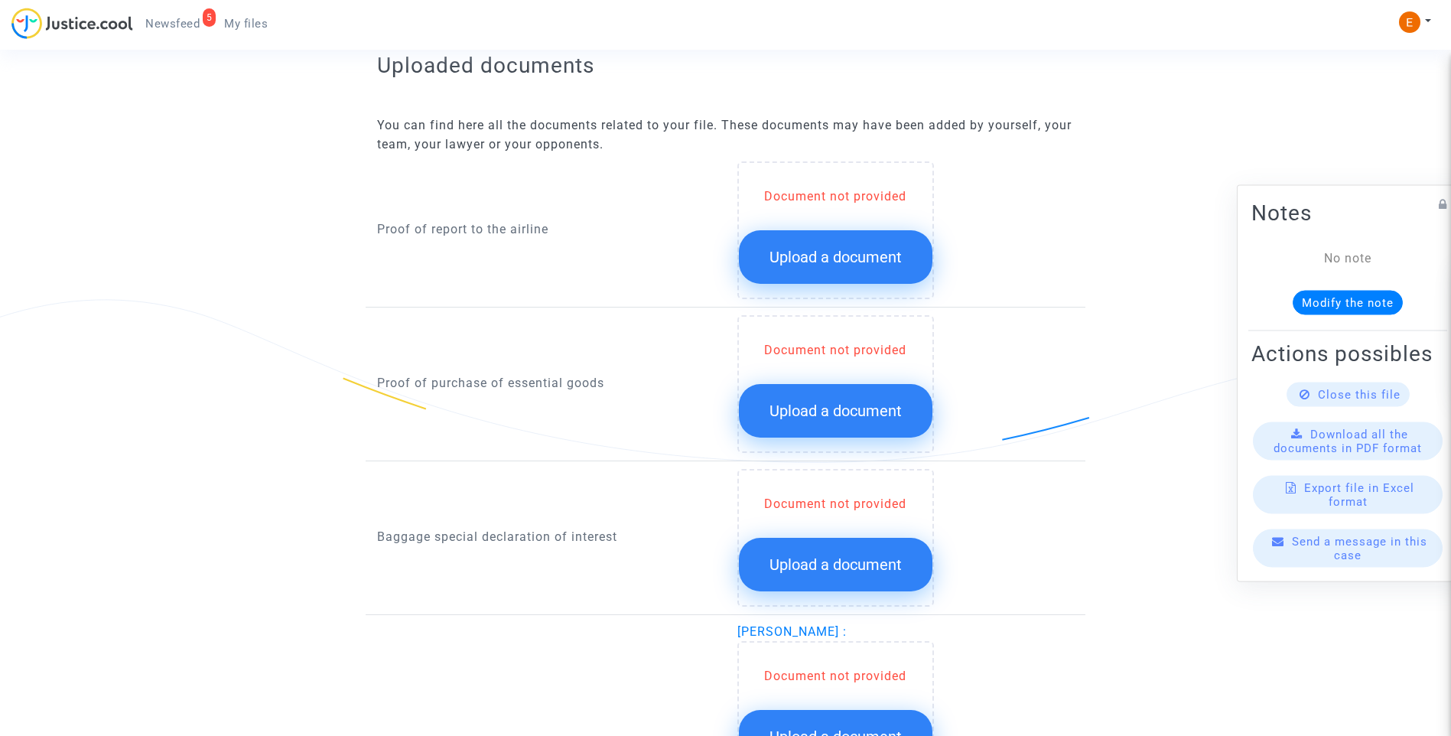
click at [843, 249] on span "Upload a document" at bounding box center [836, 257] width 132 height 18
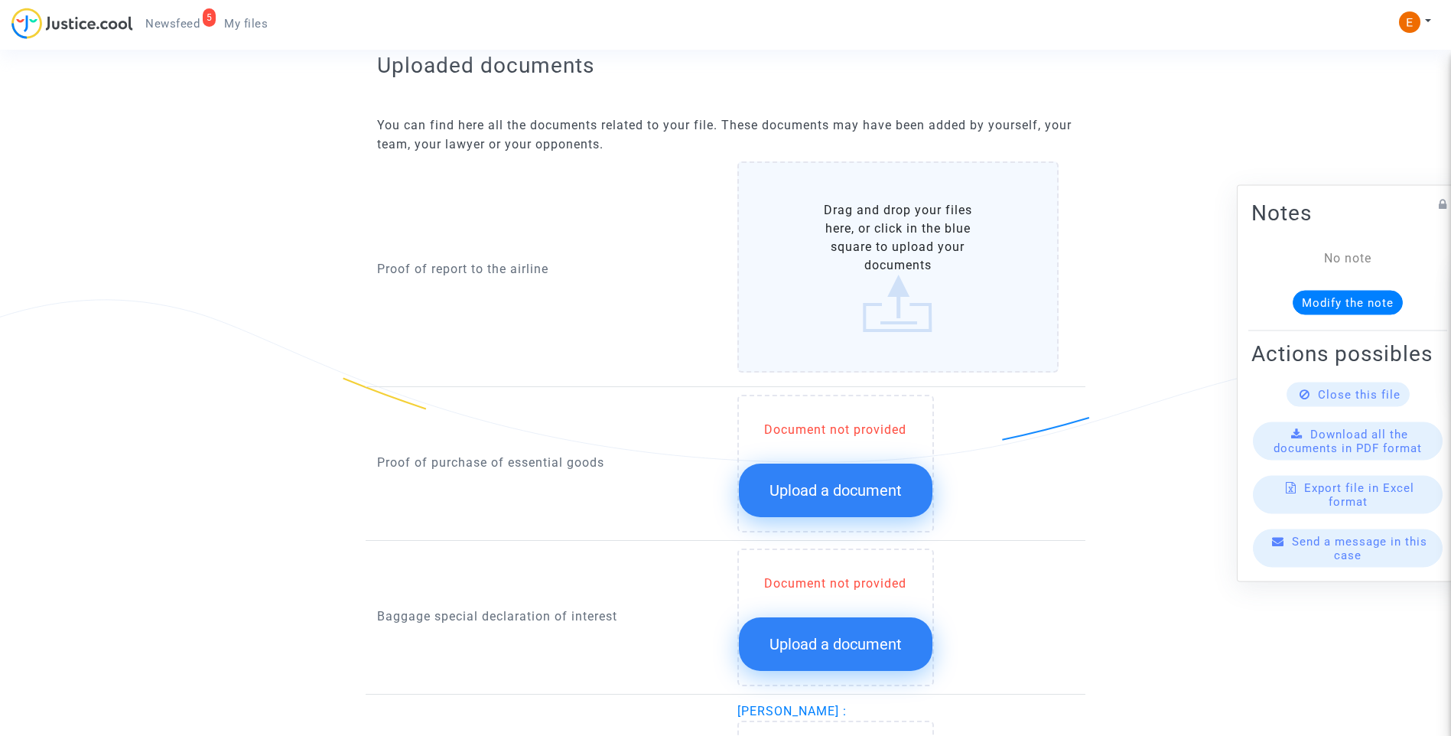
click at [848, 490] on span "Upload a document" at bounding box center [836, 490] width 132 height 18
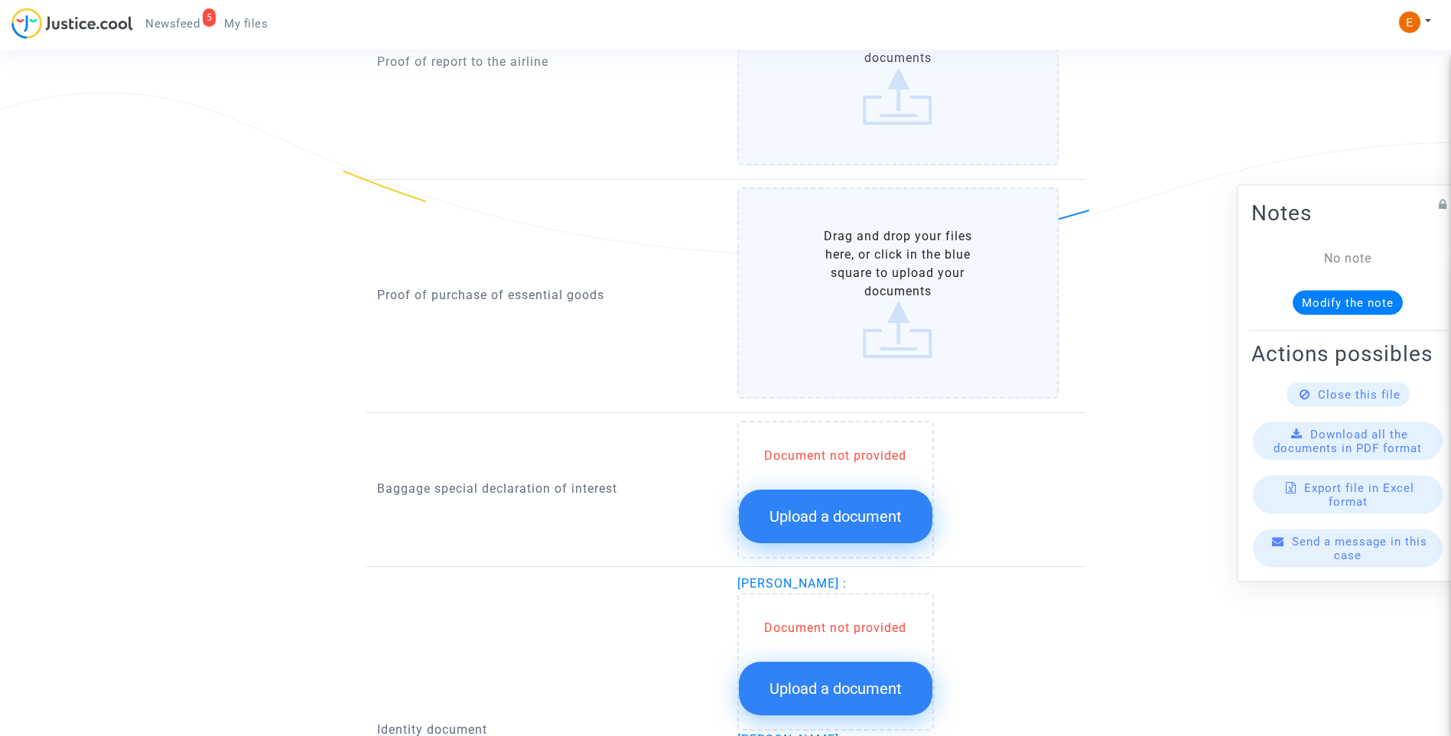
scroll to position [1147, 0]
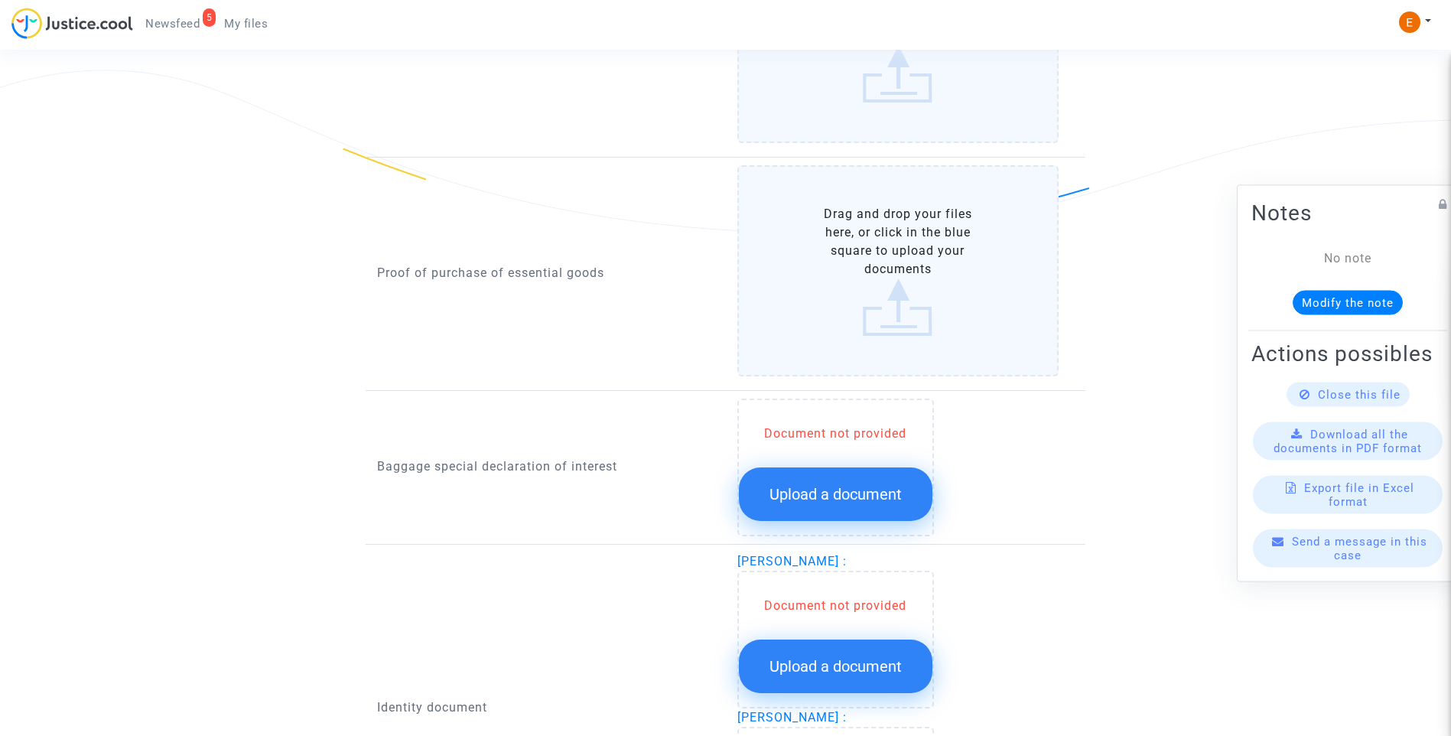
click at [867, 493] on span "Upload a document" at bounding box center [836, 494] width 132 height 18
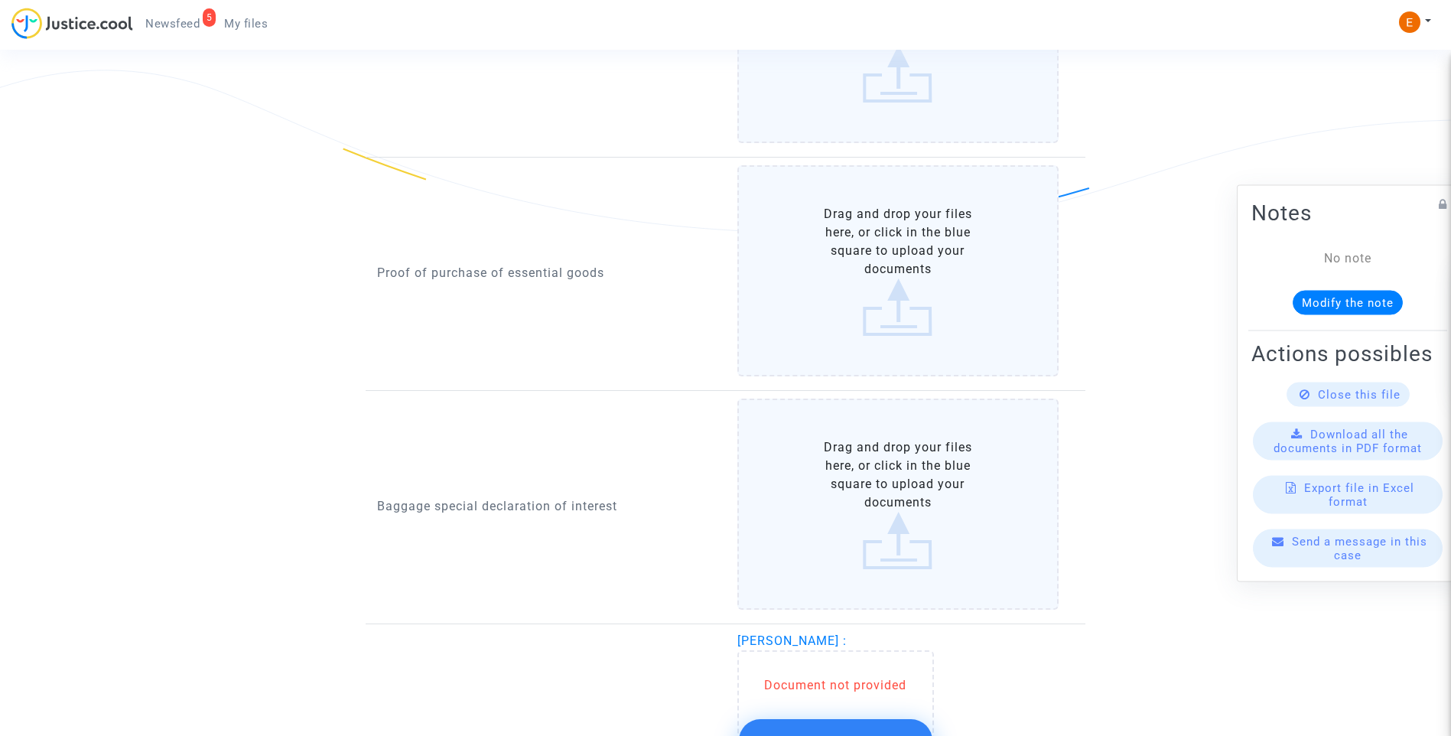
click at [887, 723] on button "Upload a document" at bounding box center [836, 746] width 194 height 54
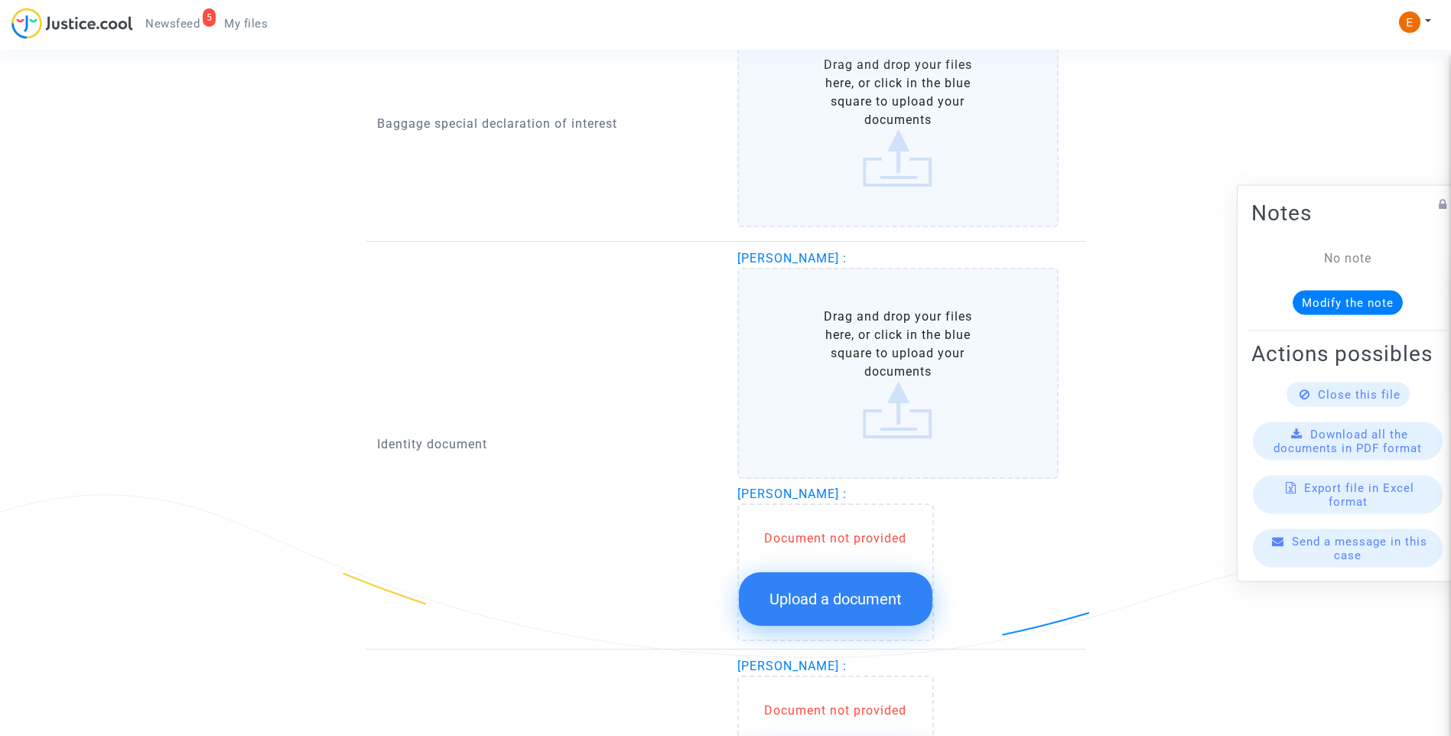
click at [873, 610] on button "Upload a document" at bounding box center [836, 599] width 194 height 54
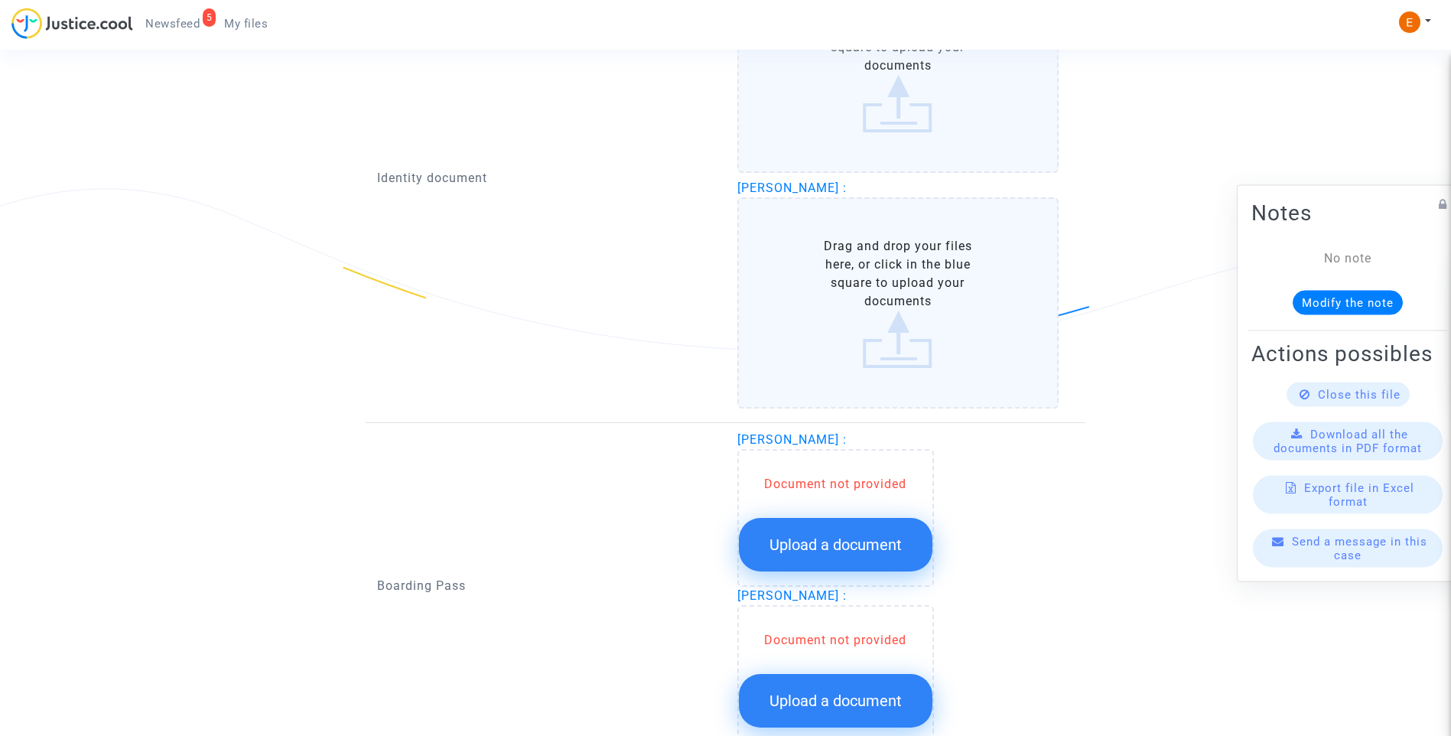
click at [874, 543] on span "Upload a document" at bounding box center [836, 544] width 132 height 18
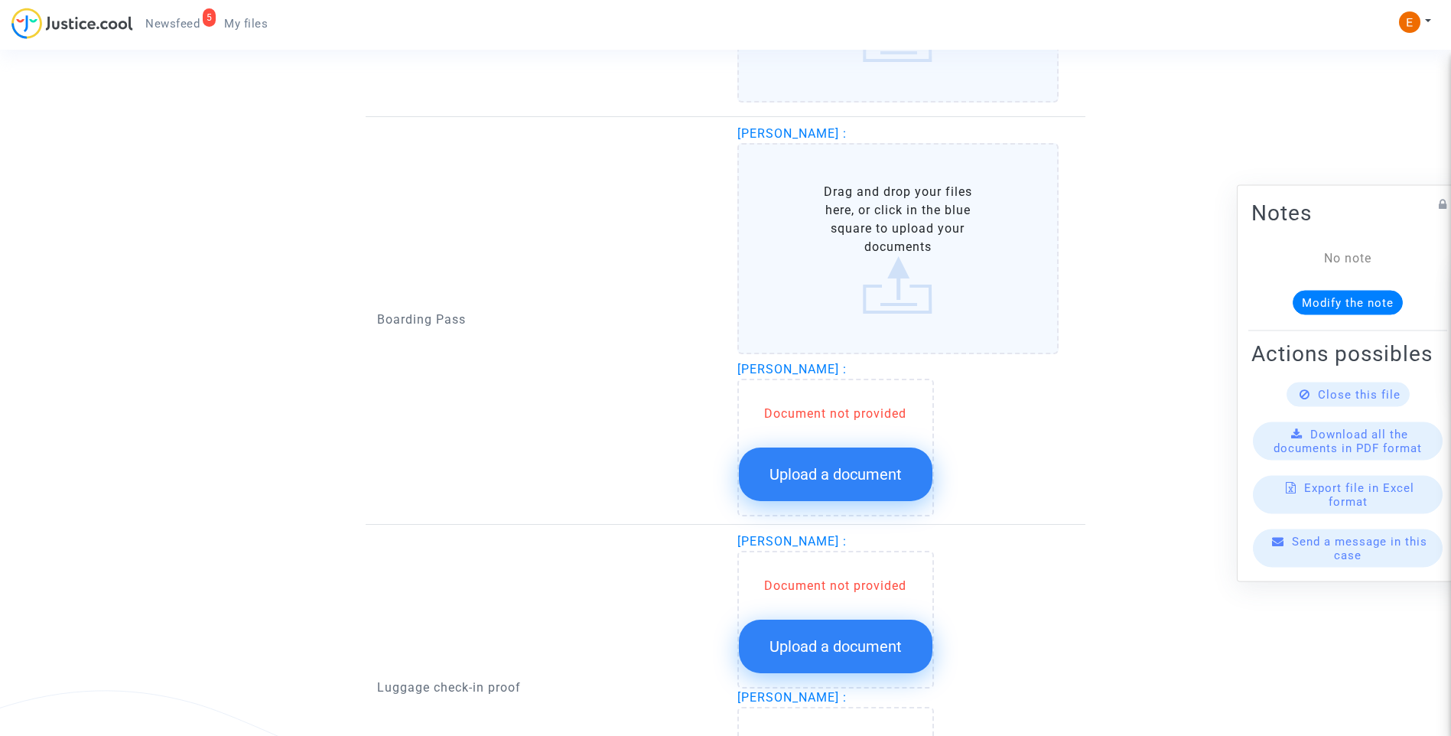
click at [872, 462] on button "Upload a document" at bounding box center [836, 475] width 194 height 54
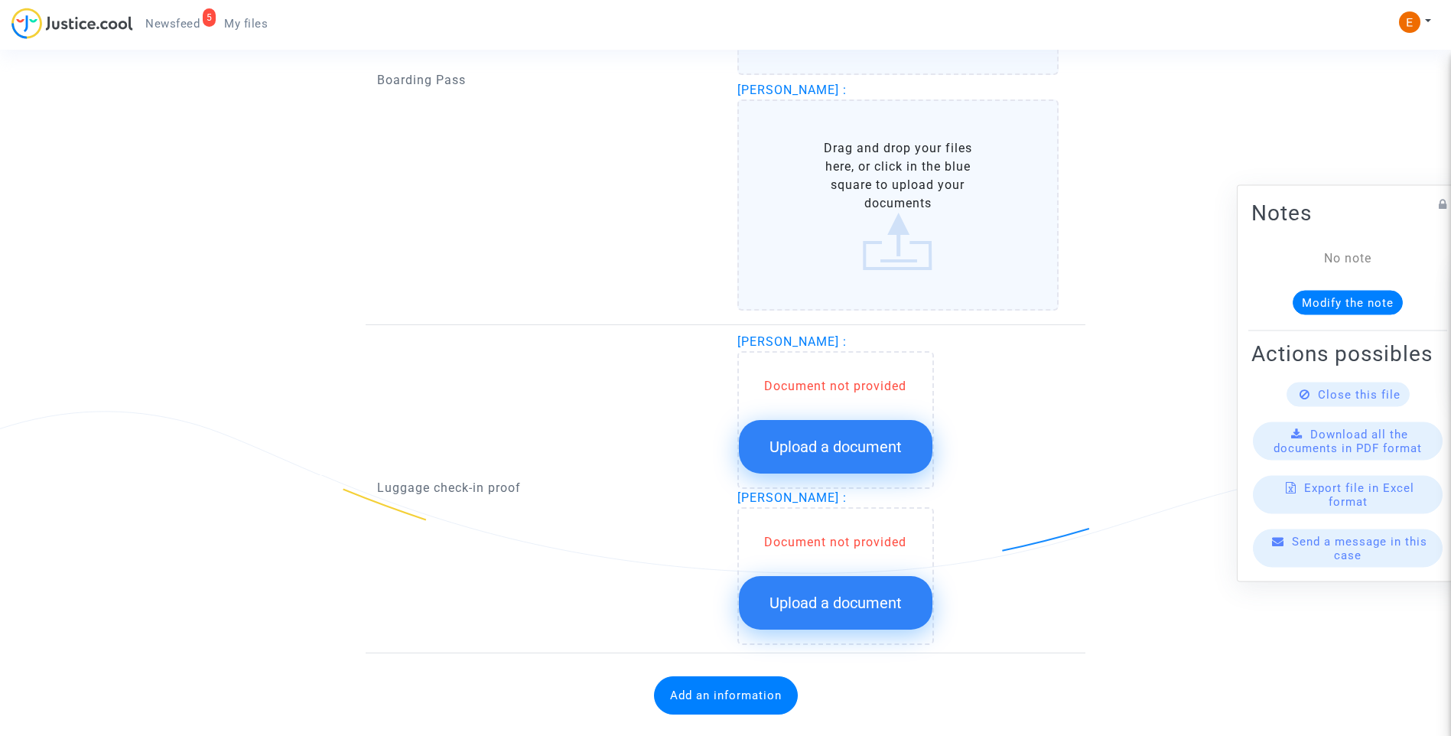
scroll to position [2448, 0]
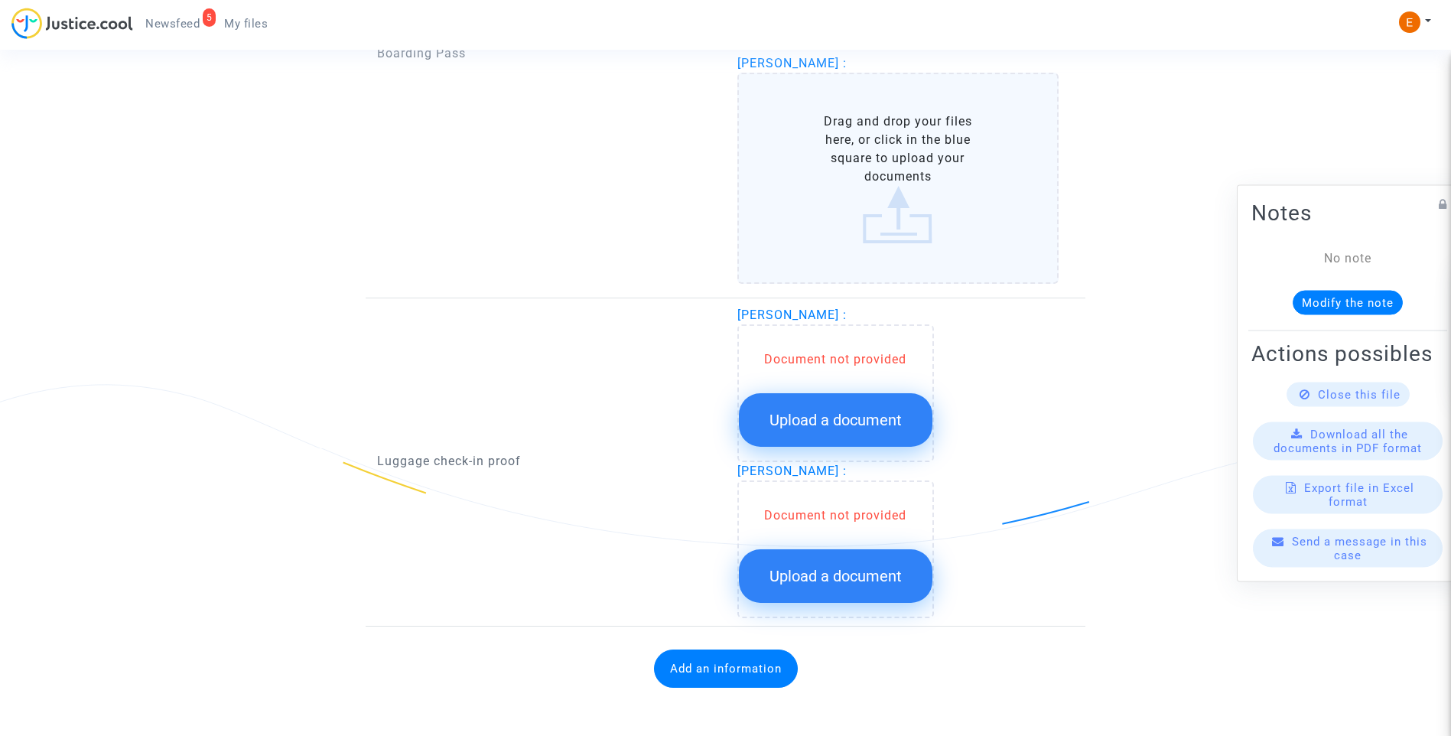
click at [864, 402] on button "Upload a document" at bounding box center [836, 420] width 194 height 54
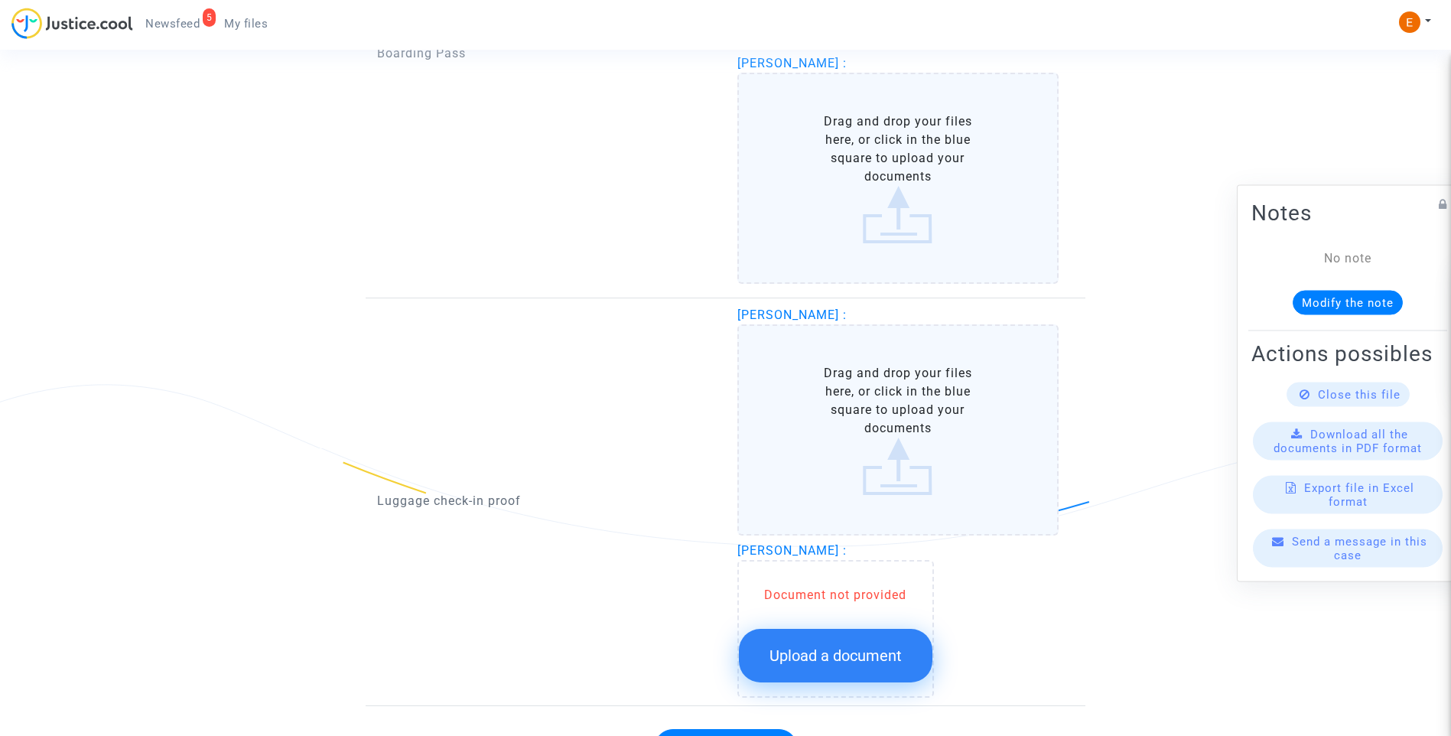
click at [894, 655] on span "Upload a document" at bounding box center [836, 655] width 132 height 18
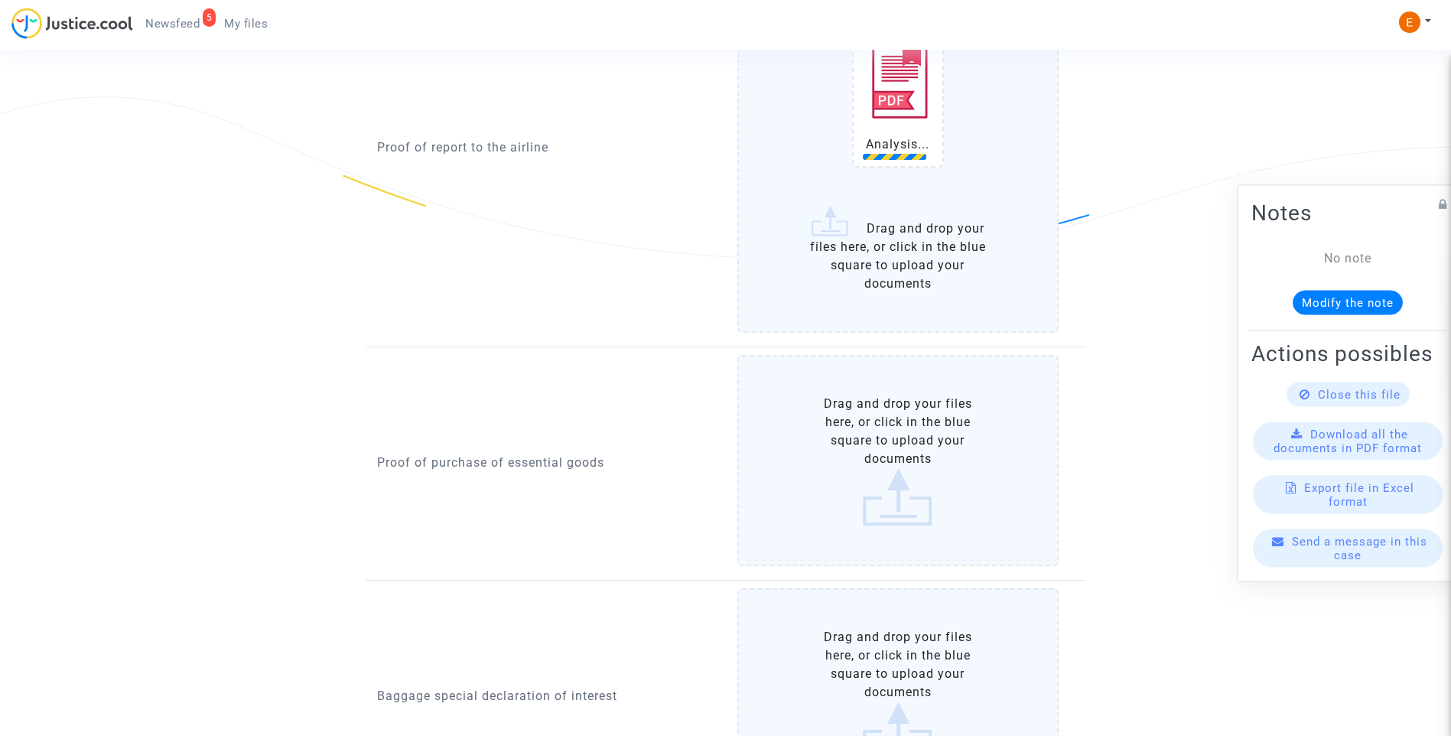
scroll to position [1147, 0]
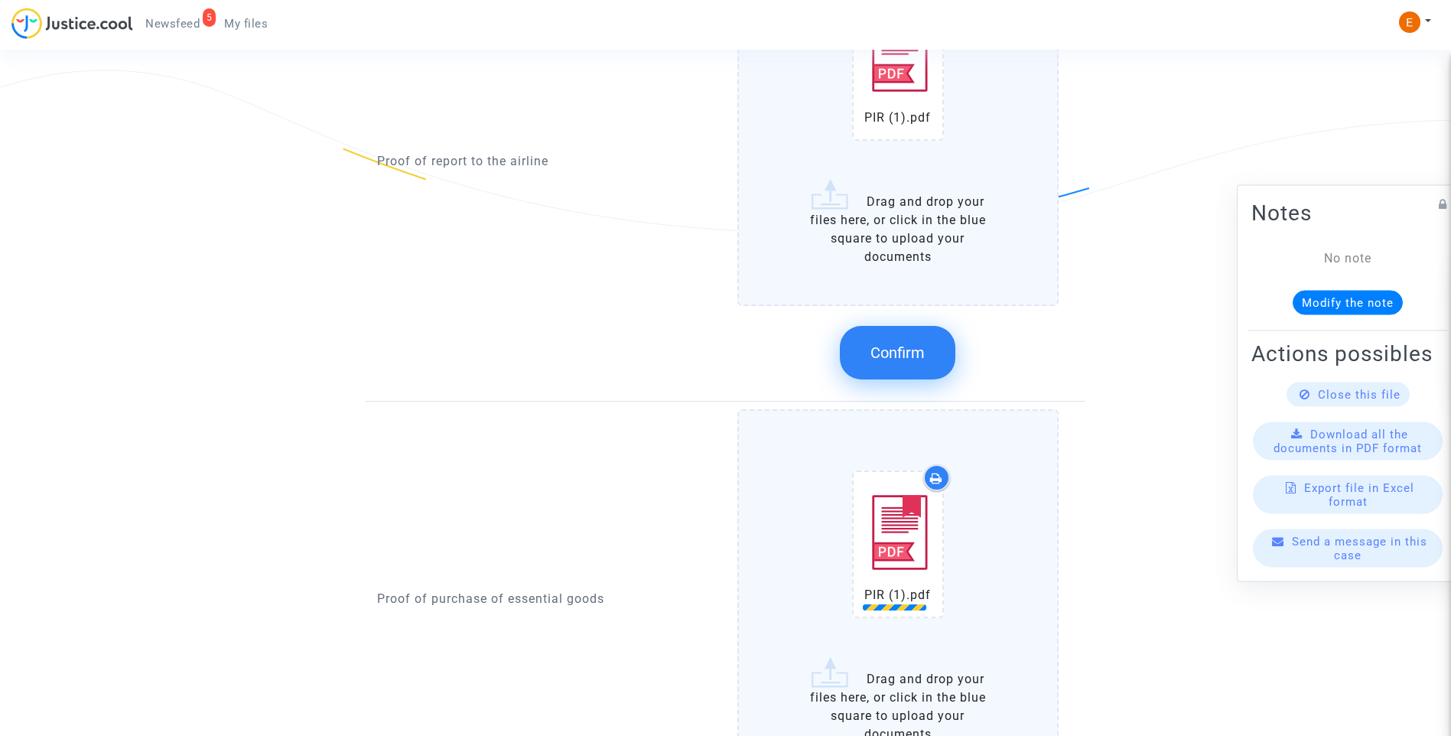
click at [933, 369] on button "Confirm" at bounding box center [898, 353] width 116 height 54
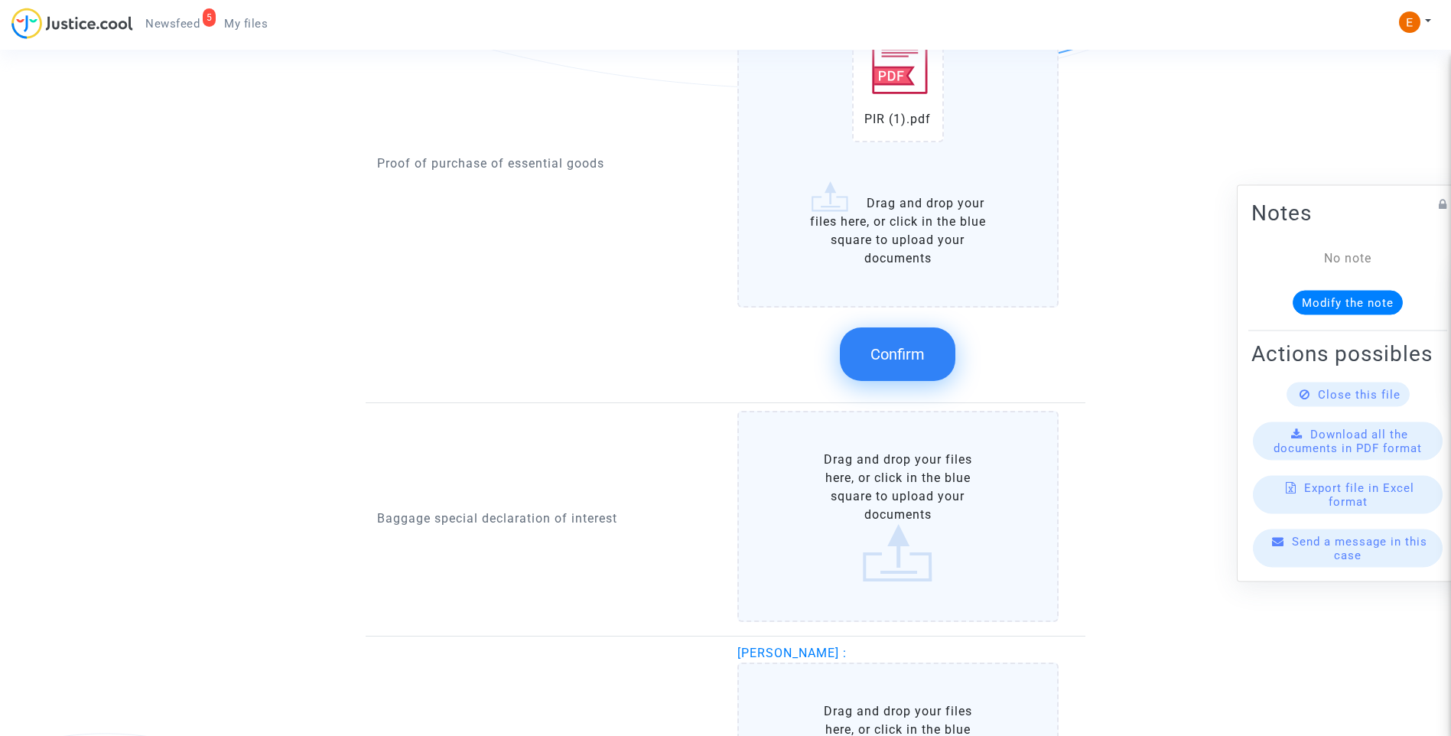
scroll to position [1300, 0]
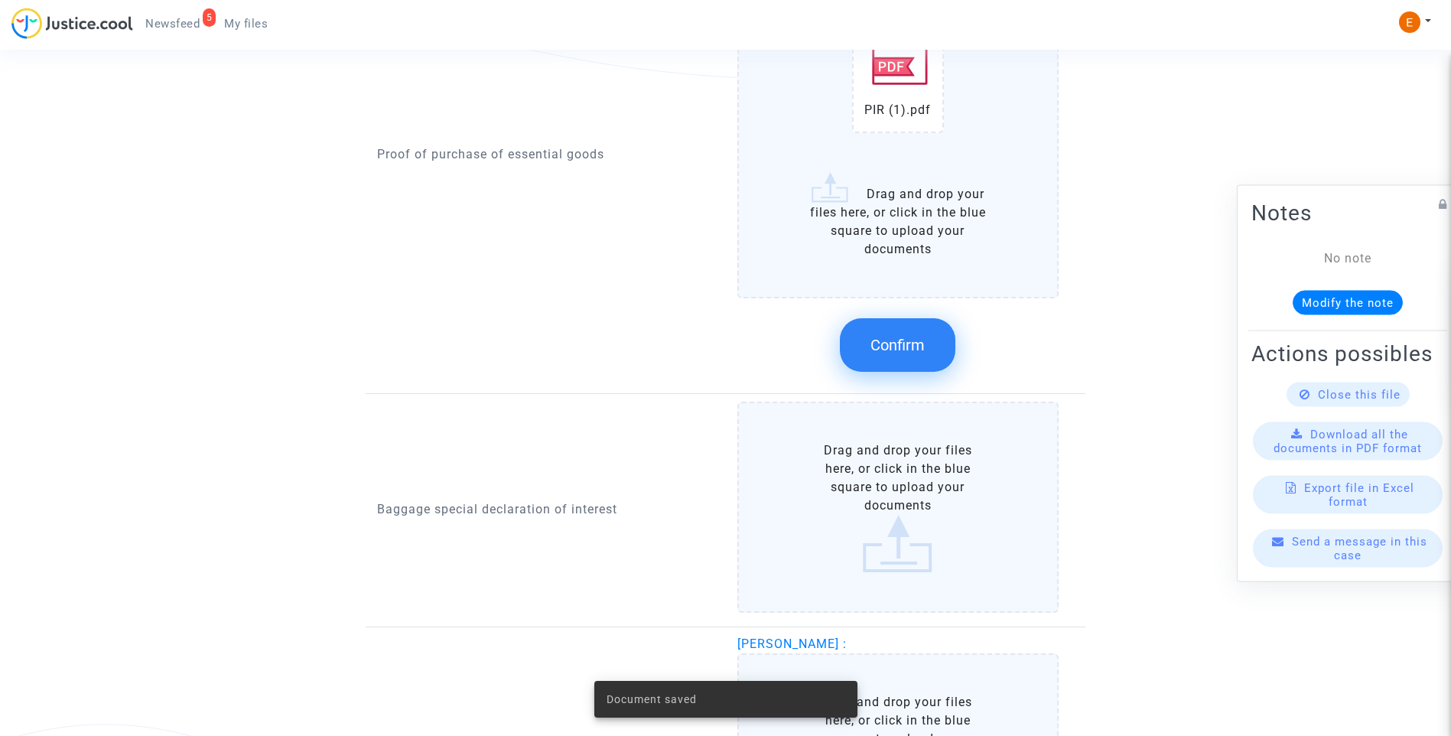
click at [906, 348] on span "Confirm" at bounding box center [898, 345] width 54 height 18
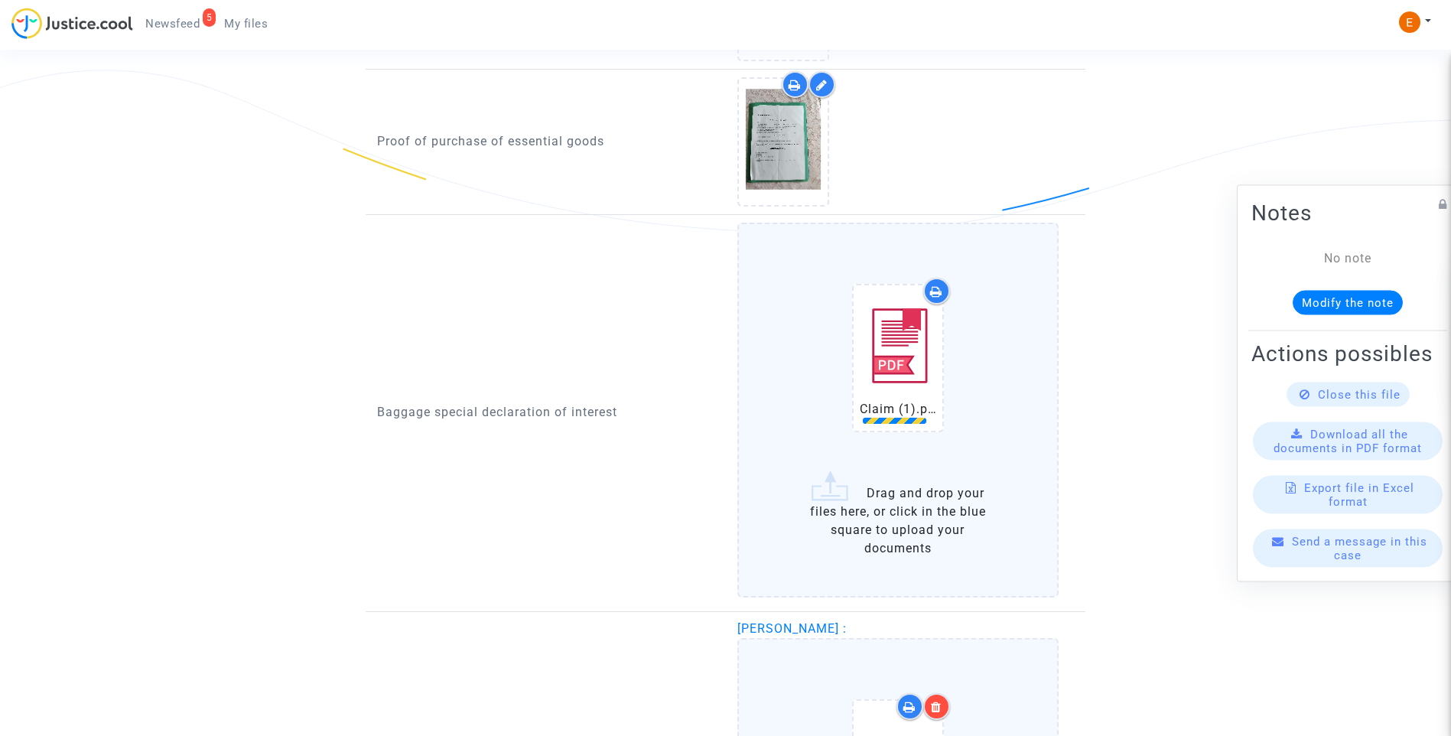
scroll to position [1377, 0]
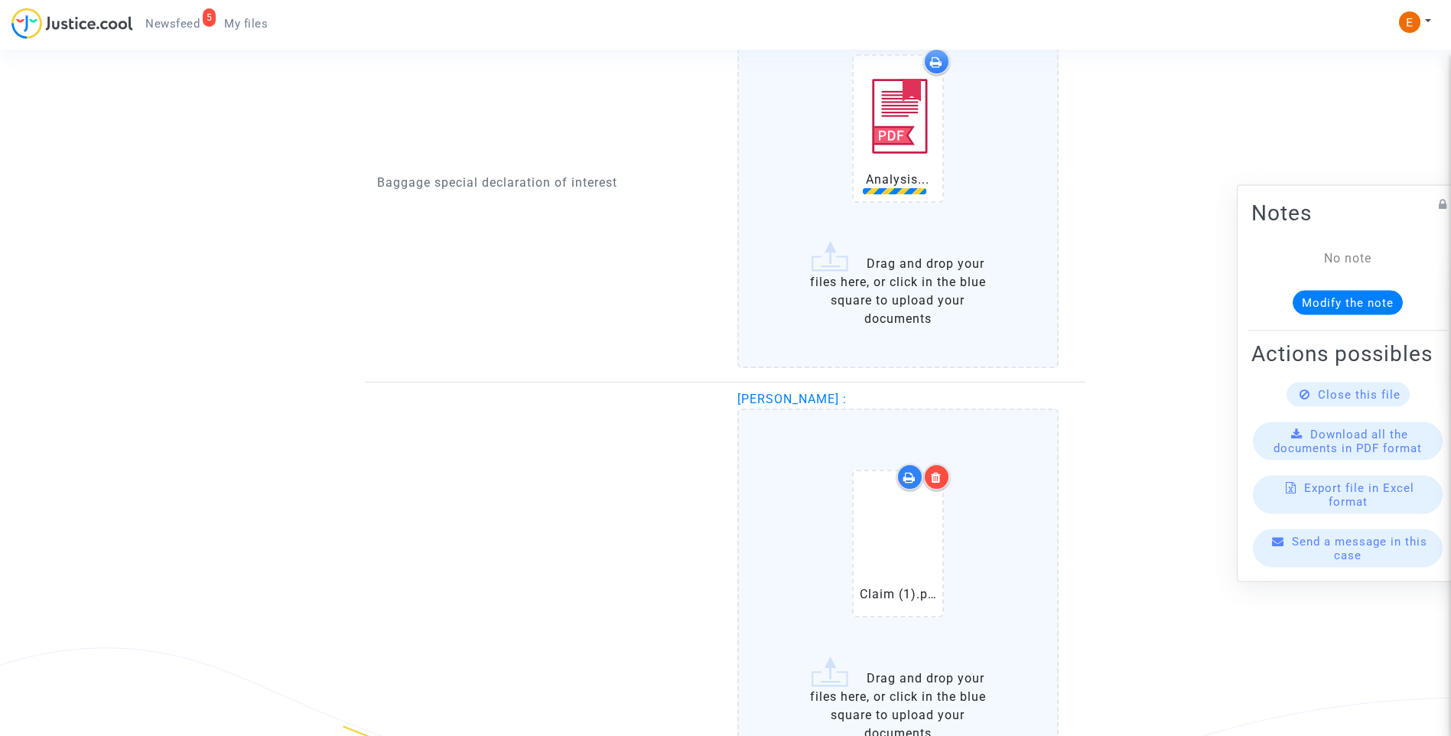
click at [949, 480] on div at bounding box center [936, 477] width 27 height 27
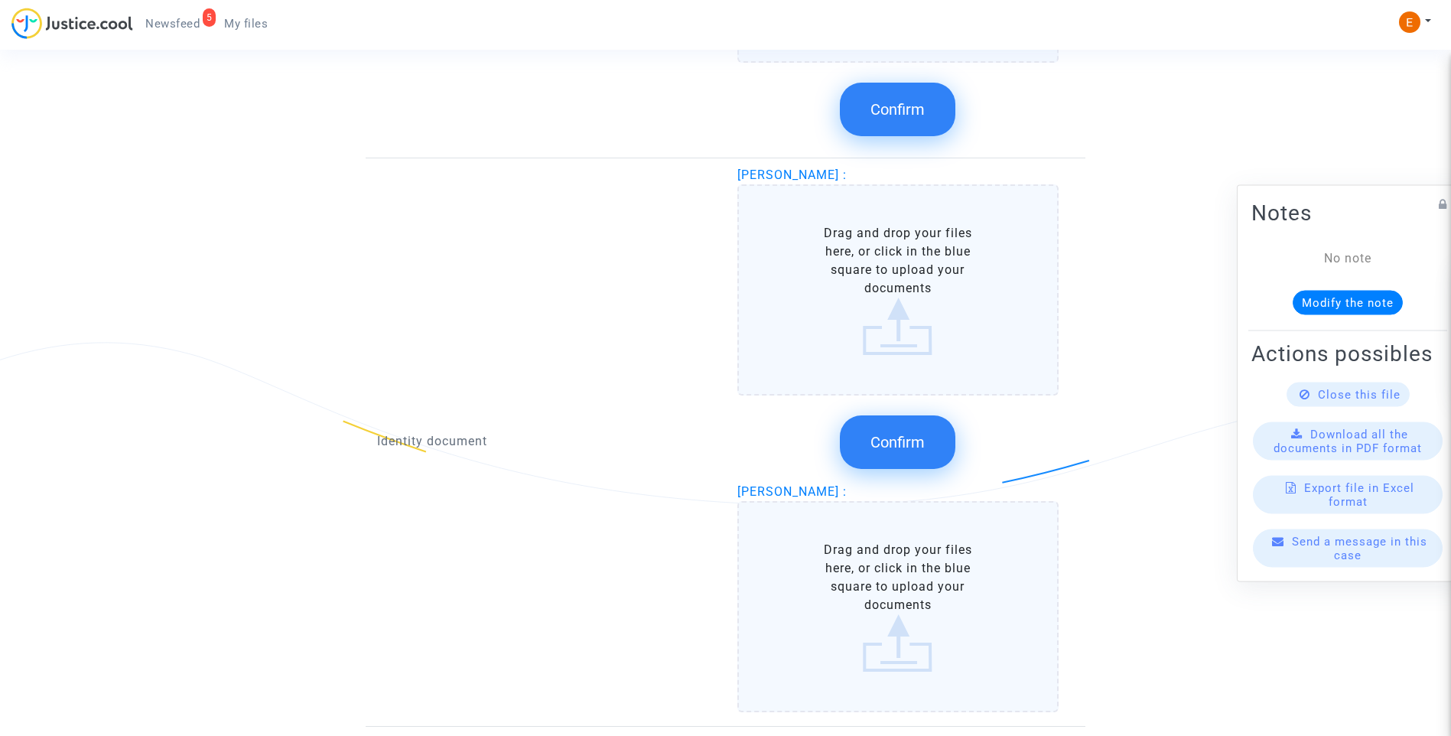
scroll to position [1683, 0]
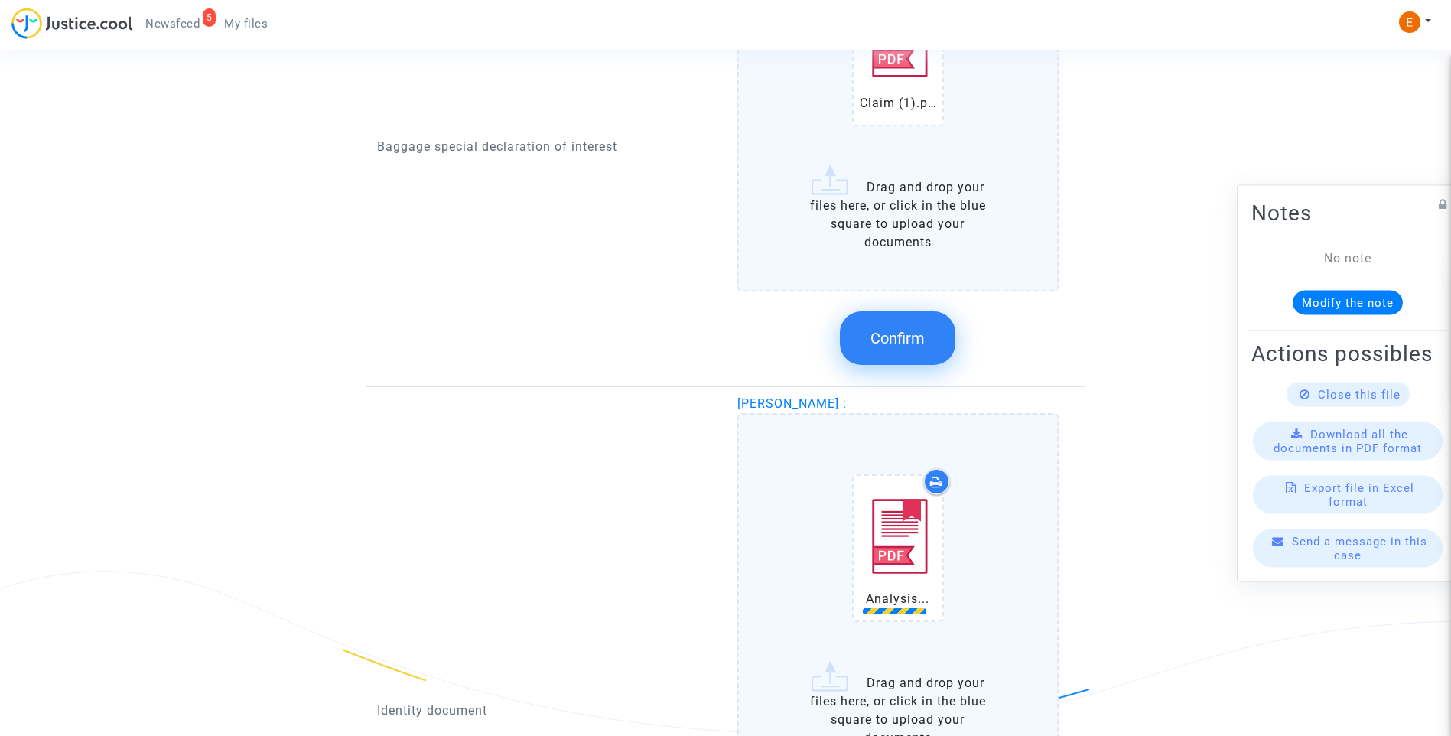
click at [916, 344] on span "Confirm" at bounding box center [898, 338] width 54 height 18
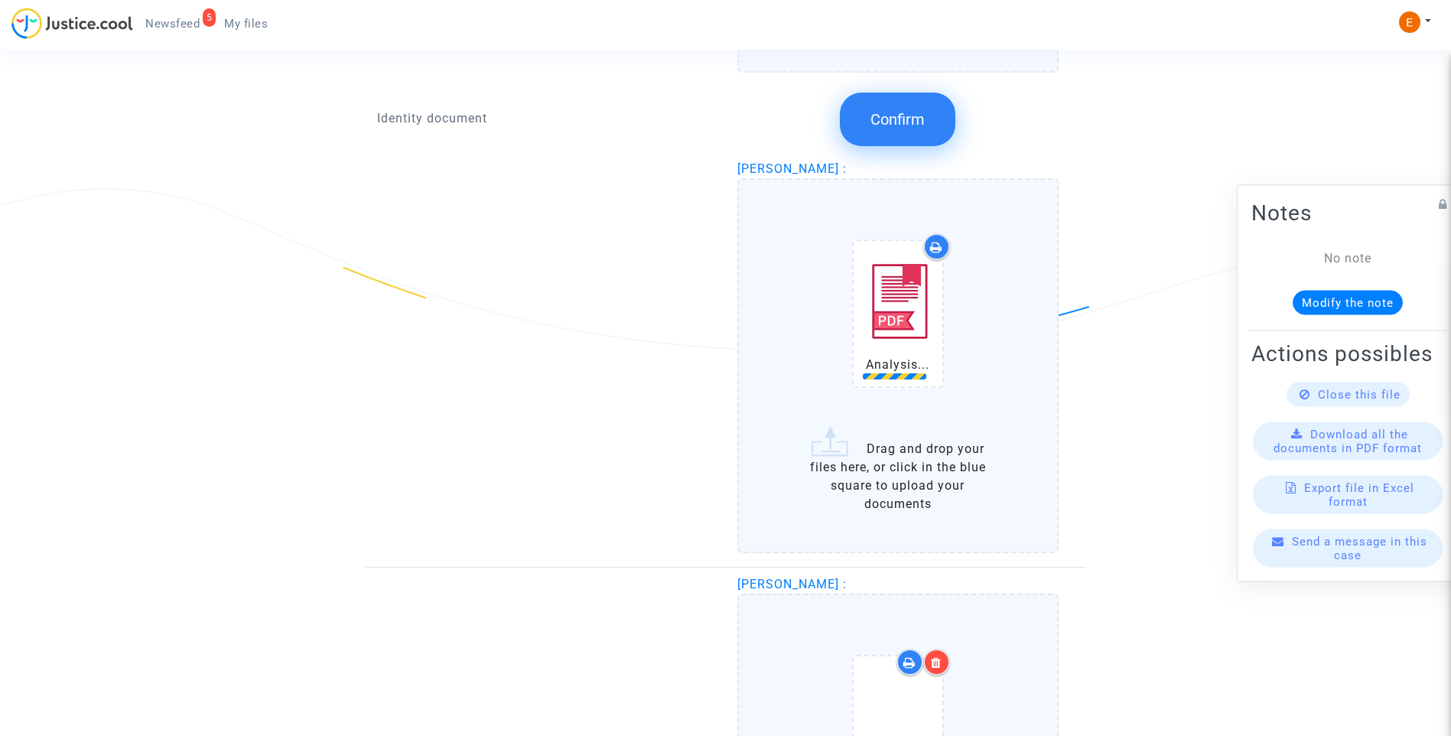
click at [934, 669] on div at bounding box center [936, 662] width 27 height 27
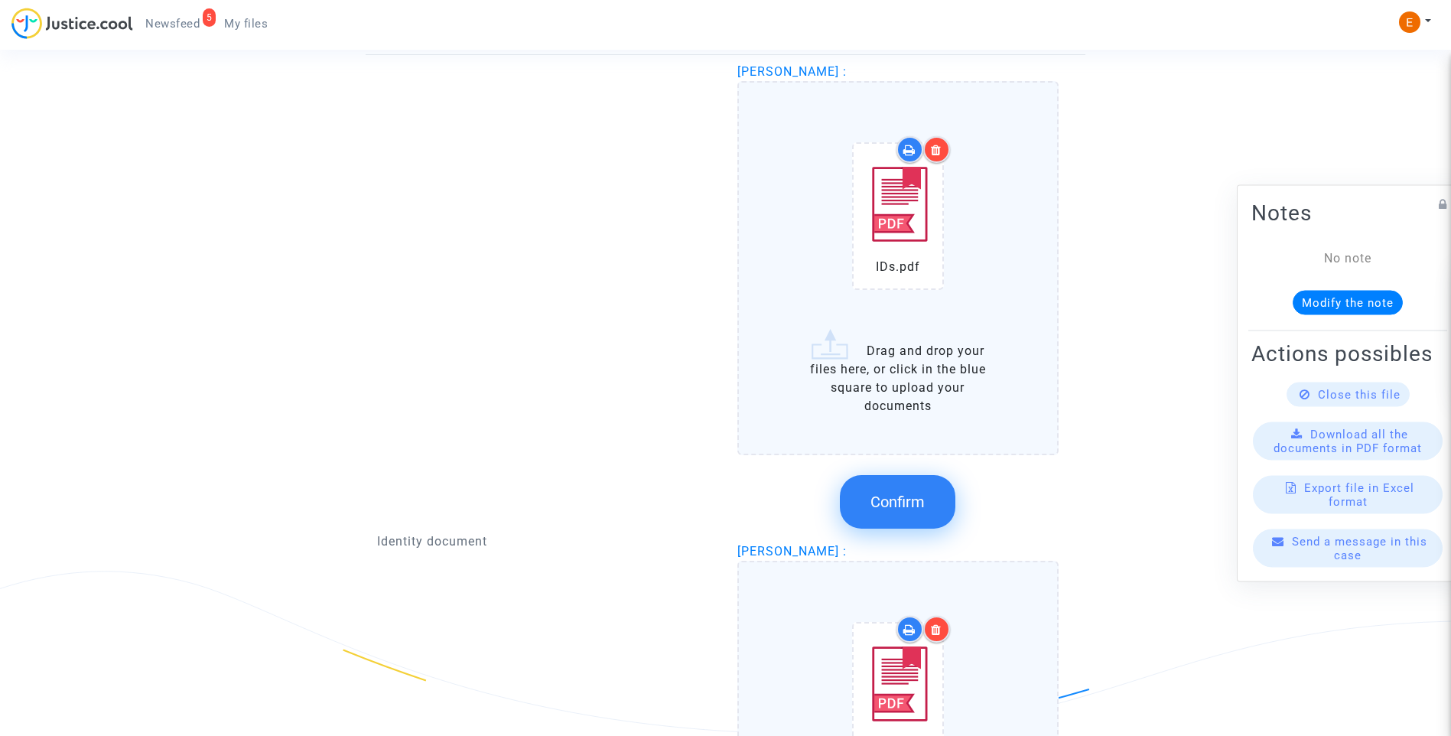
click at [902, 502] on span "Confirm" at bounding box center [898, 502] width 54 height 18
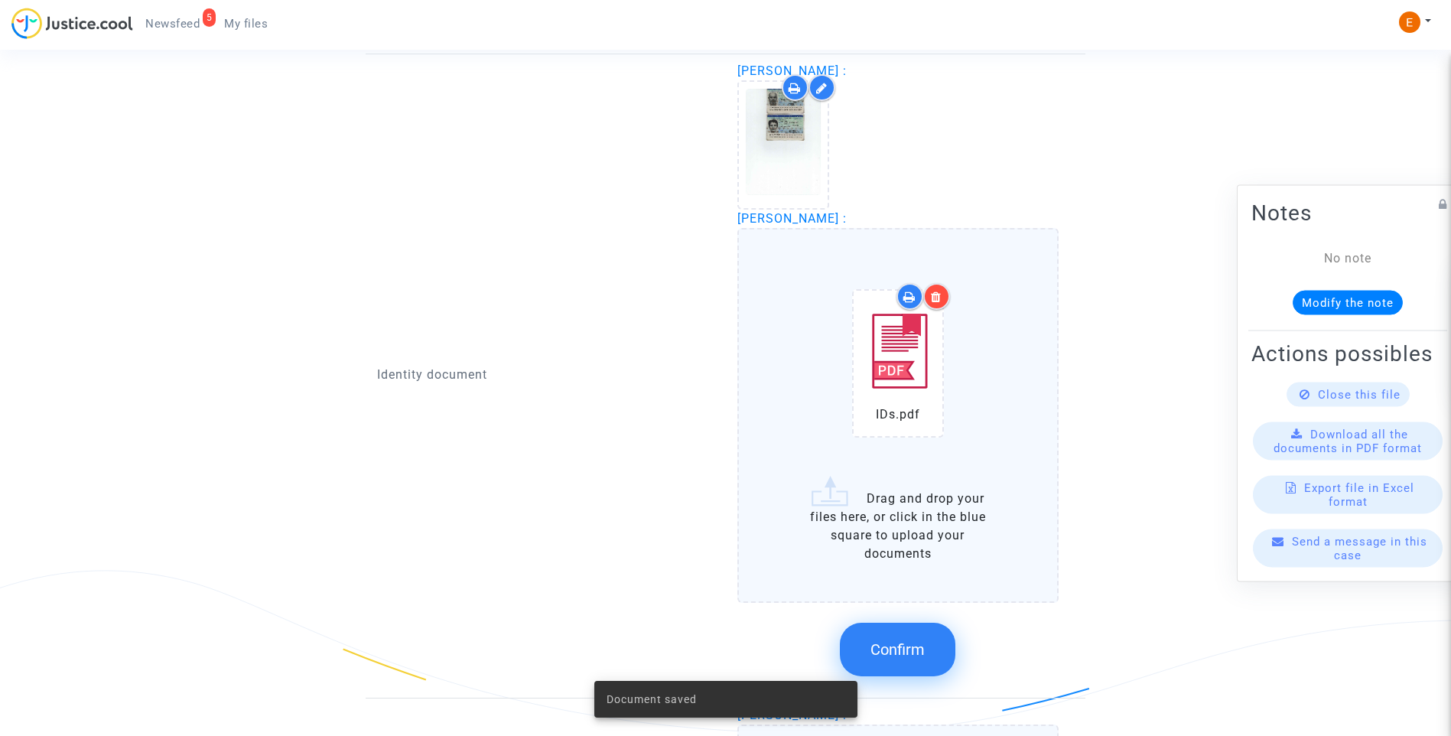
scroll to position [1530, 0]
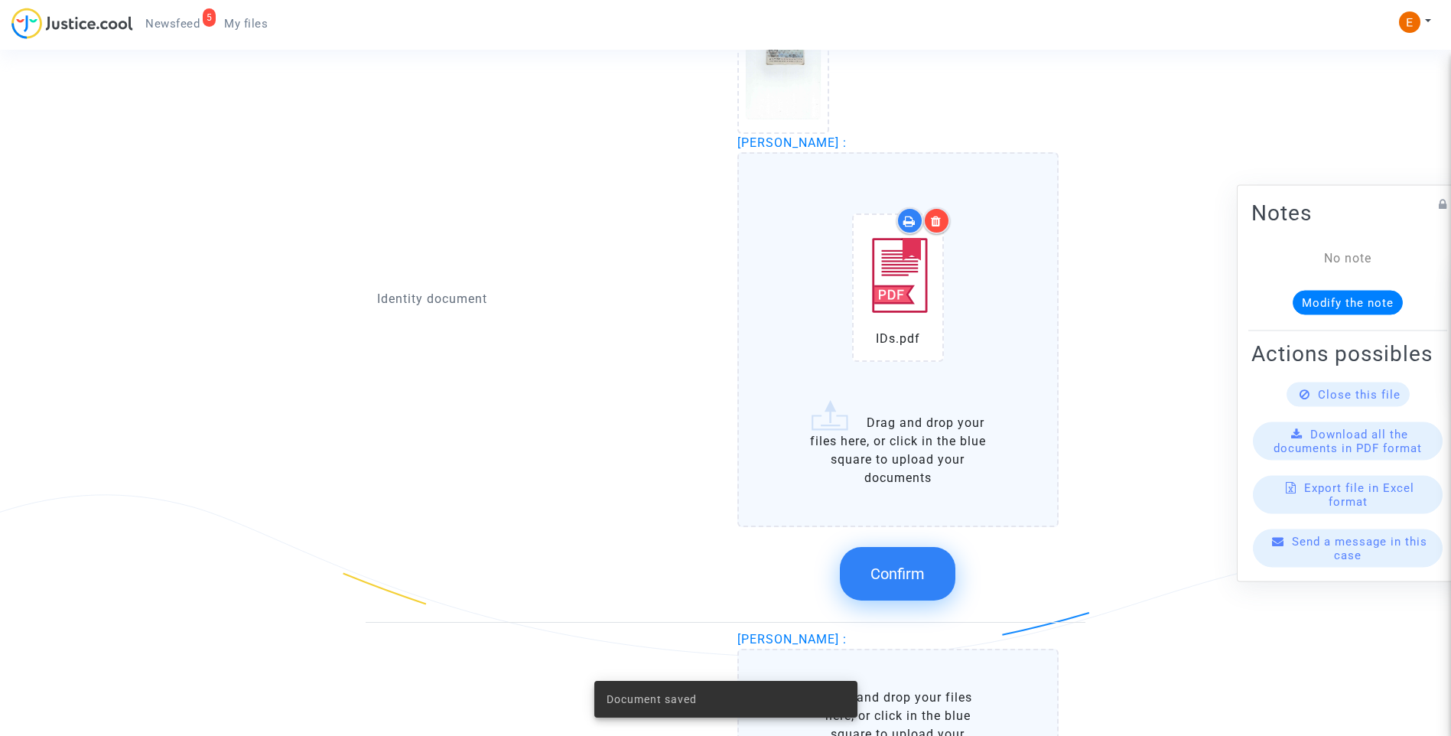
click at [929, 582] on button "Confirm" at bounding box center [898, 574] width 116 height 54
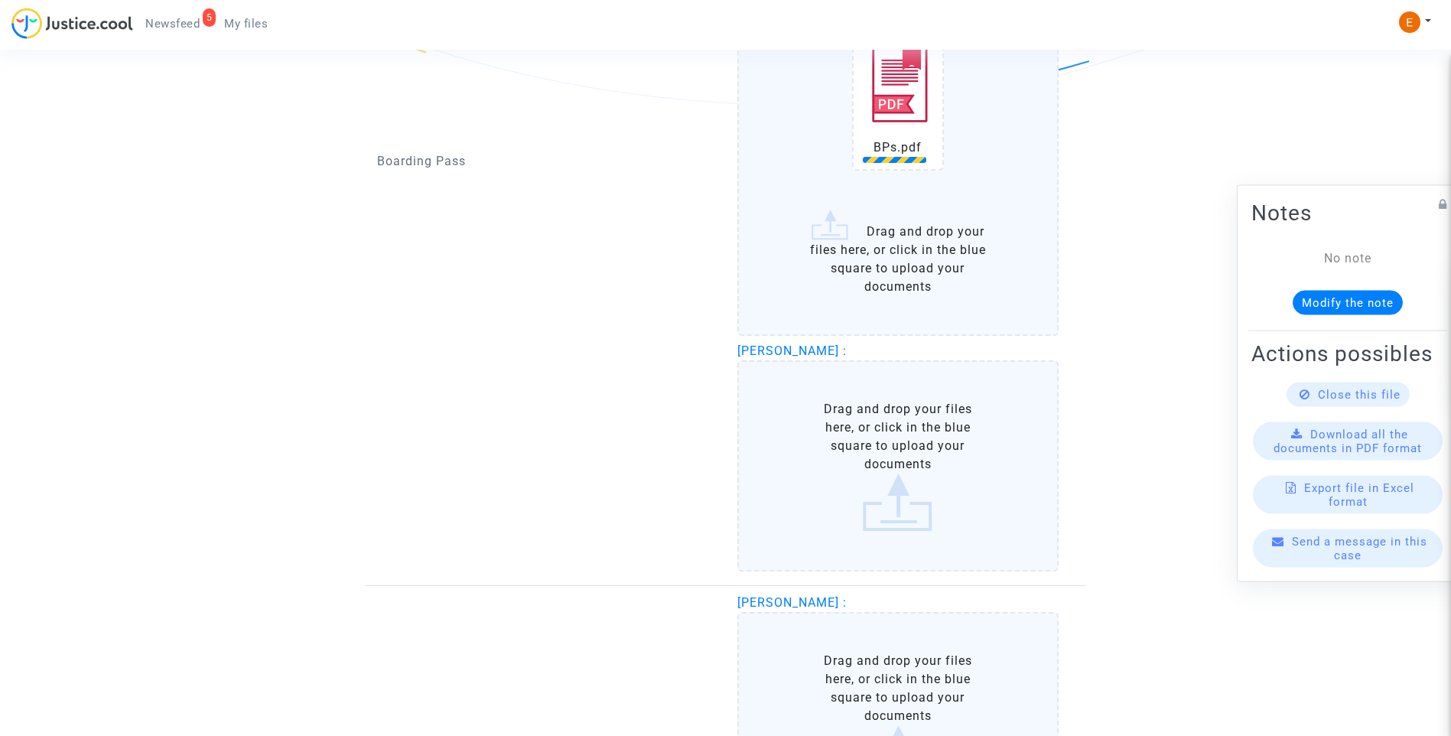
scroll to position [2142, 0]
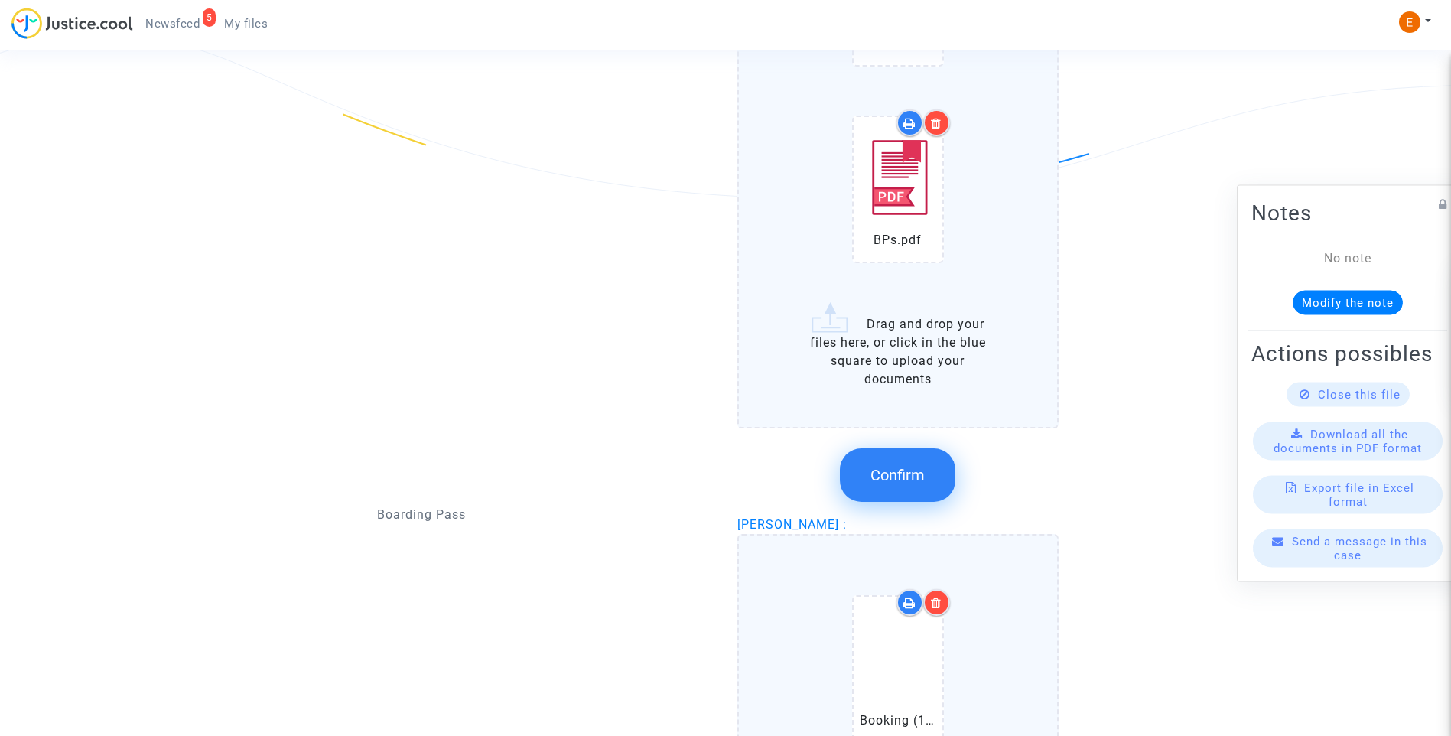
click at [942, 477] on button "Confirm" at bounding box center [898, 475] width 116 height 54
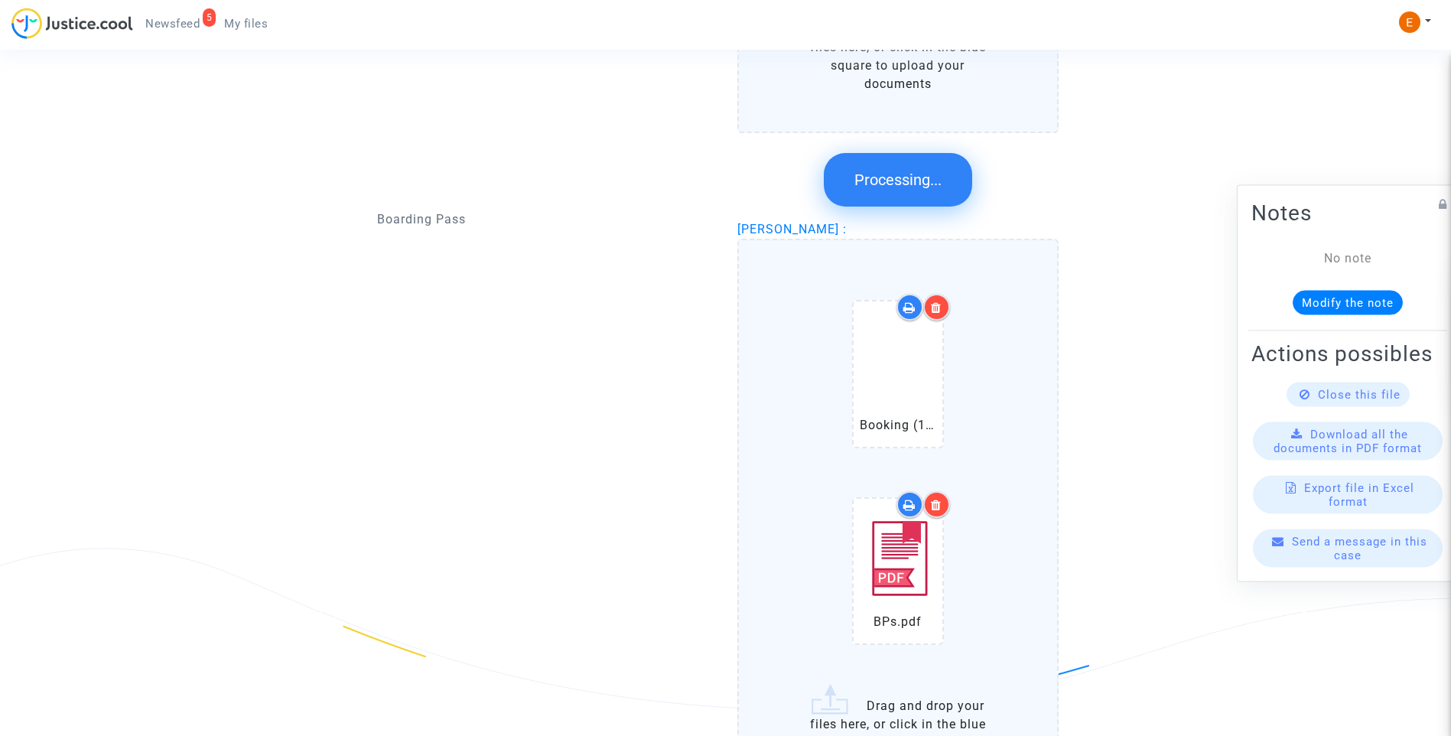
scroll to position [2371, 0]
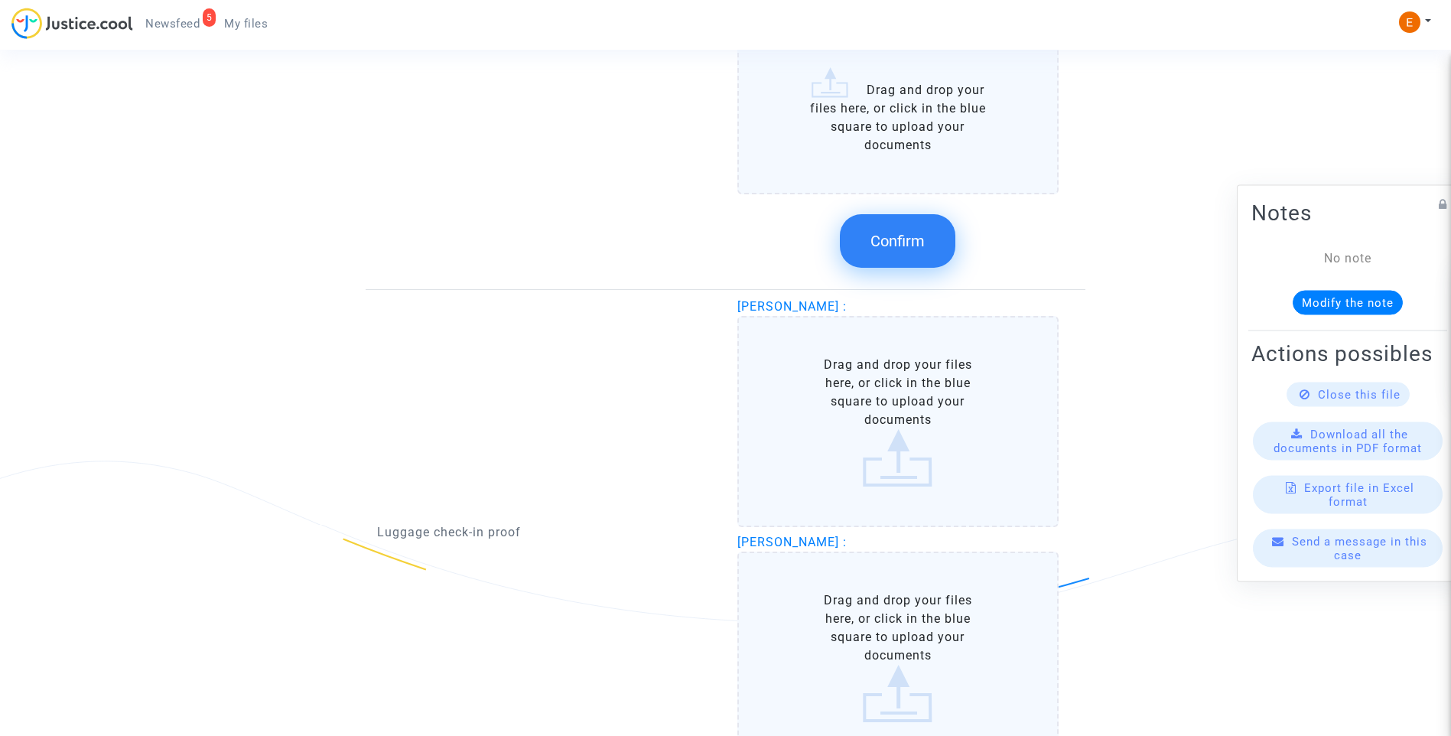
click at [923, 252] on button "Confirm" at bounding box center [898, 241] width 116 height 54
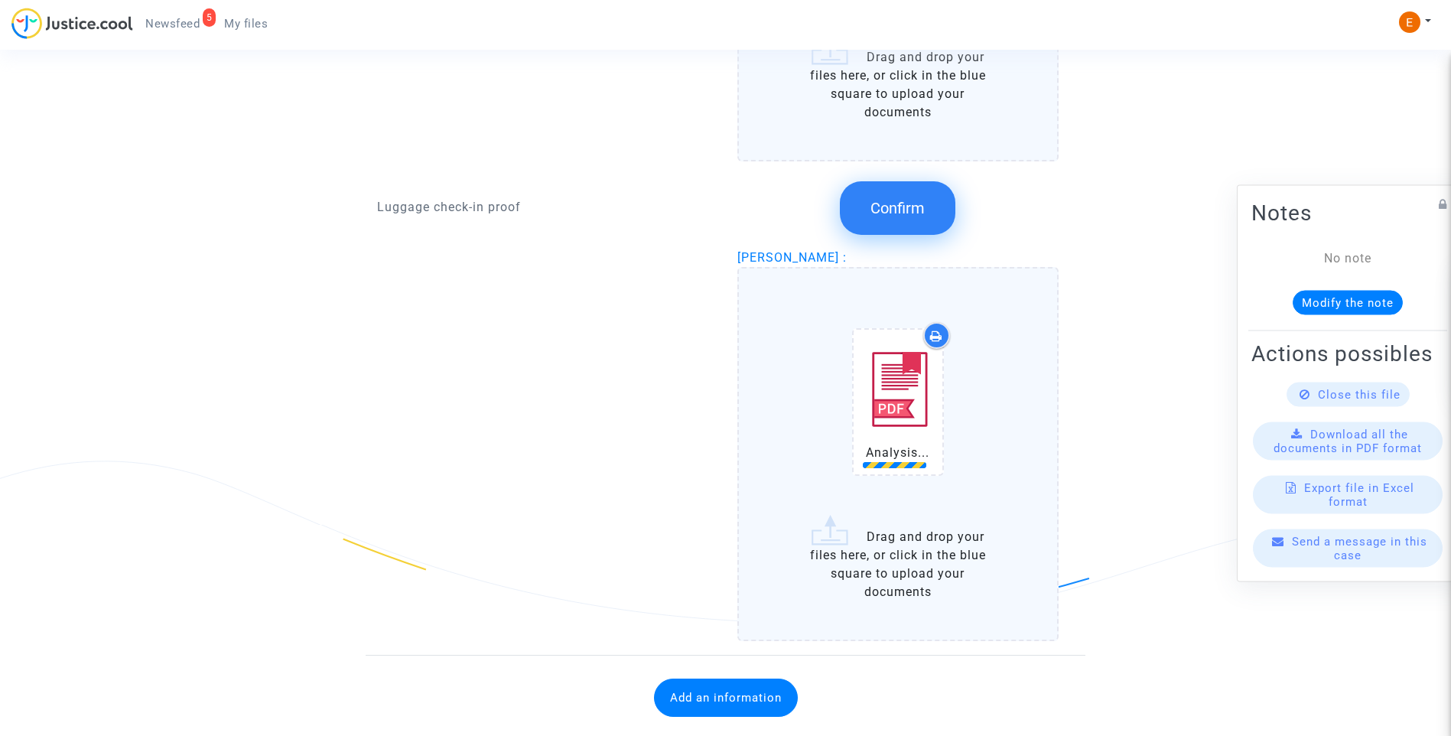
click at [893, 209] on span "Confirm" at bounding box center [898, 208] width 54 height 18
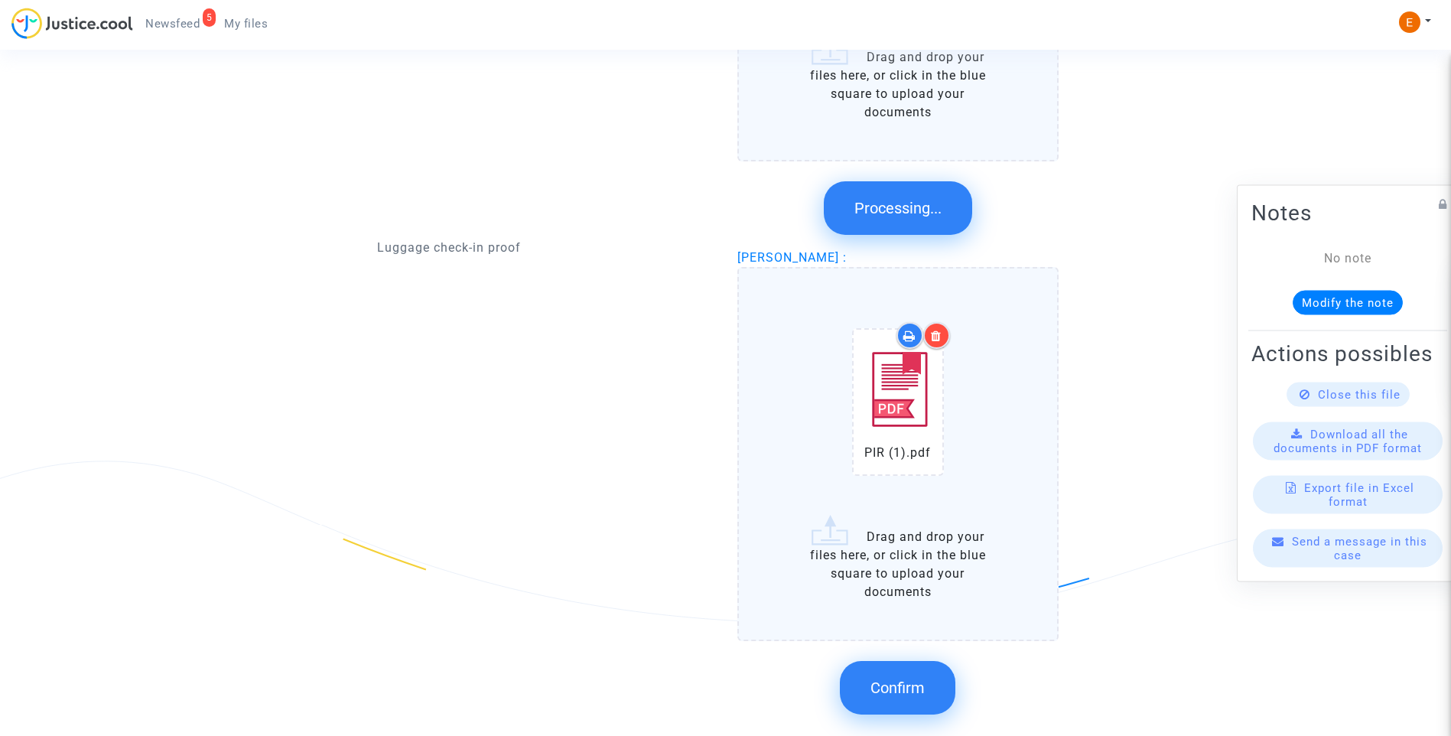
scroll to position [2156, 0]
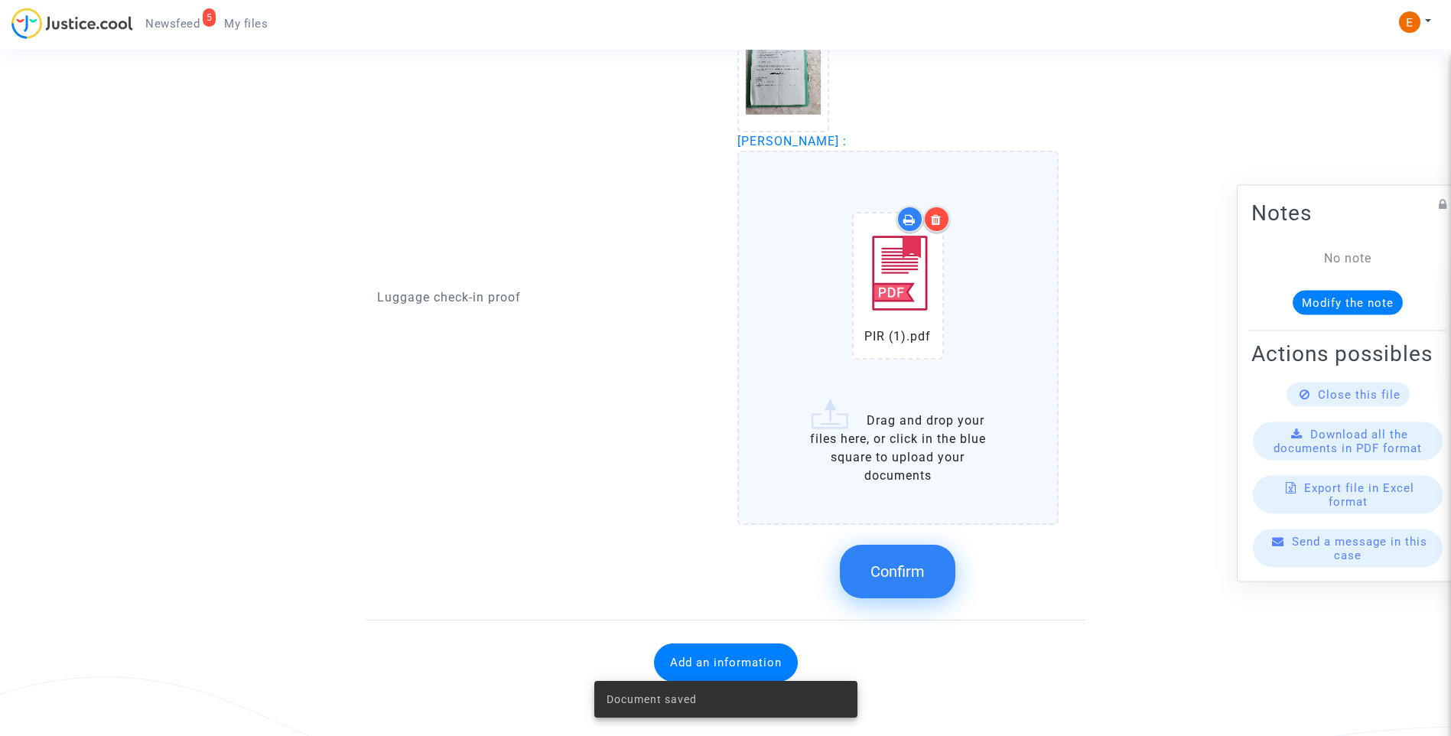
click at [914, 573] on span "Confirm" at bounding box center [898, 571] width 54 height 18
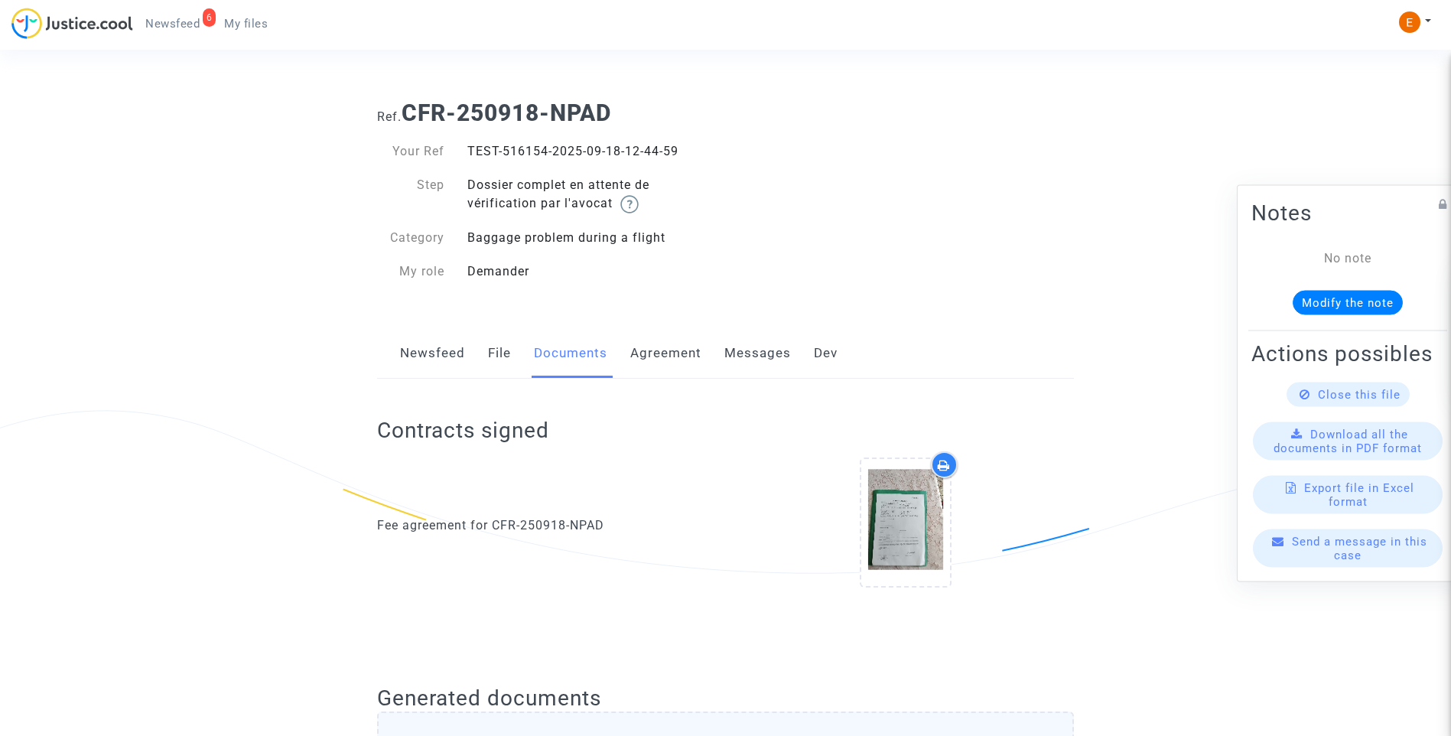
scroll to position [1805, 0]
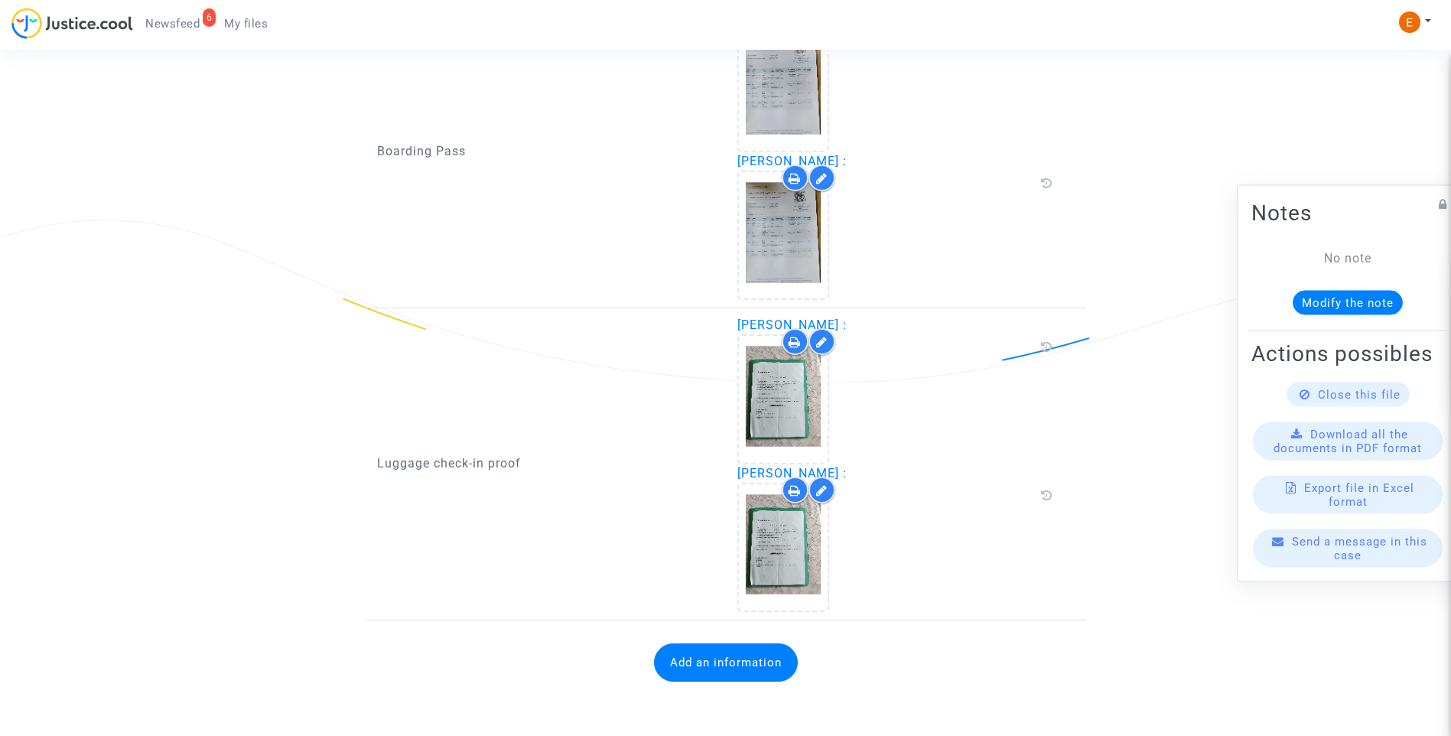
click at [184, 21] on span "Newsfeed" at bounding box center [172, 24] width 54 height 14
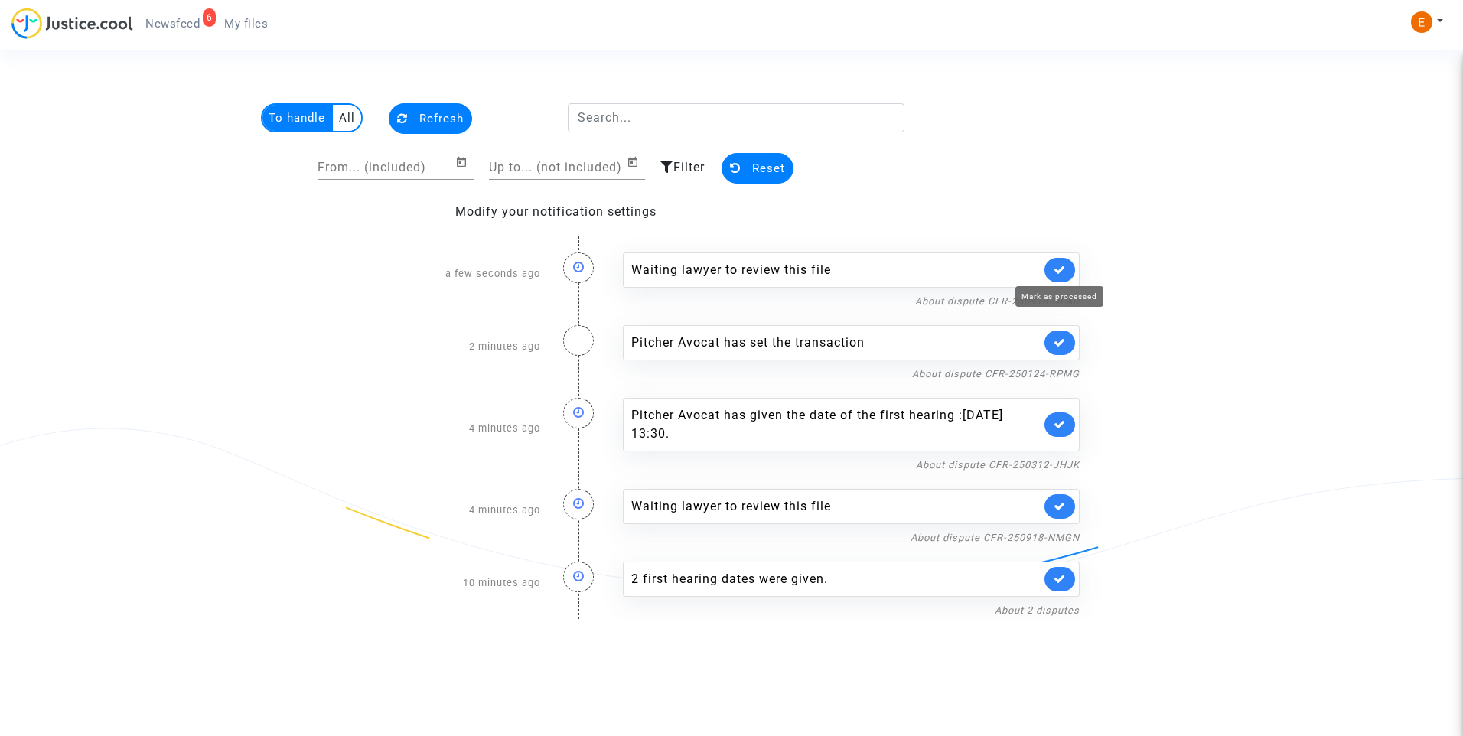
click at [1060, 265] on icon at bounding box center [1059, 269] width 12 height 11
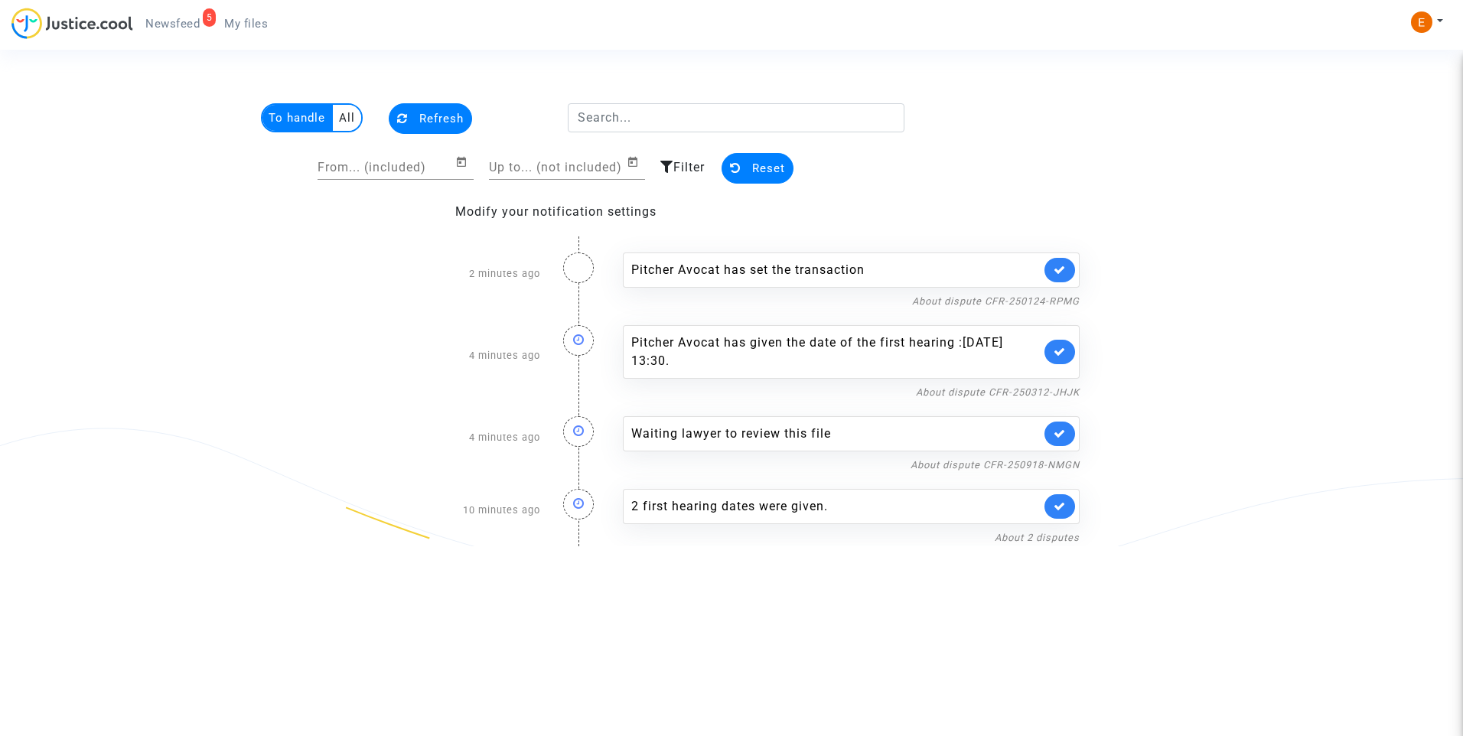
click at [1073, 438] on link at bounding box center [1059, 433] width 31 height 24
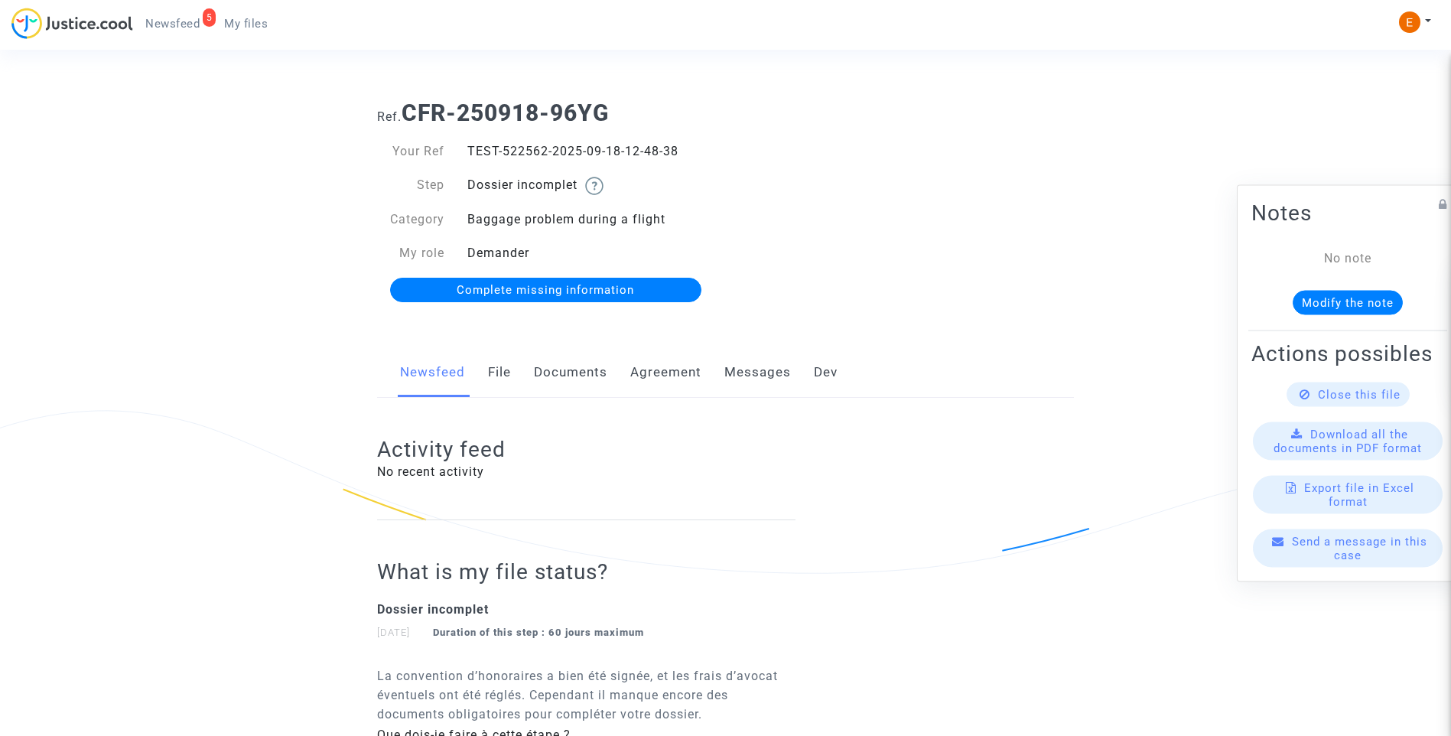
drag, startPoint x: 0, startPoint y: 0, endPoint x: 598, endPoint y: 367, distance: 701.9
click at [598, 367] on link "Documents" at bounding box center [570, 372] width 73 height 50
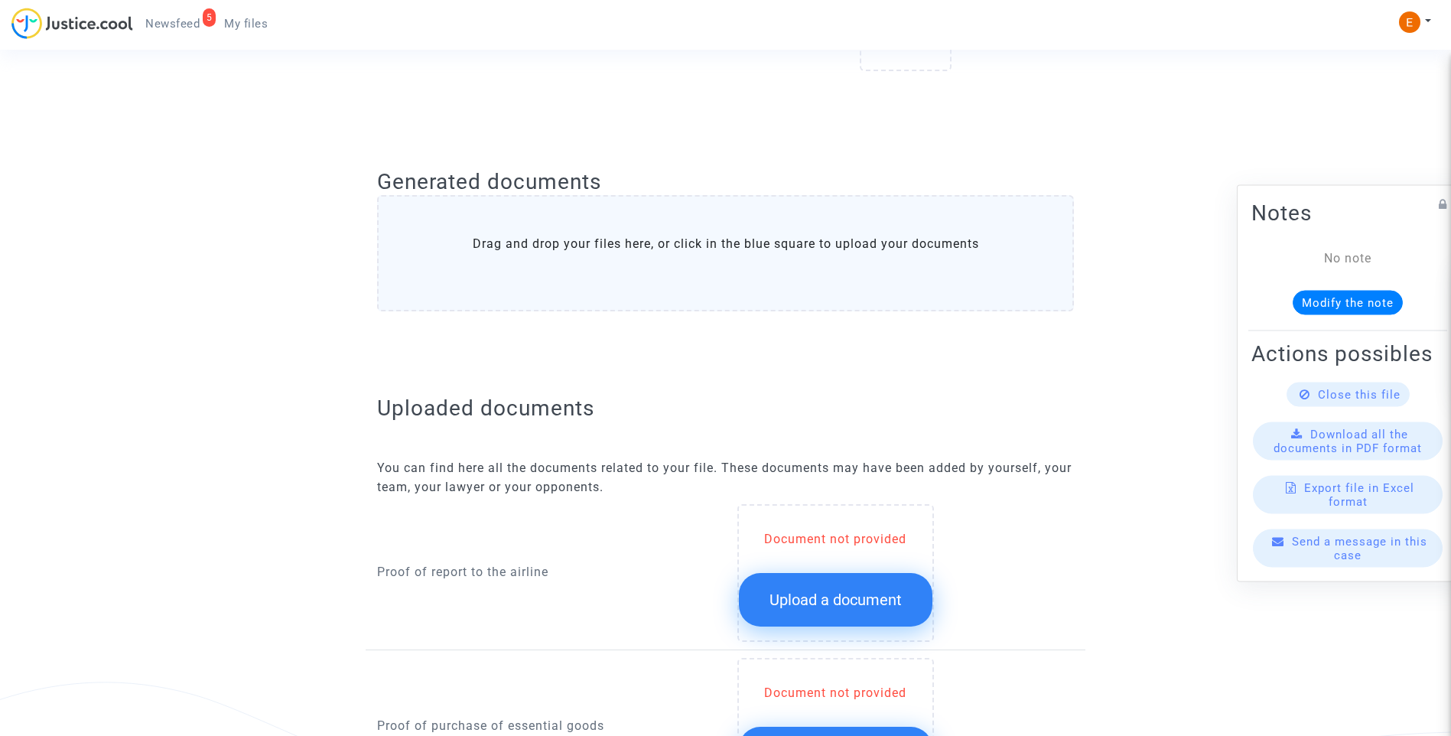
scroll to position [841, 0]
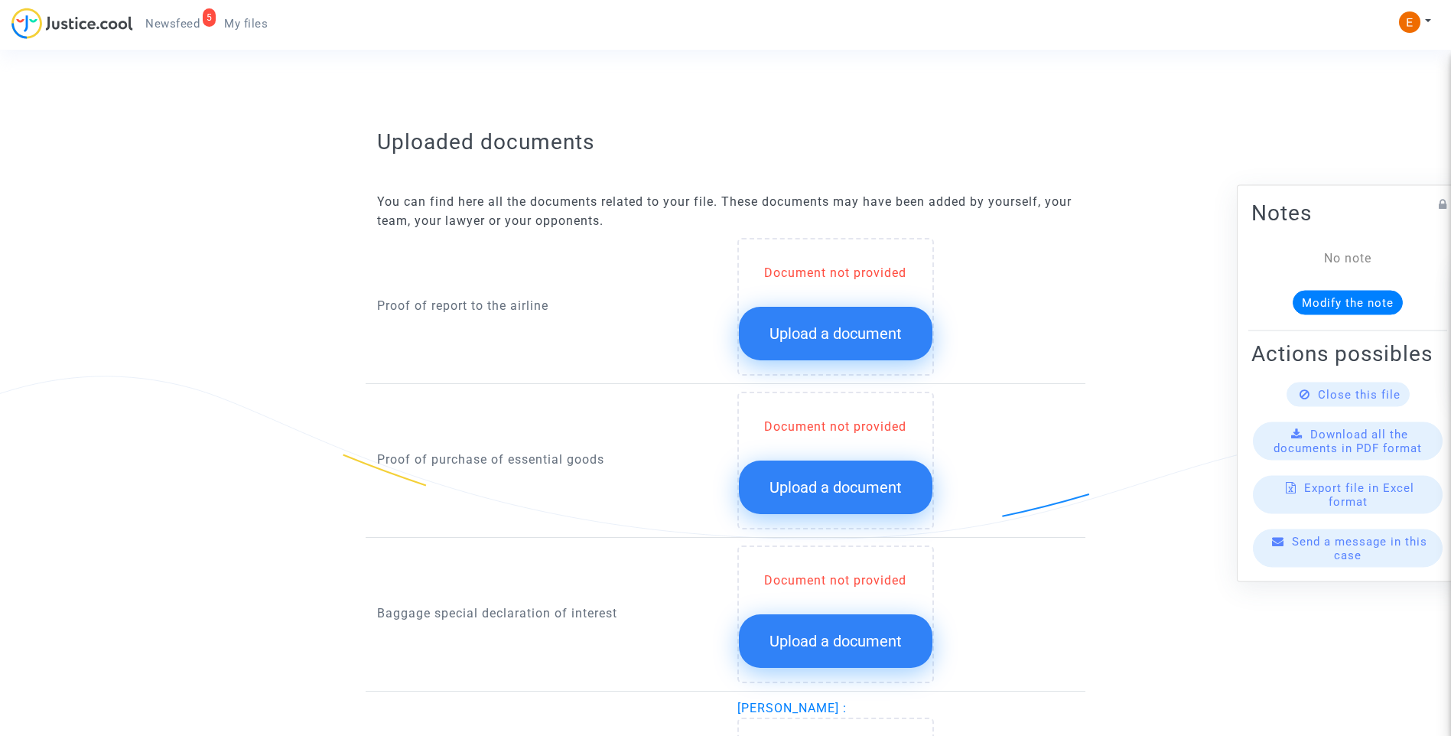
click at [841, 339] on span "Upload a document" at bounding box center [836, 333] width 132 height 18
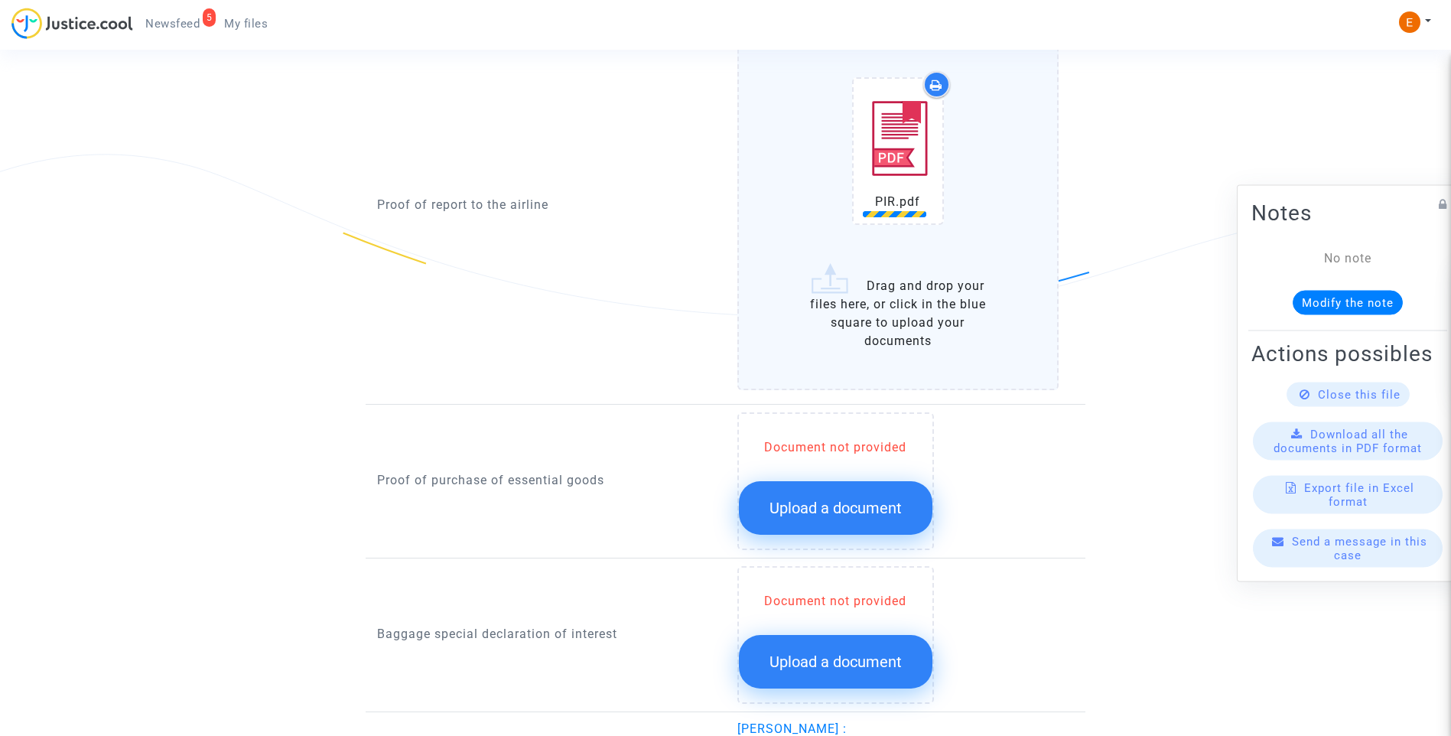
scroll to position [1071, 0]
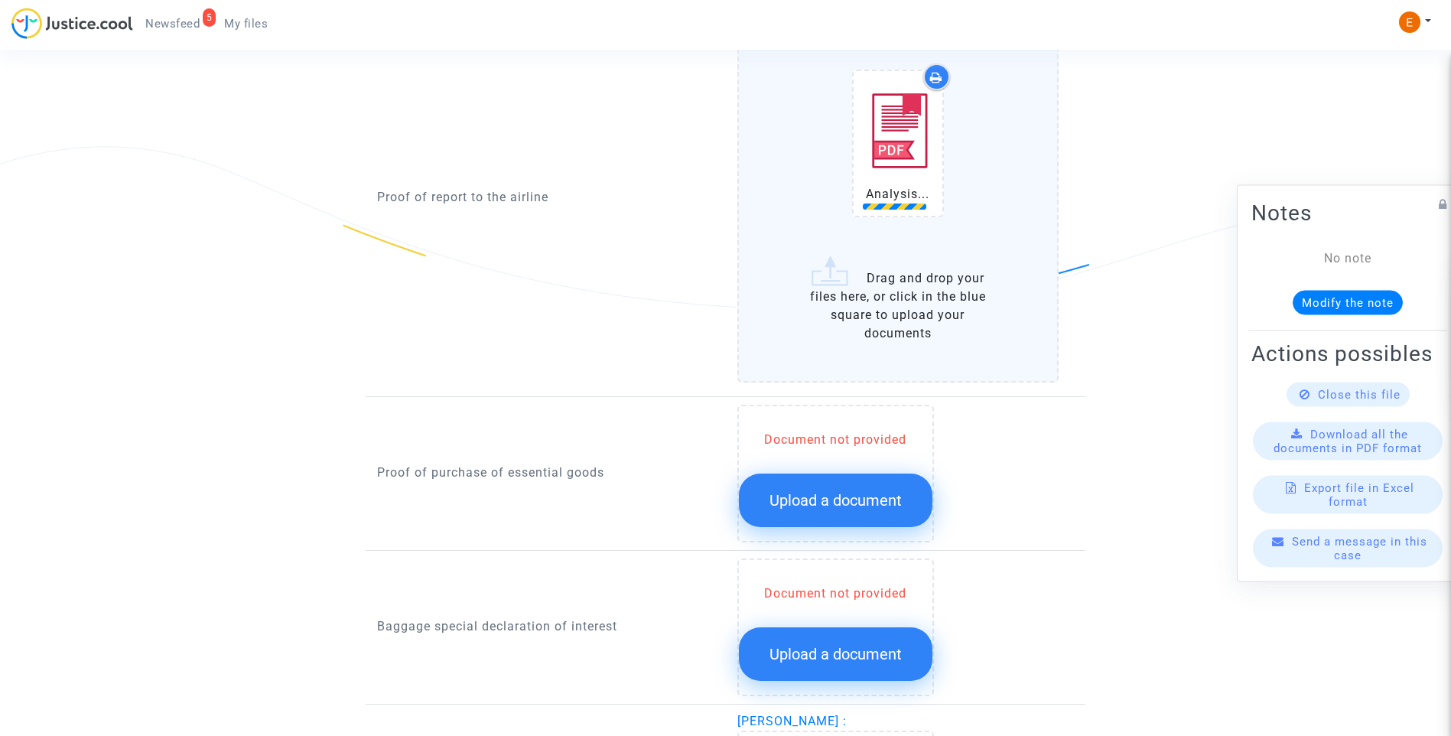
click at [860, 516] on button "Upload a document" at bounding box center [836, 501] width 194 height 54
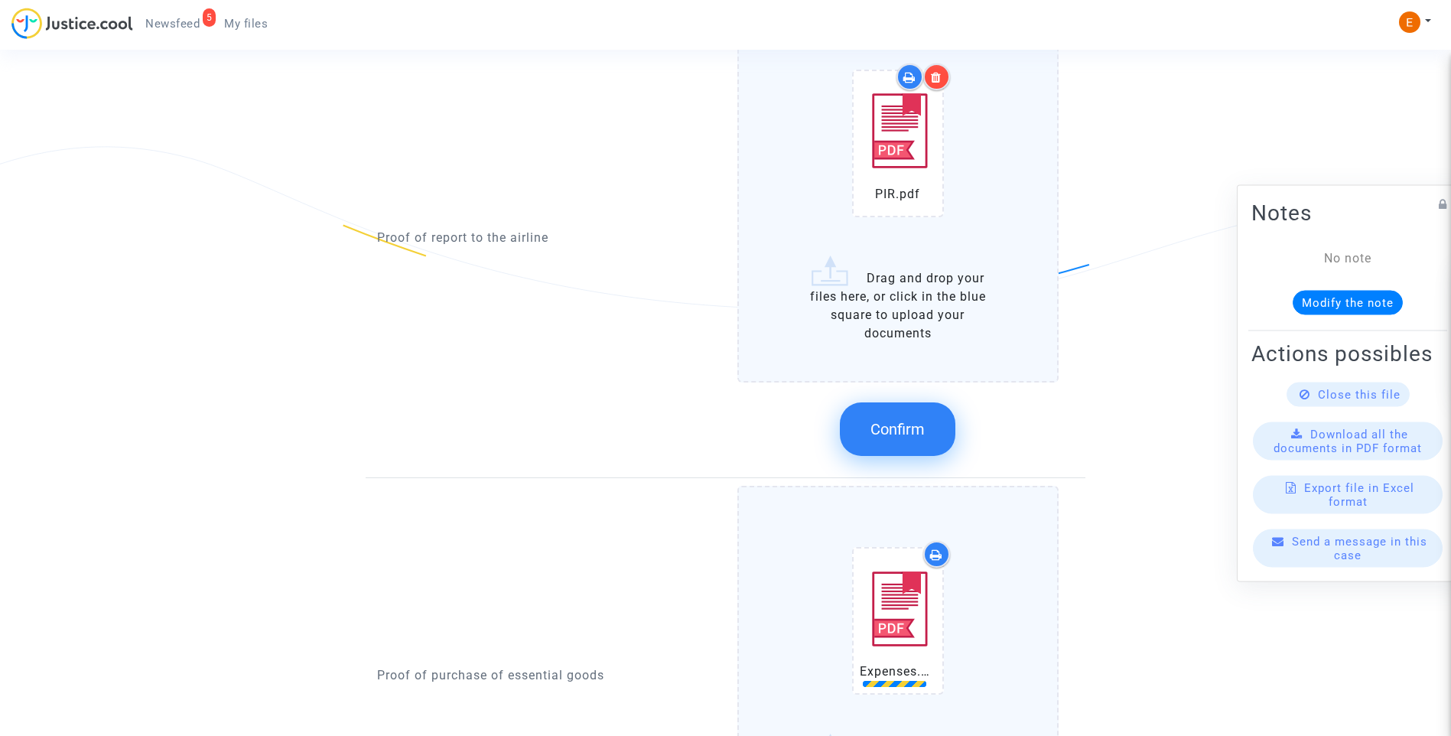
drag, startPoint x: 908, startPoint y: 431, endPoint x: 614, endPoint y: 395, distance: 296.6
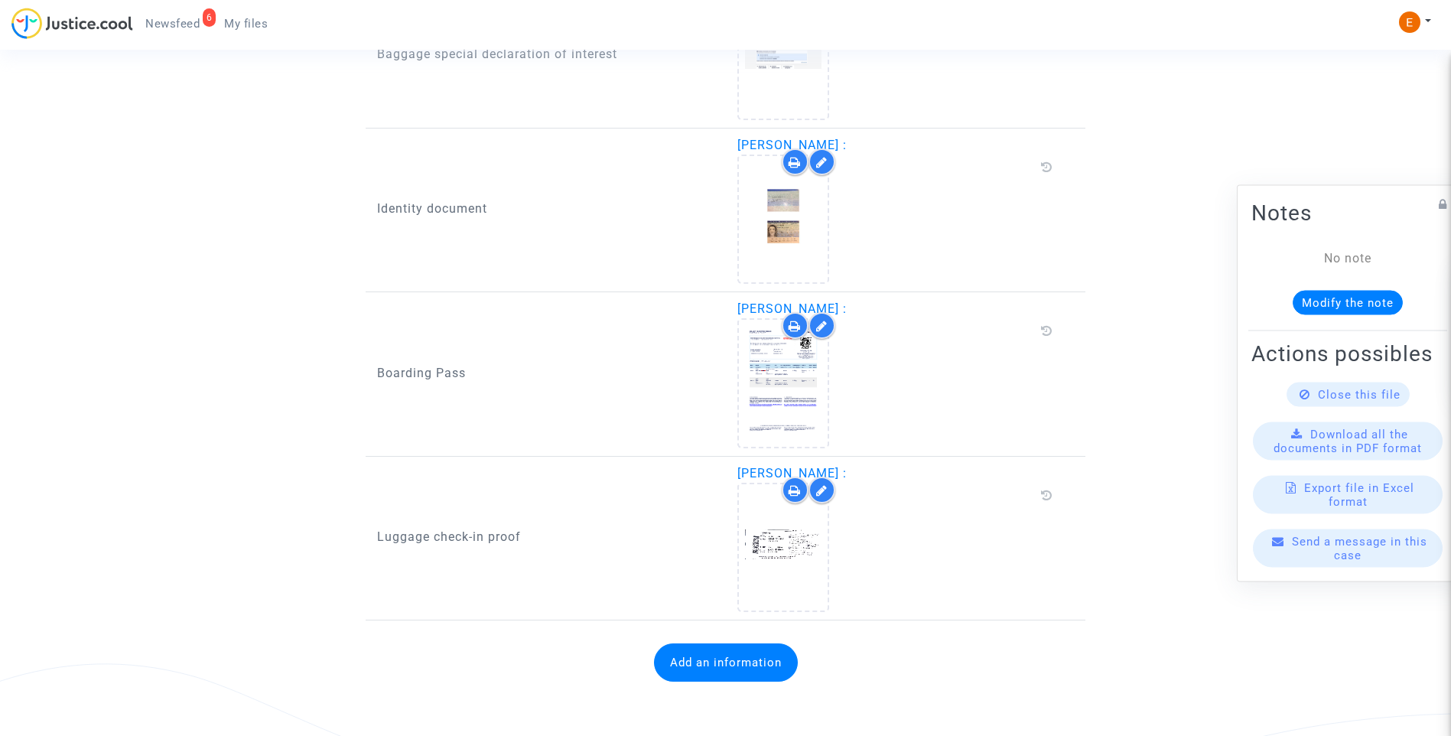
click at [181, 24] on span "Newsfeed" at bounding box center [172, 24] width 54 height 14
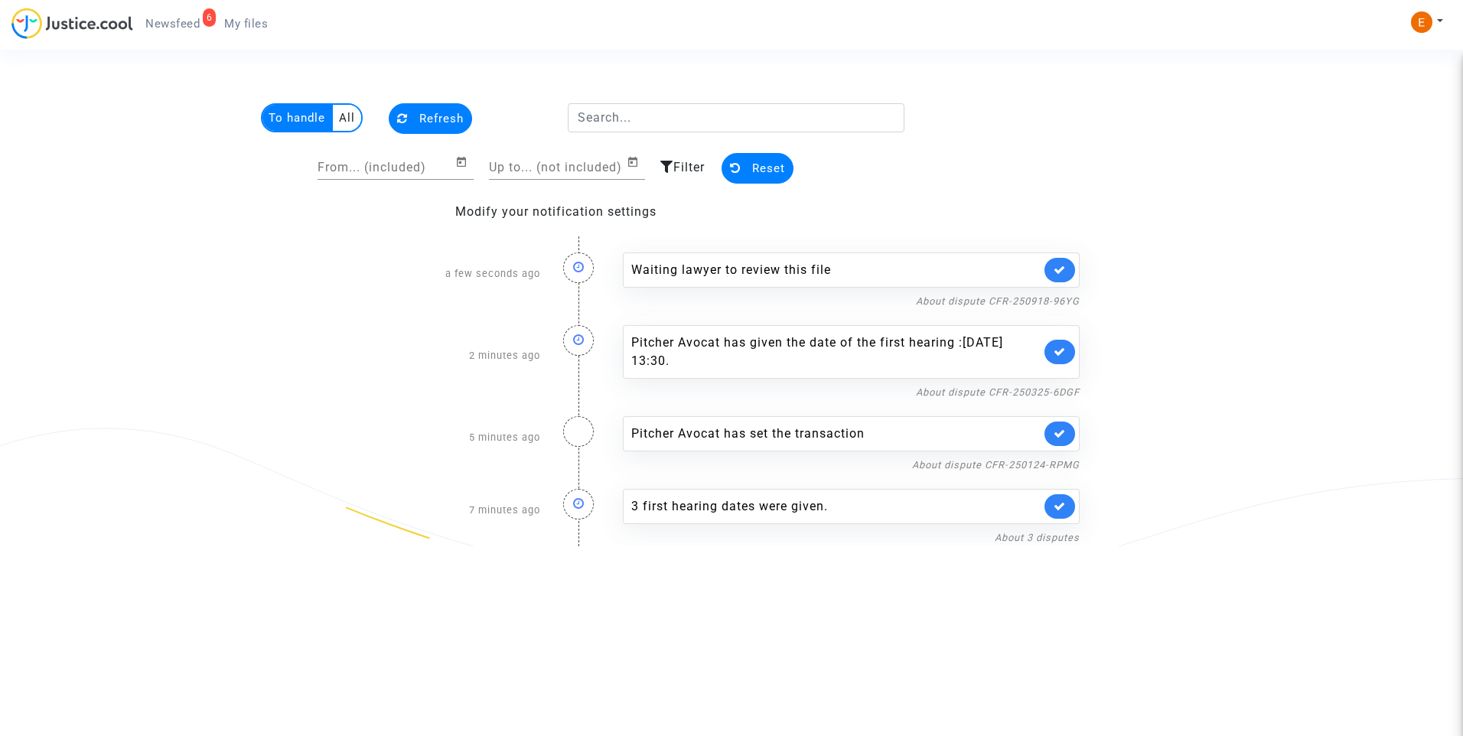
click at [1072, 264] on link at bounding box center [1059, 270] width 31 height 24
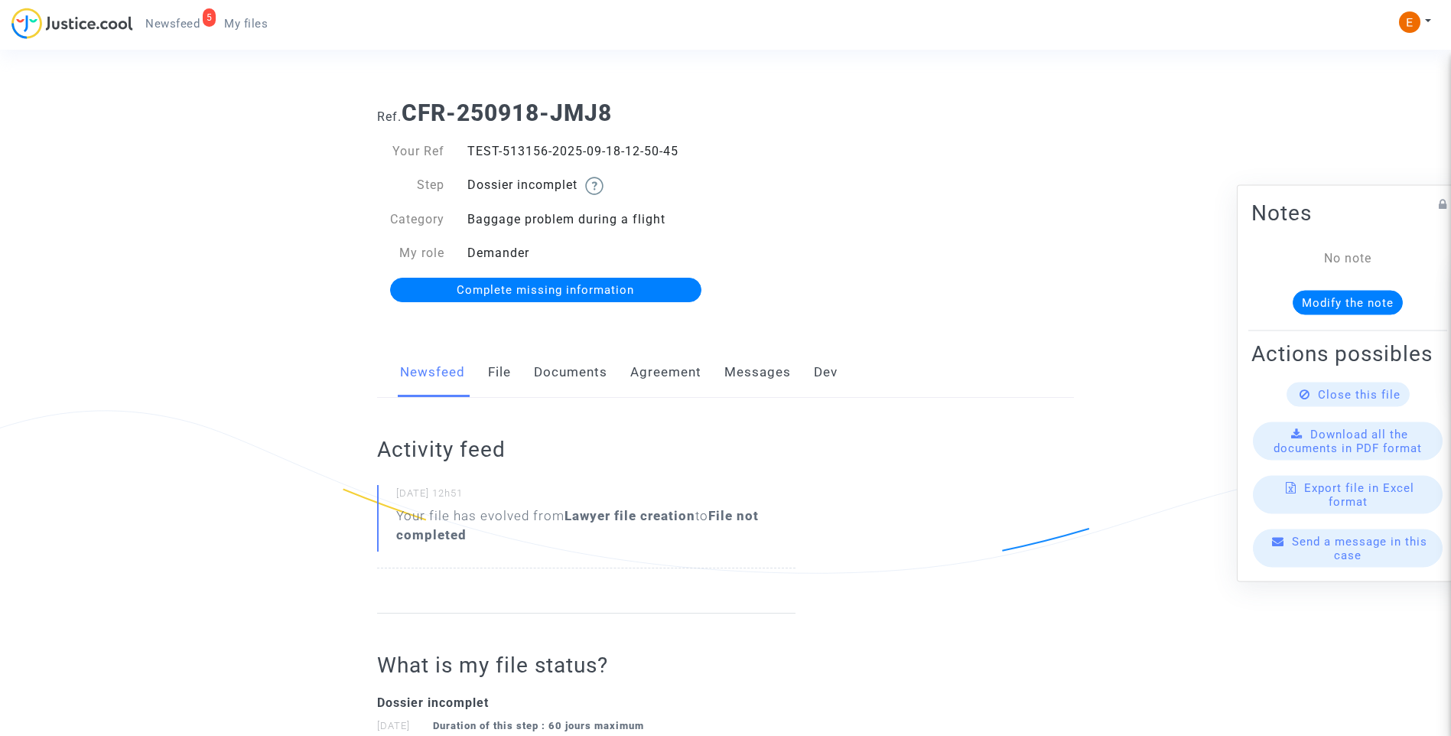
drag, startPoint x: 0, startPoint y: 0, endPoint x: 581, endPoint y: 378, distance: 693.4
click at [581, 378] on link "Documents" at bounding box center [570, 372] width 73 height 50
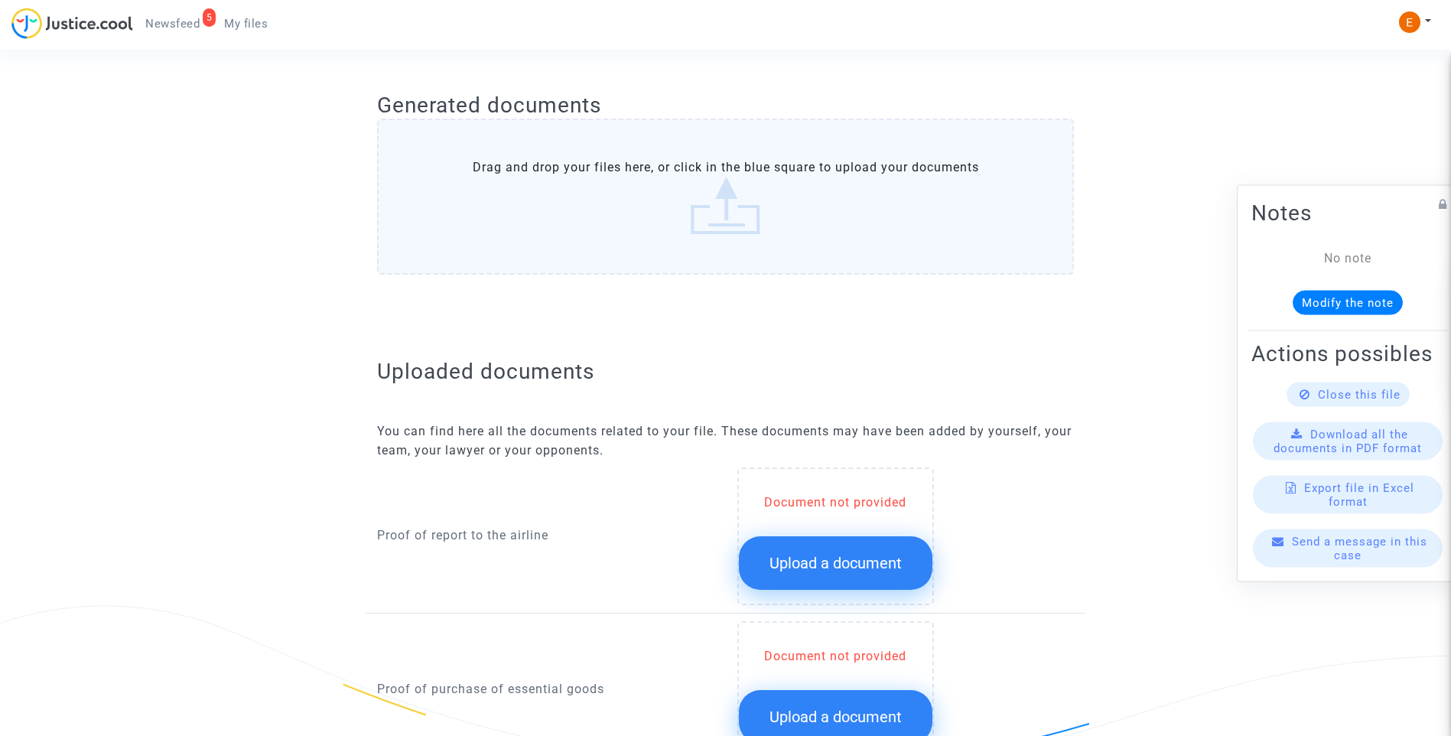
click at [871, 562] on span "Upload a document" at bounding box center [836, 563] width 132 height 18
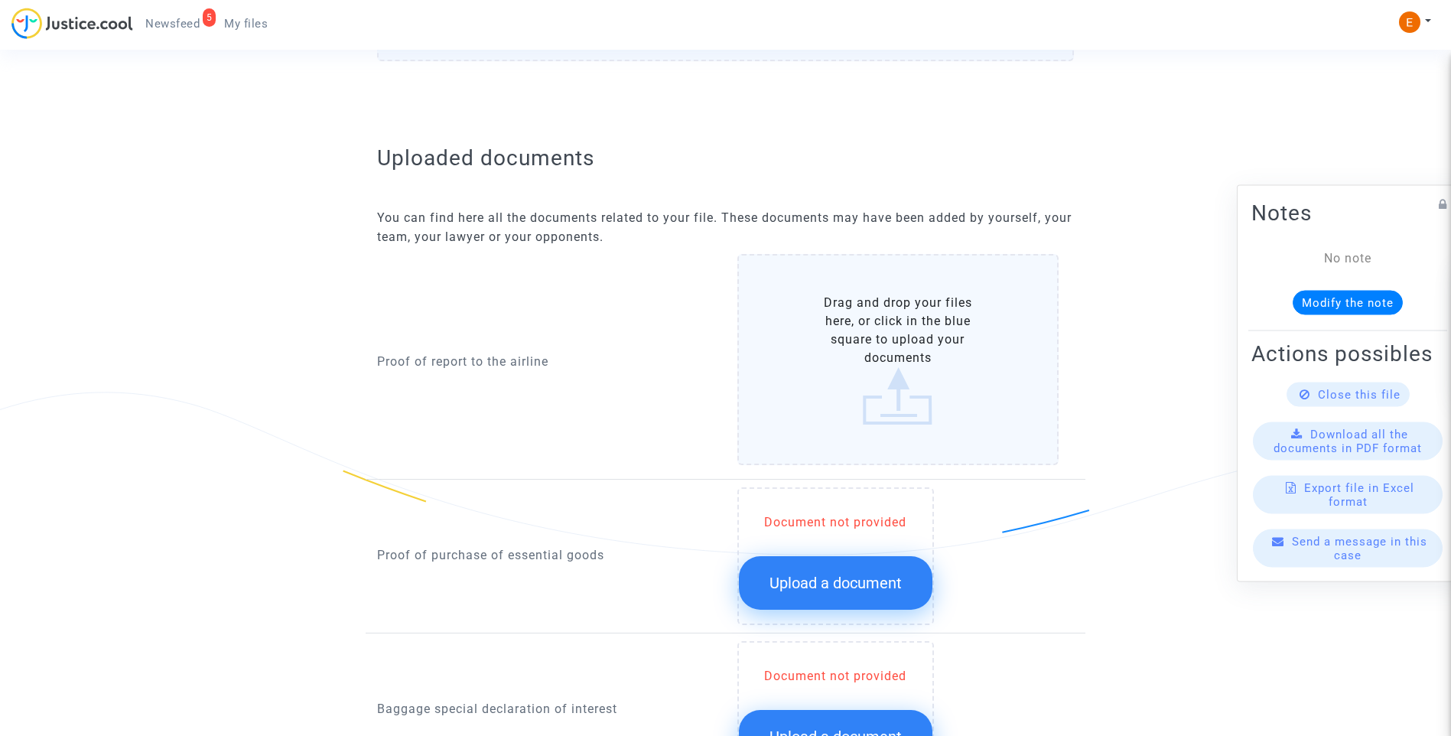
scroll to position [841, 0]
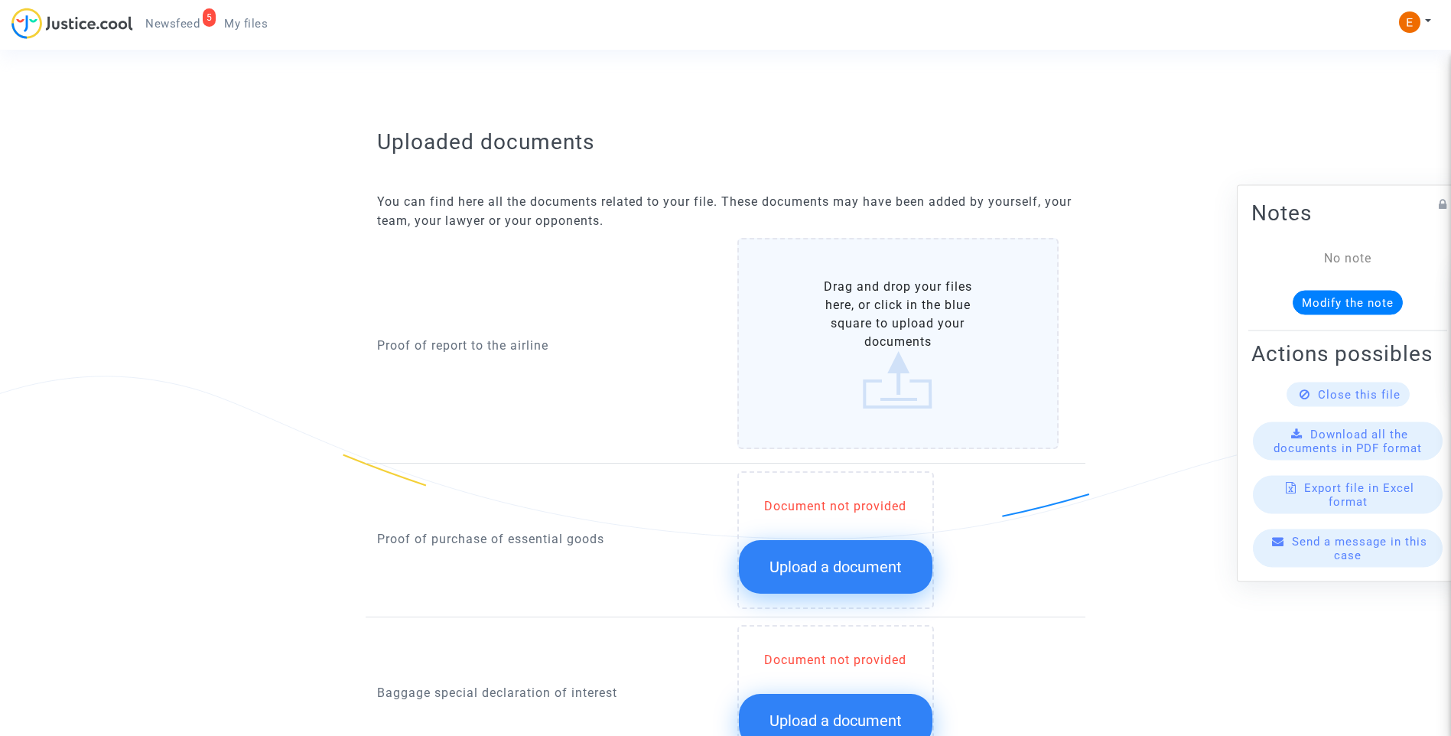
click at [866, 563] on span "Upload a document" at bounding box center [836, 567] width 132 height 18
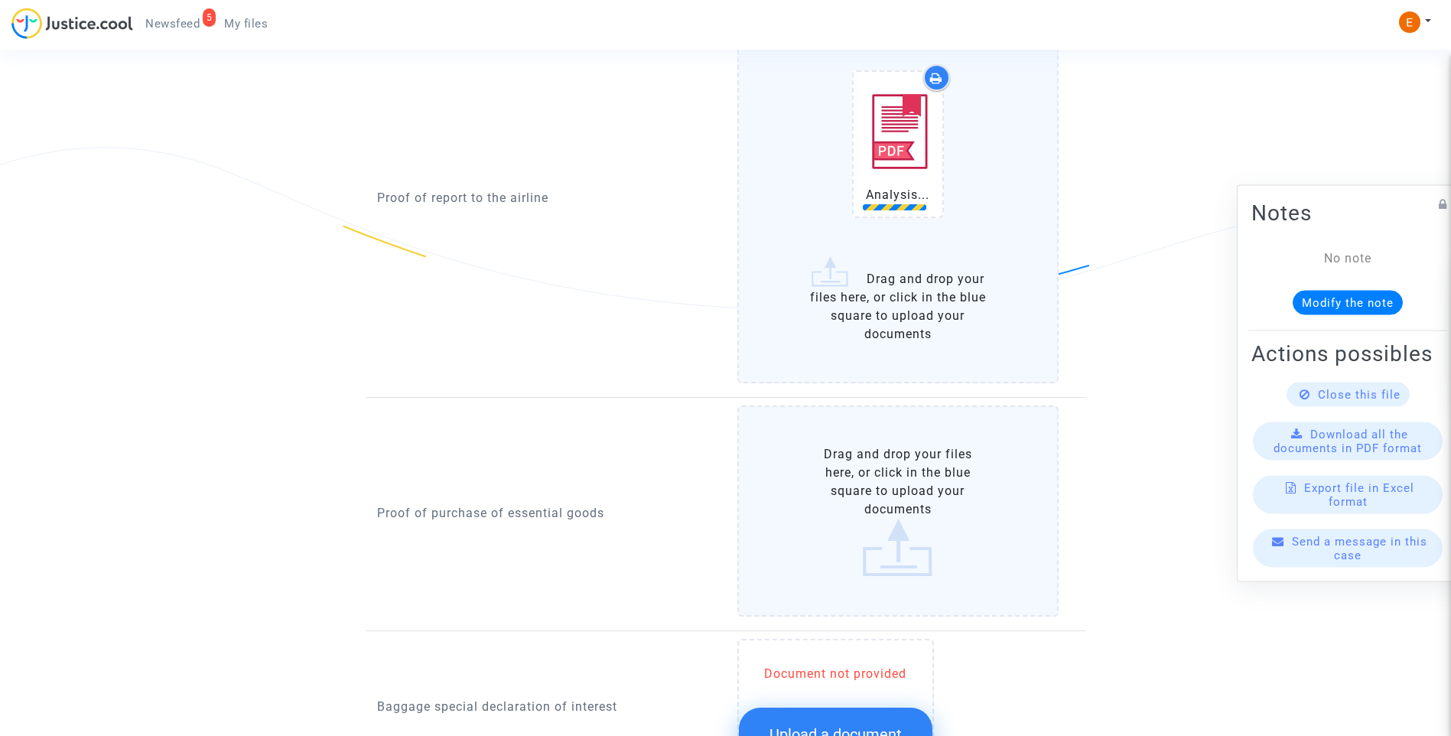
scroll to position [1071, 0]
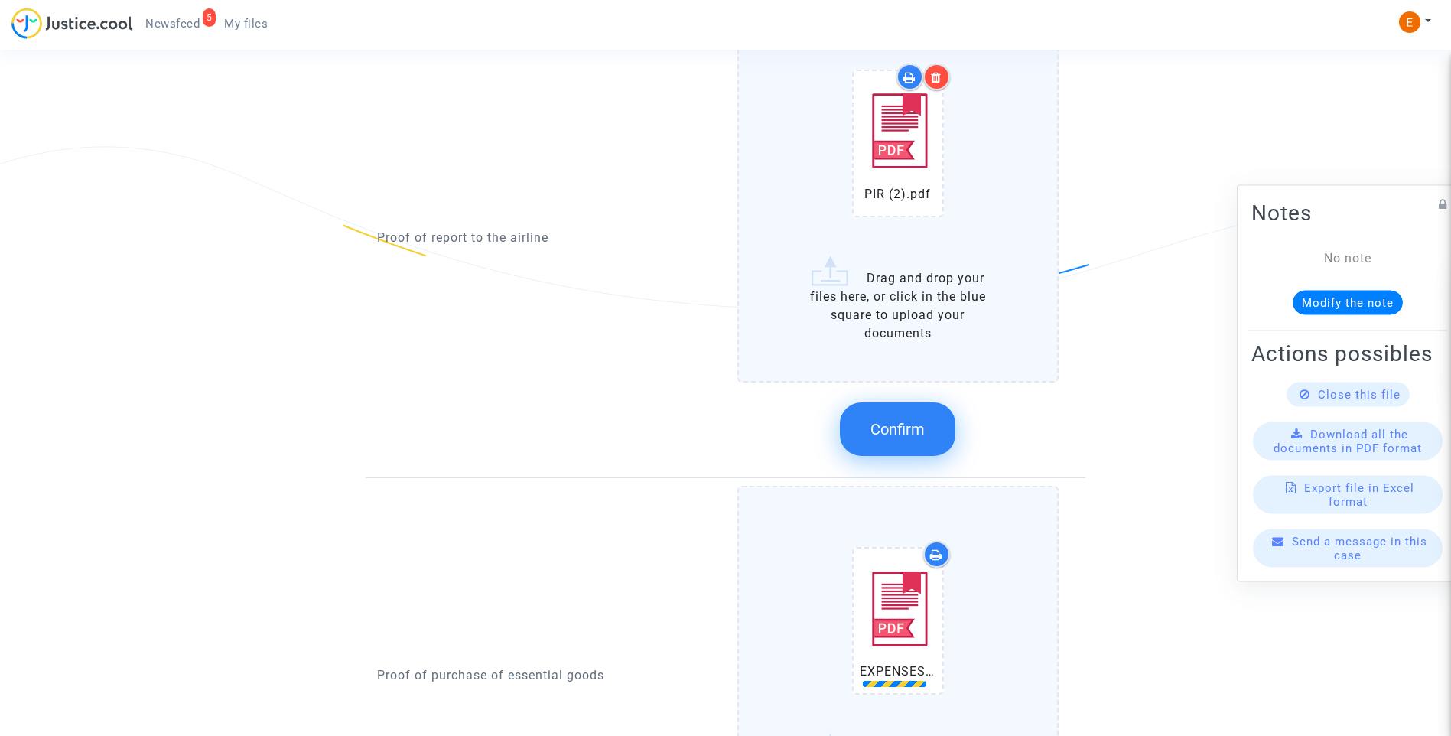
click at [930, 444] on button "Confirm" at bounding box center [898, 429] width 116 height 54
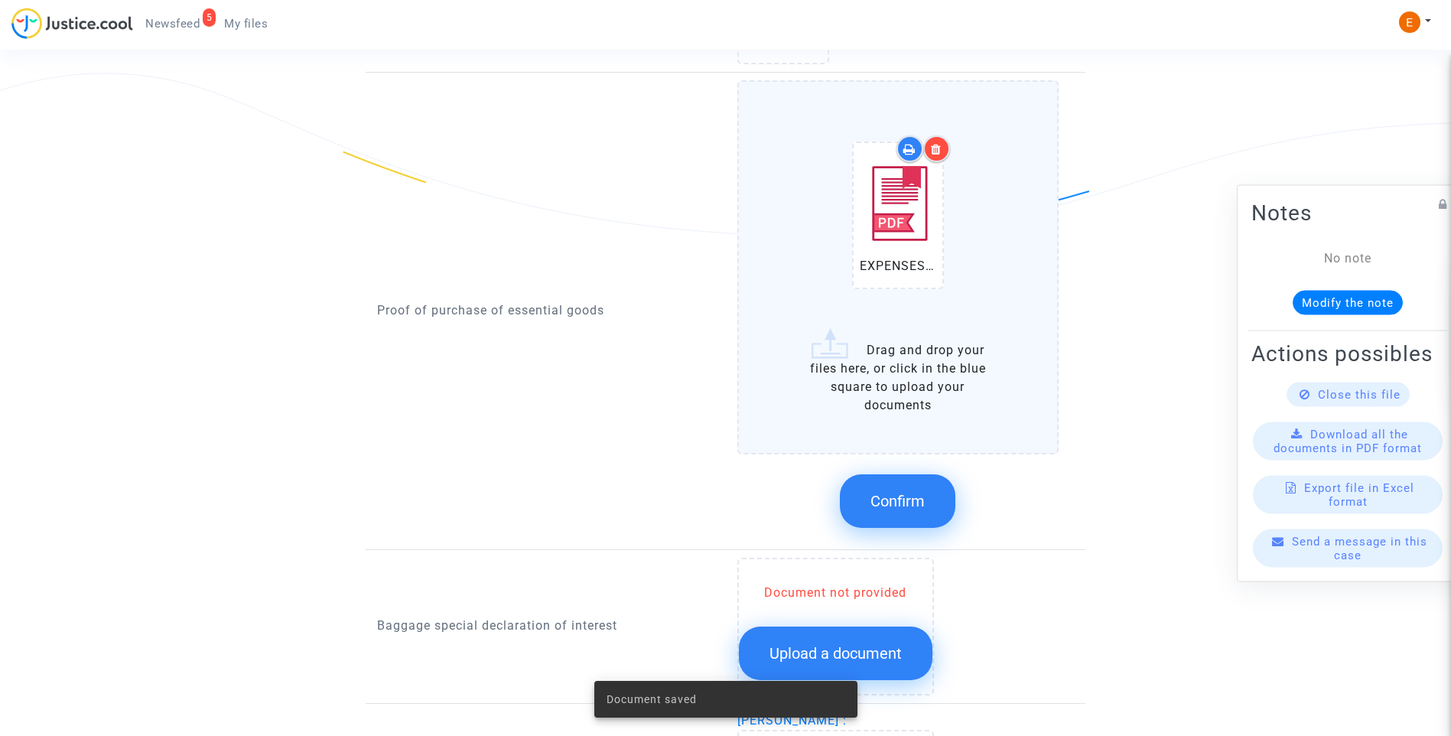
scroll to position [1224, 0]
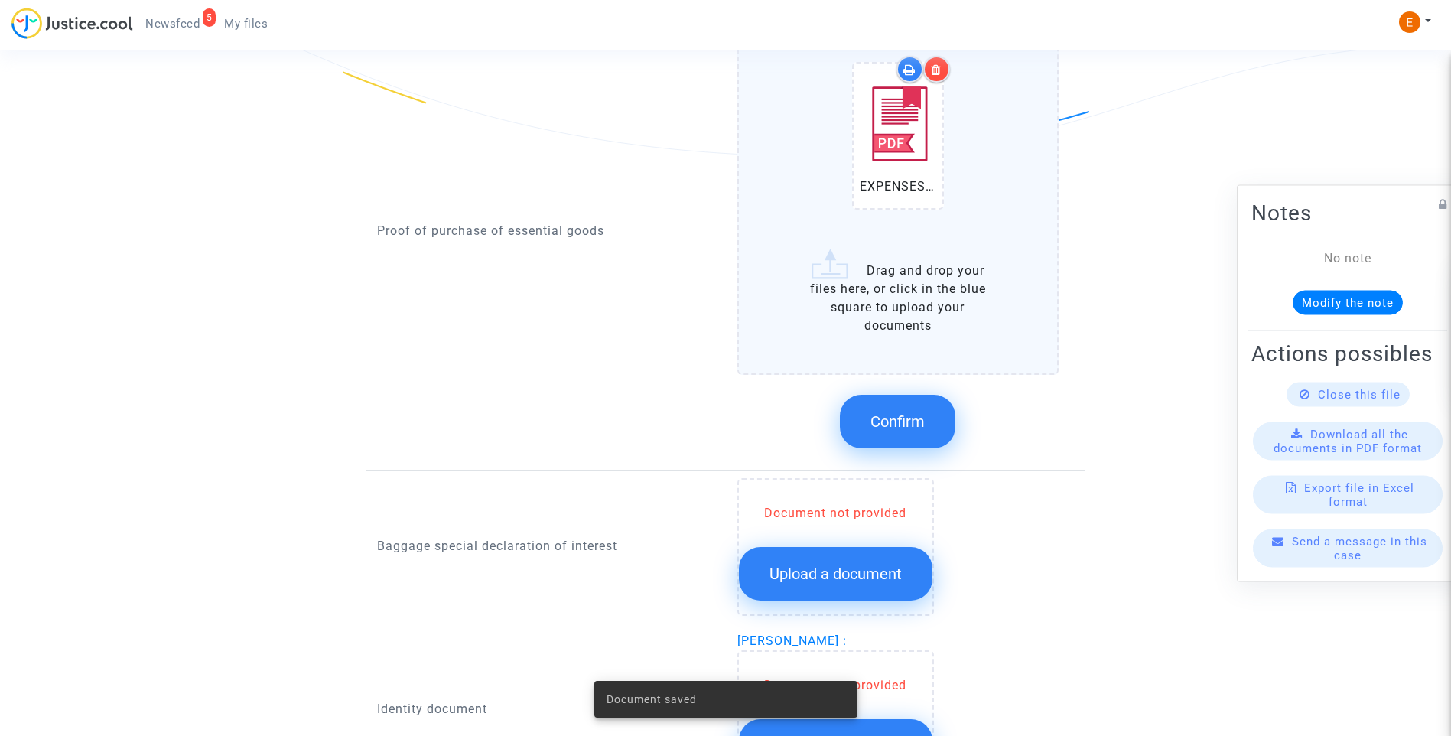
click at [885, 415] on span "Confirm" at bounding box center [898, 421] width 54 height 18
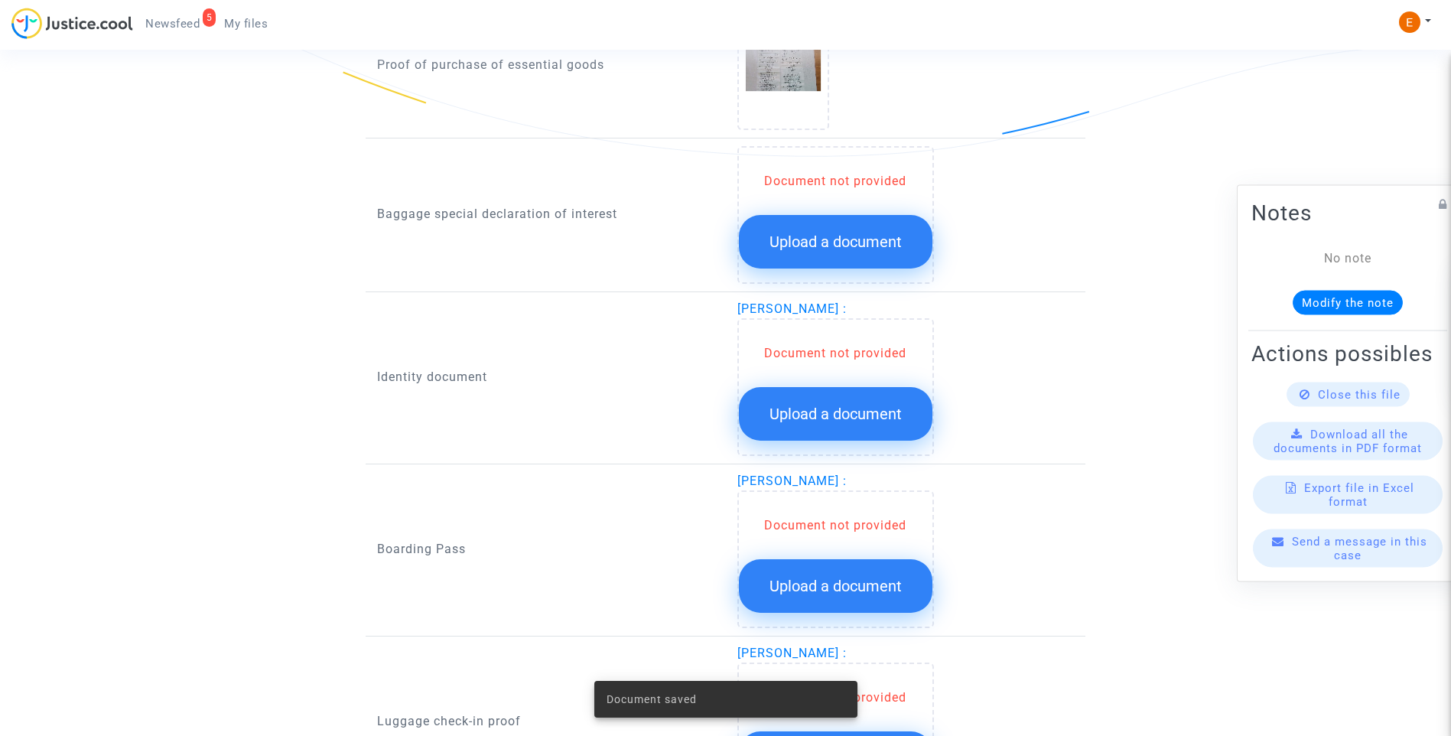
click at [880, 212] on div "Document not provided Upload a document" at bounding box center [836, 220] width 194 height 96
click at [906, 244] on button "Upload a document" at bounding box center [836, 242] width 194 height 54
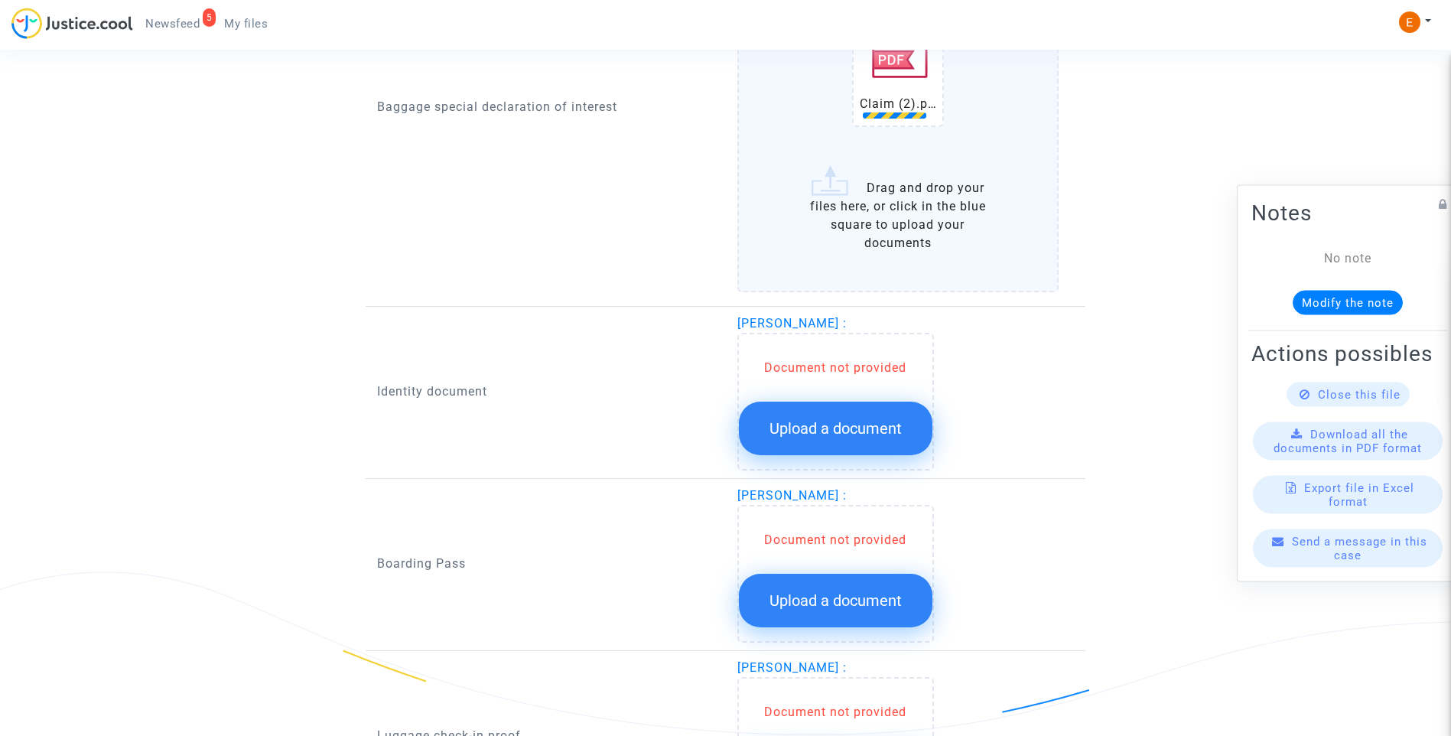
scroll to position [1453, 0]
click at [832, 442] on button "Upload a document" at bounding box center [836, 428] width 194 height 54
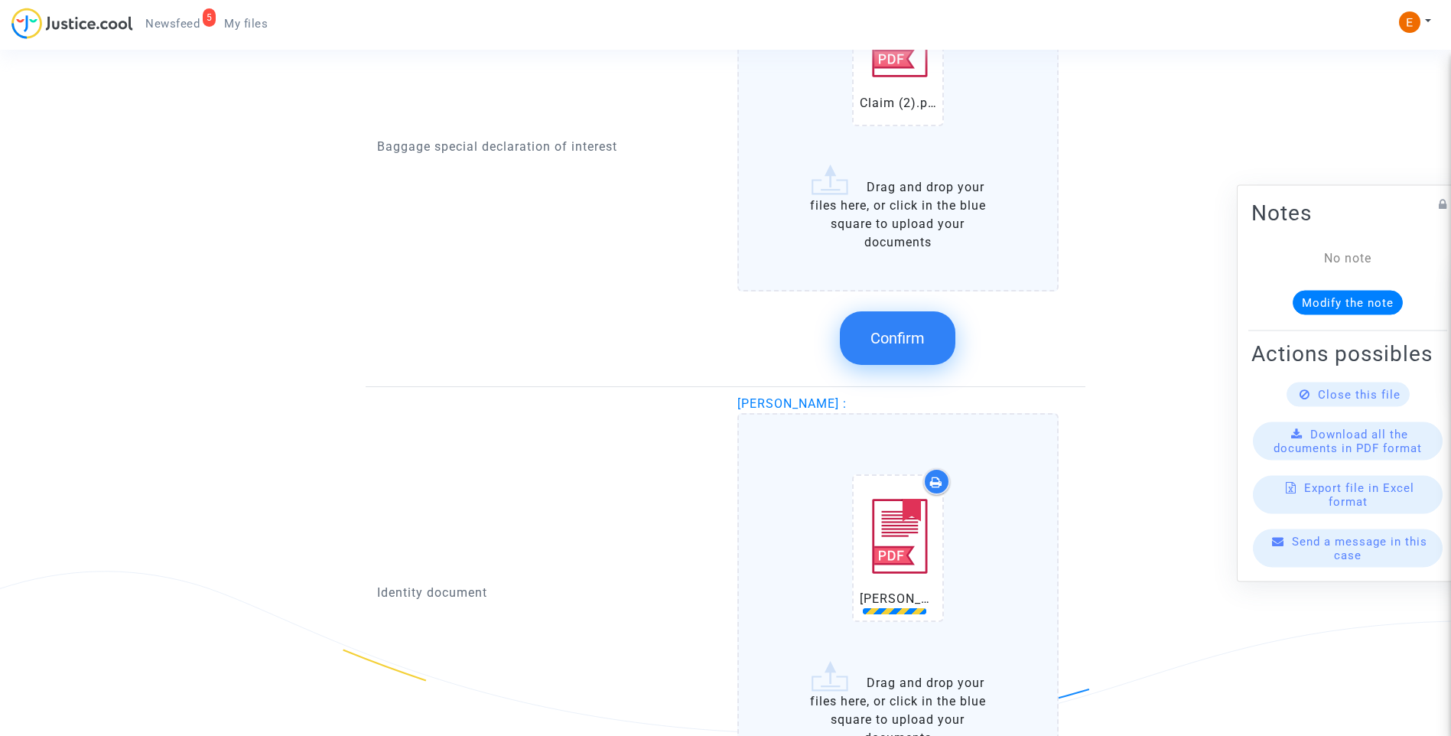
click at [923, 339] on span "Confirm" at bounding box center [898, 338] width 54 height 18
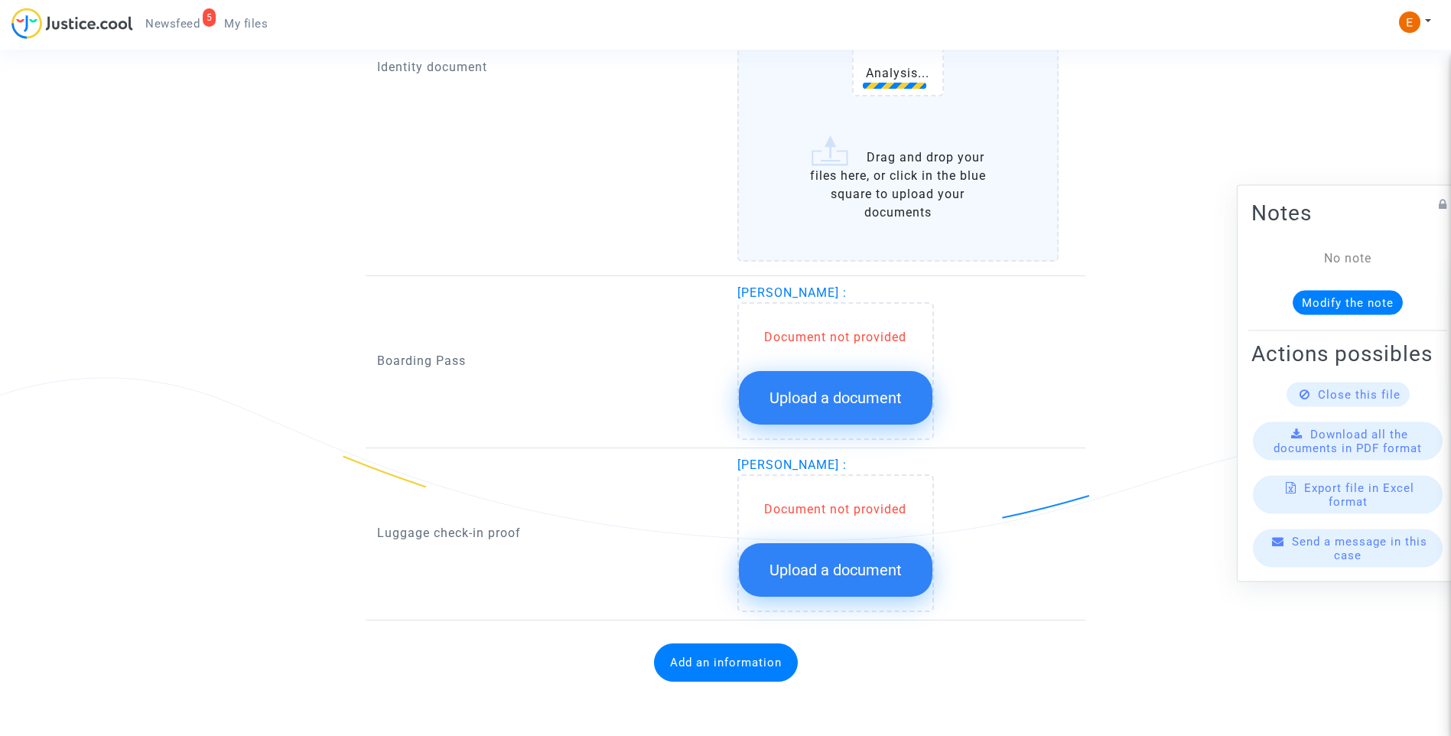
scroll to position [1728, 0]
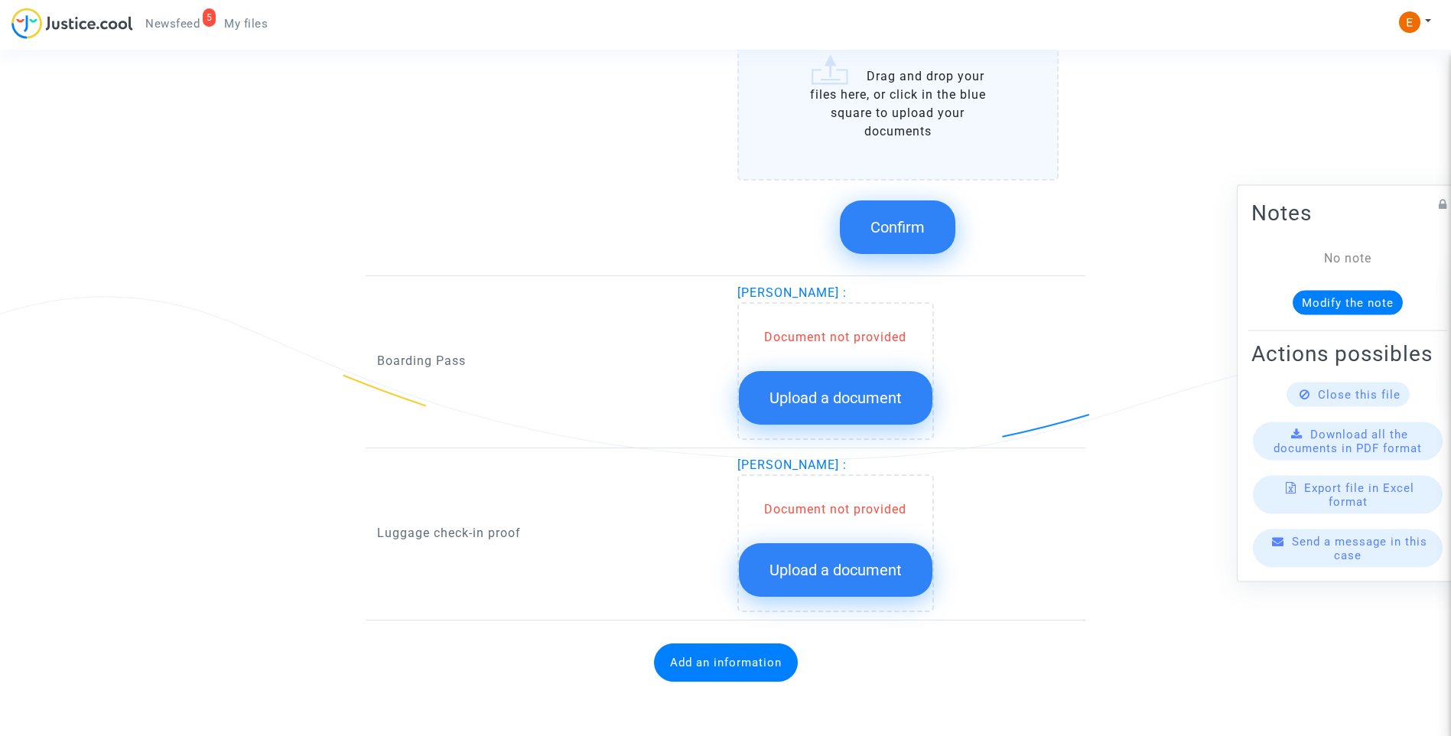
click at [884, 395] on span "Upload a document" at bounding box center [836, 398] width 132 height 18
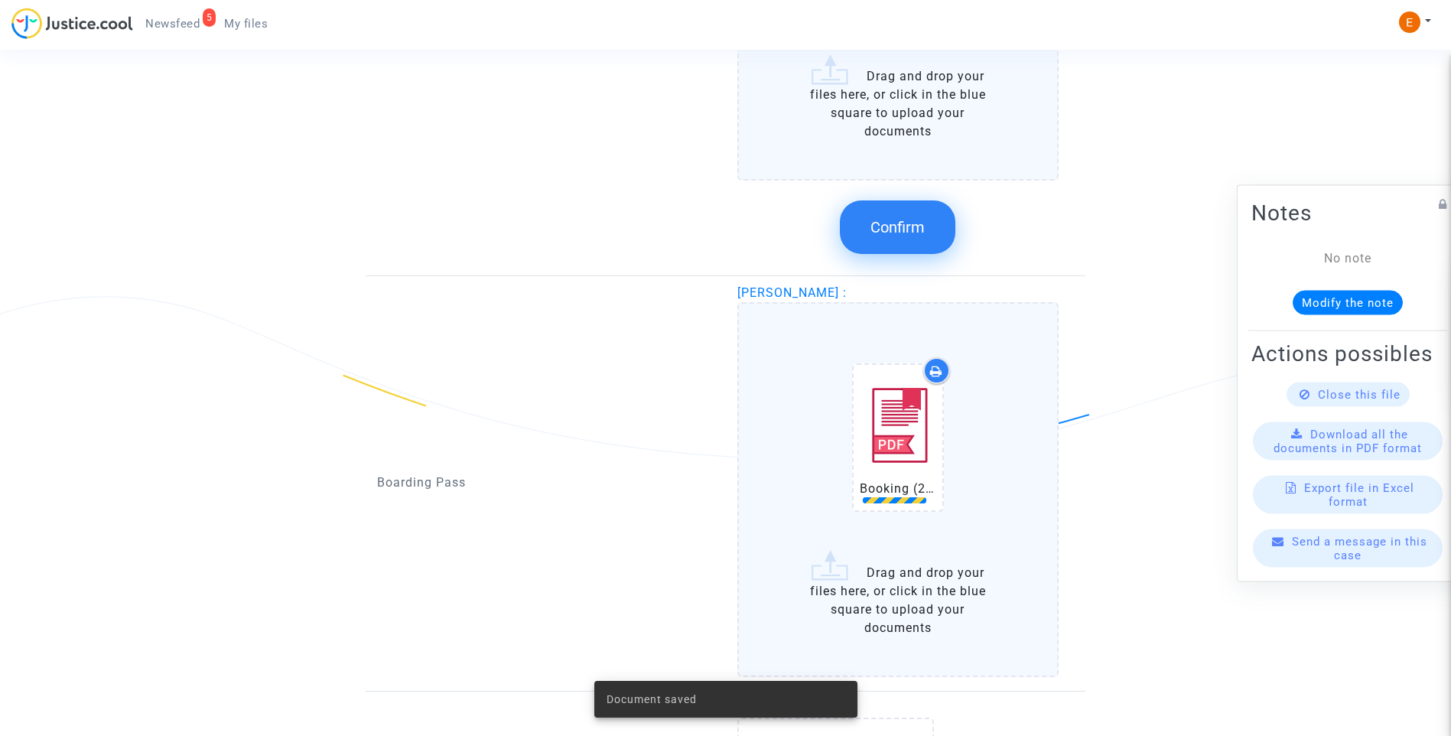
click at [870, 220] on button "Confirm" at bounding box center [898, 227] width 116 height 54
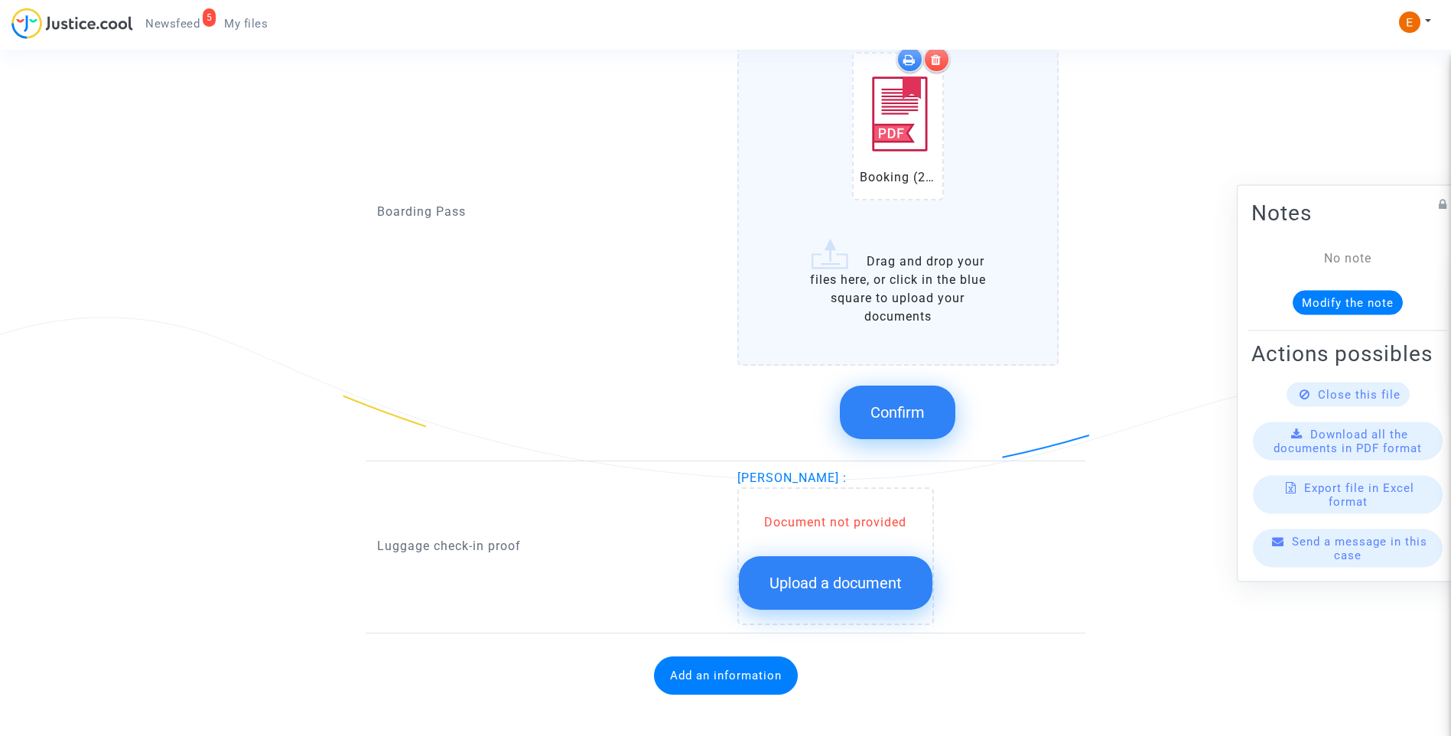
scroll to position [1720, 0]
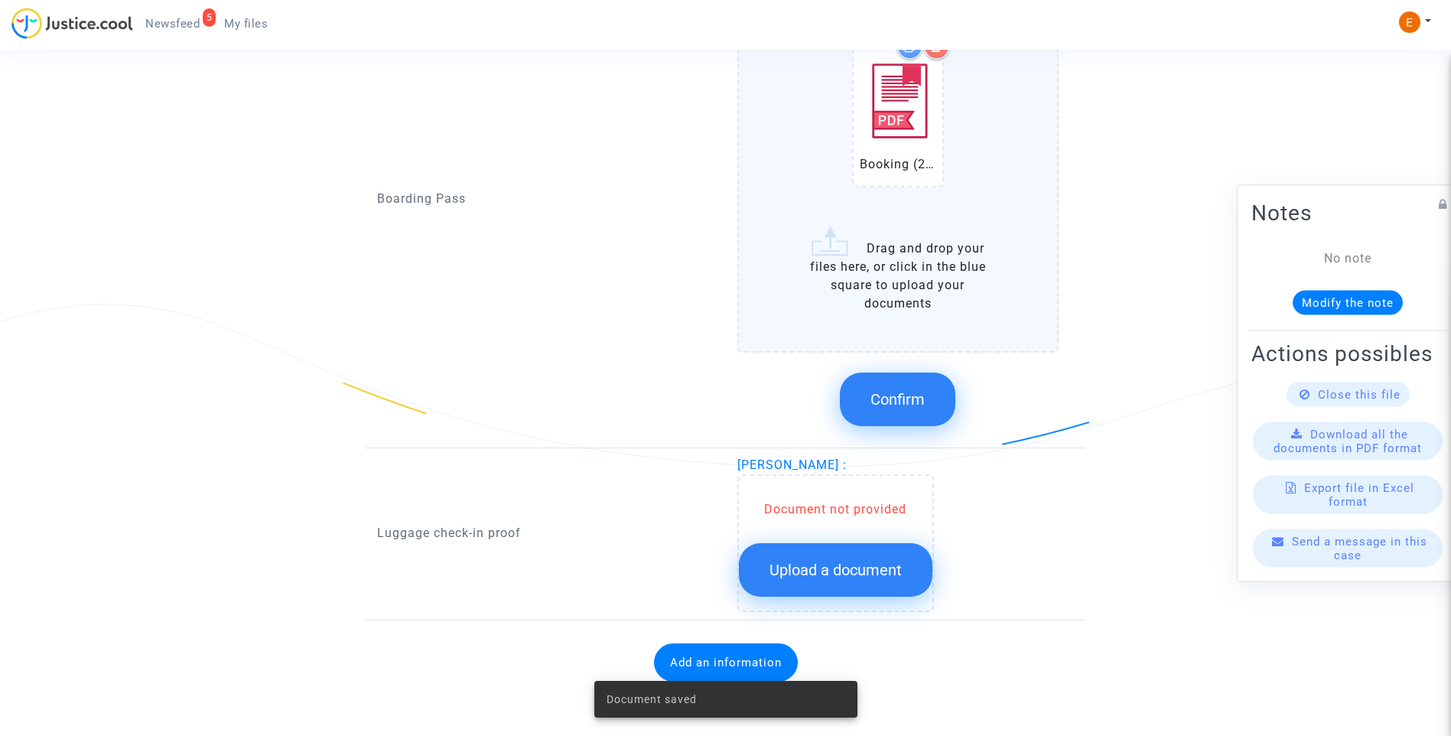
click at [931, 395] on button "Confirm" at bounding box center [898, 400] width 116 height 54
click at [848, 555] on button "Upload a document" at bounding box center [836, 570] width 194 height 54
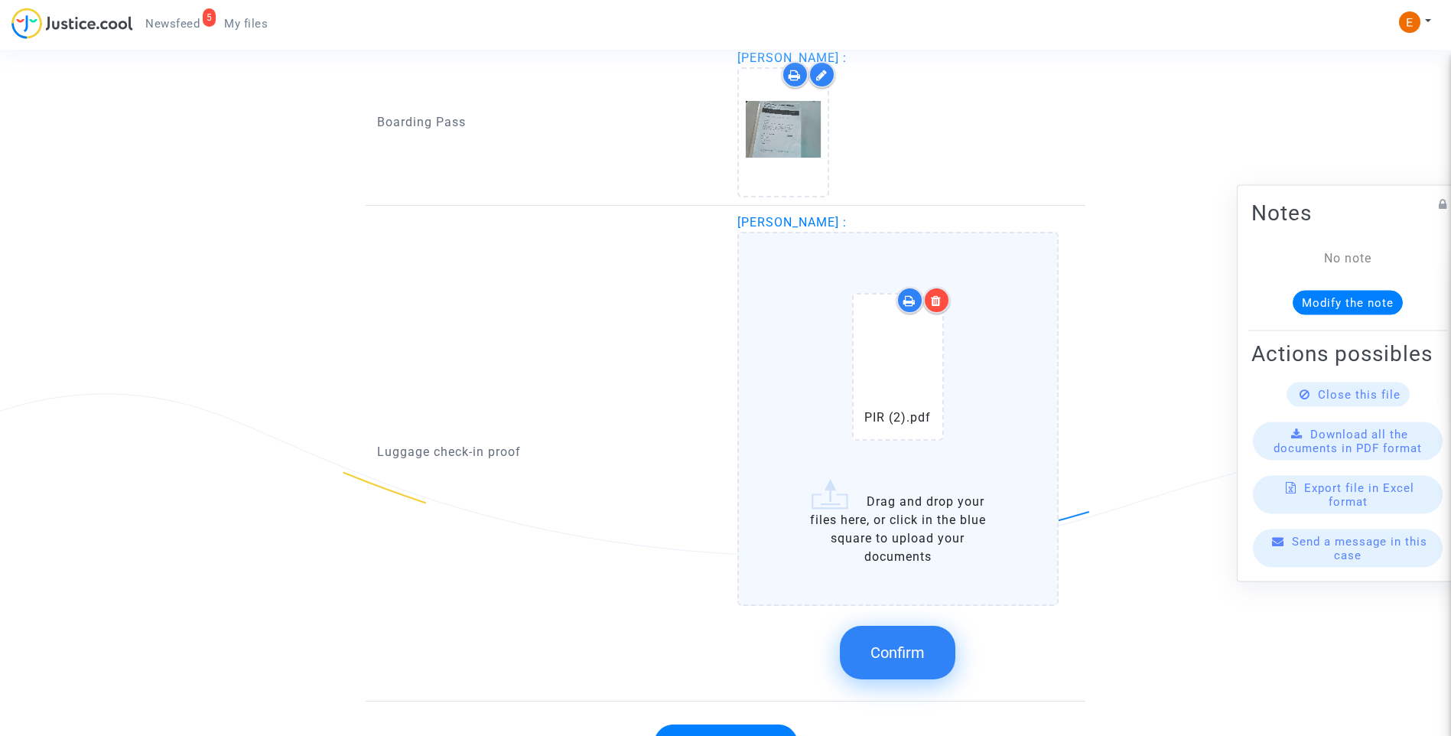
scroll to position [1712, 0]
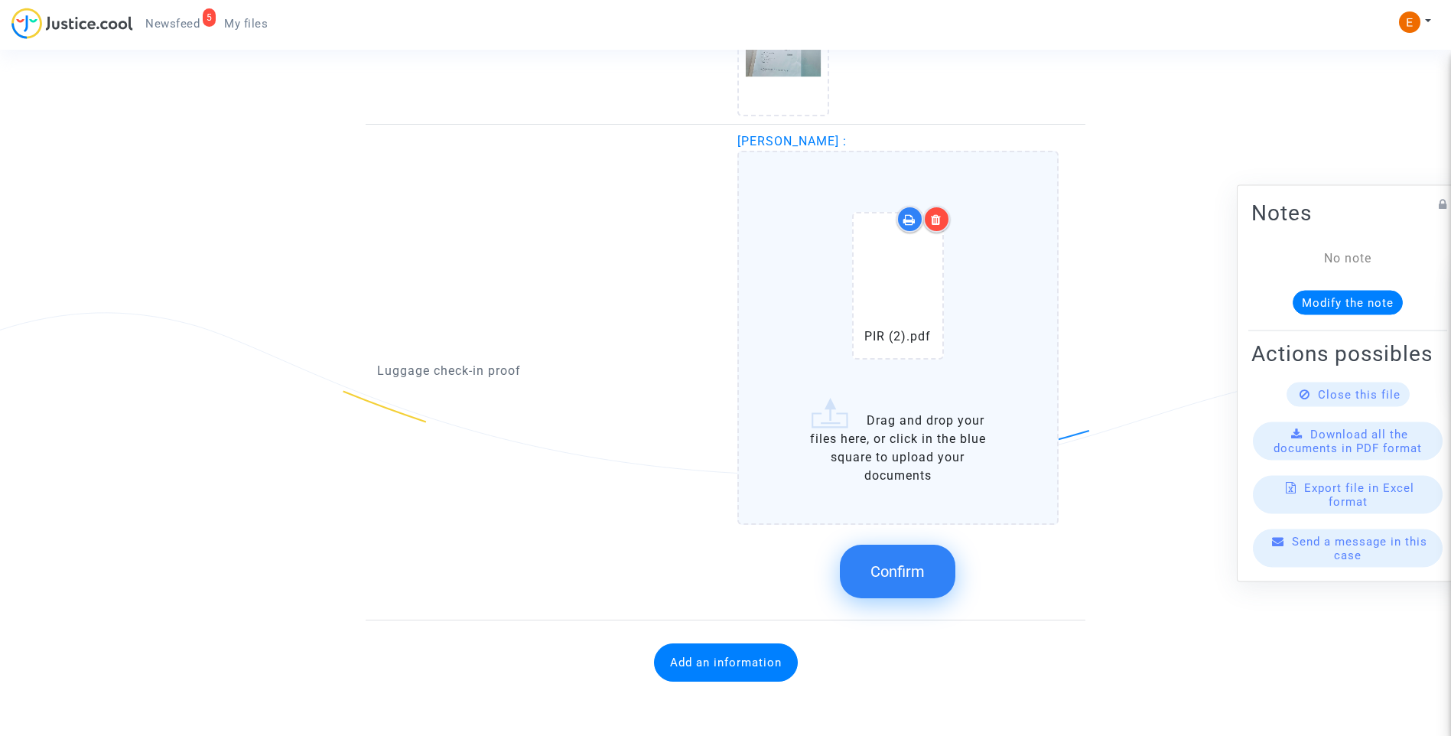
click at [893, 553] on button "Confirm" at bounding box center [898, 572] width 116 height 54
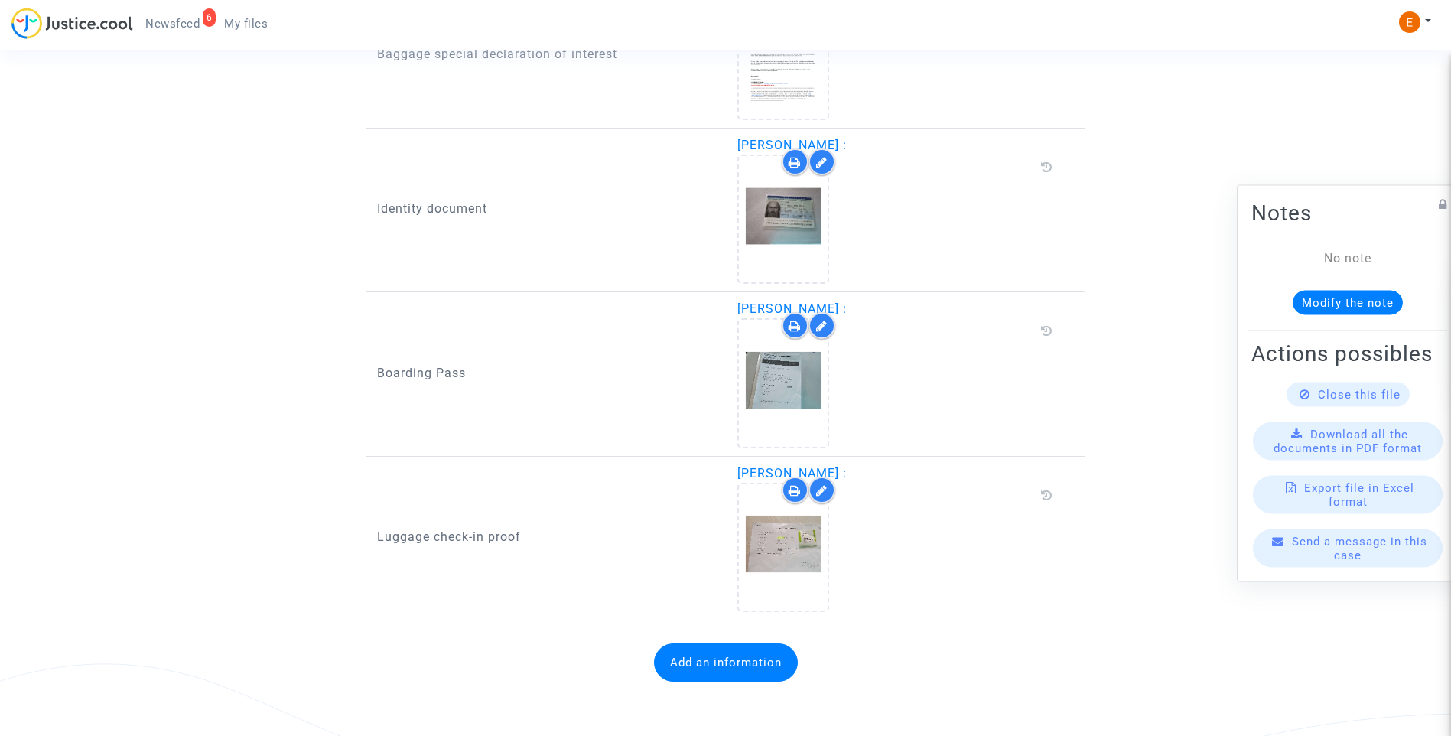
click at [194, 23] on span "Newsfeed" at bounding box center [172, 24] width 54 height 14
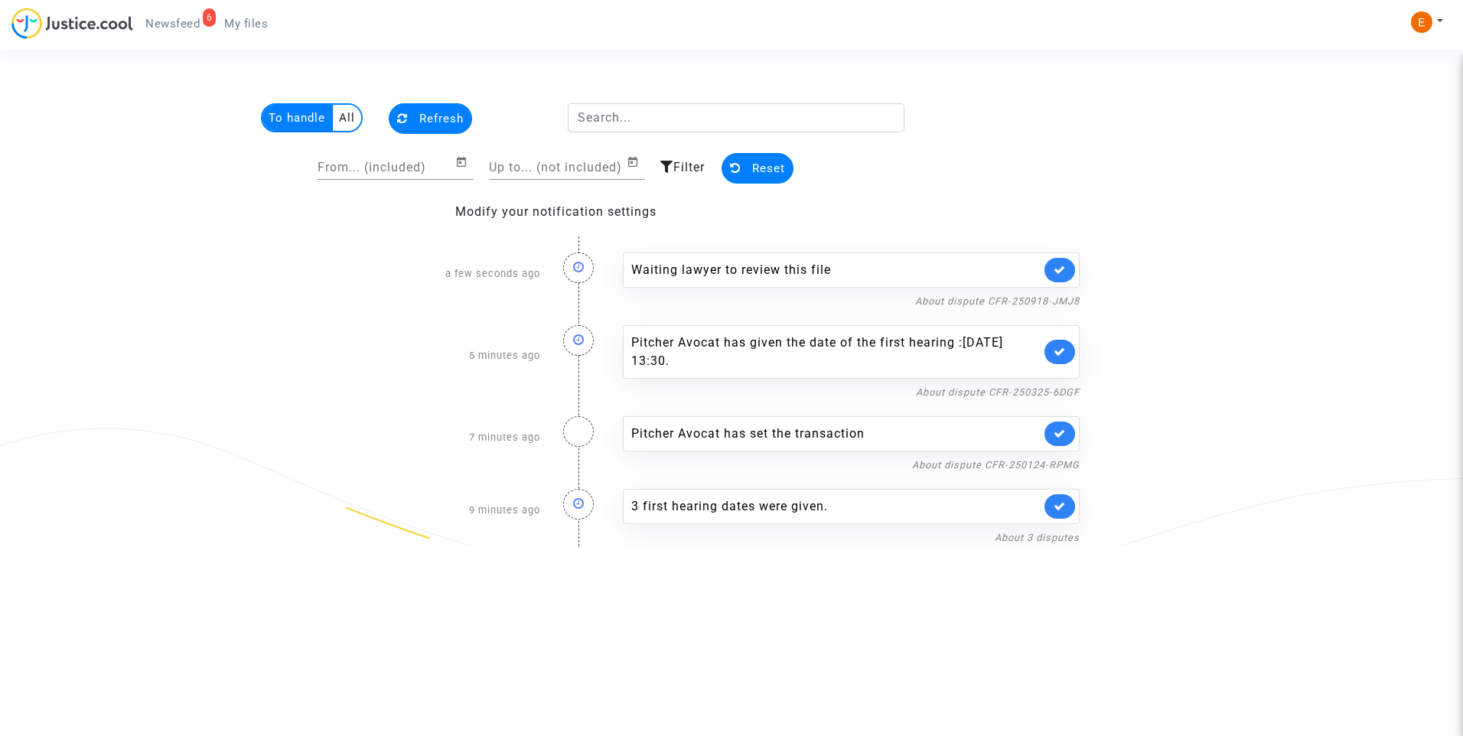
click at [1053, 262] on link at bounding box center [1059, 270] width 31 height 24
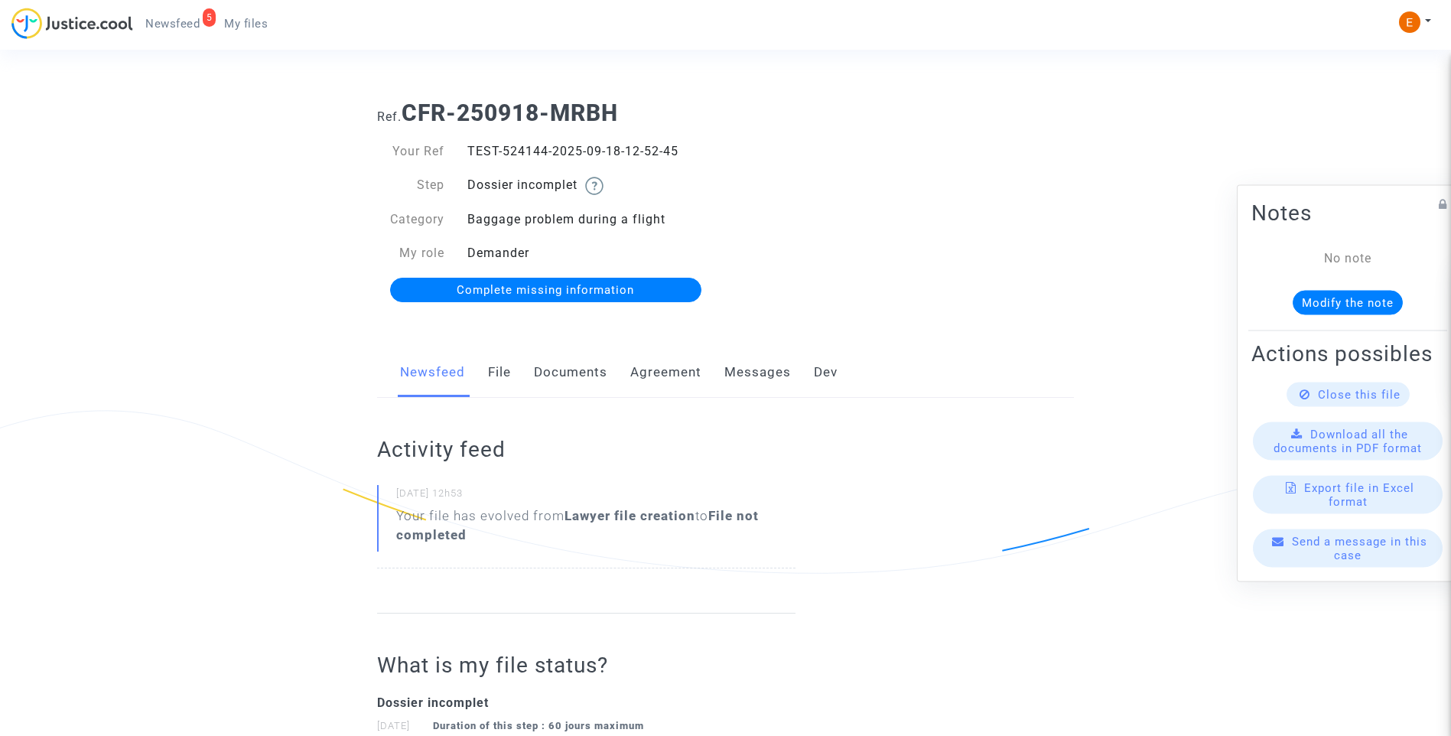
drag, startPoint x: 0, startPoint y: 0, endPoint x: 553, endPoint y: 373, distance: 666.8
click at [573, 366] on link "Documents" at bounding box center [570, 372] width 73 height 50
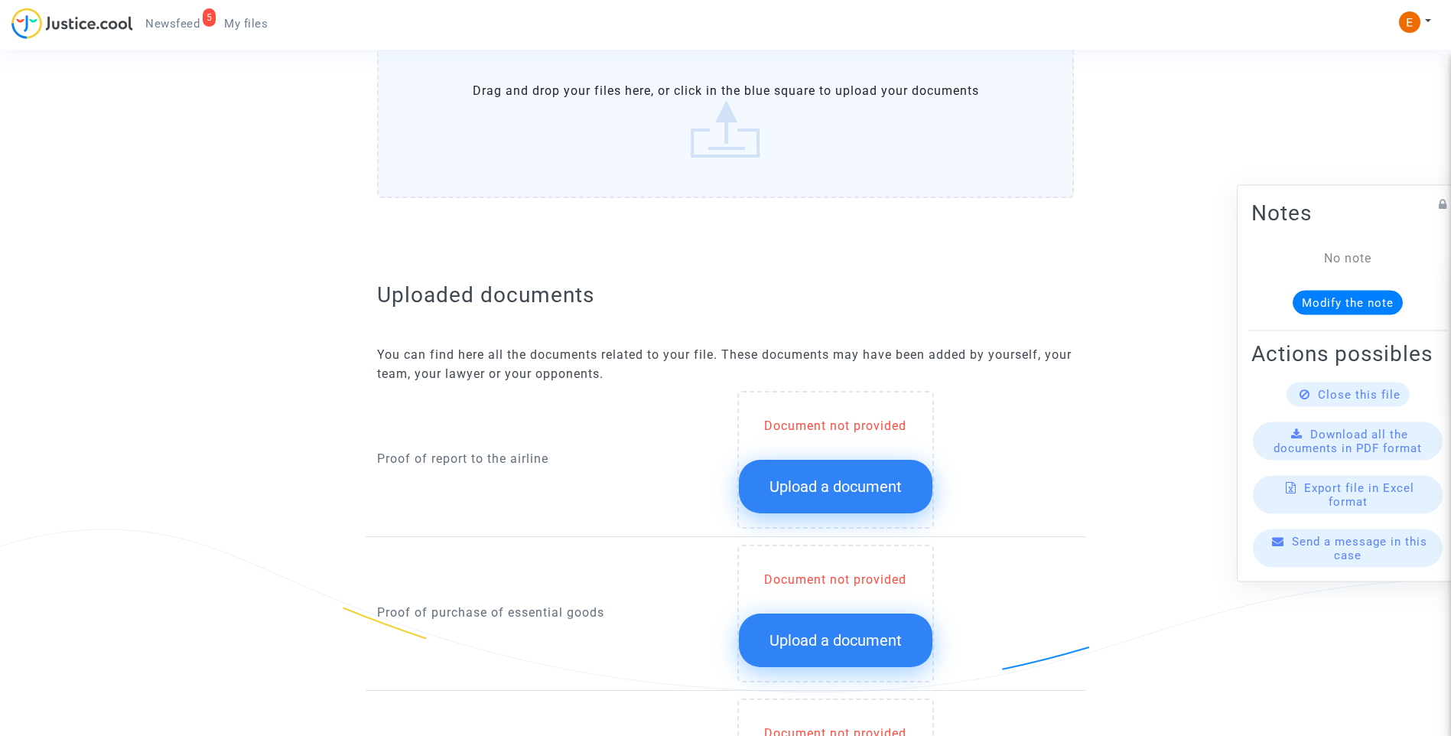
click at [828, 486] on span "Upload a document" at bounding box center [836, 486] width 132 height 18
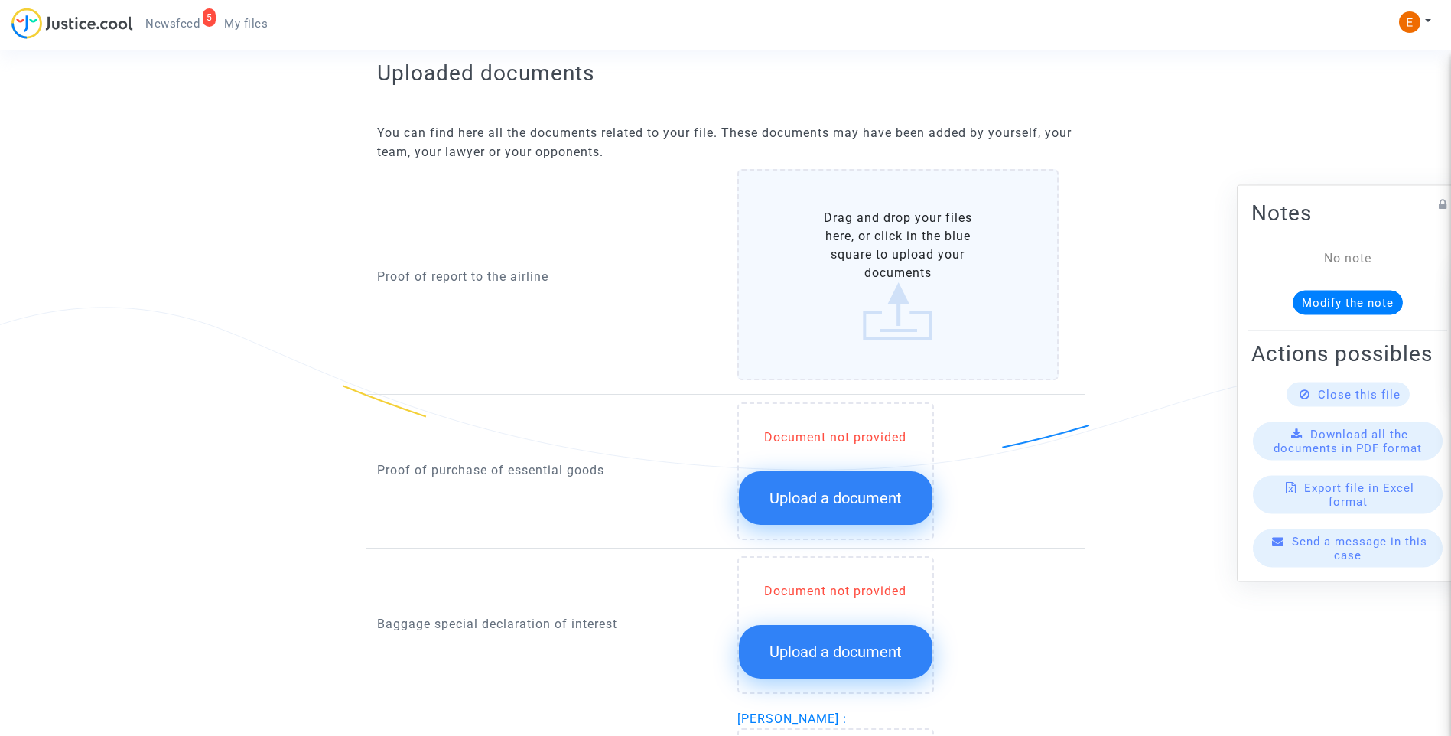
scroll to position [994, 0]
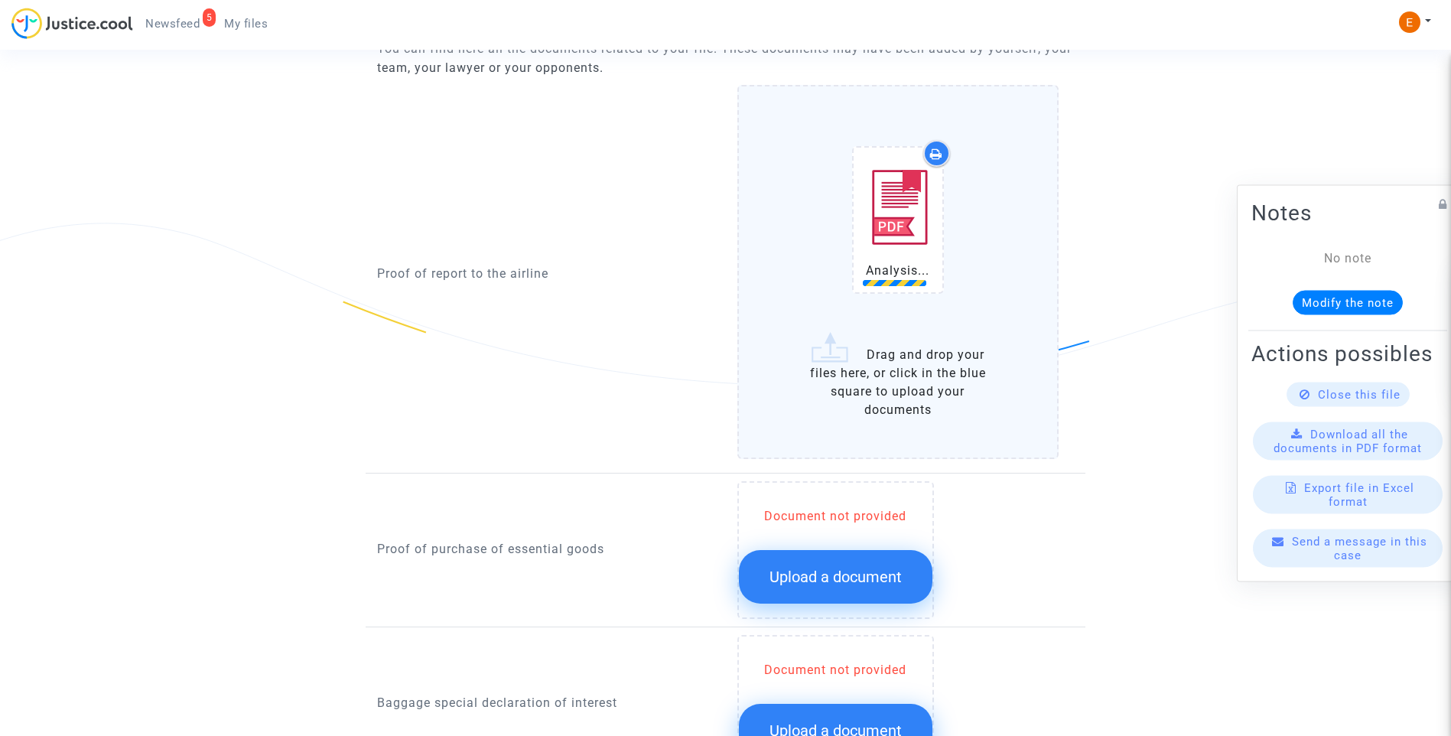
click at [871, 559] on button "Upload a document" at bounding box center [836, 577] width 194 height 54
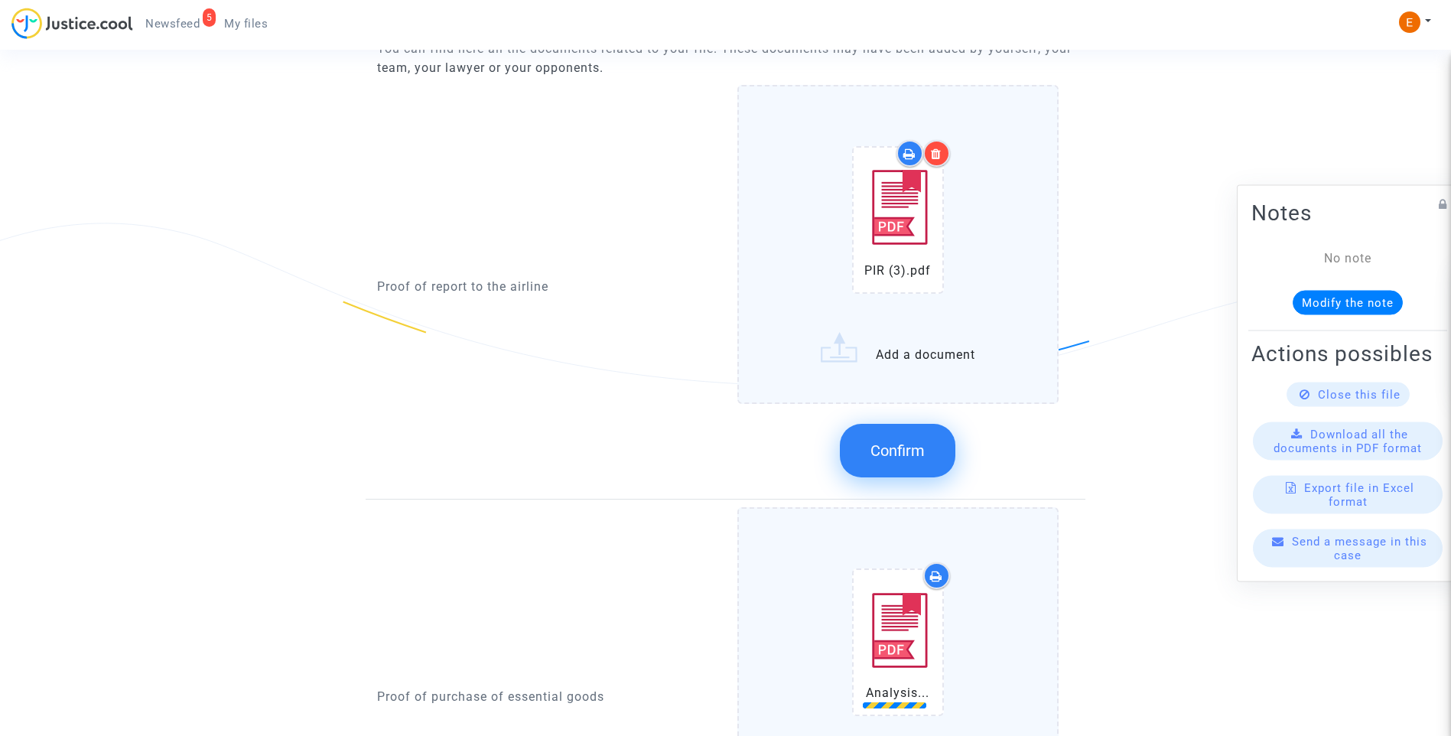
click at [910, 433] on button "Confirm" at bounding box center [898, 451] width 116 height 54
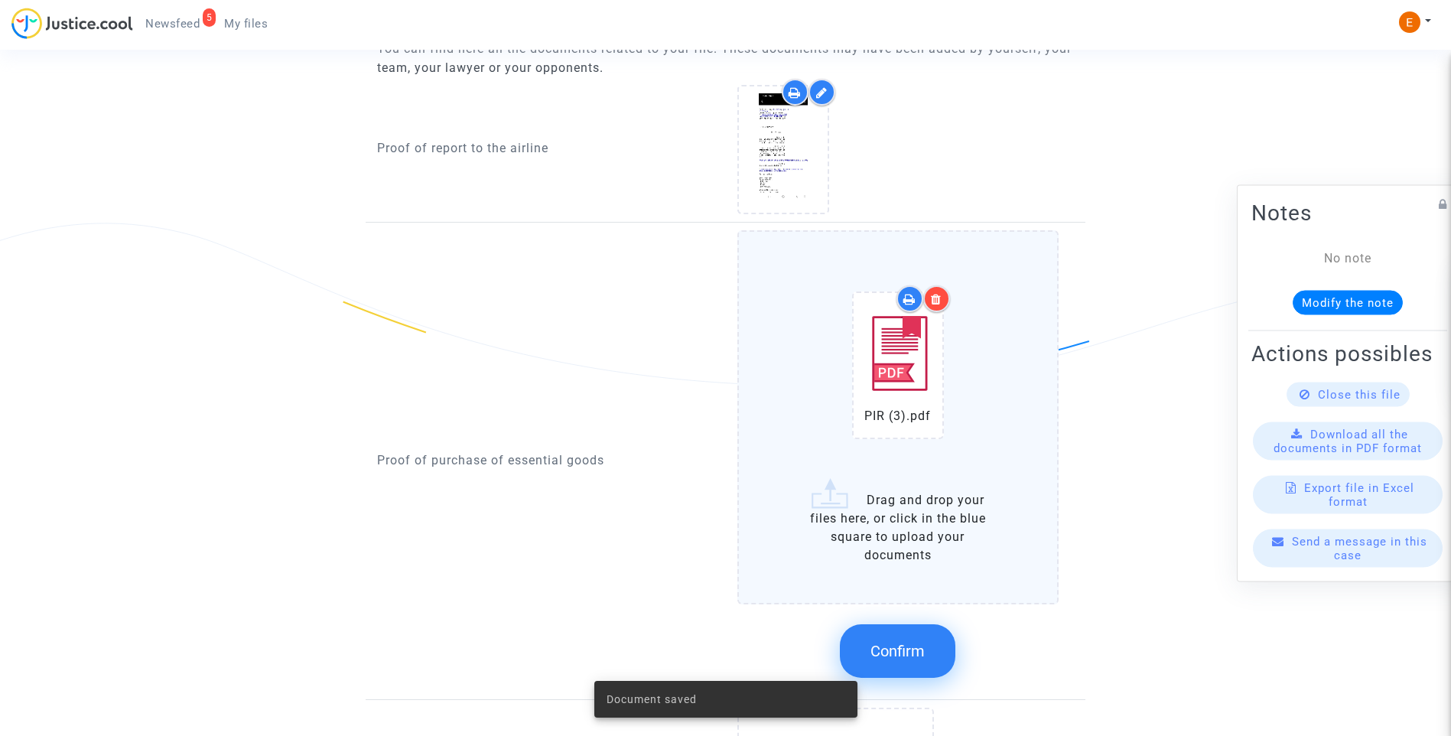
drag, startPoint x: 903, startPoint y: 643, endPoint x: 893, endPoint y: 620, distance: 24.7
click at [903, 644] on span "Confirm" at bounding box center [898, 651] width 54 height 18
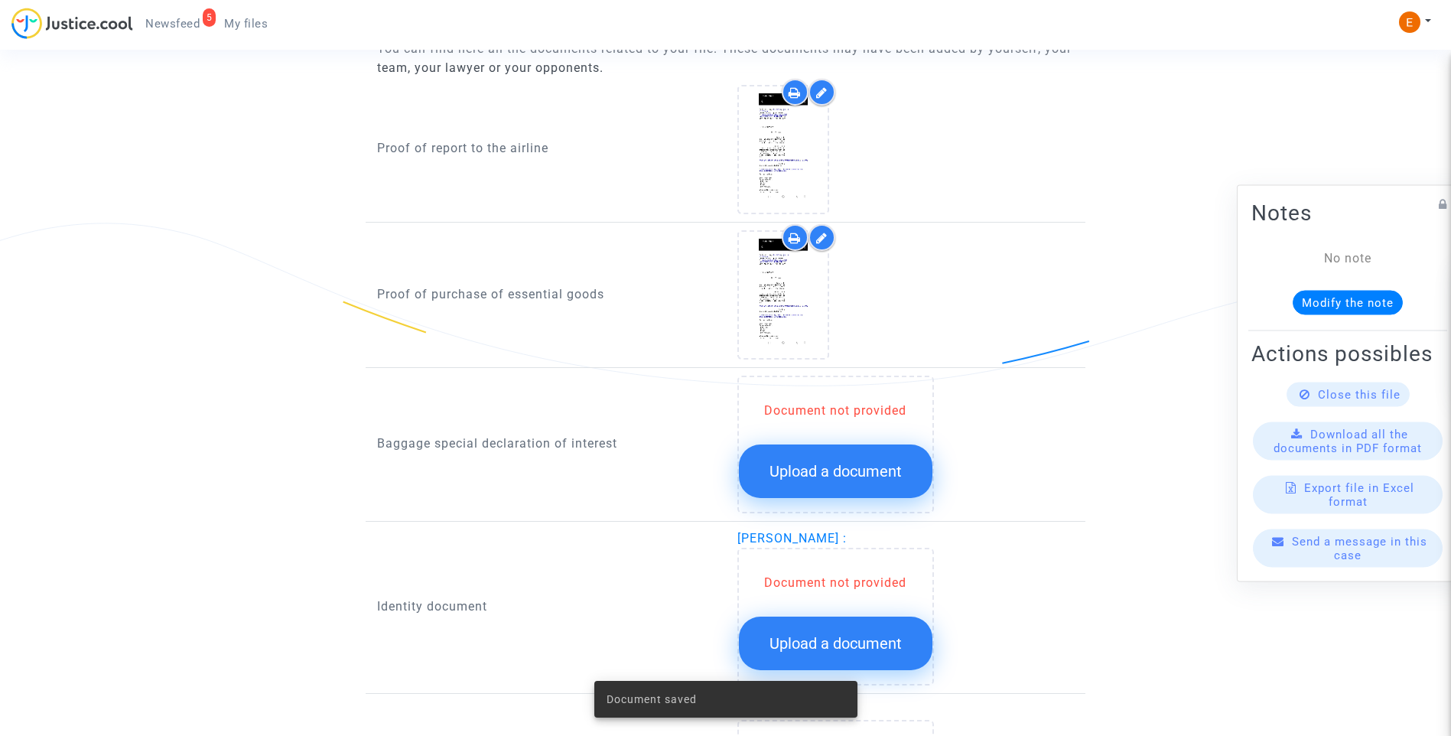
click at [840, 468] on span "Upload a document" at bounding box center [836, 471] width 132 height 18
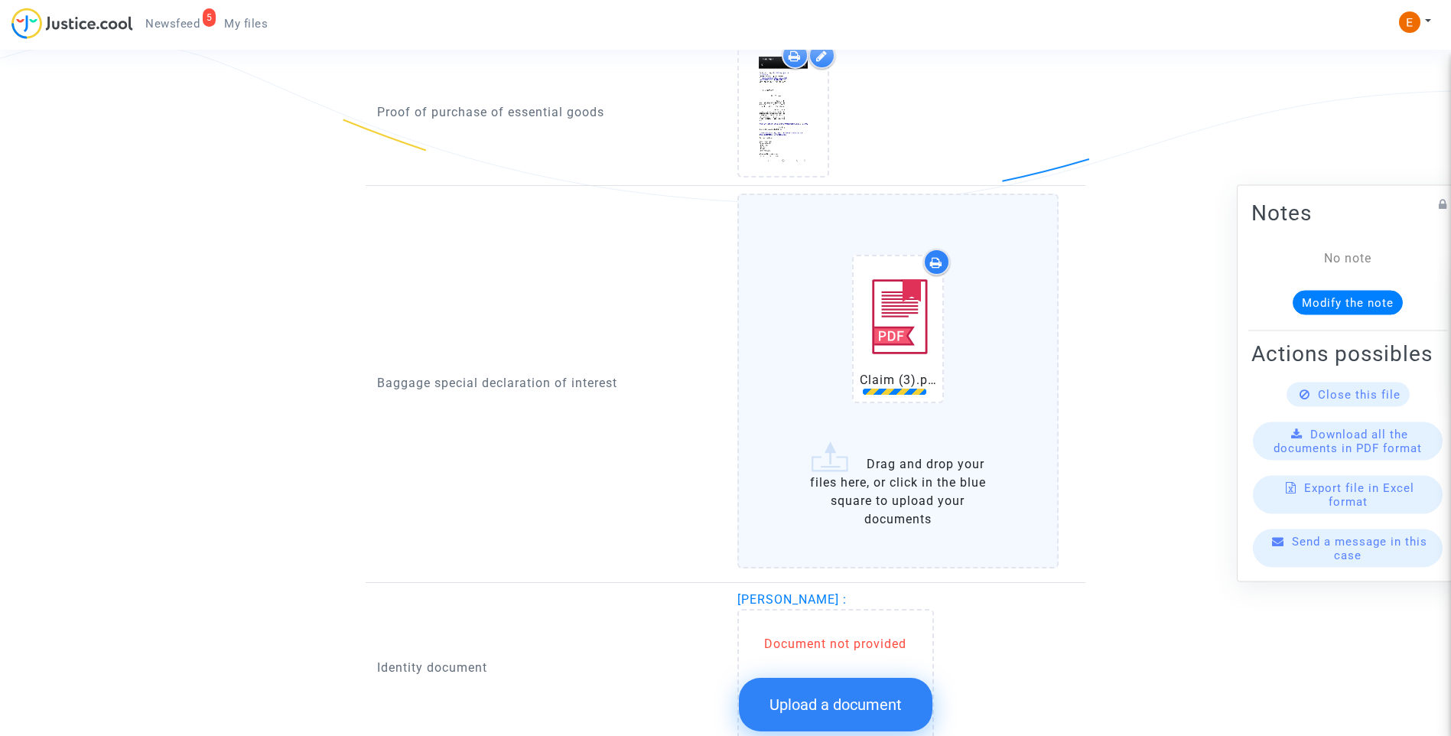
scroll to position [1453, 0]
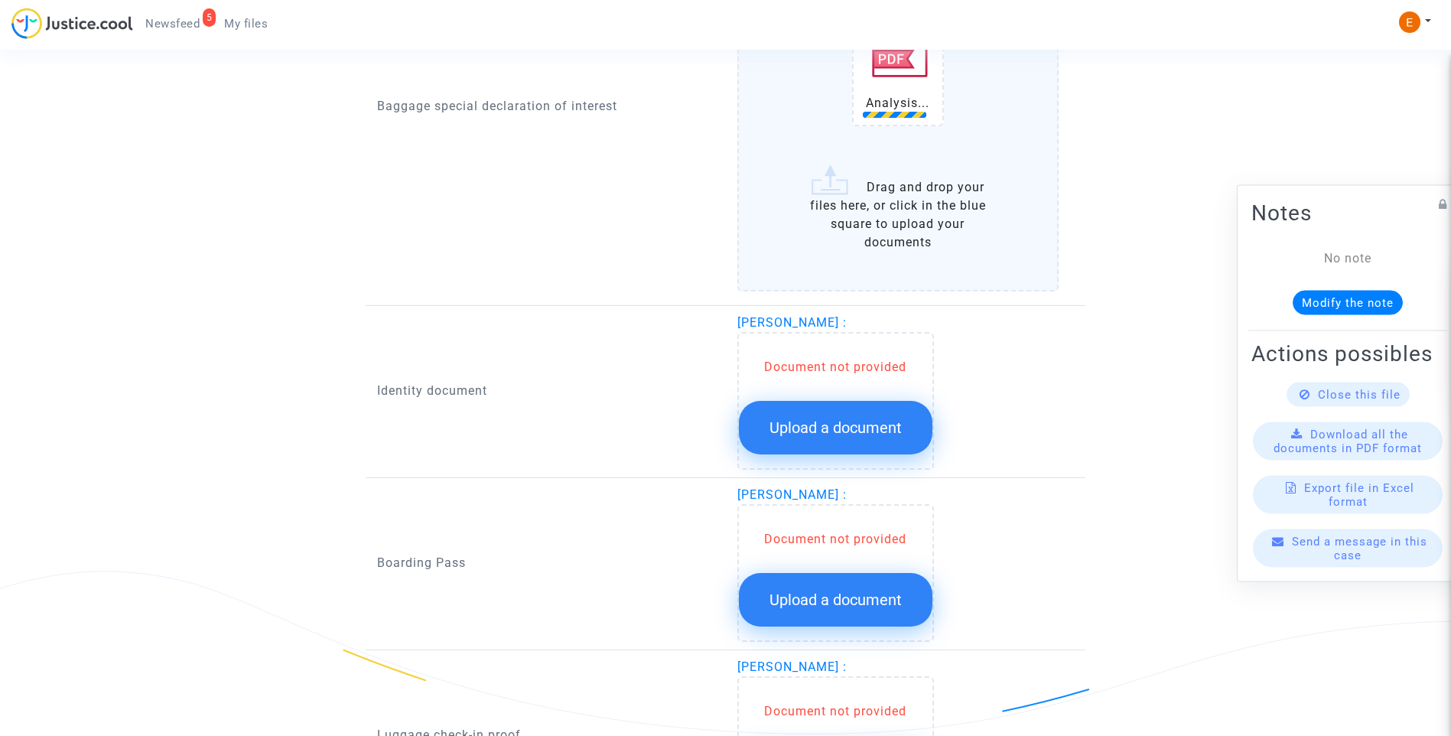
click at [874, 417] on button "Upload a document" at bounding box center [836, 428] width 194 height 54
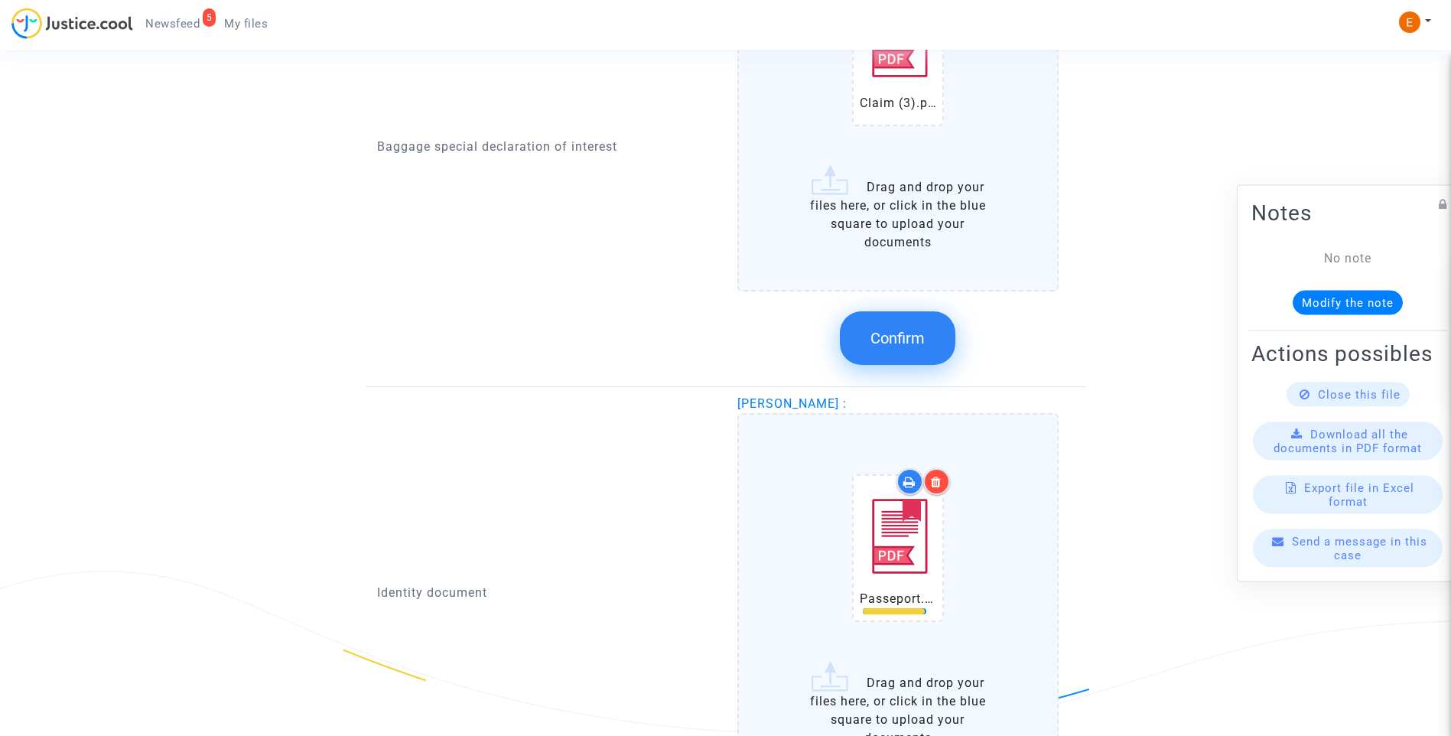
scroll to position [1912, 0]
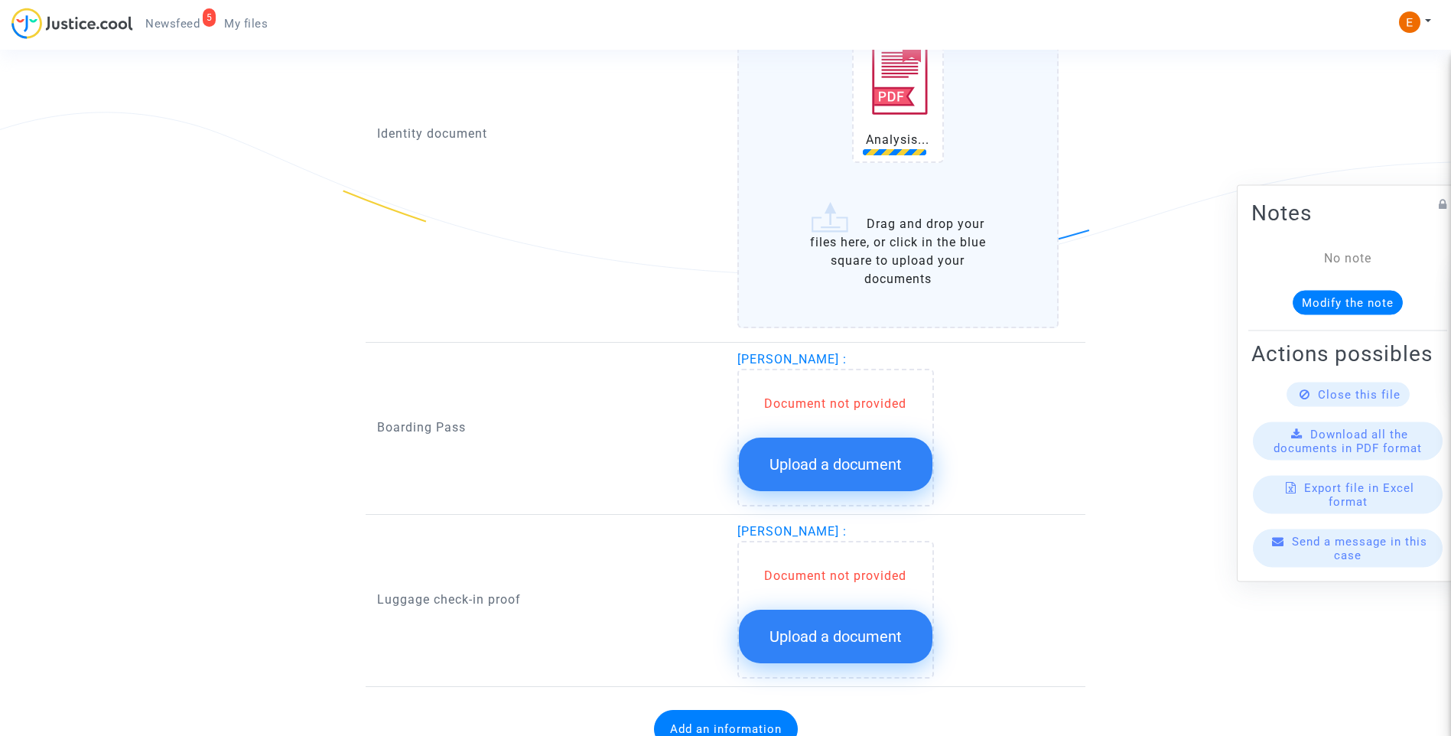
click at [871, 453] on button "Upload a document" at bounding box center [836, 465] width 194 height 54
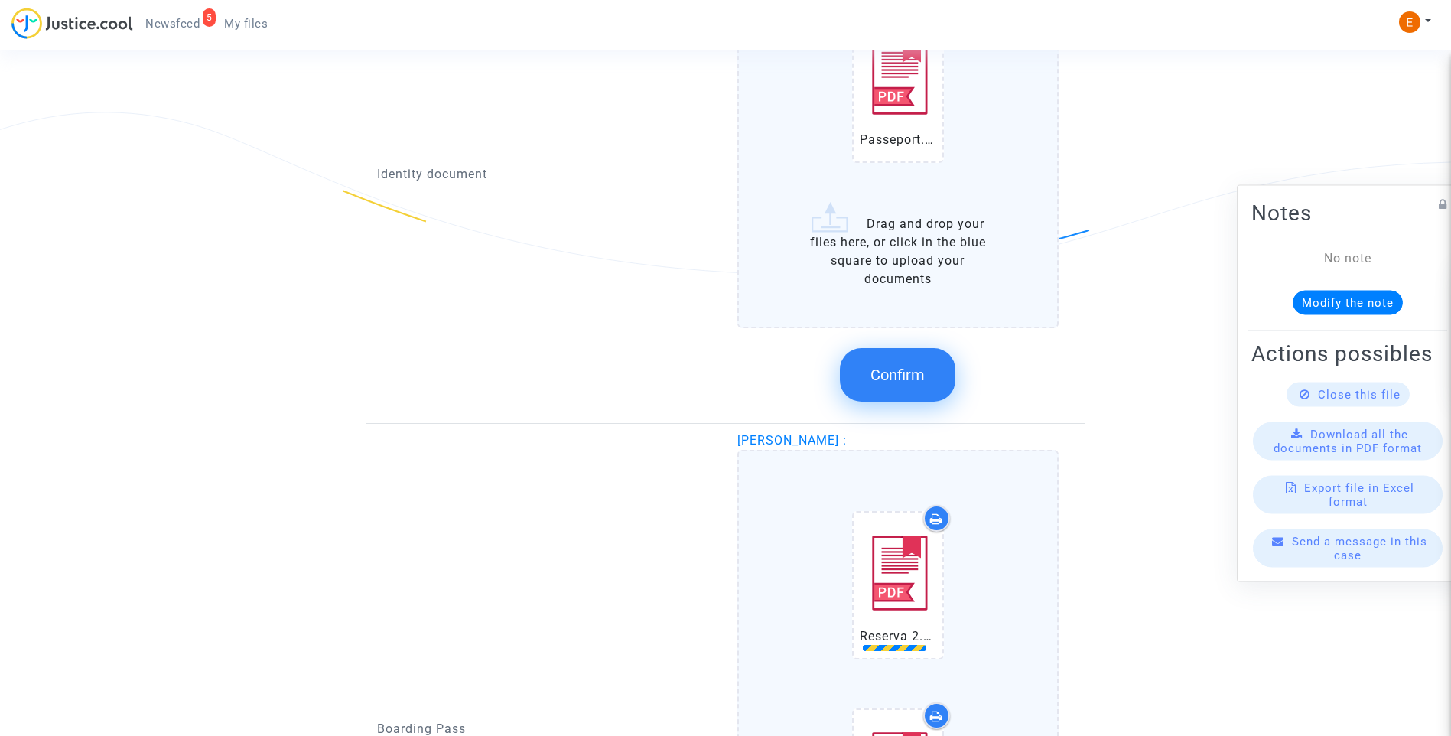
drag, startPoint x: 902, startPoint y: 385, endPoint x: 634, endPoint y: 324, distance: 274.6
click at [900, 381] on button "Confirm" at bounding box center [898, 375] width 116 height 54
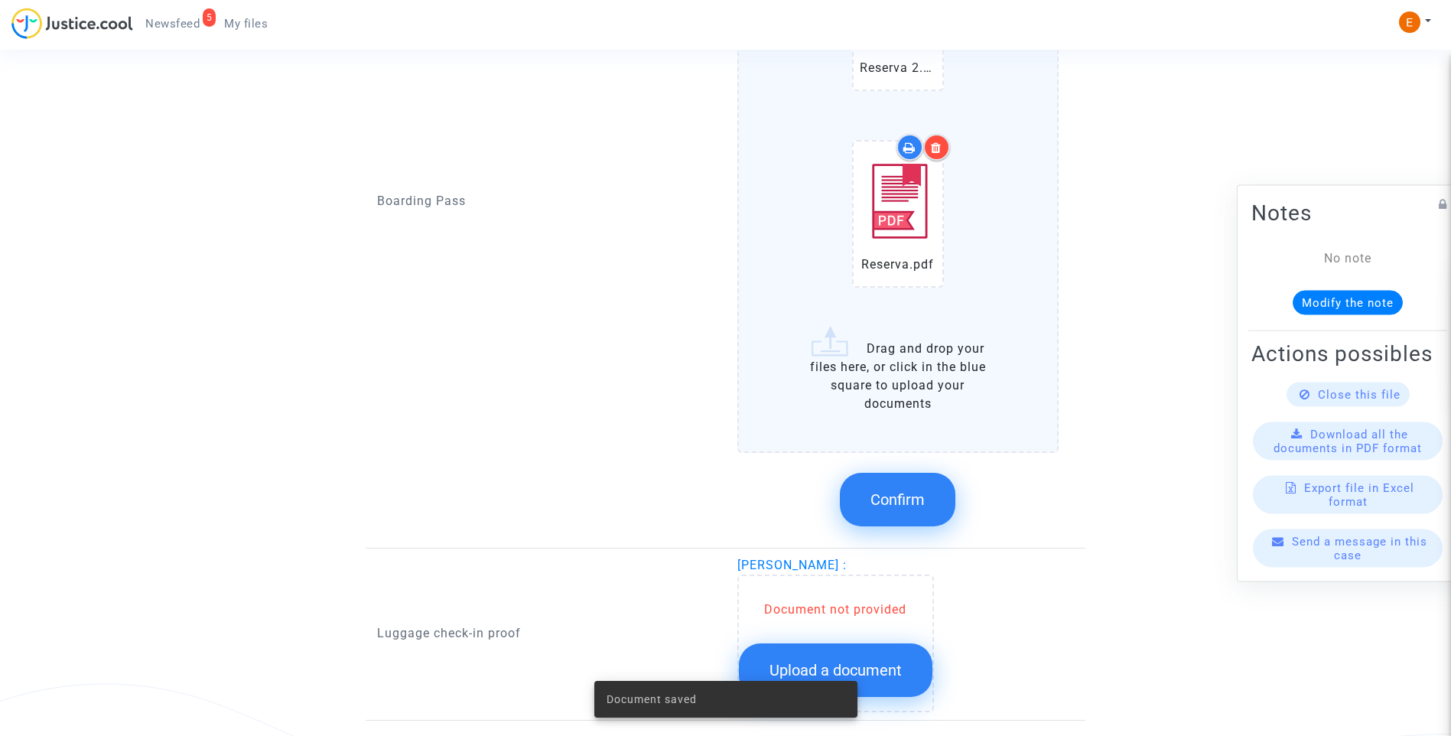
scroll to position [2249, 0]
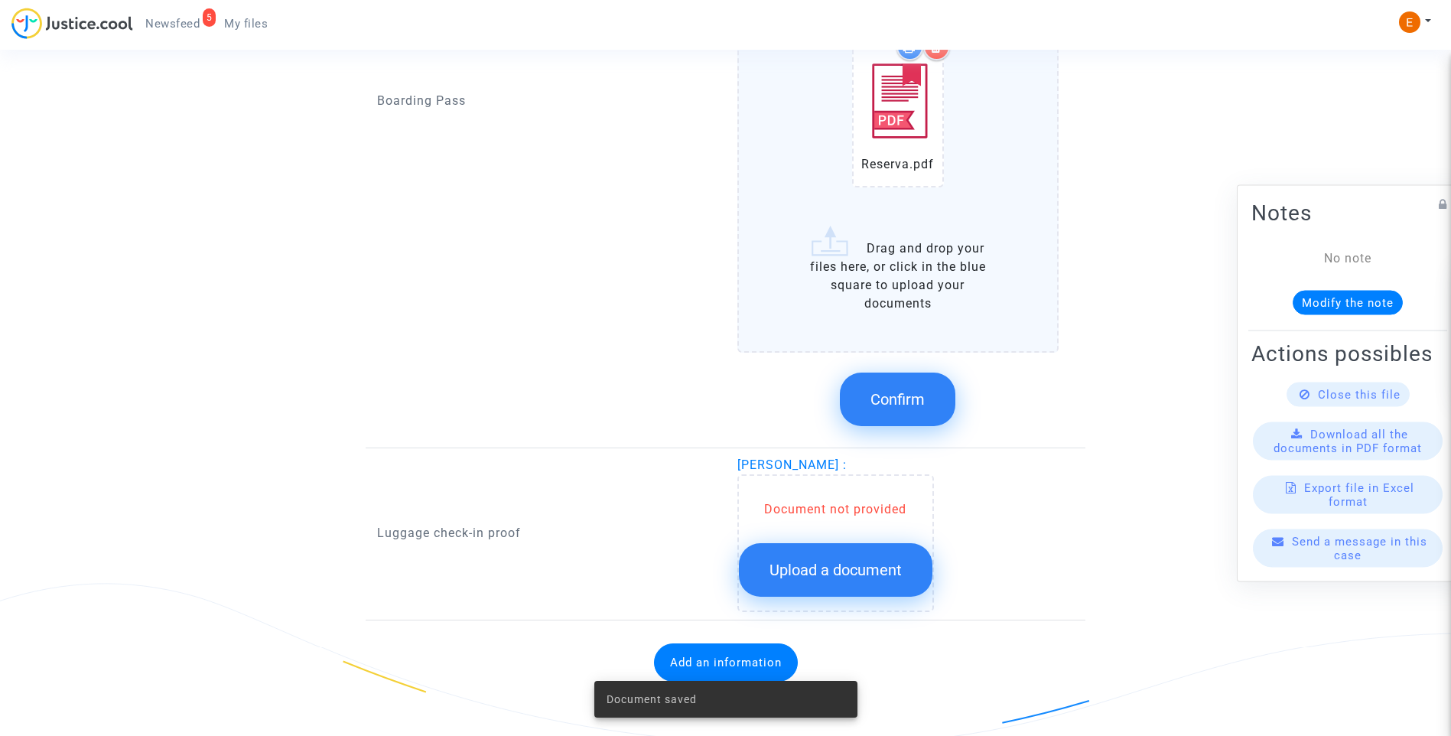
click at [926, 402] on button "Confirm" at bounding box center [898, 400] width 116 height 54
click at [853, 584] on button "Upload a document" at bounding box center [836, 570] width 194 height 54
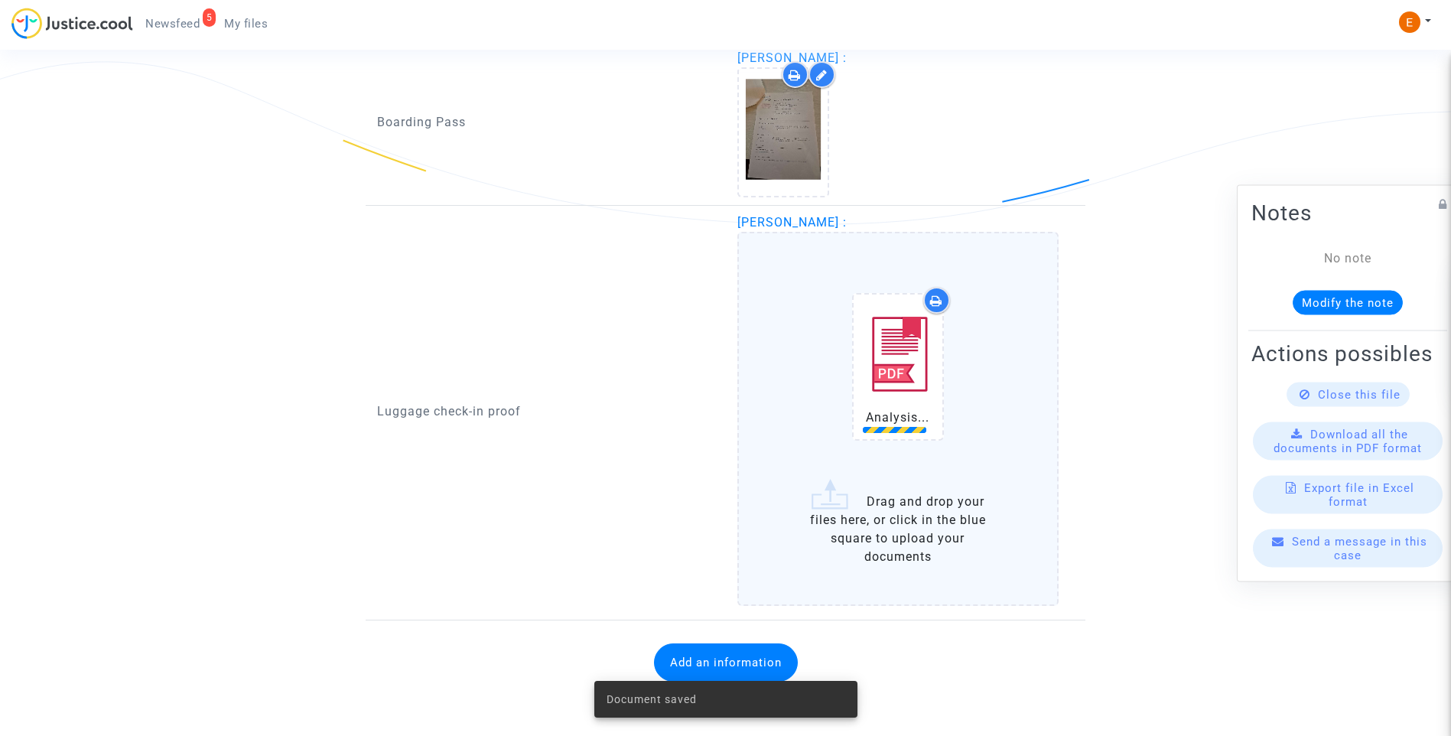
scroll to position [2044, 0]
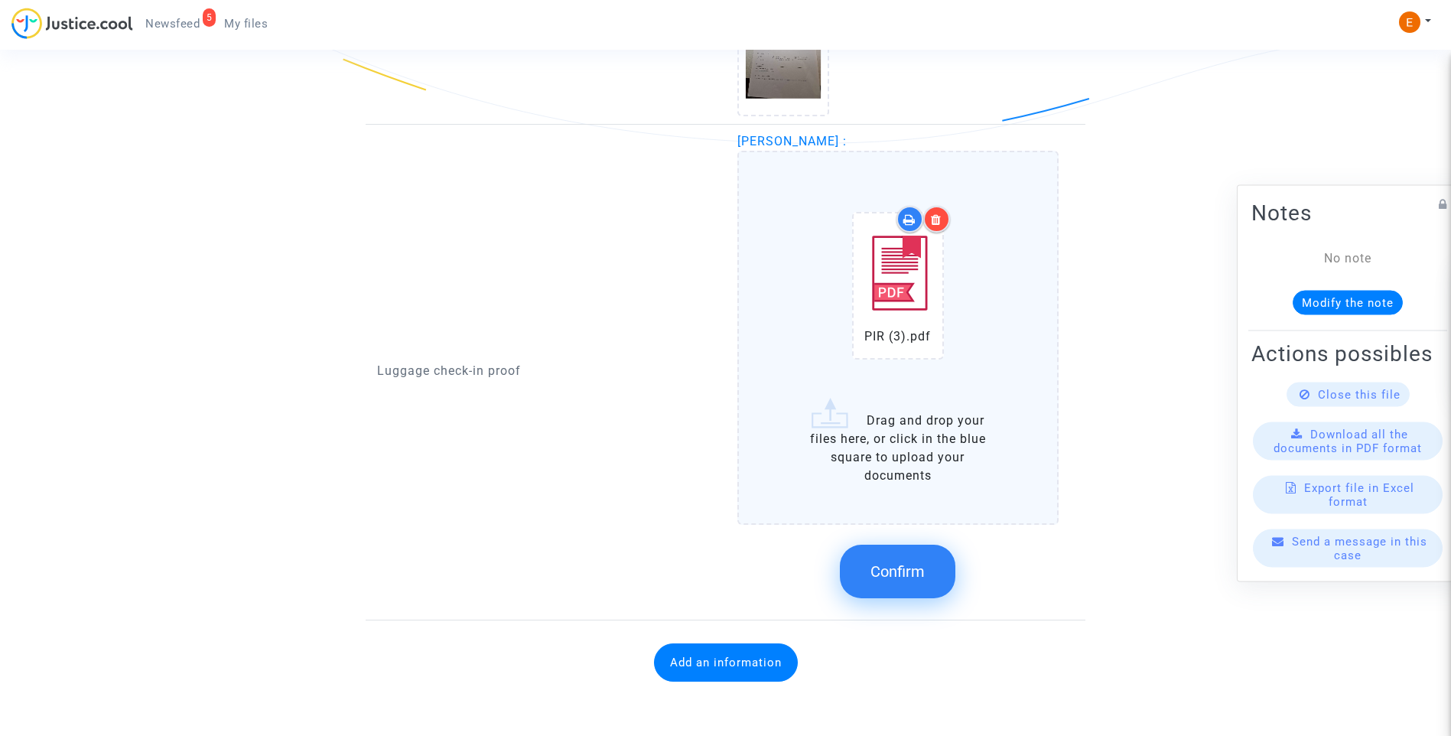
click at [893, 586] on button "Confirm" at bounding box center [898, 572] width 116 height 54
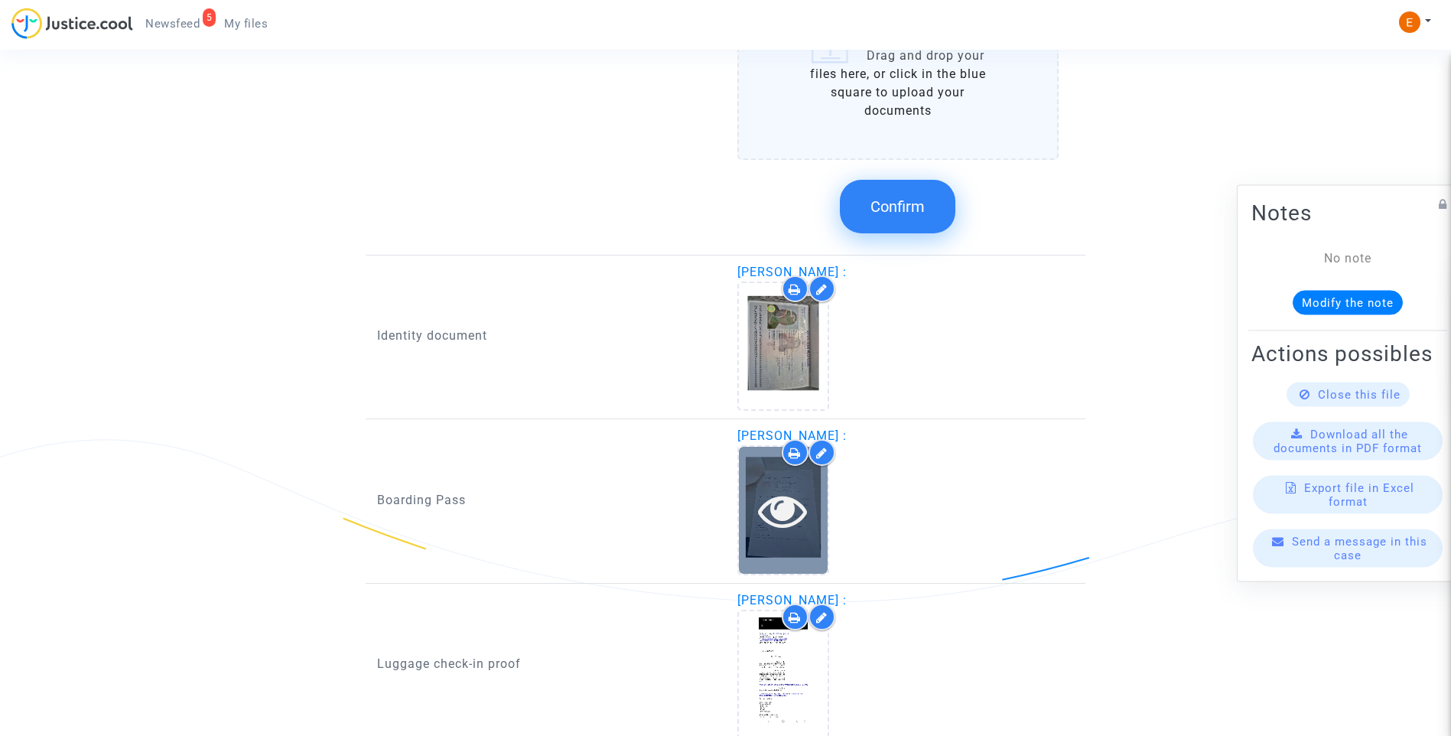
scroll to position [1126, 0]
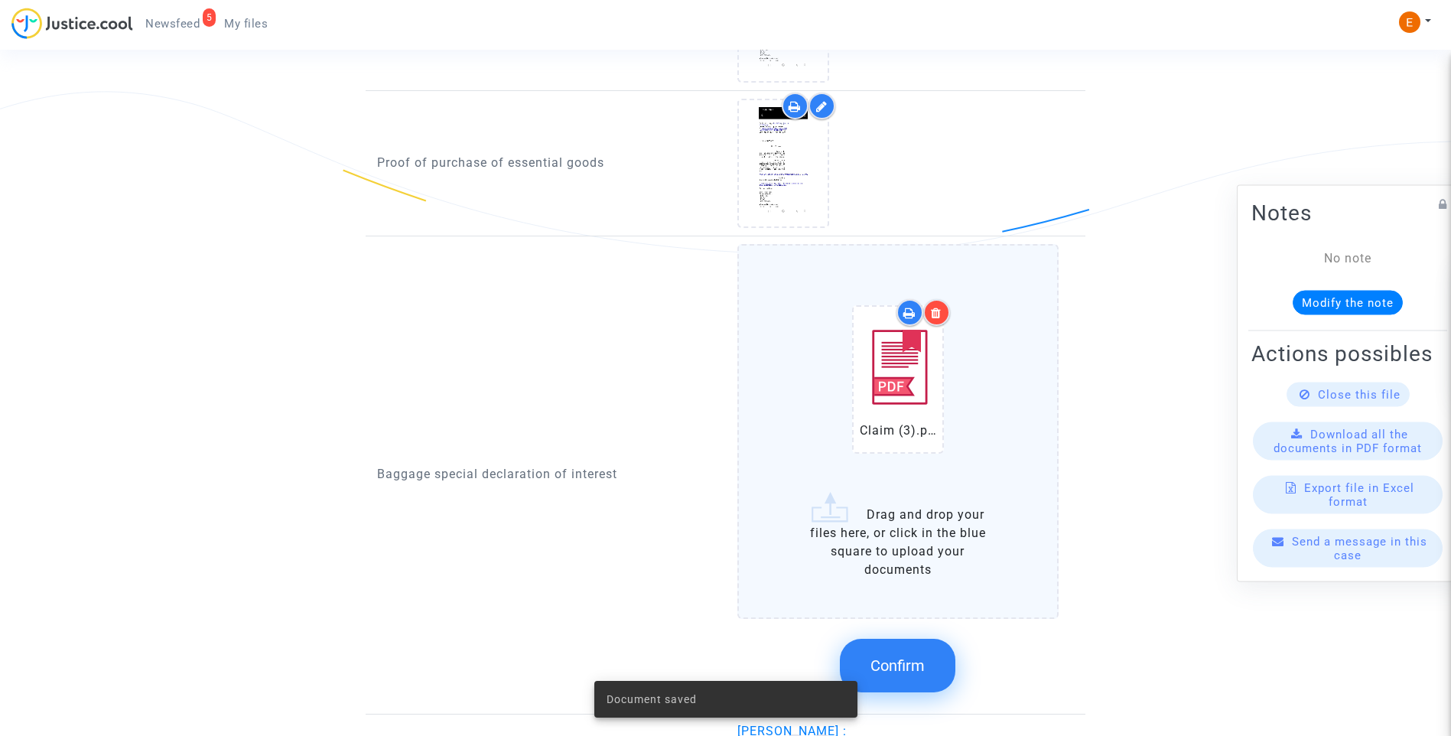
click at [926, 669] on button "Confirm" at bounding box center [898, 666] width 116 height 54
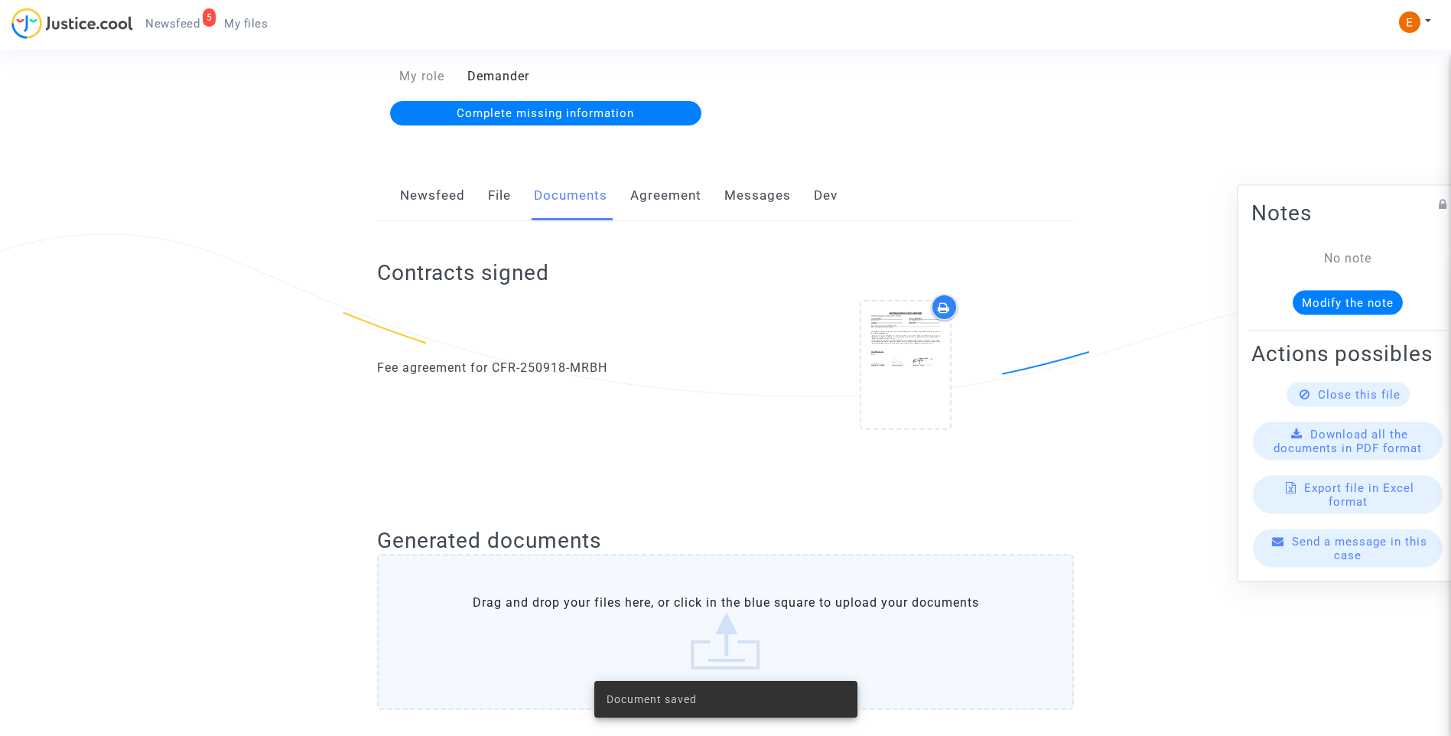
scroll to position [0, 0]
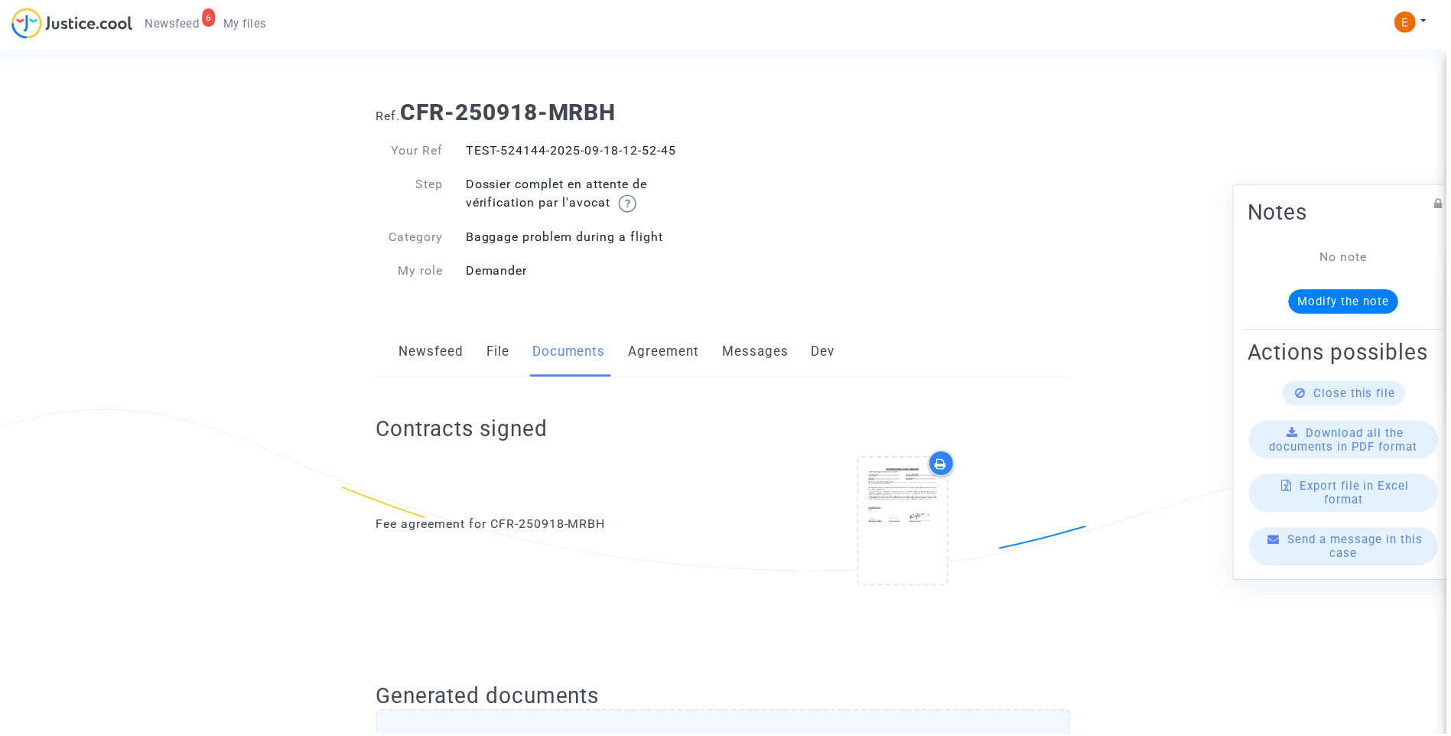
drag, startPoint x: 0, startPoint y: 0, endPoint x: 192, endPoint y: 24, distance: 193.6
click at [192, 24] on span "Newsfeed" at bounding box center [172, 24] width 54 height 14
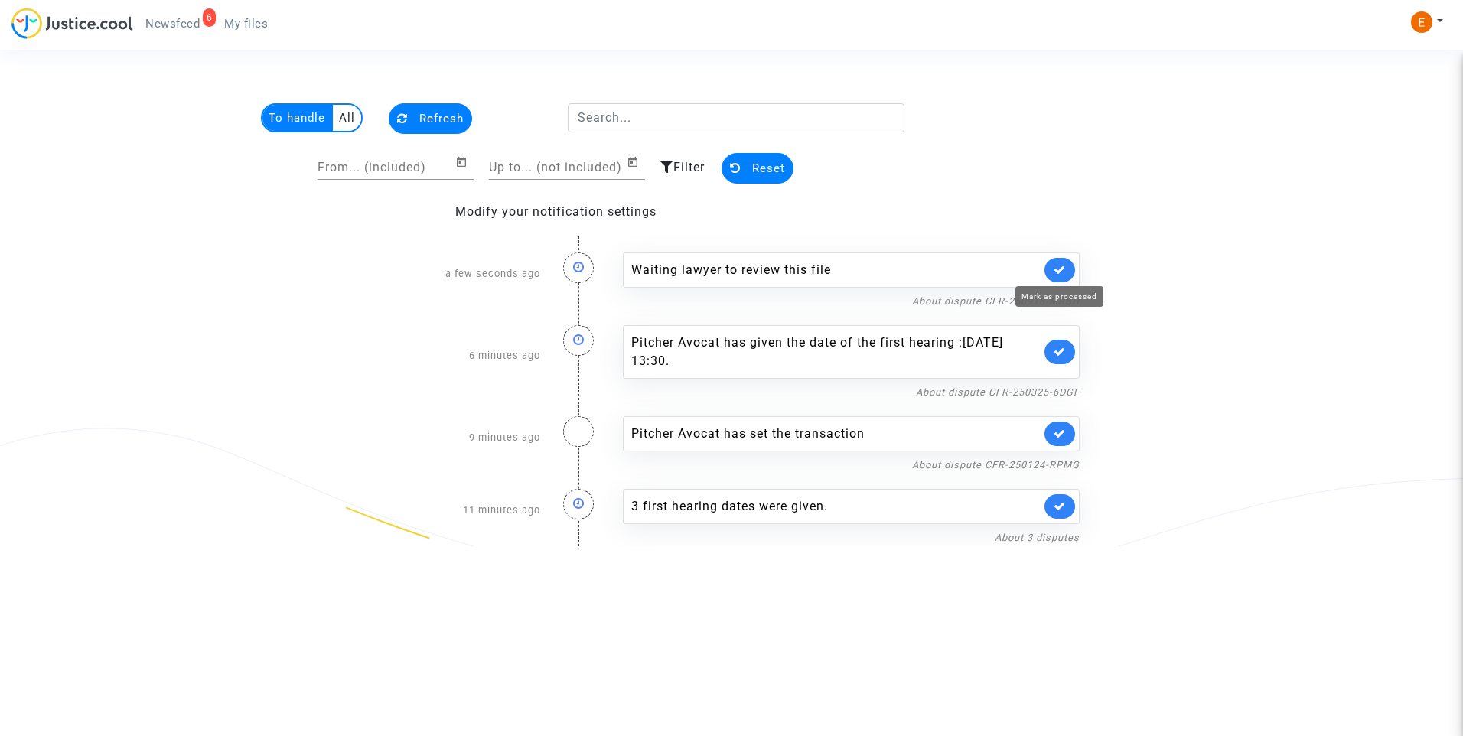
click at [1058, 270] on icon at bounding box center [1059, 269] width 12 height 11
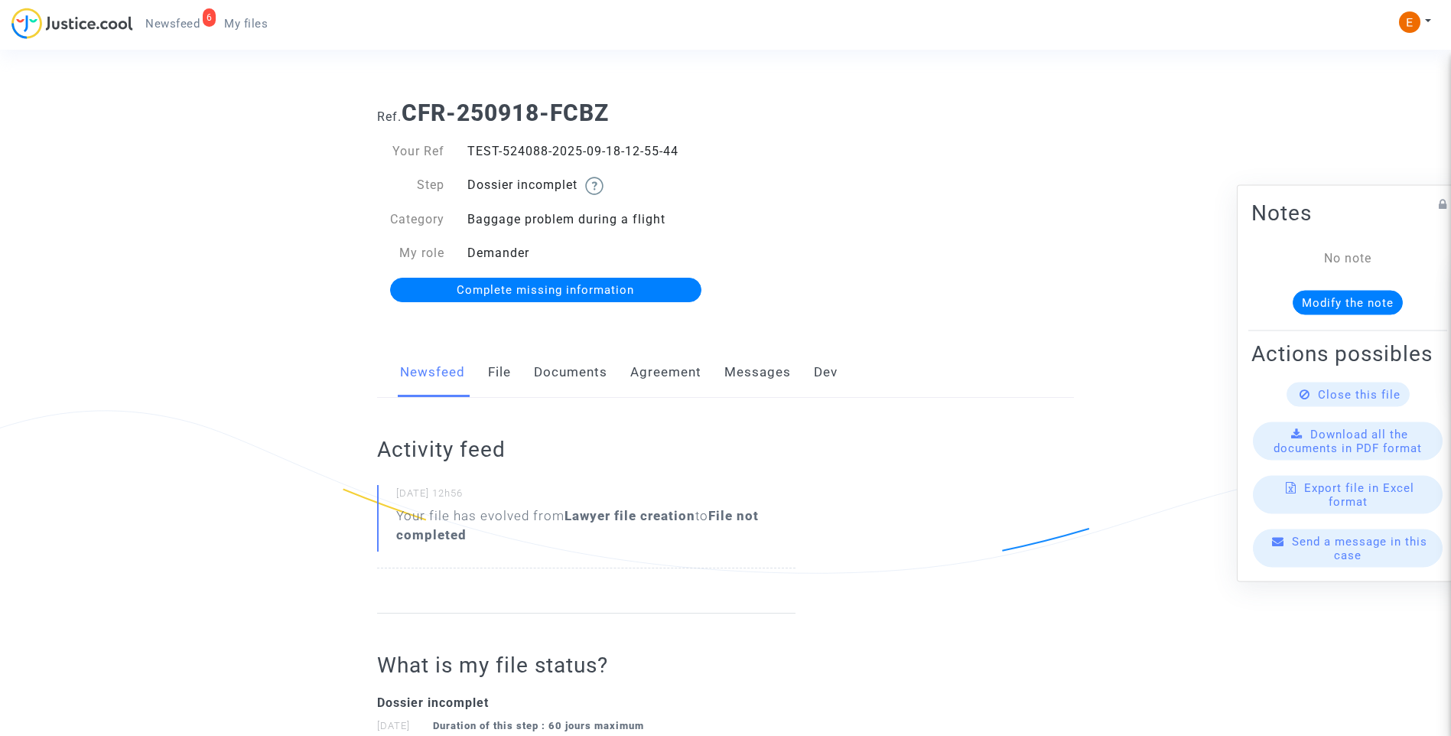
click at [591, 365] on link "Documents" at bounding box center [570, 372] width 73 height 50
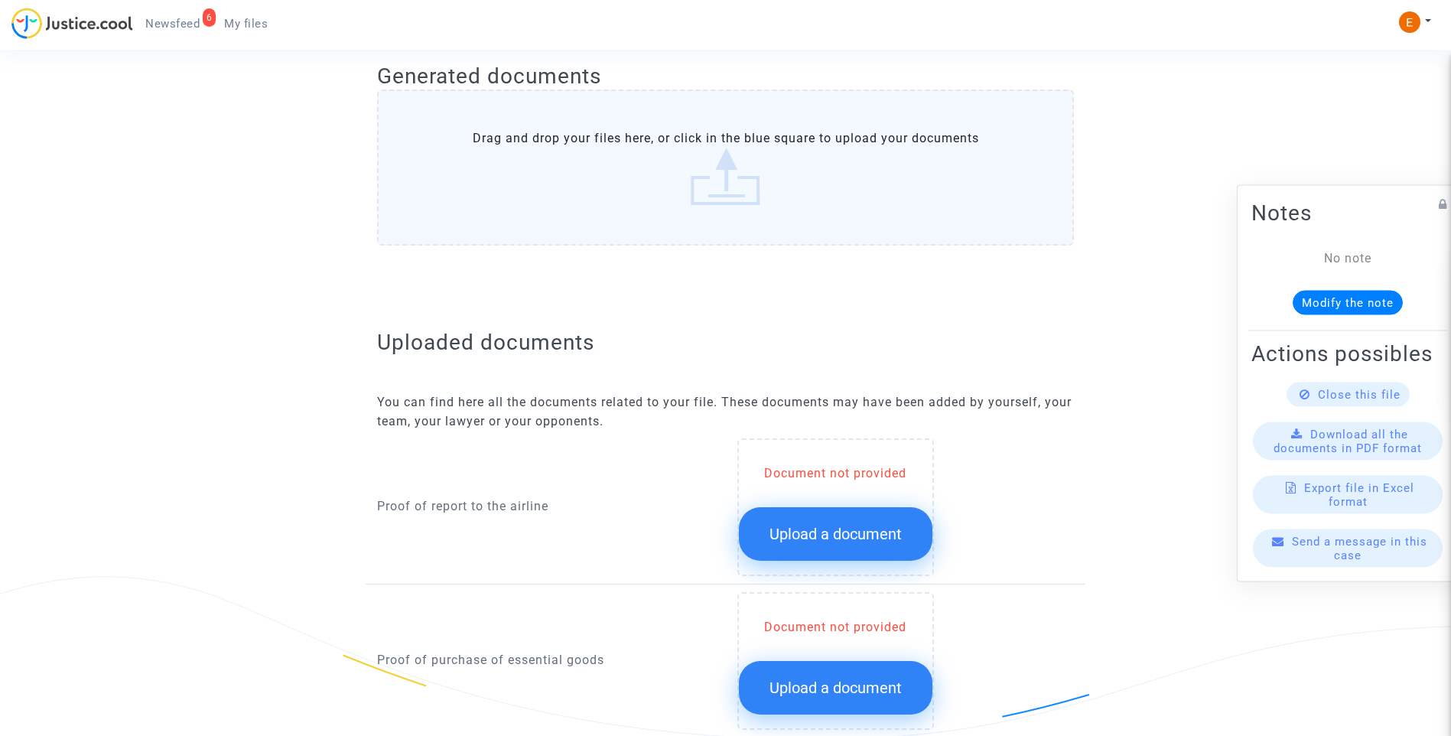
scroll to position [841, 0]
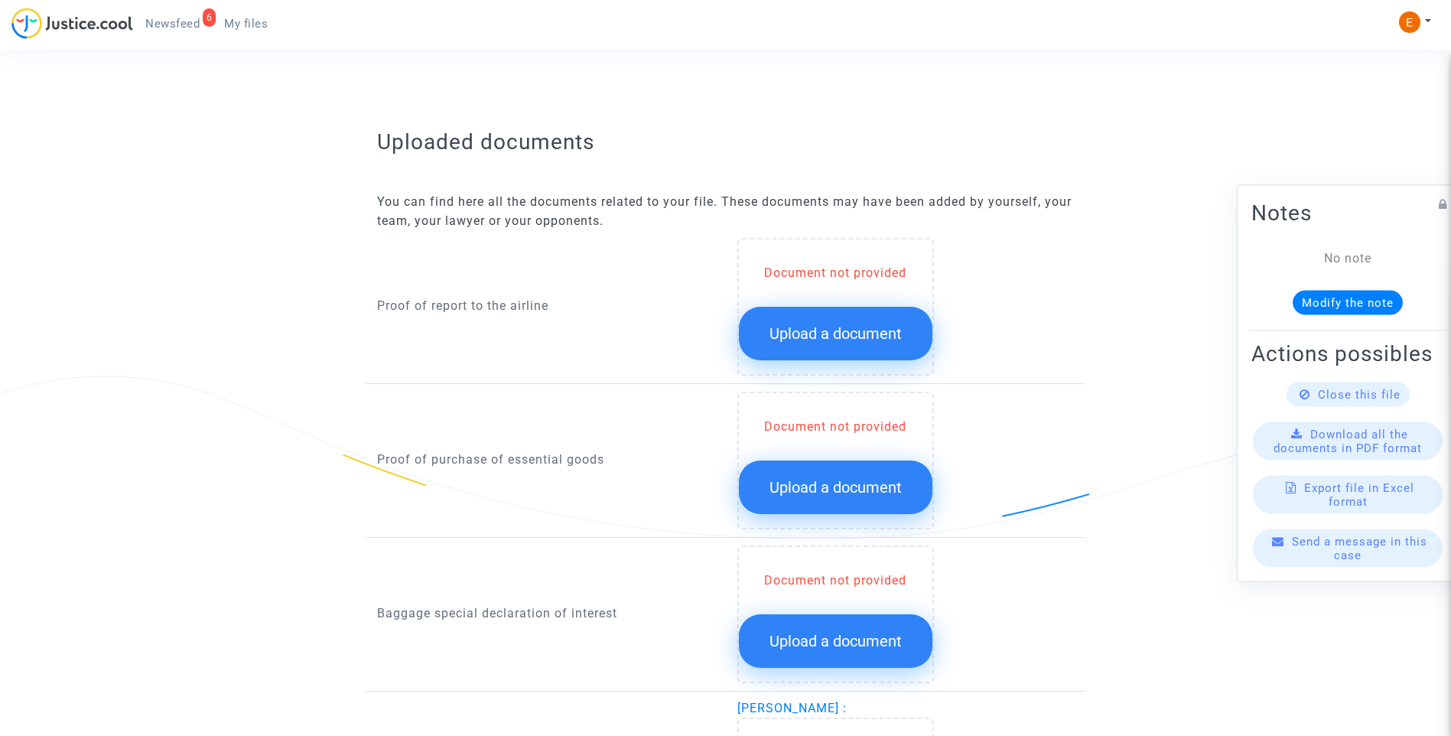
click at [836, 338] on span "Upload a document" at bounding box center [836, 333] width 132 height 18
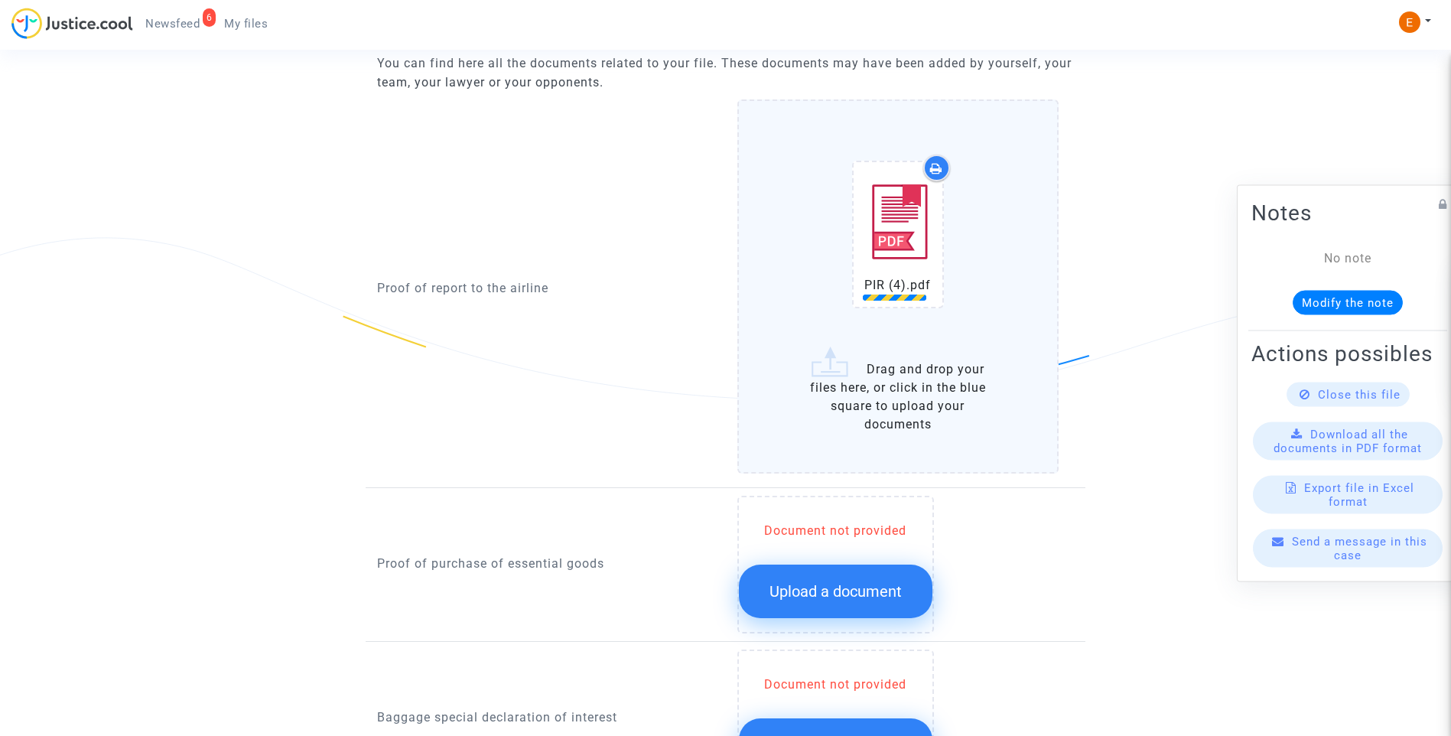
scroll to position [1224, 0]
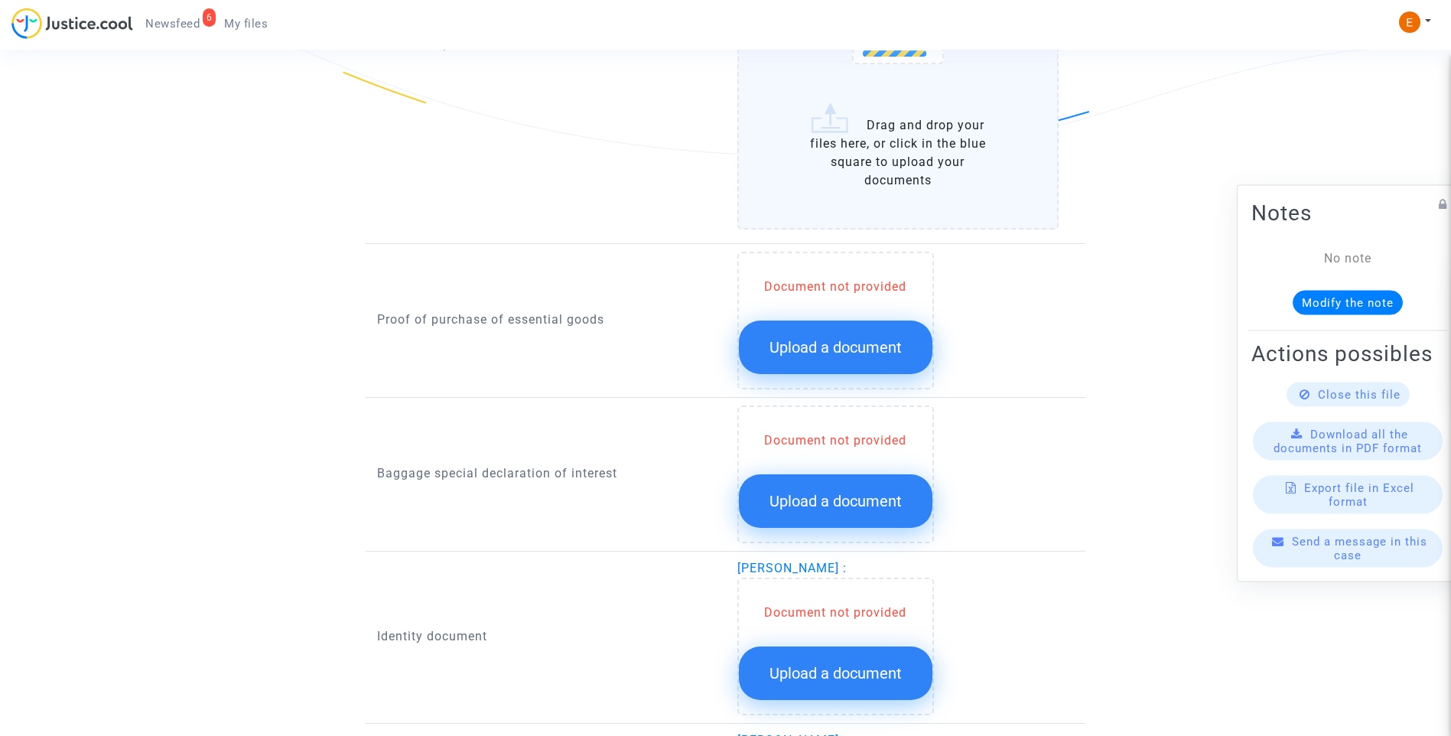
click at [835, 337] on button "Upload a document" at bounding box center [836, 348] width 194 height 54
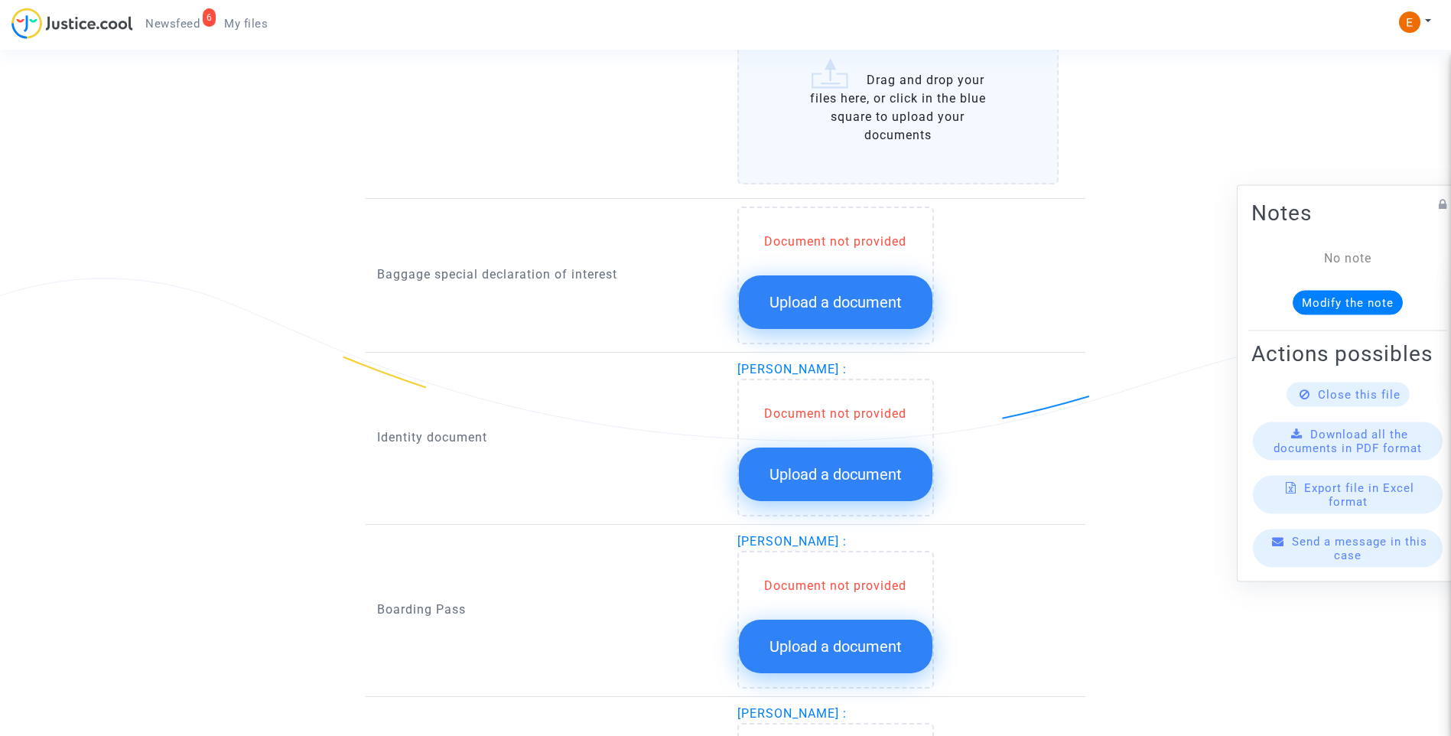
scroll to position [1759, 0]
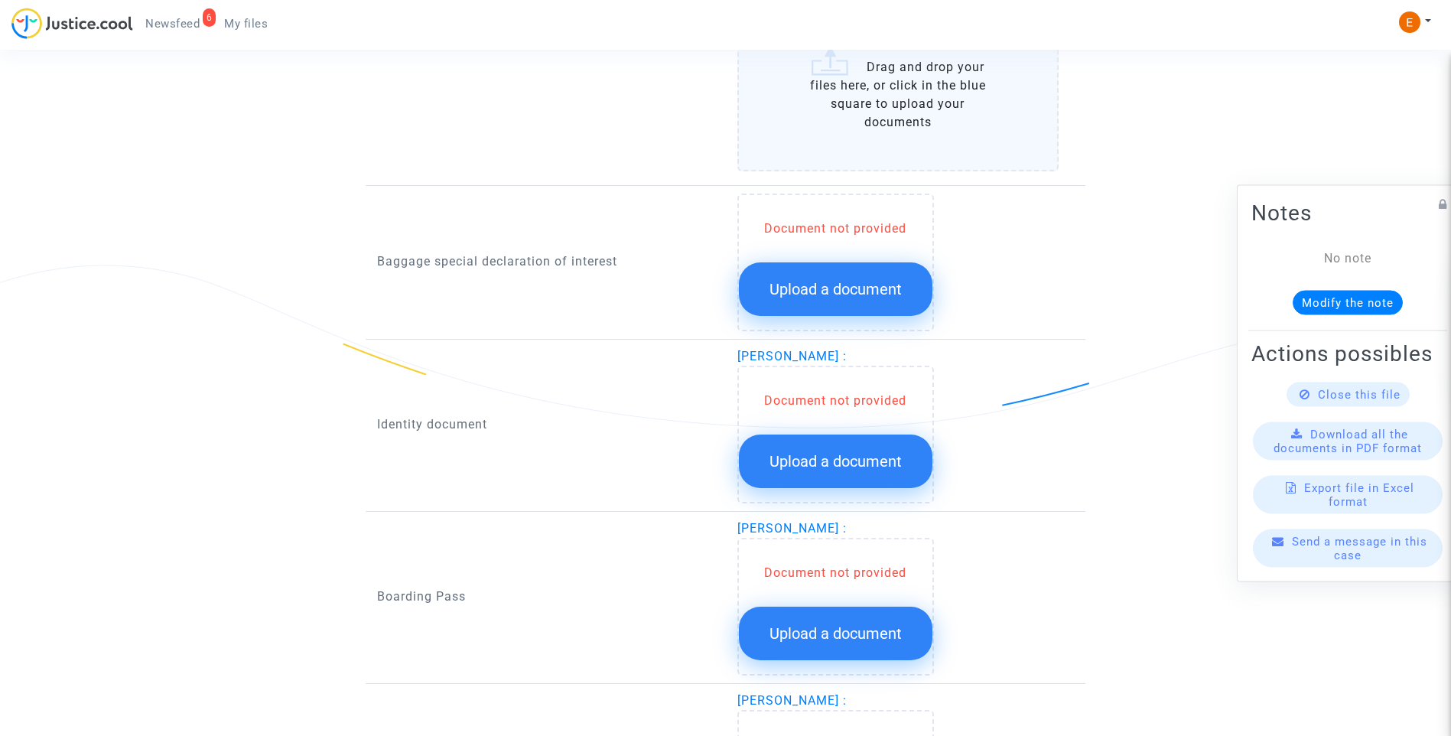
click at [831, 292] on span "Upload a document" at bounding box center [836, 289] width 132 height 18
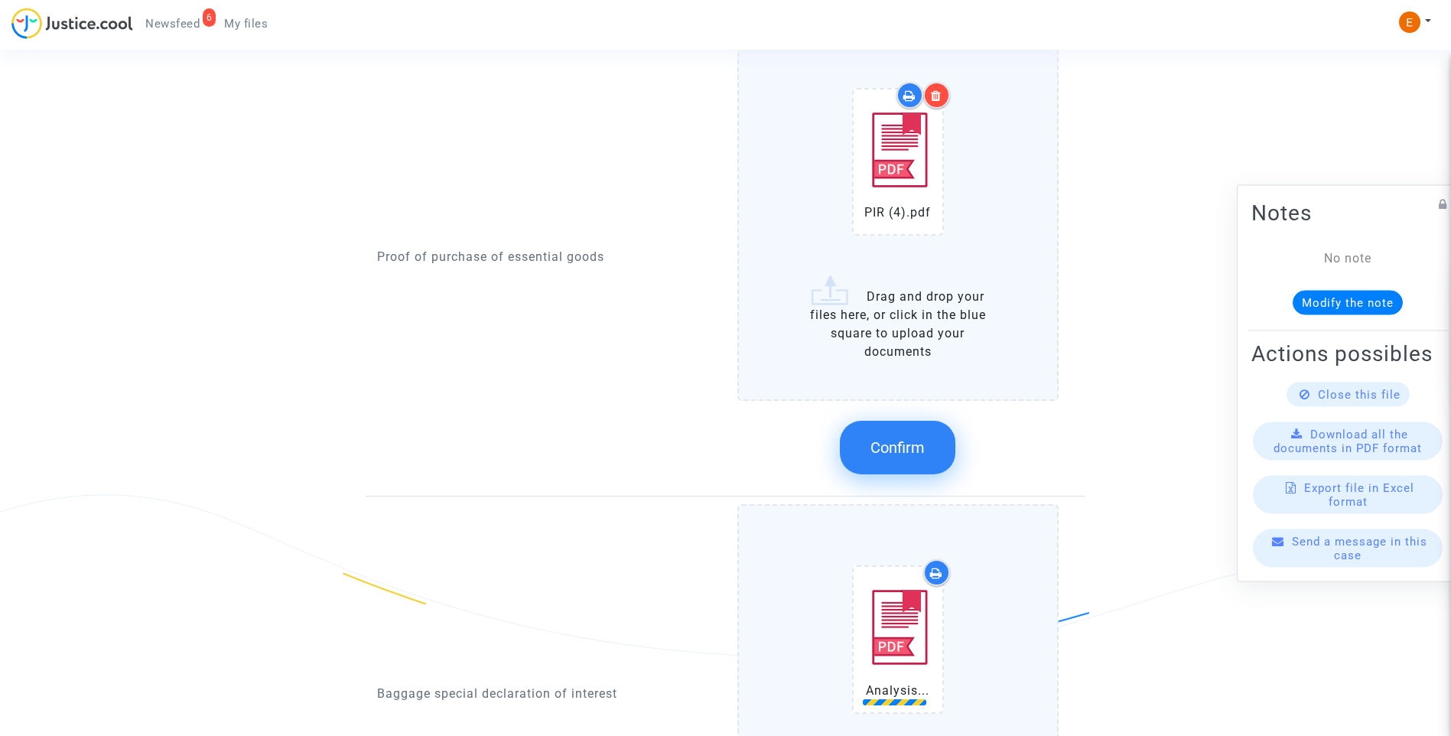
click at [905, 421] on button "Confirm" at bounding box center [898, 448] width 116 height 54
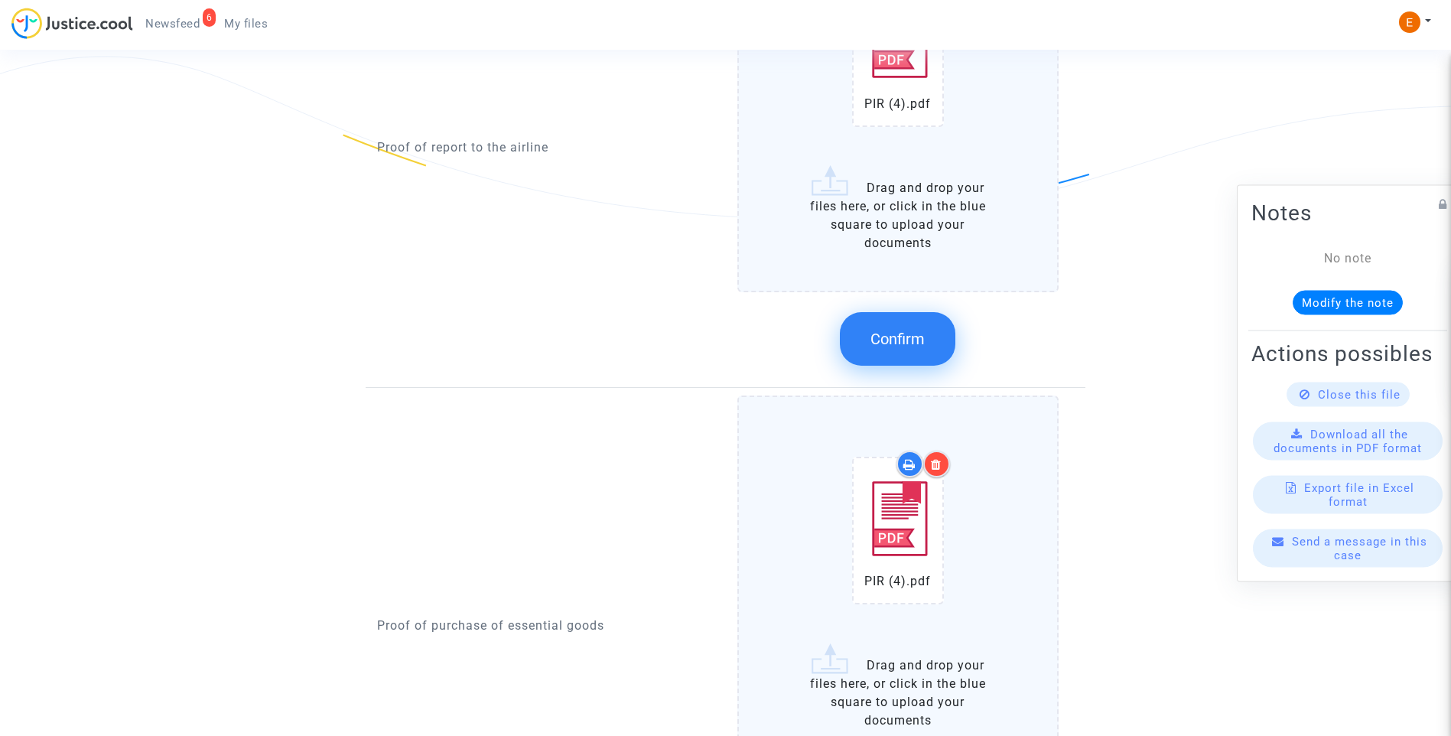
scroll to position [1147, 0]
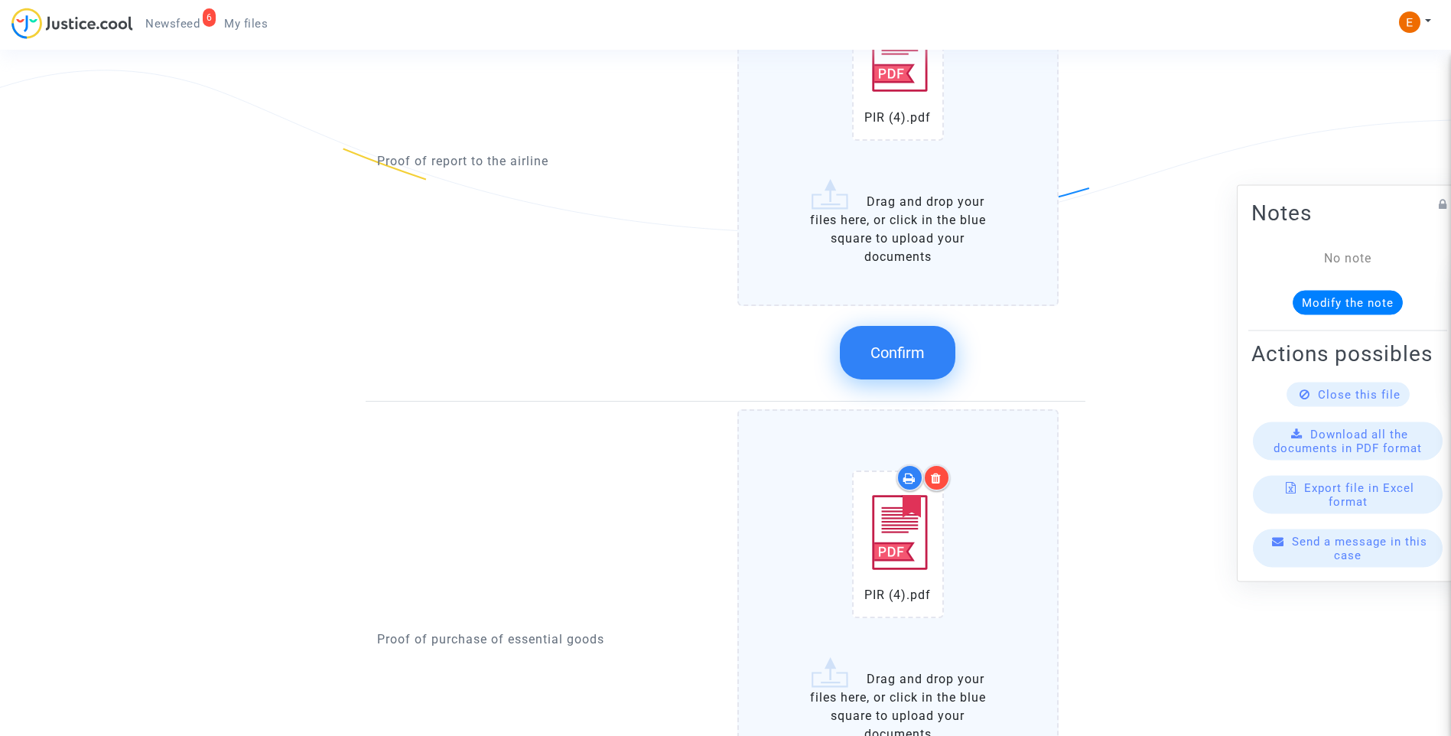
click at [920, 347] on span "Confirm" at bounding box center [898, 352] width 54 height 18
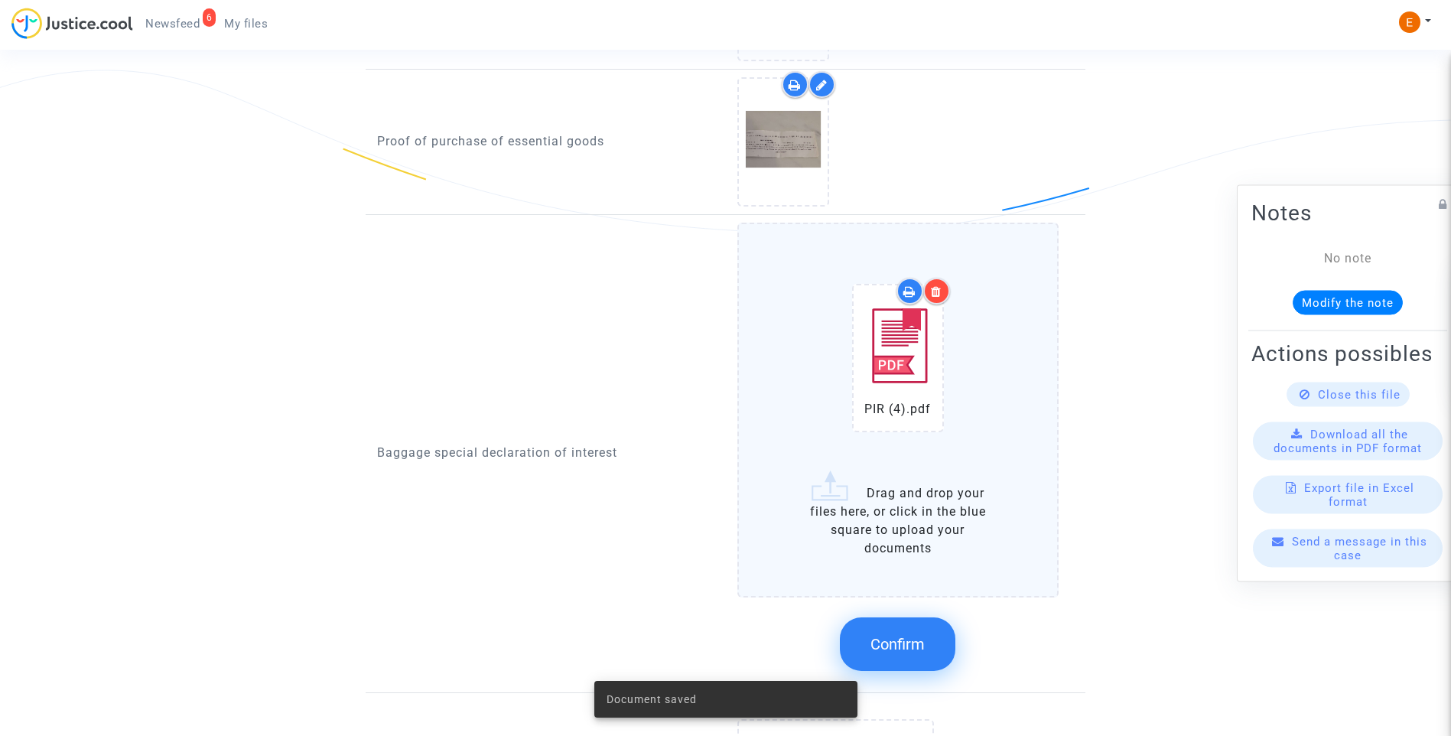
scroll to position [1300, 0]
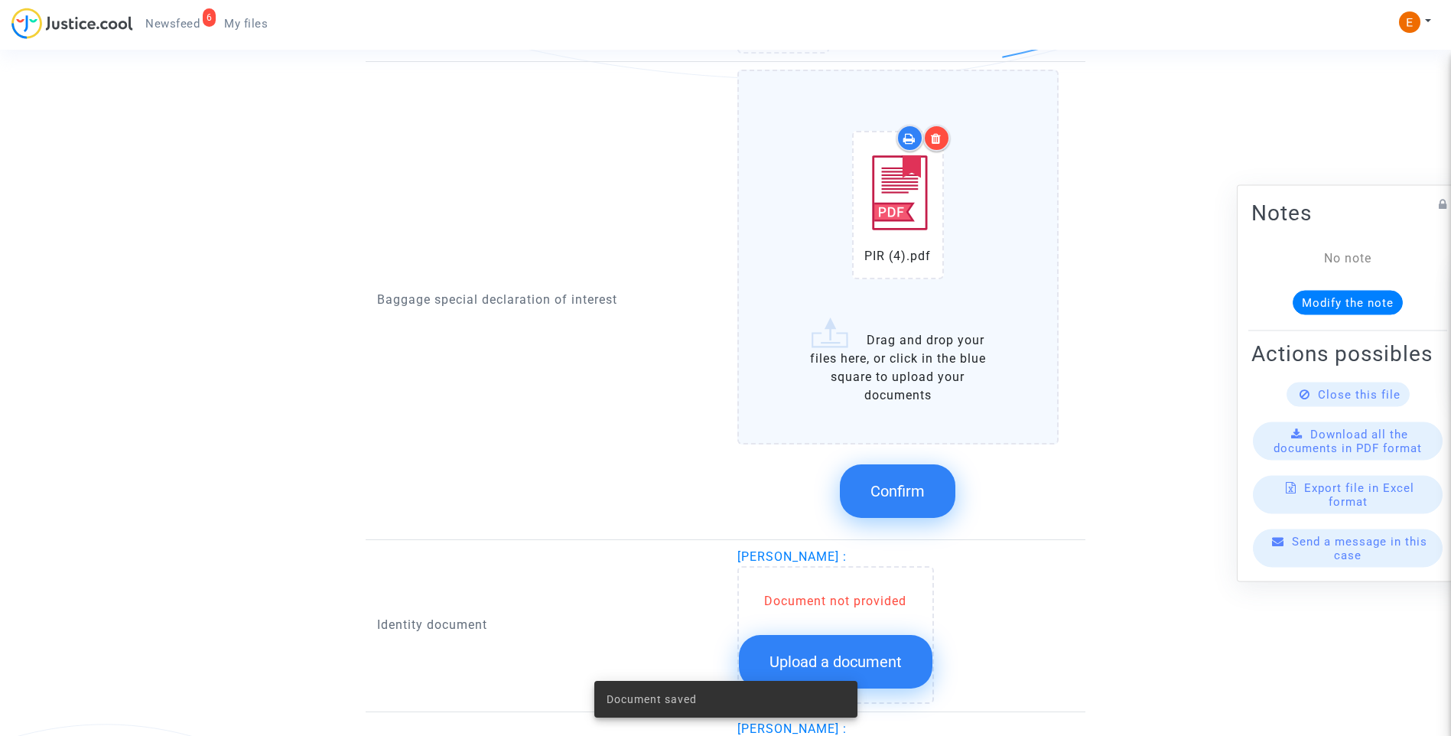
click at [896, 489] on span "Confirm" at bounding box center [898, 491] width 54 height 18
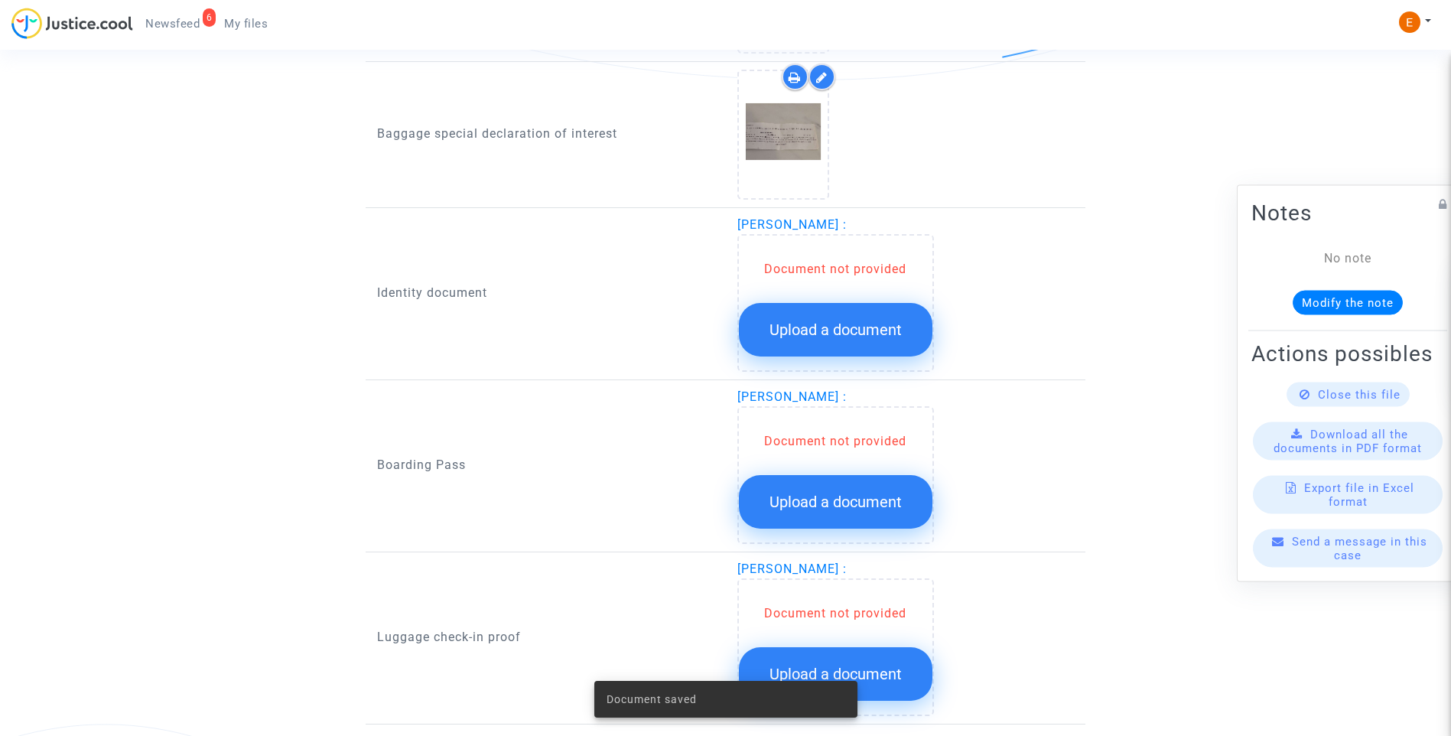
click at [865, 325] on span "Upload a document" at bounding box center [836, 330] width 132 height 18
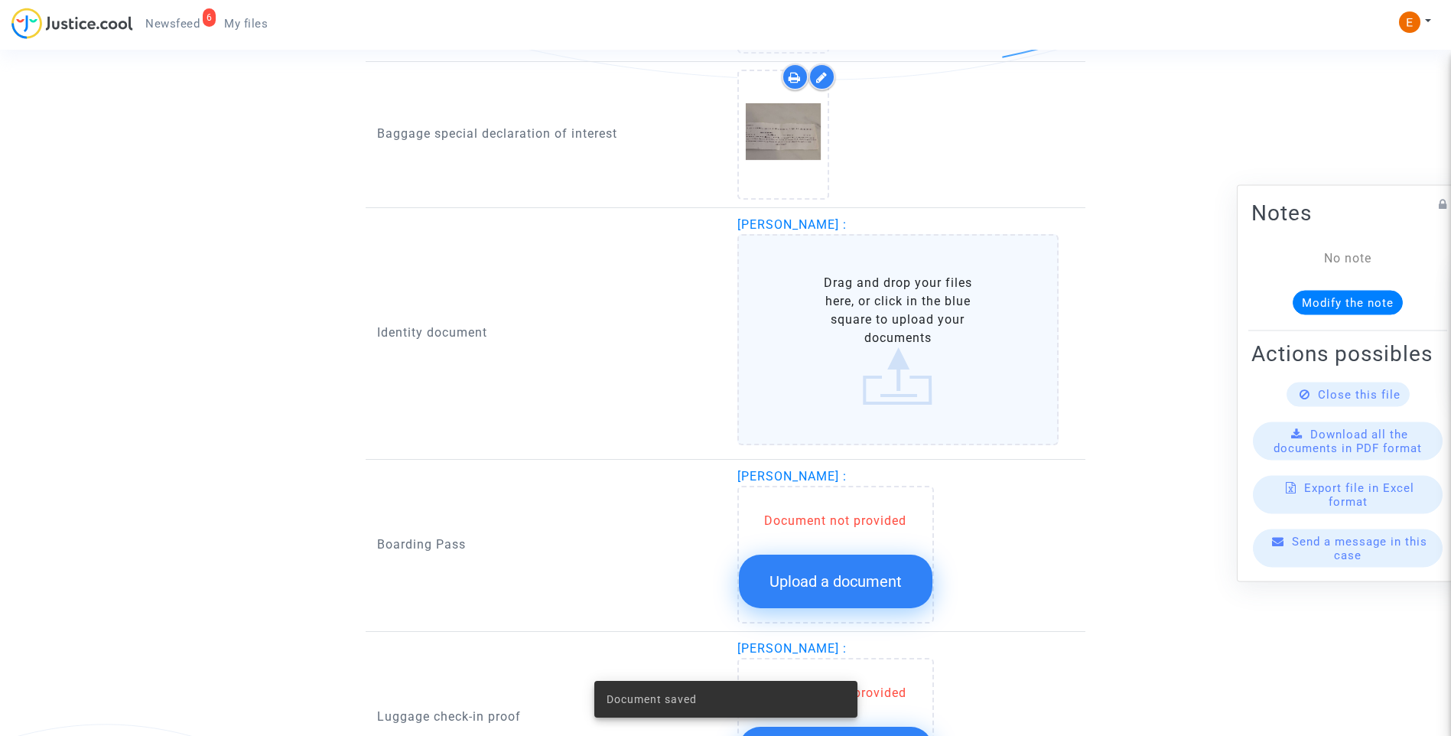
drag, startPoint x: 850, startPoint y: 579, endPoint x: 1215, endPoint y: 491, distance: 375.3
click at [851, 579] on span "Upload a document" at bounding box center [836, 581] width 132 height 18
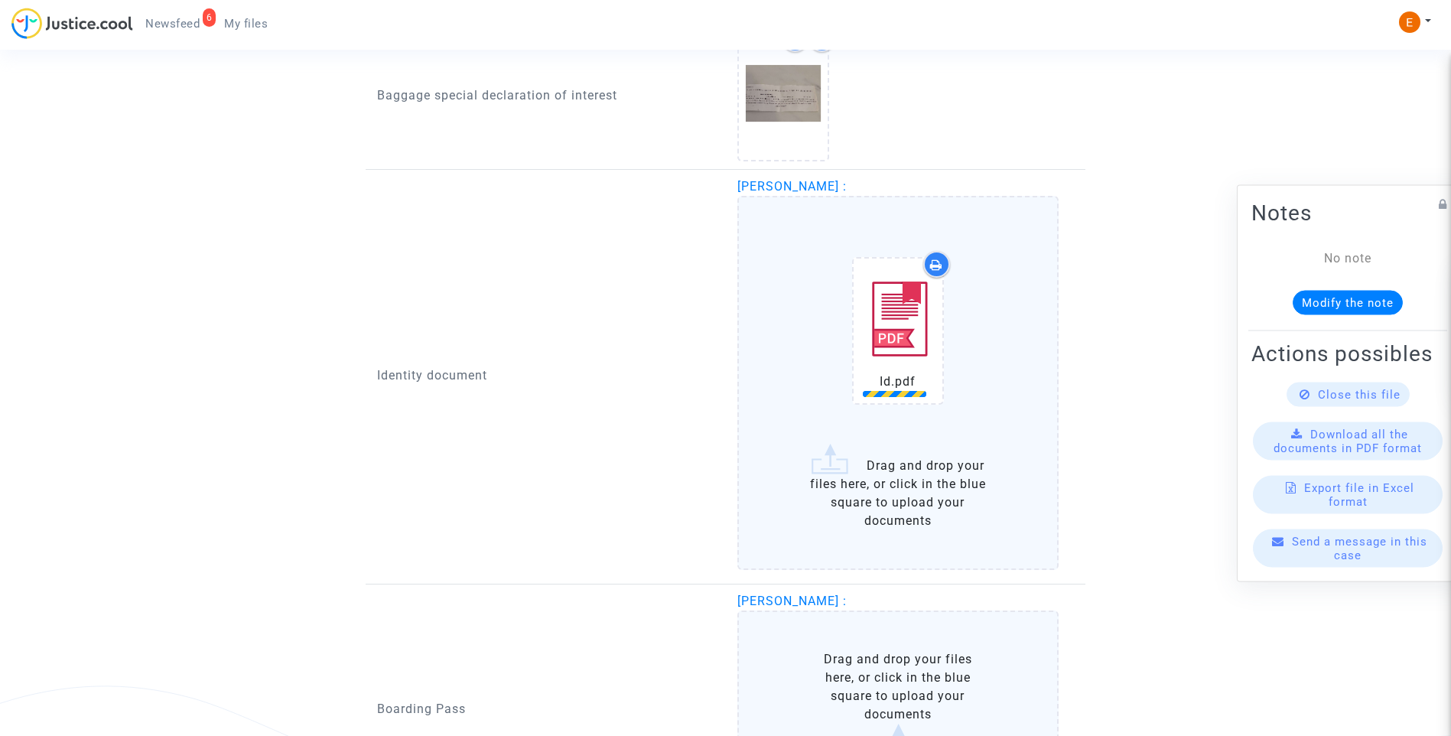
scroll to position [1377, 0]
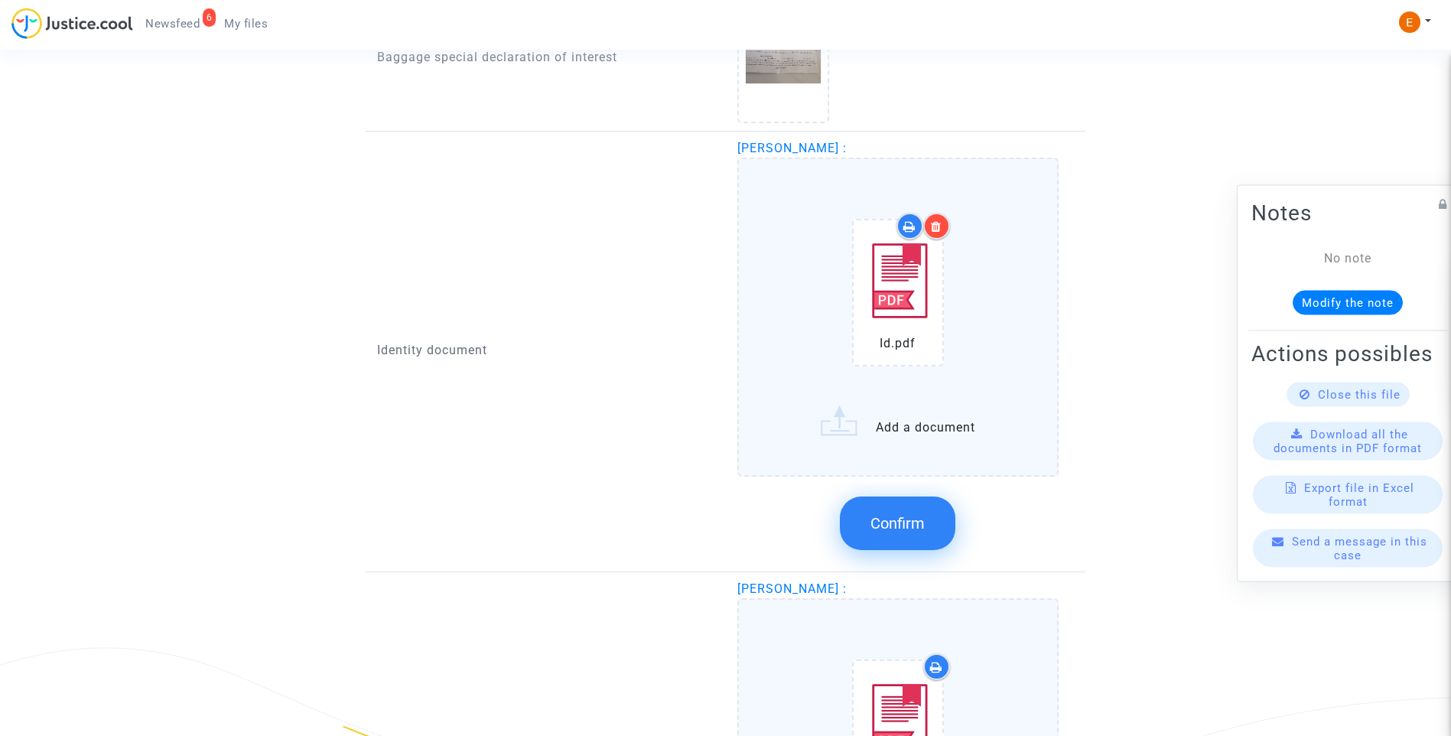
drag, startPoint x: 909, startPoint y: 516, endPoint x: 894, endPoint y: 511, distance: 15.2
click at [909, 515] on span "Confirm" at bounding box center [898, 523] width 54 height 18
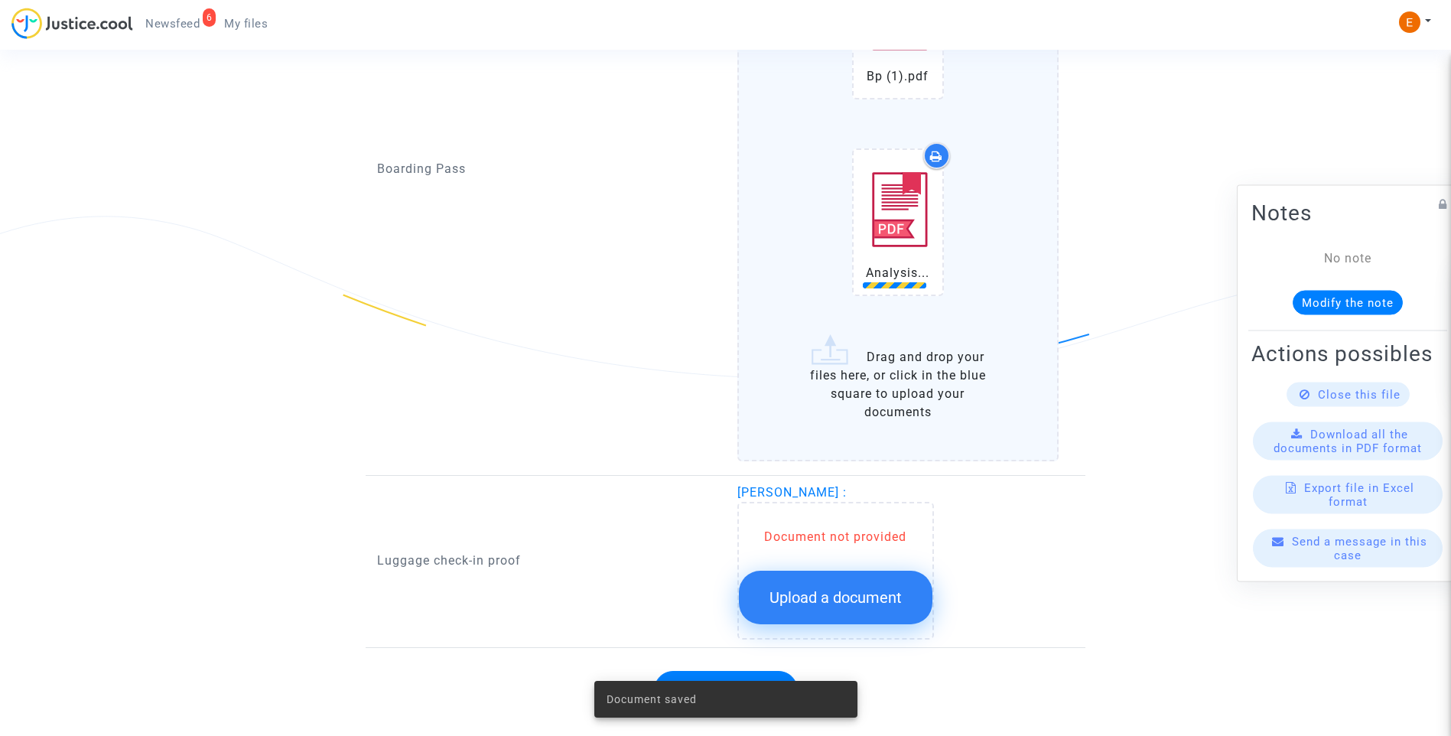
scroll to position [1836, 0]
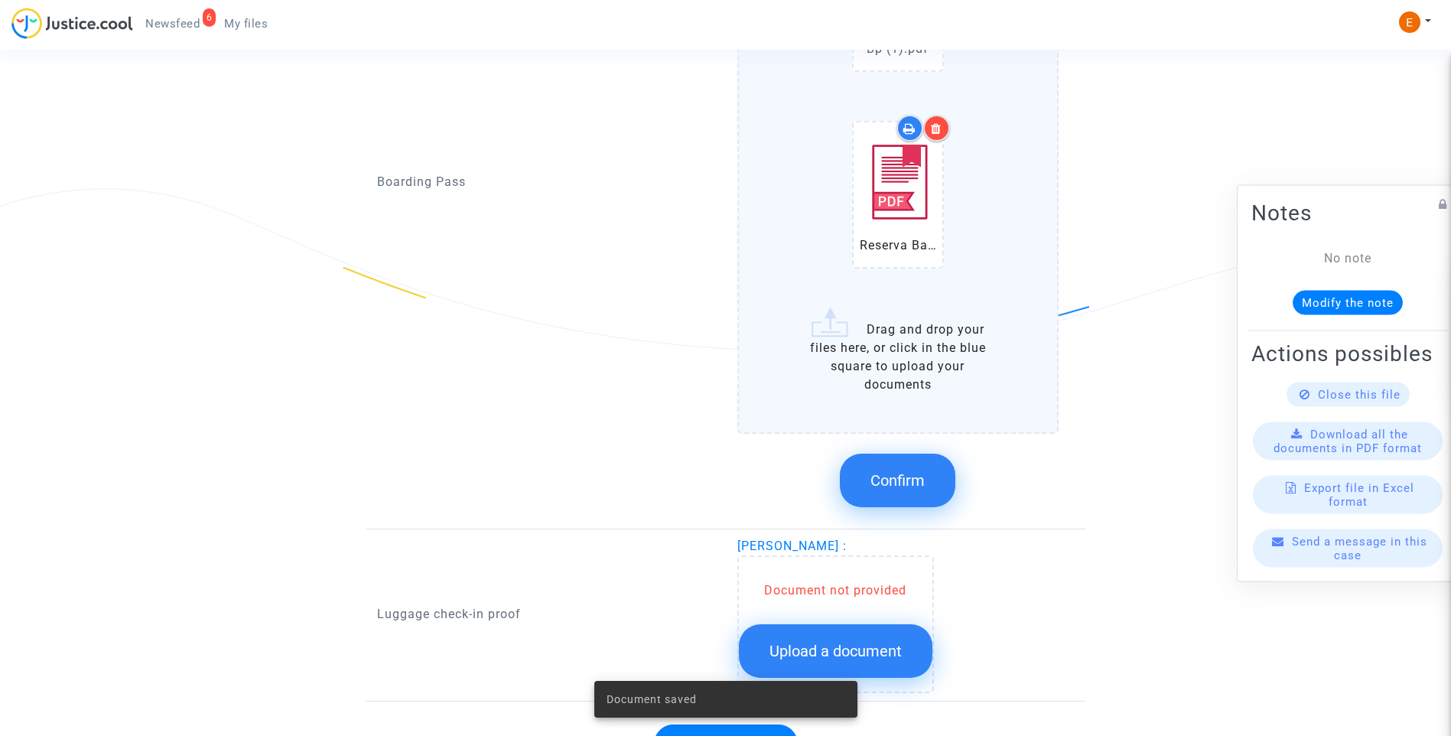
click at [862, 649] on span "Upload a document" at bounding box center [836, 651] width 132 height 18
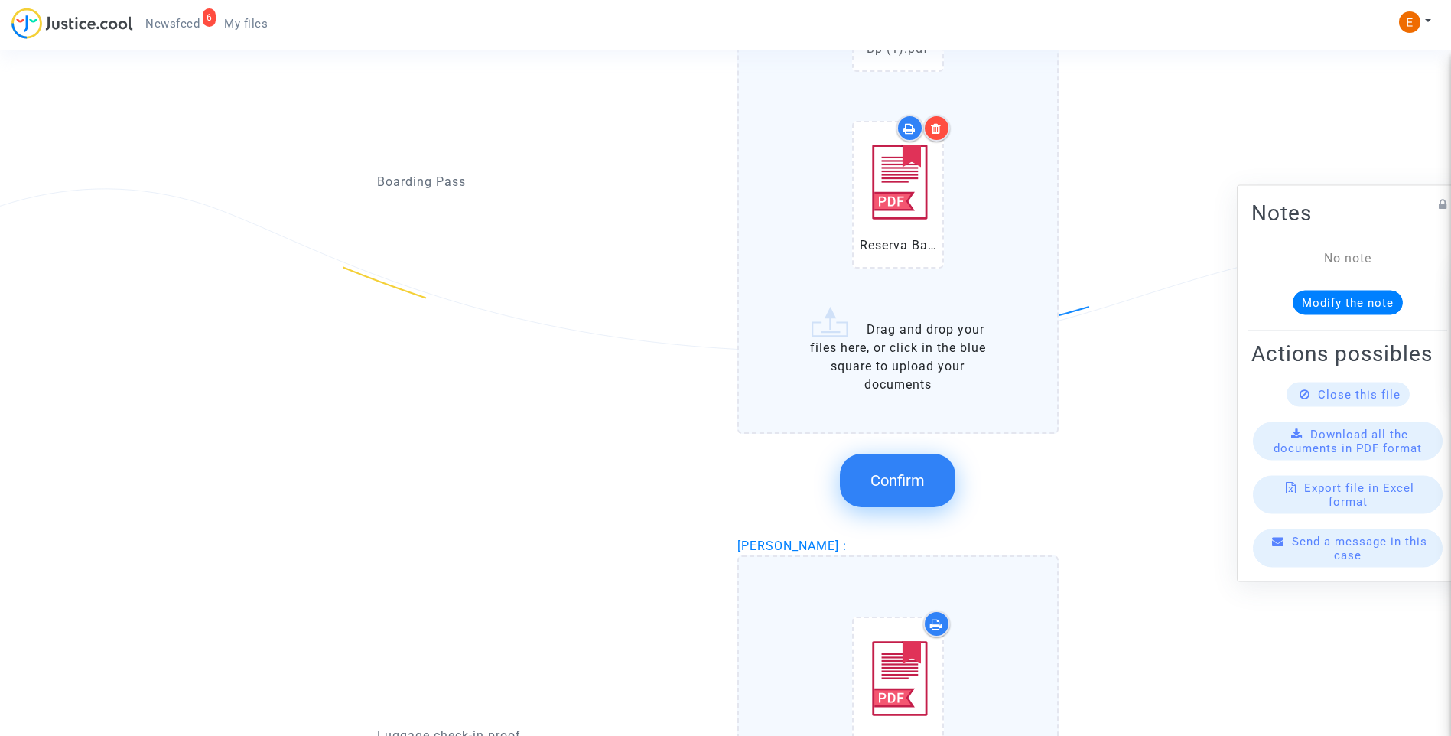
drag, startPoint x: 915, startPoint y: 464, endPoint x: 843, endPoint y: 381, distance: 109.5
click at [915, 463] on button "Confirm" at bounding box center [898, 481] width 116 height 54
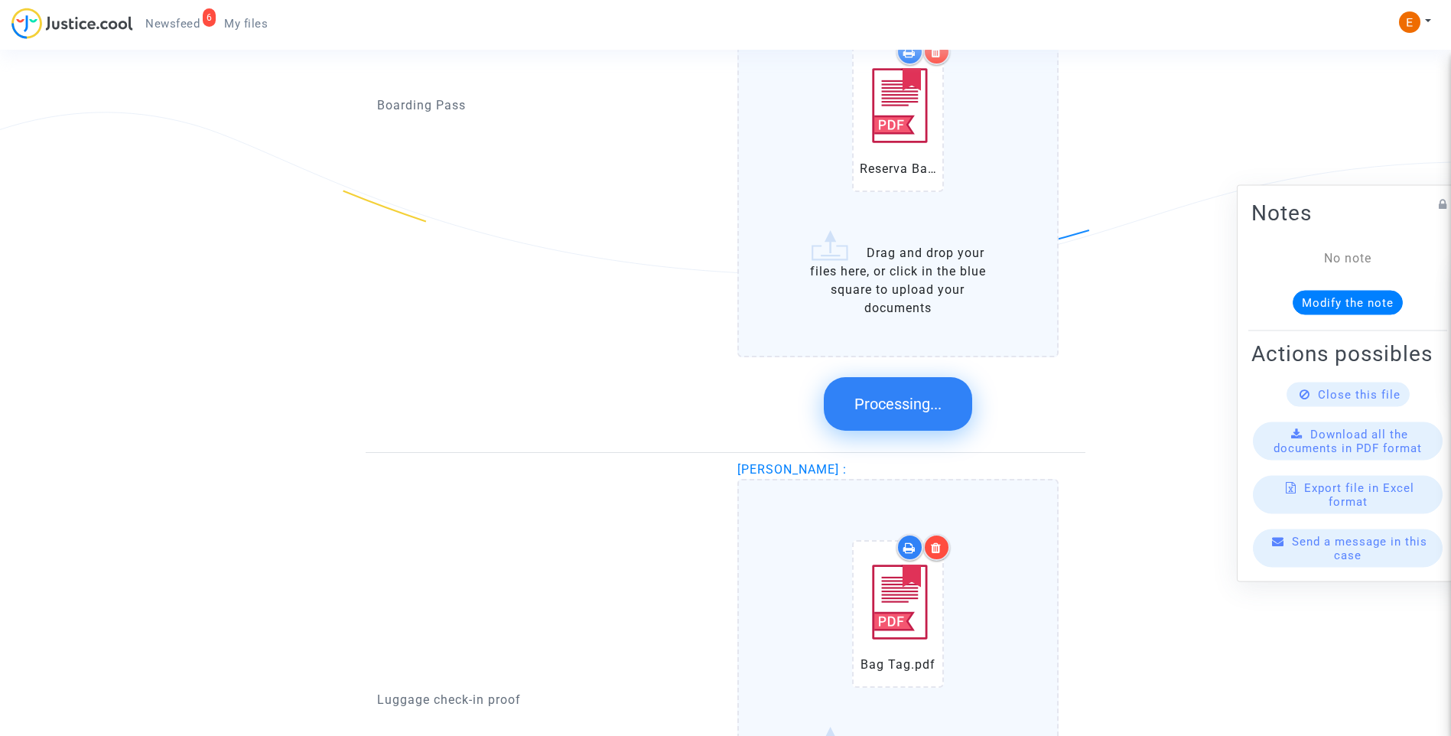
scroll to position [1712, 0]
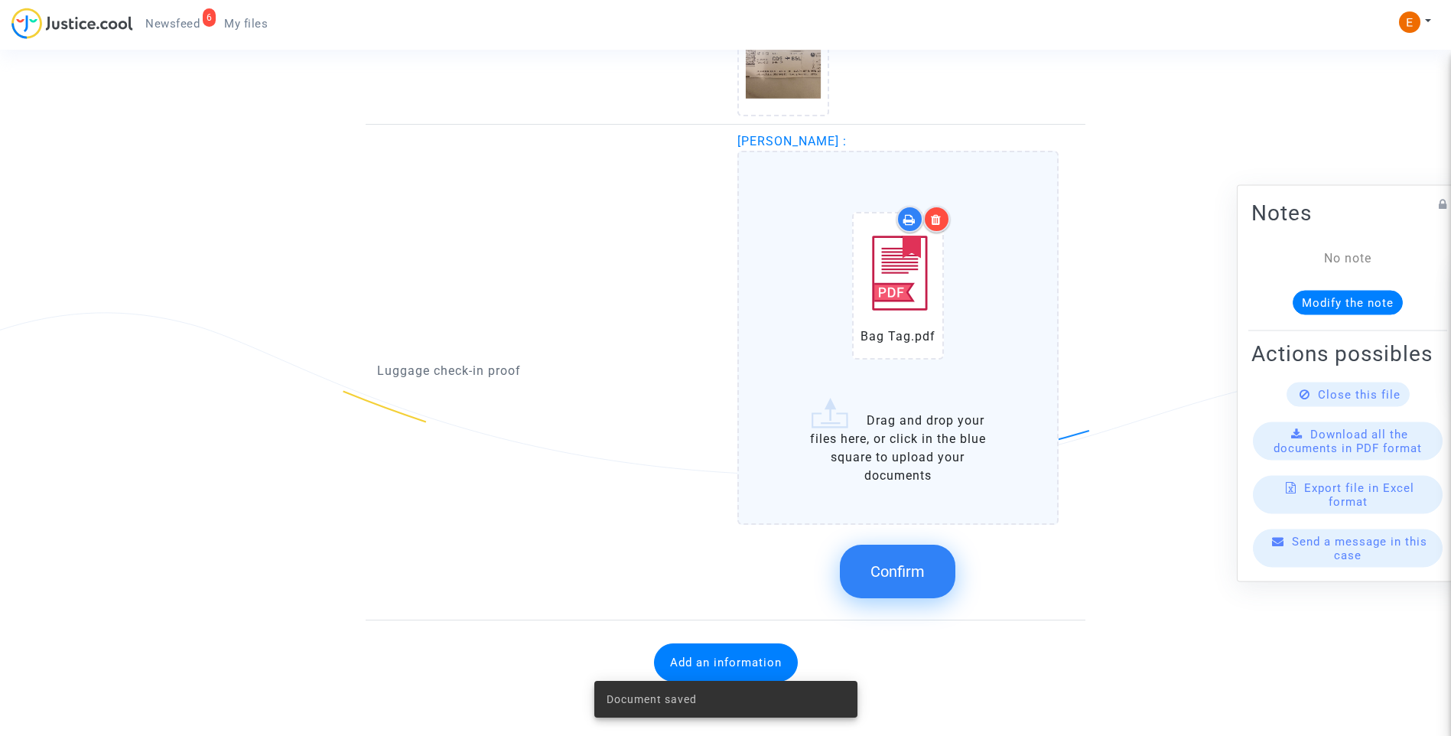
click at [903, 575] on span "Confirm" at bounding box center [898, 571] width 54 height 18
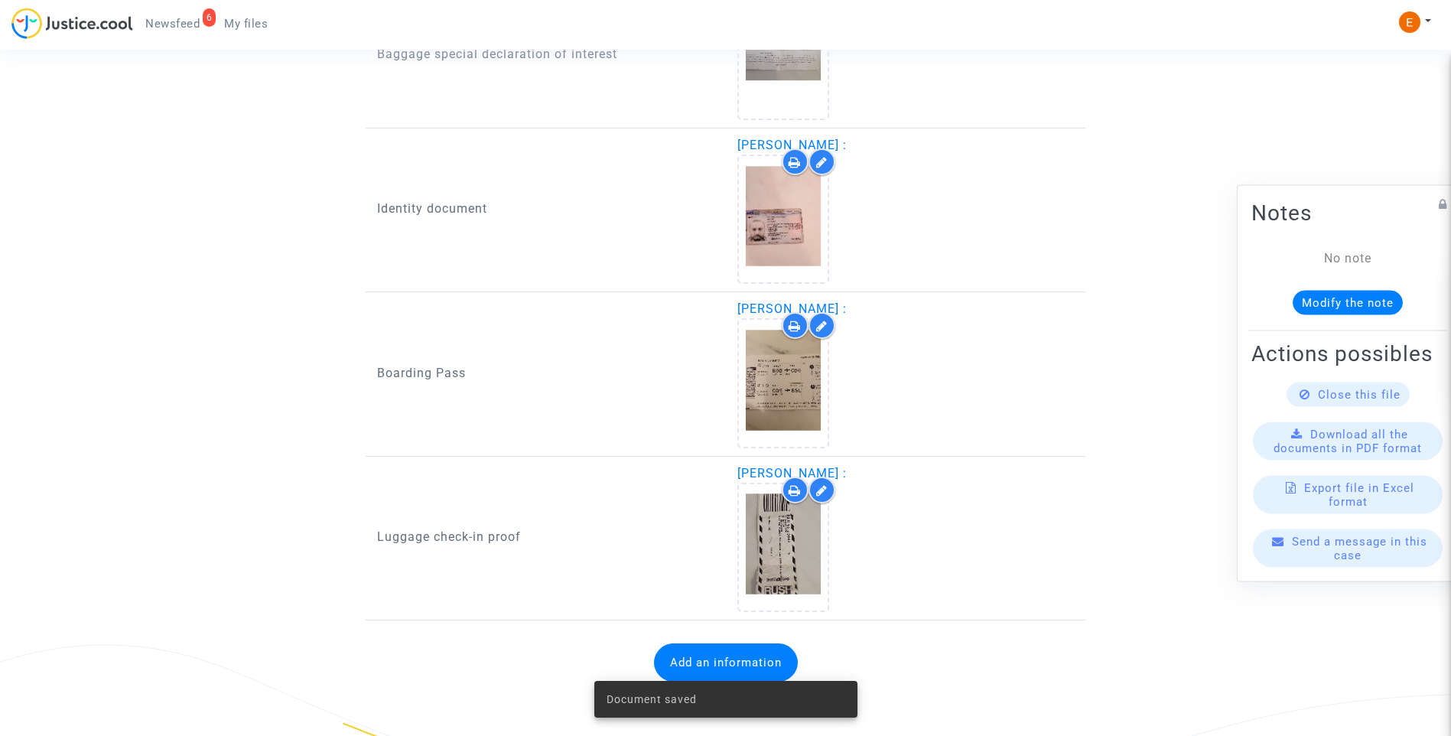
scroll to position [1380, 0]
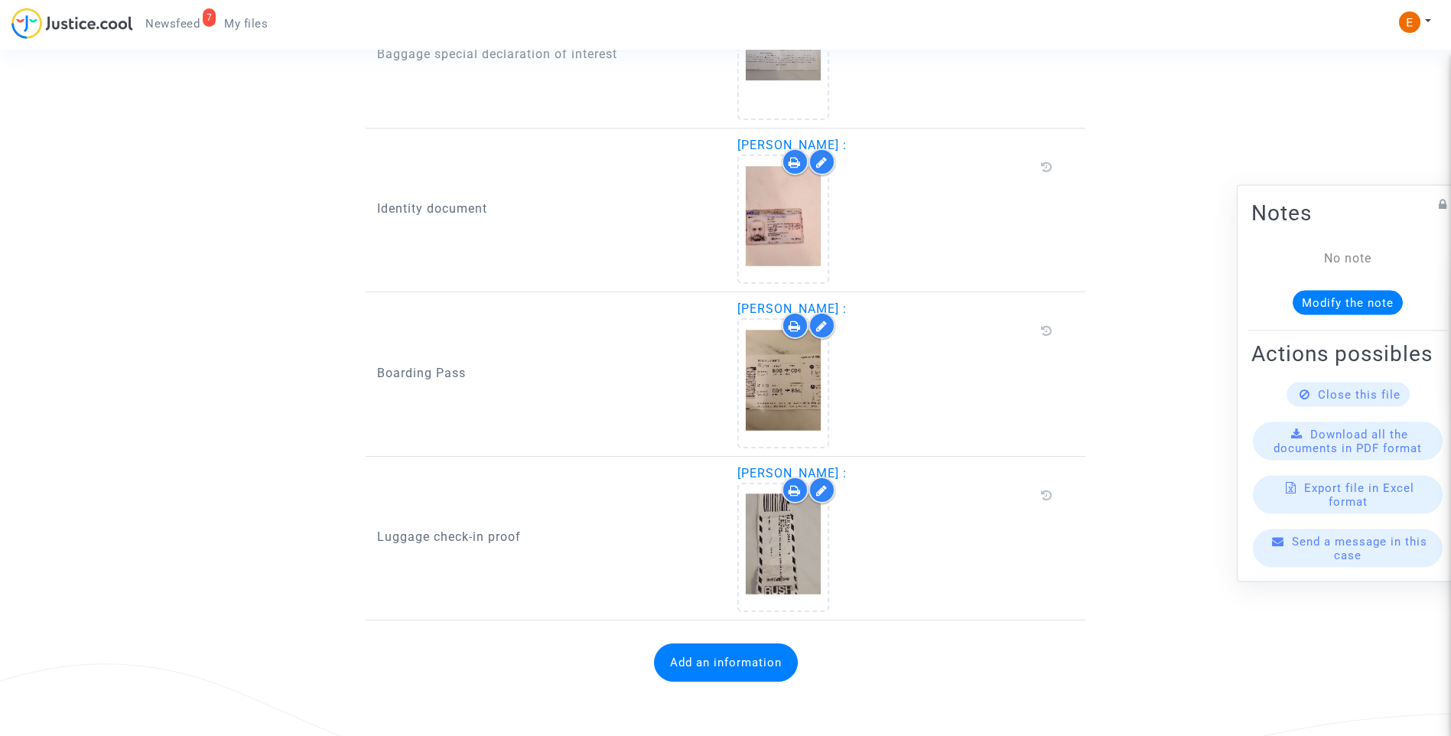
click at [168, 27] on span "Newsfeed" at bounding box center [172, 24] width 54 height 14
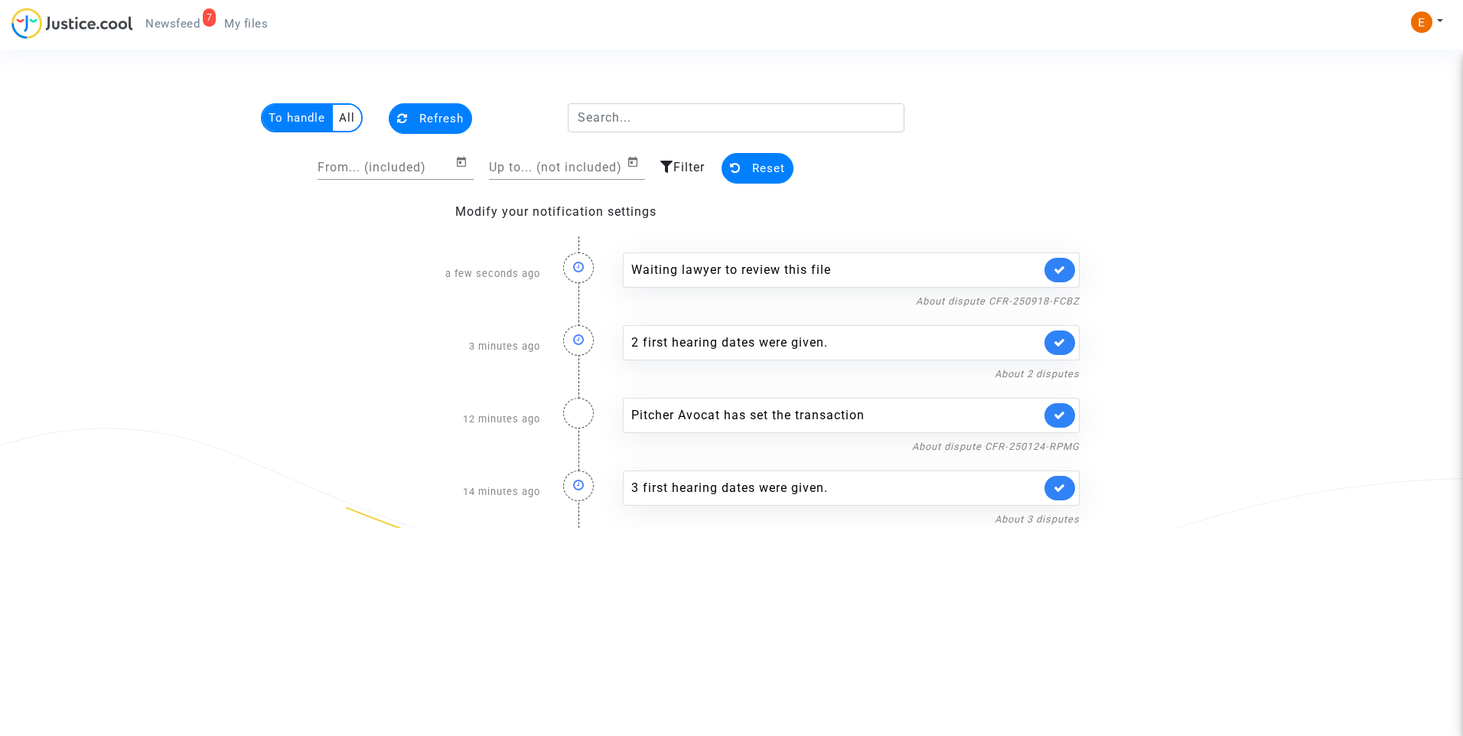
click at [1068, 266] on link at bounding box center [1059, 270] width 31 height 24
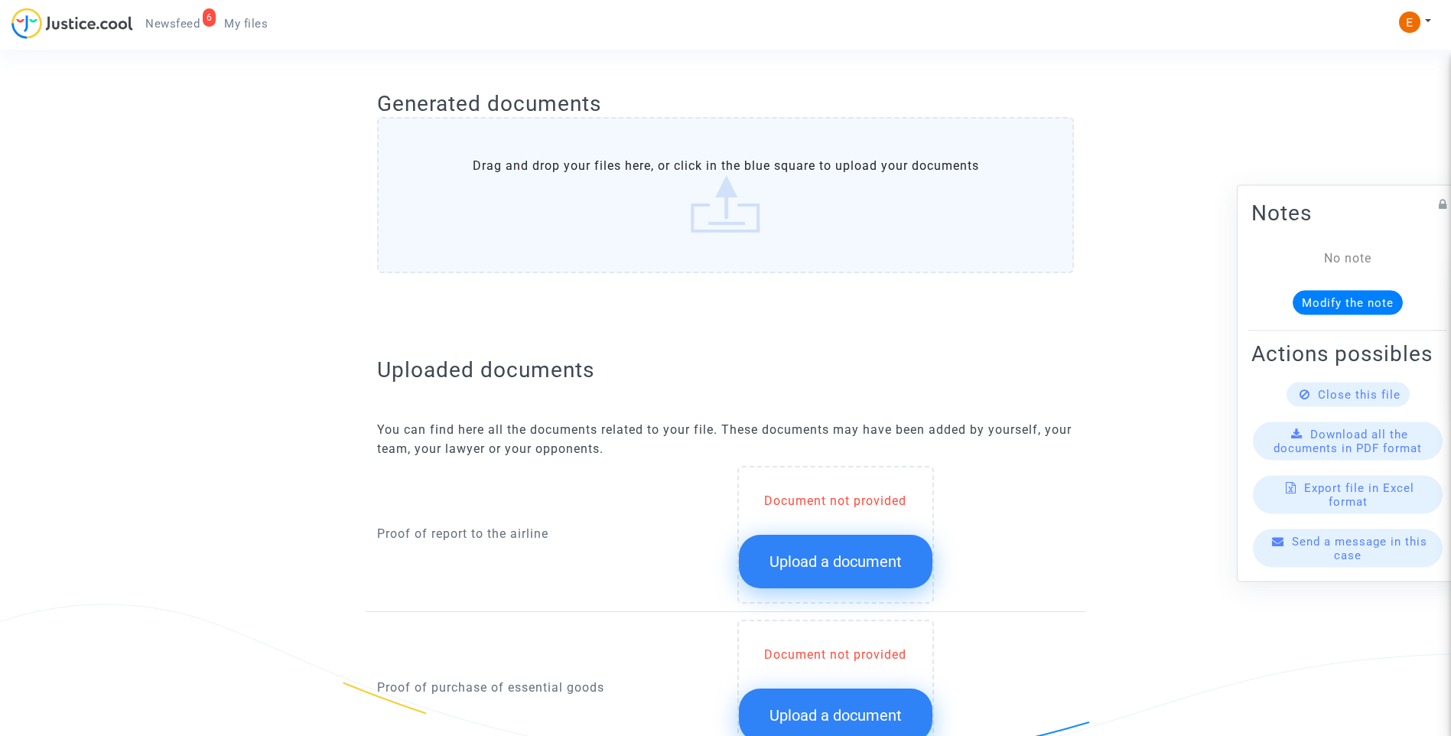
scroll to position [688, 0]
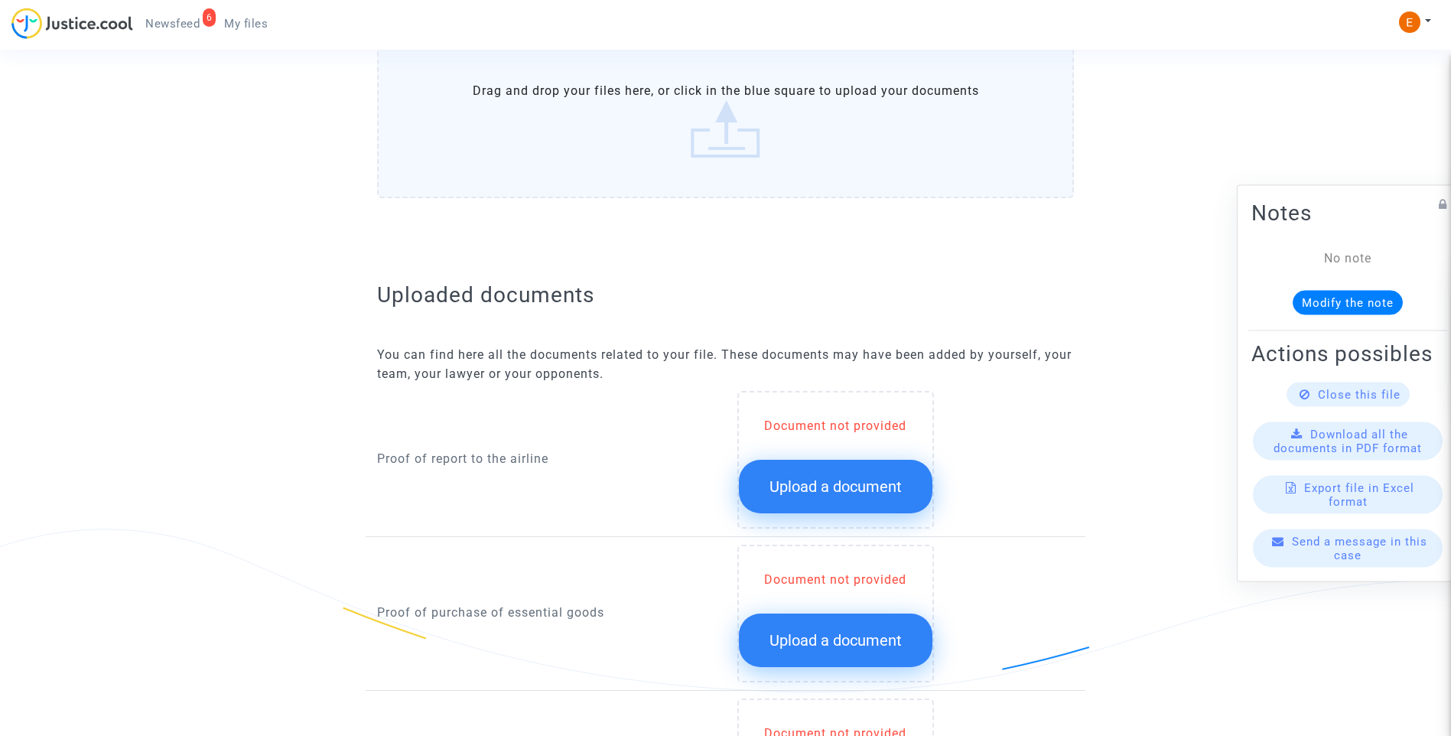
click at [838, 487] on span "Upload a document" at bounding box center [836, 486] width 132 height 18
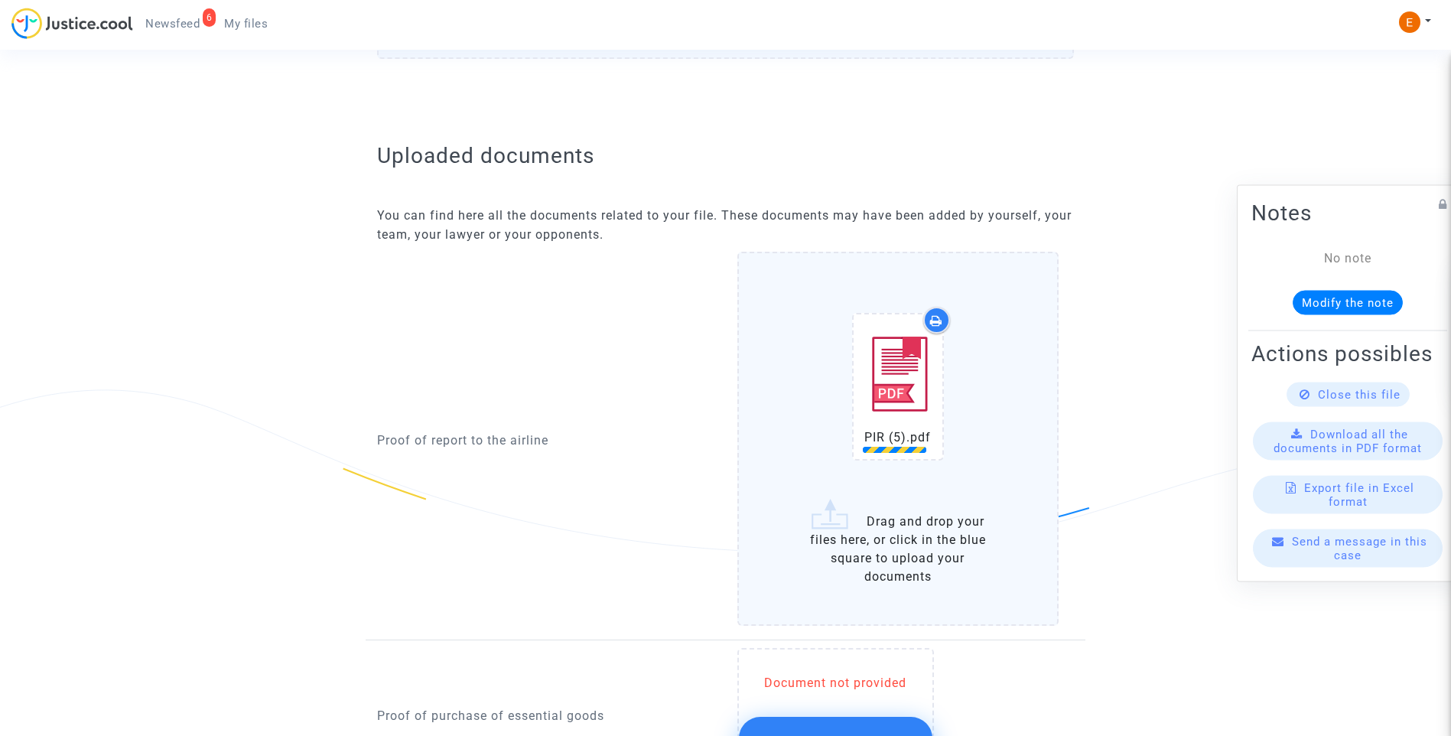
scroll to position [1147, 0]
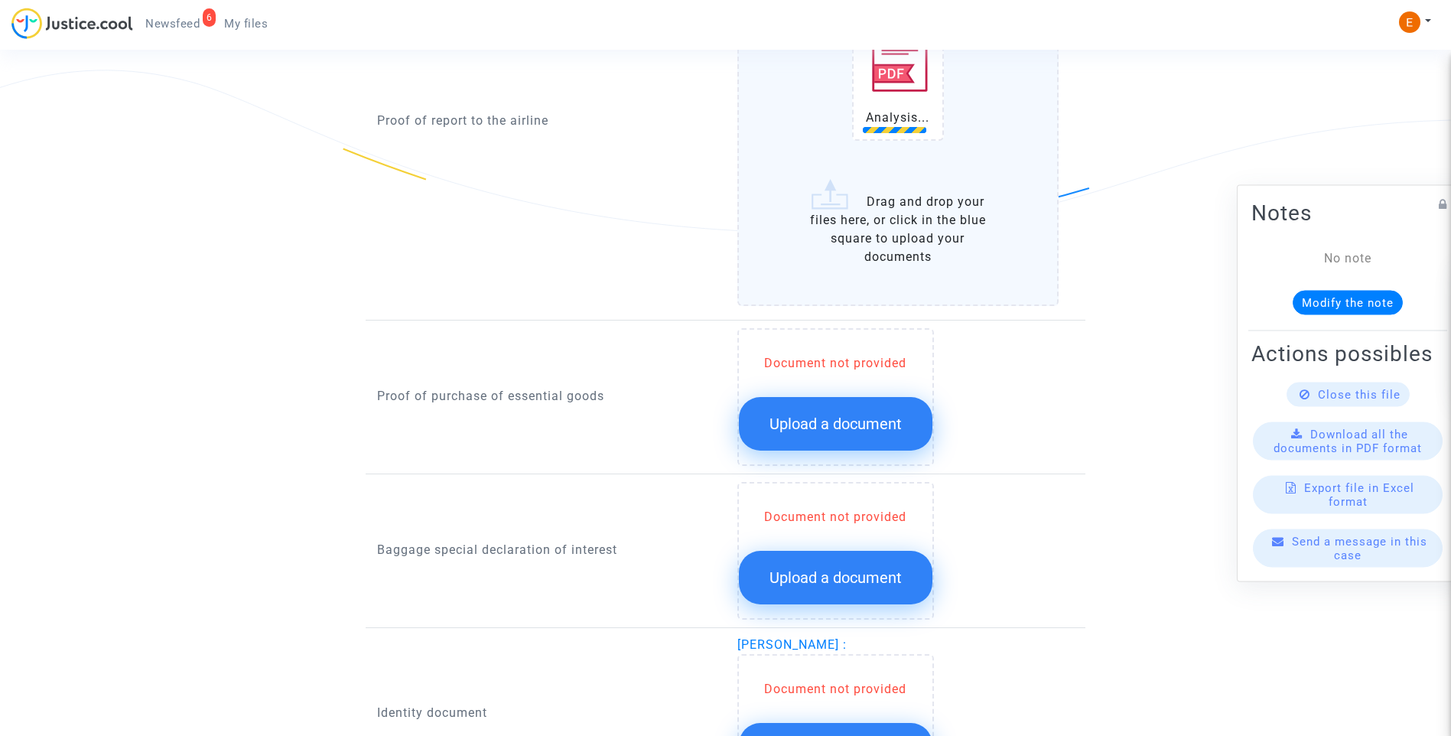
click at [846, 420] on span "Upload a document" at bounding box center [836, 424] width 132 height 18
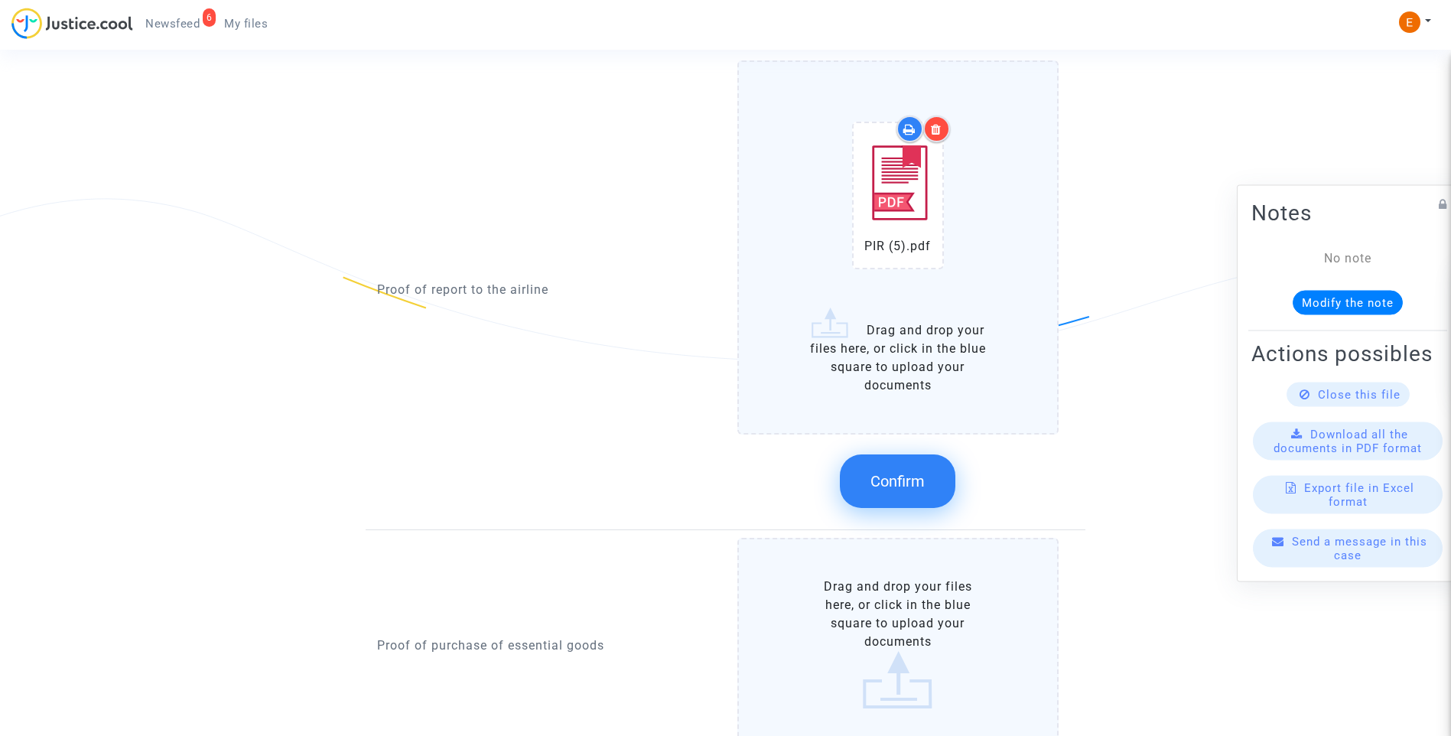
scroll to position [994, 0]
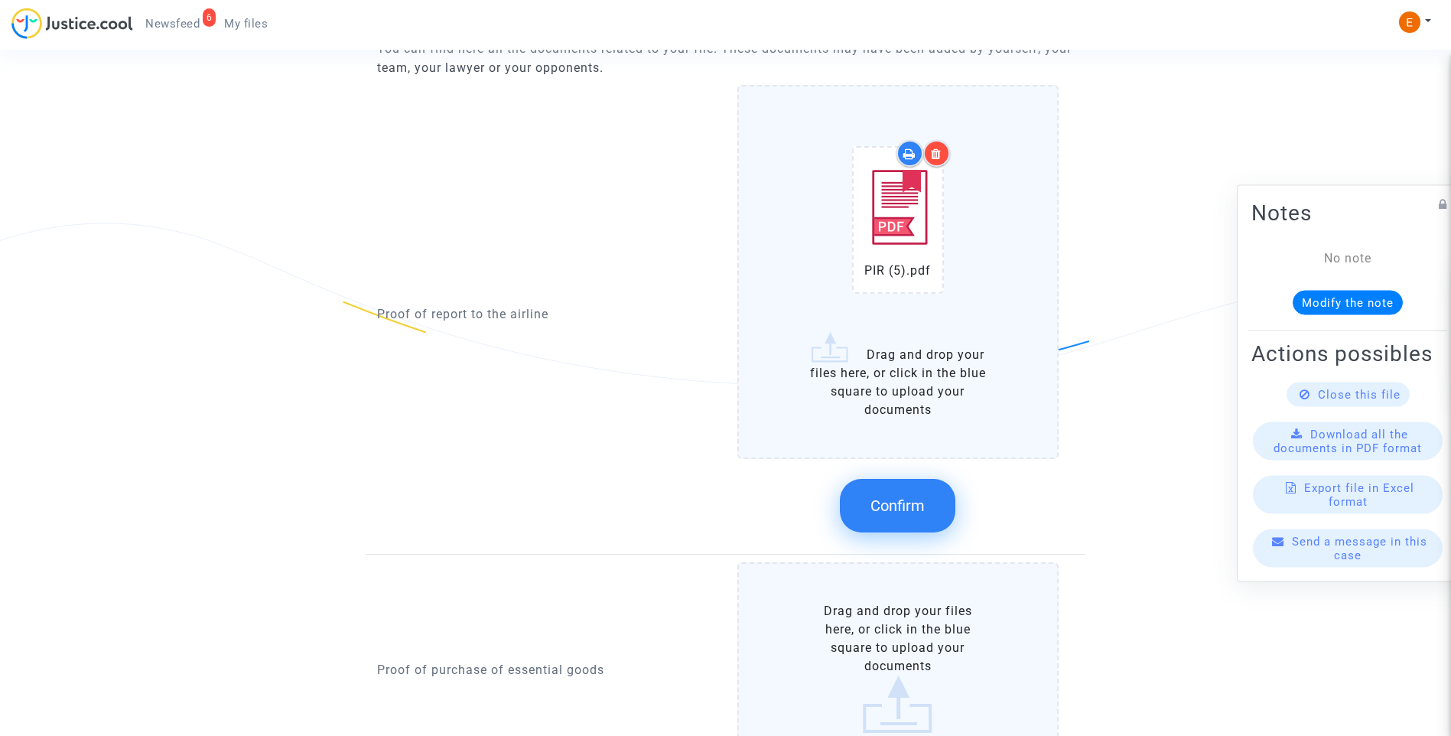
click at [909, 498] on span "Confirm" at bounding box center [898, 505] width 54 height 18
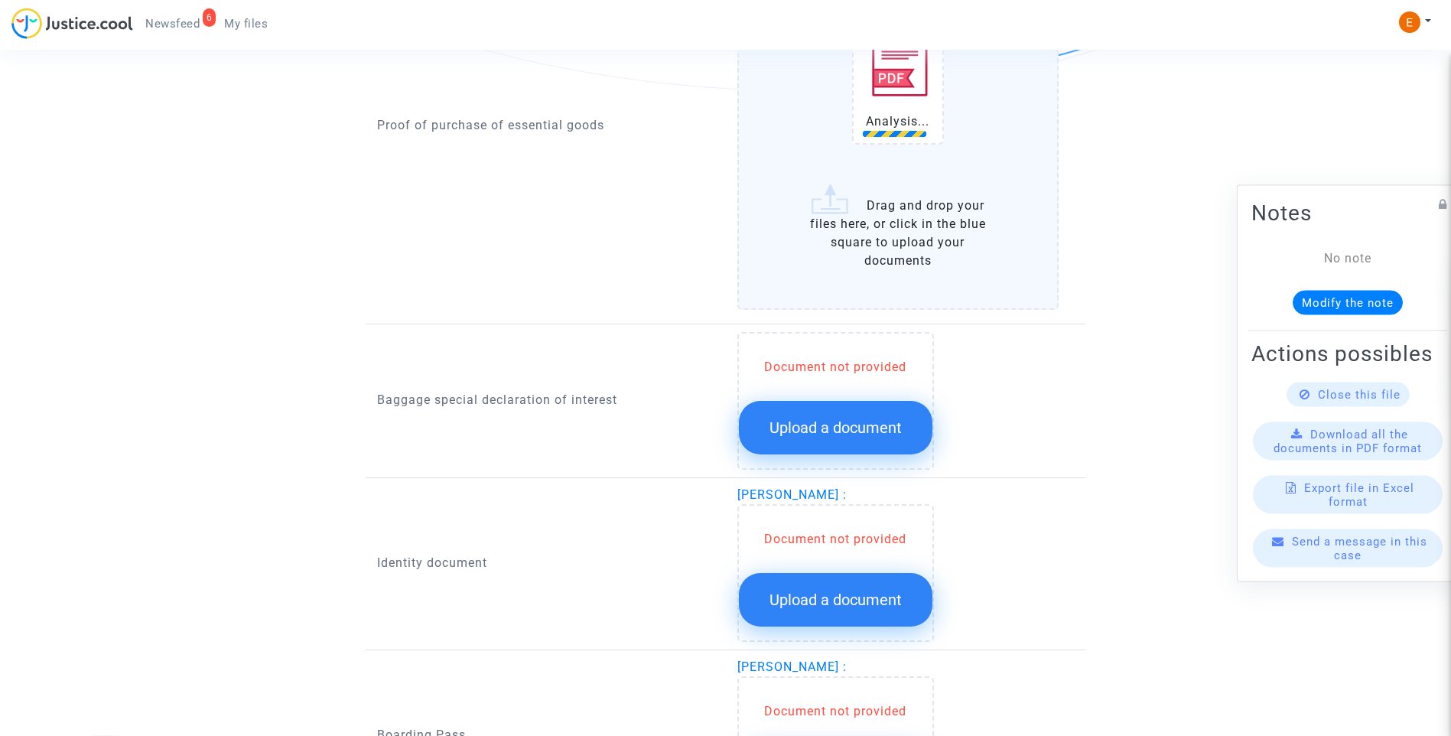
scroll to position [1300, 0]
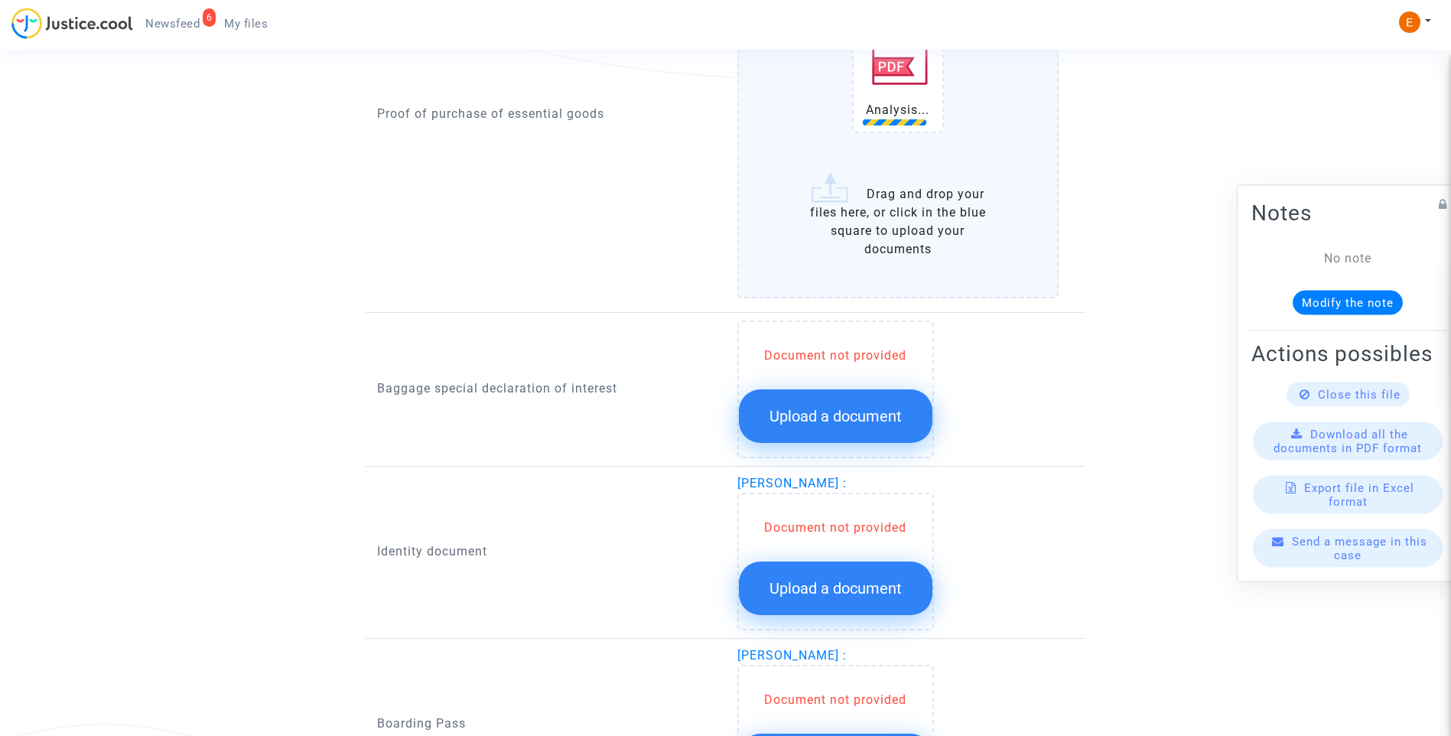
click at [828, 404] on button "Upload a document" at bounding box center [836, 416] width 194 height 54
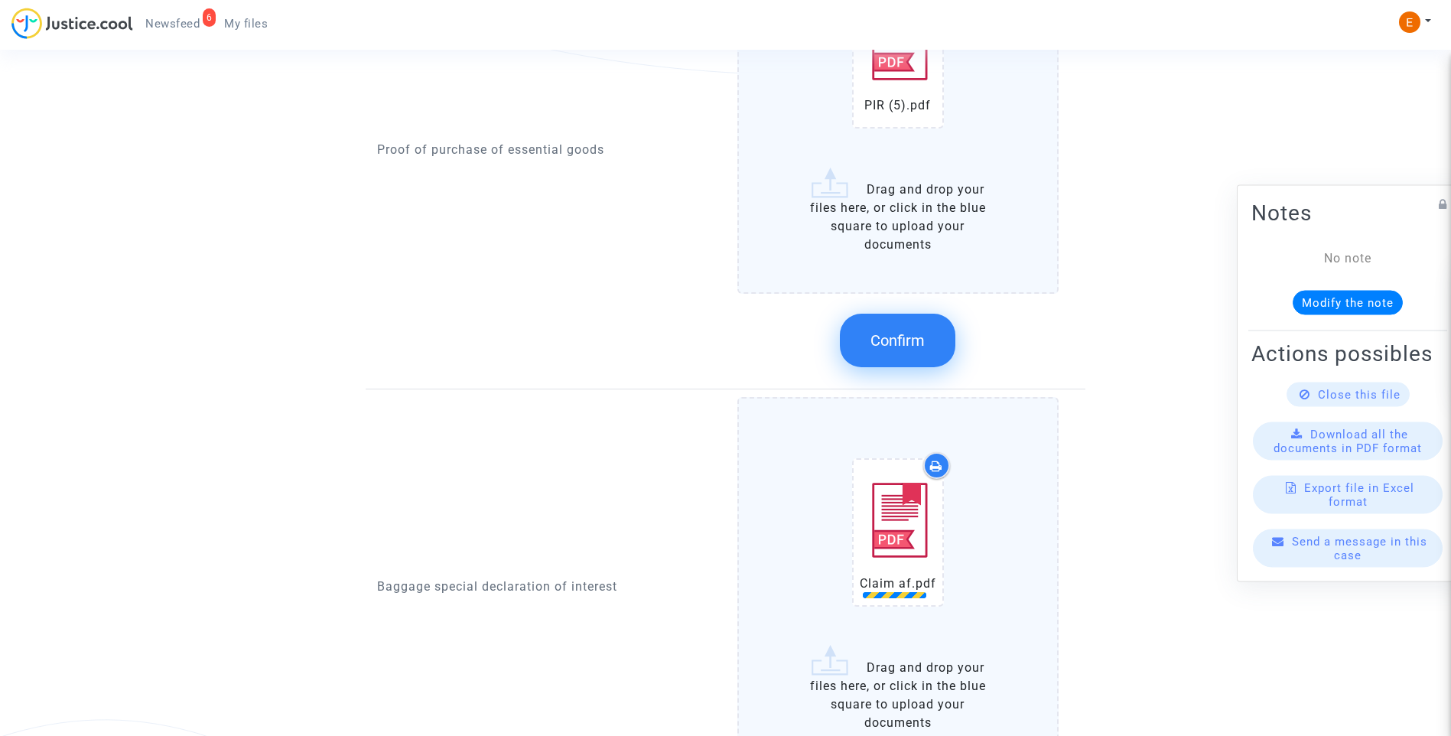
scroll to position [1759, 0]
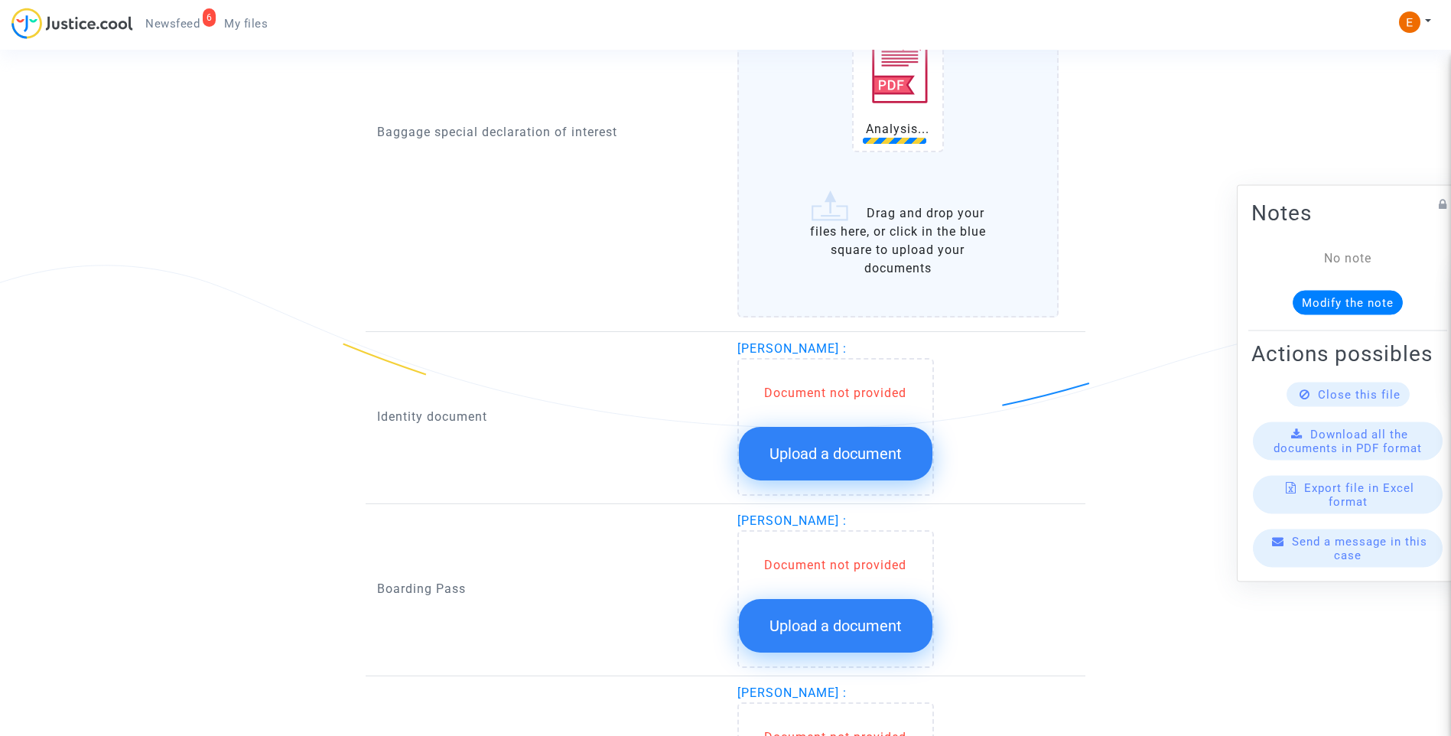
click at [865, 448] on span "Upload a document" at bounding box center [836, 453] width 132 height 18
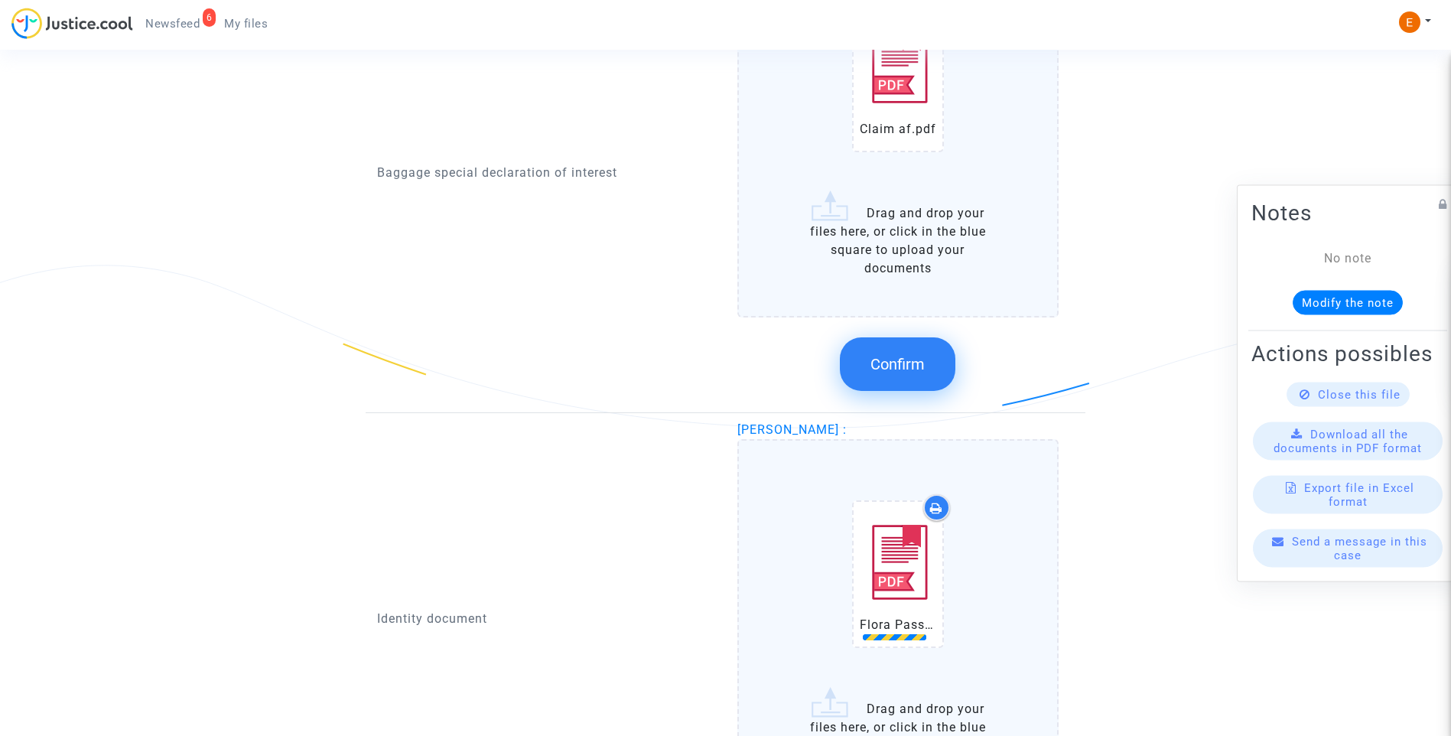
click at [906, 378] on button "Confirm" at bounding box center [898, 364] width 116 height 54
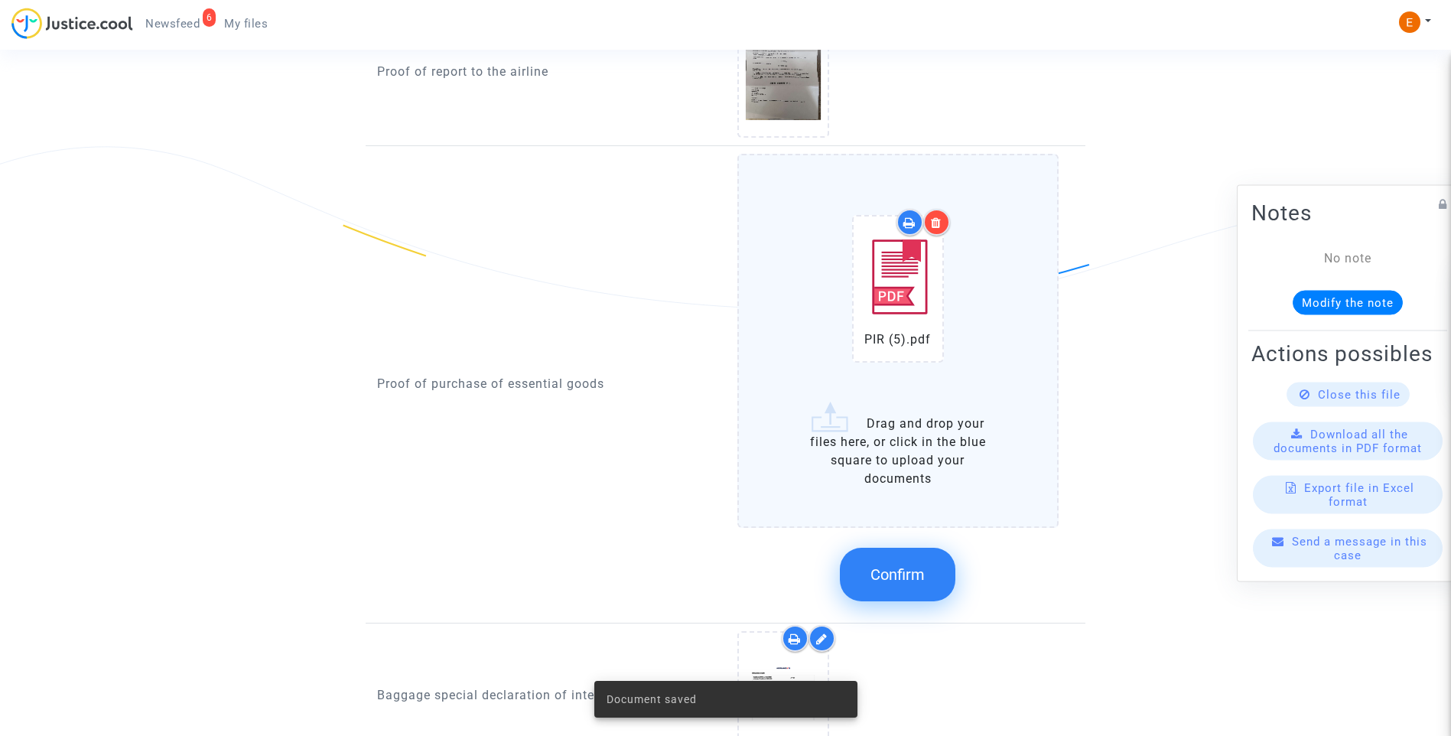
click at [913, 558] on button "Confirm" at bounding box center [898, 575] width 116 height 54
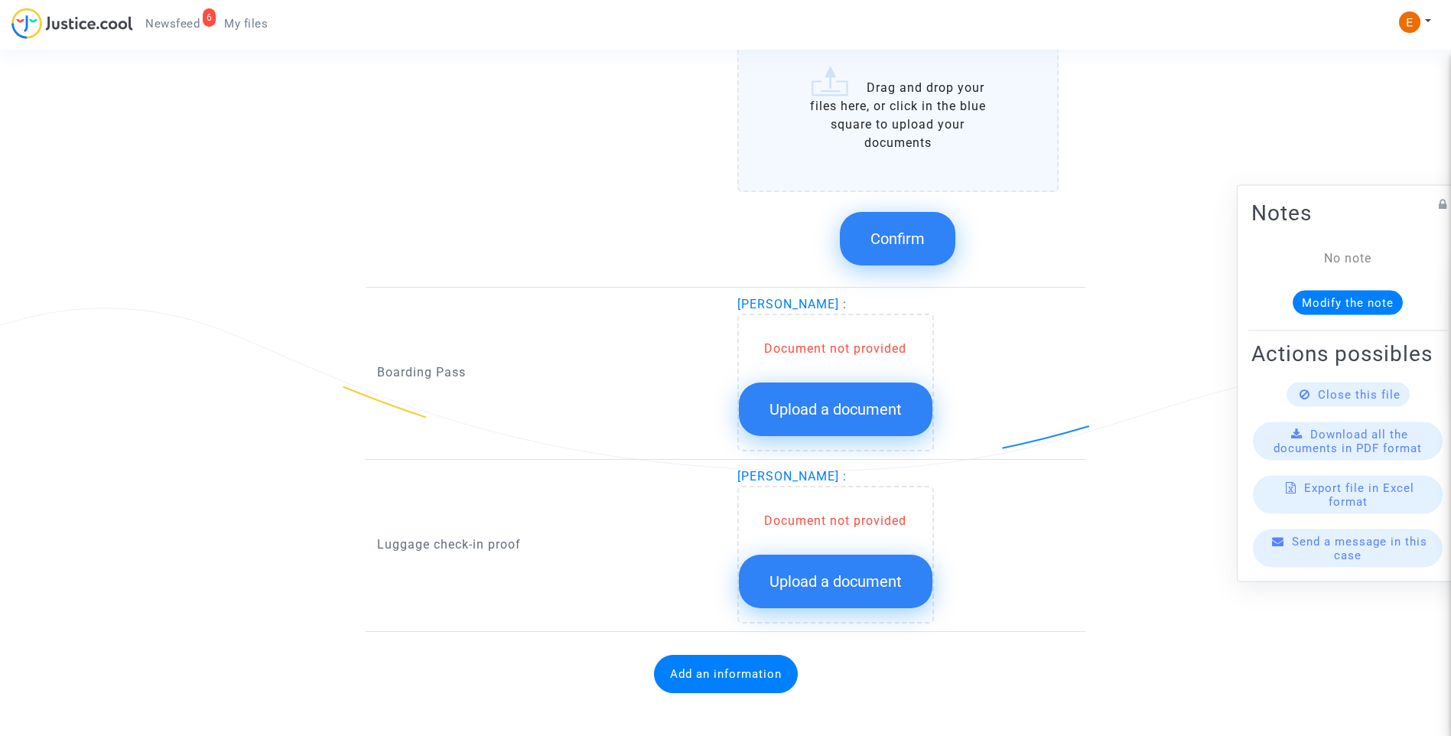
scroll to position [1728, 0]
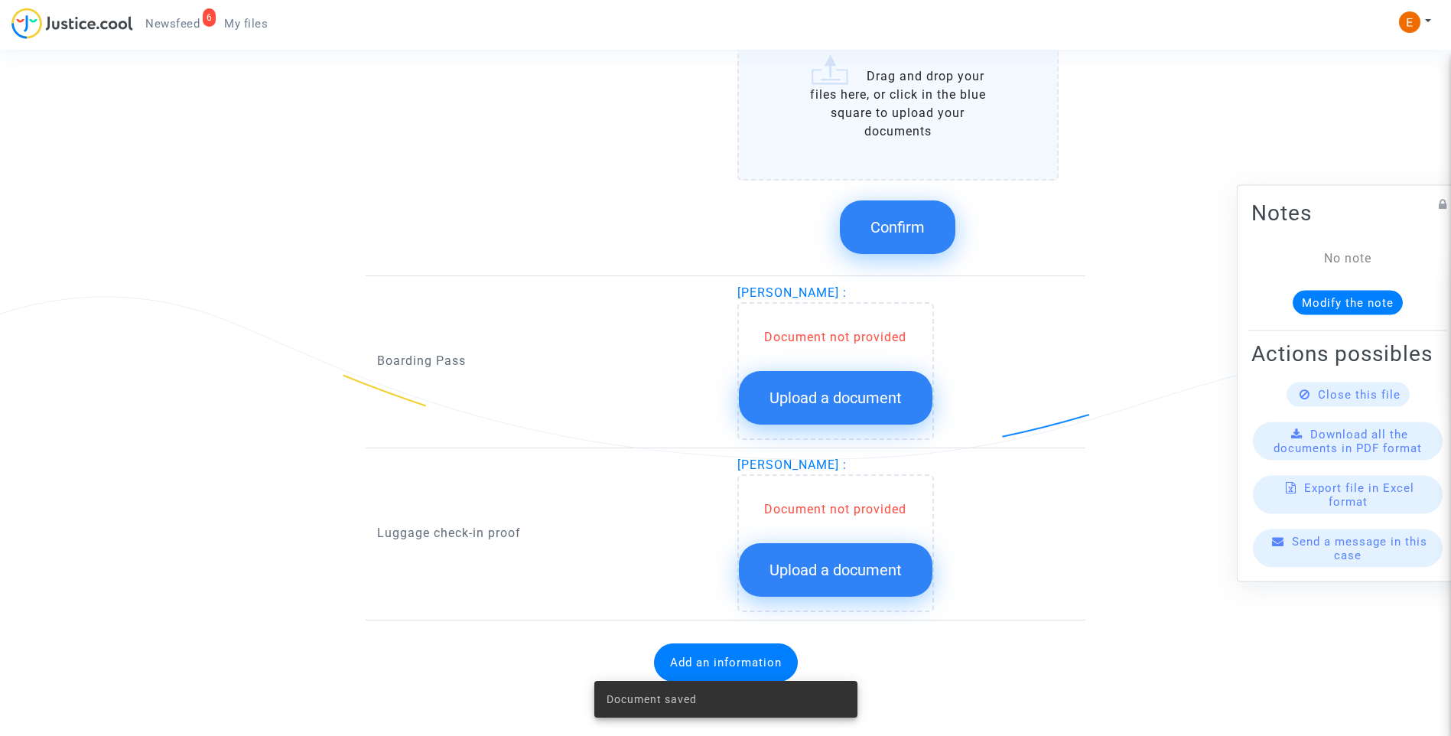
click at [898, 229] on span "Confirm" at bounding box center [898, 227] width 54 height 18
click at [850, 385] on button "Upload a document" at bounding box center [836, 398] width 194 height 54
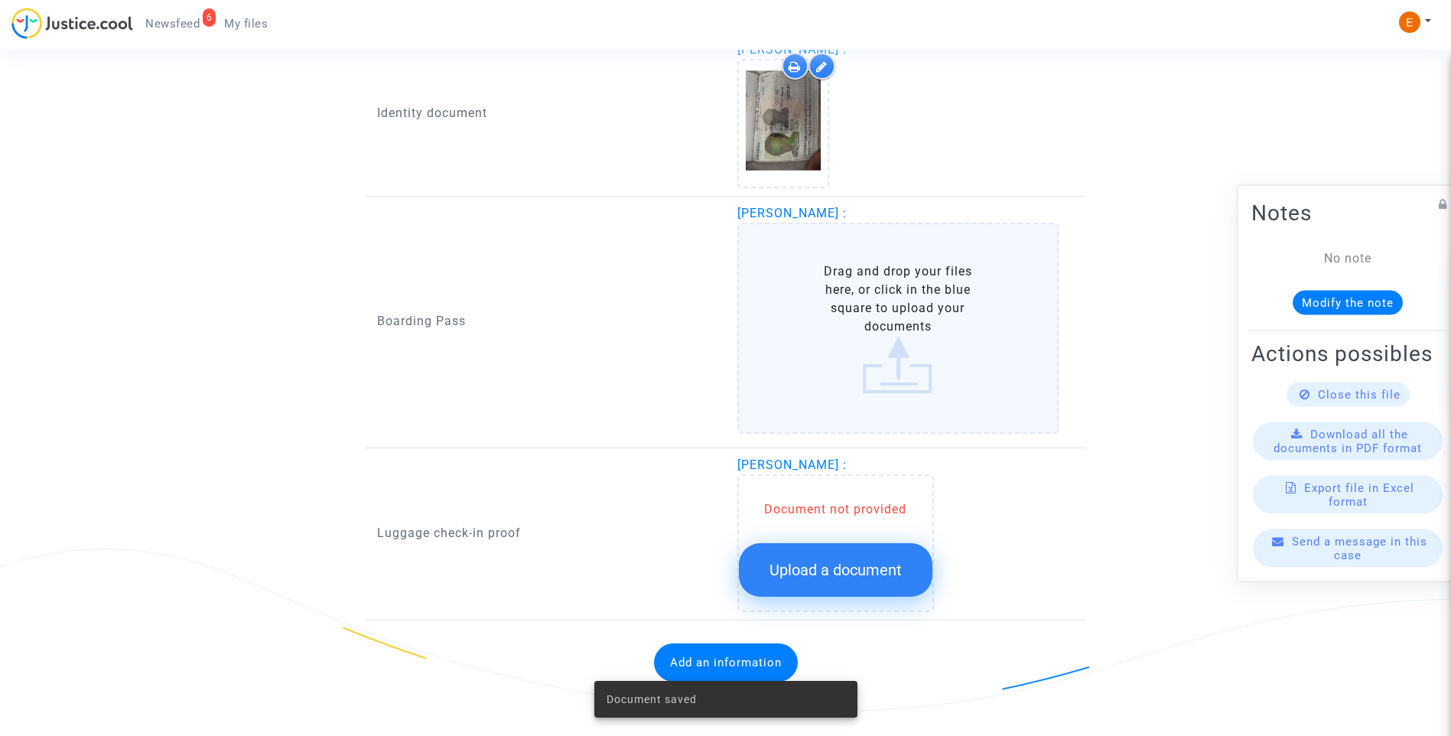
scroll to position [1476, 0]
click at [891, 587] on button "Upload a document" at bounding box center [836, 570] width 194 height 54
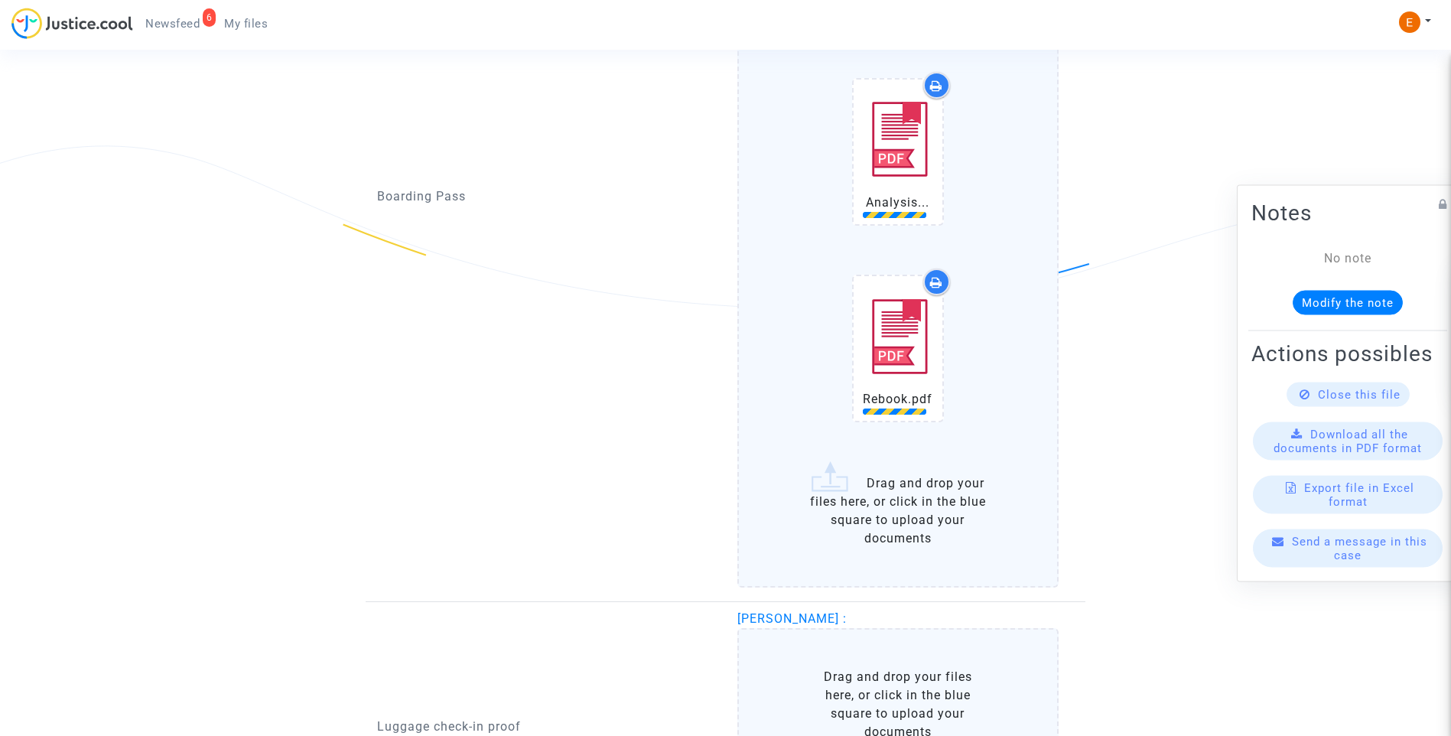
scroll to position [2112, 0]
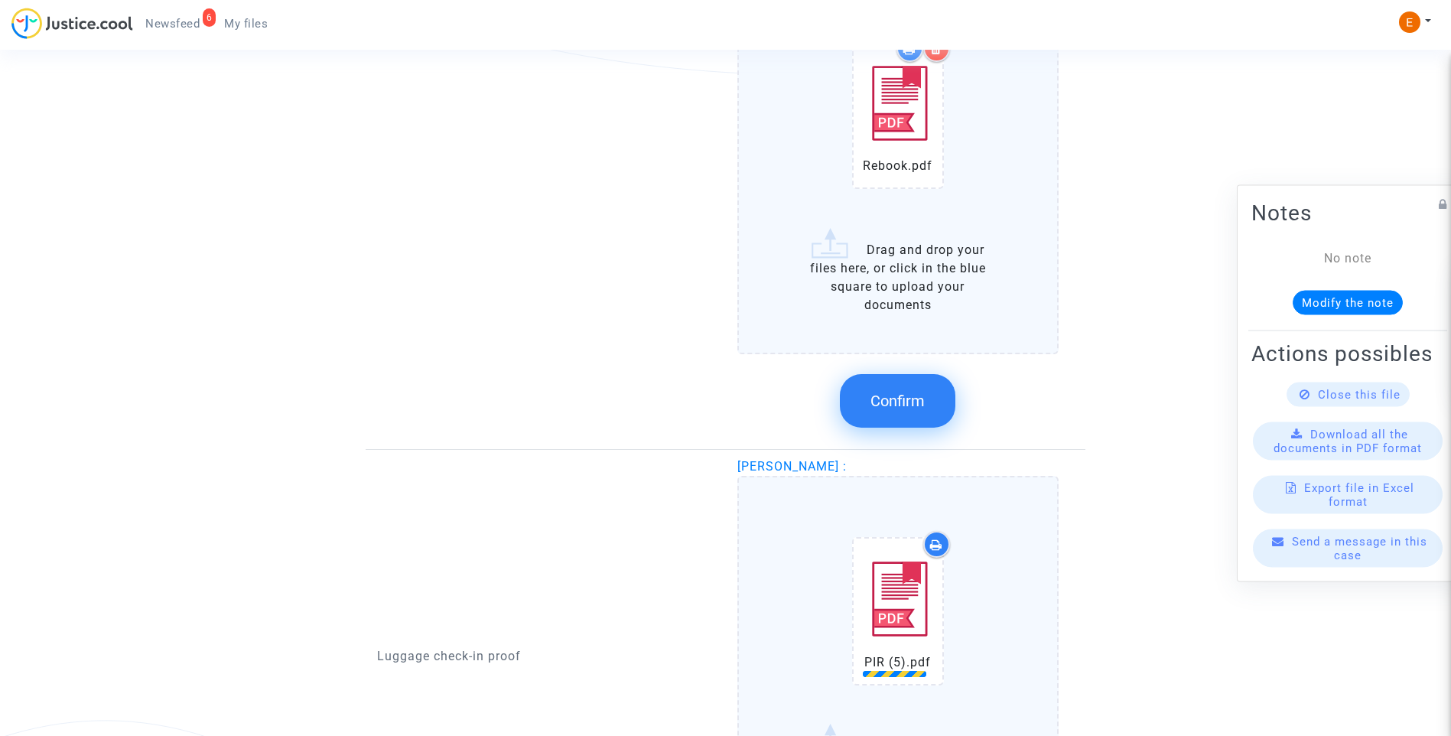
click at [915, 405] on span "Confirm" at bounding box center [898, 401] width 54 height 18
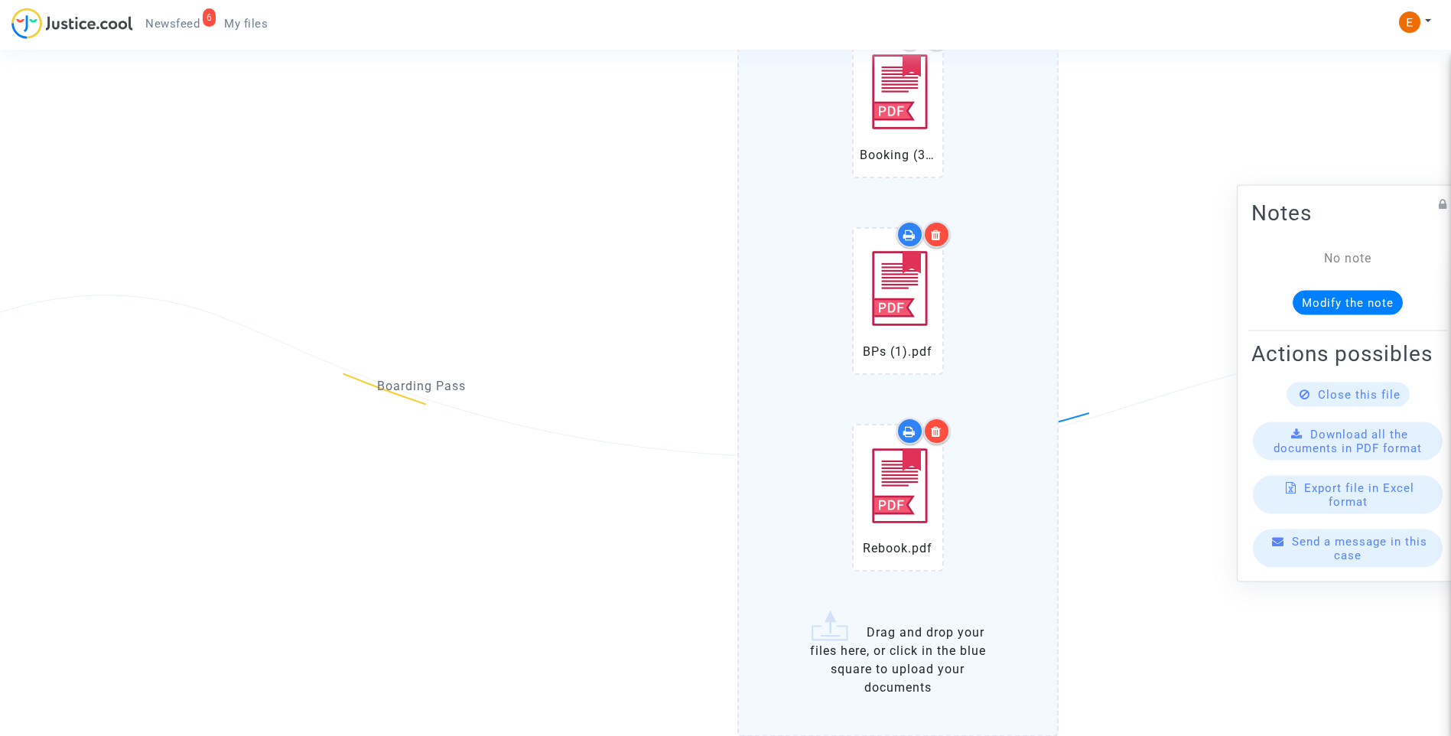
scroll to position [1712, 0]
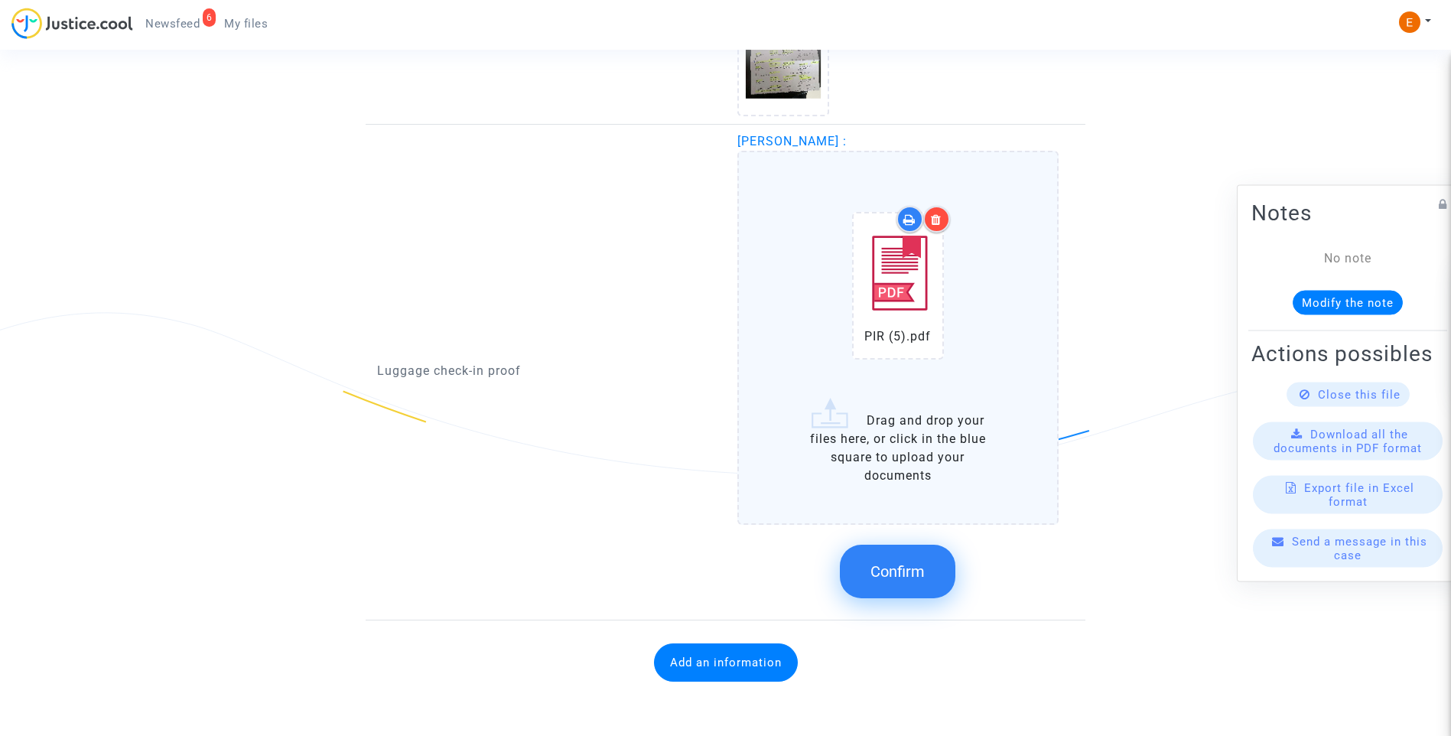
click at [914, 568] on span "Confirm" at bounding box center [898, 571] width 54 height 18
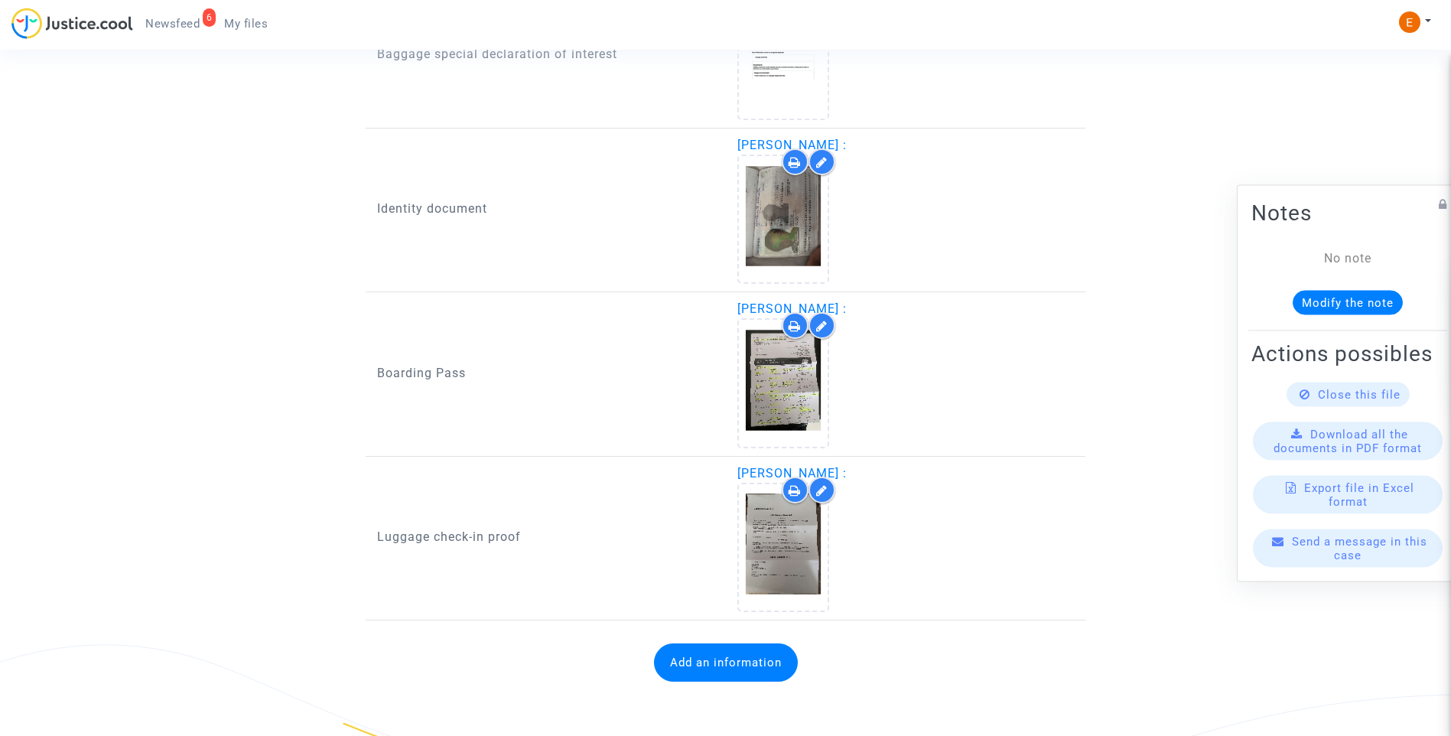
scroll to position [1380, 0]
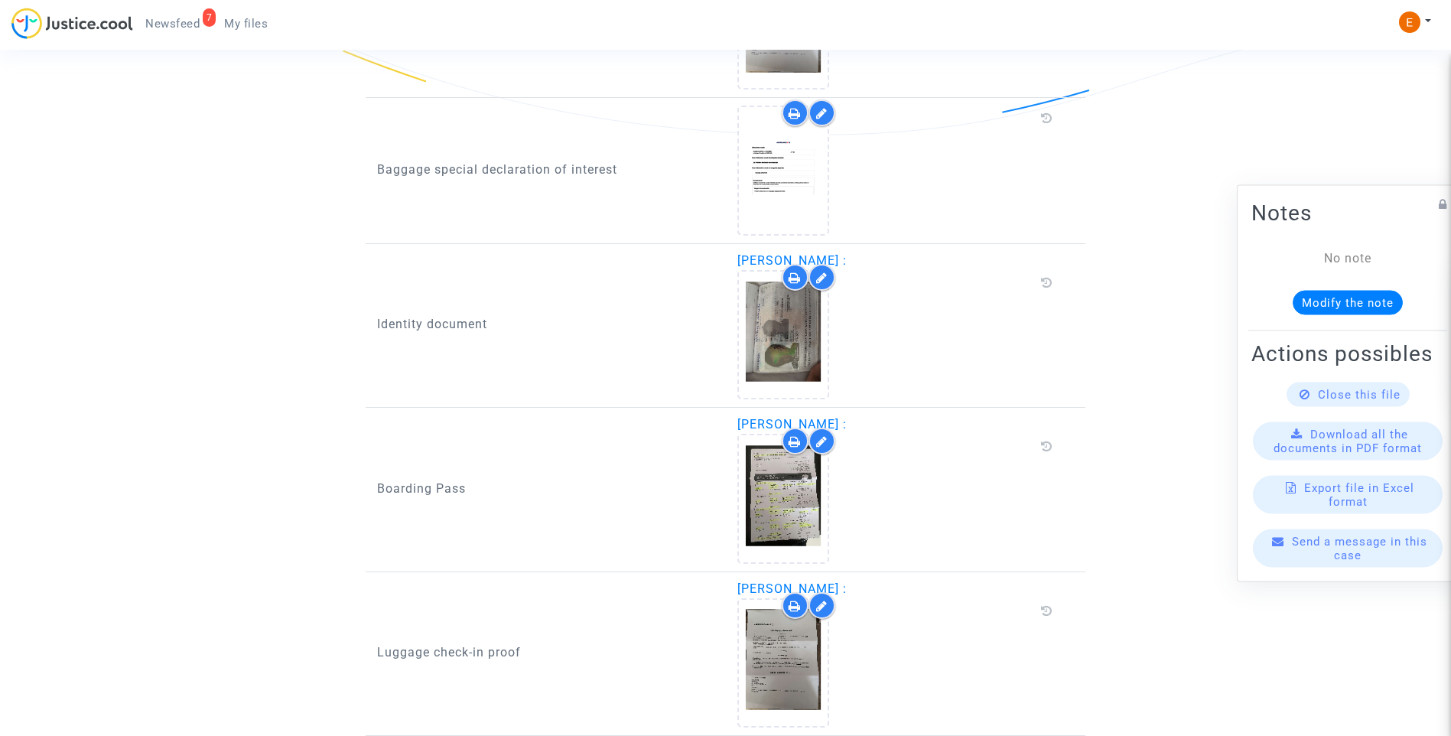
click at [194, 27] on span "Newsfeed" at bounding box center [172, 24] width 54 height 14
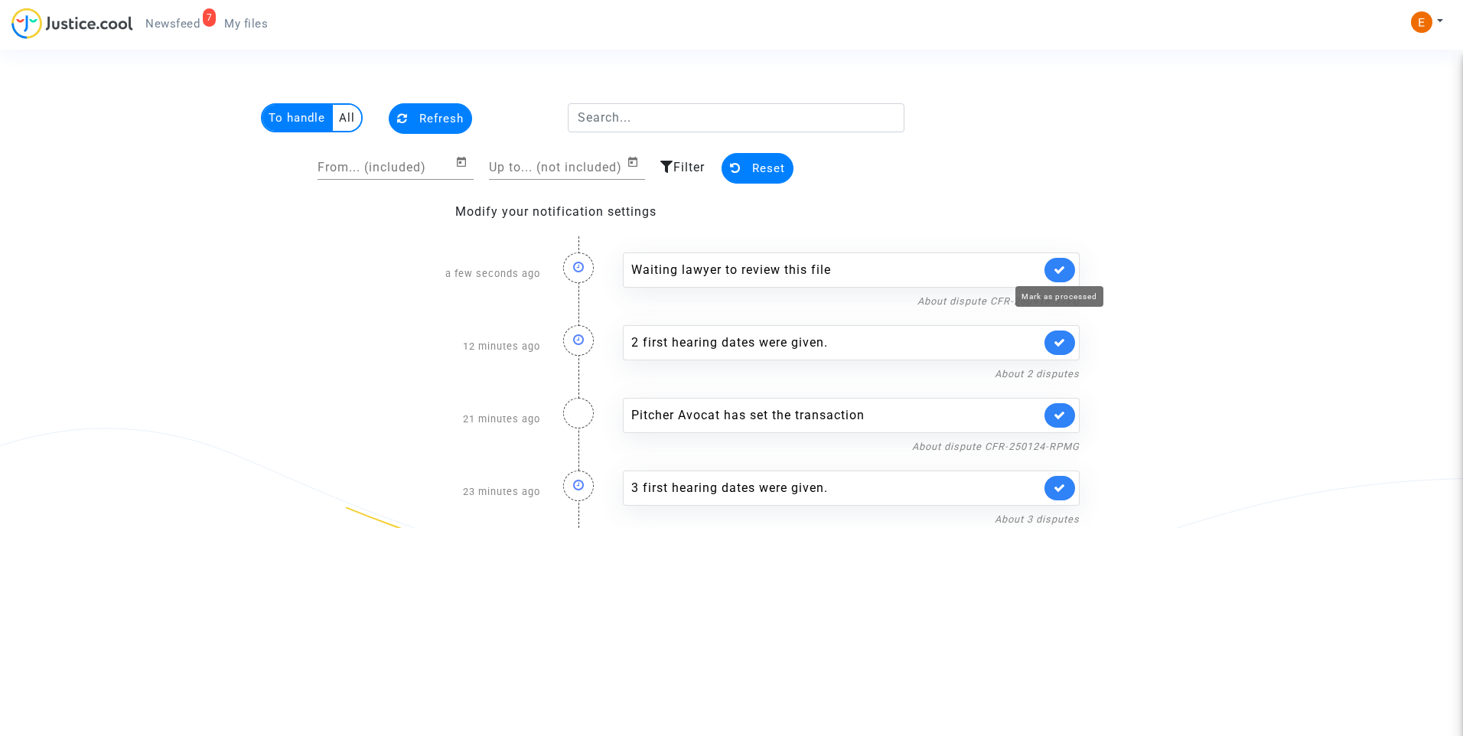
click at [1063, 270] on icon at bounding box center [1059, 269] width 12 height 11
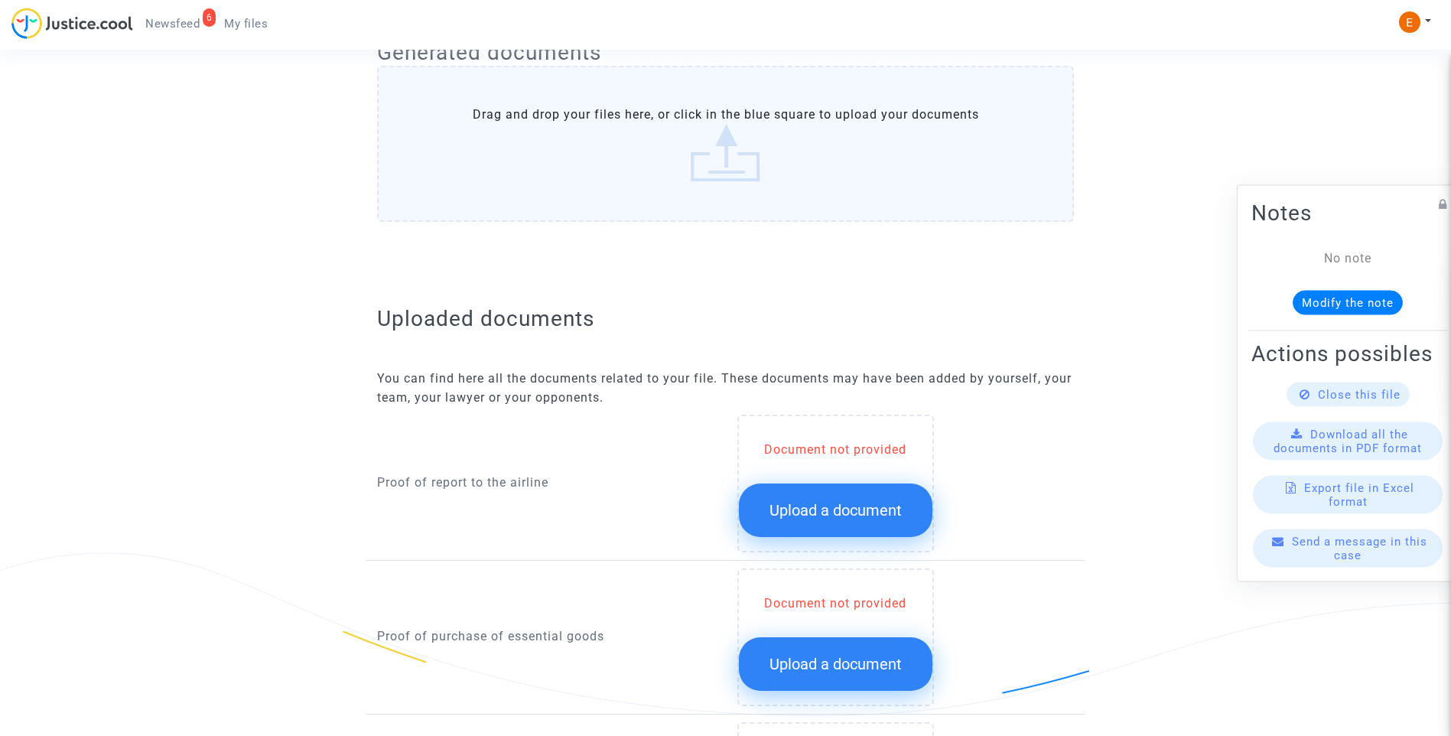
scroll to position [841, 0]
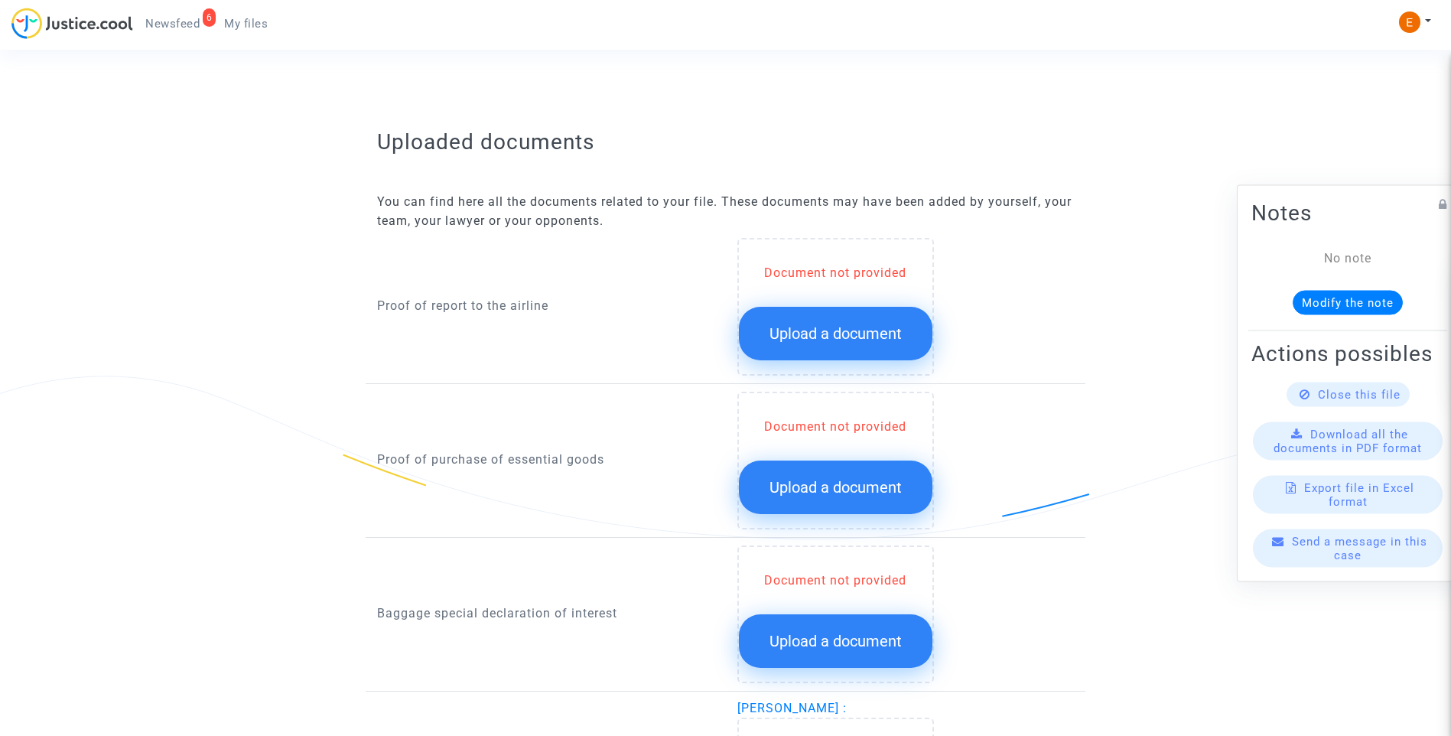
click at [867, 344] on button "Upload a document" at bounding box center [836, 334] width 194 height 54
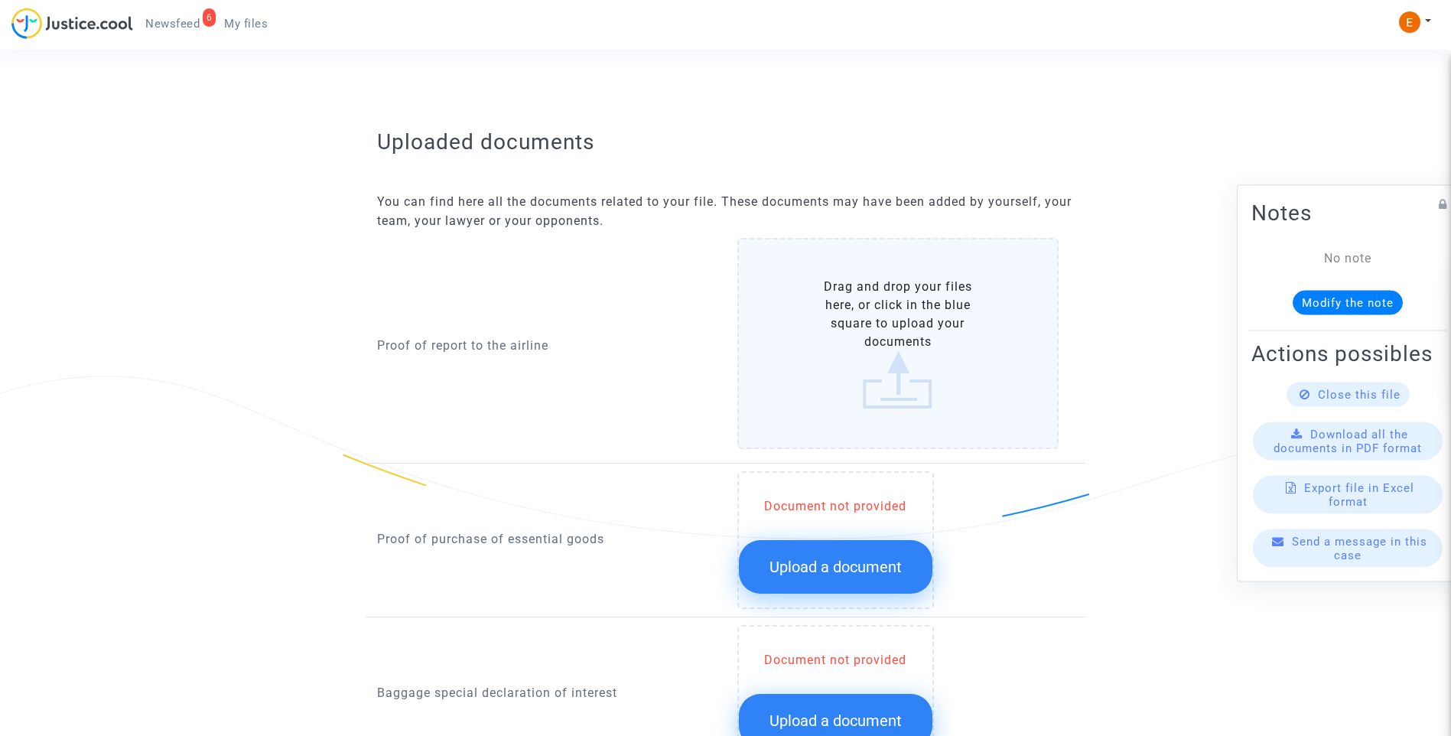
click at [864, 581] on button "Upload a document" at bounding box center [836, 567] width 194 height 54
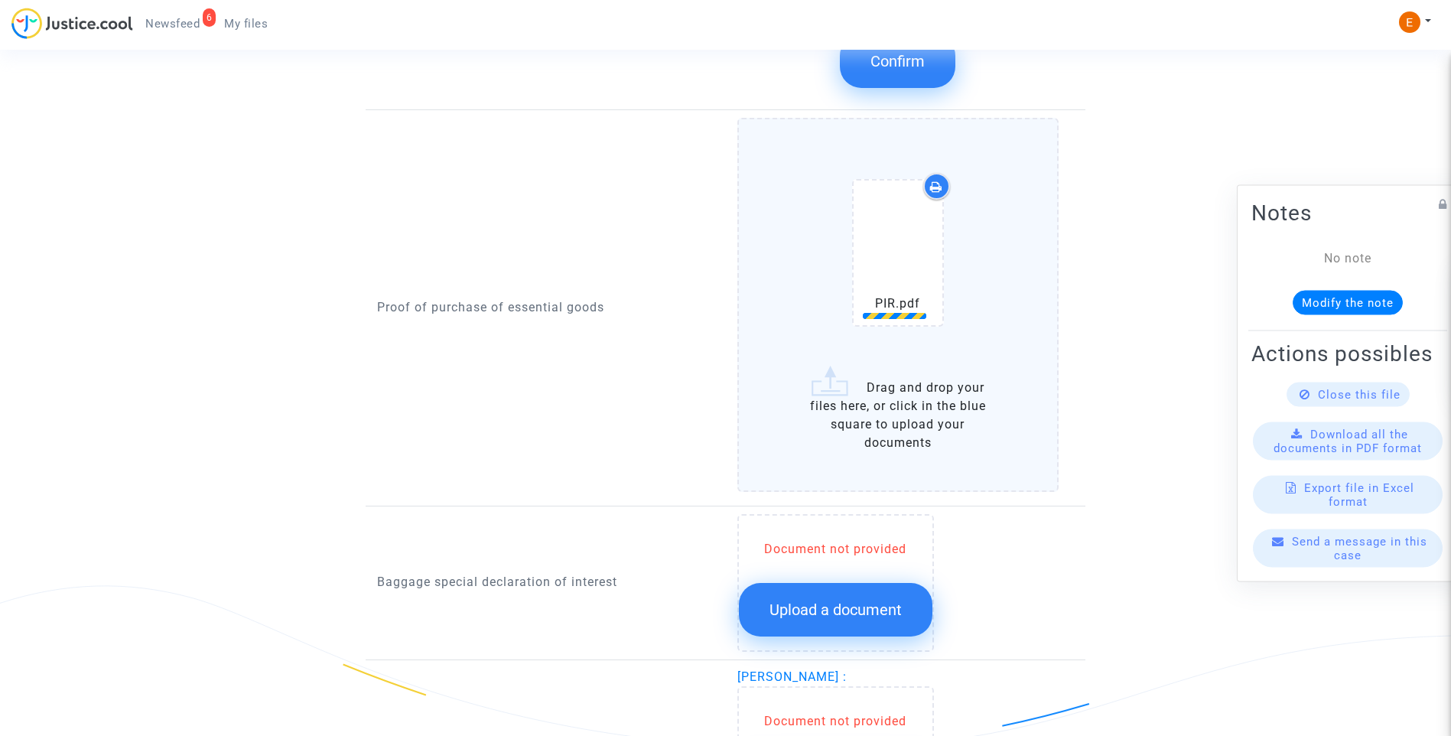
scroll to position [1606, 0]
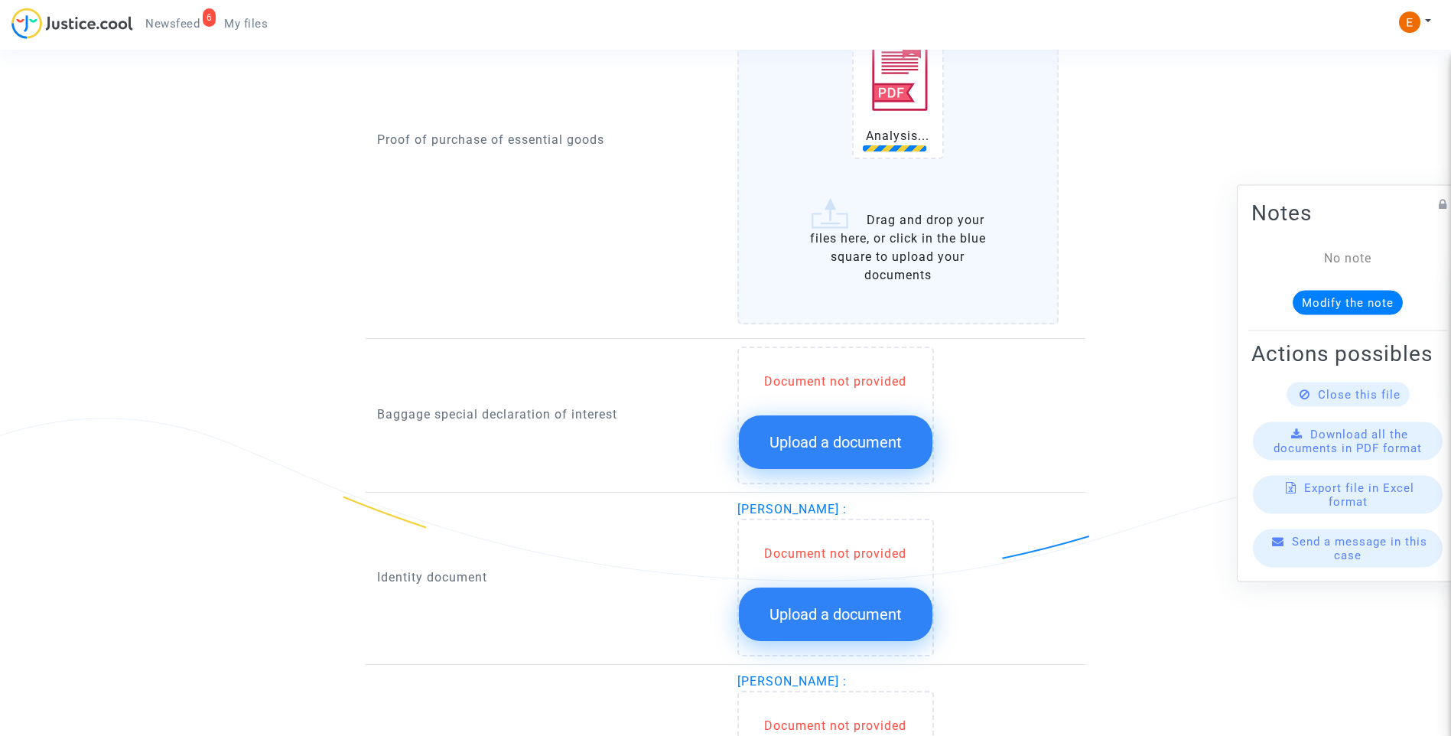
click at [857, 437] on span "Upload a document" at bounding box center [836, 442] width 132 height 18
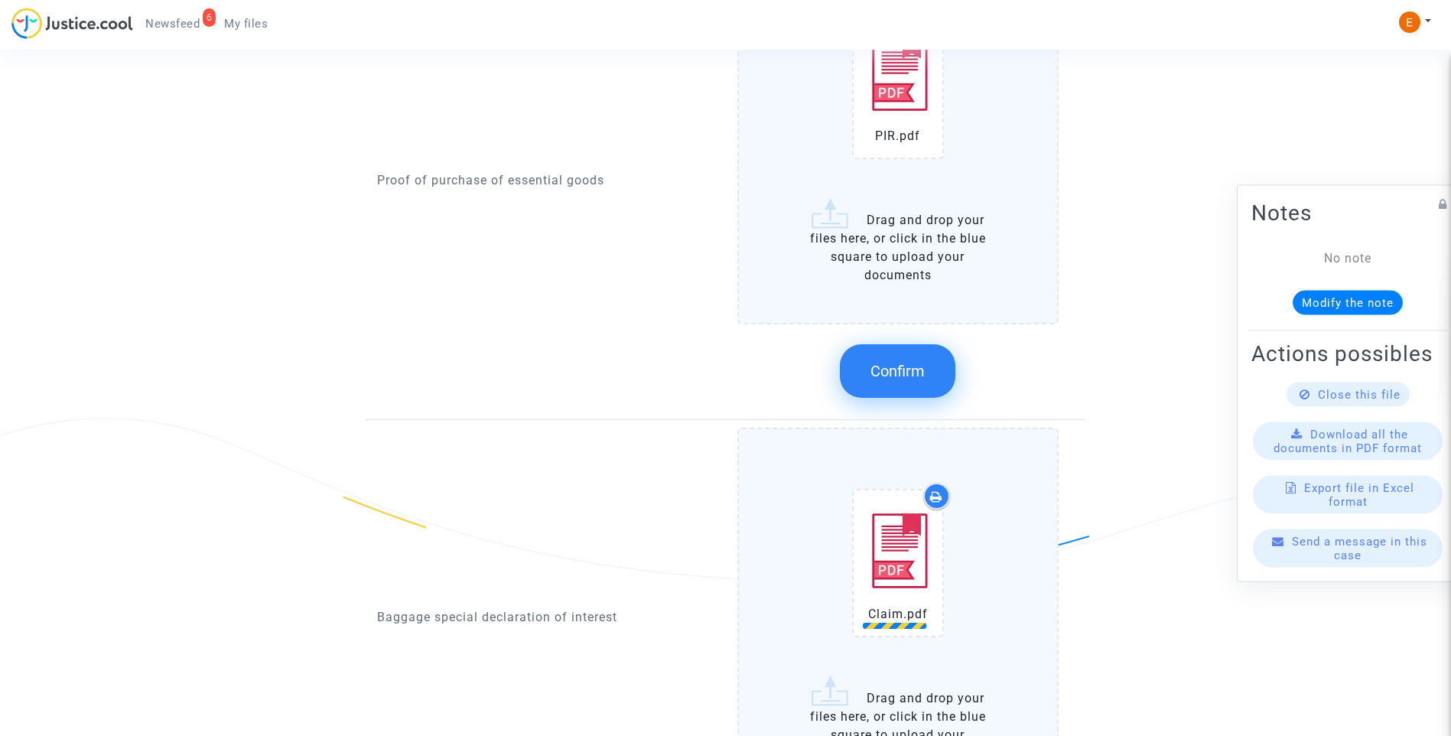
click at [890, 367] on span "Confirm" at bounding box center [898, 371] width 54 height 18
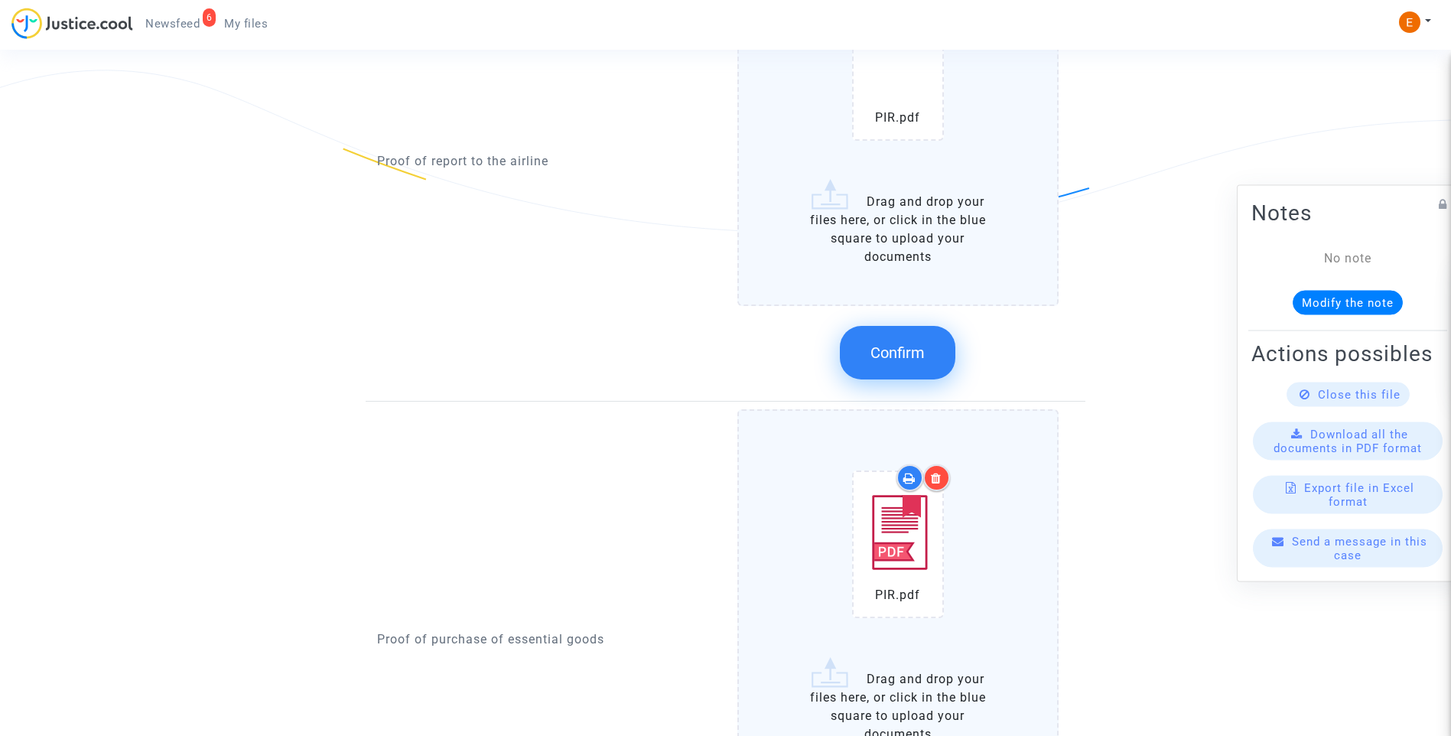
click at [908, 350] on span "Confirm" at bounding box center [898, 352] width 54 height 18
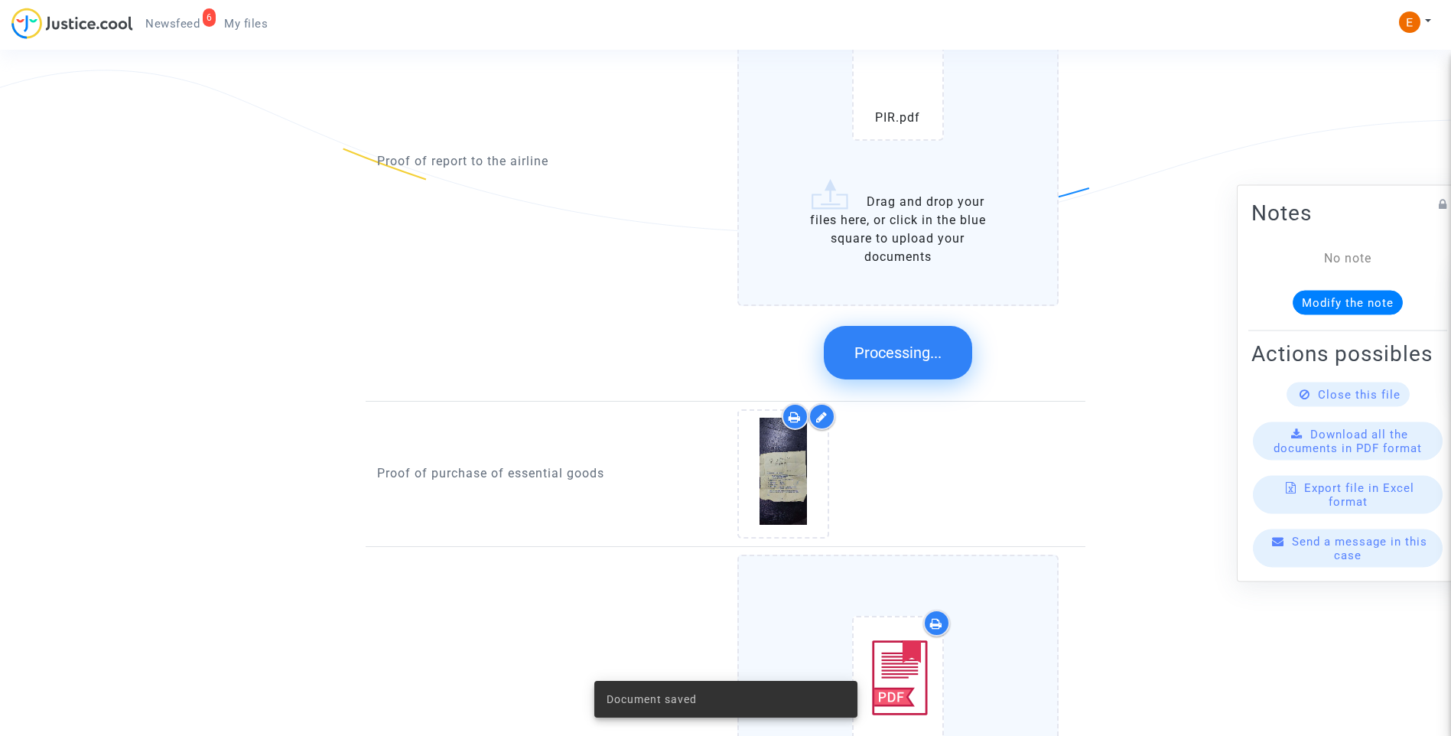
scroll to position [841, 0]
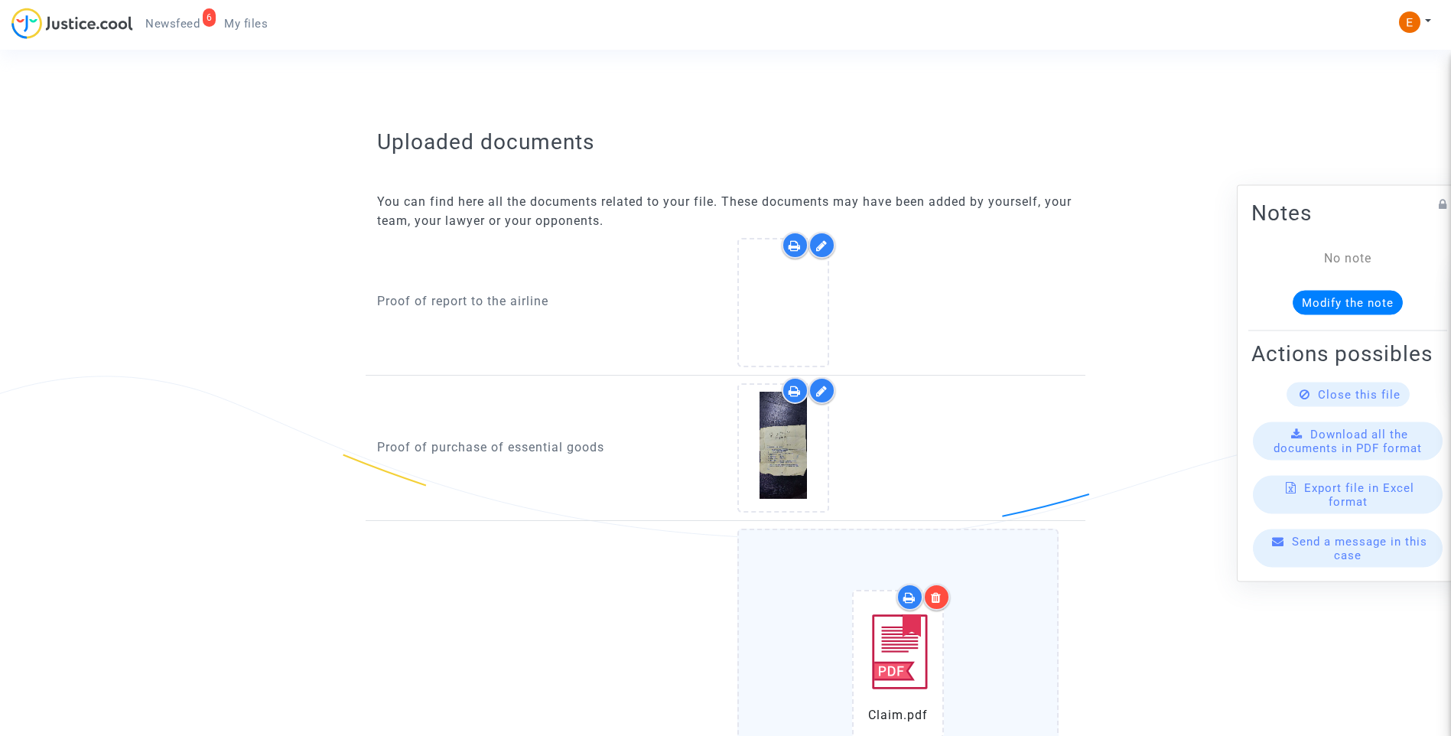
click at [819, 249] on icon at bounding box center [821, 245] width 11 height 12
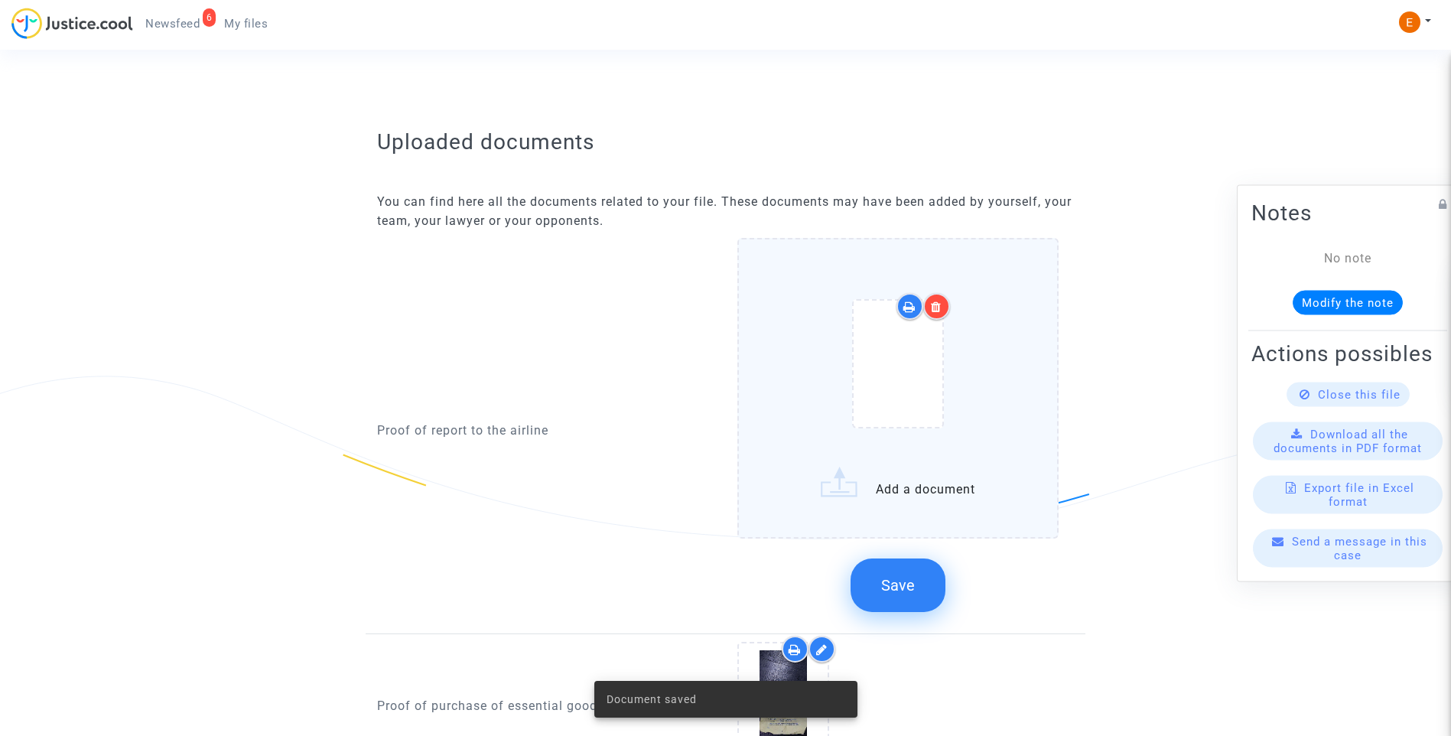
click at [935, 306] on icon at bounding box center [936, 307] width 11 height 12
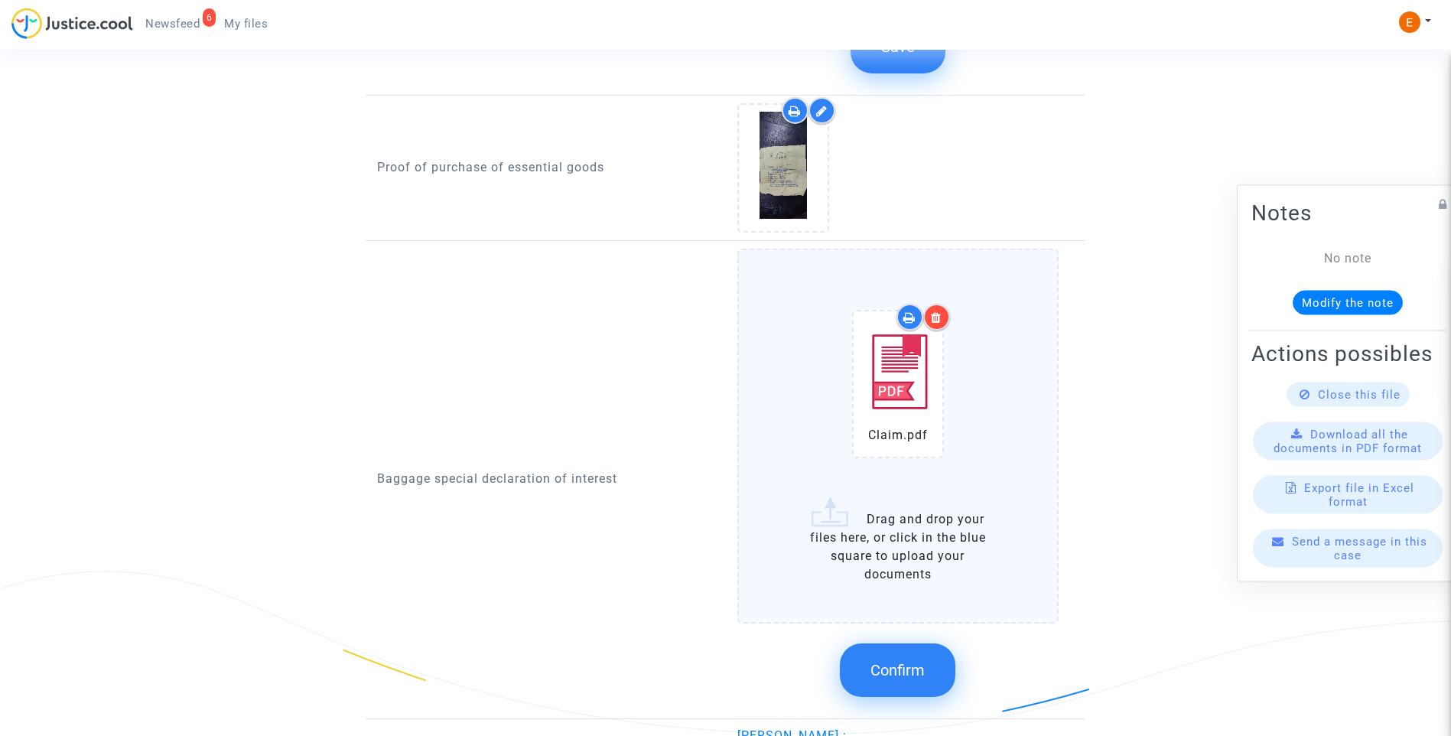
drag, startPoint x: 897, startPoint y: 668, endPoint x: 916, endPoint y: 653, distance: 24.6
click at [897, 666] on span "Confirm" at bounding box center [898, 670] width 54 height 18
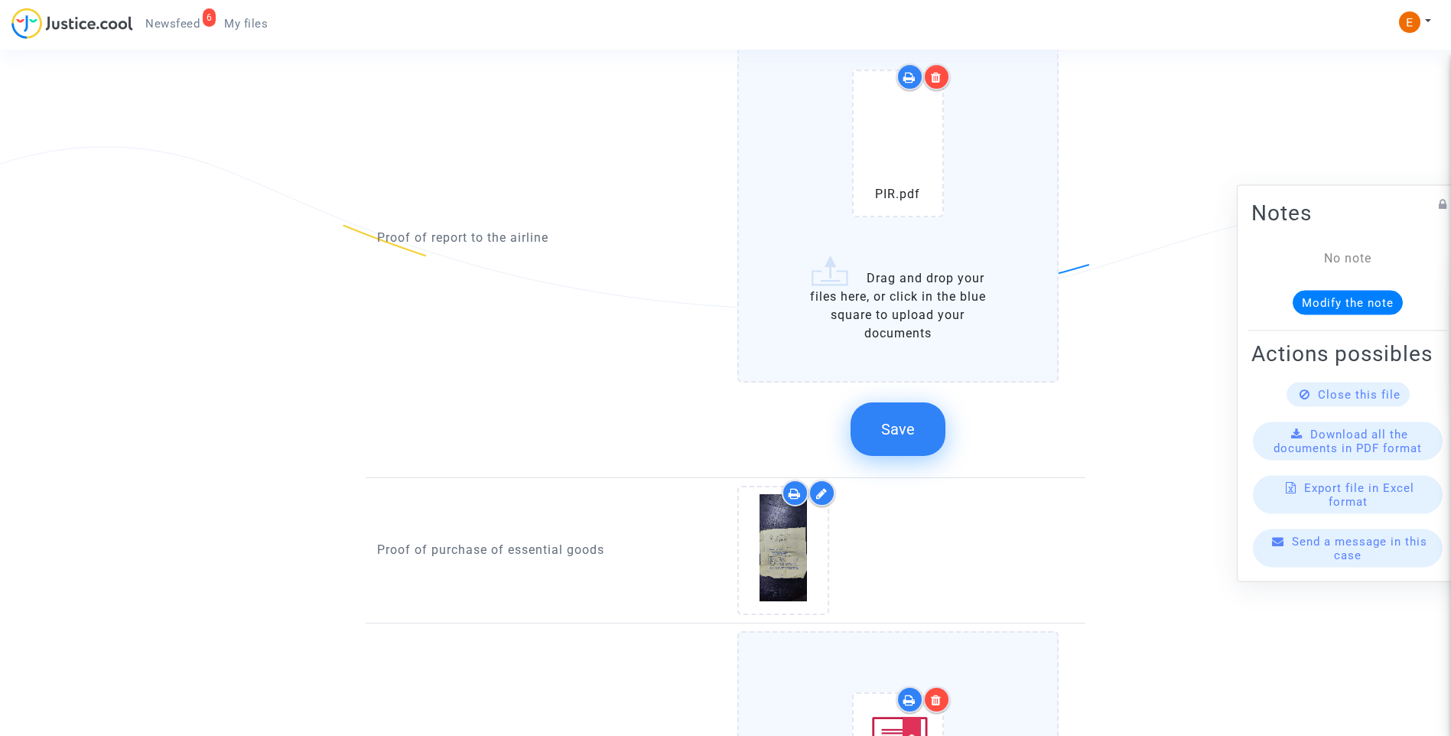
click at [905, 437] on span "Save" at bounding box center [898, 429] width 34 height 18
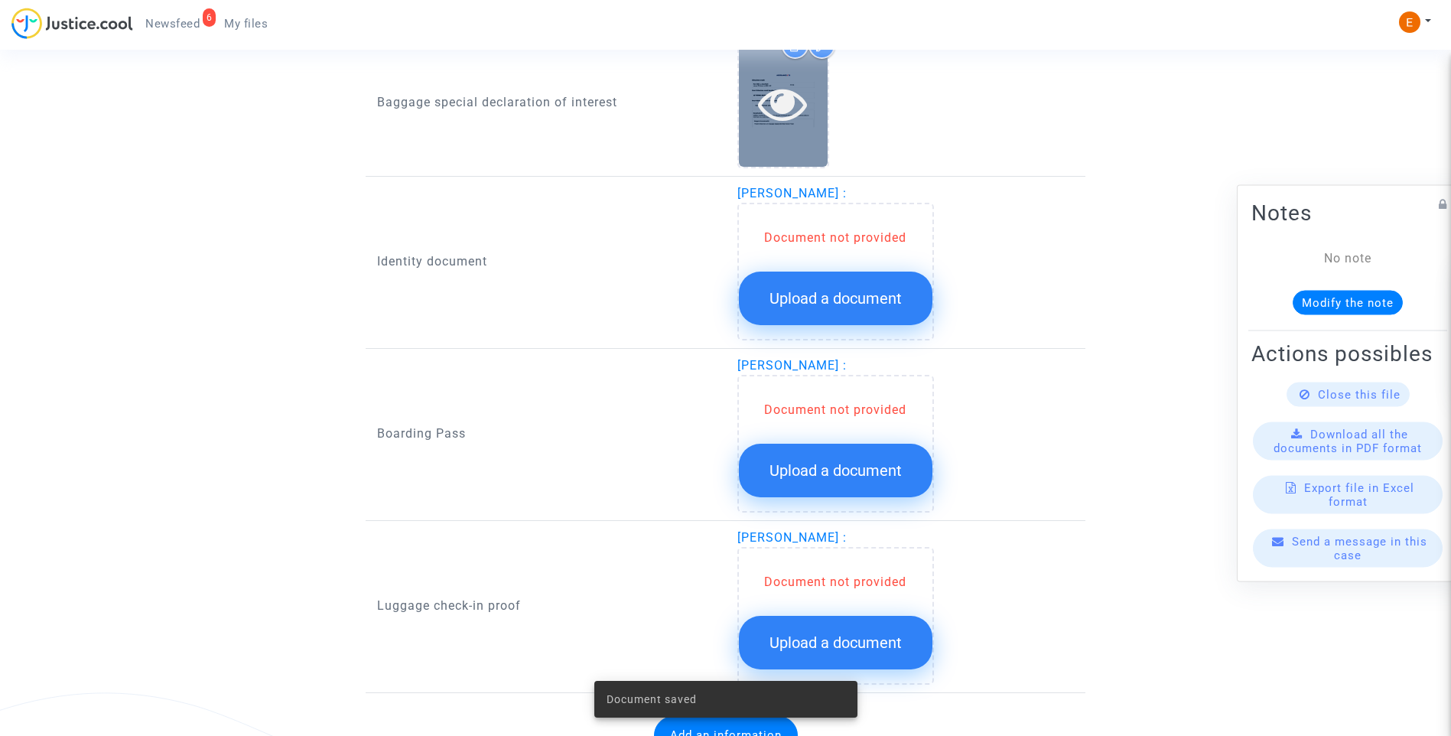
scroll to position [1251, 0]
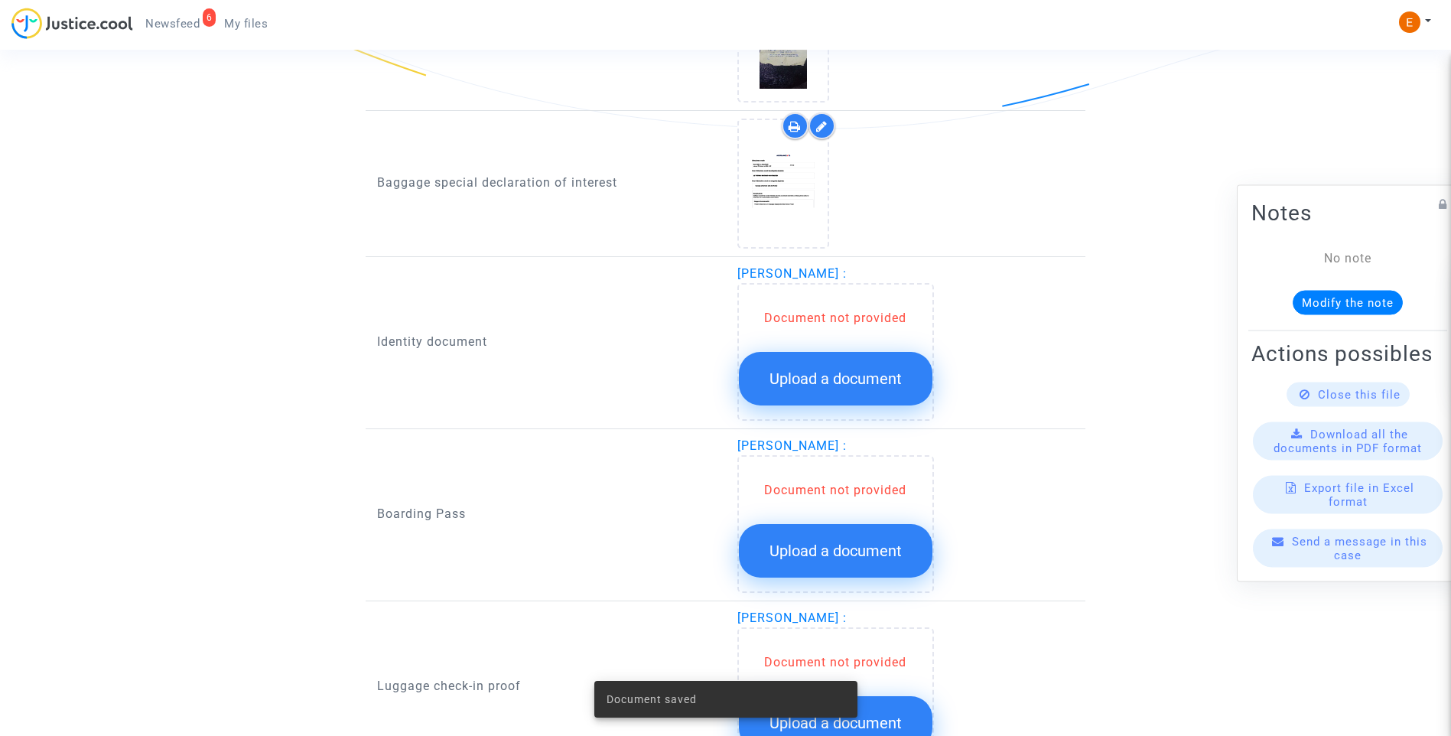
click at [854, 372] on span "Upload a document" at bounding box center [836, 378] width 132 height 18
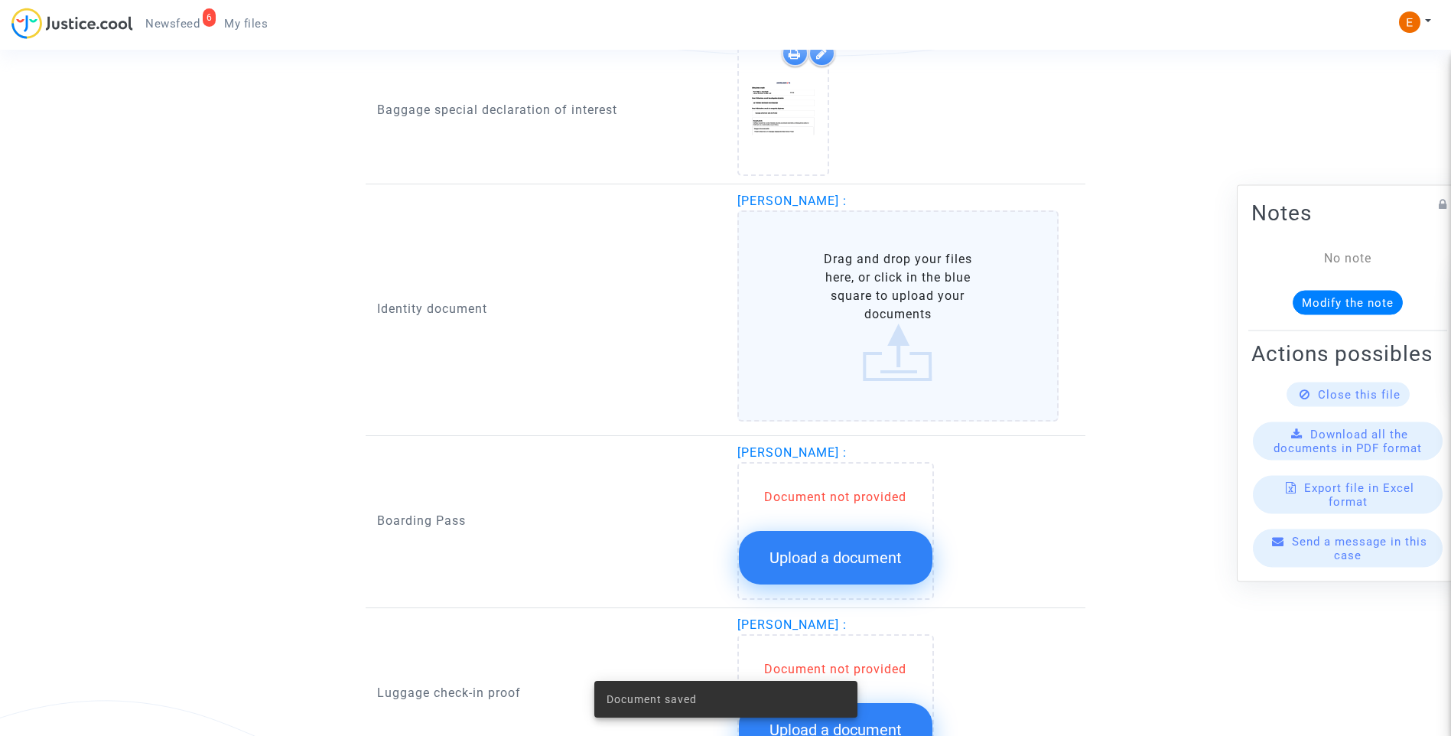
scroll to position [1404, 0]
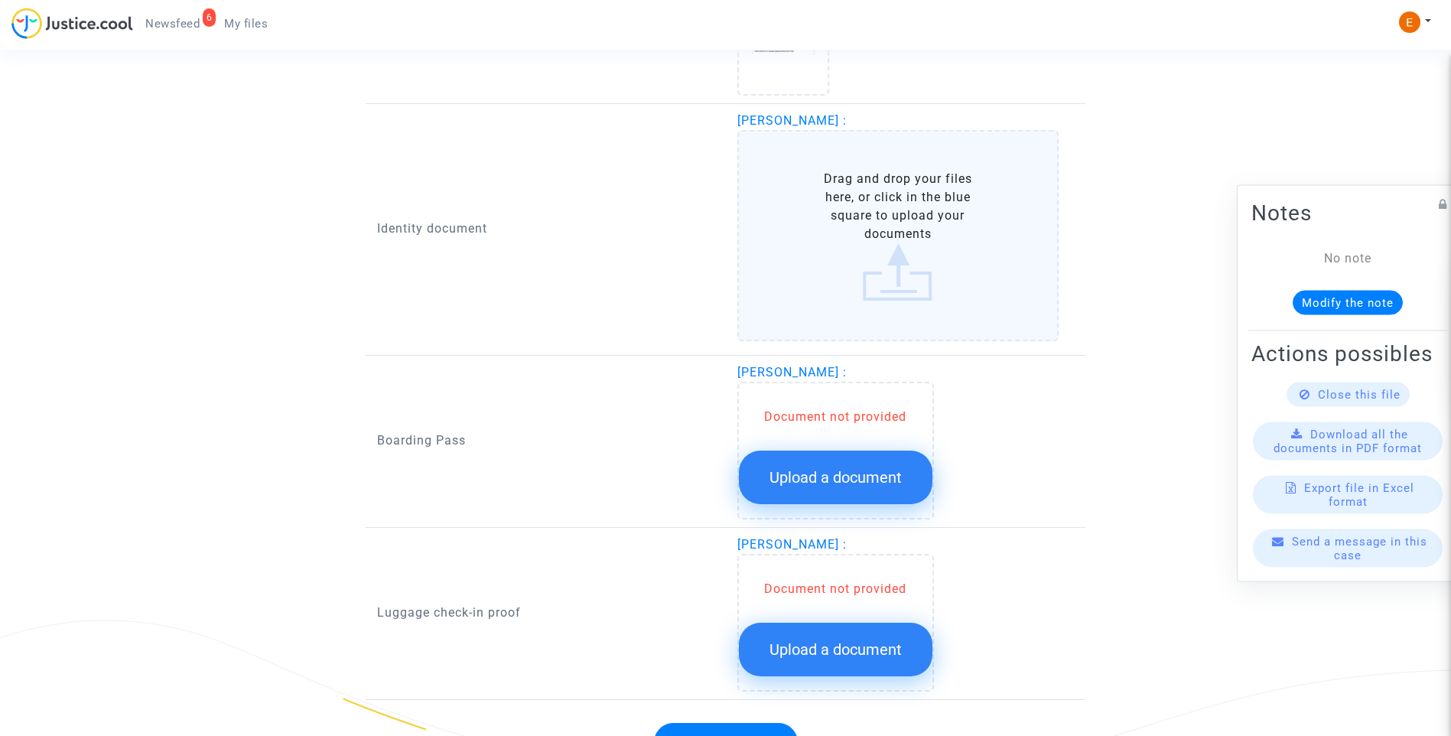
click at [870, 466] on button "Upload a document" at bounding box center [836, 478] width 194 height 54
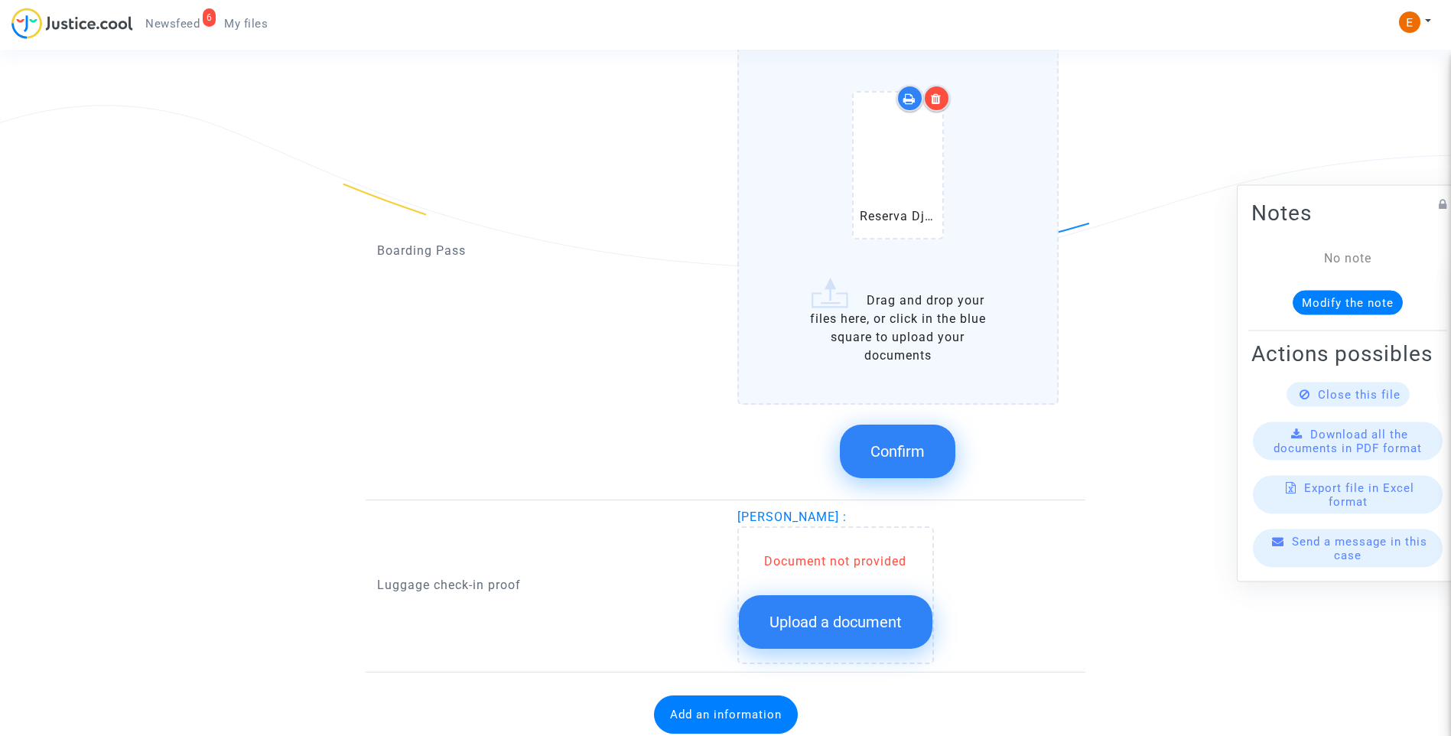
scroll to position [1971, 0]
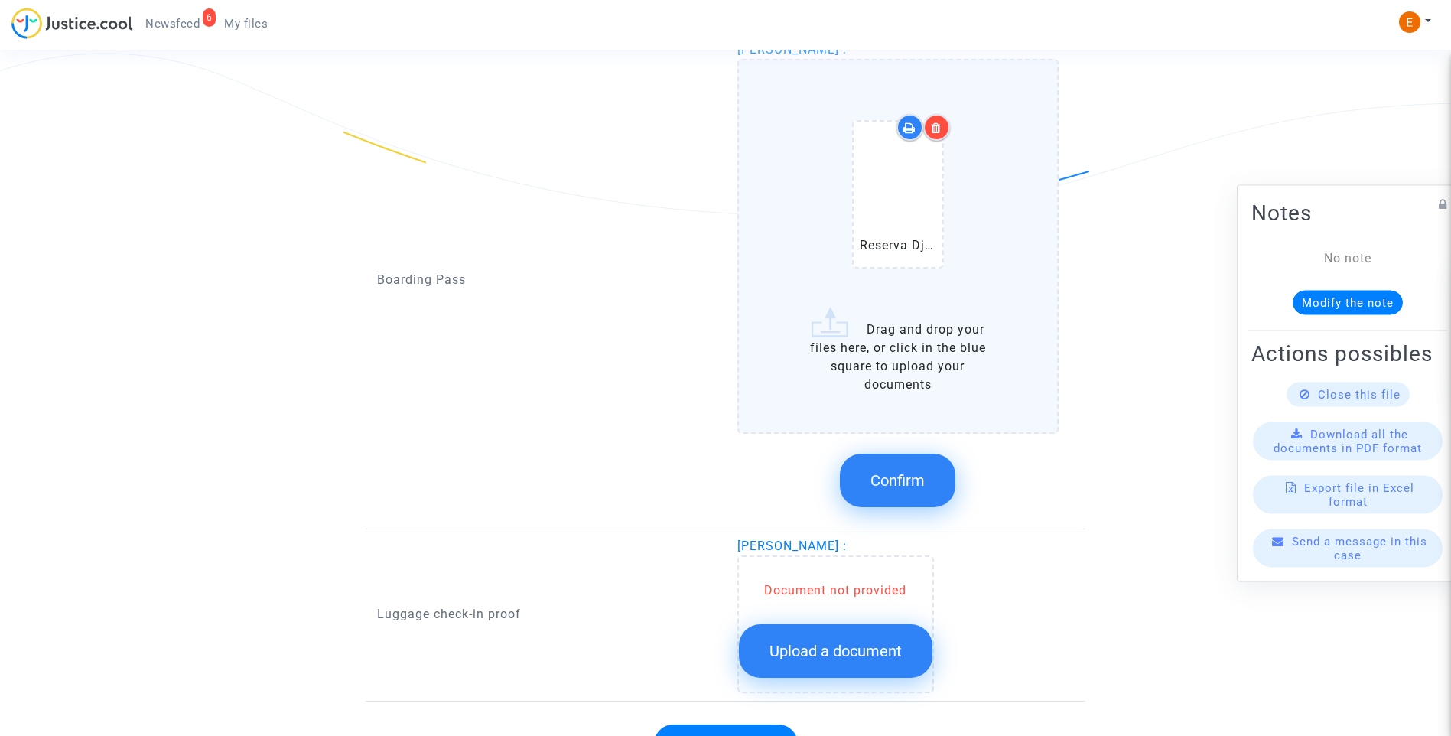
click at [853, 565] on div "Document not provided Upload a document" at bounding box center [835, 624] width 197 height 138
click at [865, 649] on span "Upload a document" at bounding box center [836, 651] width 132 height 18
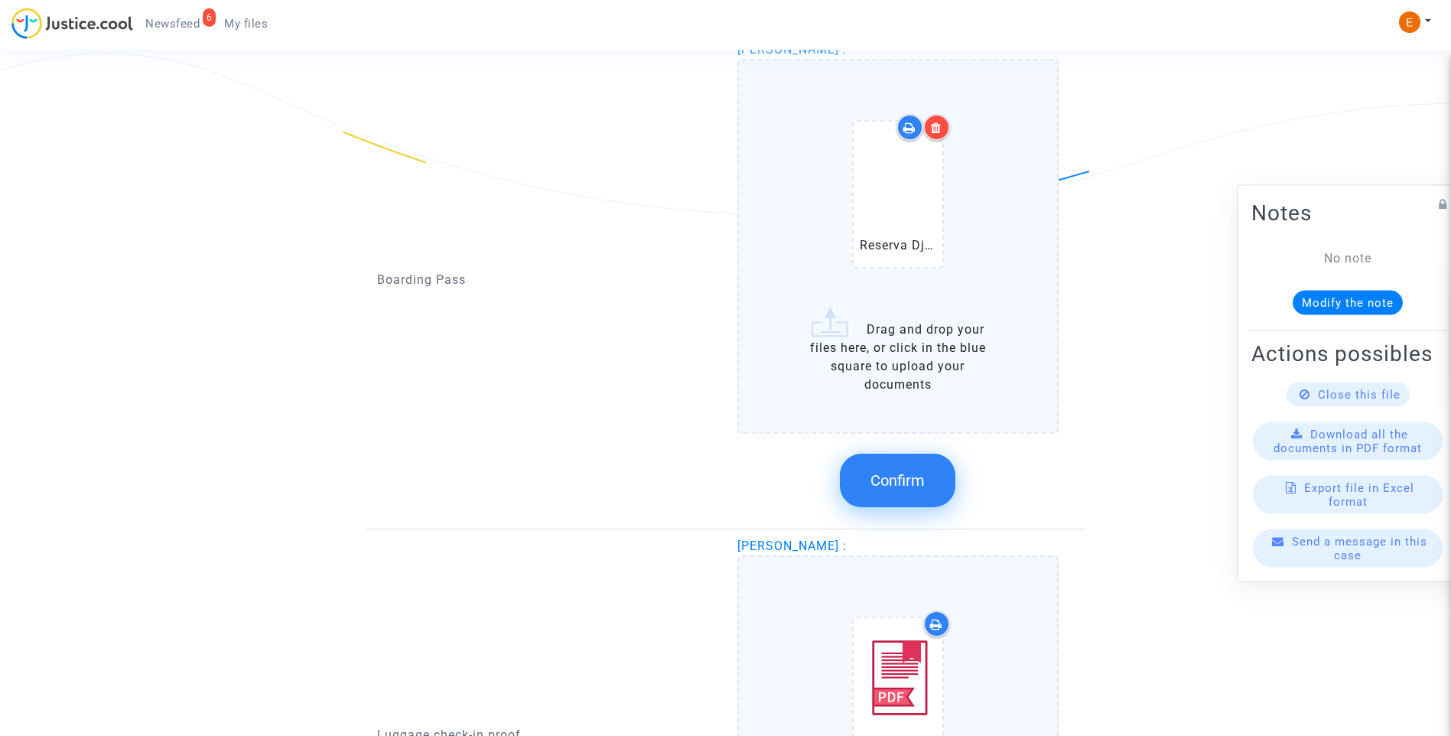
drag, startPoint x: 915, startPoint y: 474, endPoint x: 891, endPoint y: 458, distance: 28.6
click at [914, 472] on span "Confirm" at bounding box center [898, 480] width 54 height 18
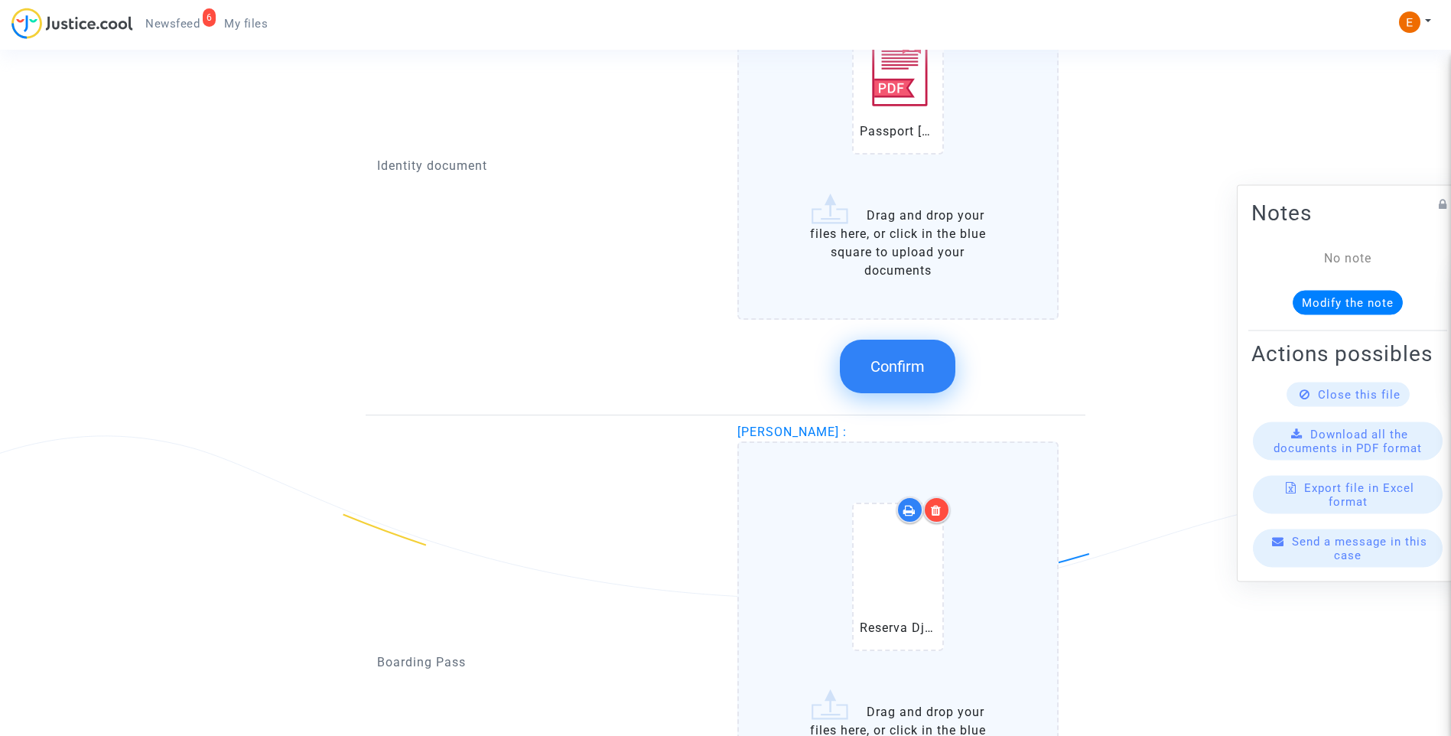
click at [913, 377] on button "Confirm" at bounding box center [898, 367] width 116 height 54
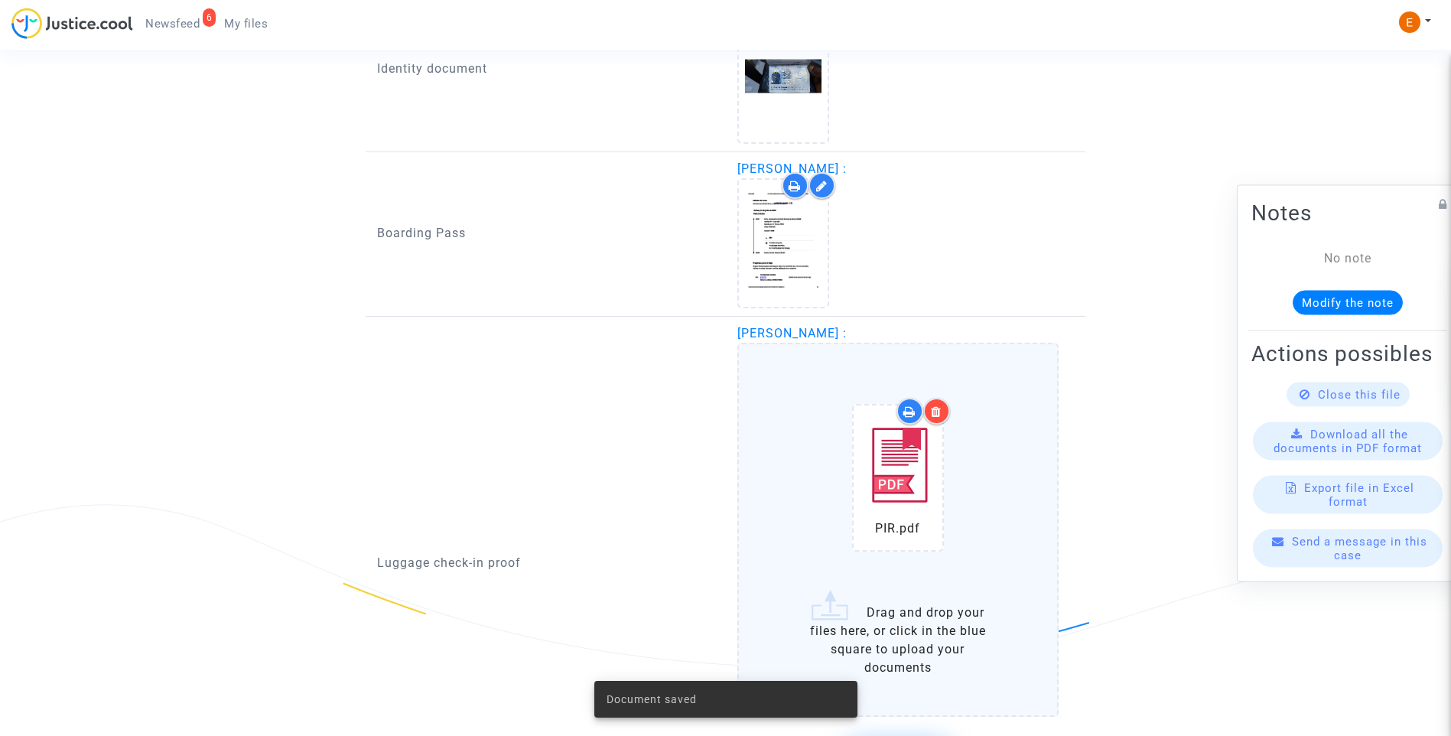
scroll to position [1712, 0]
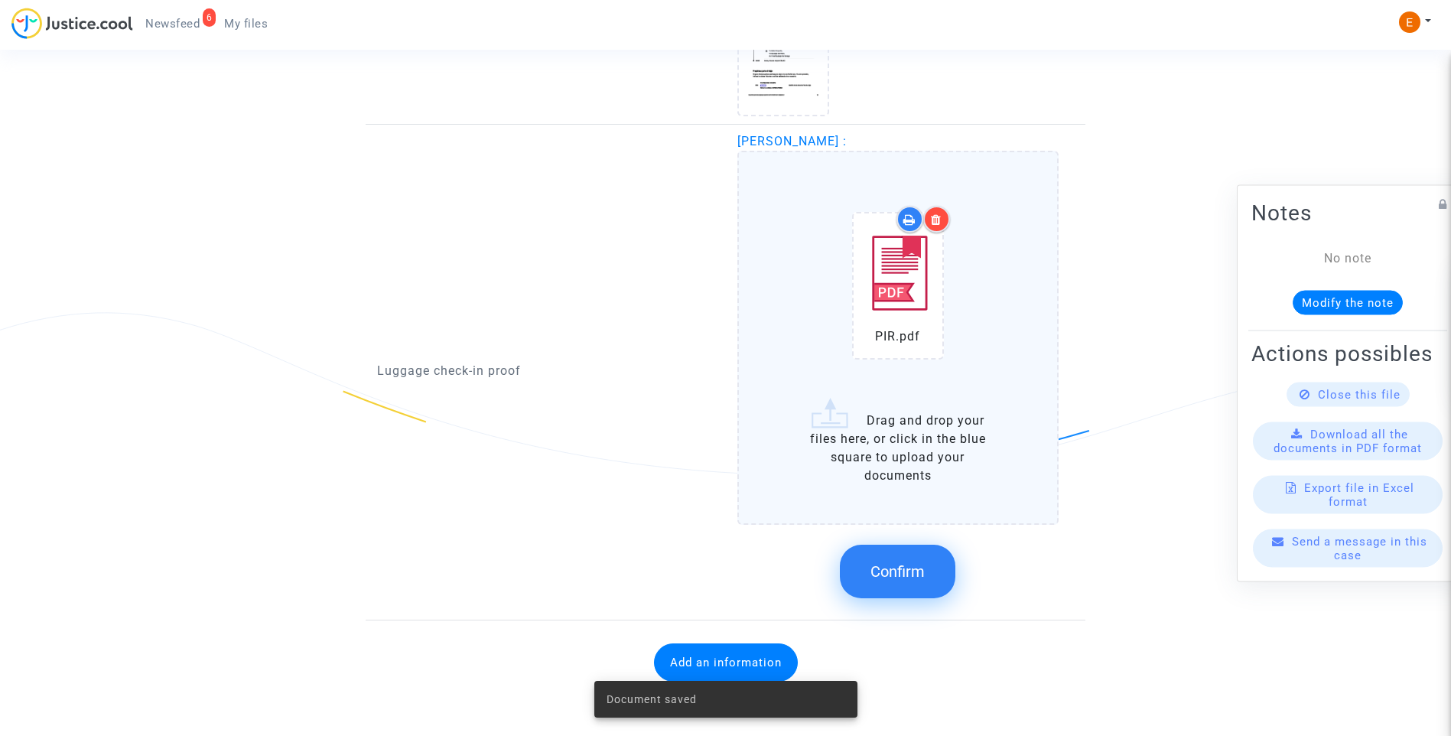
drag, startPoint x: 897, startPoint y: 585, endPoint x: 922, endPoint y: 582, distance: 25.4
click at [897, 585] on button "Confirm" at bounding box center [898, 572] width 116 height 54
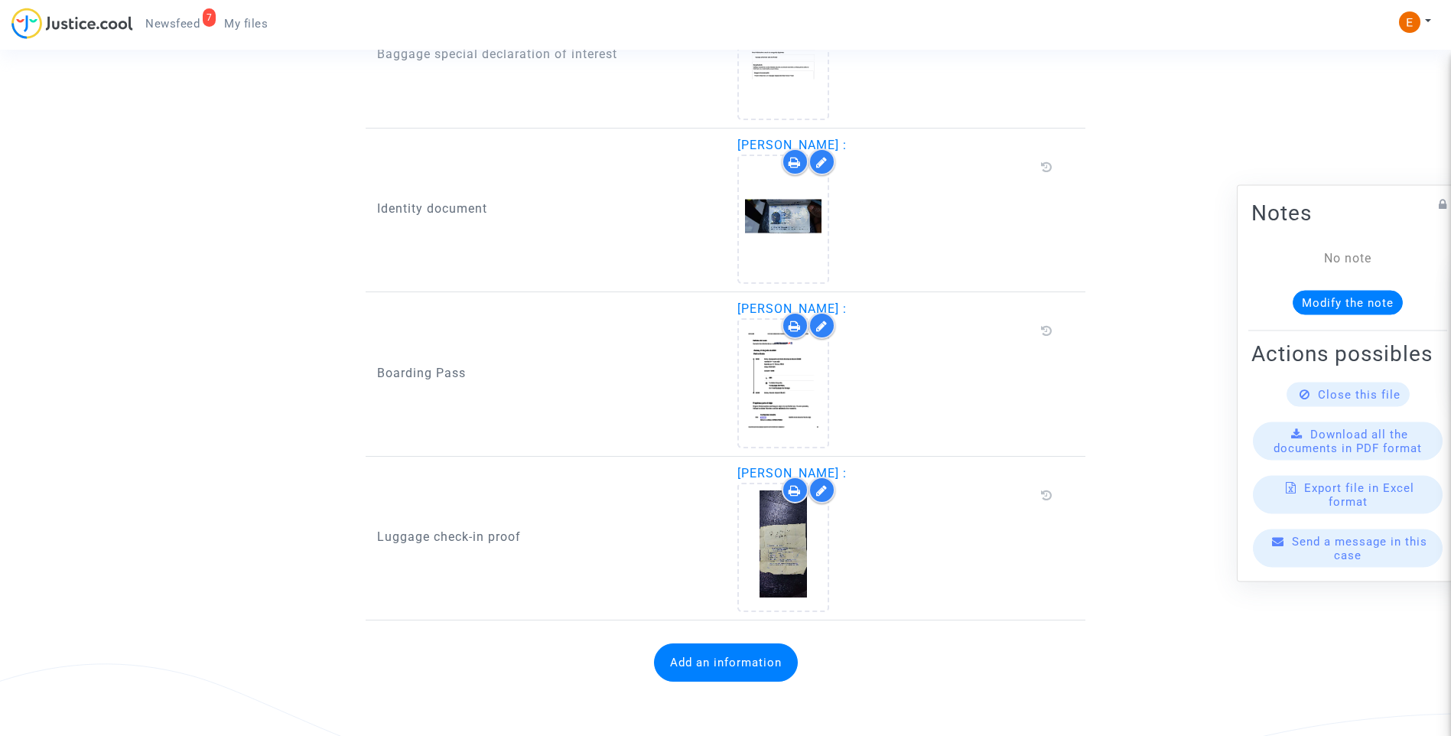
click at [174, 17] on span "Newsfeed" at bounding box center [172, 24] width 54 height 14
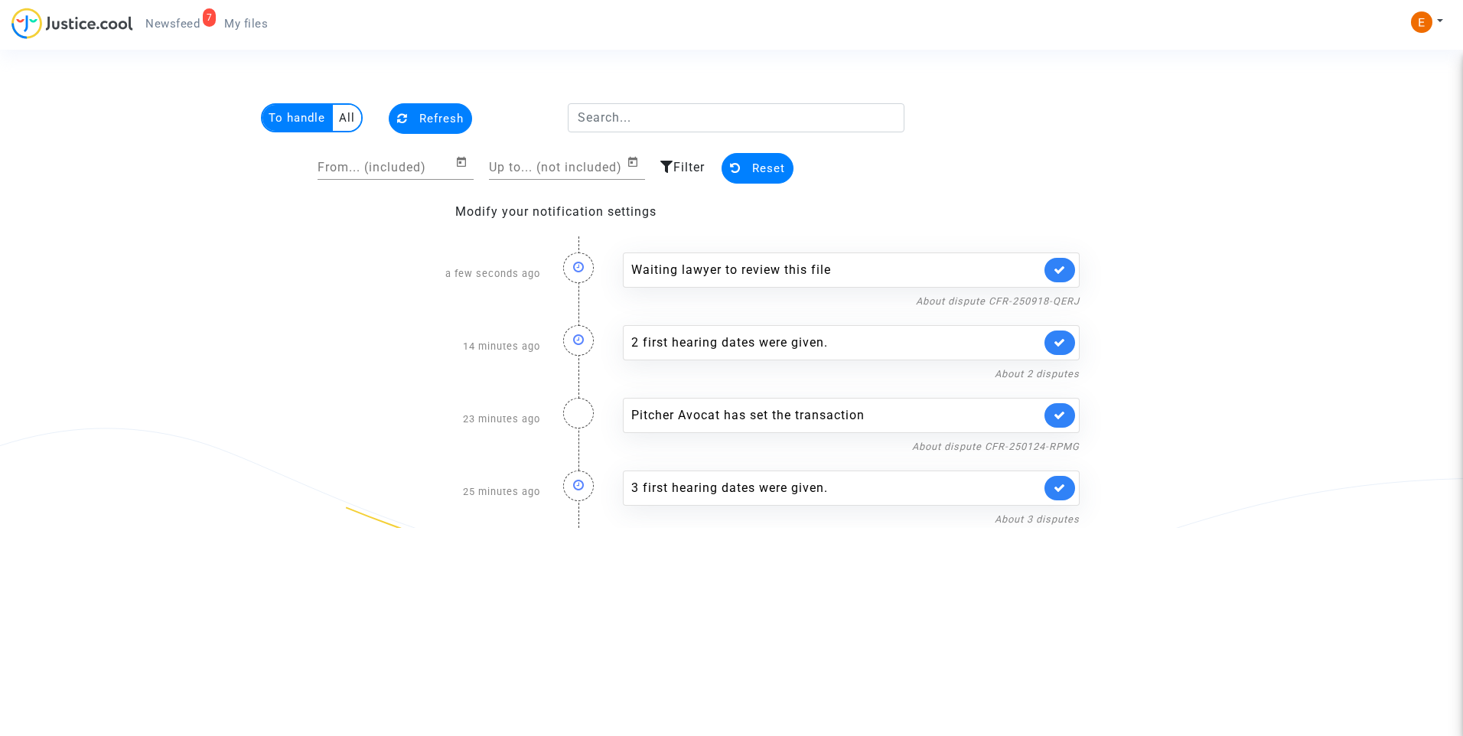
click at [1069, 267] on link at bounding box center [1059, 270] width 31 height 24
